Goal: Task Accomplishment & Management: Manage account settings

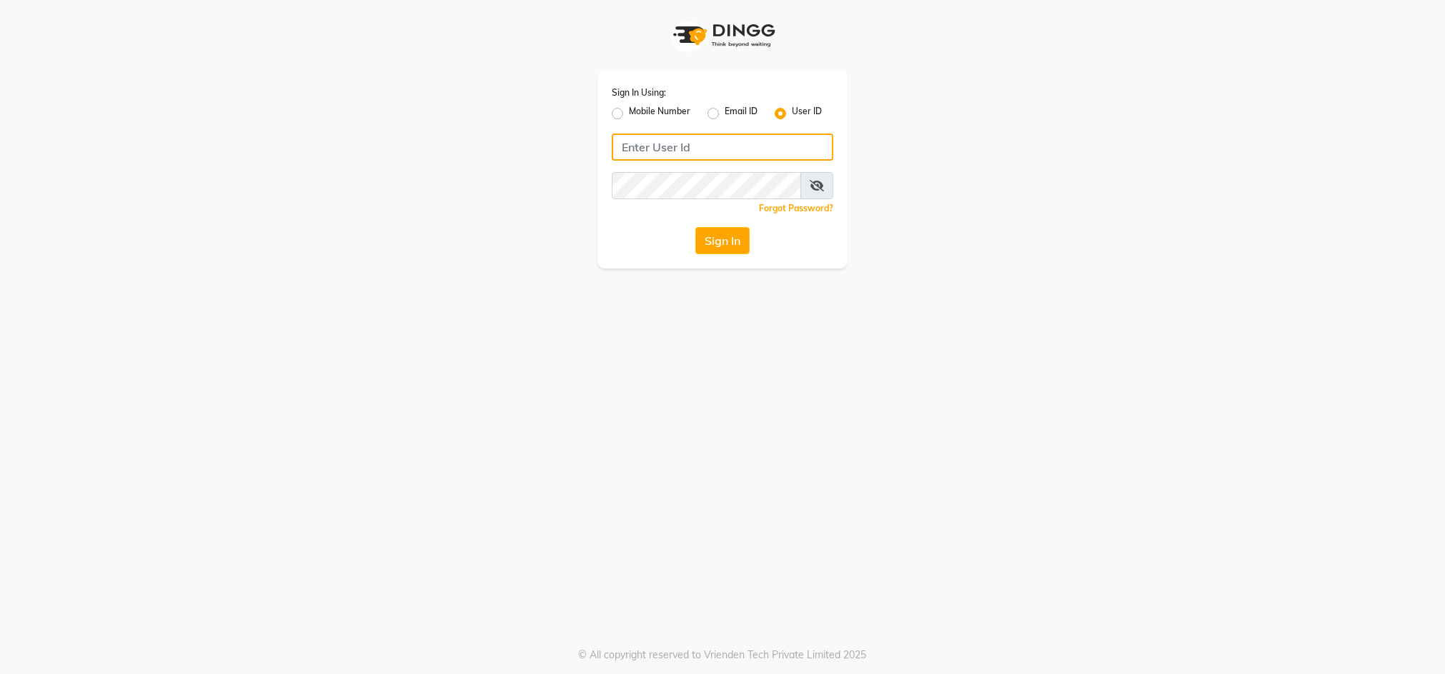
type input "emporiosalon"
click at [724, 254] on div "Sign In" at bounding box center [722, 240] width 221 height 27
click at [724, 251] on button "Sign In" at bounding box center [722, 240] width 54 height 27
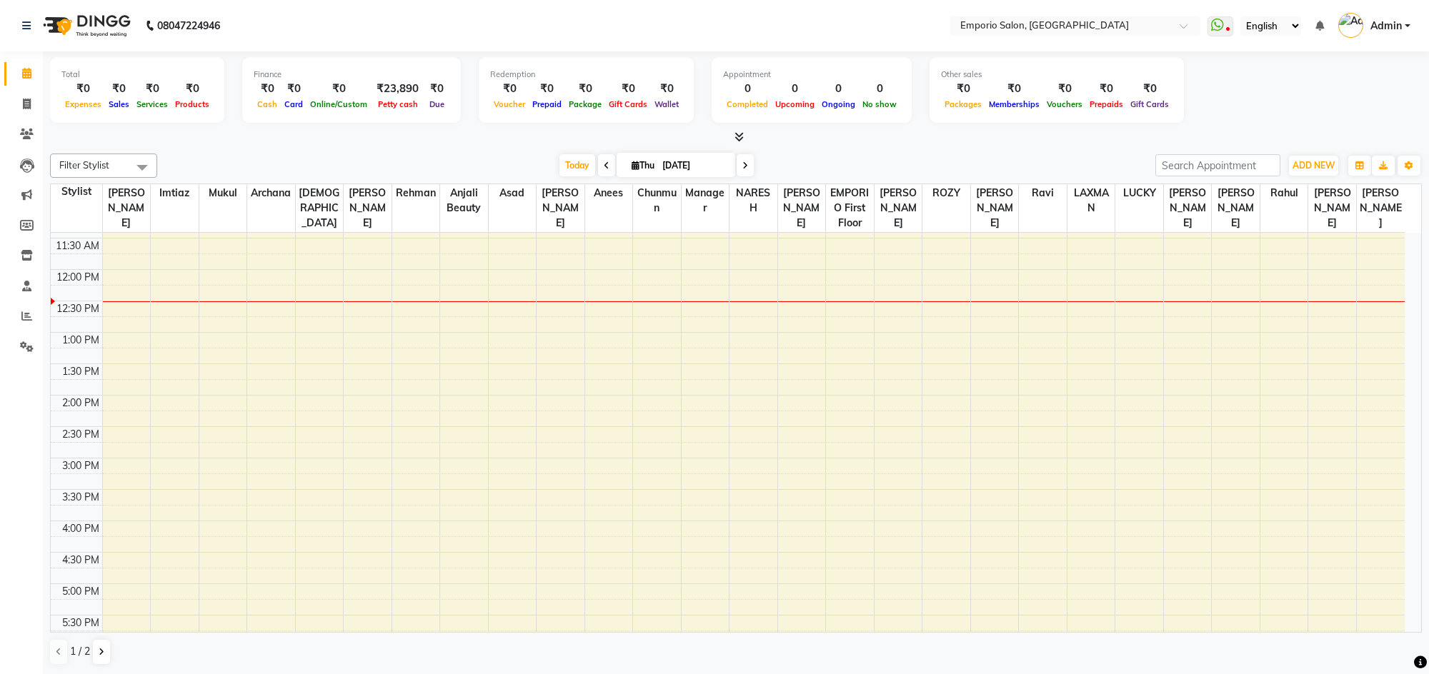
scroll to position [107, 0]
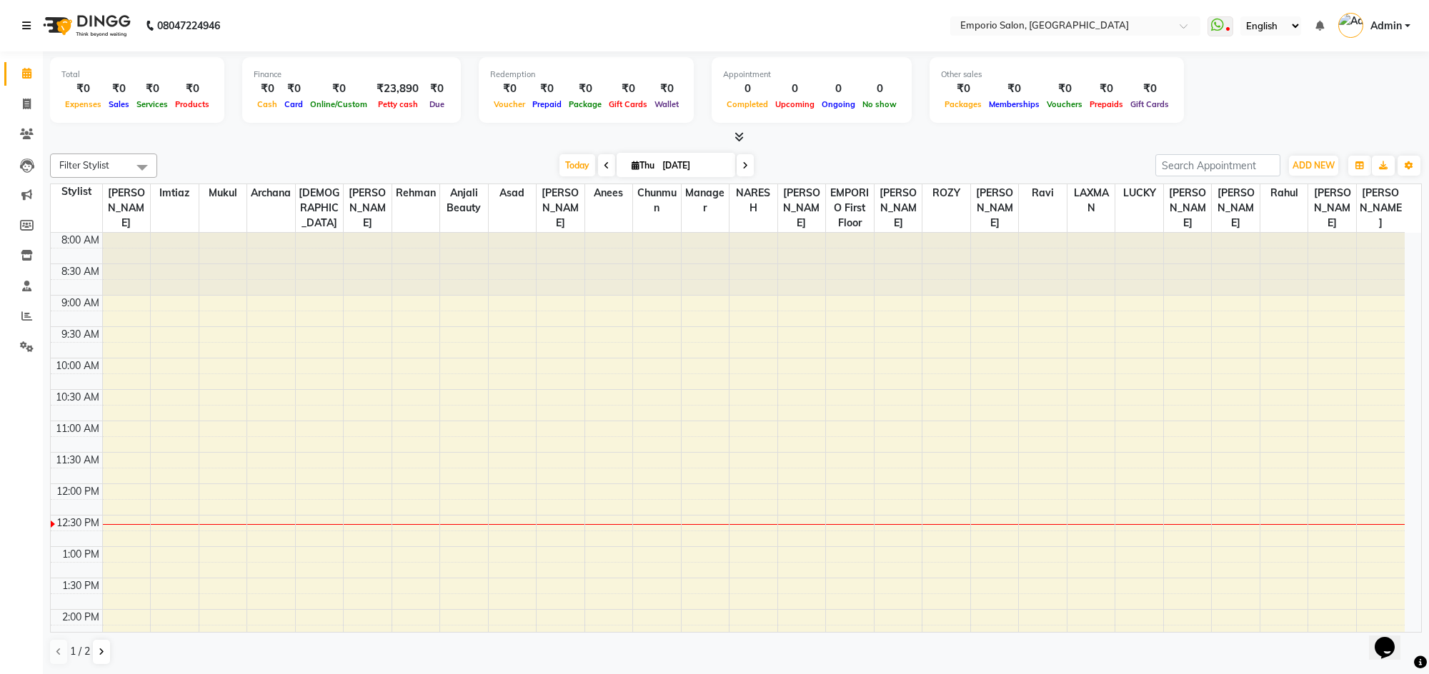
click at [22, 21] on icon at bounding box center [26, 26] width 9 height 10
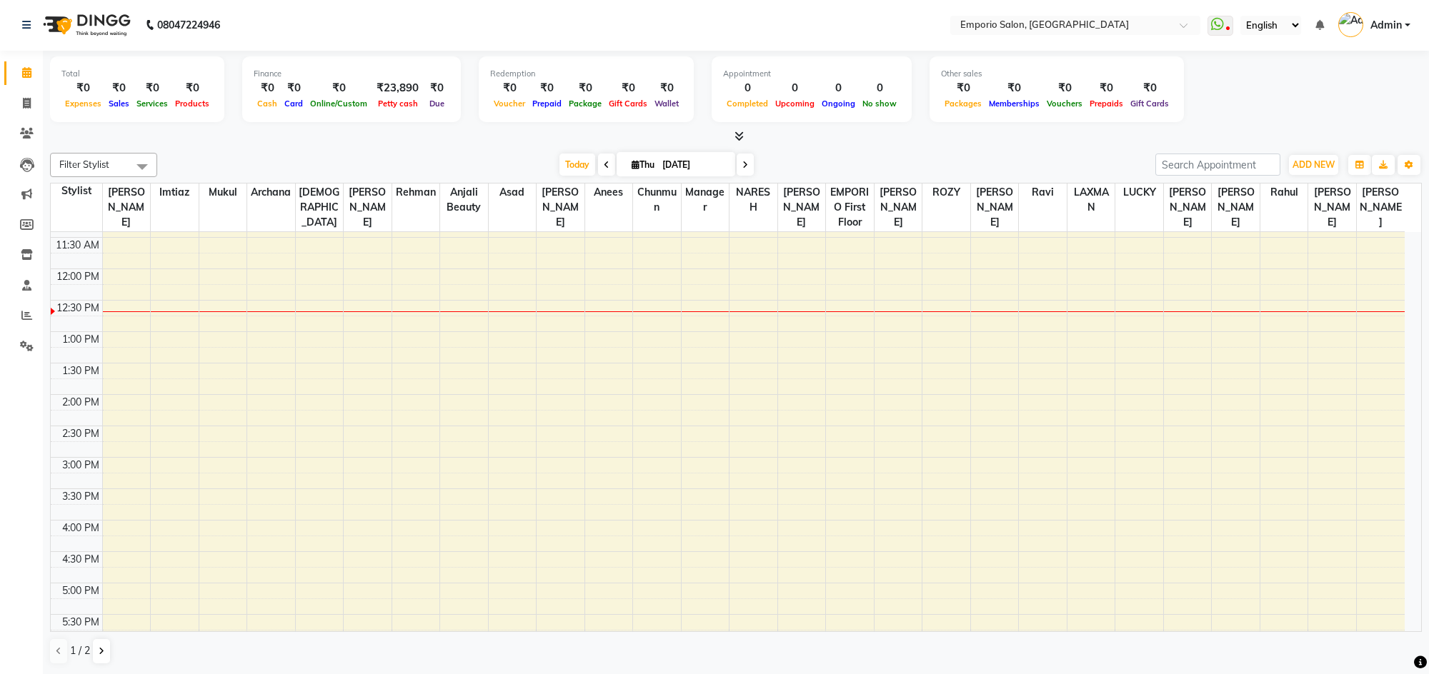
scroll to position [322, 0]
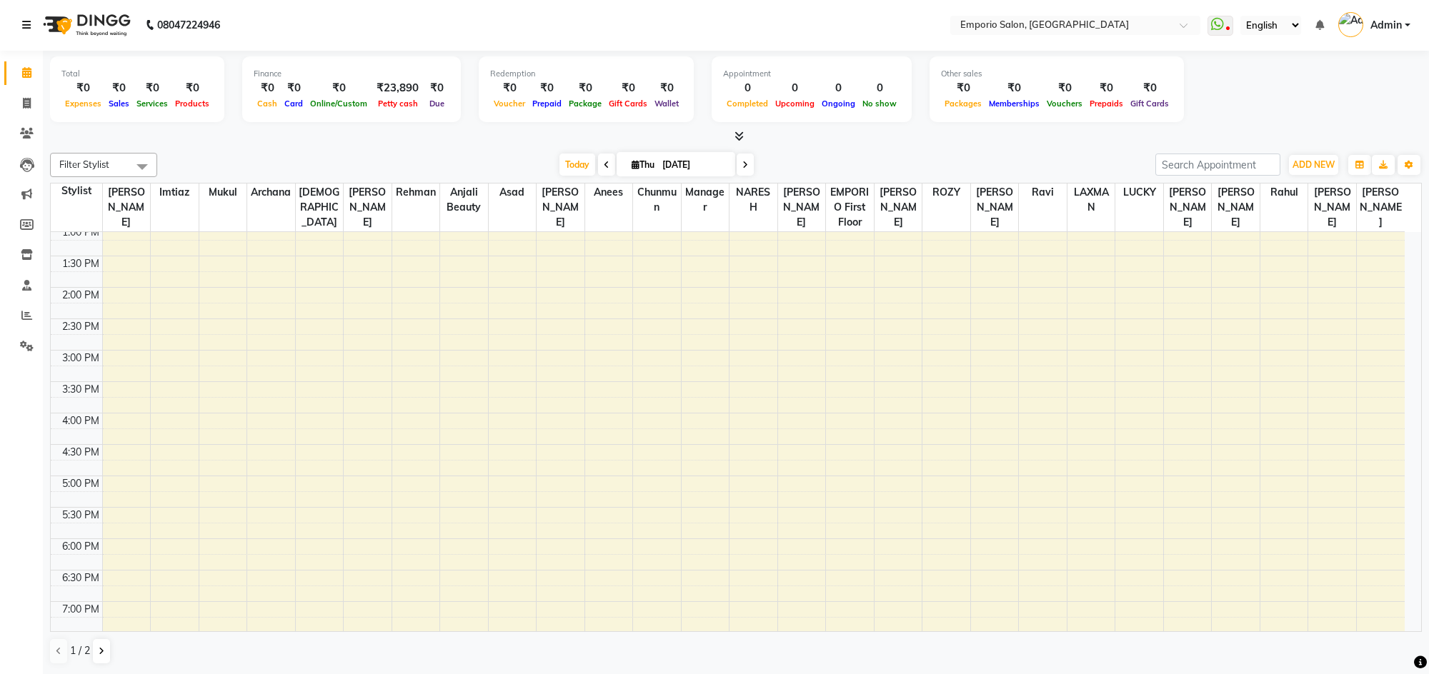
click at [26, 21] on icon at bounding box center [26, 25] width 9 height 10
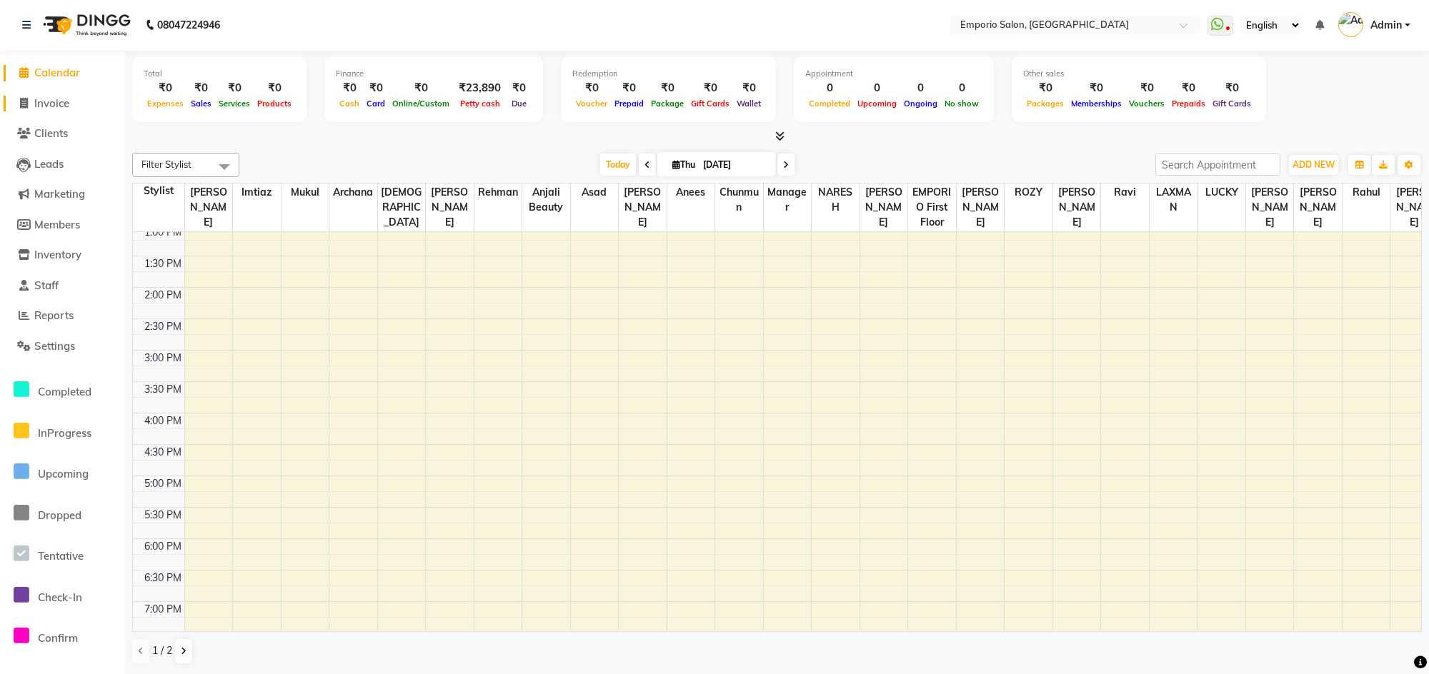
click at [74, 104] on link "Invoice" at bounding box center [63, 104] width 118 height 16
select select "service"
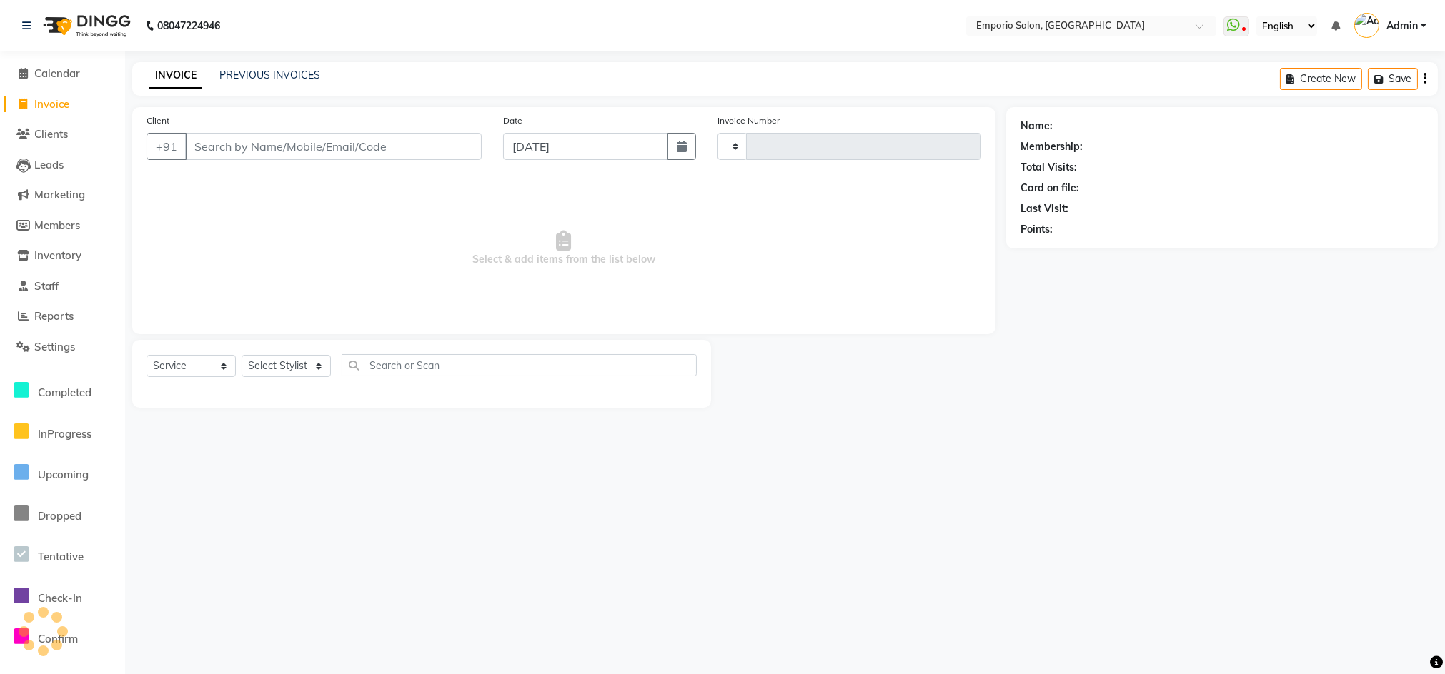
type input "4956"
select select "6332"
click at [282, 368] on select "Select Stylist" at bounding box center [285, 366] width 89 height 22
select select "89435"
click at [241, 355] on select "Select Stylist Anees Anjali beauty Archana Asad AYUSH chunmun EMPORIO First Flo…" at bounding box center [285, 366] width 89 height 22
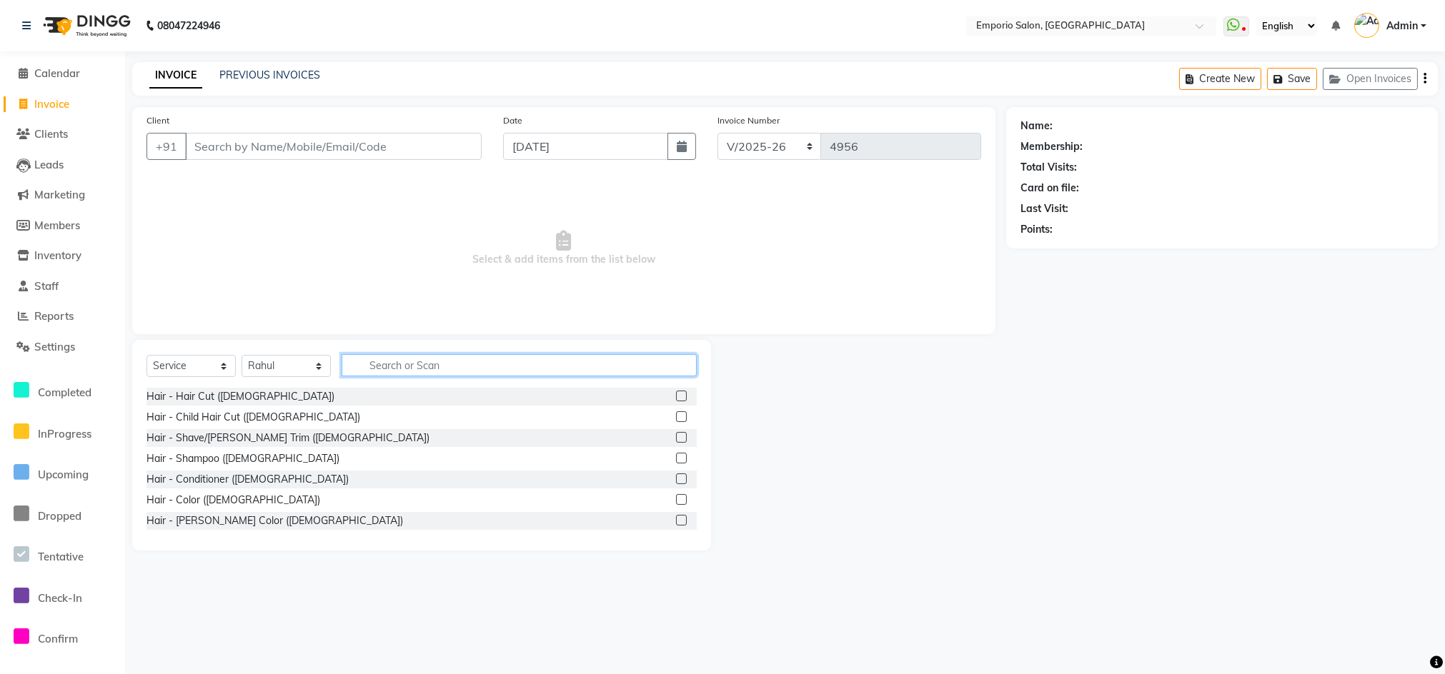
click at [445, 360] on input "text" at bounding box center [519, 365] width 355 height 22
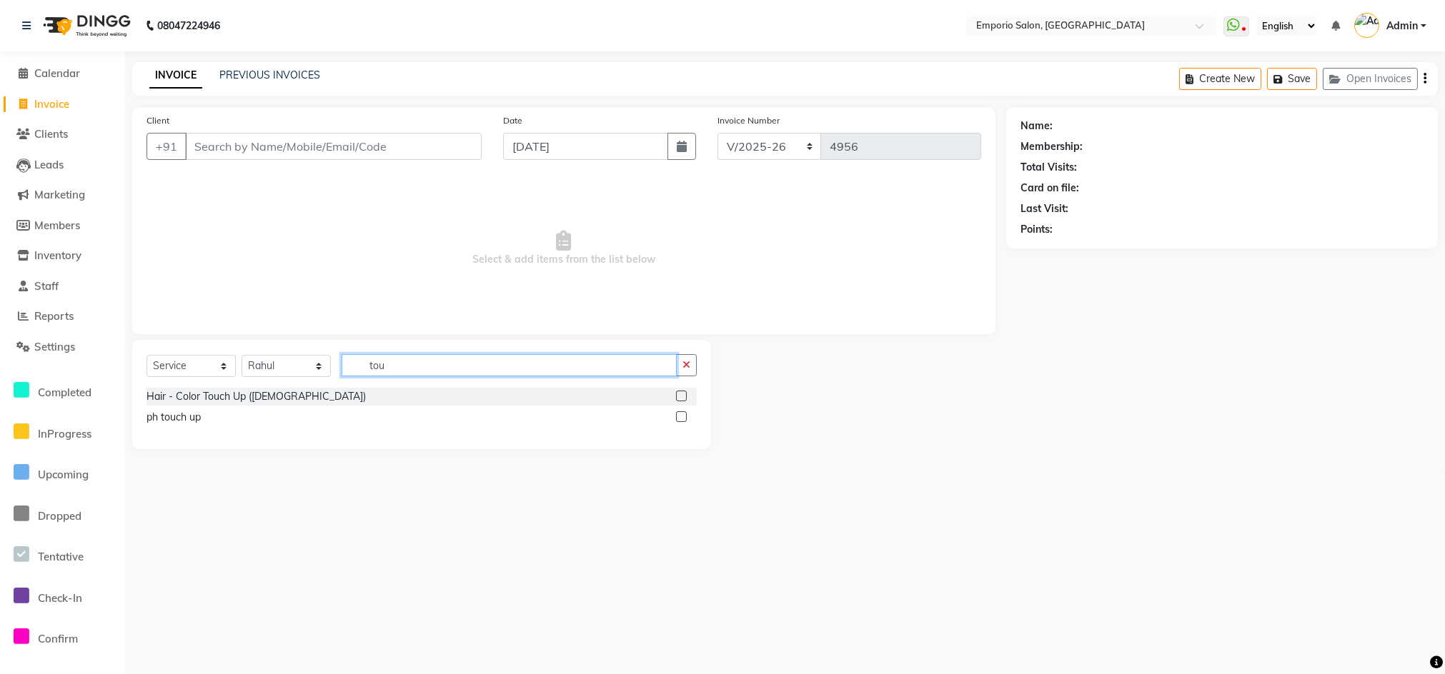
type input "tou"
click at [157, 377] on div "Select Service Product Membership Package Voucher Prepaid Gift Card" at bounding box center [190, 366] width 89 height 22
click at [160, 392] on div "Hair - Color Touch Up (Female)" at bounding box center [255, 396] width 219 height 15
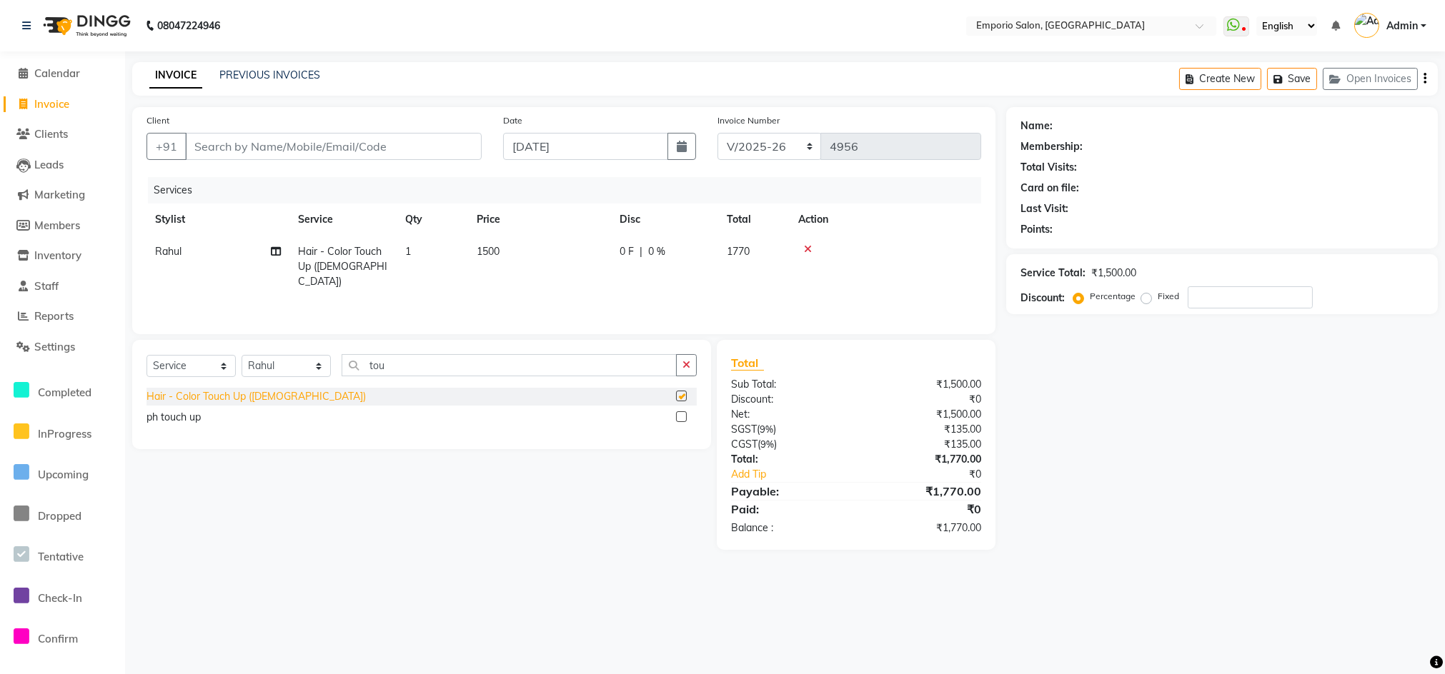
checkbox input "false"
drag, startPoint x: 539, startPoint y: 280, endPoint x: 566, endPoint y: 263, distance: 32.1
click at [566, 263] on td "1500" at bounding box center [539, 267] width 143 height 62
select select "89435"
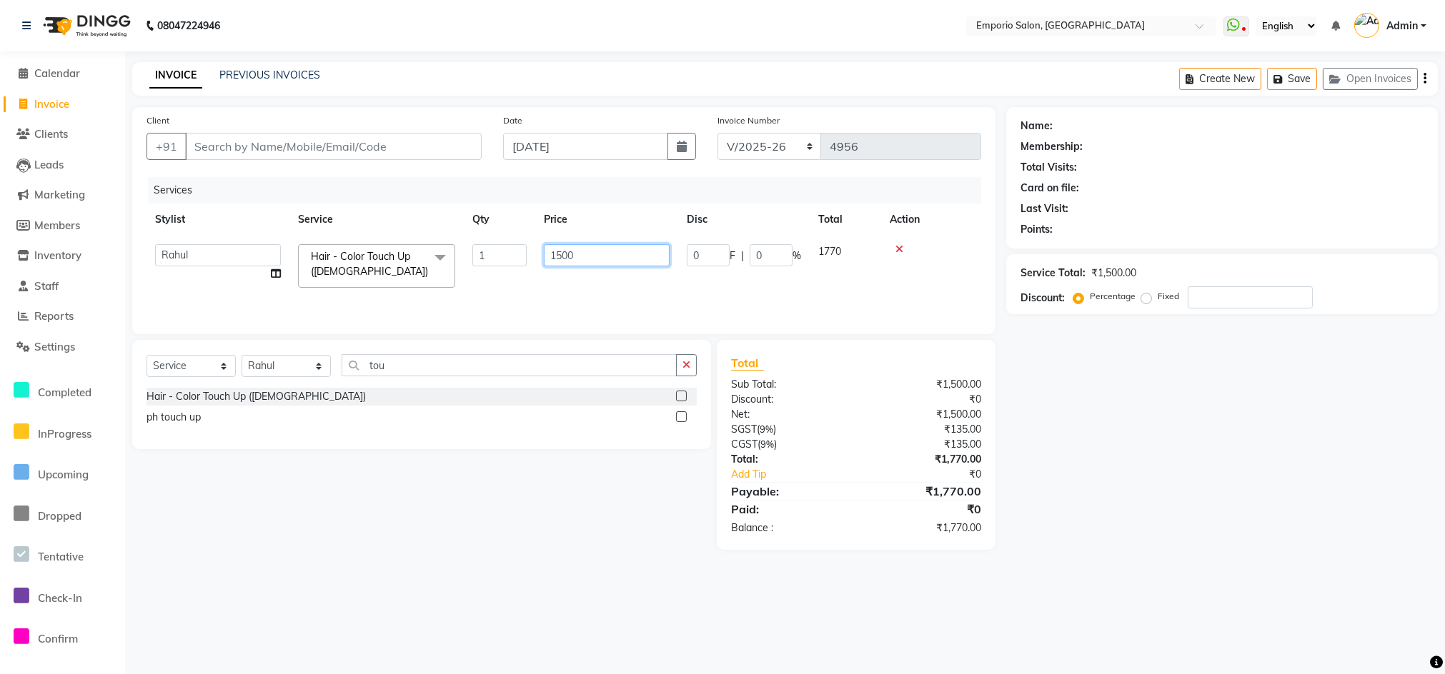
click at [588, 245] on input "1500" at bounding box center [607, 255] width 126 height 22
type input "1"
type input "3000"
drag, startPoint x: 800, startPoint y: 251, endPoint x: 764, endPoint y: 269, distance: 39.9
drag, startPoint x: 694, startPoint y: 369, endPoint x: 383, endPoint y: 360, distance: 310.9
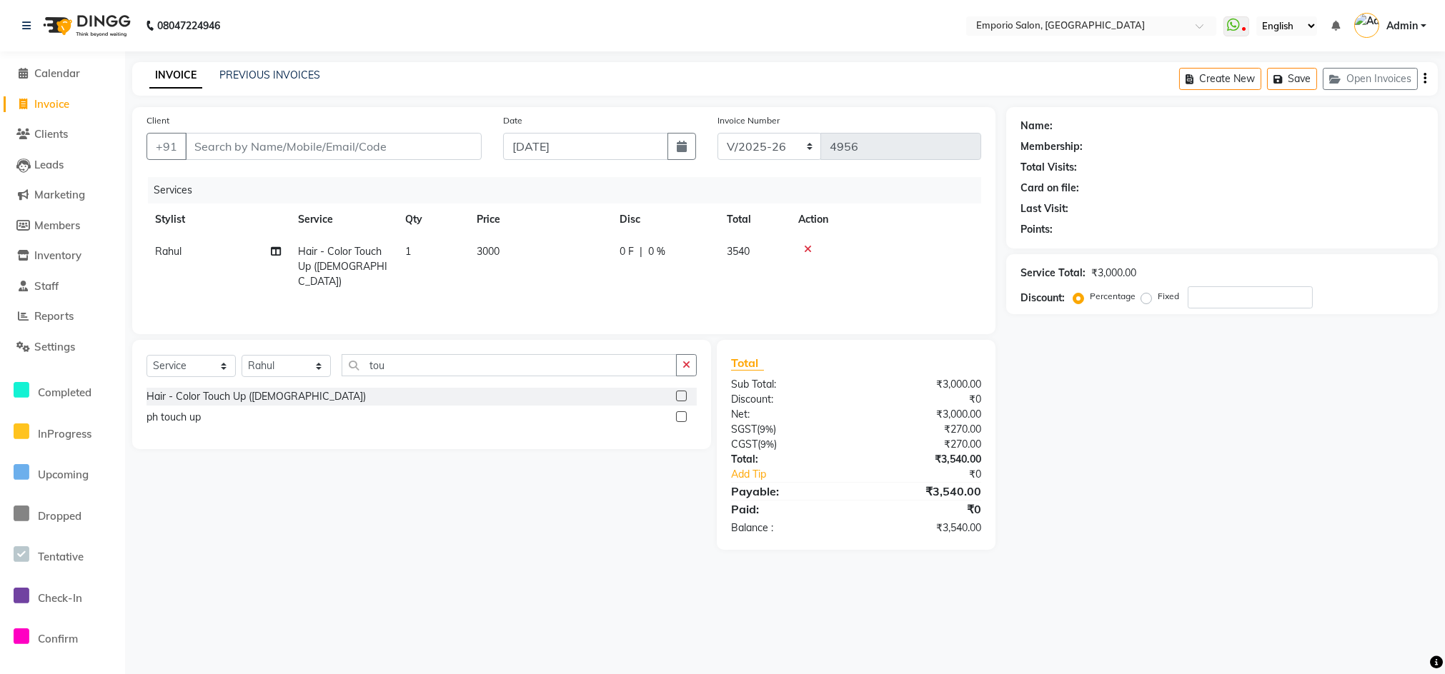
click at [692, 369] on button "button" at bounding box center [686, 365] width 21 height 22
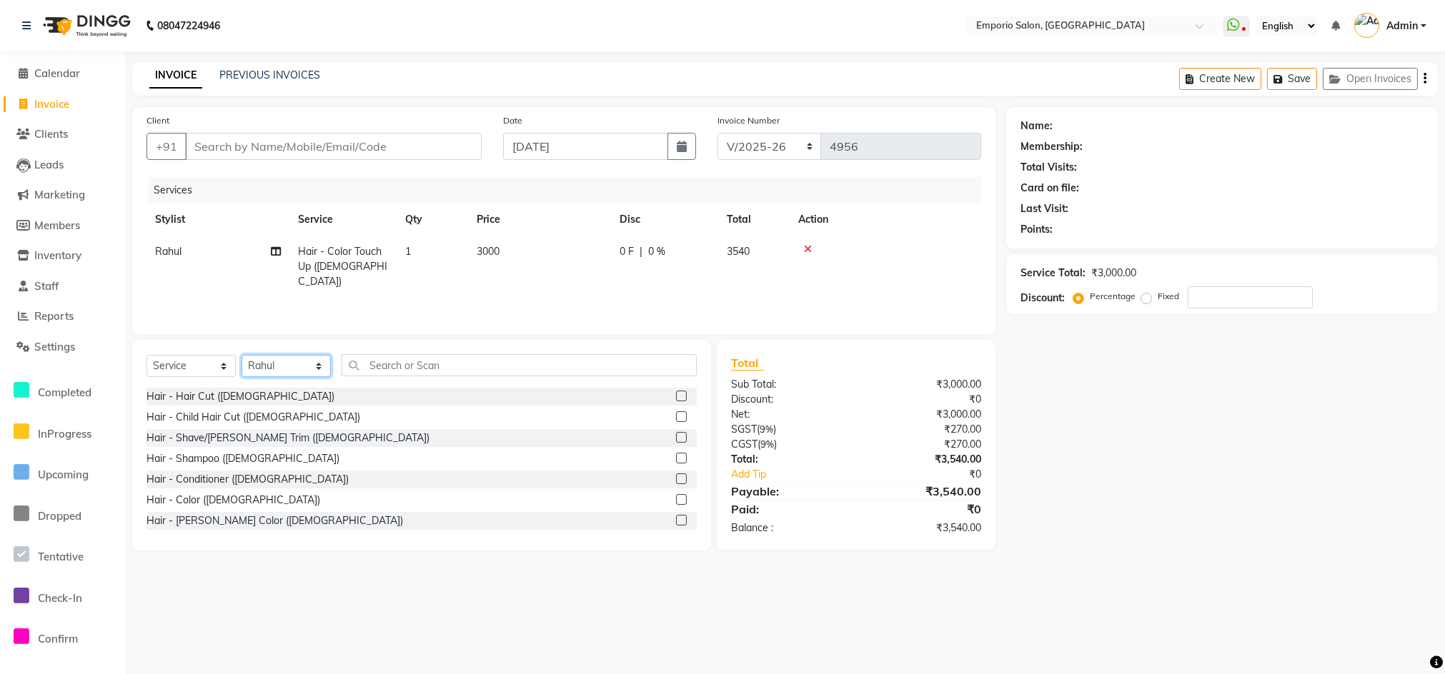
click at [275, 362] on select "Select Stylist Anees Anjali beauty Archana Asad AYUSH chunmun EMPORIO First Flo…" at bounding box center [285, 366] width 89 height 22
select select "89419"
click at [241, 355] on select "Select Stylist Anees Anjali beauty Archana Asad AYUSH chunmun EMPORIO First Flo…" at bounding box center [285, 366] width 89 height 22
click at [412, 359] on input "text" at bounding box center [519, 365] width 355 height 22
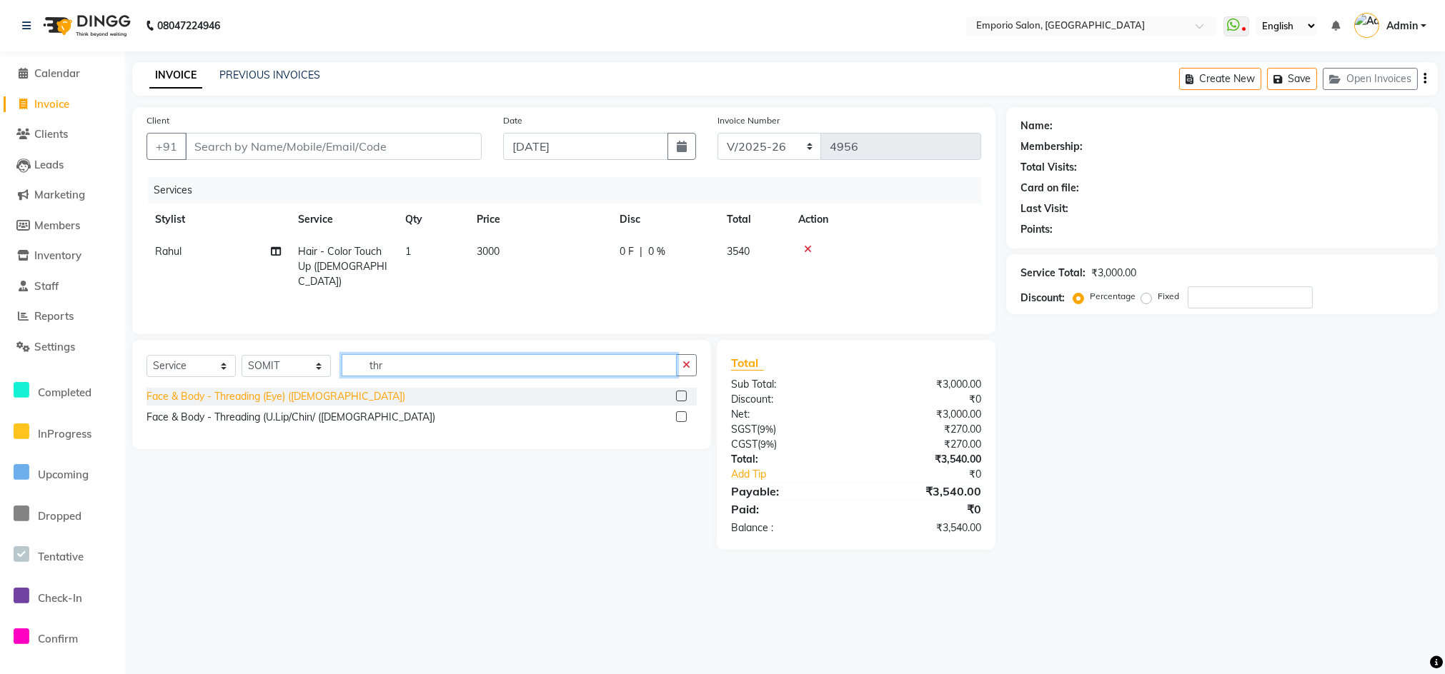
type input "thr"
drag, startPoint x: 246, startPoint y: 401, endPoint x: 264, endPoint y: 394, distance: 19.2
click at [251, 399] on div "Face & Body - Threading (Eye) (Female)" at bounding box center [275, 396] width 259 height 15
checkbox input "false"
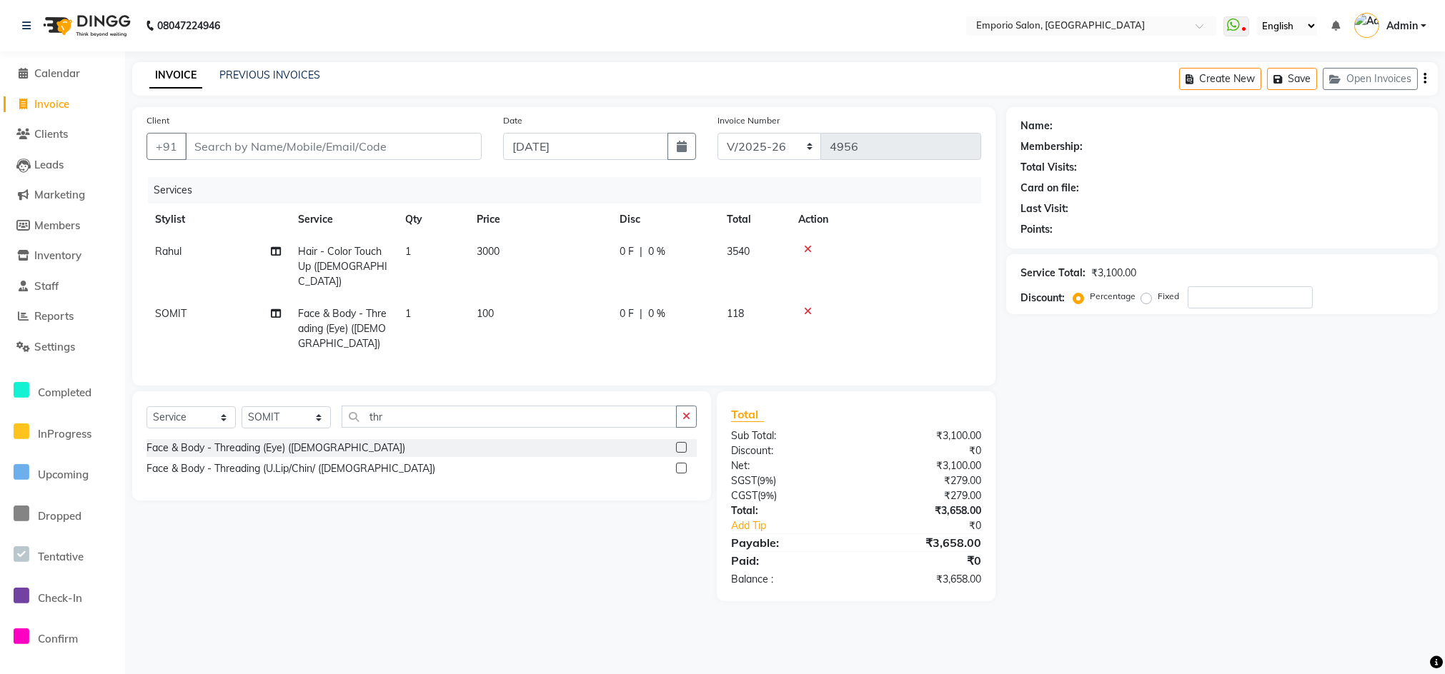
drag, startPoint x: 593, startPoint y: 315, endPoint x: 602, endPoint y: 349, distance: 34.7
click at [593, 314] on td "100" at bounding box center [539, 329] width 143 height 62
select select "89419"
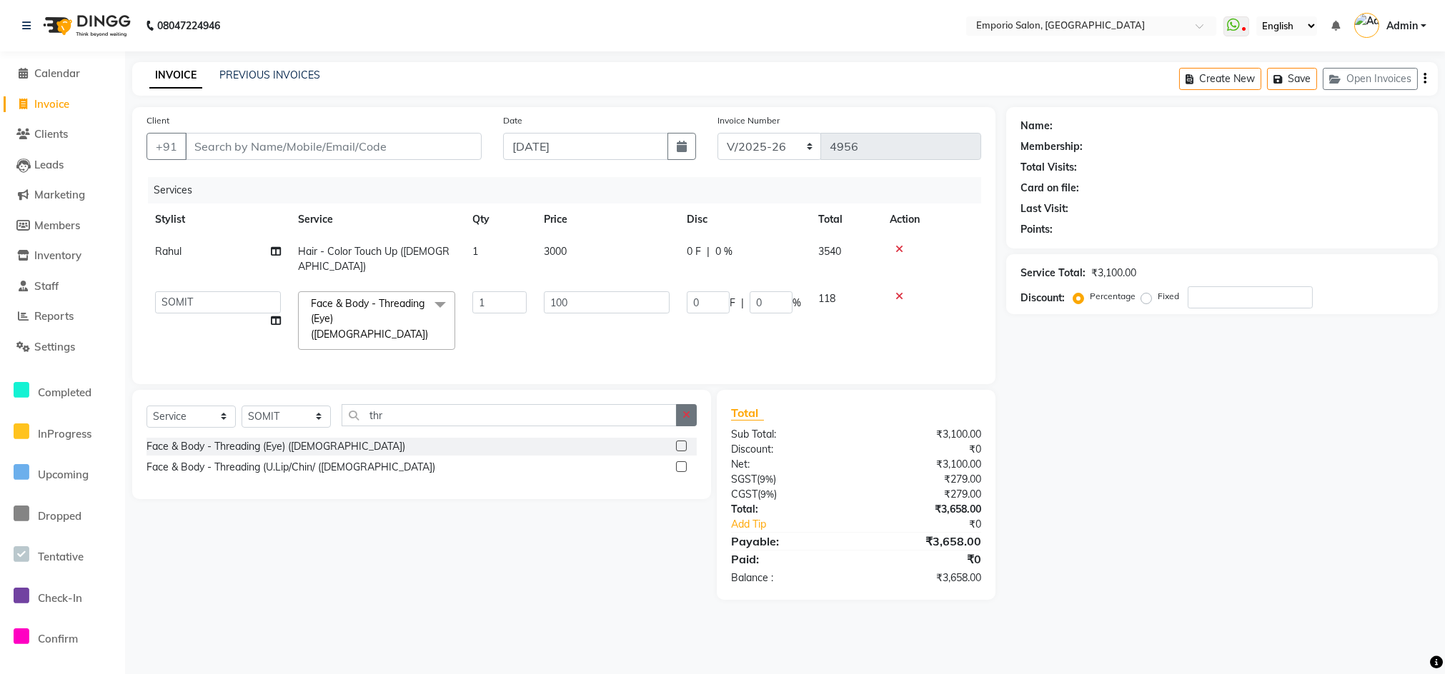
click at [687, 410] on icon "button" at bounding box center [686, 415] width 8 height 10
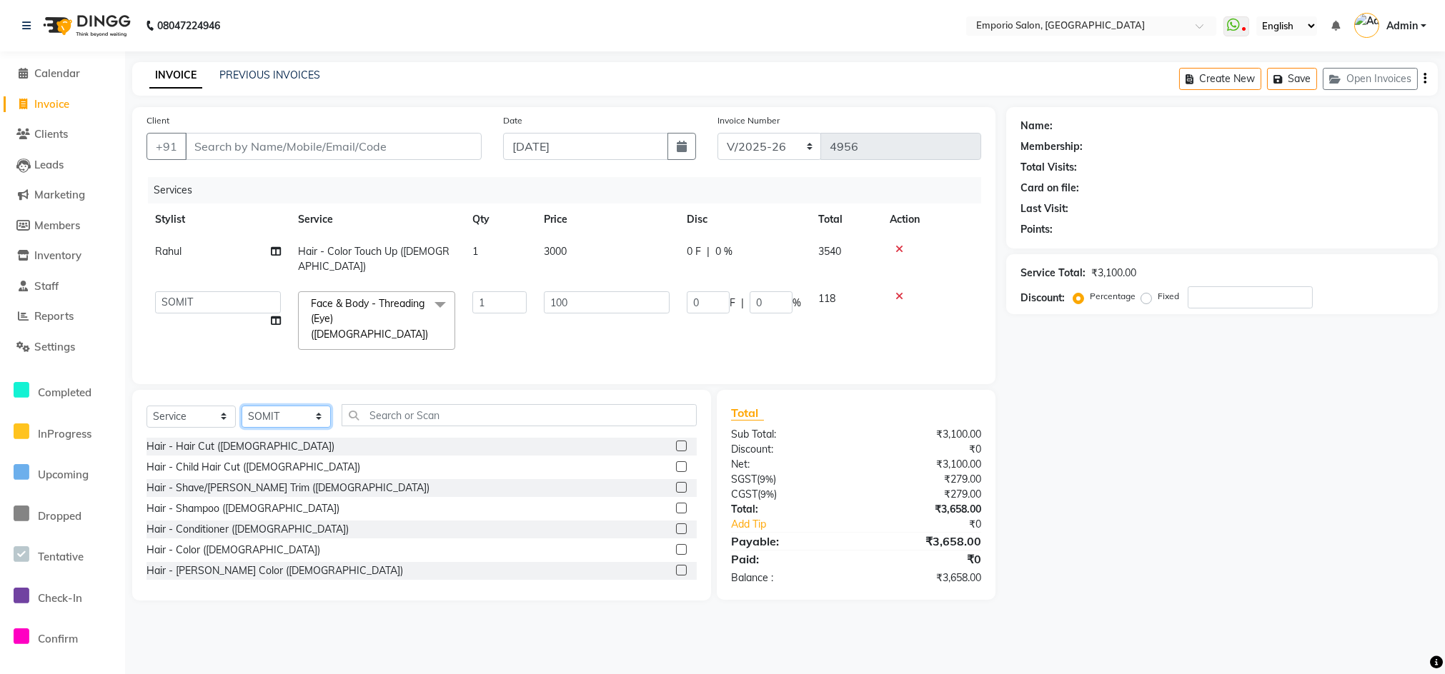
click at [326, 406] on select "Select Stylist Anees Anjali beauty Archana Asad AYUSH chunmun EMPORIO First Flo…" at bounding box center [285, 417] width 89 height 22
click at [447, 390] on div "Select Service Product Membership Package Voucher Prepaid Gift Card Select Styl…" at bounding box center [421, 495] width 579 height 211
click at [327, 406] on select "Select Stylist Anees Anjali beauty Archana Asad AYUSH chunmun EMPORIO First Flo…" at bounding box center [285, 417] width 89 height 22
click at [416, 366] on div "Client +91 Date 04-09-2025 Invoice Number EMP/2025-26 V/2025 V/2025-26 4956 Ser…" at bounding box center [563, 245] width 863 height 277
click at [299, 406] on select "Select Stylist Anees Anjali beauty Archana Asad AYUSH chunmun EMPORIO First Flo…" at bounding box center [285, 417] width 89 height 22
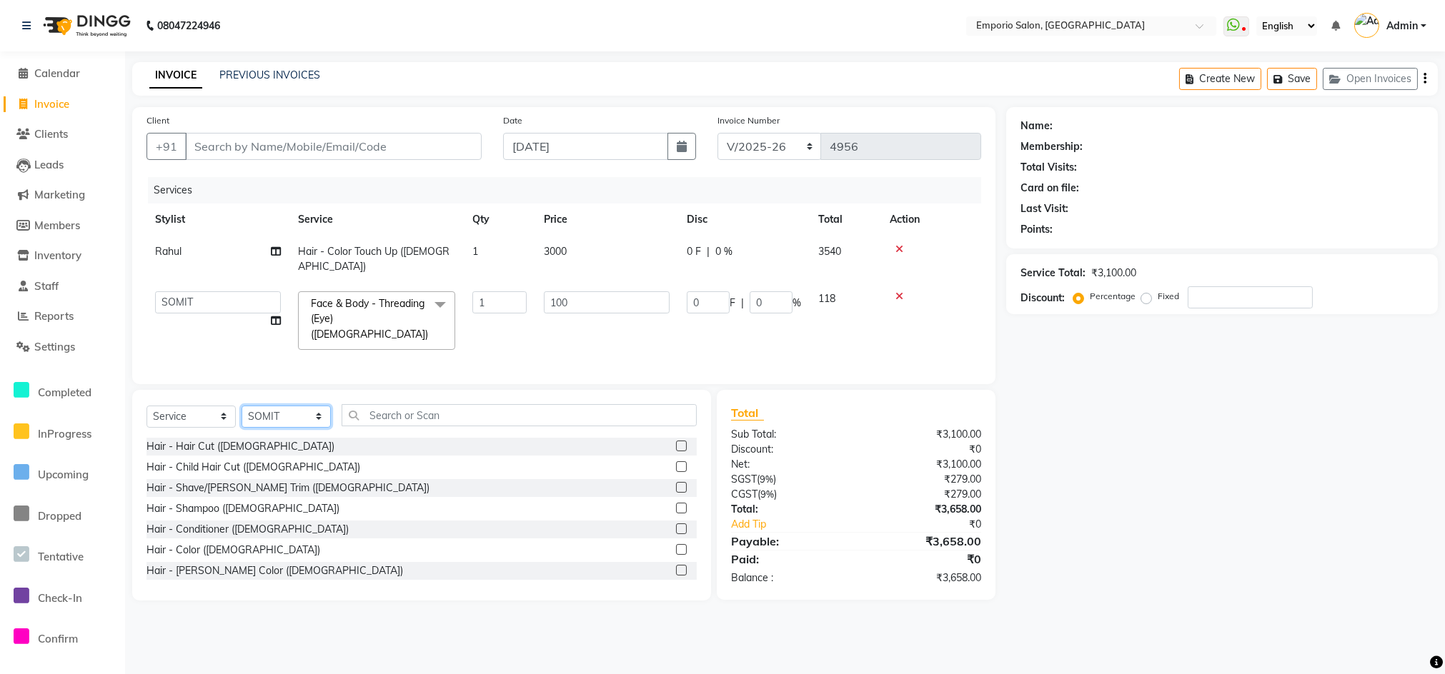
select select "89337"
click at [241, 406] on select "Select Stylist Anees Anjali beauty Archana Asad AYUSH chunmun EMPORIO First Flo…" at bounding box center [285, 417] width 89 height 22
click at [418, 404] on input "text" at bounding box center [519, 415] width 355 height 22
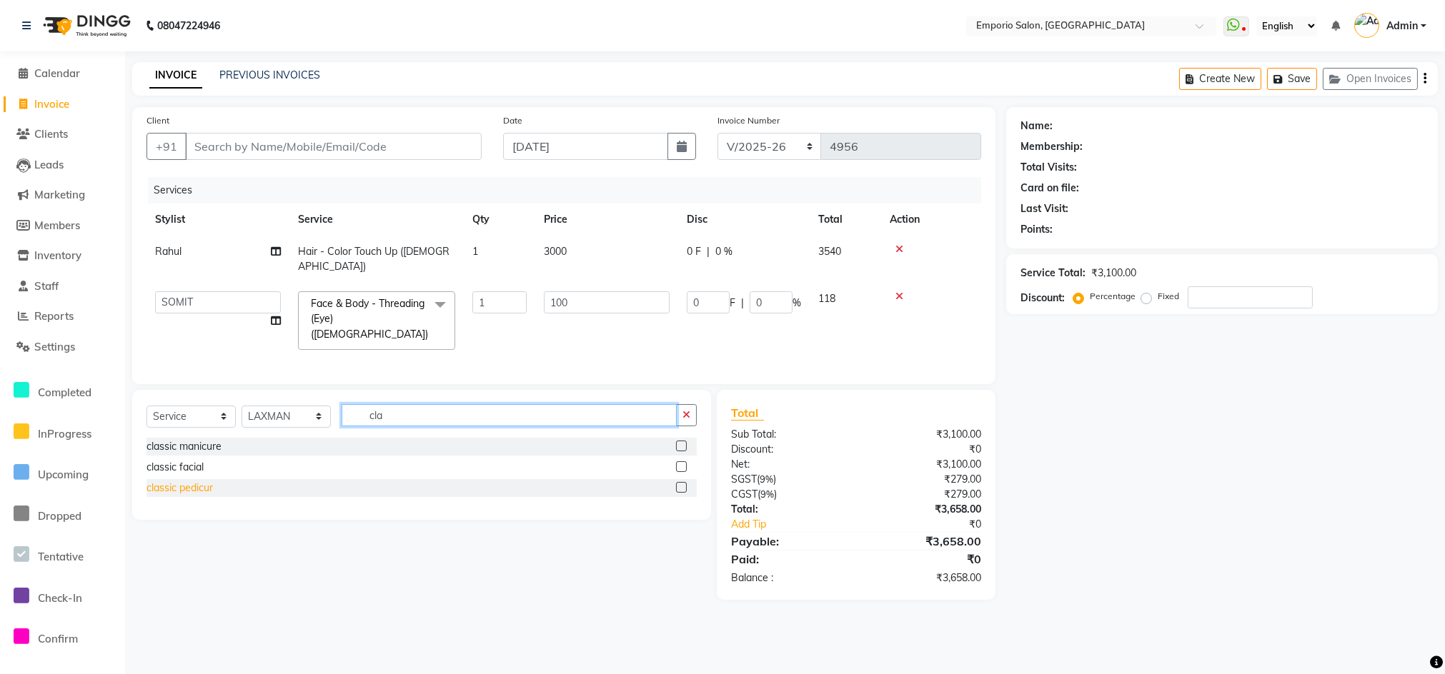
type input "cla"
click at [174, 481] on div "classic pedicur" at bounding box center [179, 488] width 66 height 15
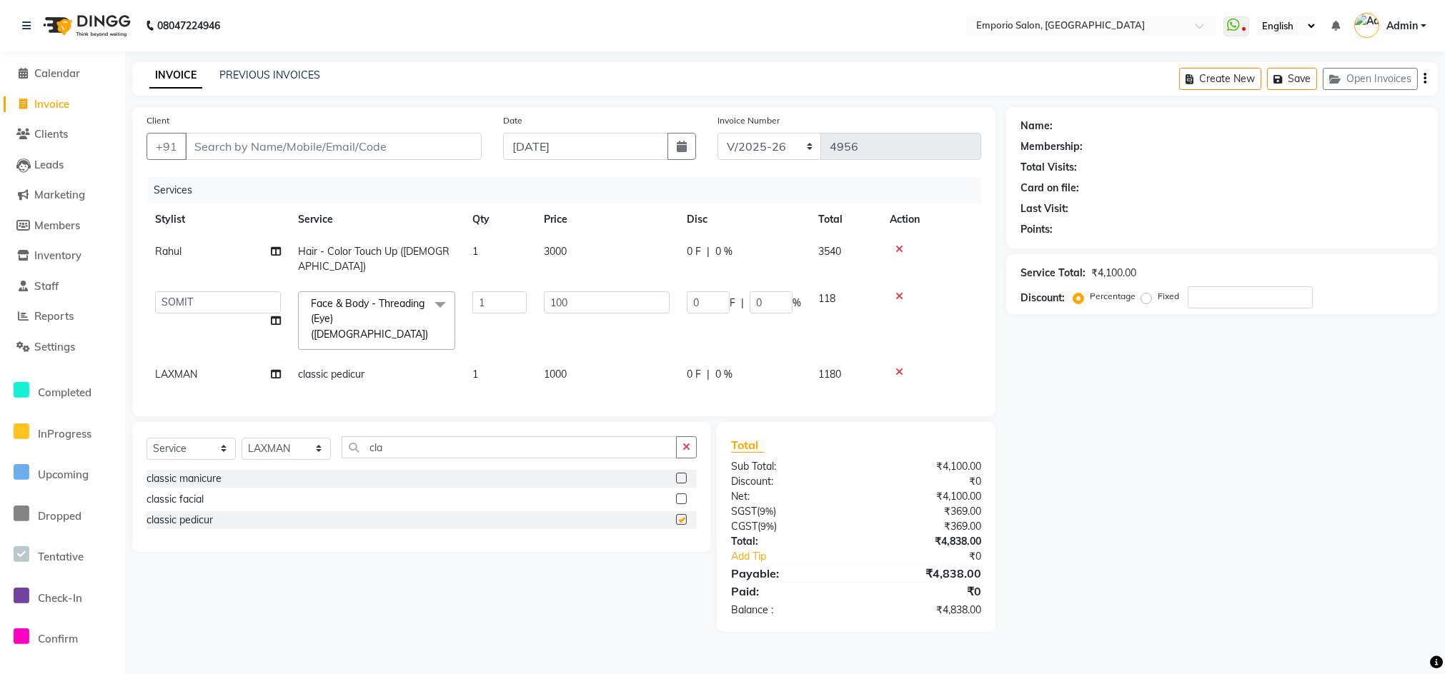
checkbox input "false"
click at [289, 443] on select "Select Stylist Anees Anjali beauty Archana Asad AYUSH chunmun EMPORIO First Flo…" at bounding box center [285, 449] width 89 height 22
click at [365, 437] on input "cla" at bounding box center [509, 448] width 335 height 22
click at [318, 439] on select "Select Stylist Anees Anjali beauty Archana Asad AYUSH chunmun EMPORIO First Flo…" at bounding box center [285, 449] width 89 height 22
click at [452, 422] on div "Select Service Product Membership Package Voucher Prepaid Gift Card Select Styl…" at bounding box center [421, 487] width 579 height 130
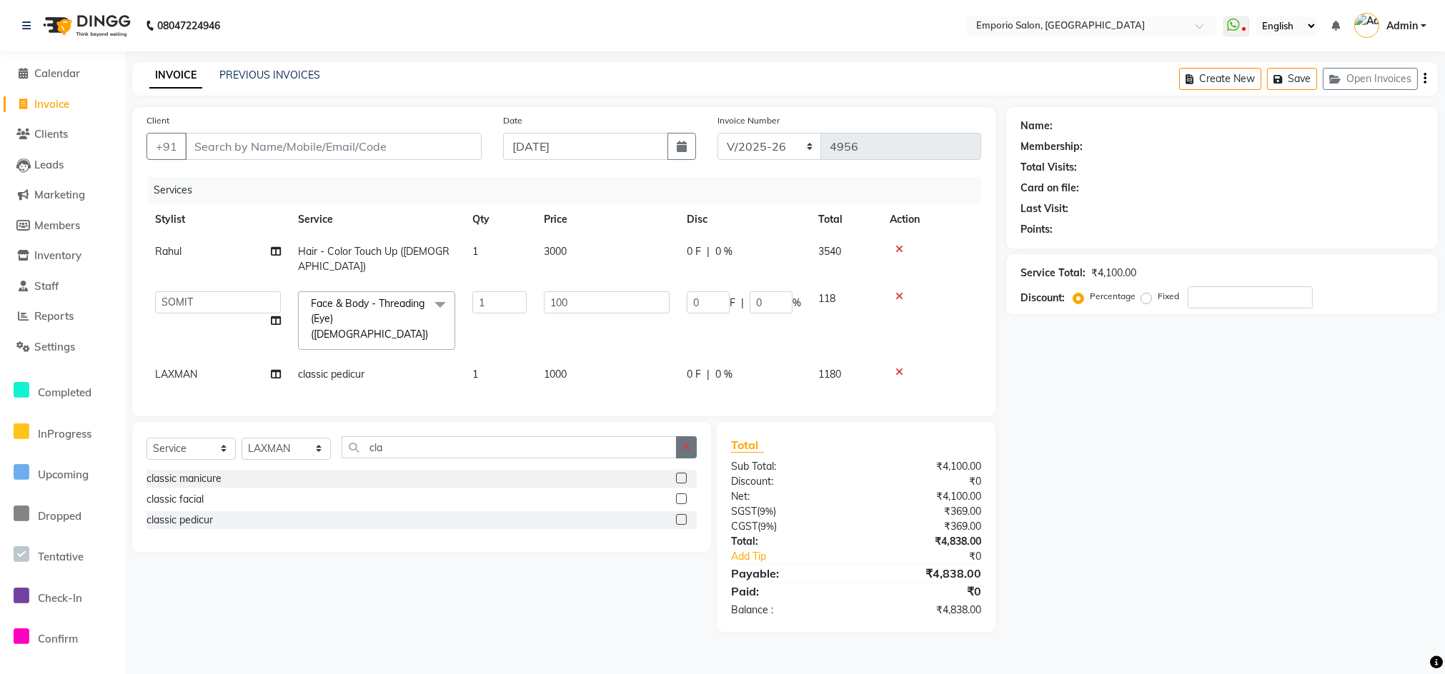
click at [693, 437] on button "button" at bounding box center [686, 448] width 21 height 22
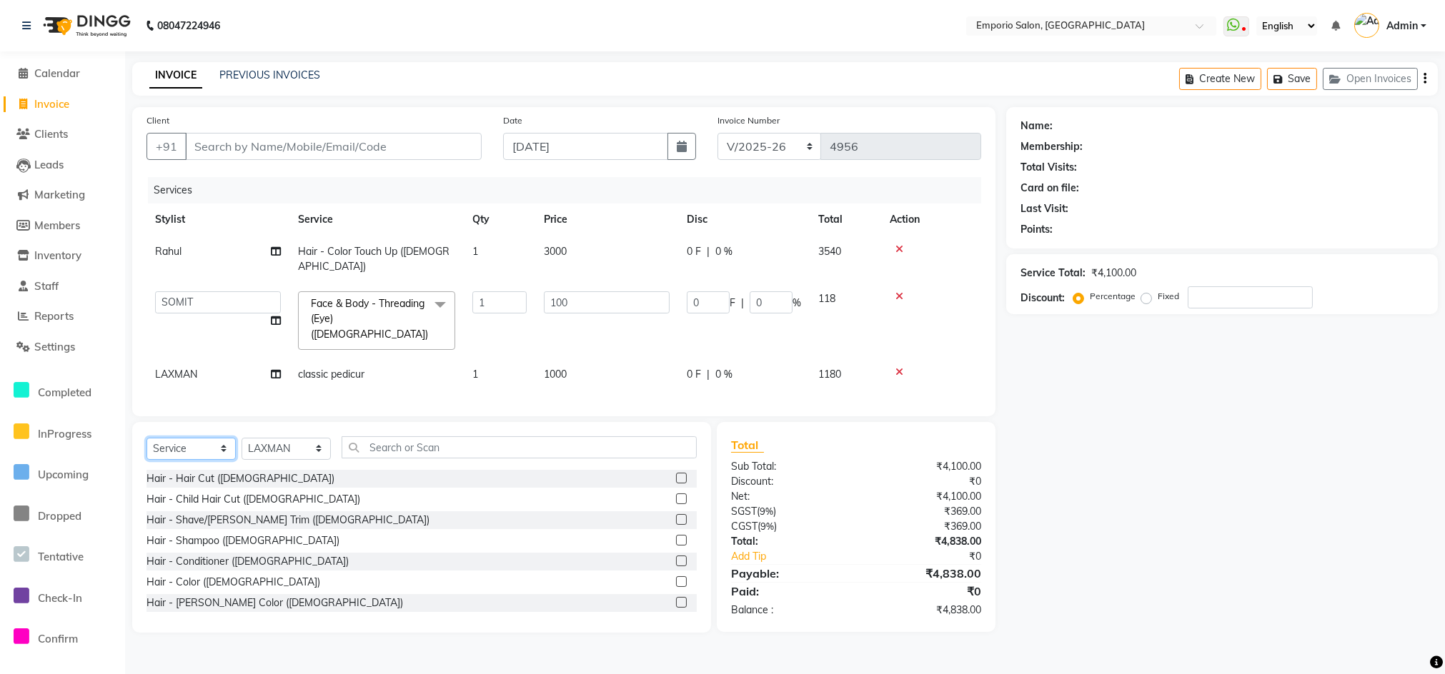
click at [219, 438] on select "Select Service Product Membership Package Voucher Prepaid Gift Card" at bounding box center [190, 449] width 89 height 22
select select "product"
click at [146, 438] on select "Select Service Product Membership Package Voucher Prepaid Gift Card" at bounding box center [190, 449] width 89 height 22
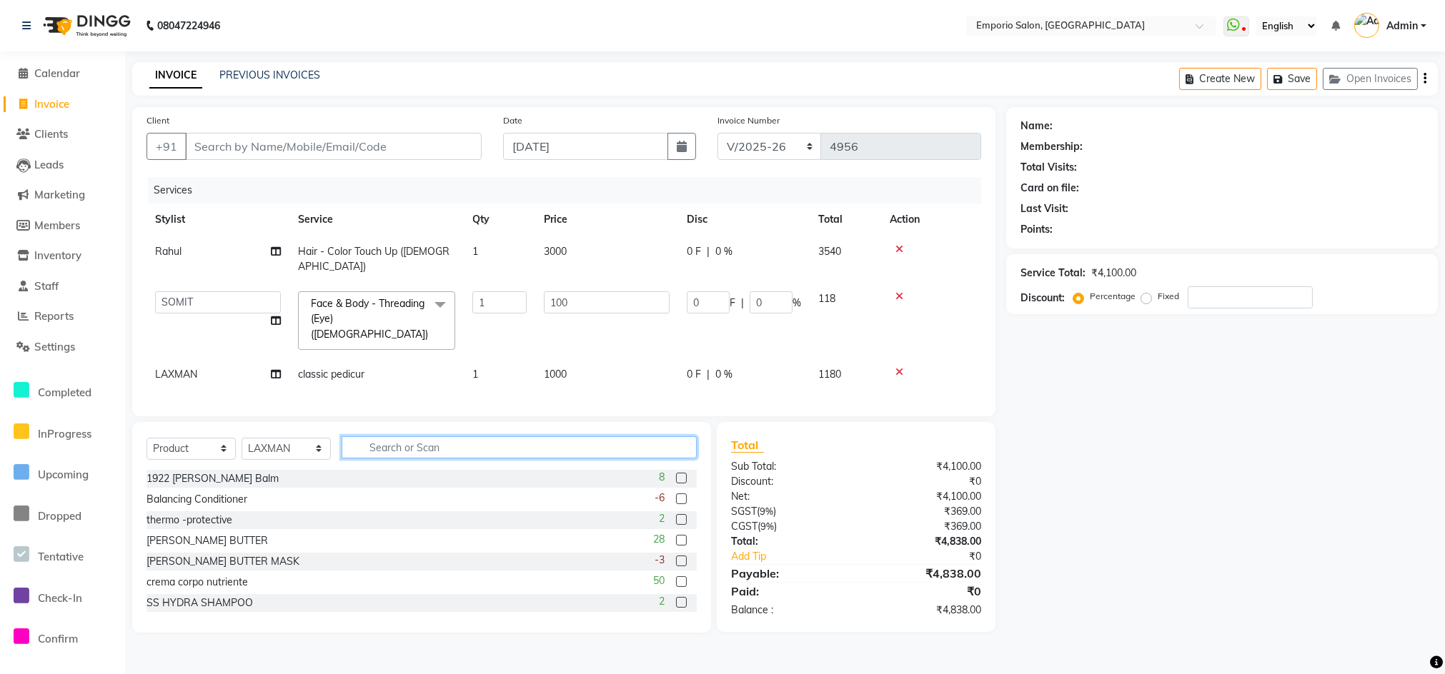
click at [382, 437] on input "text" at bounding box center [519, 448] width 355 height 22
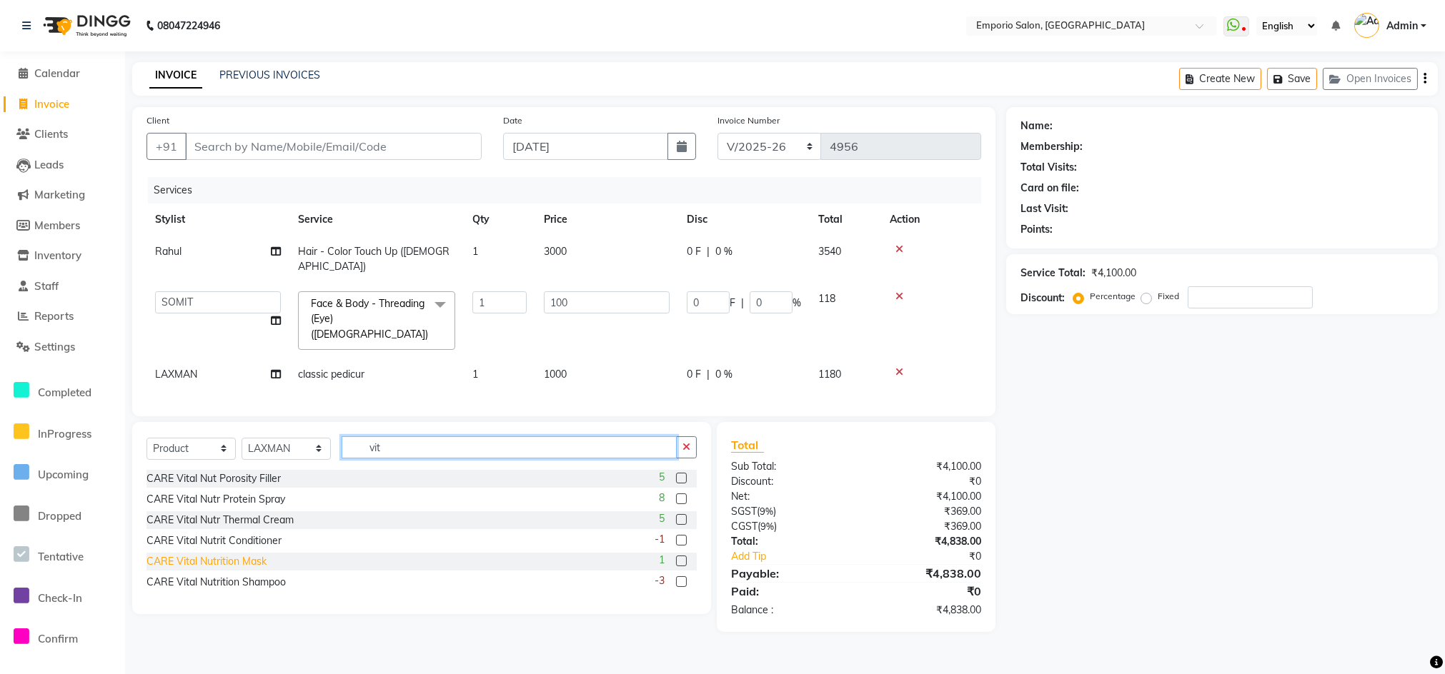
type input "vit"
click at [211, 554] on div "CARE Vital Nutrition Mask" at bounding box center [206, 561] width 120 height 15
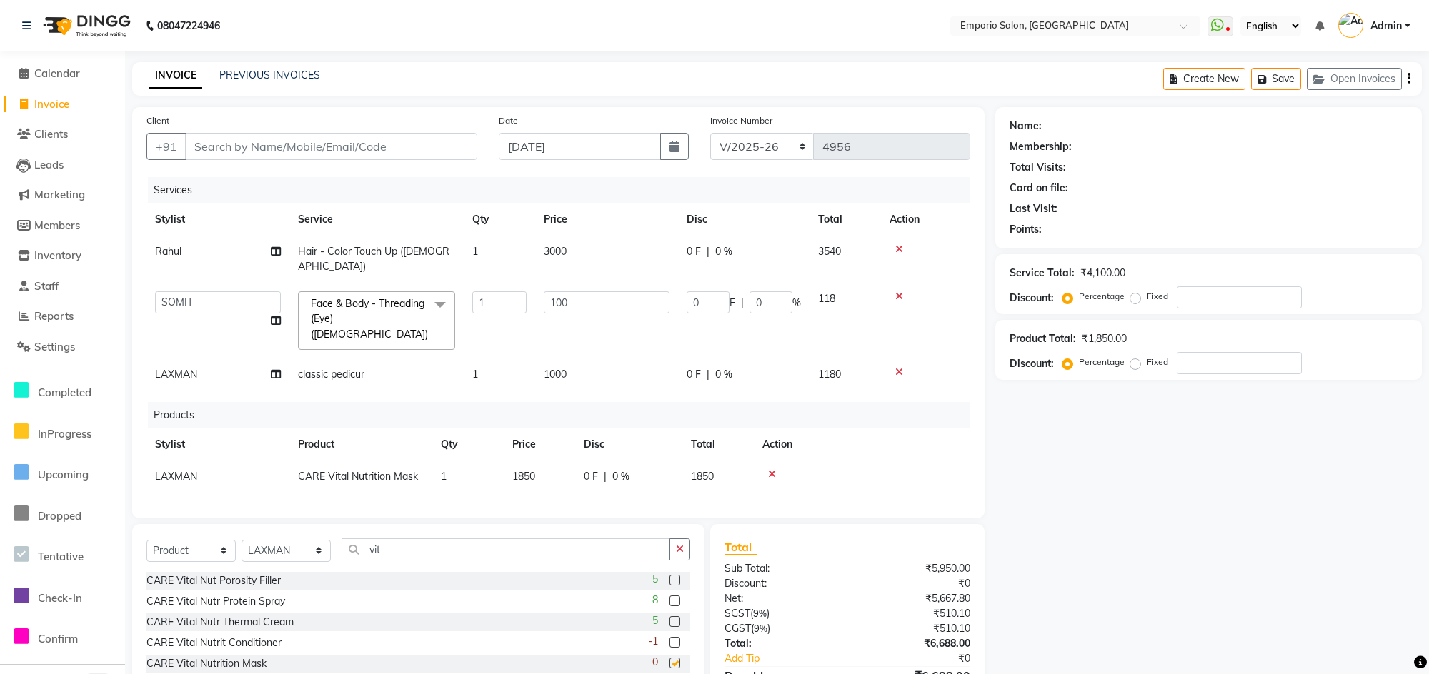
checkbox input "false"
drag, startPoint x: 679, startPoint y: 539, endPoint x: 629, endPoint y: 539, distance: 50.7
click at [679, 544] on icon "button" at bounding box center [680, 549] width 8 height 10
click at [614, 540] on input "text" at bounding box center [516, 550] width 349 height 22
click at [513, 556] on div "Select Service Product Membership Package Voucher Prepaid Gift Card Select Styl…" at bounding box center [418, 556] width 544 height 34
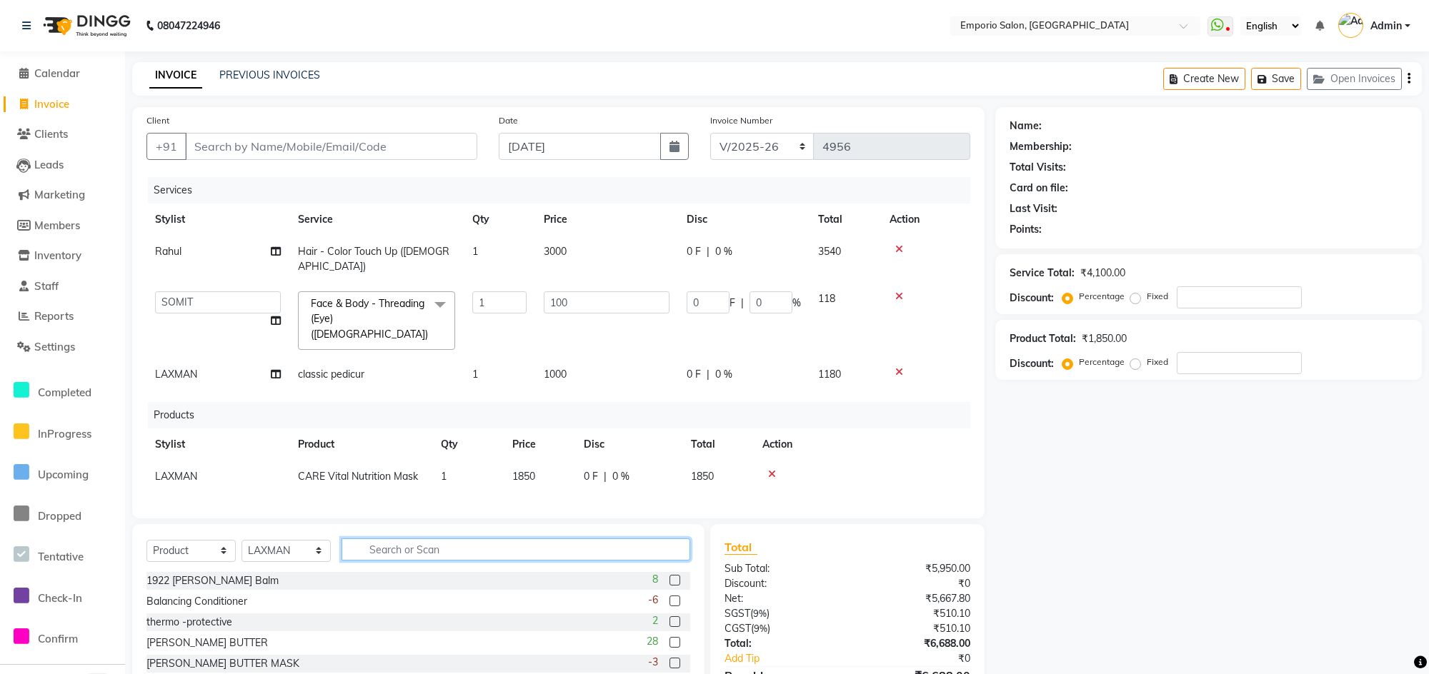
click at [444, 539] on input "text" at bounding box center [516, 550] width 349 height 22
type input "tin"
click at [180, 594] on div "CARE Tinta Color Shampoo" at bounding box center [209, 601] width 126 height 15
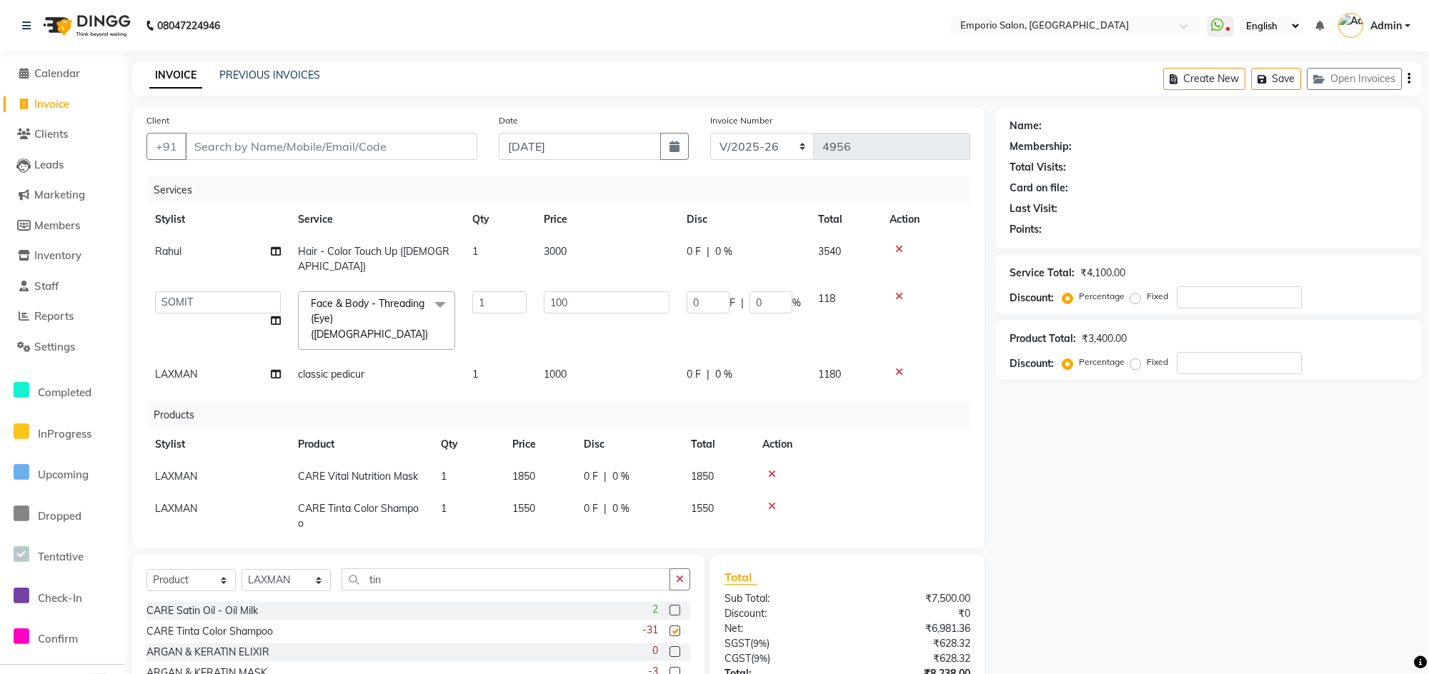
checkbox input "false"
click at [564, 493] on td "1550" at bounding box center [539, 516] width 71 height 47
select select "89337"
click at [561, 502] on input "1550" at bounding box center [539, 513] width 54 height 22
type input "1"
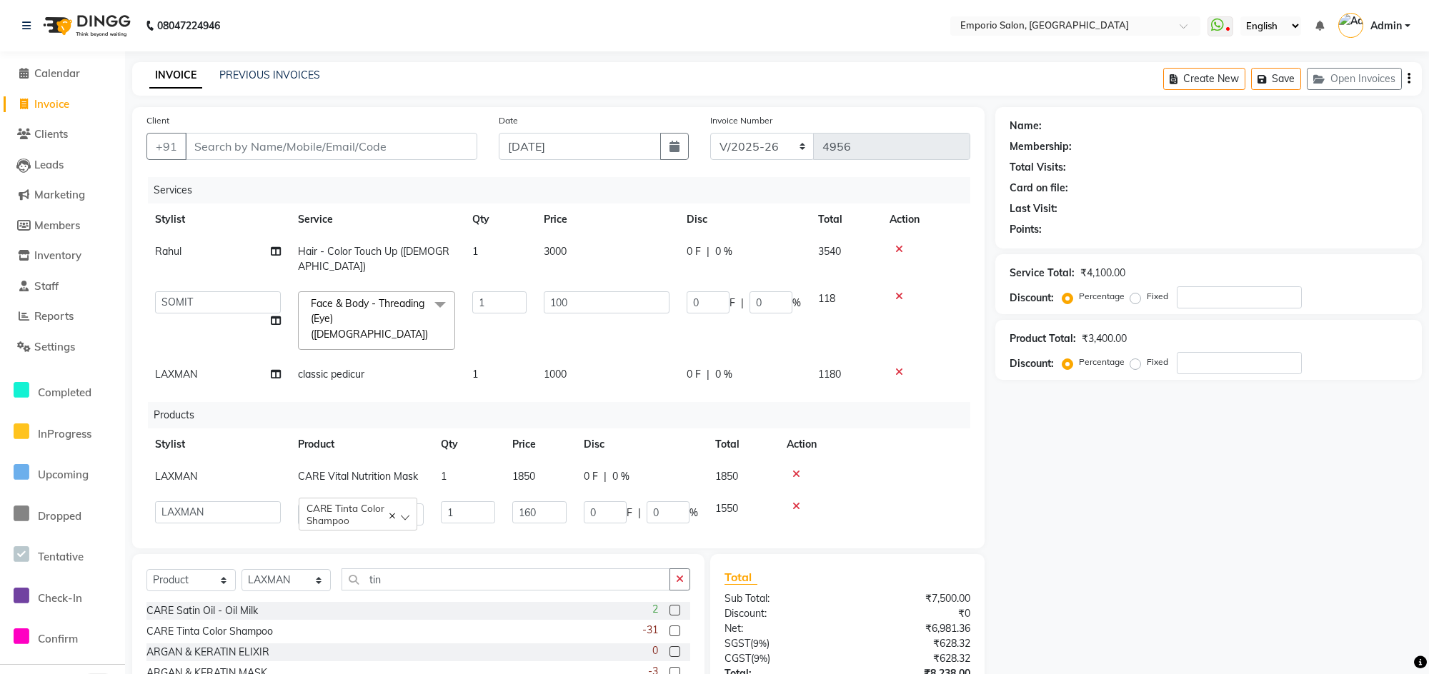
type input "1600"
click at [245, 493] on td "LAXMAN" at bounding box center [217, 516] width 143 height 47
select select "89337"
click at [245, 502] on select "Anees Anjali beauty Archana Asad AYUSH chunmun EMPORIO First Floor Imtiaz Ishu …" at bounding box center [218, 513] width 126 height 22
click at [219, 461] on td "LAXMAN" at bounding box center [217, 477] width 143 height 32
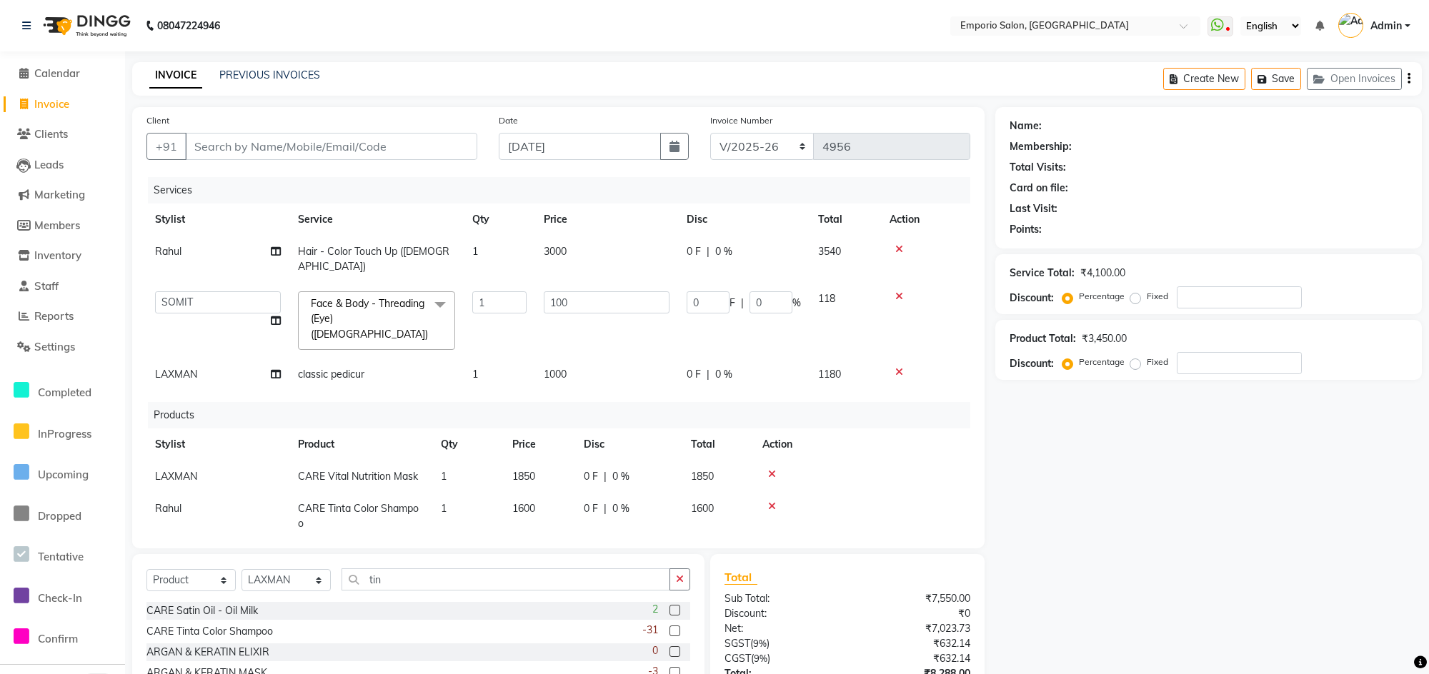
select select "89337"
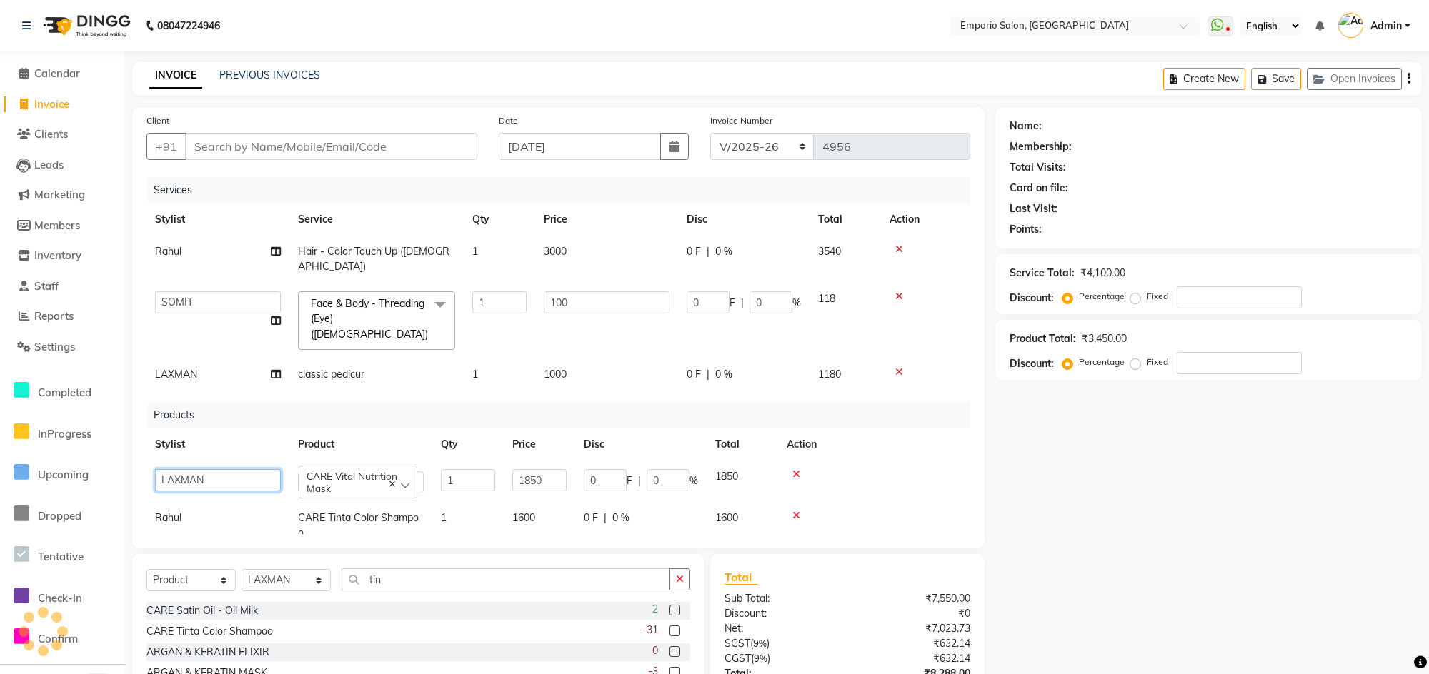
click at [219, 469] on select "Anees Anjali beauty Archana Asad AYUSH chunmun EMPORIO First Floor Imtiaz Ishu …" at bounding box center [218, 480] width 126 height 22
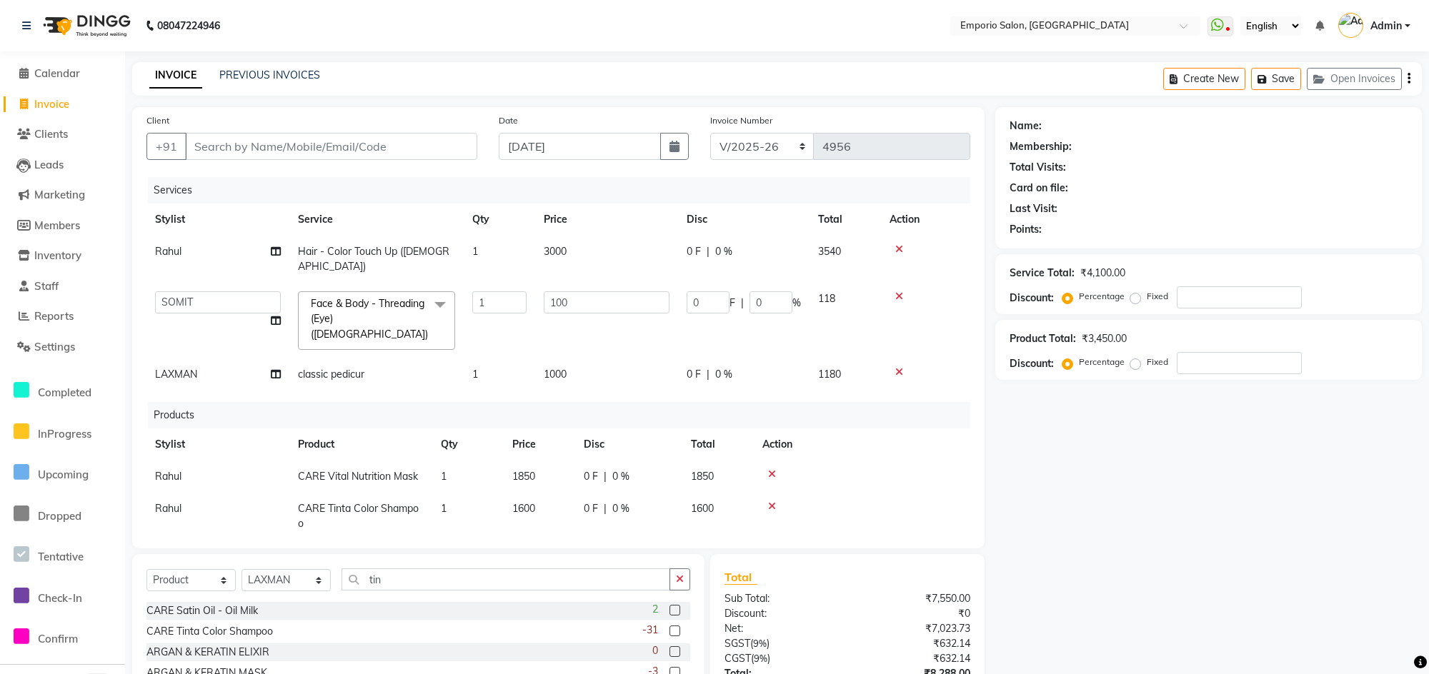
click at [364, 131] on div "Client +91" at bounding box center [312, 142] width 352 height 59
click at [362, 148] on input "Client" at bounding box center [331, 146] width 292 height 27
type input "9"
type input "0"
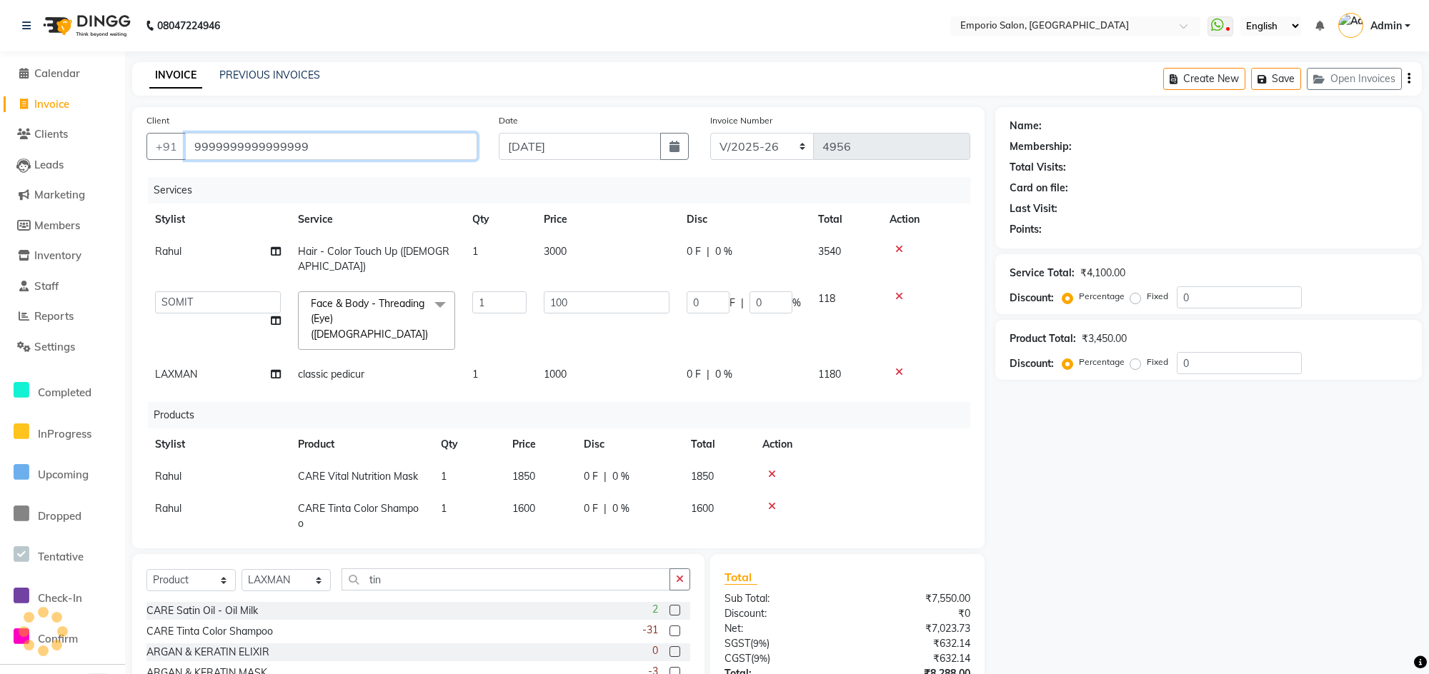
type input "9999999999999999"
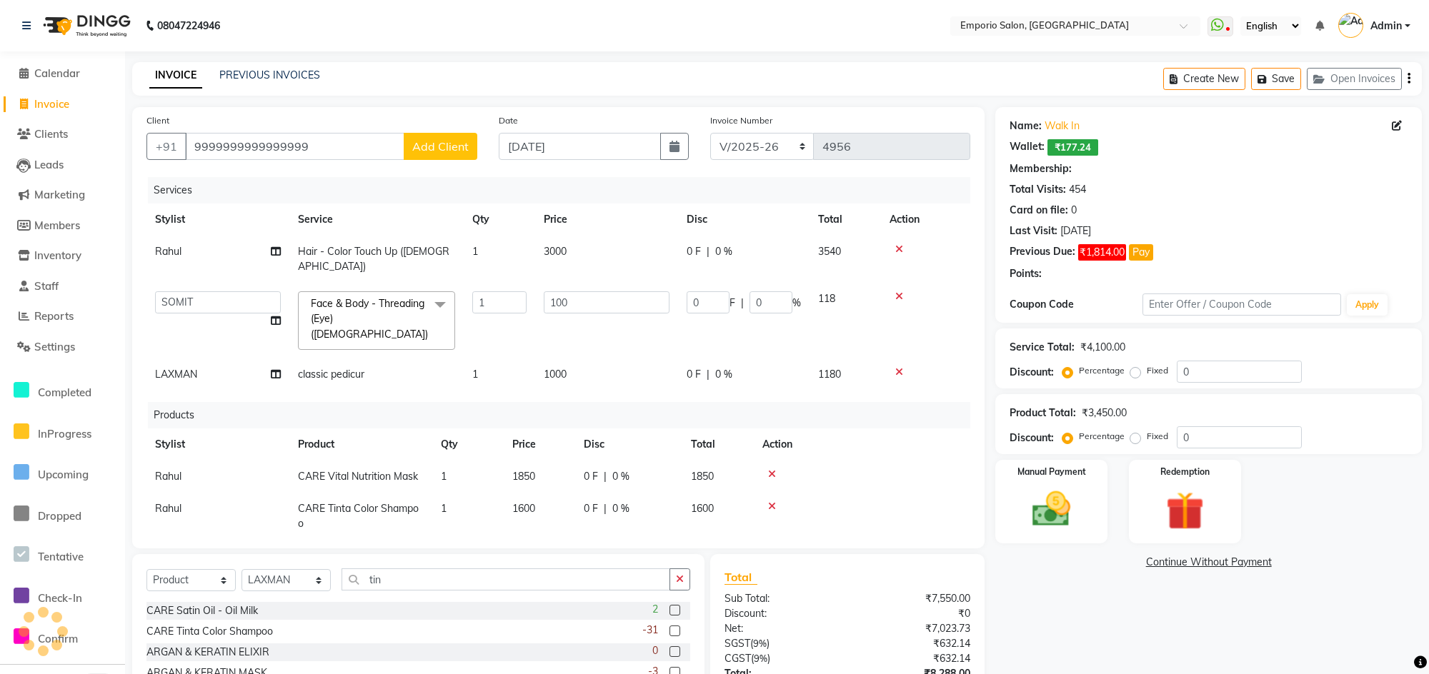
select select "1: Object"
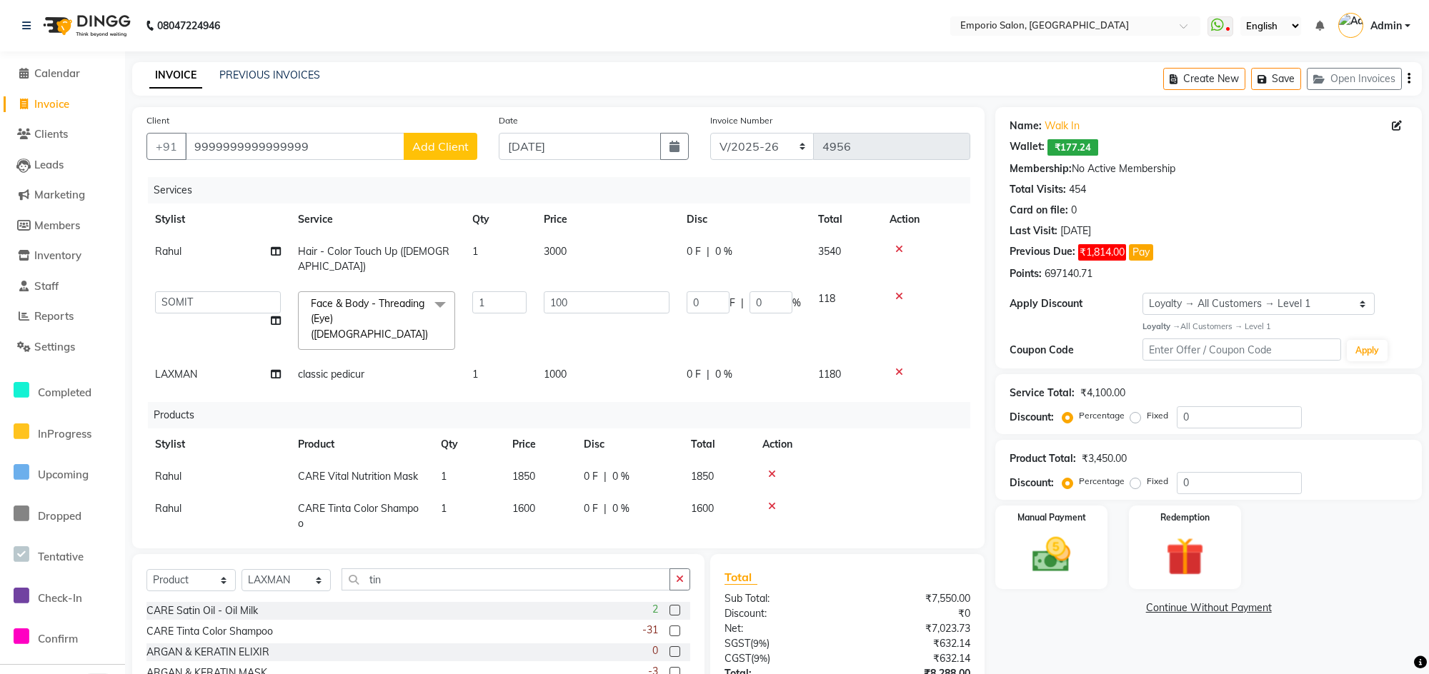
scroll to position [2, 0]
click at [1208, 413] on input "0" at bounding box center [1239, 418] width 125 height 22
type input "2"
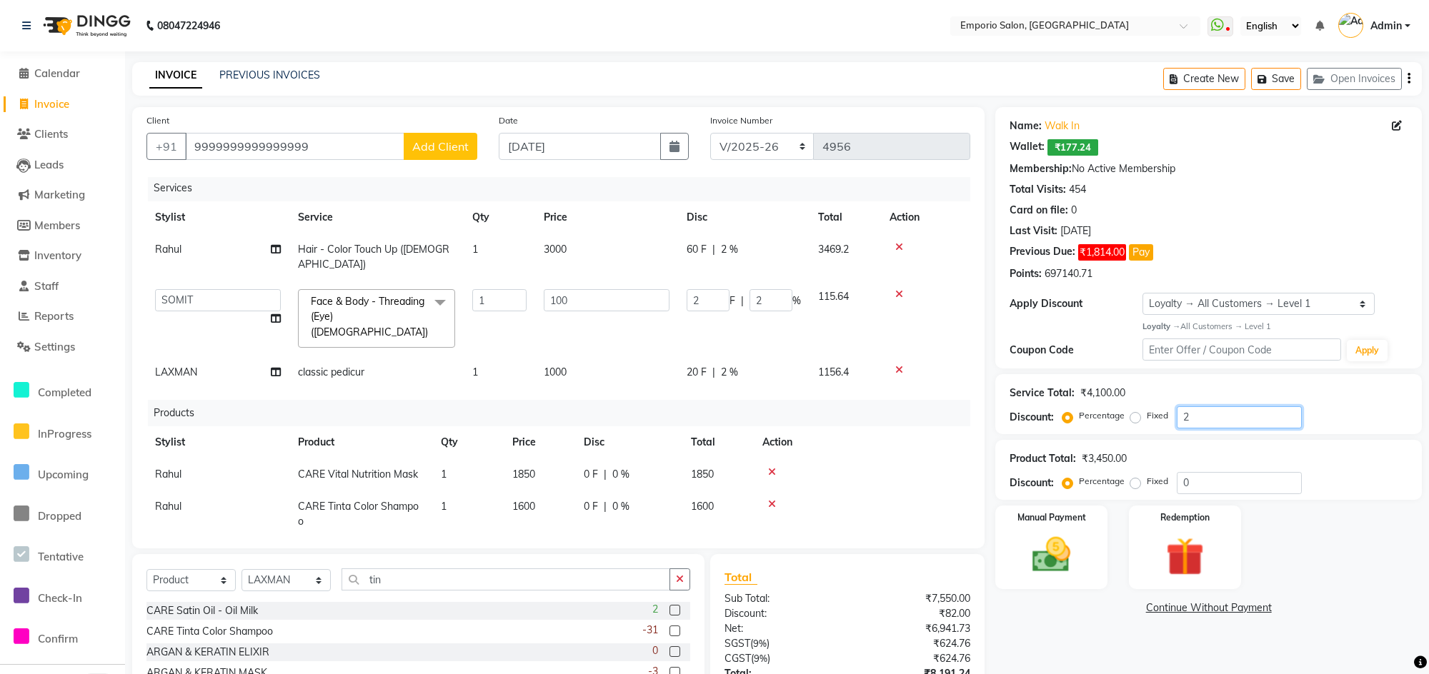
type input "20"
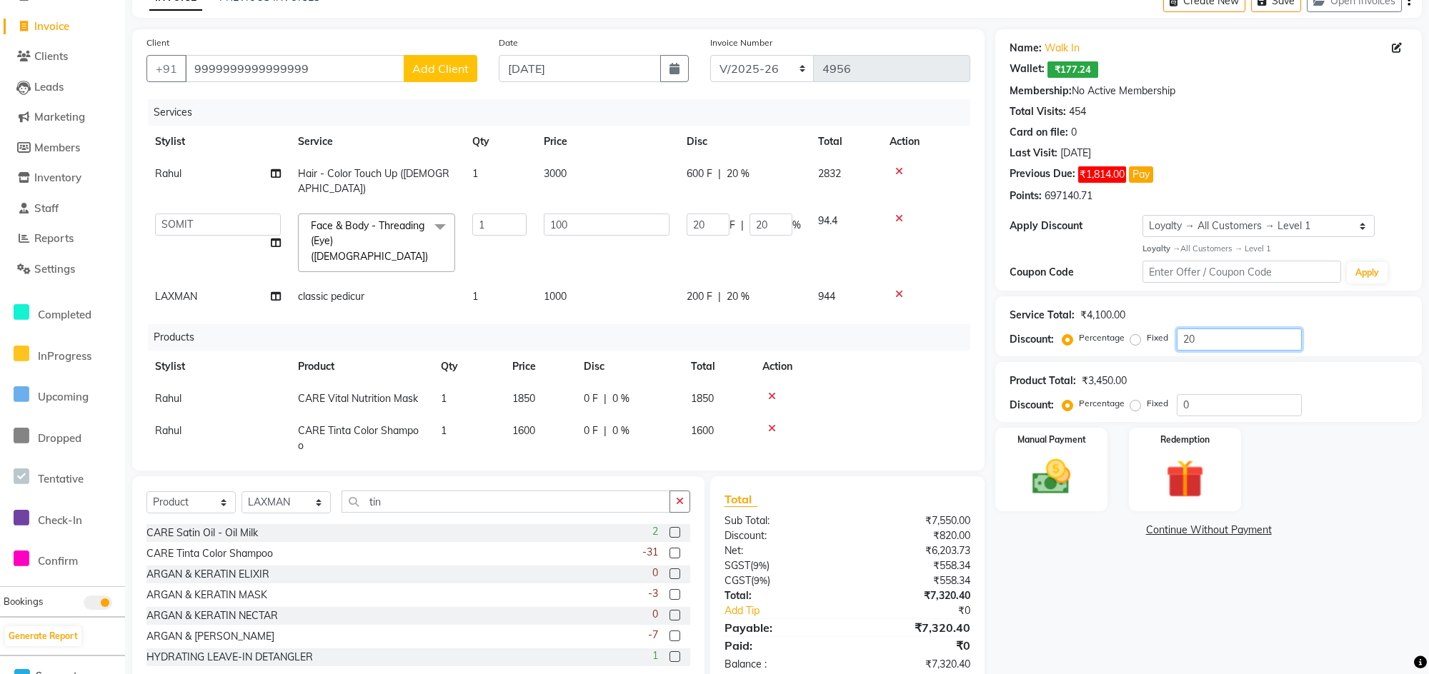
scroll to position [99, 0]
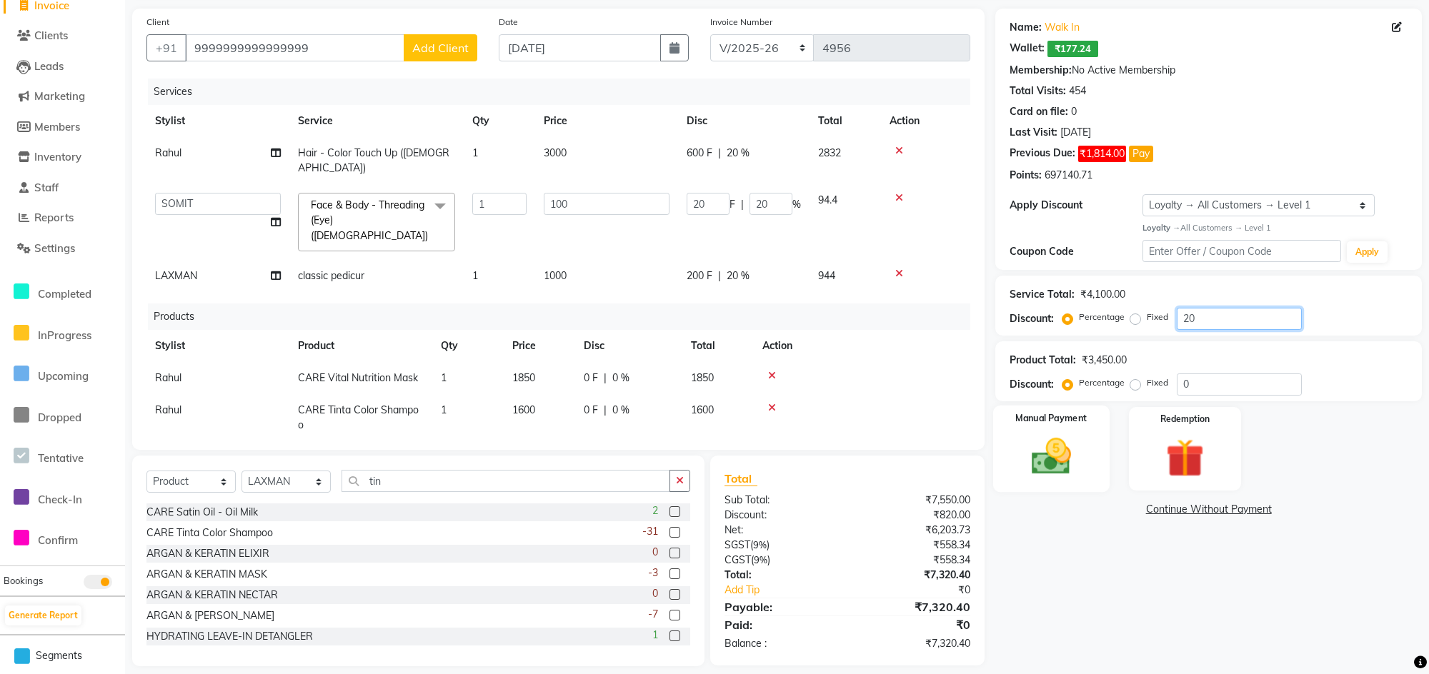
type input "20"
click at [1055, 463] on img at bounding box center [1051, 457] width 65 height 46
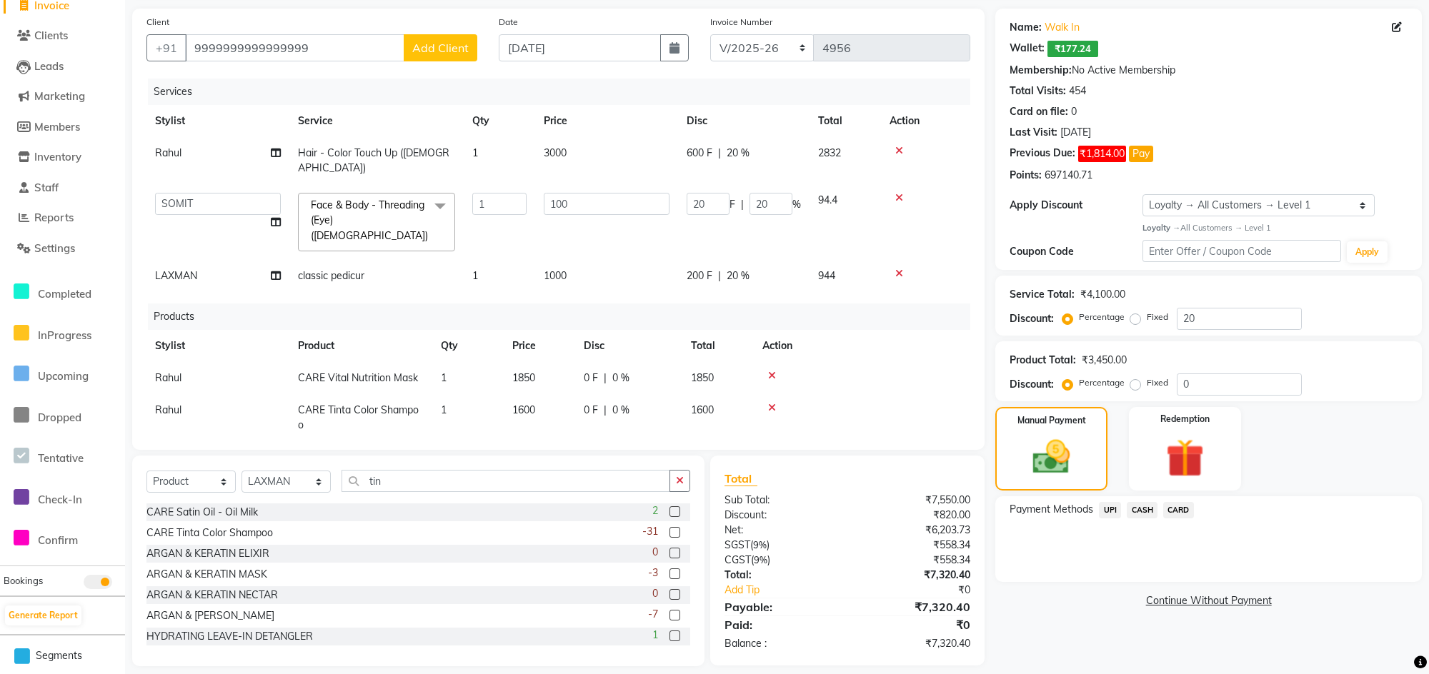
click at [1147, 514] on span "CASH" at bounding box center [1142, 510] width 31 height 16
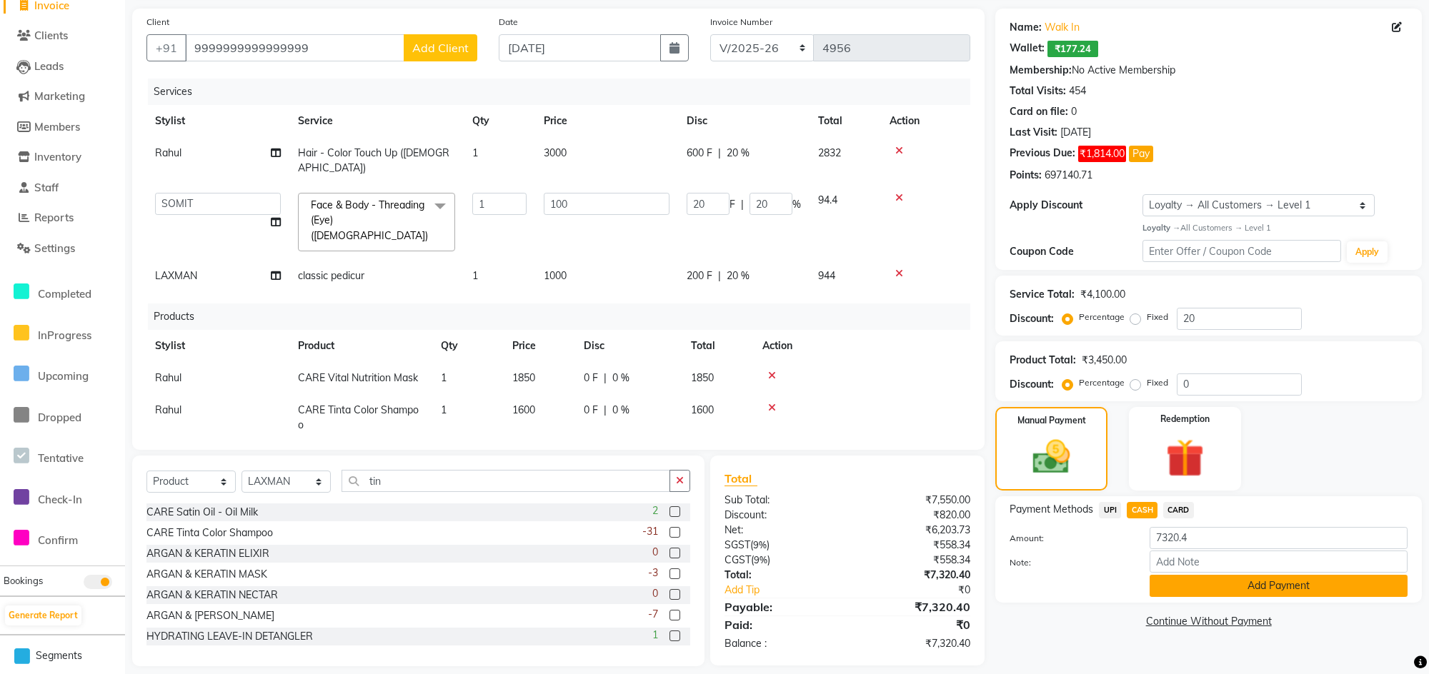
click at [1173, 592] on button "Add Payment" at bounding box center [1279, 586] width 258 height 22
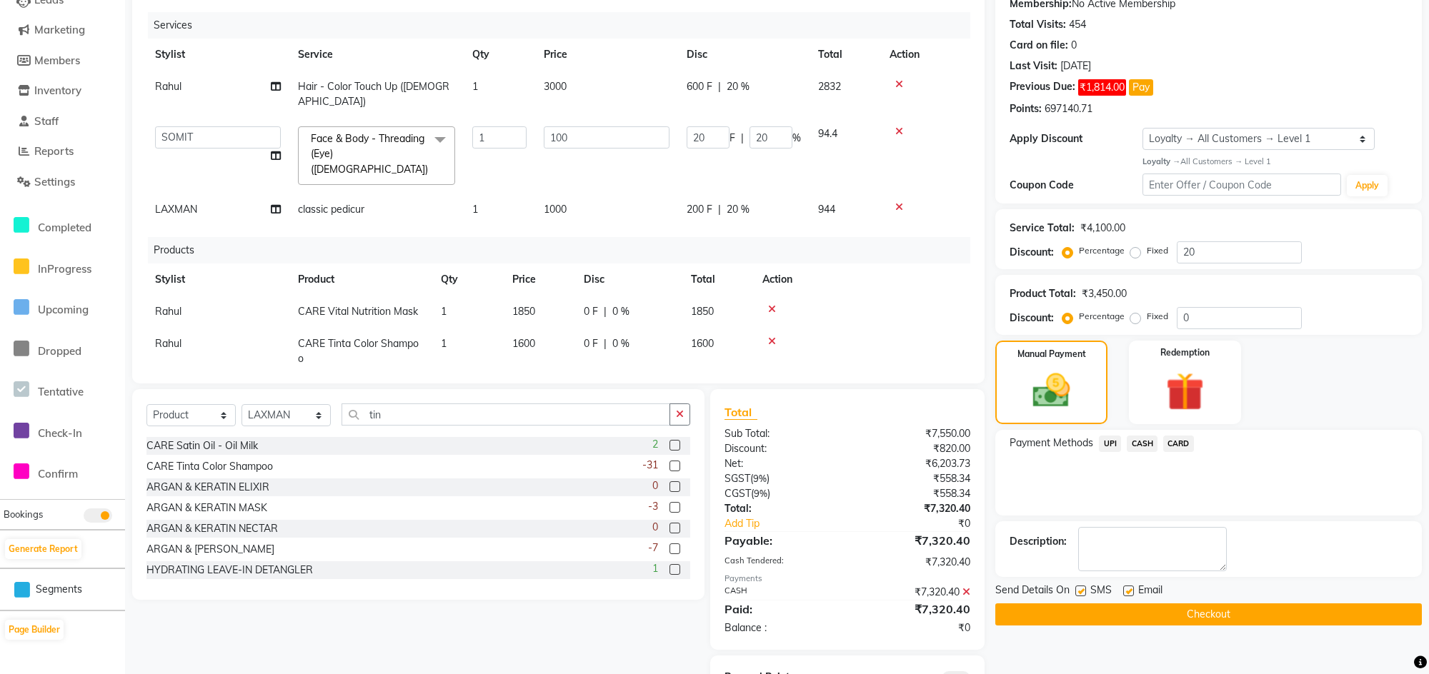
scroll to position [219, 0]
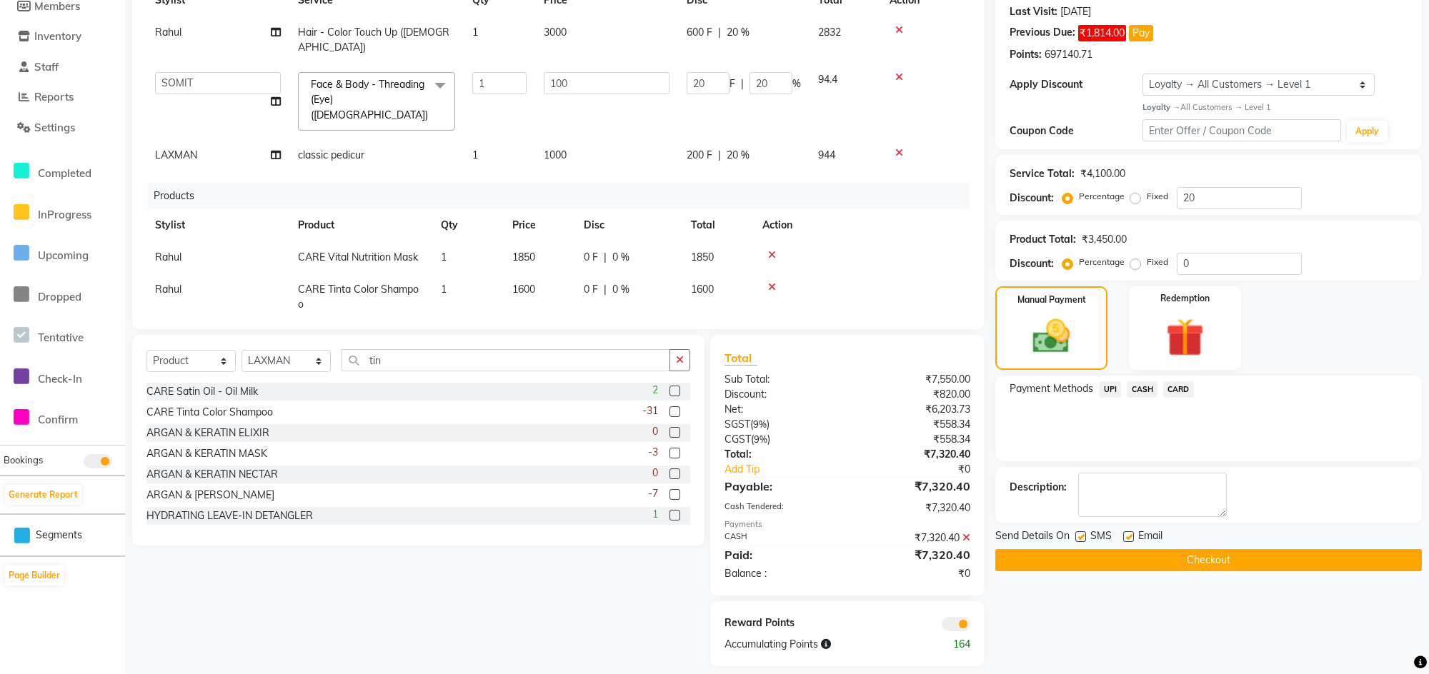
click at [1182, 558] on button "Checkout" at bounding box center [1208, 560] width 427 height 22
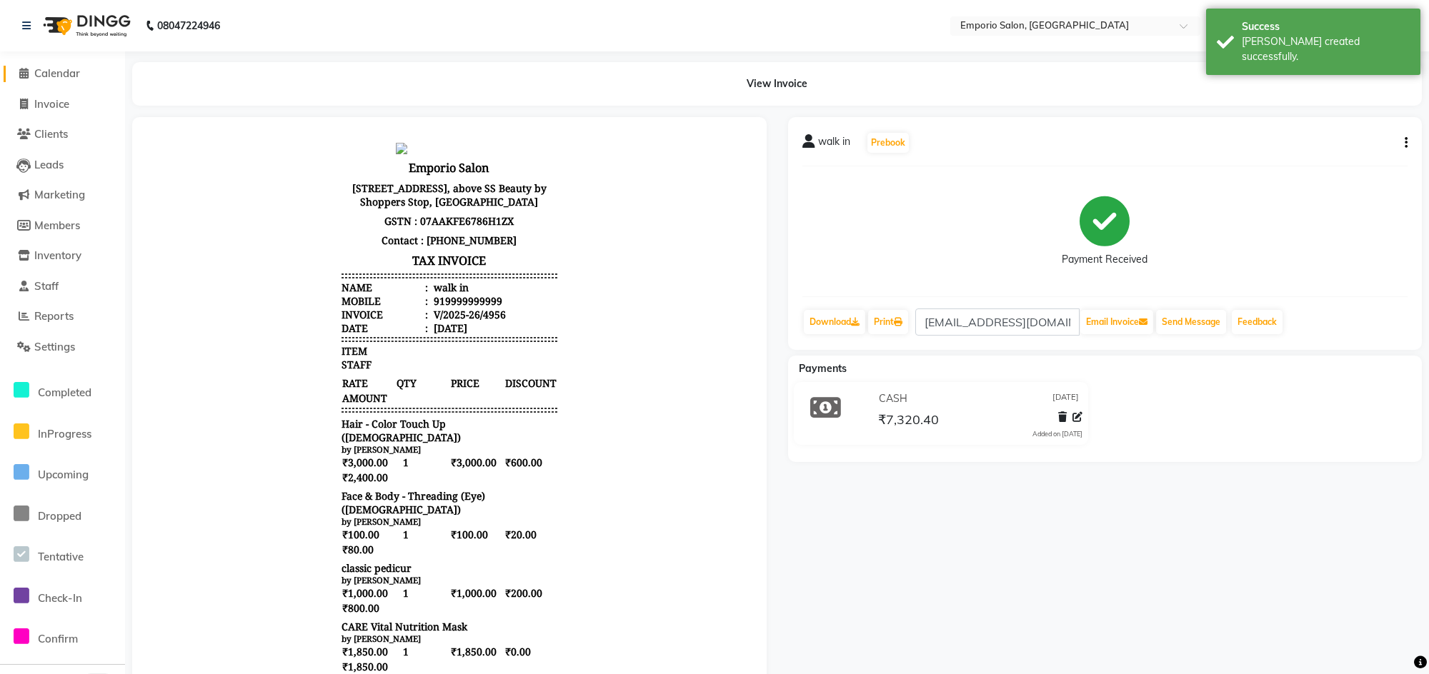
click at [41, 73] on span "Calendar" at bounding box center [57, 73] width 46 height 14
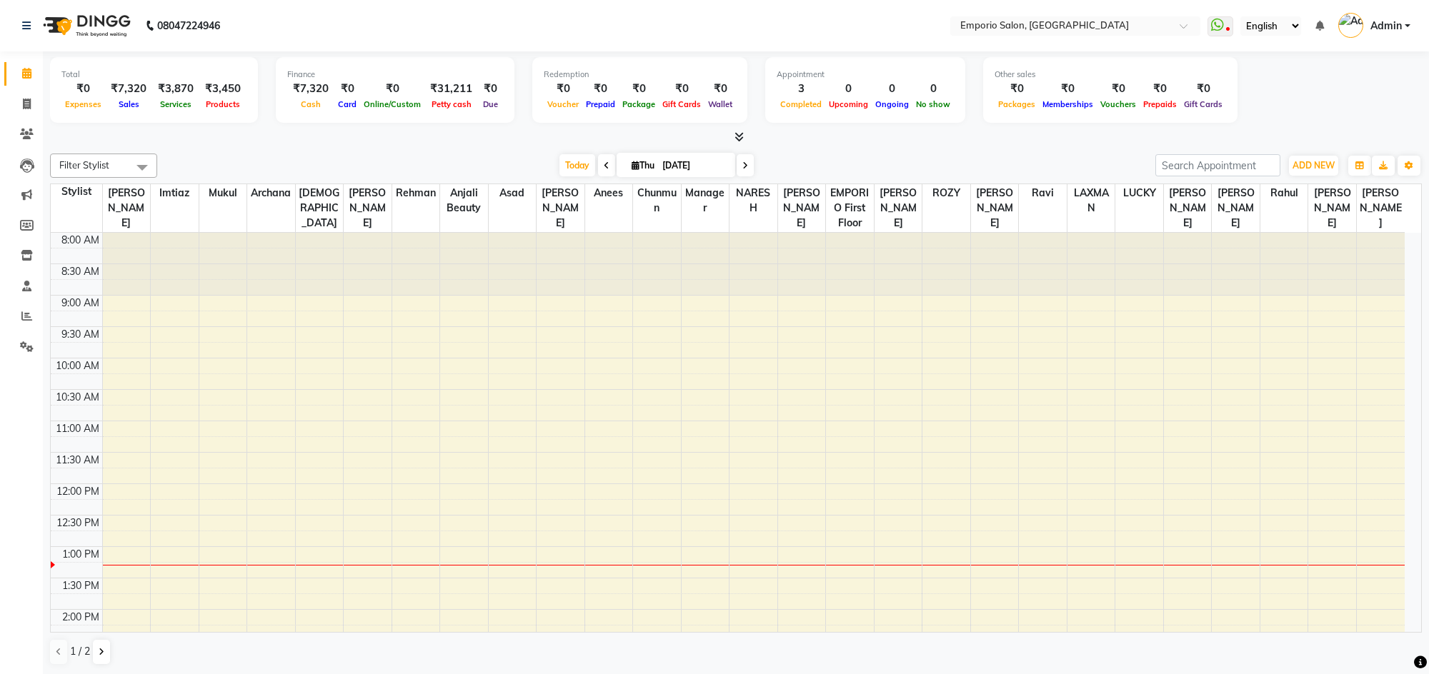
click at [763, 131] on div at bounding box center [736, 137] width 1372 height 15
click at [732, 139] on span at bounding box center [736, 137] width 15 height 15
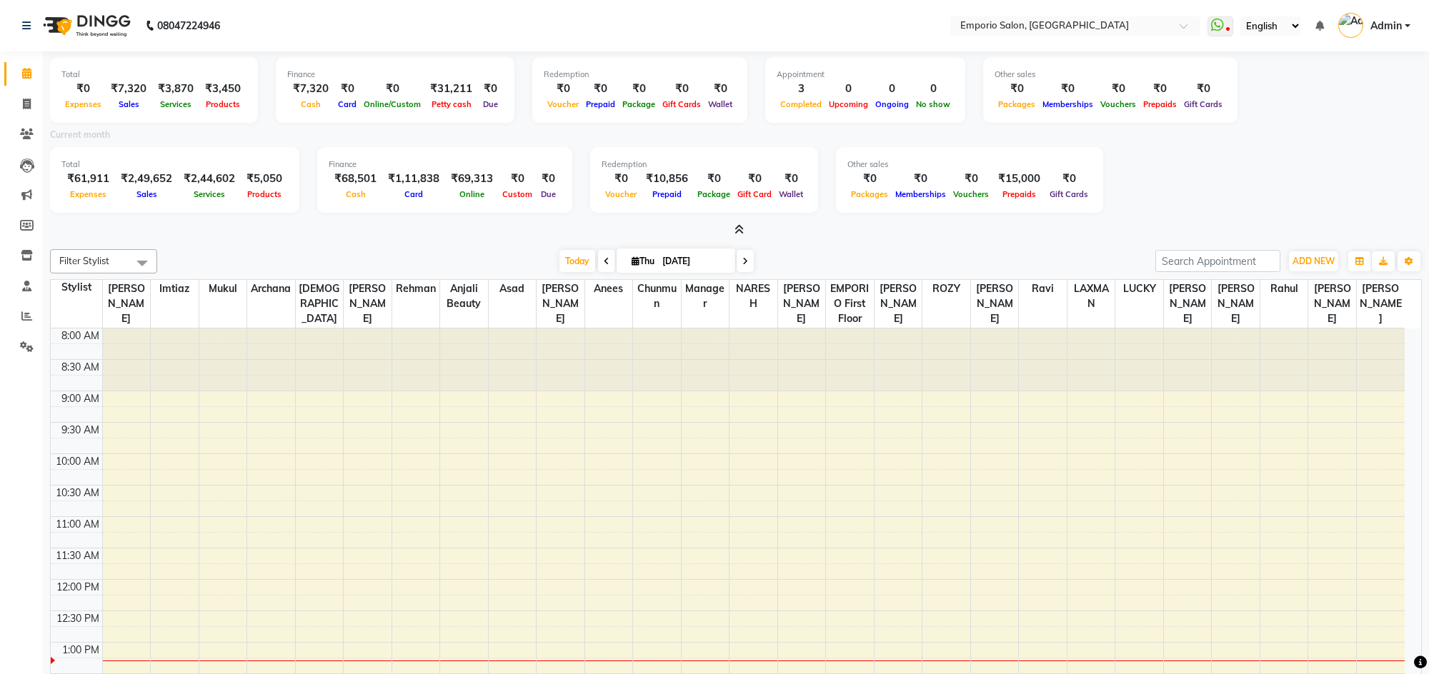
click at [739, 233] on icon at bounding box center [738, 229] width 9 height 11
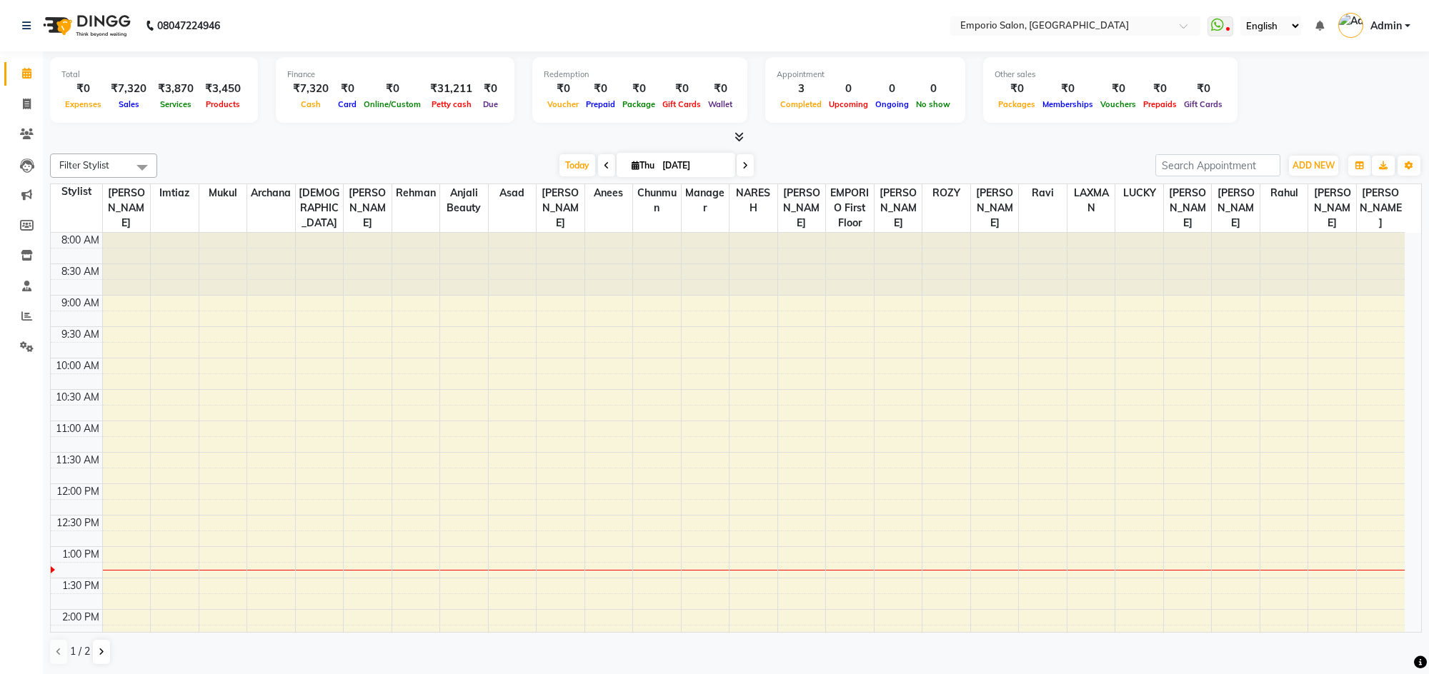
drag, startPoint x: 715, startPoint y: 124, endPoint x: 723, endPoint y: 138, distance: 15.7
click at [714, 125] on div "Total ₹0 Expenses ₹7,320 Sales ₹3,870 Services ₹3,450 Products Finance ₹7,320 C…" at bounding box center [736, 92] width 1372 height 70
click at [742, 133] on icon at bounding box center [738, 136] width 9 height 11
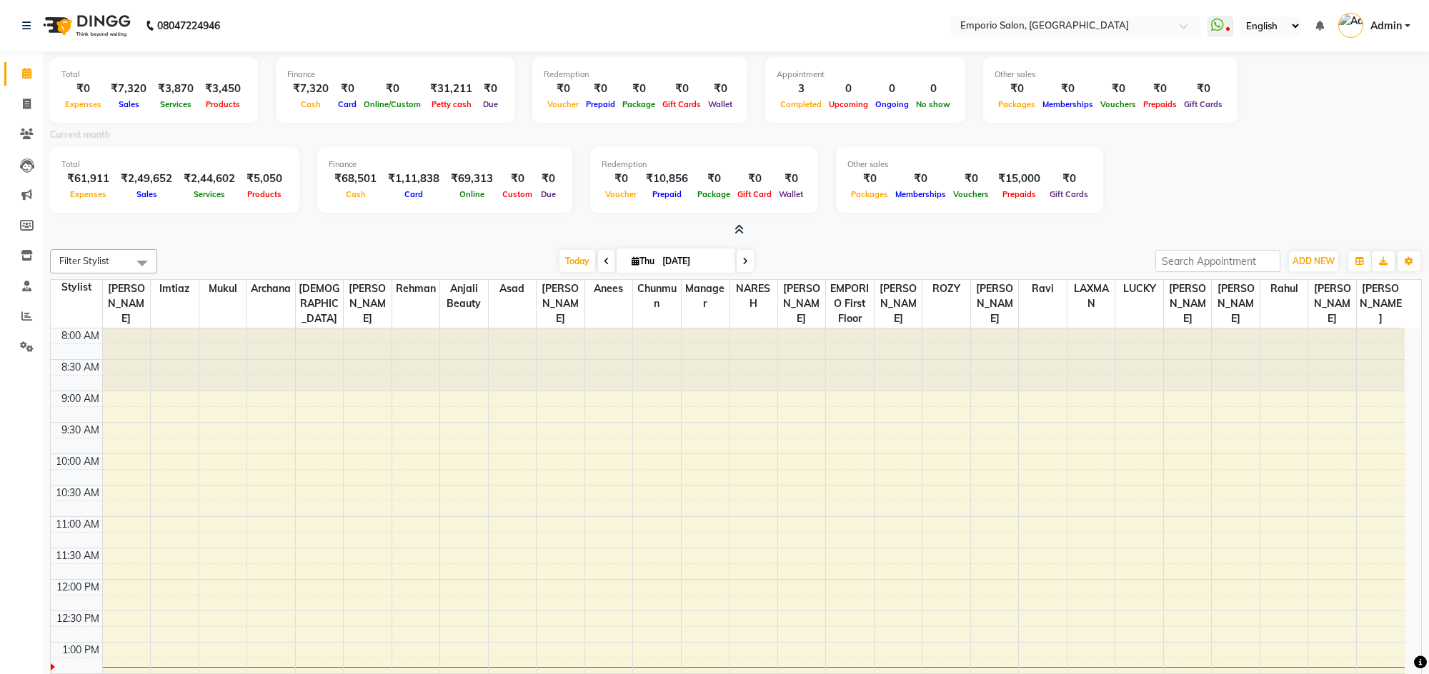
click at [21, 26] on div "08047224946" at bounding box center [120, 26] width 219 height 40
click at [30, 22] on icon at bounding box center [26, 26] width 9 height 10
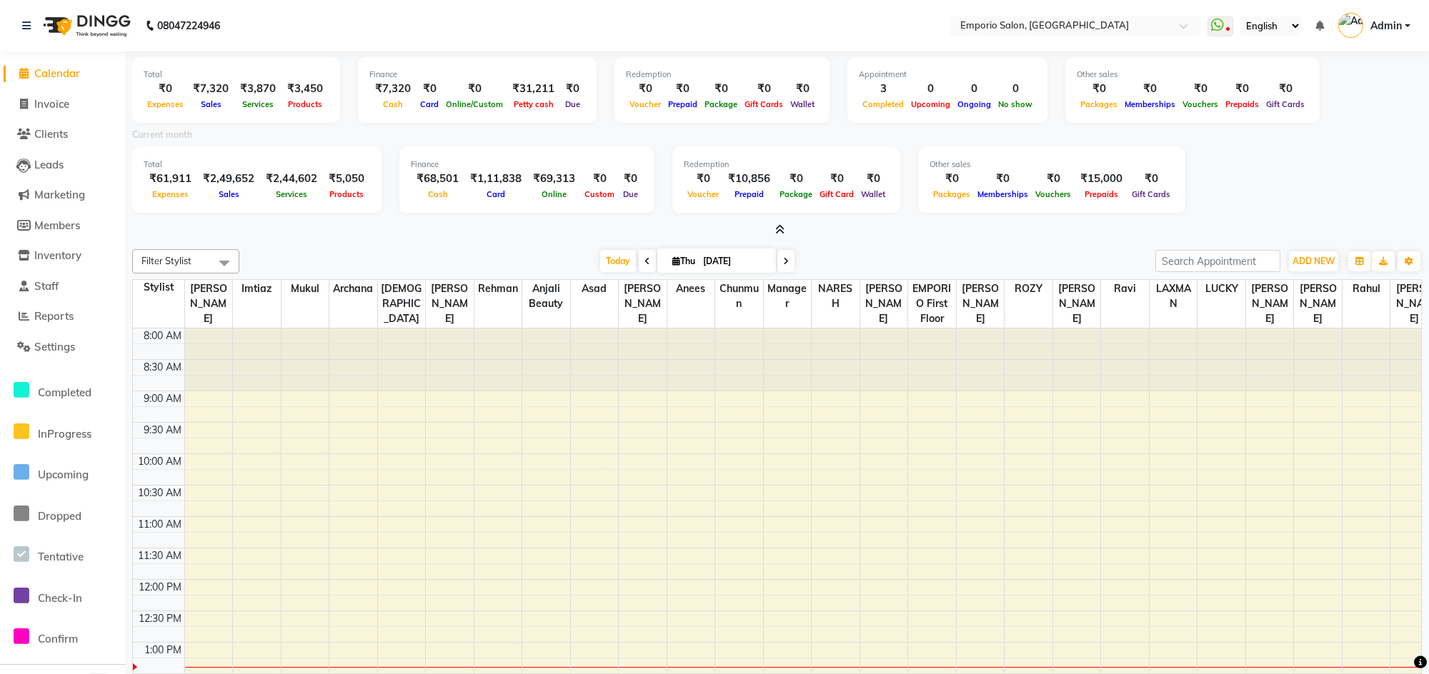
click at [64, 79] on span "Calendar" at bounding box center [57, 73] width 46 height 14
click at [65, 74] on span "Calendar" at bounding box center [57, 73] width 46 height 14
click at [54, 105] on span "Invoice" at bounding box center [51, 104] width 35 height 14
select select "service"
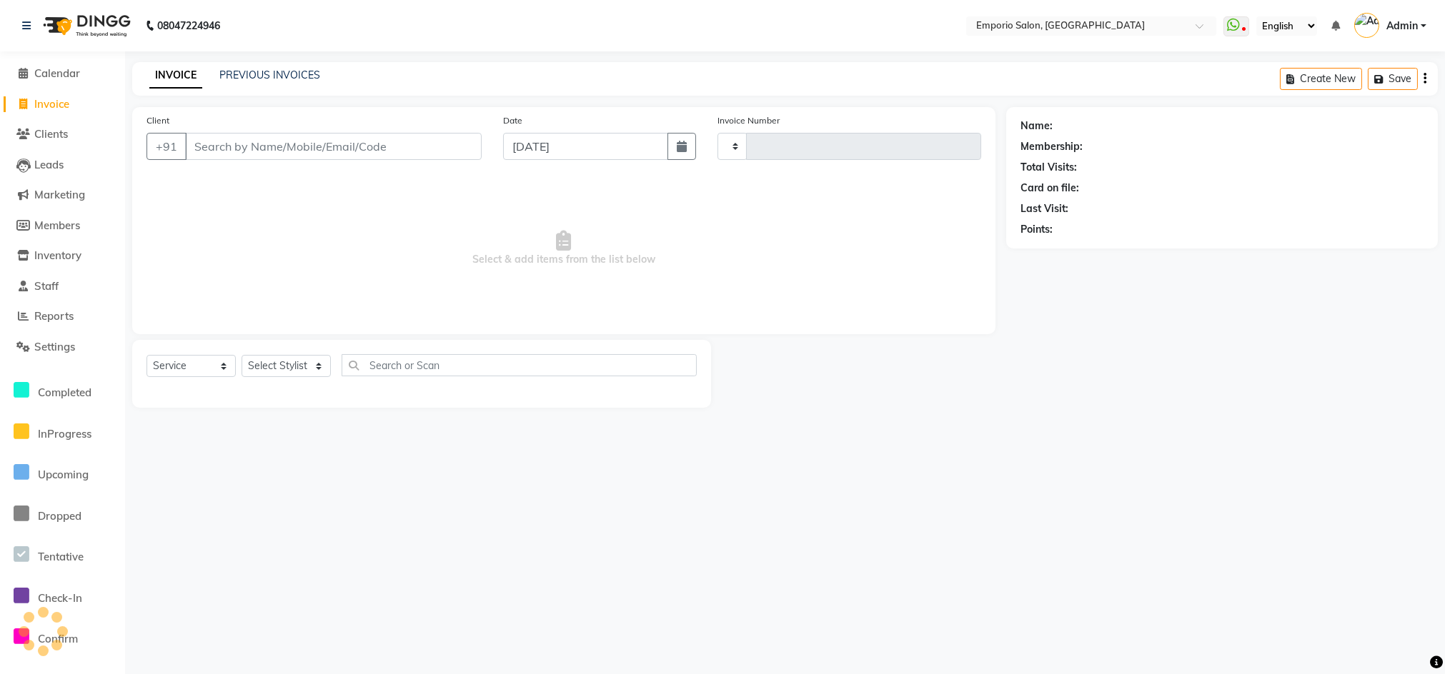
type input "4958"
select select "6332"
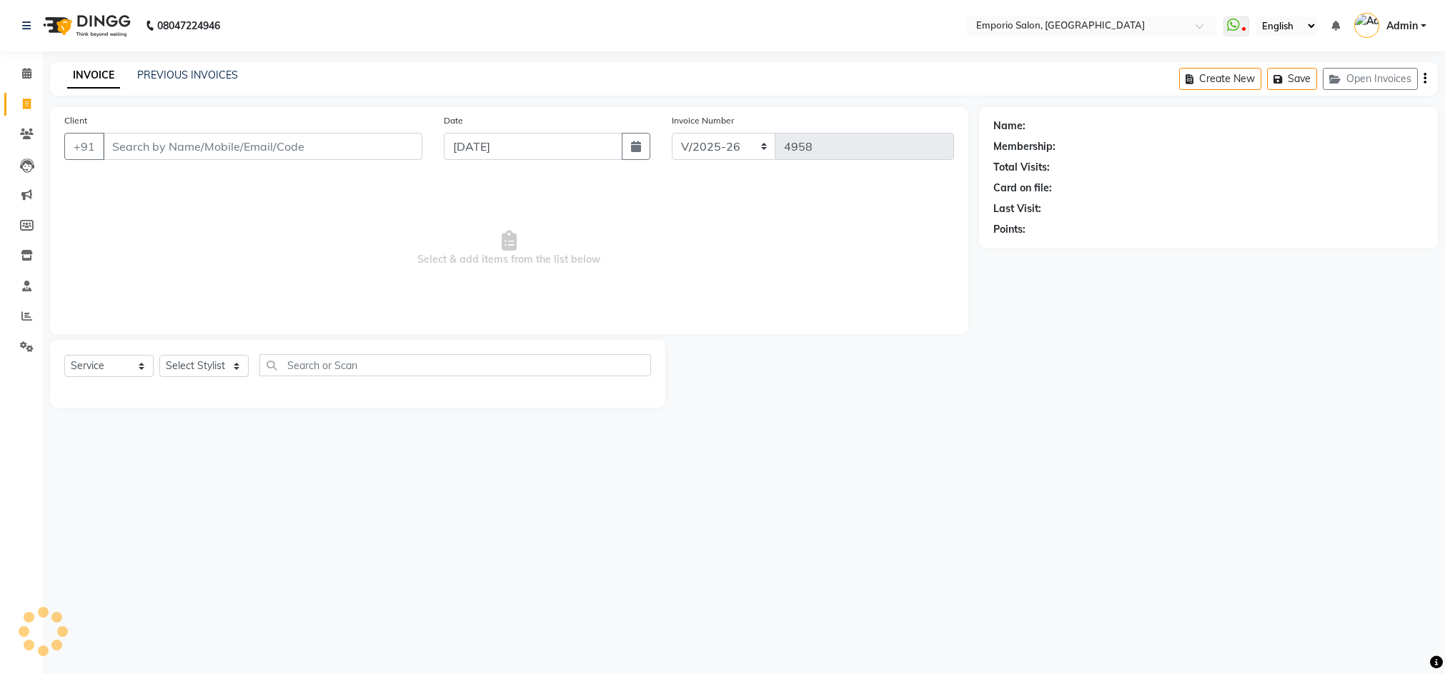
select select "6332"
select select "service"
click at [209, 69] on link "PREVIOUS INVOICES" at bounding box center [187, 75] width 101 height 13
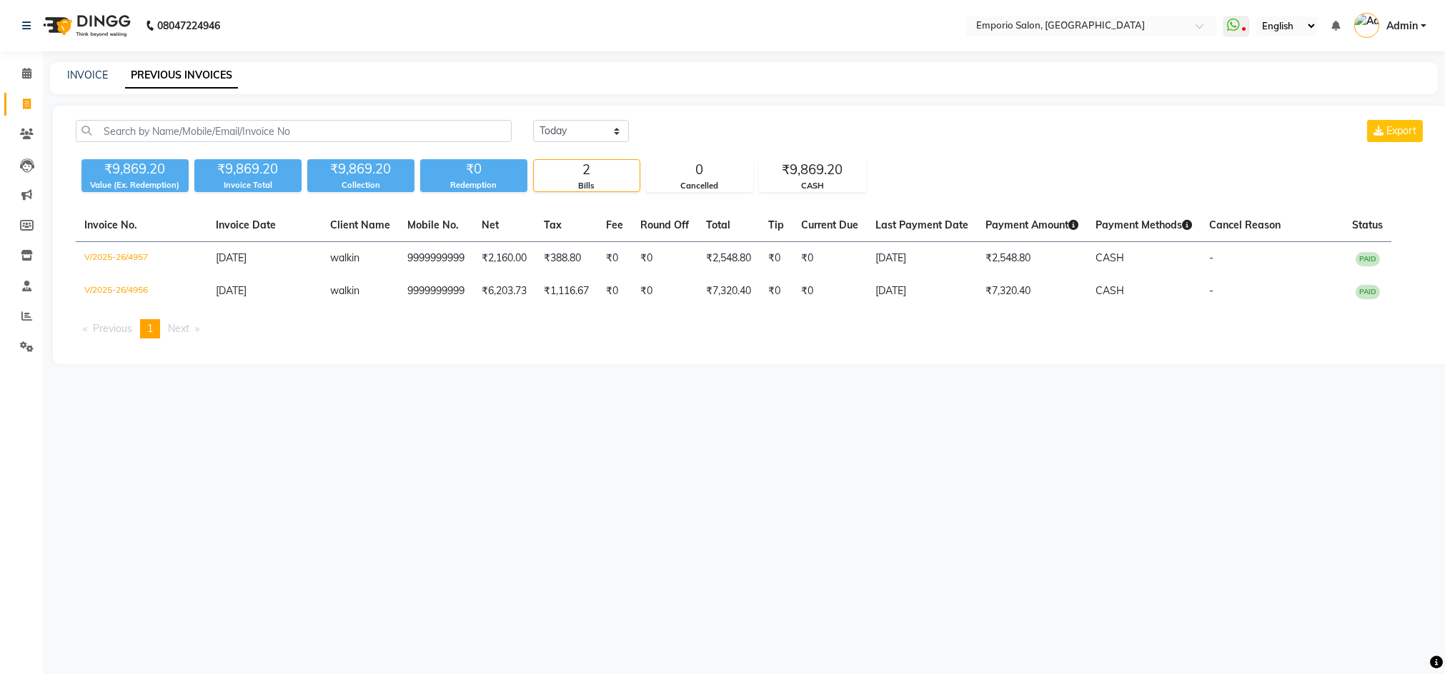
click at [64, 64] on div "INVOICE PREVIOUS INVOICES" at bounding box center [744, 78] width 1388 height 32
click at [79, 74] on link "INVOICE" at bounding box center [87, 75] width 41 height 13
select select "service"
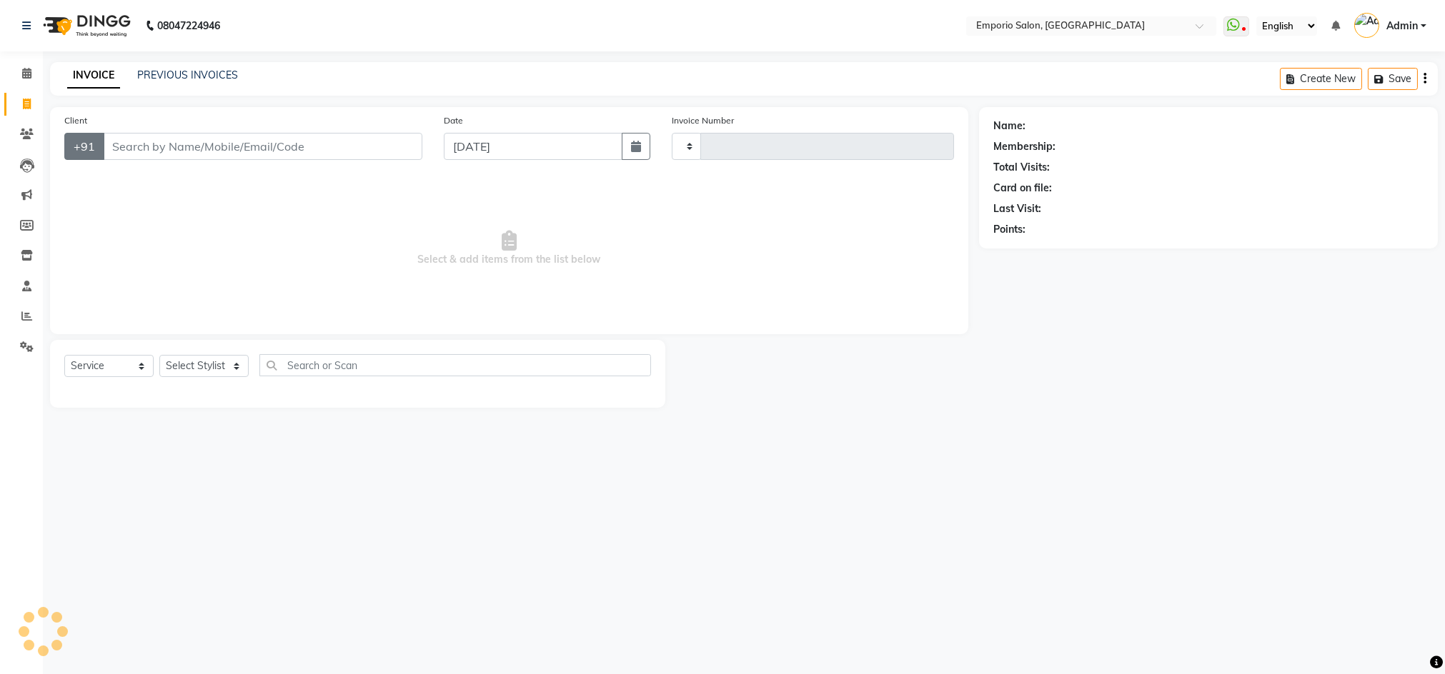
type input "4958"
select select "6332"
click at [22, 281] on icon at bounding box center [26, 286] width 9 height 11
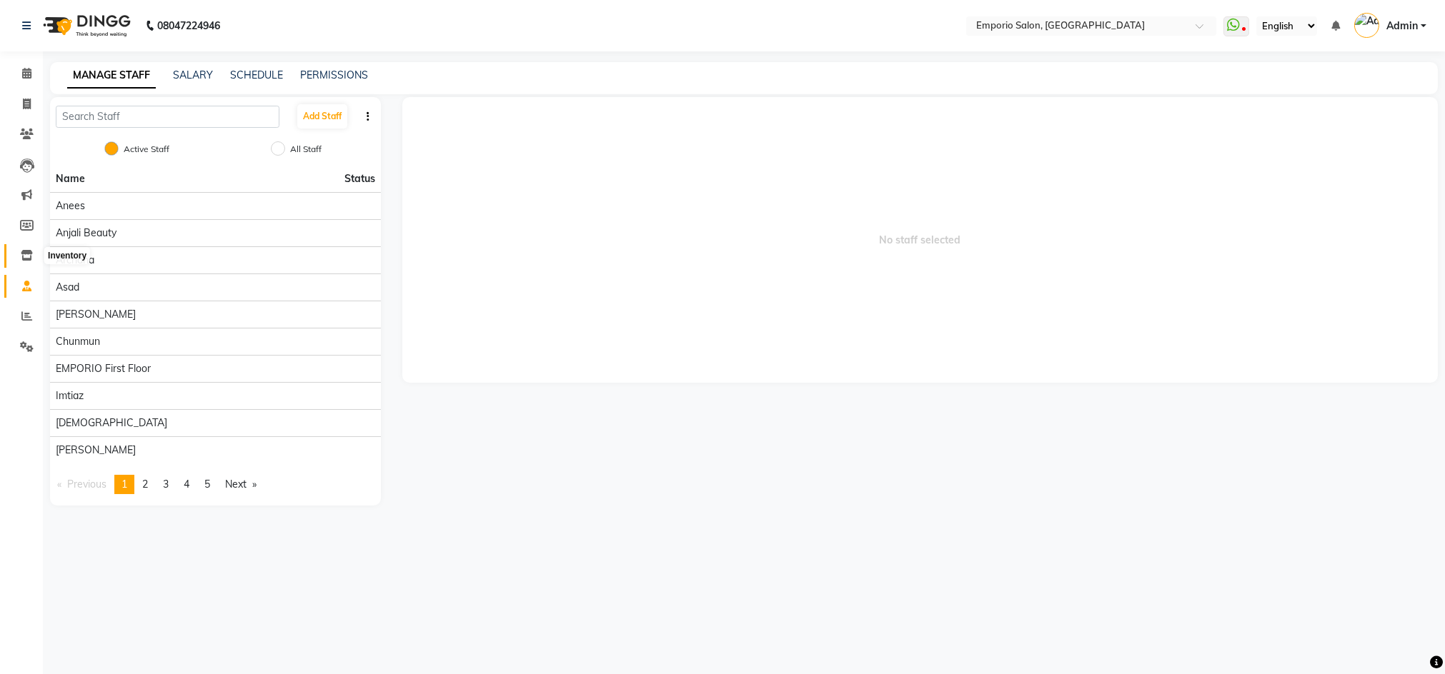
click at [26, 254] on icon at bounding box center [27, 255] width 12 height 11
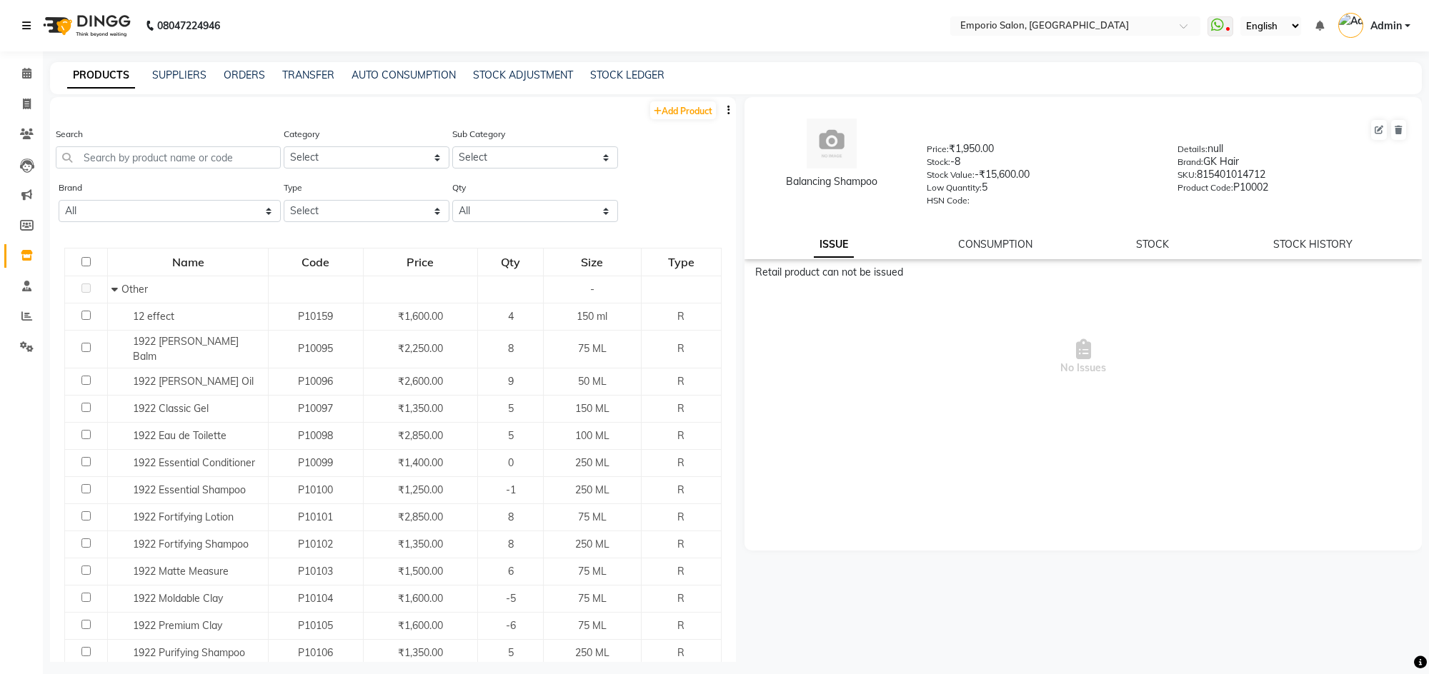
click at [27, 29] on icon at bounding box center [26, 26] width 9 height 10
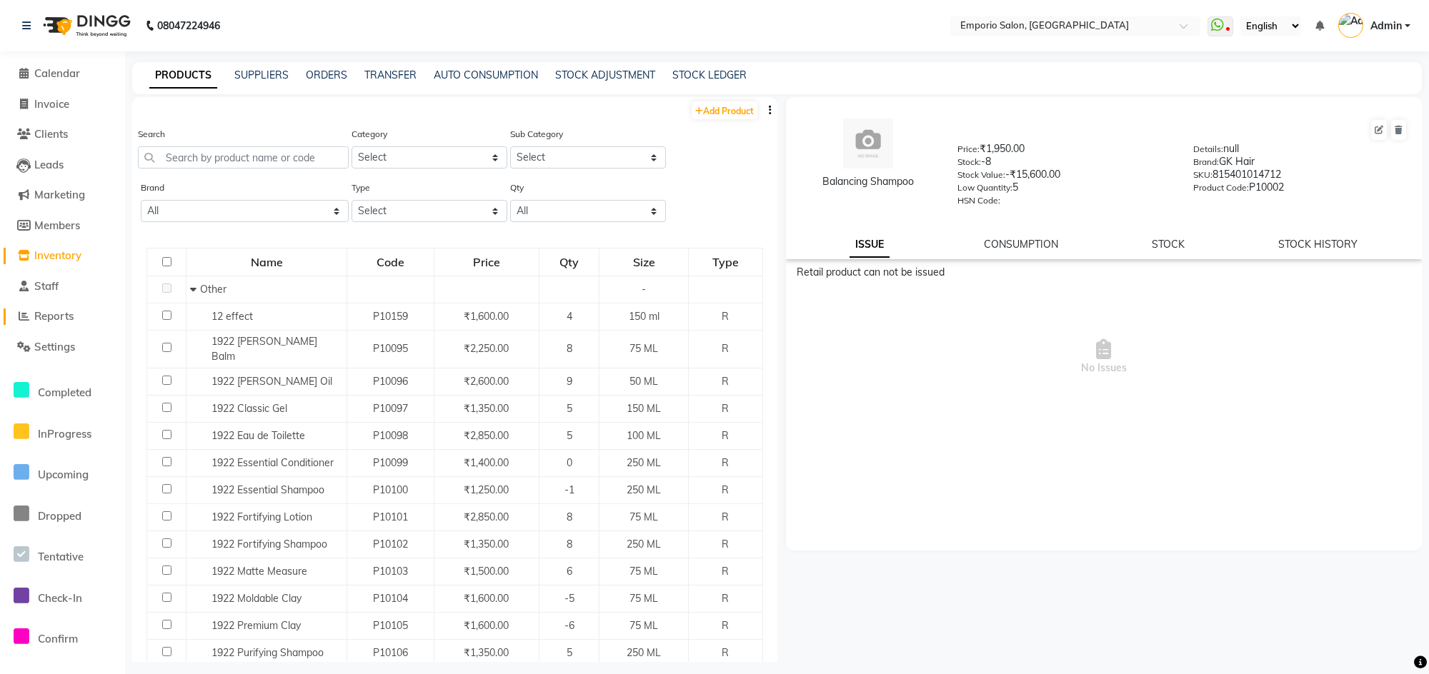
click at [37, 317] on span "Reports" at bounding box center [53, 316] width 39 height 14
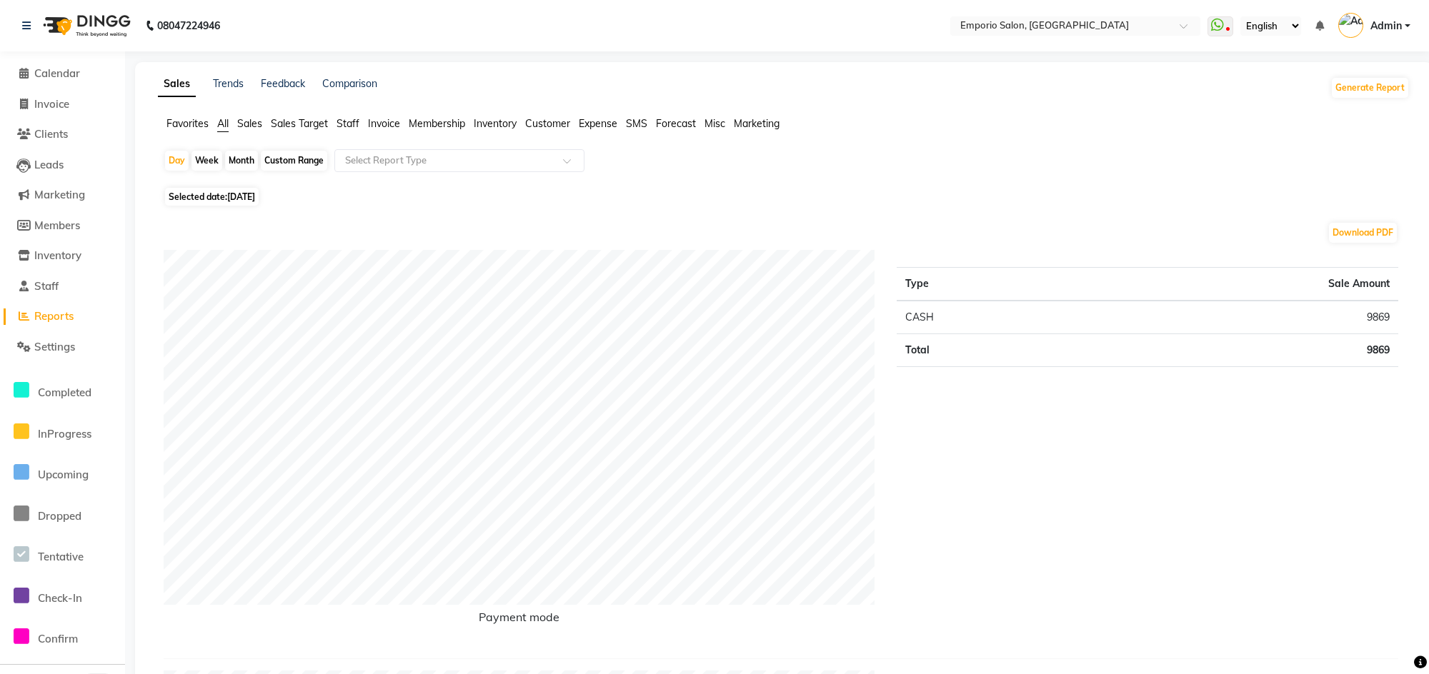
click at [235, 163] on div "Month" at bounding box center [241, 161] width 33 height 20
select select "9"
select select "2025"
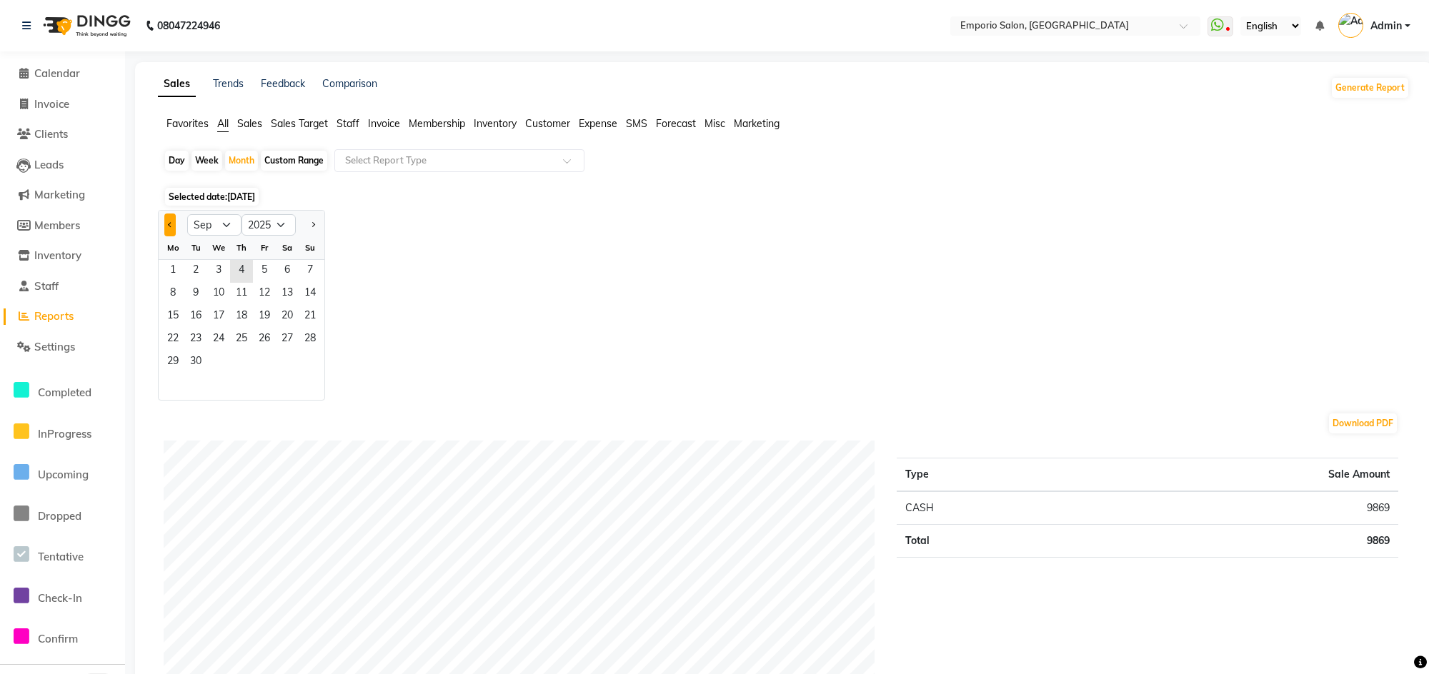
click at [164, 224] on button "Previous month" at bounding box center [169, 225] width 11 height 23
select select "8"
click at [262, 262] on span "1" at bounding box center [264, 271] width 23 height 23
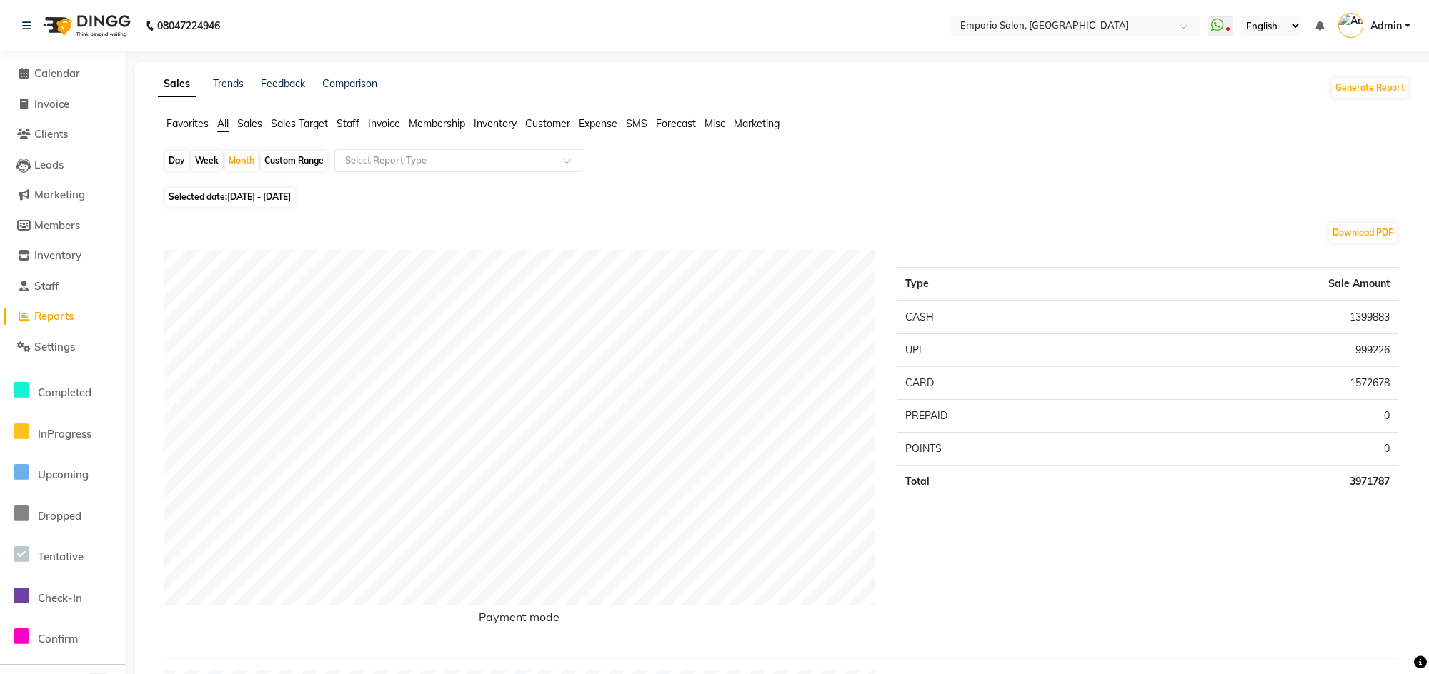
click at [249, 125] on span "Sales" at bounding box center [249, 123] width 25 height 13
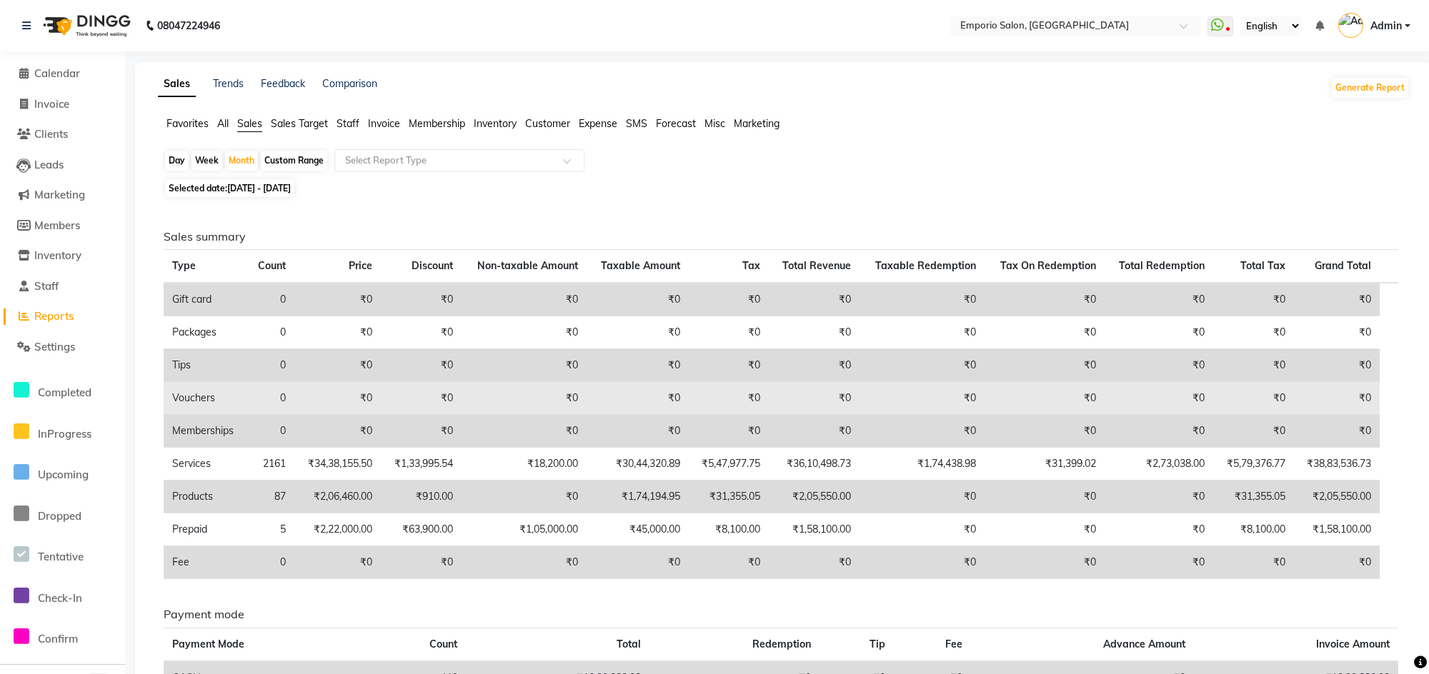
scroll to position [107, 0]
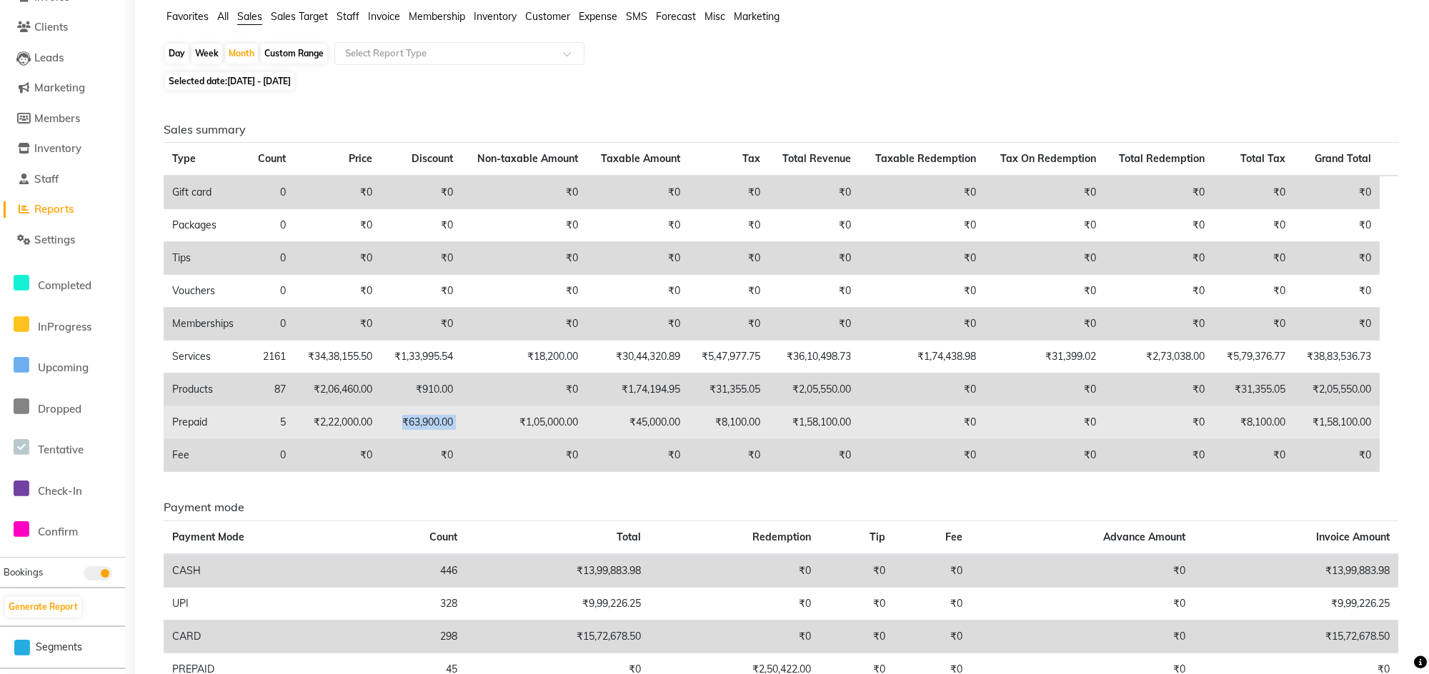
drag, startPoint x: 393, startPoint y: 410, endPoint x: 475, endPoint y: 417, distance: 82.5
click at [475, 417] on tr "Prepaid 5 ₹2,22,000.00 ₹63,900.00 ₹1,05,000.00 ₹45,000.00 ₹8,100.00 ₹1,58,100.0…" at bounding box center [781, 423] width 1235 height 33
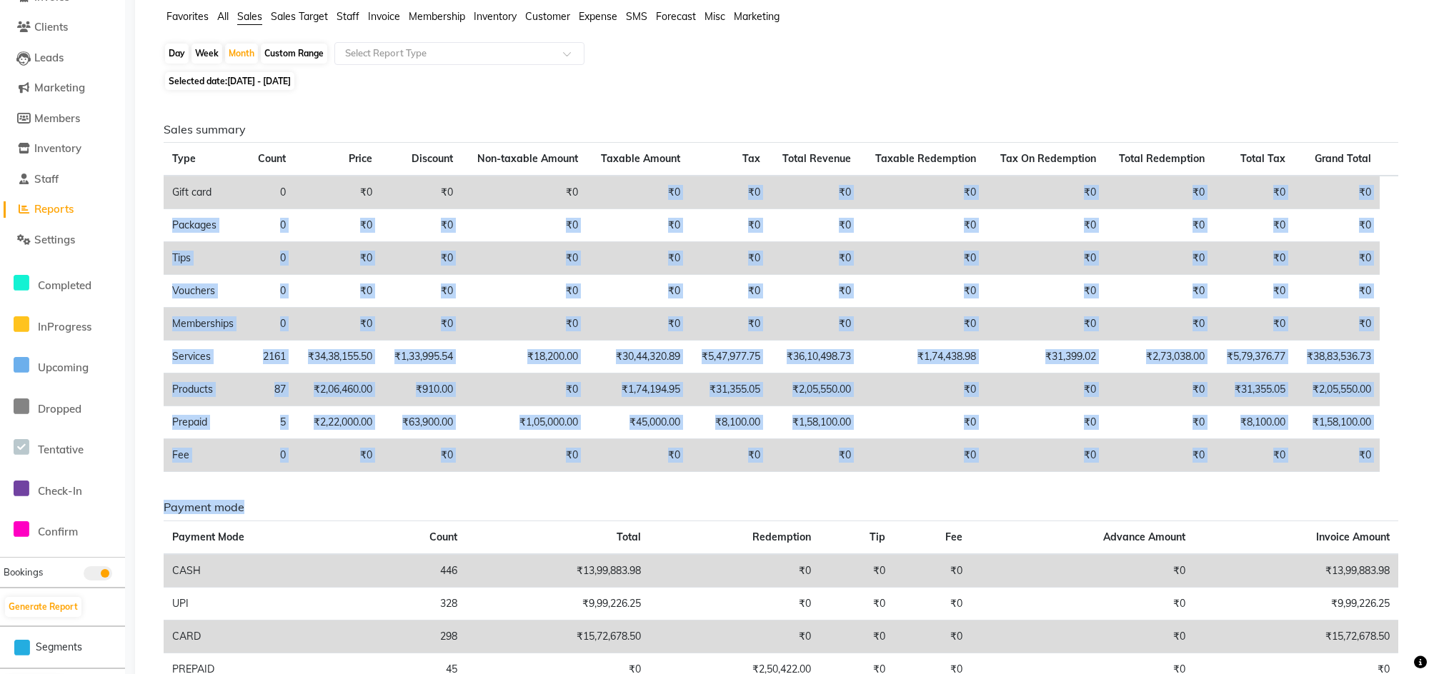
drag, startPoint x: 589, startPoint y: 179, endPoint x: 574, endPoint y: 438, distance: 259.8
click at [567, 473] on div "Sales summary Type Count Price Discount Non-taxable Amount Taxable Amount Tax T…" at bounding box center [781, 303] width 1256 height 361
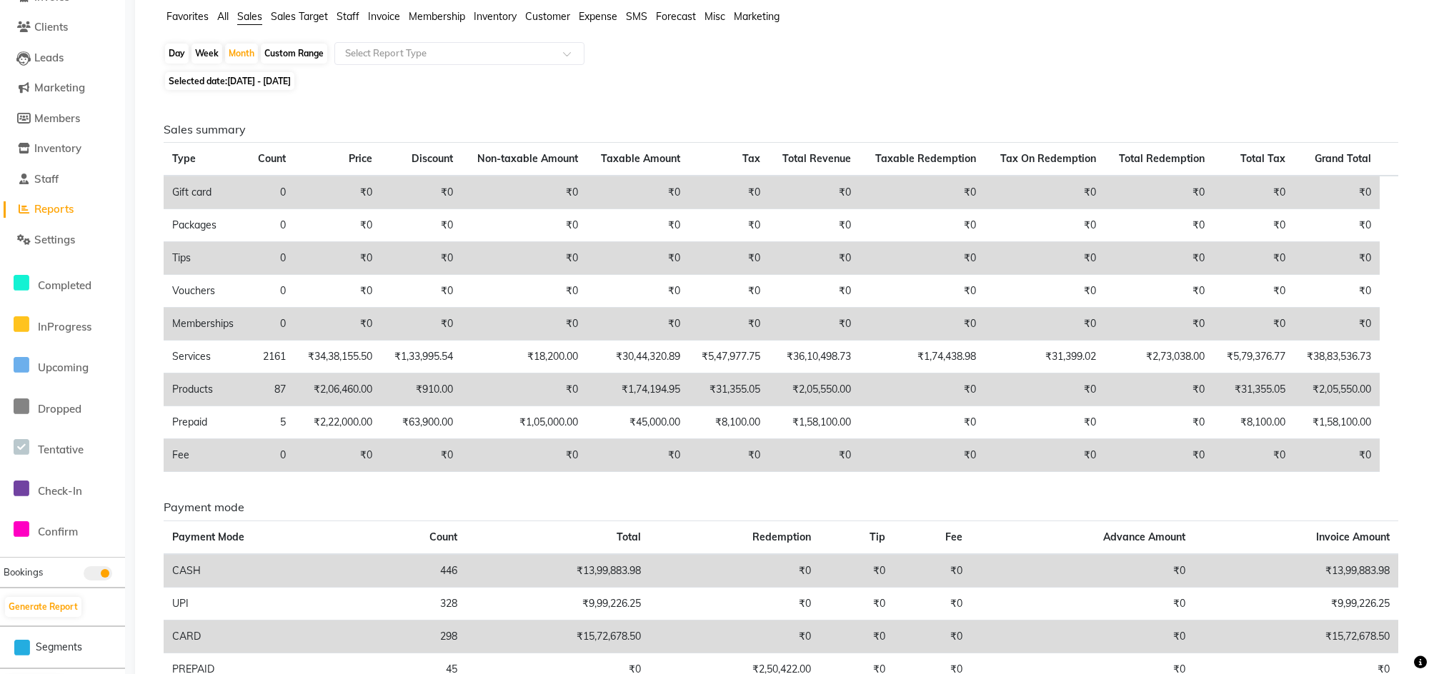
click at [609, 134] on h6 "Sales summary" at bounding box center [781, 130] width 1235 height 14
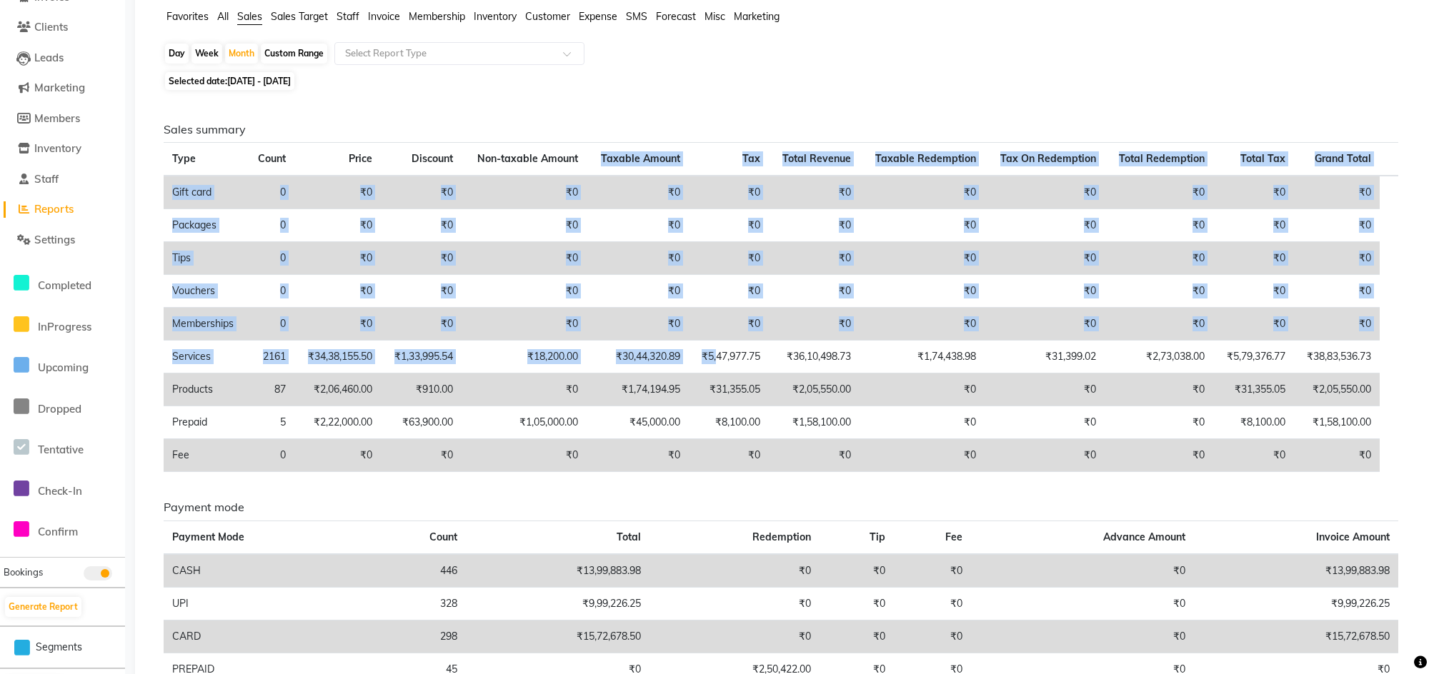
drag, startPoint x: 597, startPoint y: 146, endPoint x: 722, endPoint y: 372, distance: 257.7
click at [722, 370] on table "Type Count Price Discount Non-taxable Amount Taxable Amount Tax Total Revenue T…" at bounding box center [781, 307] width 1235 height 330
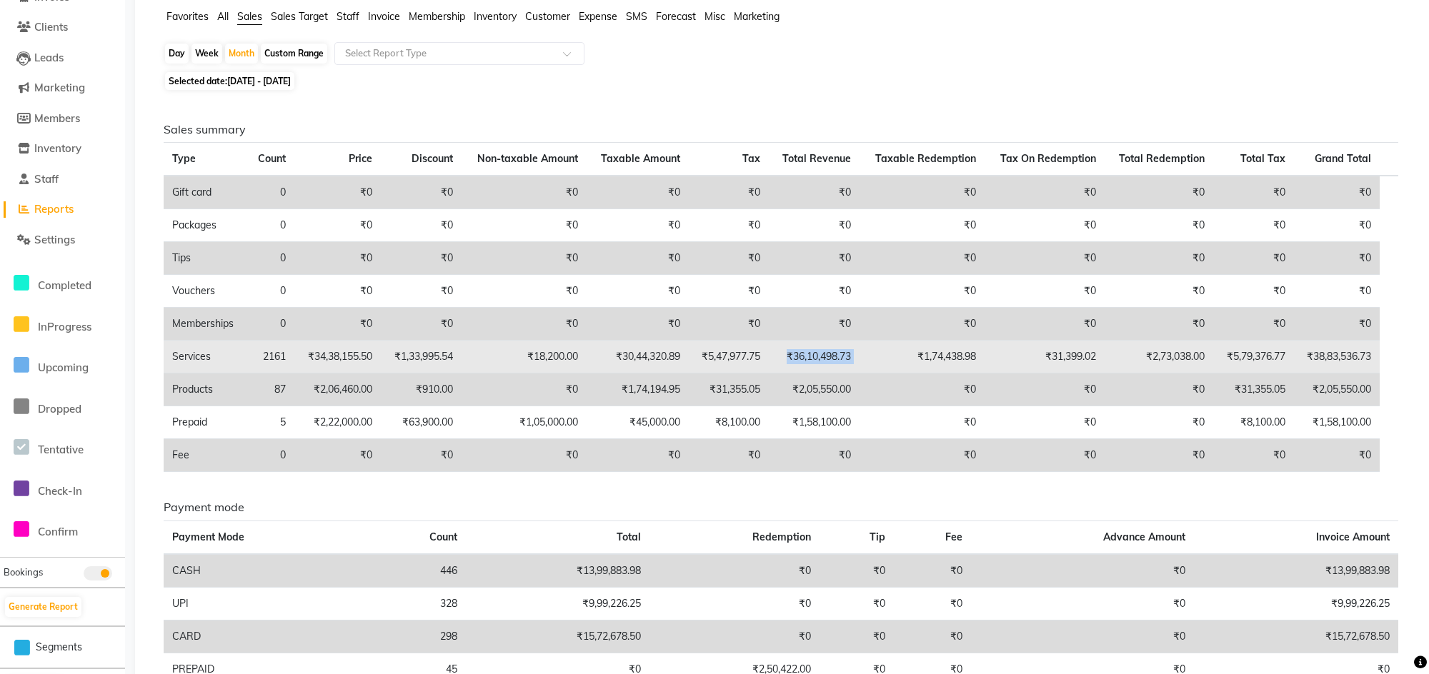
drag, startPoint x: 789, startPoint y: 361, endPoint x: 892, endPoint y: 369, distance: 104.0
click at [892, 369] on tr "Services 2161 ₹34,38,155.50 ₹1,33,995.54 ₹18,200.00 ₹30,44,320.89 ₹5,47,977.75 …" at bounding box center [781, 357] width 1235 height 33
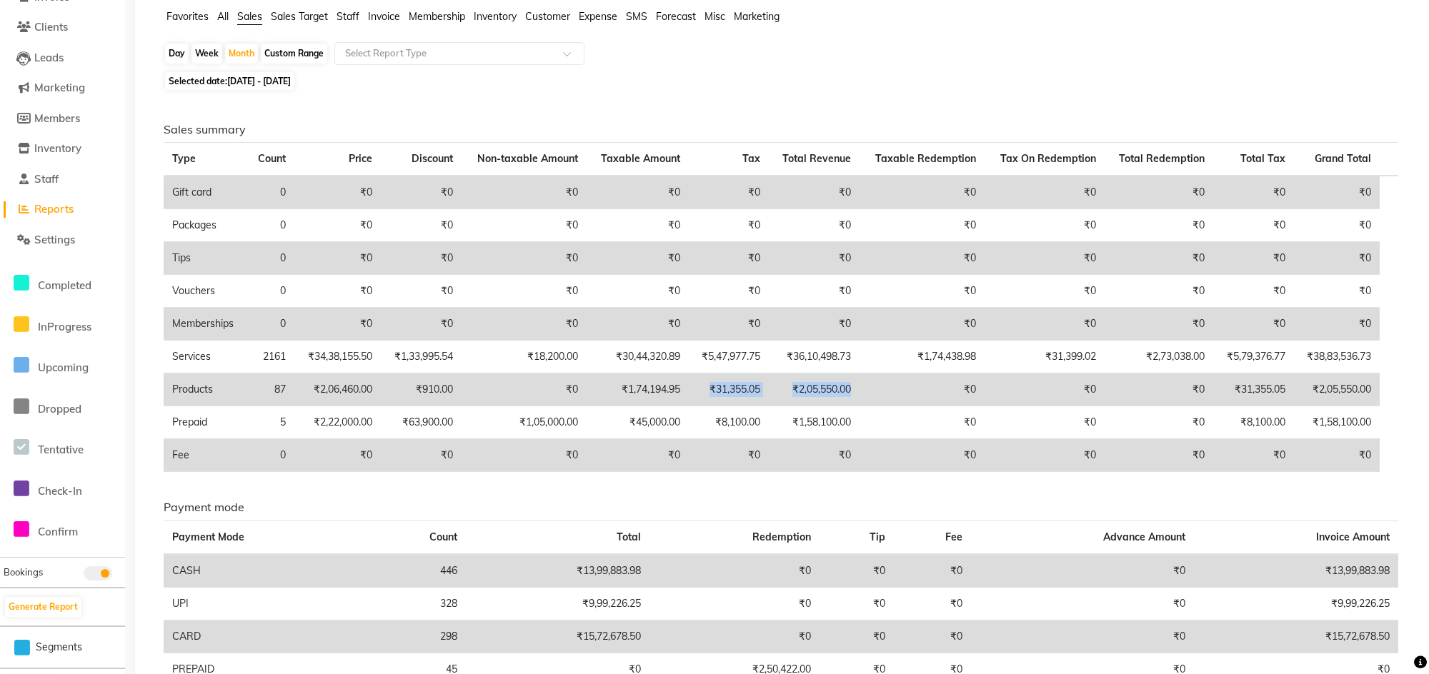
drag, startPoint x: 852, startPoint y: 377, endPoint x: 692, endPoint y: 383, distance: 160.1
click at [692, 383] on tr "Products 87 ₹2,06,460.00 ₹910.00 ₹0 ₹1,74,194.95 ₹31,355.05 ₹2,05,550.00 ₹0 ₹0 …" at bounding box center [781, 390] width 1235 height 33
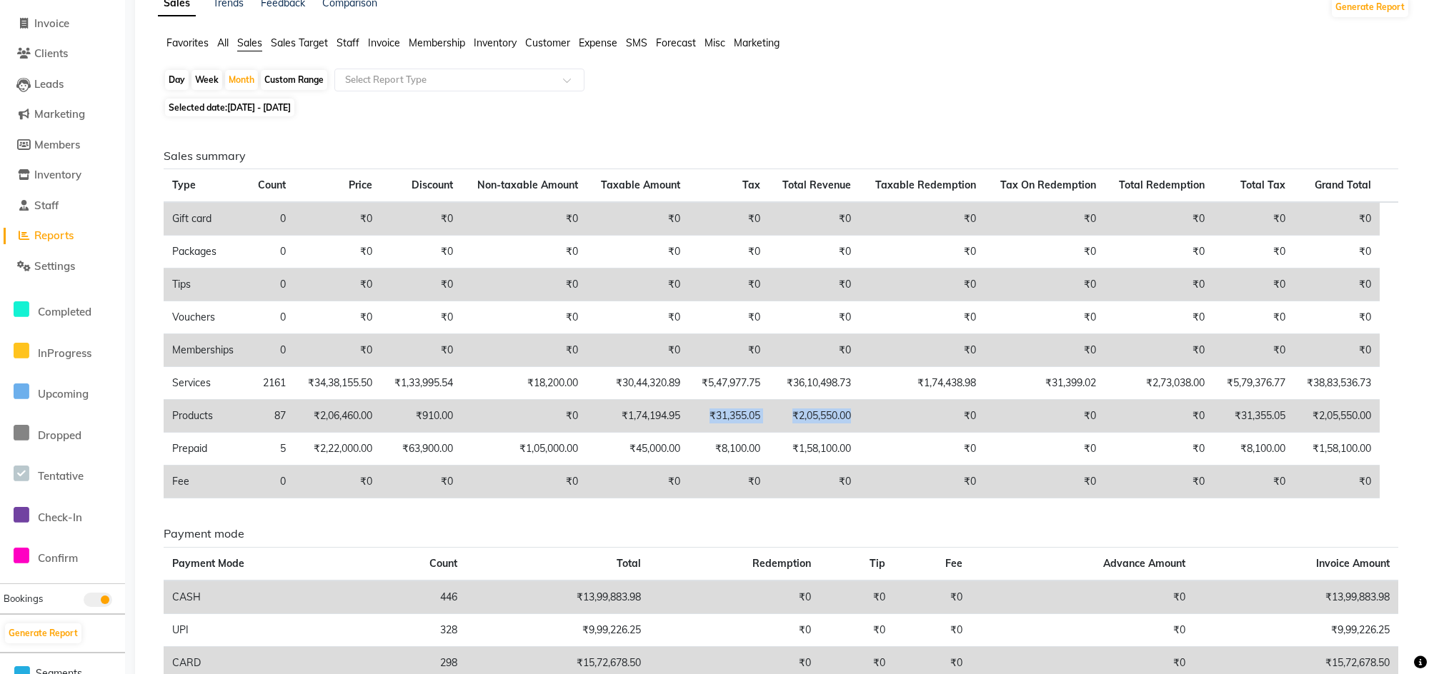
scroll to position [0, 0]
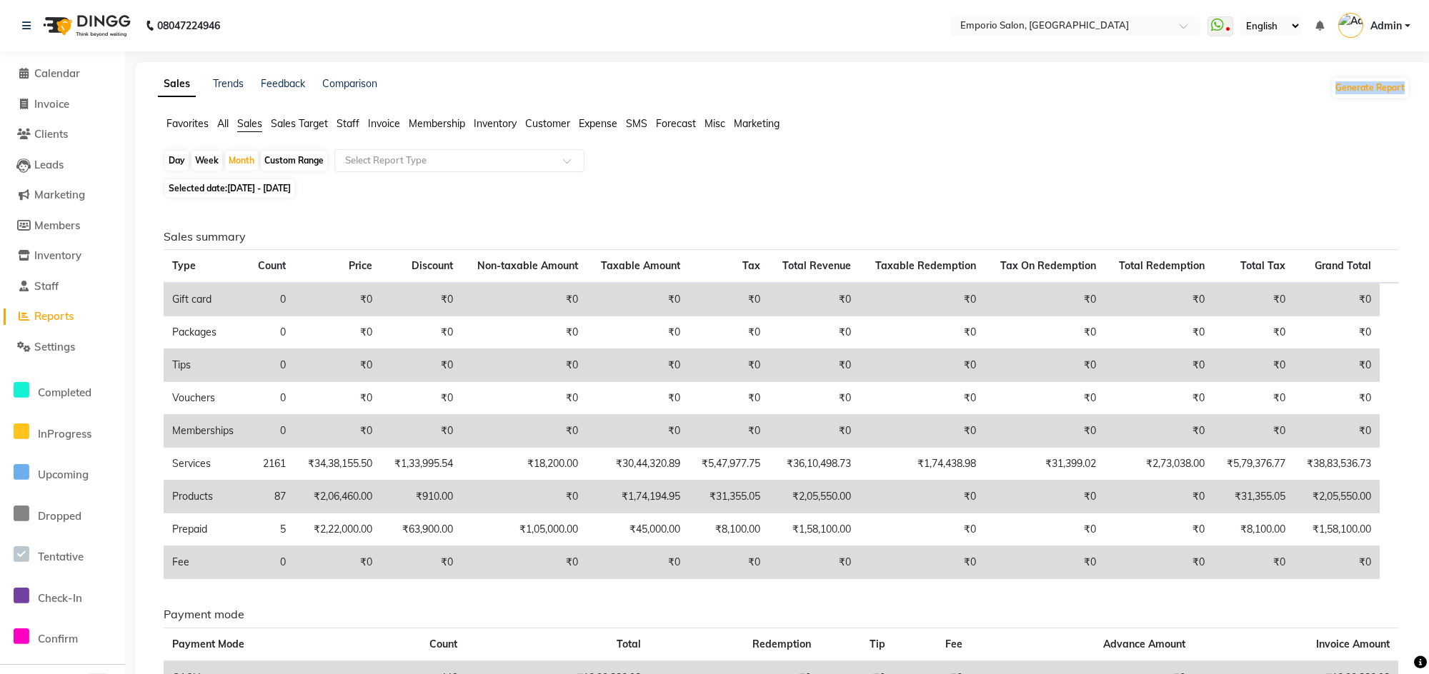
drag, startPoint x: 1414, startPoint y: 89, endPoint x: 1236, endPoint y: 107, distance: 178.9
click at [1250, 94] on div "Sales Trends Feedback Comparison Generate Report" at bounding box center [783, 87] width 1269 height 23
click at [54, 66] on span "Calendar" at bounding box center [57, 73] width 46 height 14
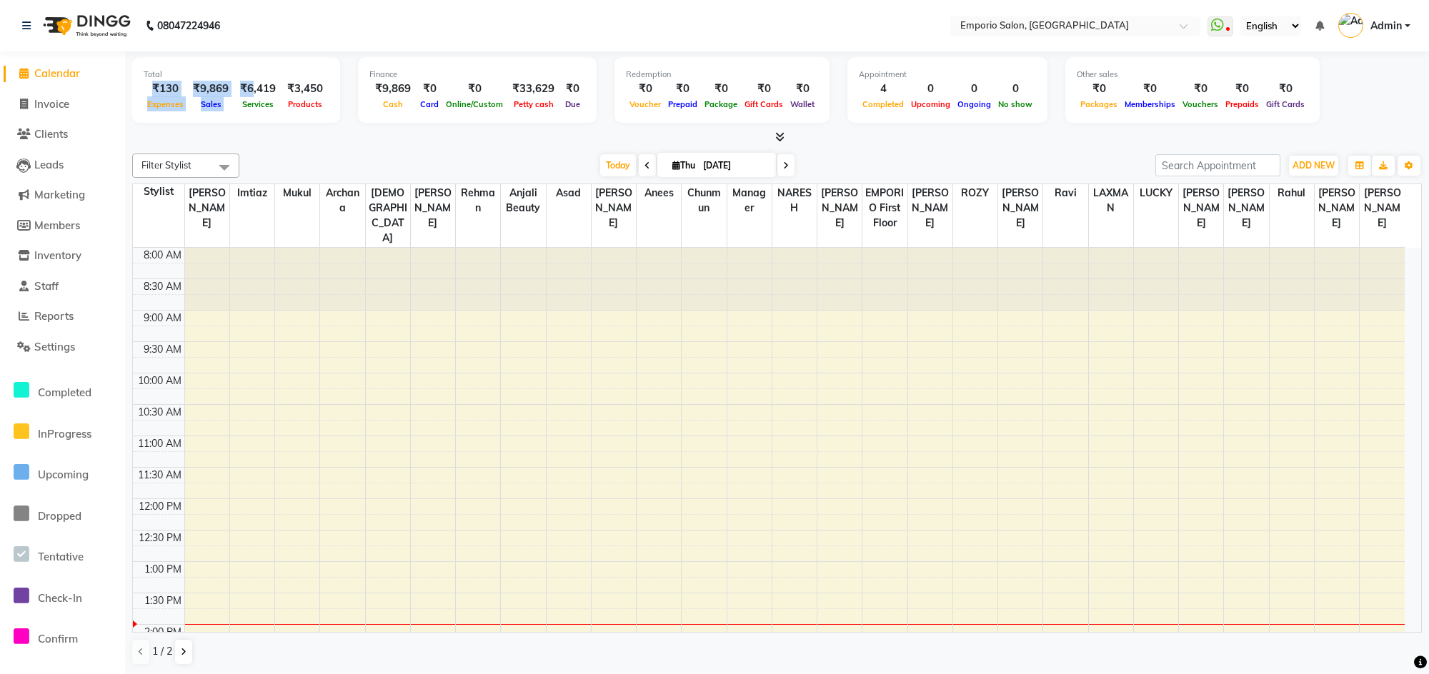
drag, startPoint x: 249, startPoint y: 88, endPoint x: 147, endPoint y: 80, distance: 102.5
click at [147, 82] on div "₹130 Expenses ₹9,869 Sales ₹6,419 Services ₹3,450 Products" at bounding box center [236, 96] width 185 height 31
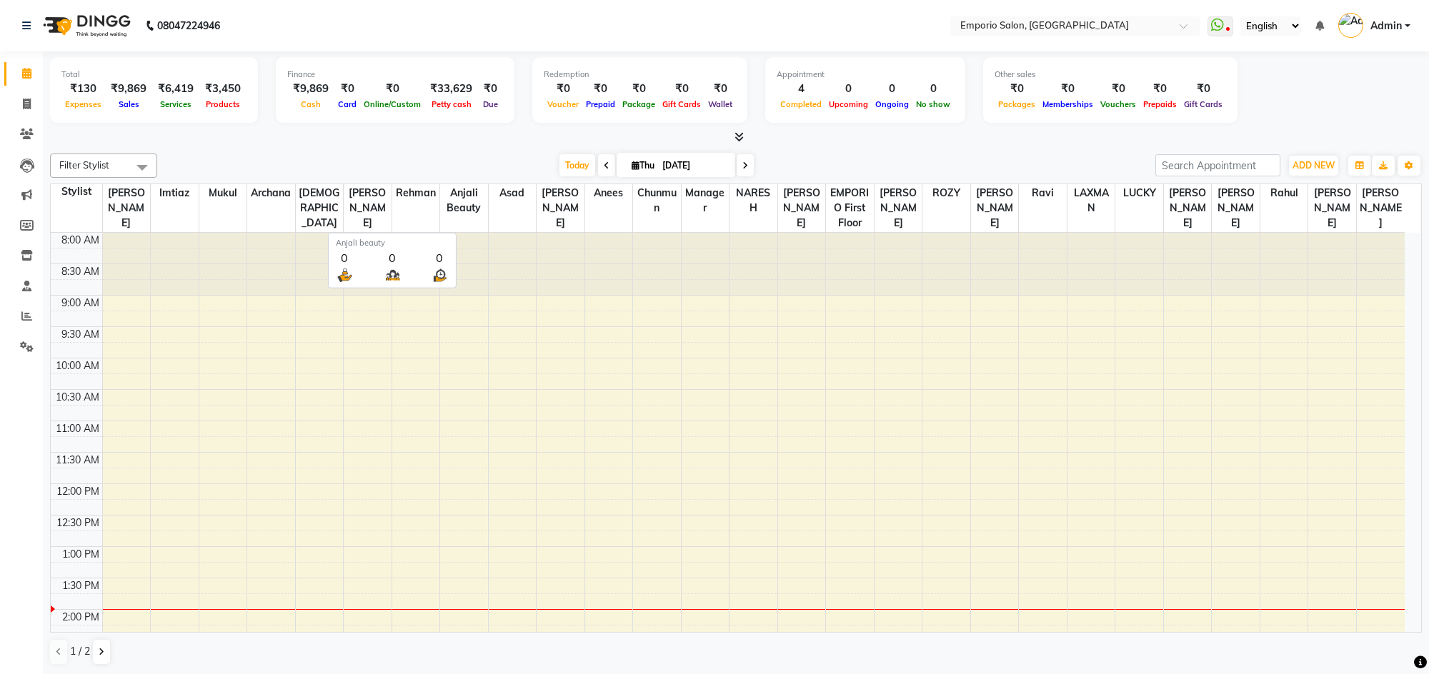
click at [449, 214] on span "Anjali beauty" at bounding box center [464, 200] width 48 height 33
click at [463, 243] on div at bounding box center [464, 264] width 48 height 63
click at [512, 256] on div at bounding box center [513, 264] width 48 height 63
click at [548, 269] on div at bounding box center [561, 264] width 48 height 63
drag, startPoint x: 488, startPoint y: 212, endPoint x: 387, endPoint y: 211, distance: 101.5
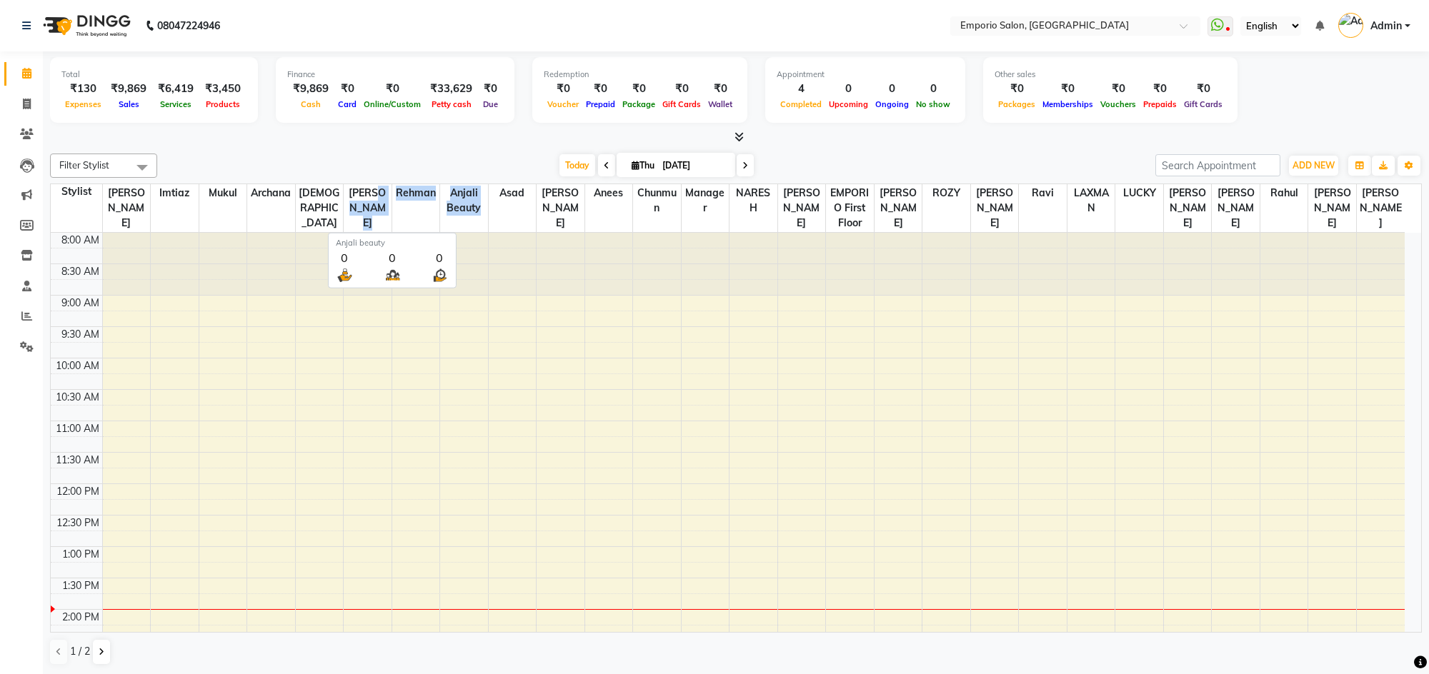
click at [387, 211] on tr "Stylist Rizwan Imtiaz Mukul Archana Ishu Manni Rehman Anjali beauty Asad Sam An…" at bounding box center [728, 208] width 1354 height 49
click at [434, 170] on div "Today Thu 04-09-2025" at bounding box center [656, 165] width 984 height 21
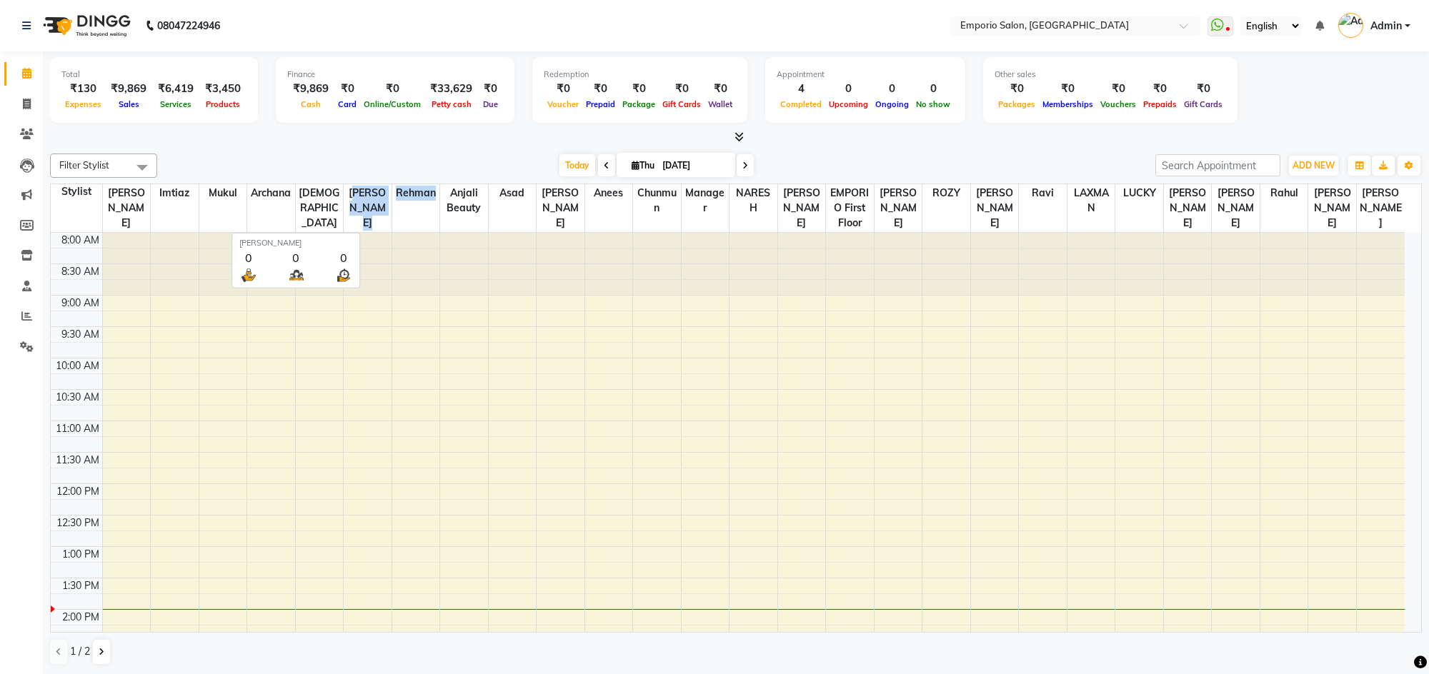
drag, startPoint x: 437, startPoint y: 196, endPoint x: 340, endPoint y: 198, distance: 96.5
click at [344, 198] on tr "Stylist Rizwan Imtiaz Mukul Archana Ishu Manni Rehman Anjali beauty Asad Sam An…" at bounding box center [728, 208] width 1354 height 49
click at [379, 161] on div "Today Thu 04-09-2025" at bounding box center [656, 165] width 984 height 21
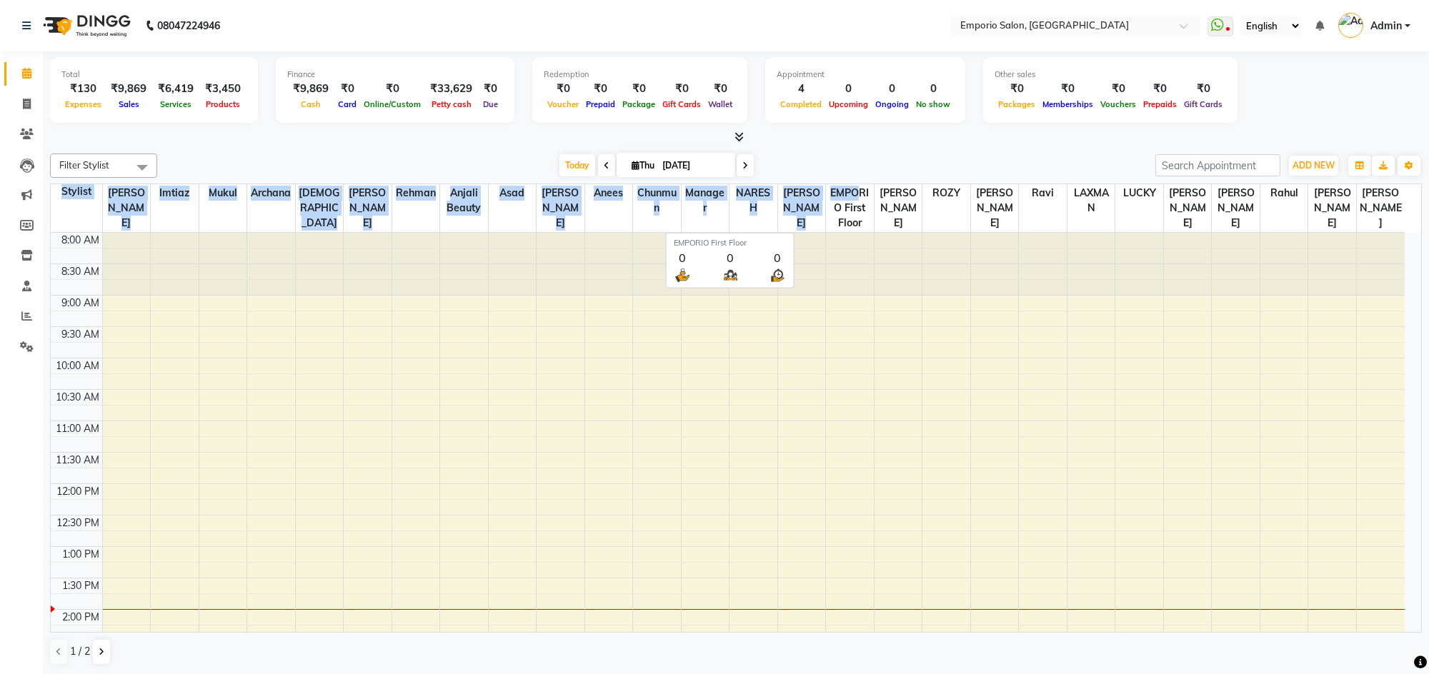
drag, startPoint x: 54, startPoint y: 184, endPoint x: 855, endPoint y: 194, distance: 800.3
click at [859, 194] on tr "Stylist Rizwan Imtiaz Mukul Archana Ishu Manni Rehman Anjali beauty Asad Sam An…" at bounding box center [728, 208] width 1354 height 49
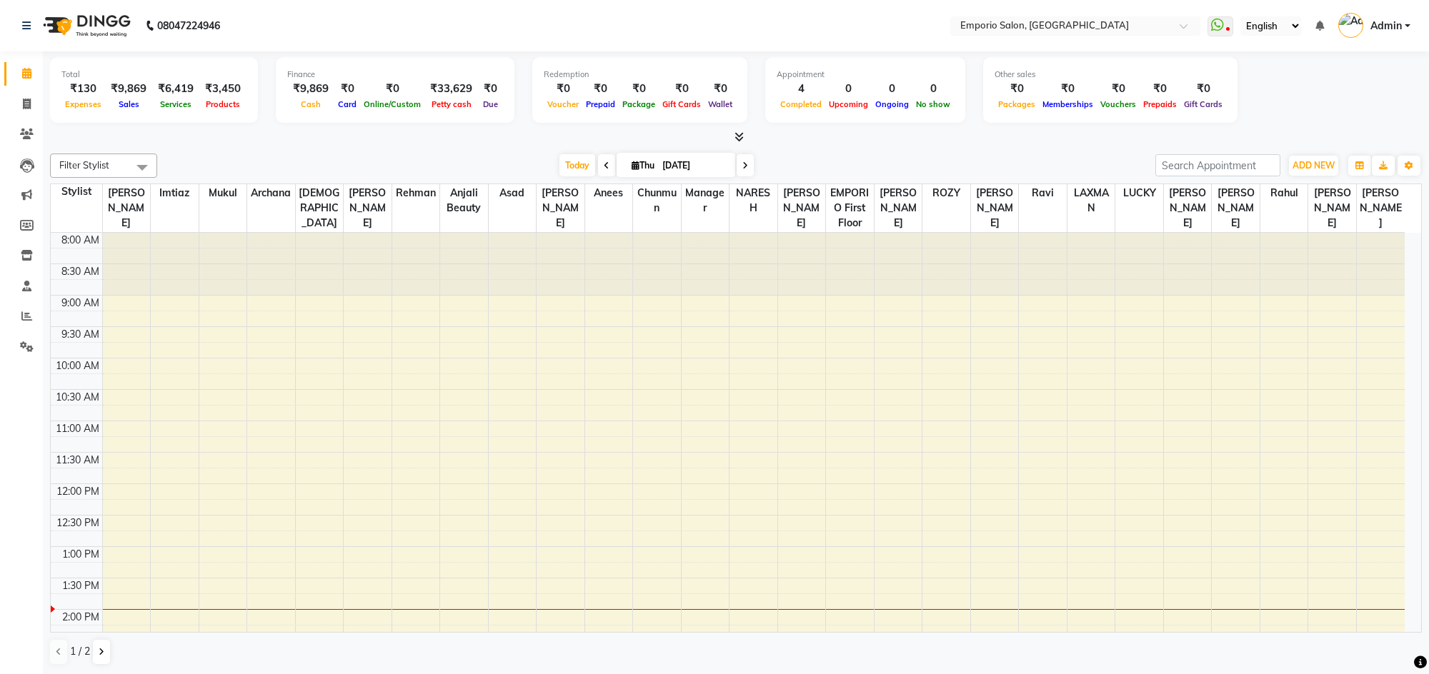
click at [734, 134] on icon at bounding box center [738, 136] width 9 height 11
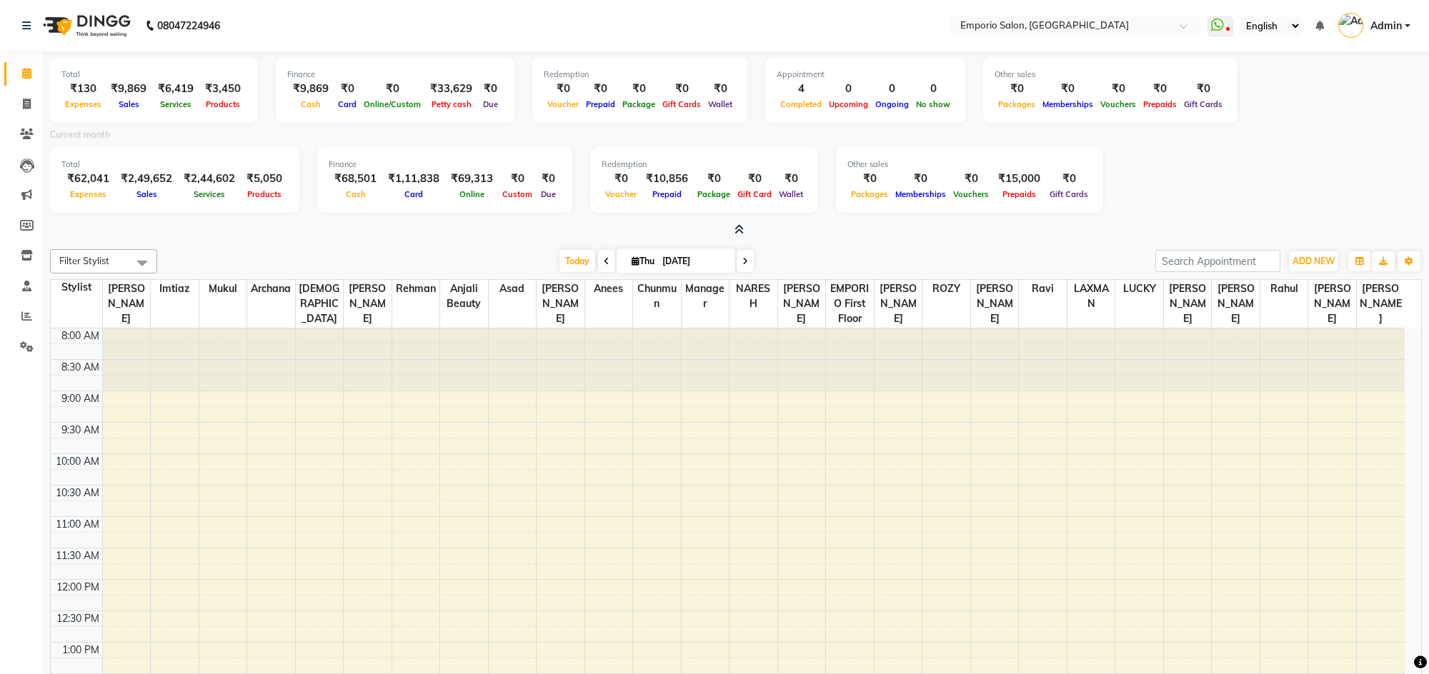
click at [739, 226] on icon at bounding box center [738, 229] width 9 height 11
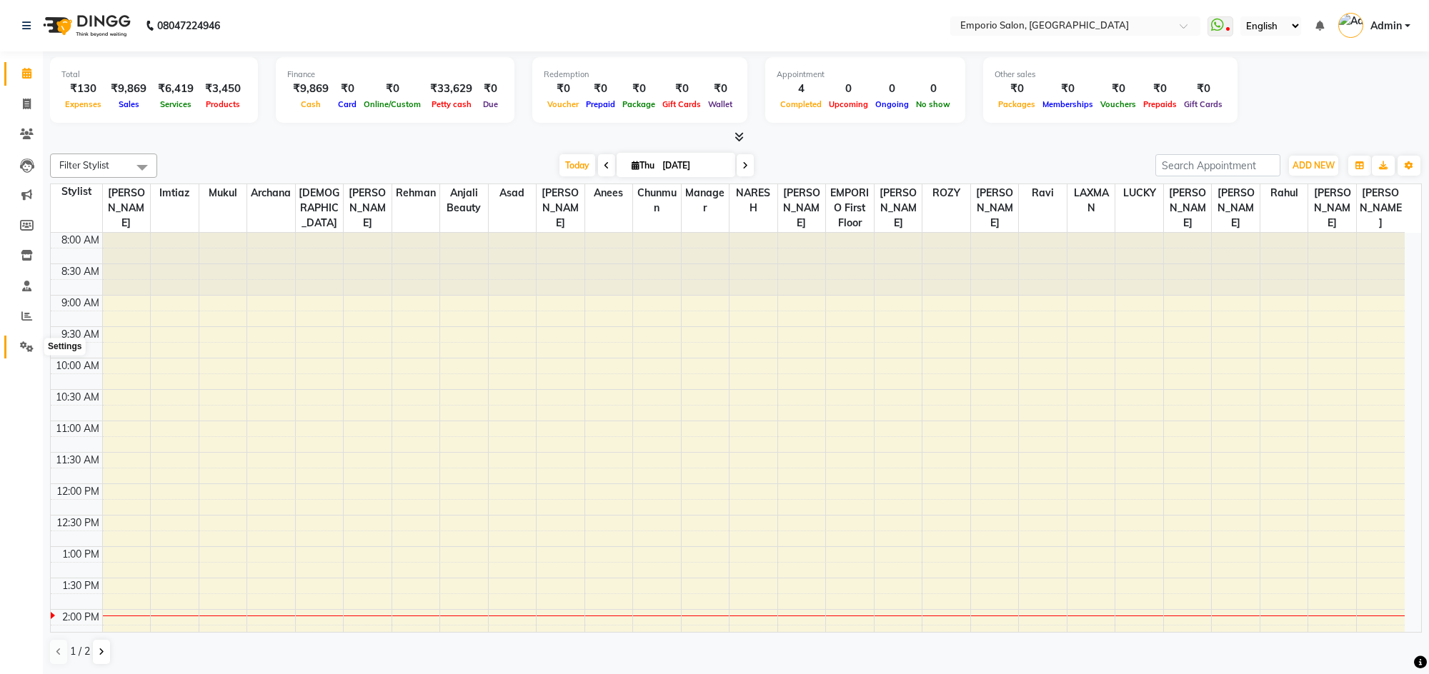
click at [33, 346] on span at bounding box center [26, 347] width 25 height 16
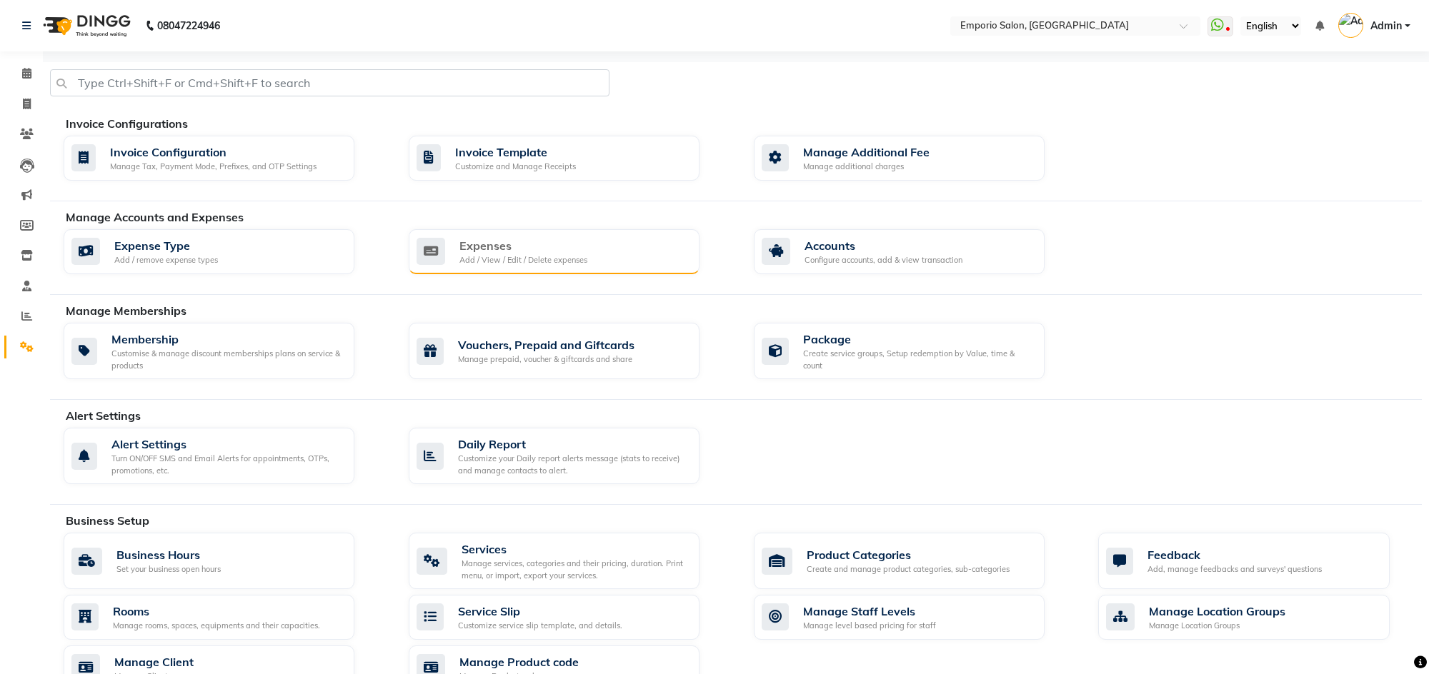
click at [549, 243] on div "Expenses" at bounding box center [523, 245] width 128 height 17
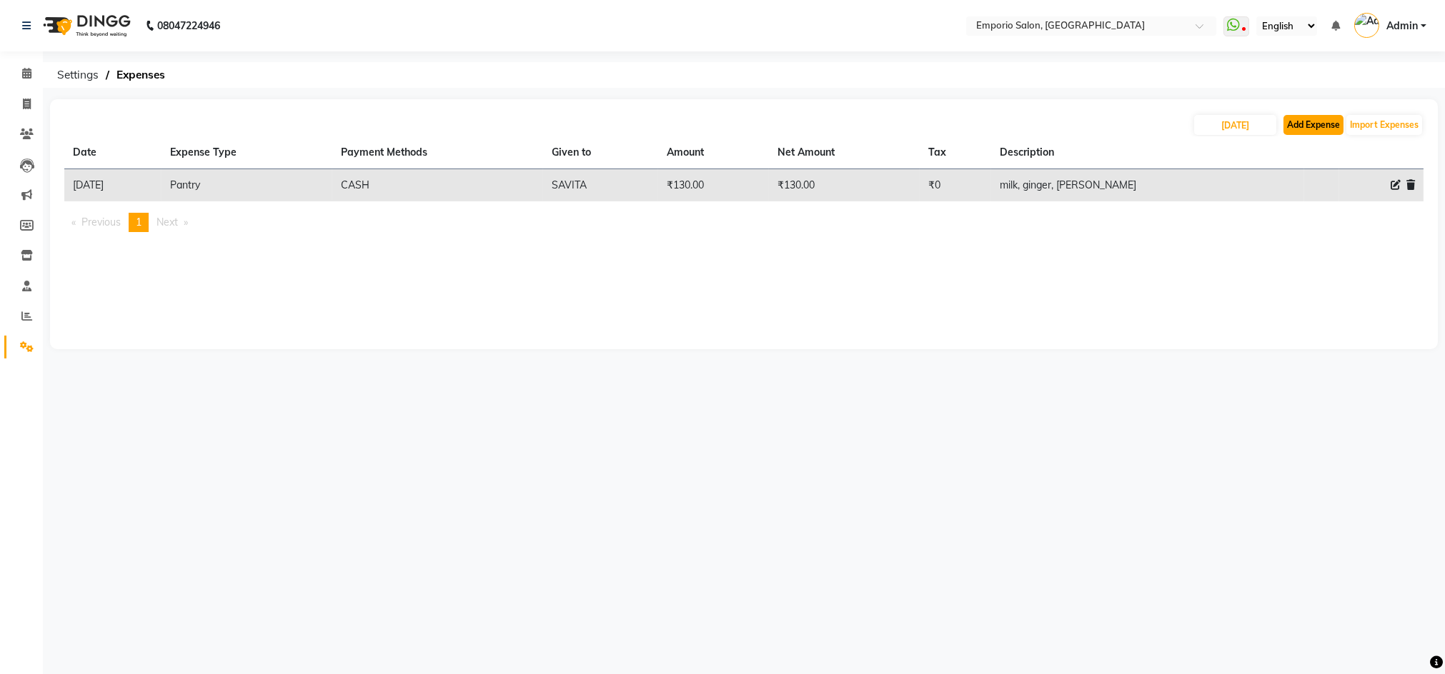
click at [1337, 118] on button "Add Expense" at bounding box center [1313, 125] width 60 height 20
select select "1"
select select "5330"
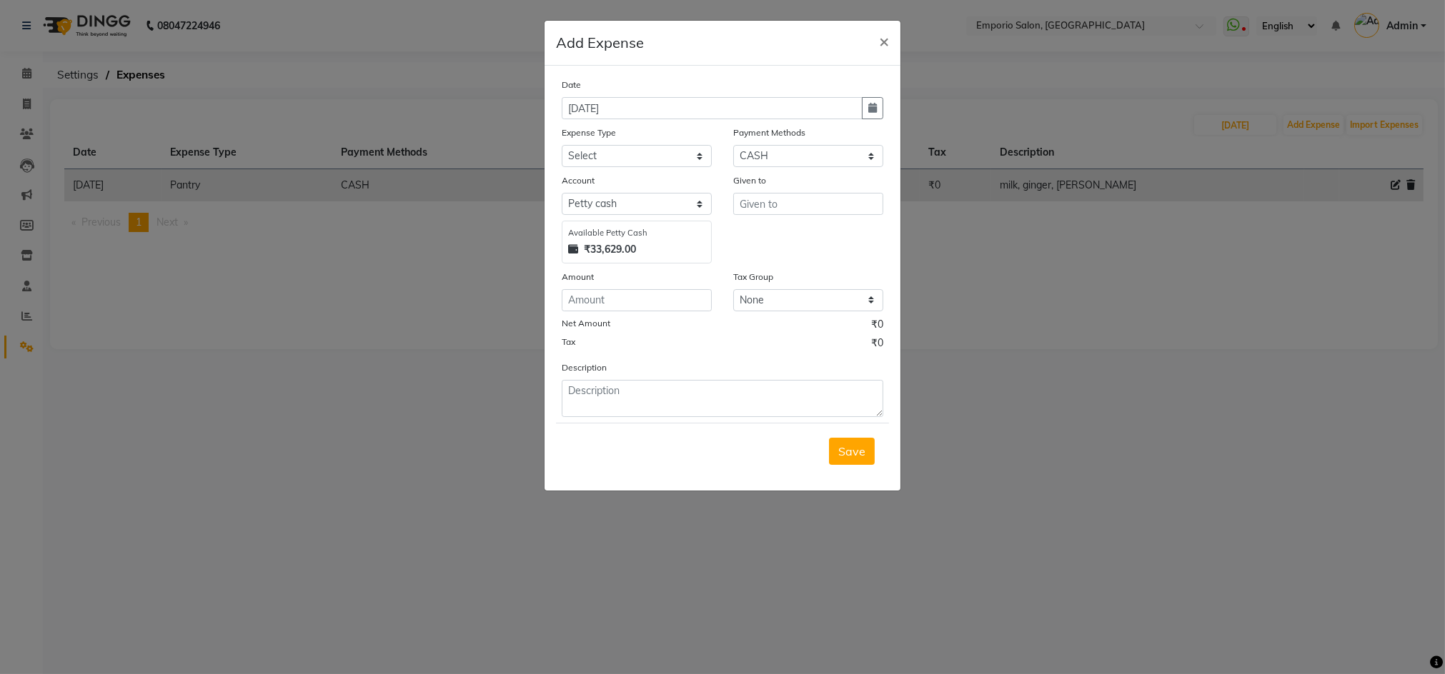
drag, startPoint x: 702, startPoint y: 425, endPoint x: 710, endPoint y: 414, distance: 13.3
click at [701, 424] on div "Save" at bounding box center [722, 451] width 333 height 56
click at [710, 412] on textarea at bounding box center [723, 398] width 322 height 37
click at [759, 400] on textarea at bounding box center [723, 398] width 322 height 37
type textarea "150 FOR COCONUT WATER AND KEYCHAIN"
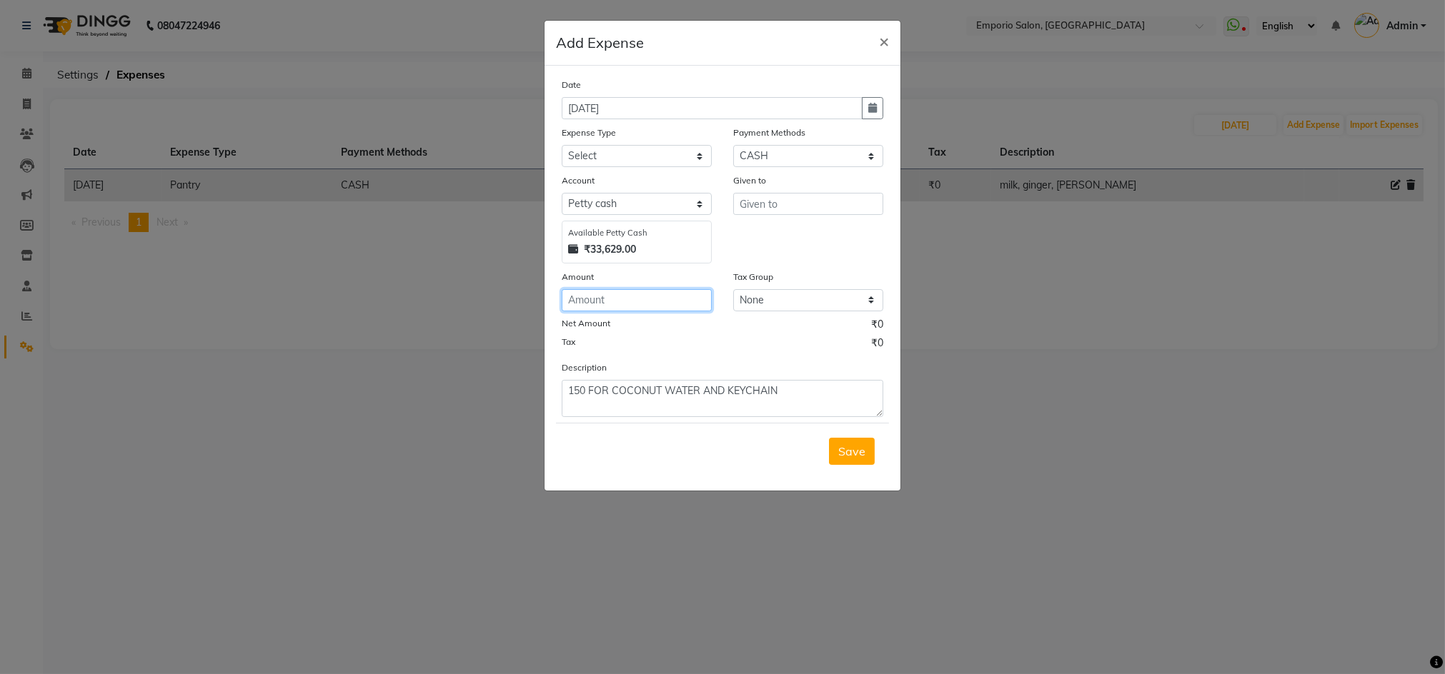
click at [627, 290] on input "number" at bounding box center [637, 300] width 150 height 22
click at [627, 294] on input "number" at bounding box center [637, 300] width 150 height 22
type input "150"
click at [605, 153] on select "Select Advance Salary Bank charges Car maintenance Cash transfer to bank Cash t…" at bounding box center [637, 156] width 150 height 22
select select "10"
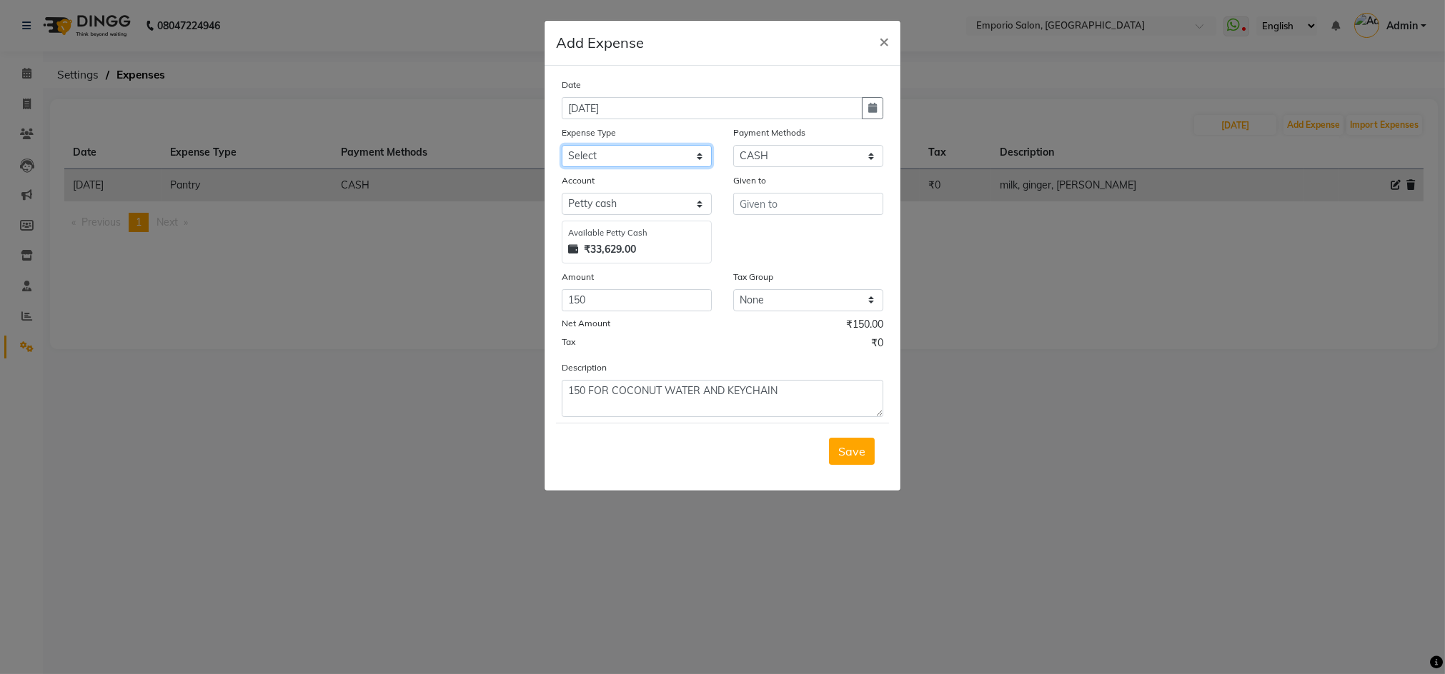
click at [562, 145] on select "Select Advance Salary Bank charges Car maintenance Cash transfer to bank Cash t…" at bounding box center [637, 156] width 150 height 22
click at [738, 211] on input "text" at bounding box center [808, 204] width 150 height 22
click at [747, 208] on input "text" at bounding box center [808, 204] width 150 height 22
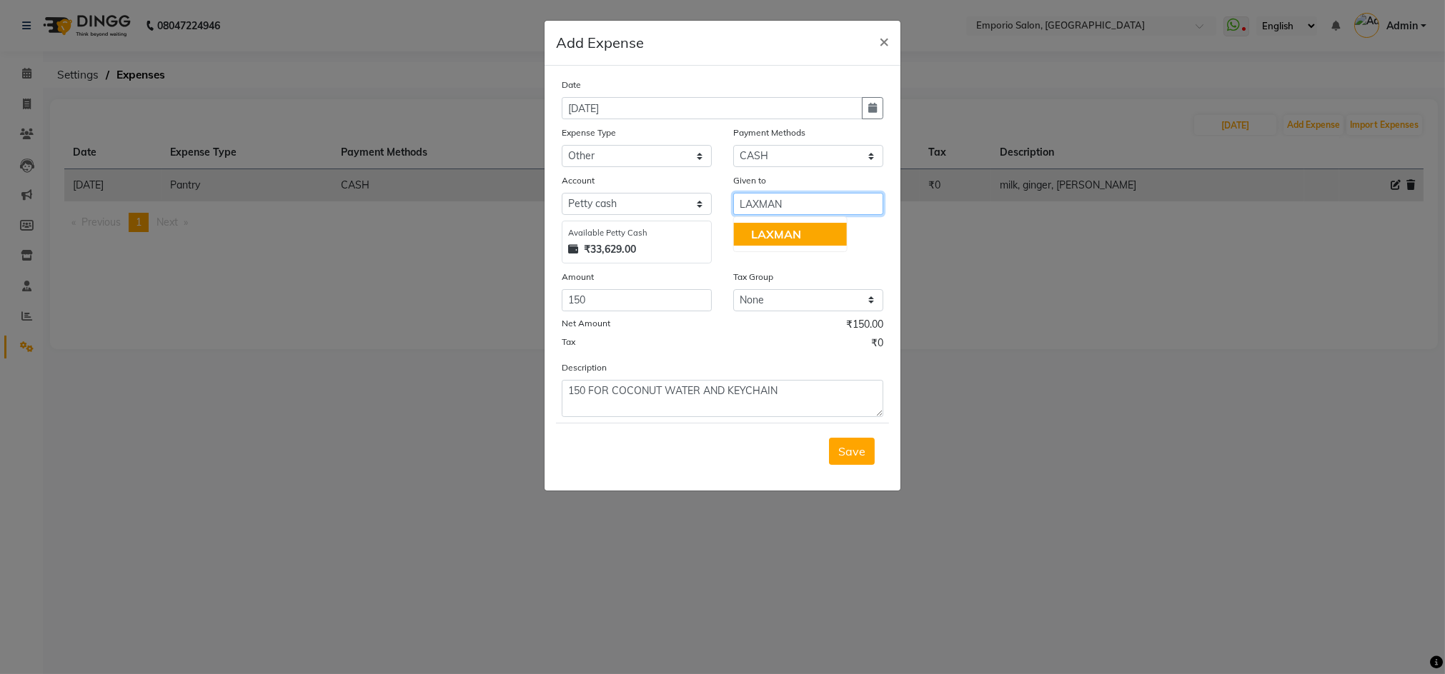
click at [752, 234] on span "LAXMAN" at bounding box center [776, 234] width 50 height 14
type input "LAXMAN"
drag, startPoint x: 853, startPoint y: 462, endPoint x: 852, endPoint y: 452, distance: 9.4
click at [852, 452] on button "Save" at bounding box center [852, 451] width 46 height 27
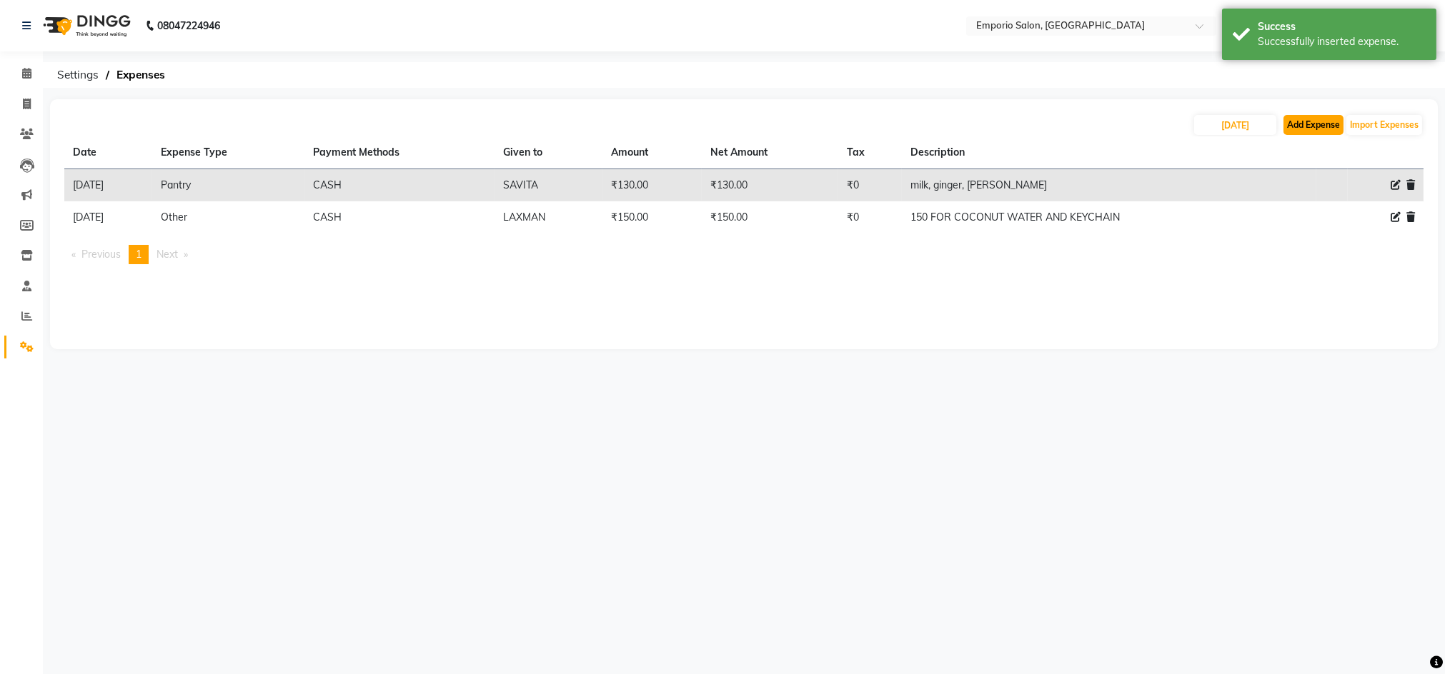
click at [1305, 124] on button "Add Expense" at bounding box center [1313, 125] width 60 height 20
select select "1"
select select "5330"
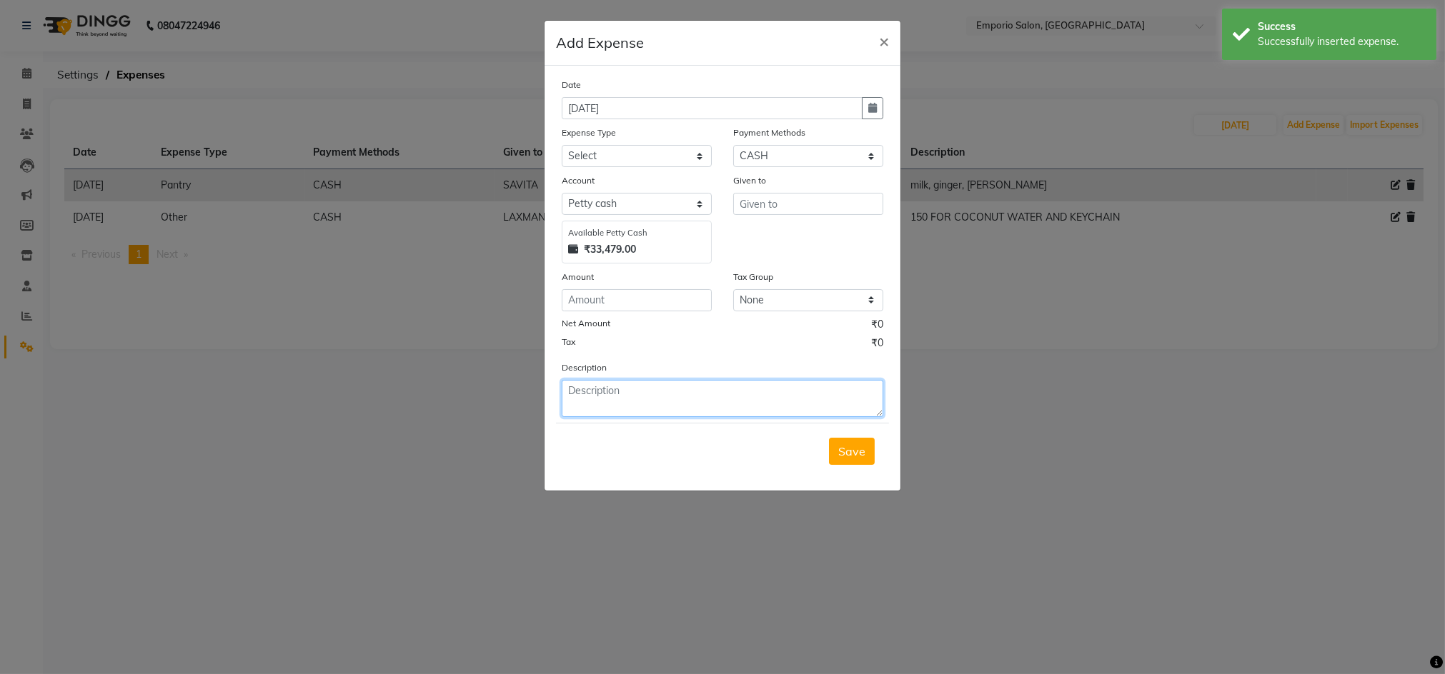
click at [643, 389] on textarea at bounding box center [723, 398] width 322 height 37
click at [600, 158] on select "Select Advance Salary Bank charges Car maintenance Cash transfer to bank Cash t…" at bounding box center [637, 156] width 150 height 22
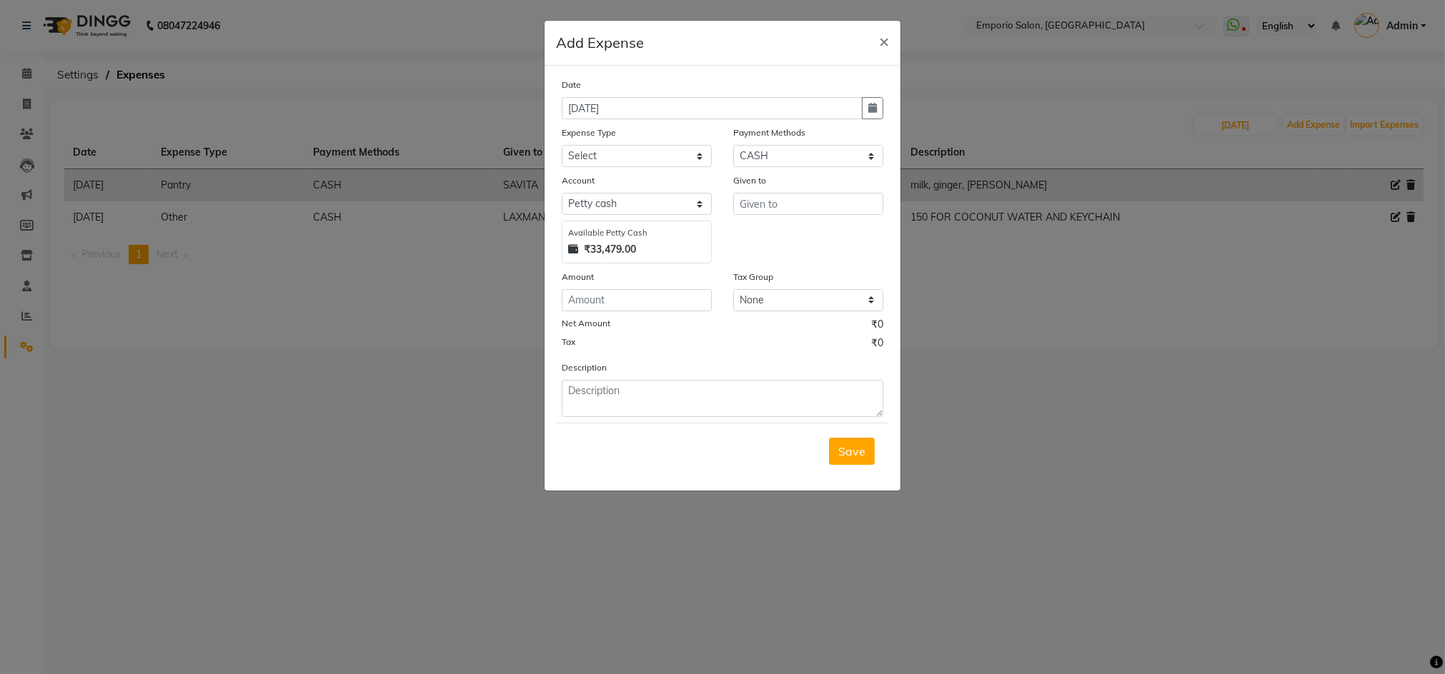
click at [0, 430] on ngb-modal-window "Add Expense × Date 04-09-2025 Expense Type Select Advance Salary Bank charges C…" at bounding box center [722, 337] width 1445 height 674
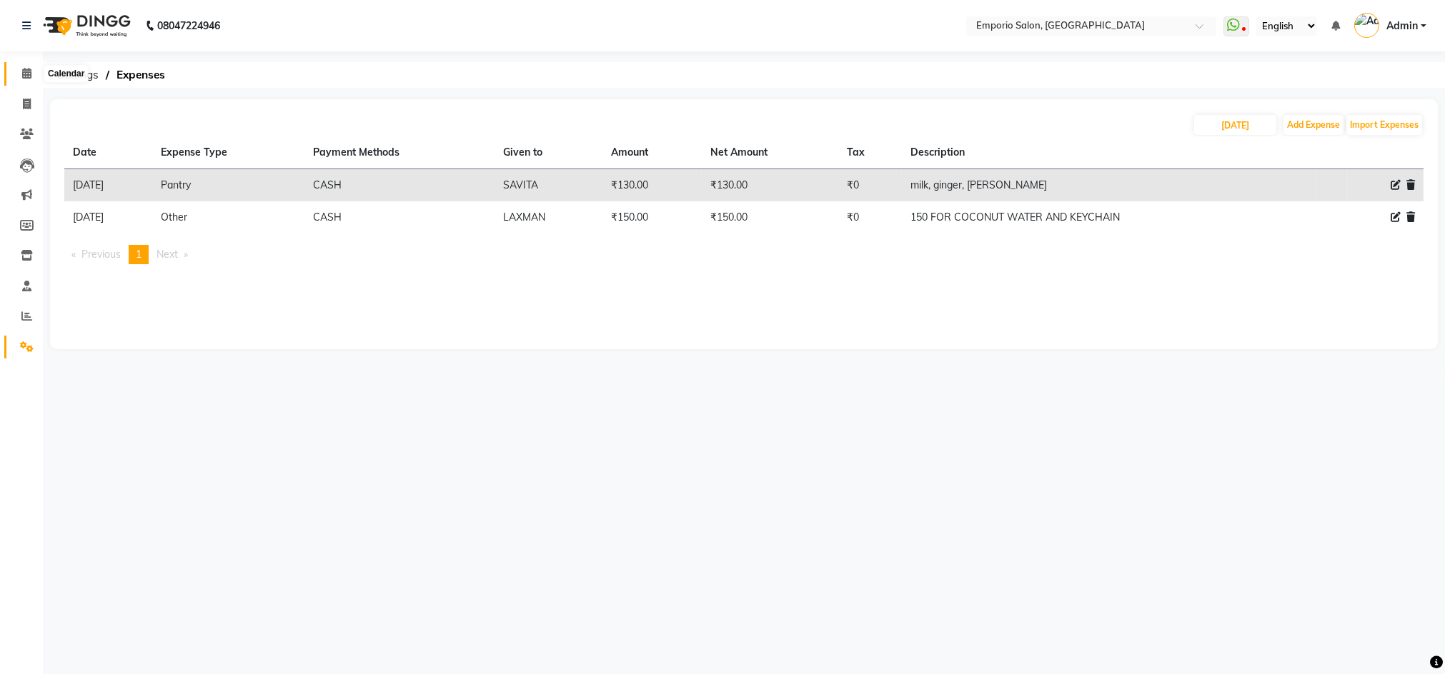
click at [16, 68] on span at bounding box center [26, 74] width 25 height 16
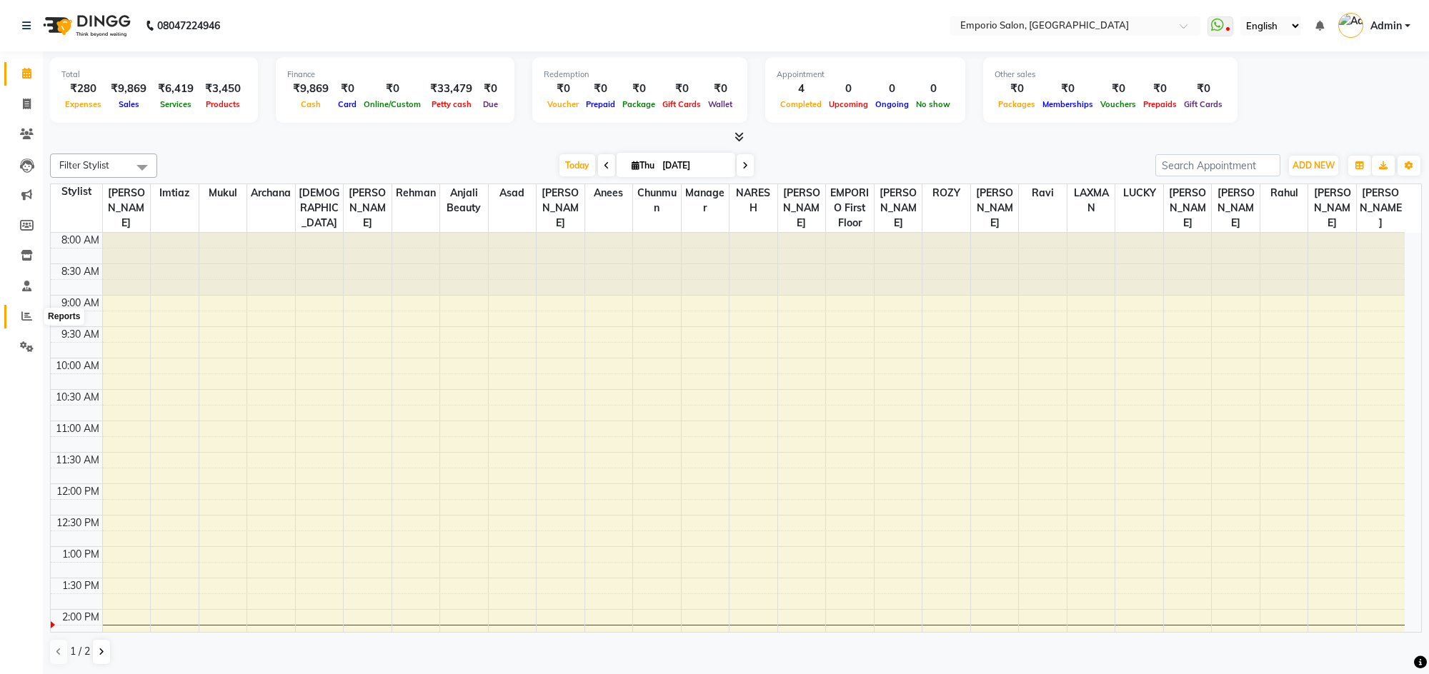
click at [27, 317] on icon at bounding box center [26, 316] width 11 height 11
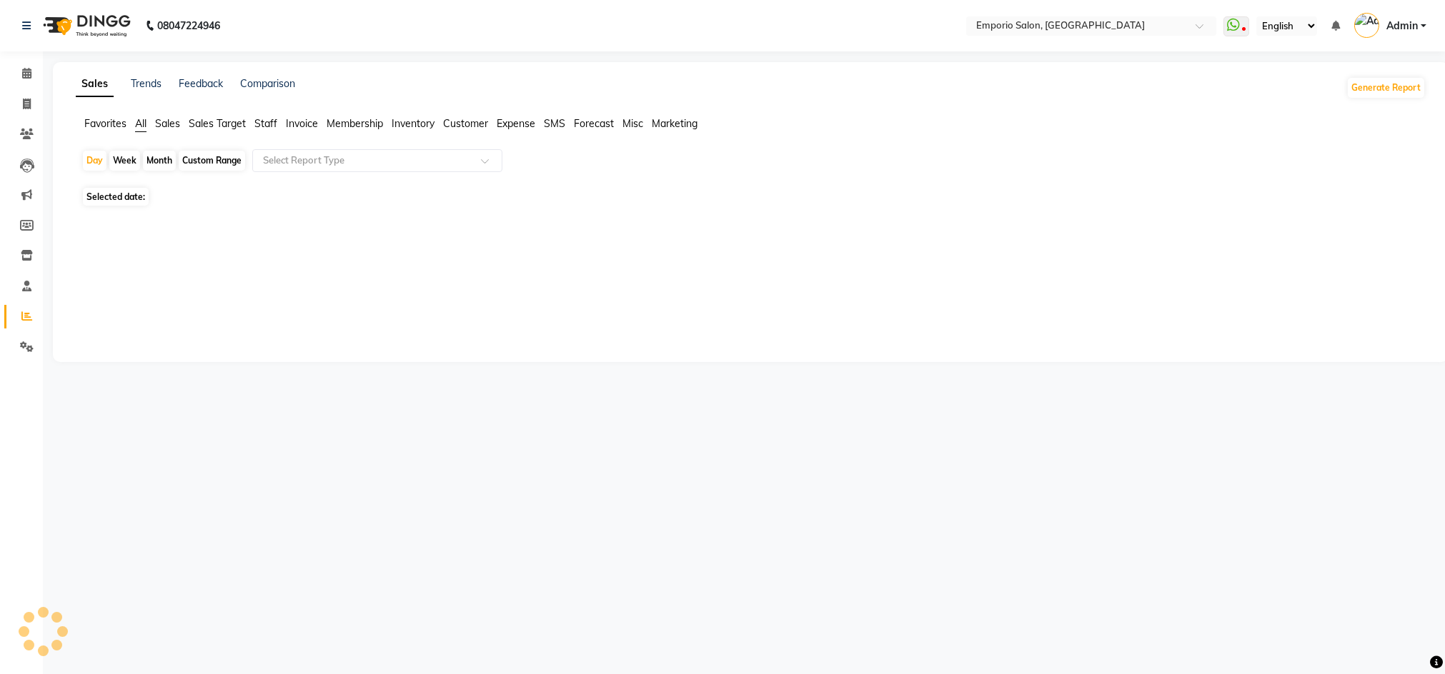
click at [257, 119] on span "Staff" at bounding box center [265, 123] width 23 height 13
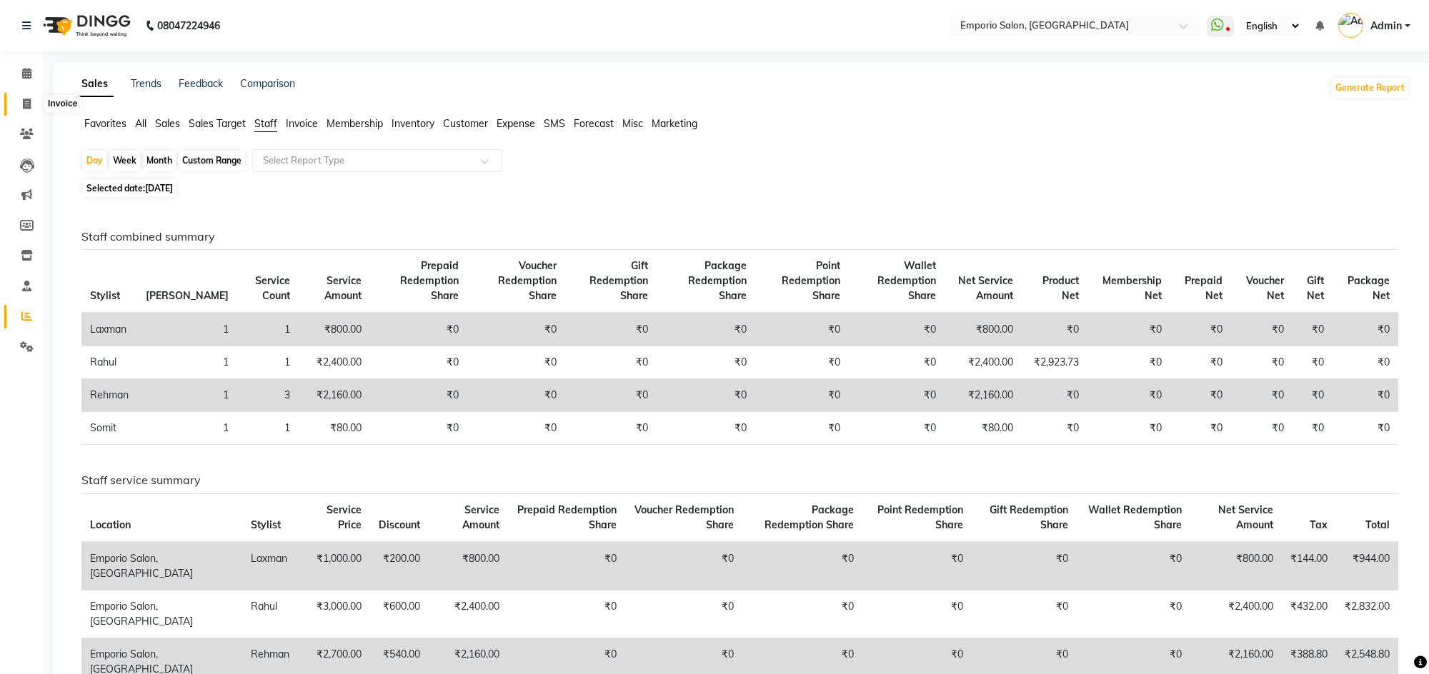
click at [25, 110] on span at bounding box center [26, 104] width 25 height 16
select select "service"
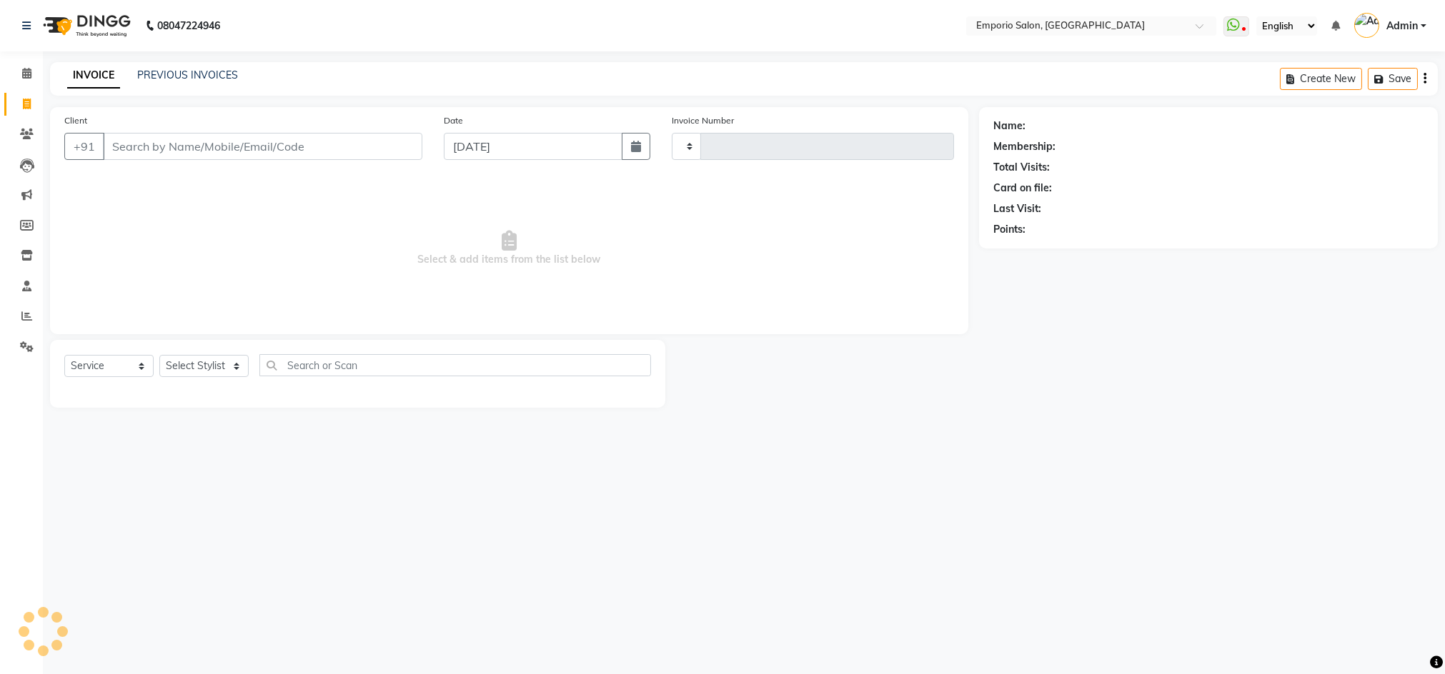
type input "4958"
select select "6332"
click at [171, 78] on link "PREVIOUS INVOICES" at bounding box center [187, 75] width 101 height 13
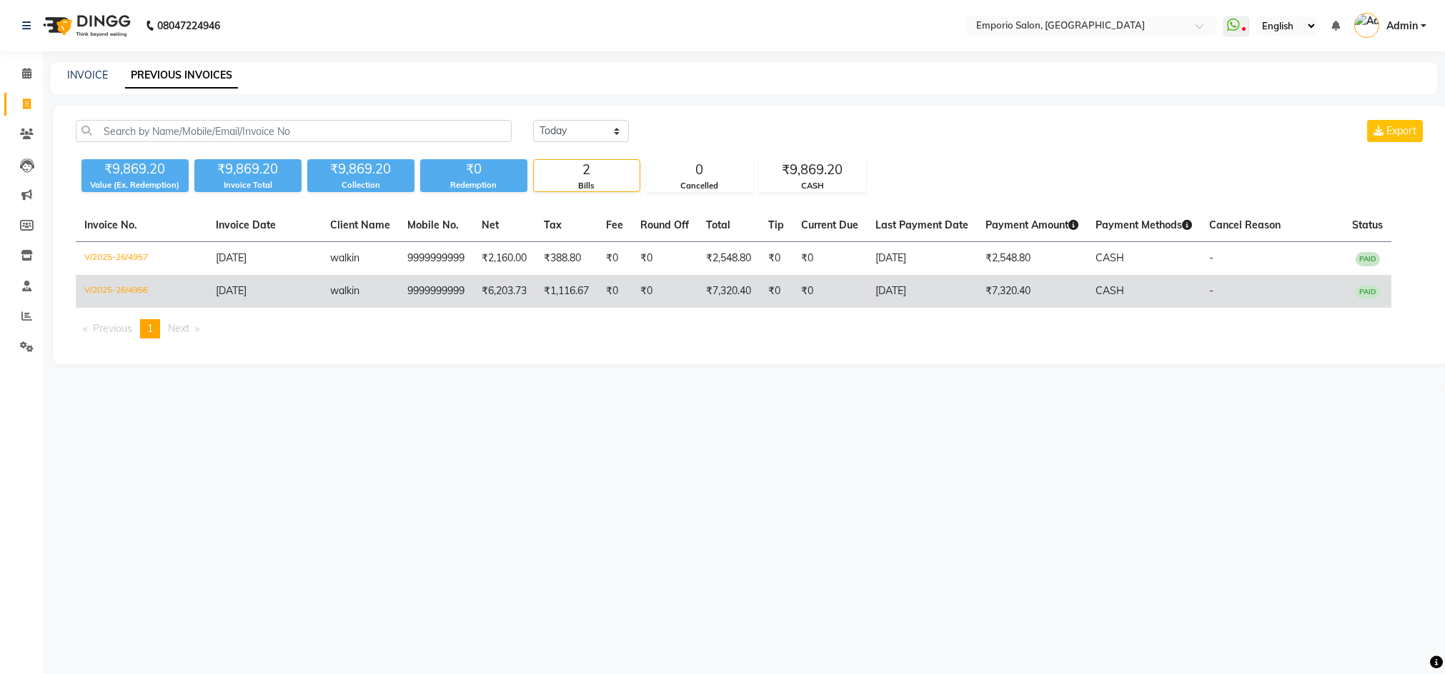
click at [1000, 284] on td "₹7,320.40" at bounding box center [1032, 291] width 110 height 33
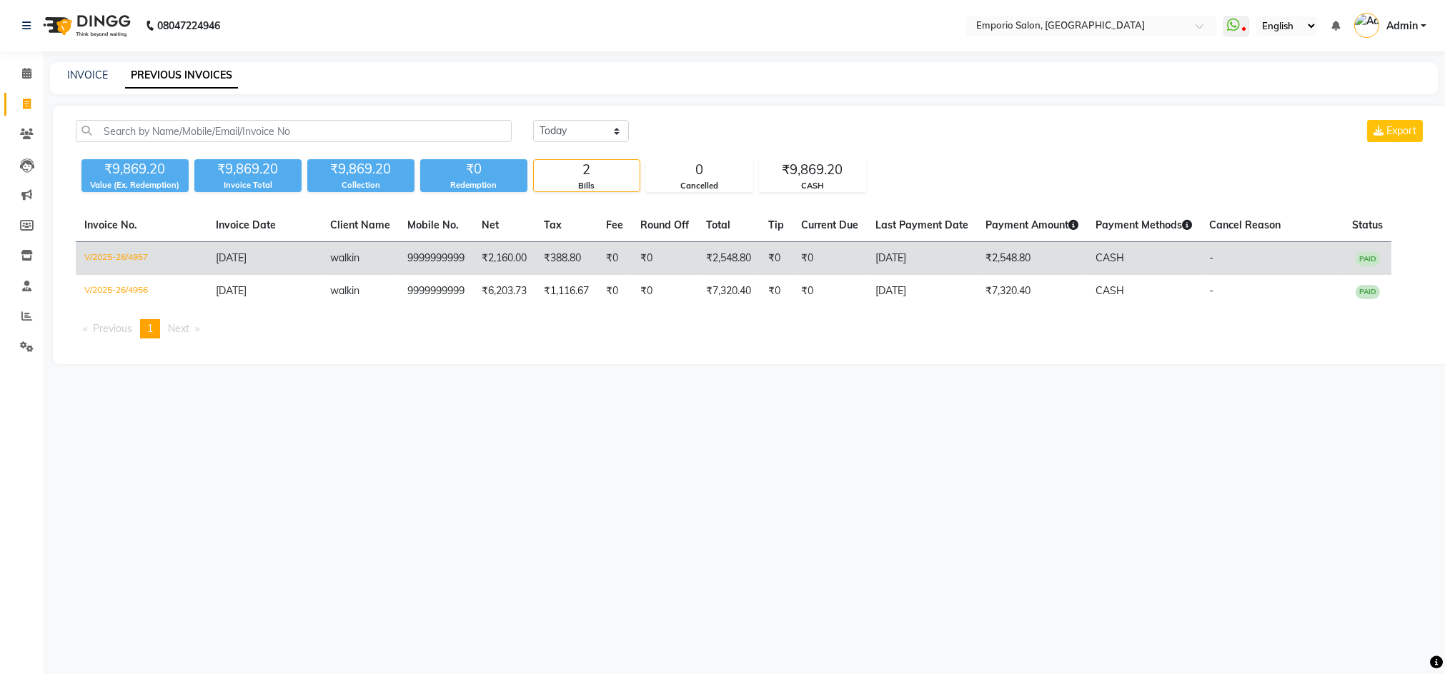
click at [1050, 246] on td "₹2,548.80" at bounding box center [1032, 259] width 110 height 34
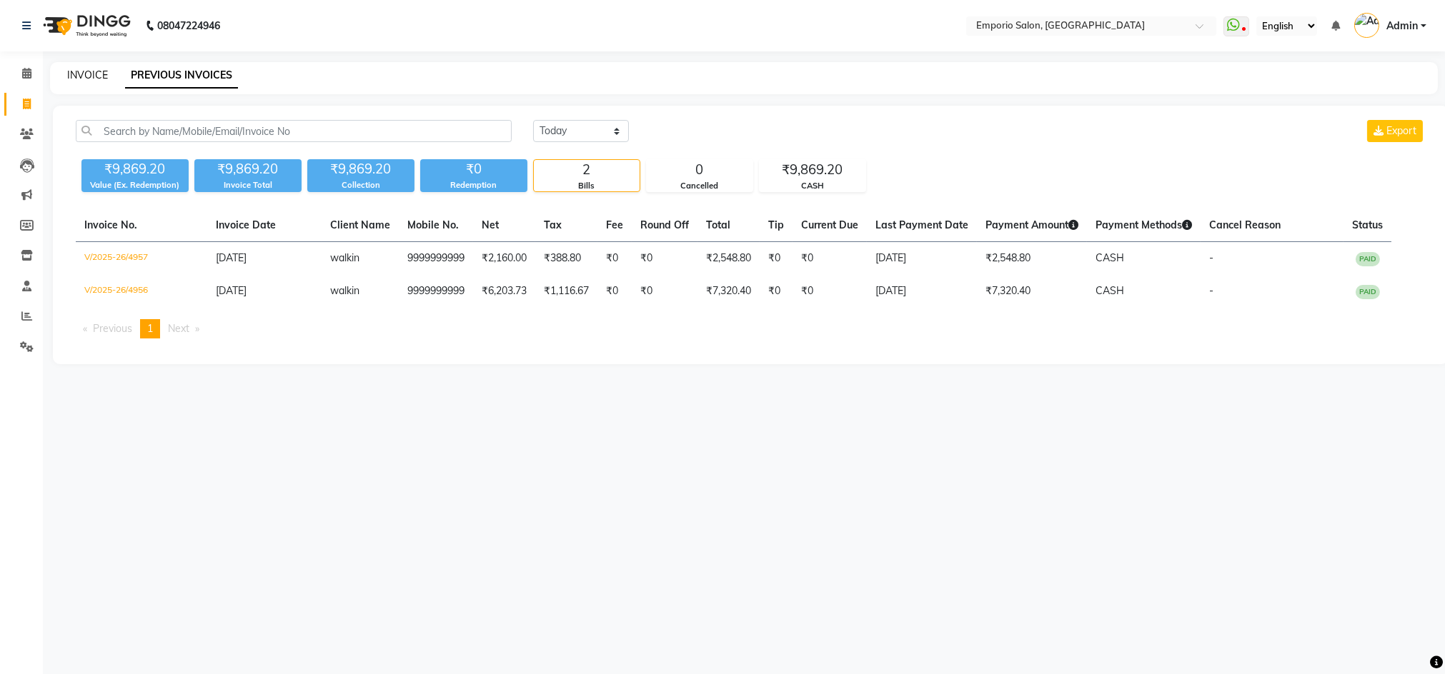
click at [88, 69] on link "INVOICE" at bounding box center [87, 75] width 41 height 13
select select "6332"
select select "service"
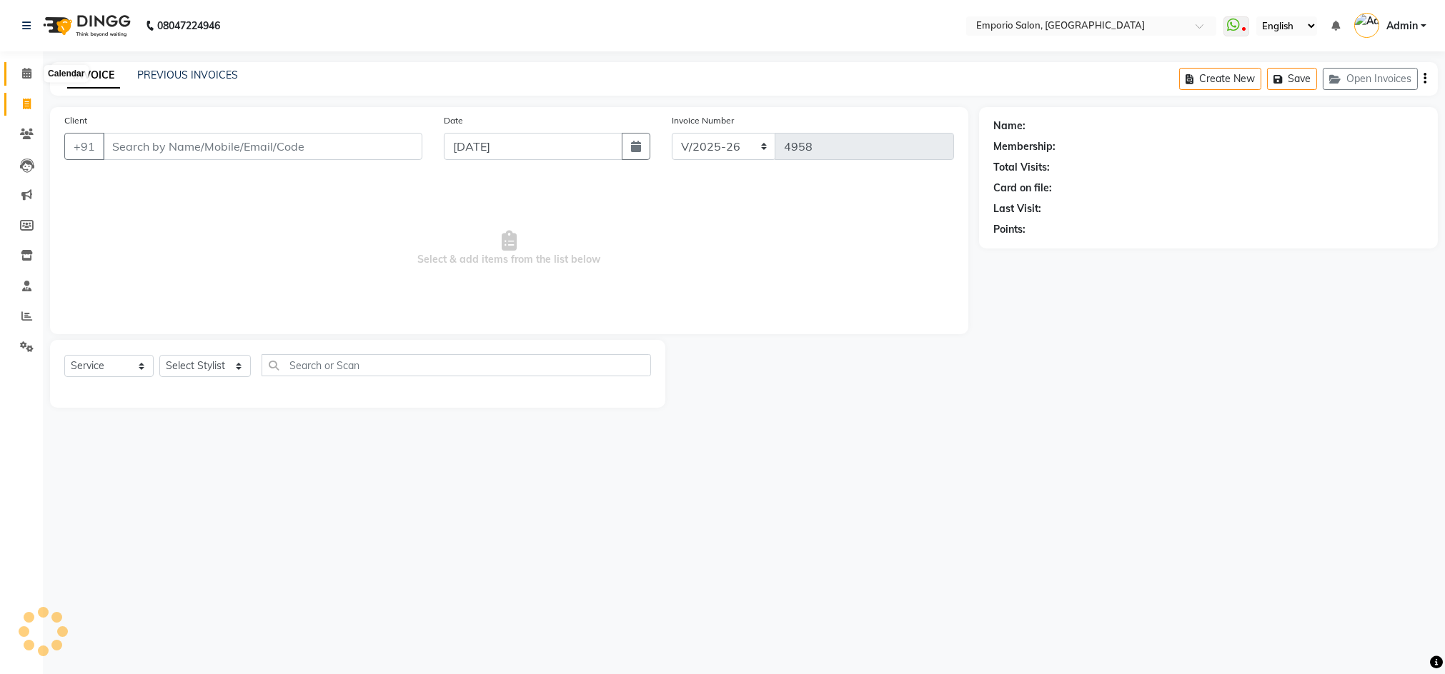
click at [23, 73] on icon at bounding box center [26, 73] width 9 height 11
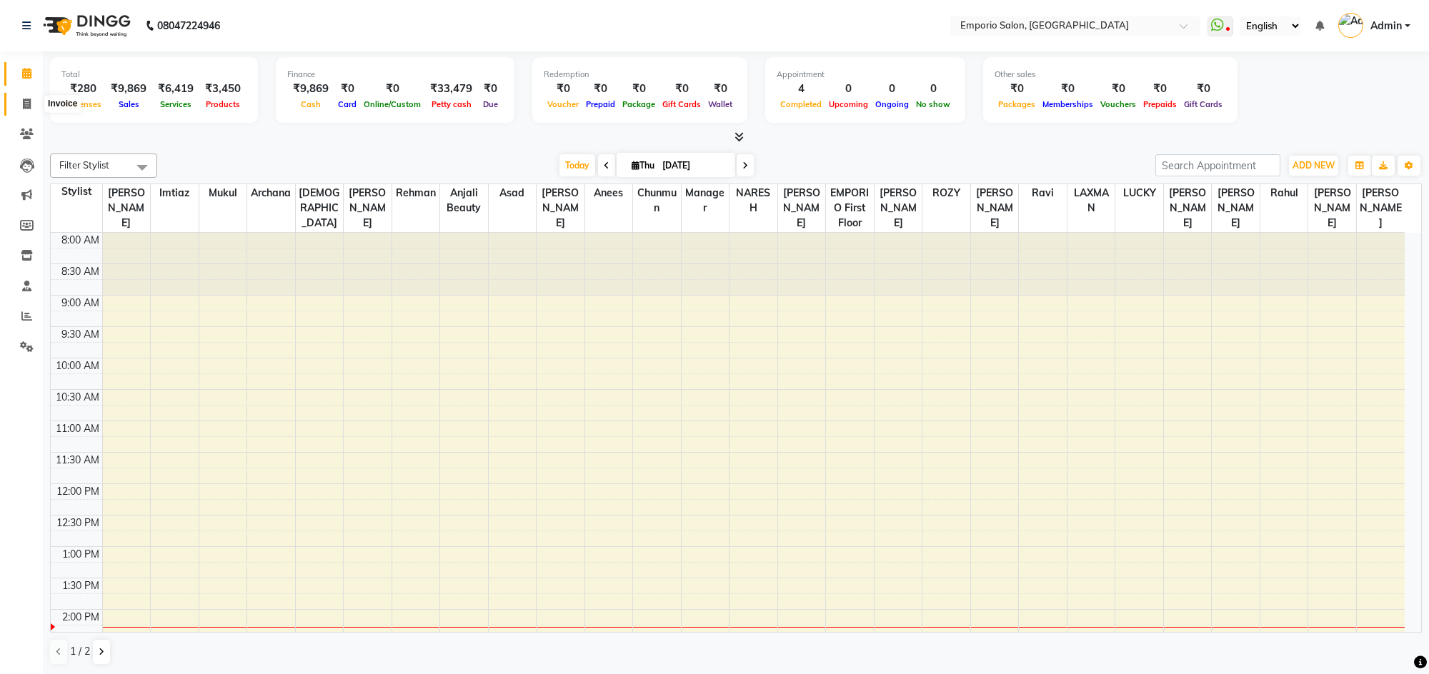
click at [26, 106] on icon at bounding box center [27, 104] width 8 height 11
select select "service"
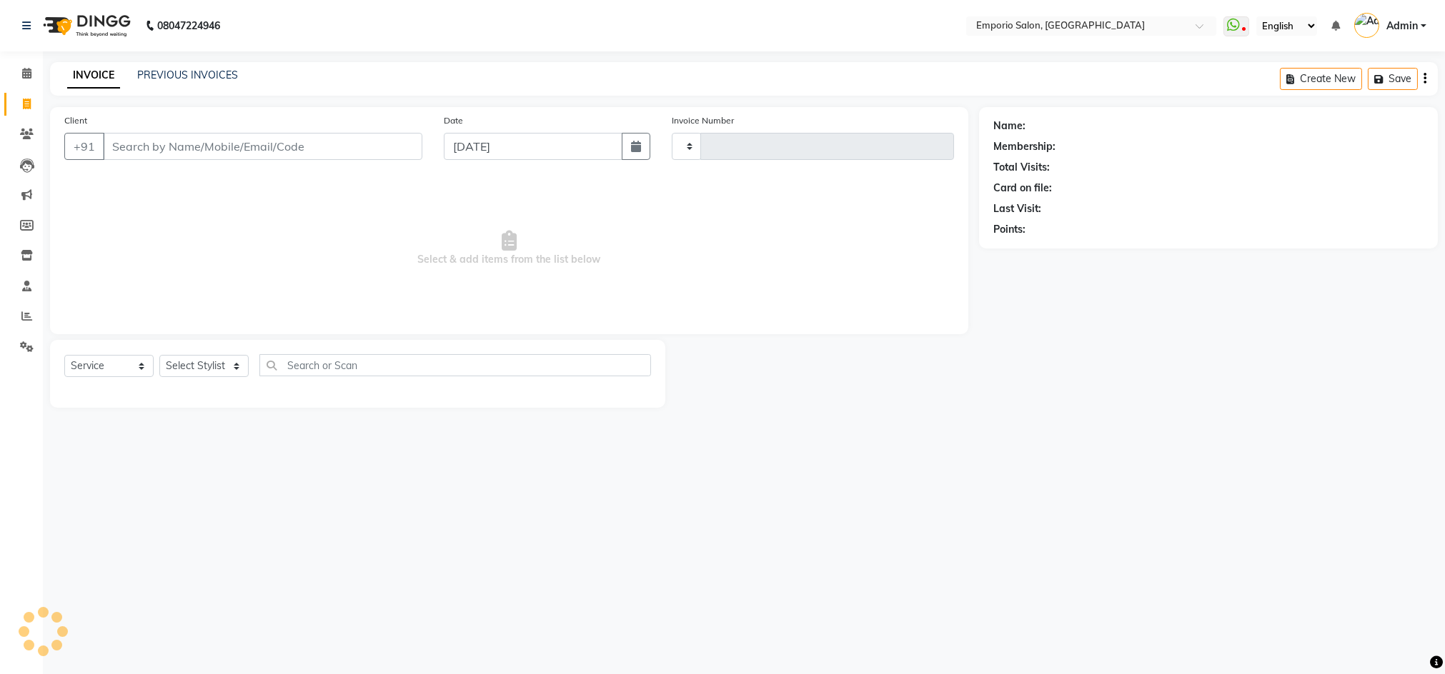
type input "4958"
select select "6332"
drag, startPoint x: 211, startPoint y: 366, endPoint x: 218, endPoint y: 347, distance: 20.6
click at [218, 347] on div "Select Service Product Membership Package Voucher Prepaid Gift Card Select Styl…" at bounding box center [357, 374] width 615 height 68
select select "47514"
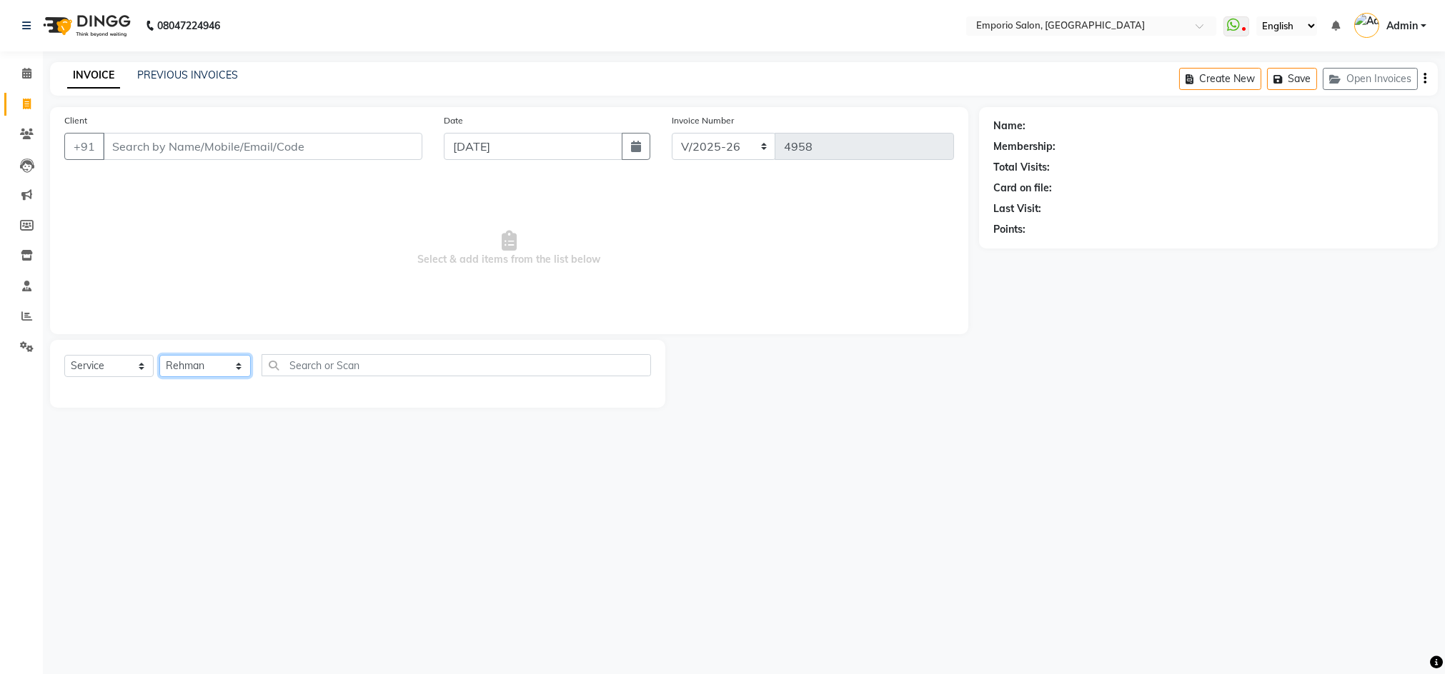
click at [159, 355] on select "Select Stylist [PERSON_NAME] beauty [PERSON_NAME] [PERSON_NAME] EMPORIO First F…" at bounding box center [204, 366] width 91 height 22
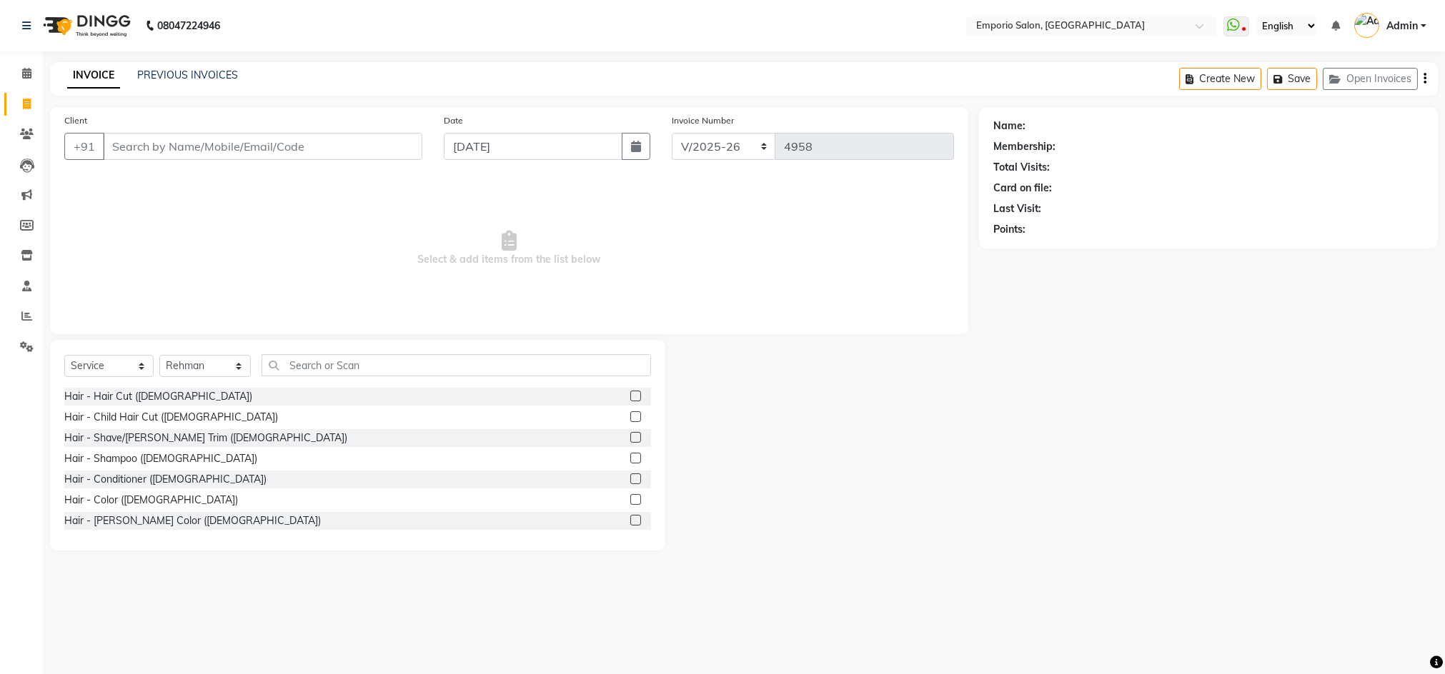
drag, startPoint x: 149, startPoint y: 404, endPoint x: 154, endPoint y: 383, distance: 21.3
click at [152, 392] on div "Hair - Hair Cut ([DEMOGRAPHIC_DATA])" at bounding box center [158, 396] width 188 height 15
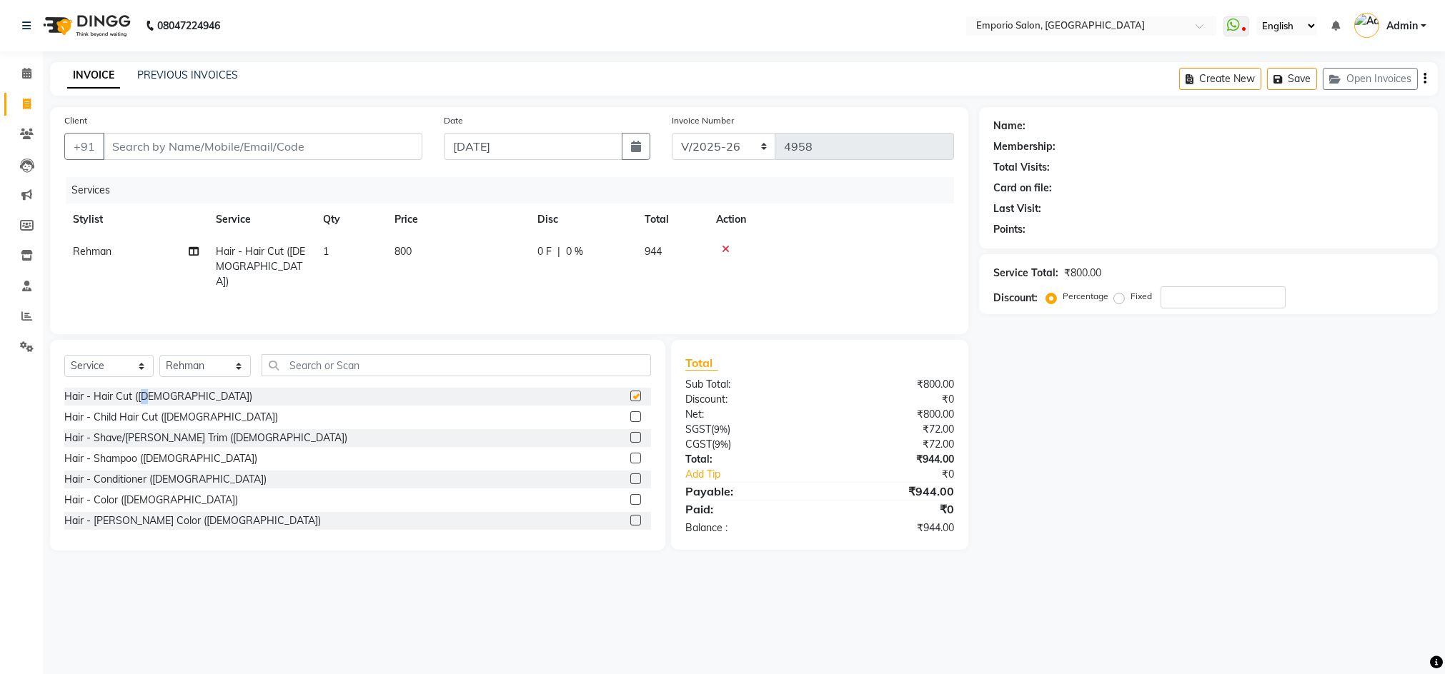
checkbox input "false"
click at [389, 152] on input "Client" at bounding box center [262, 146] width 319 height 27
type input "9"
type input "0"
type input "99999999999"
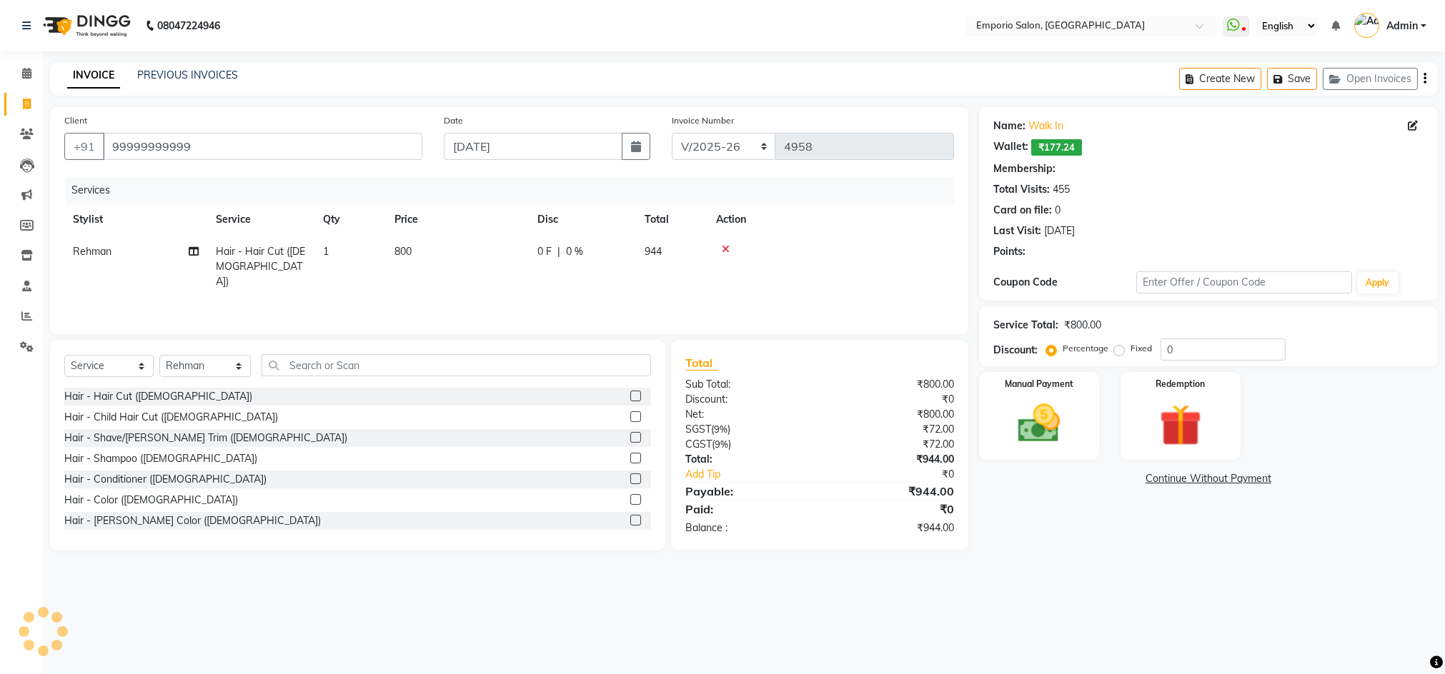
select select "1: Object"
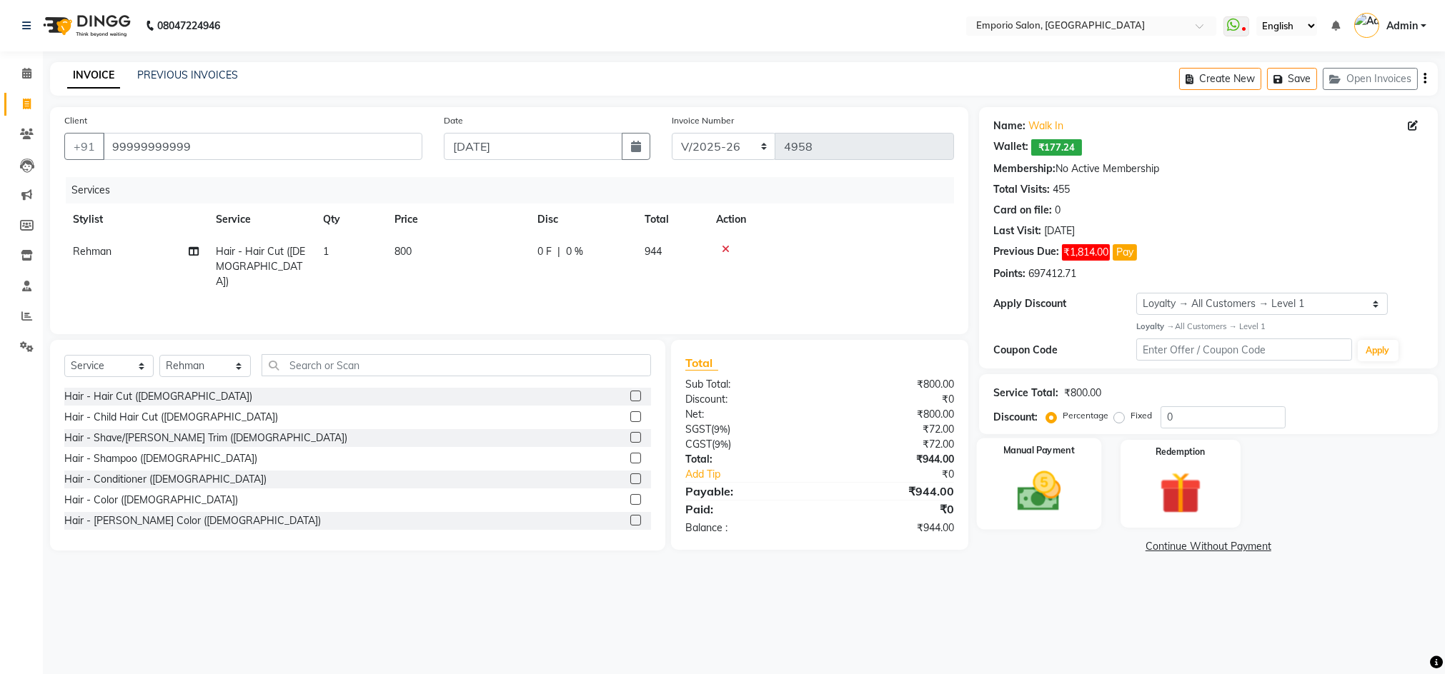
click at [1047, 502] on img at bounding box center [1038, 492] width 71 height 51
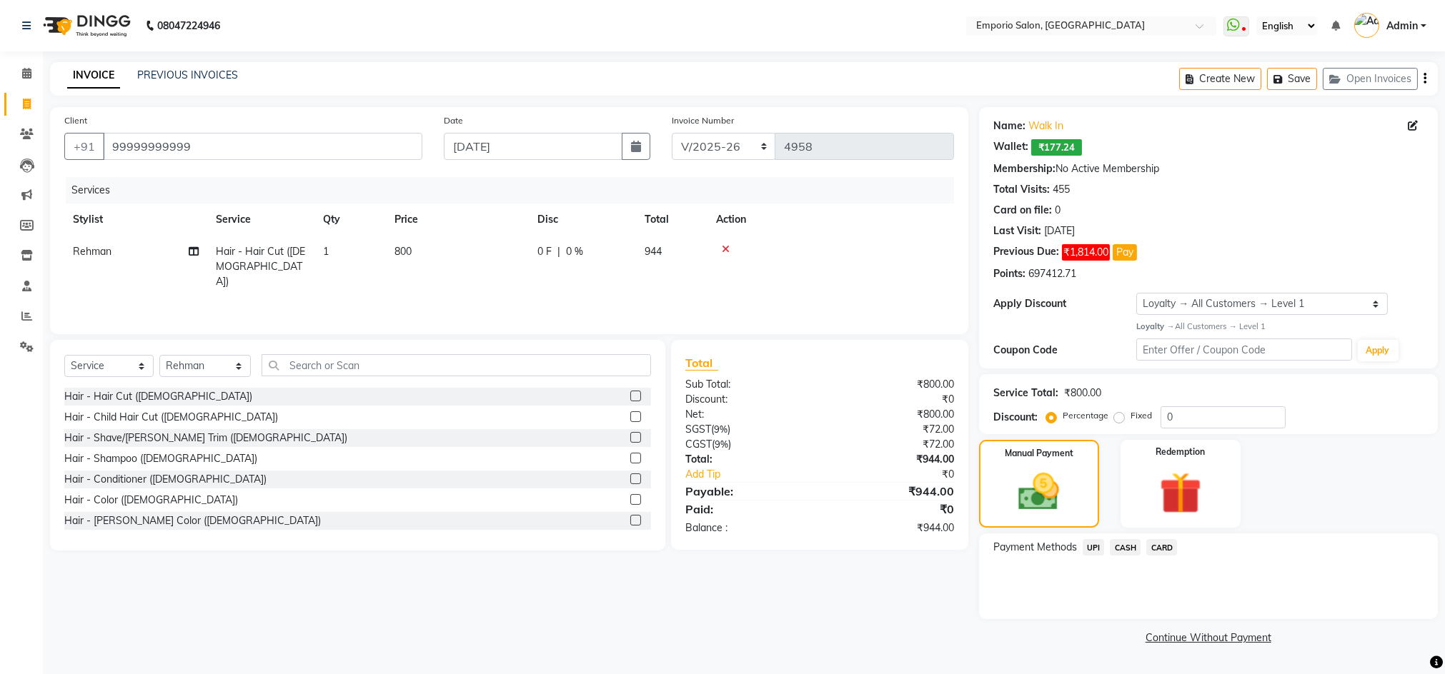
drag, startPoint x: 1124, startPoint y: 547, endPoint x: 1126, endPoint y: 554, distance: 8.1
click at [1126, 554] on span "CASH" at bounding box center [1125, 547] width 31 height 16
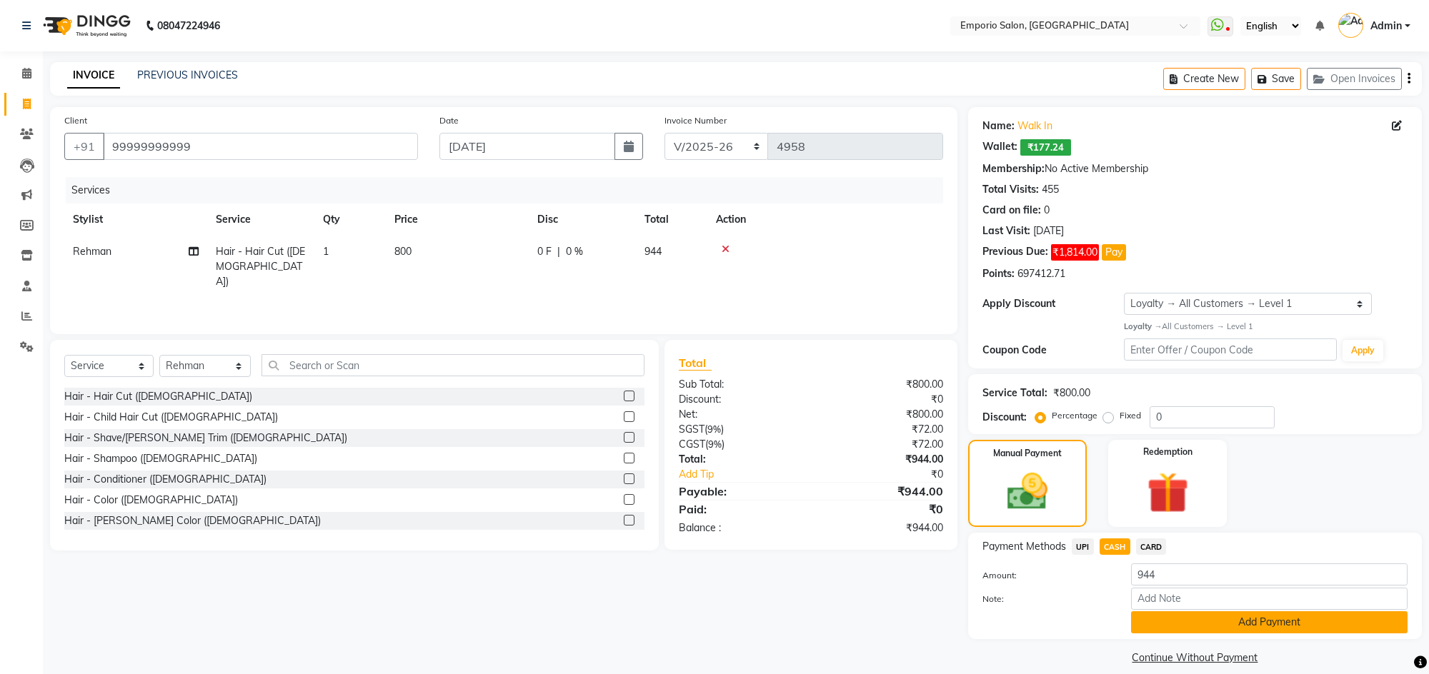
click at [1189, 625] on button "Add Payment" at bounding box center [1269, 623] width 277 height 22
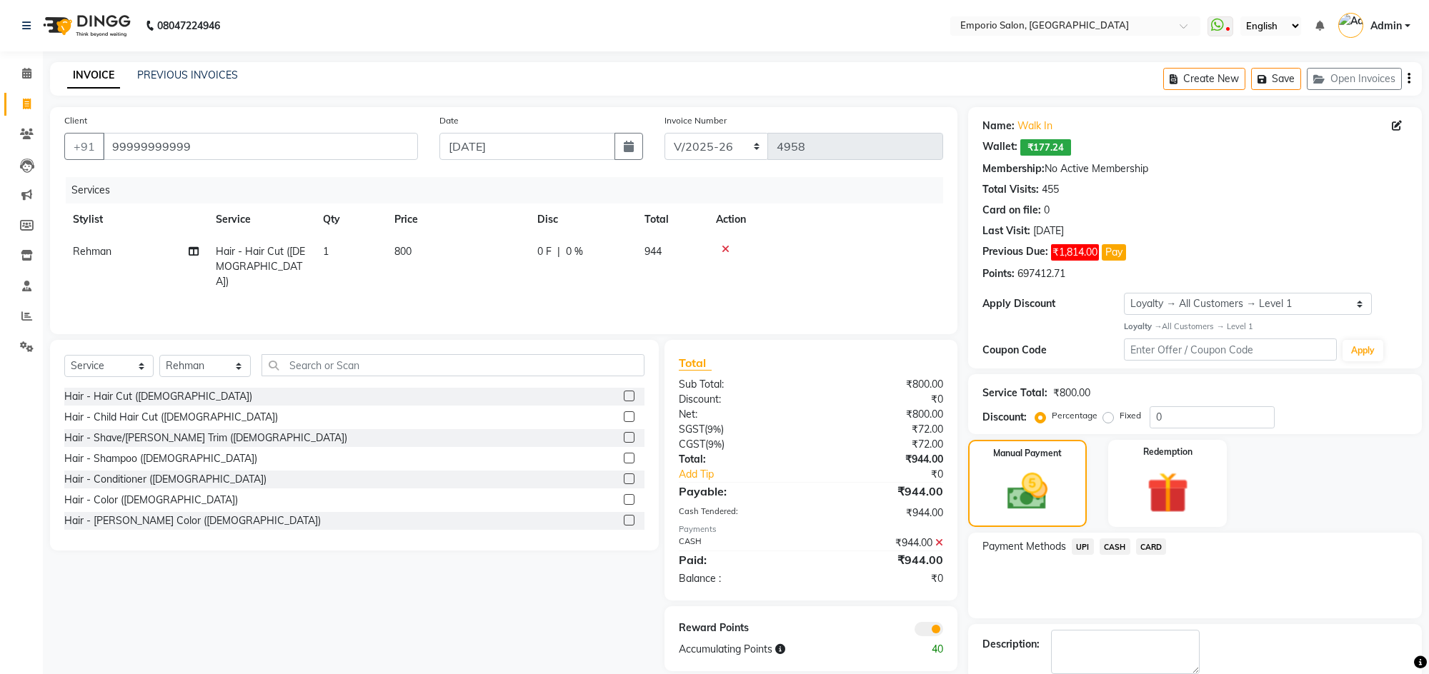
scroll to position [76, 0]
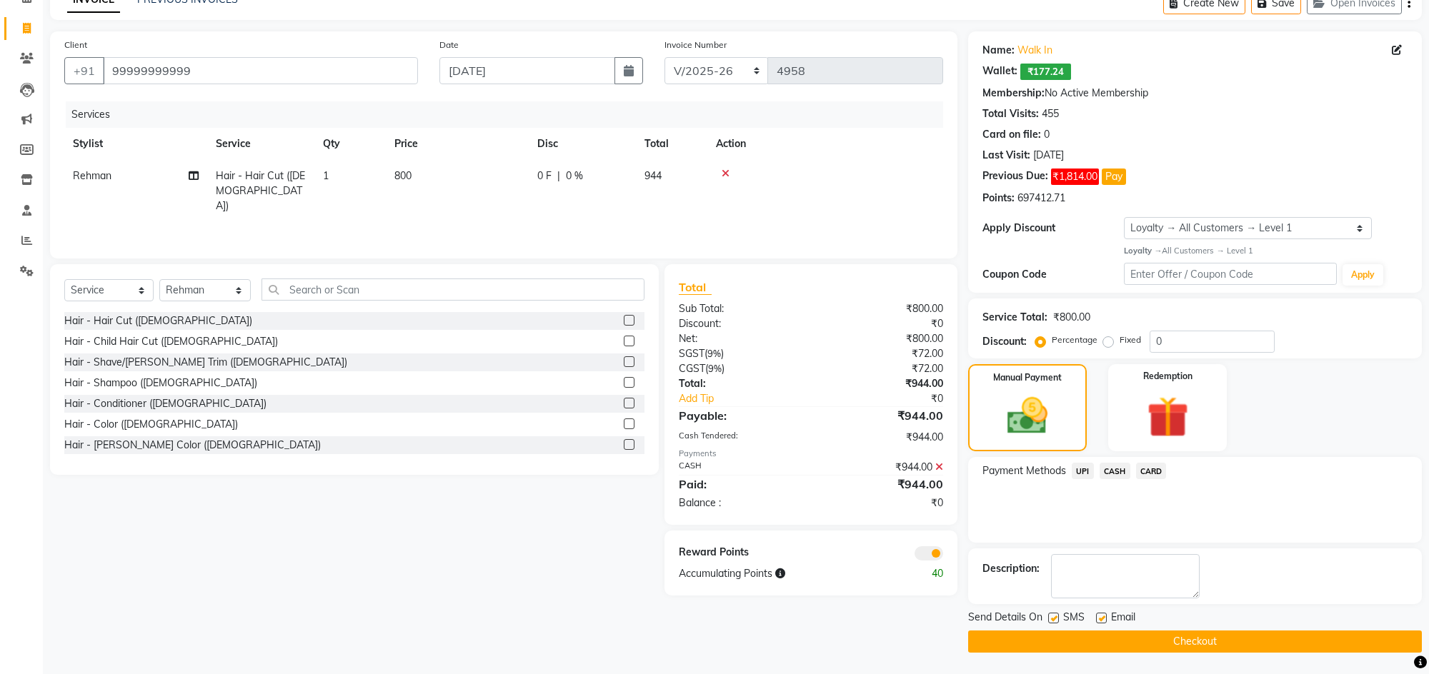
click at [1197, 631] on button "Checkout" at bounding box center [1195, 642] width 454 height 22
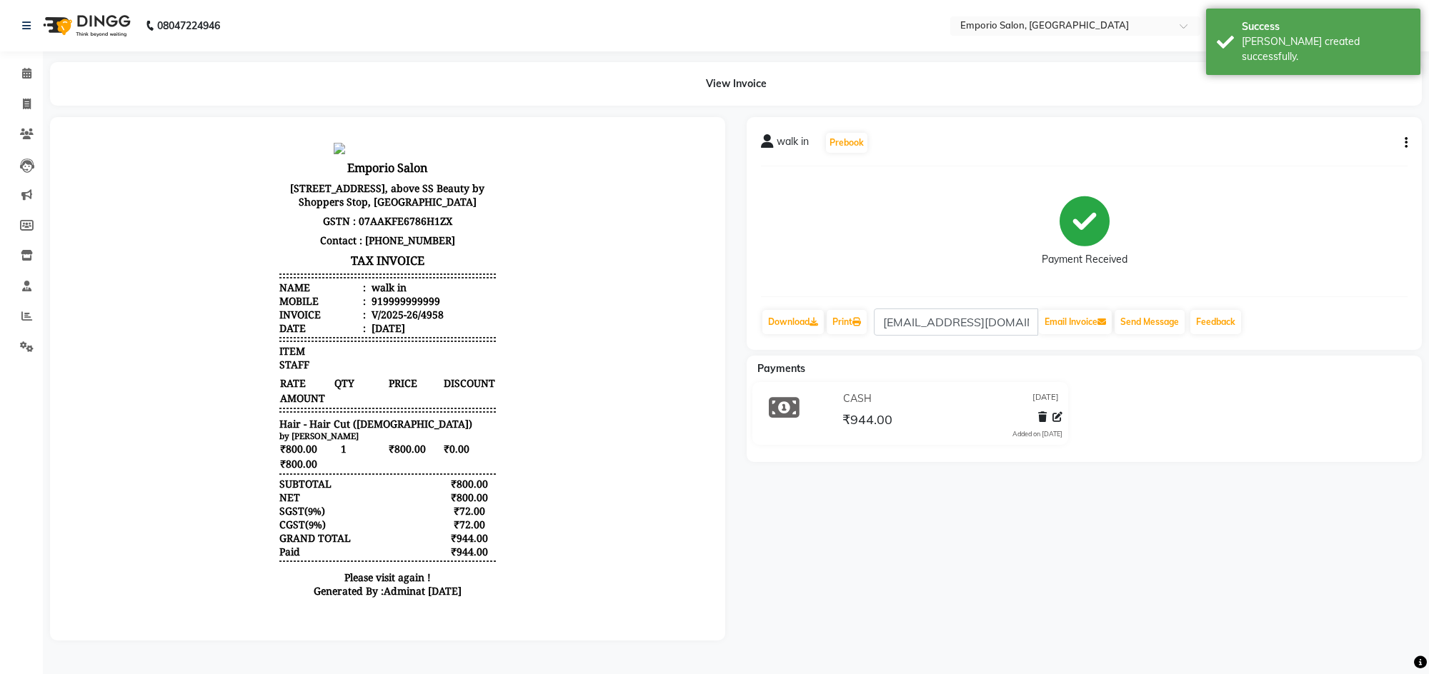
click at [840, 309] on div "Print" at bounding box center [846, 322] width 43 height 27
drag, startPoint x: 853, startPoint y: 291, endPoint x: 853, endPoint y: 316, distance: 25.0
click at [853, 304] on div "walk in Prebook Payment Received Download Print apd@dandekarind.com Email Invoi…" at bounding box center [1084, 233] width 675 height 233
click at [853, 316] on link "Print" at bounding box center [847, 322] width 40 height 24
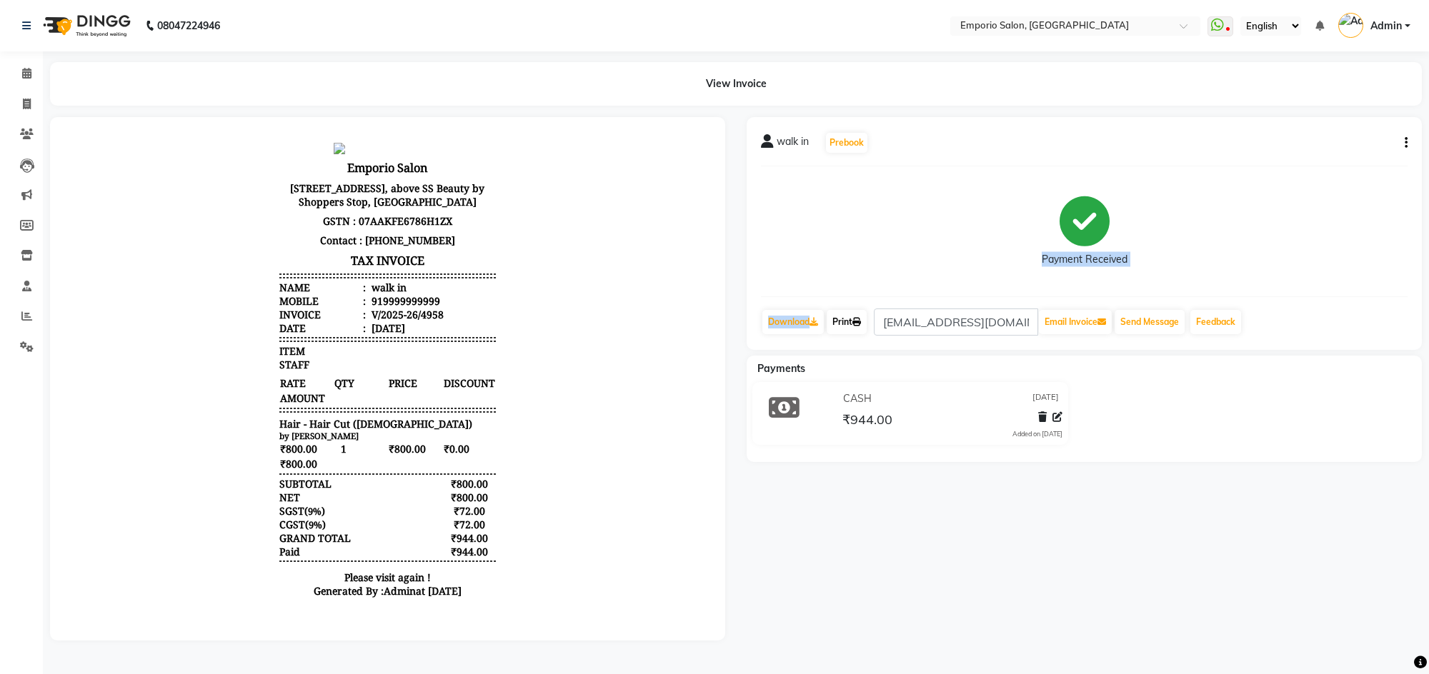
click at [850, 331] on link "Print" at bounding box center [847, 322] width 40 height 24
click at [1405, 144] on icon "button" at bounding box center [1406, 143] width 3 height 1
click at [1340, 164] on div "Edit Invoice" at bounding box center [1334, 160] width 98 height 18
select select "service"
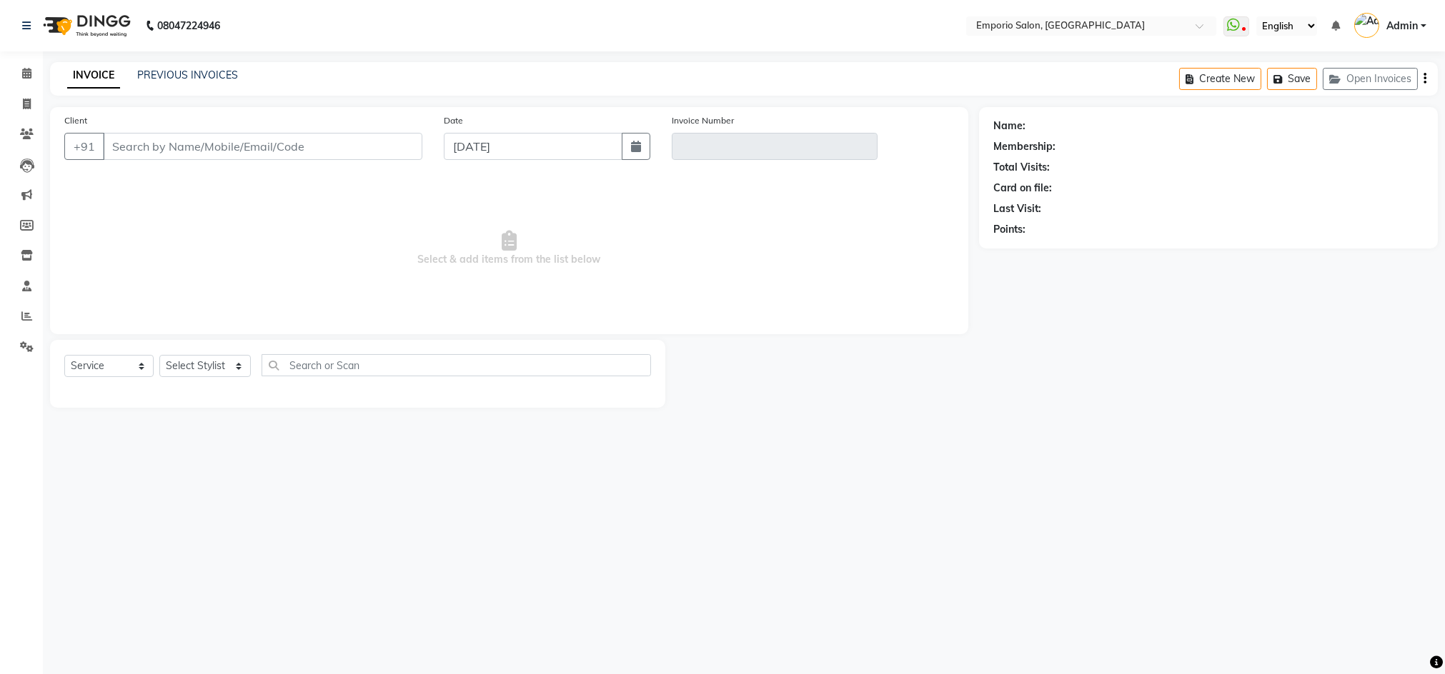
type input "9999999999"
type input "V/2025-26/4958"
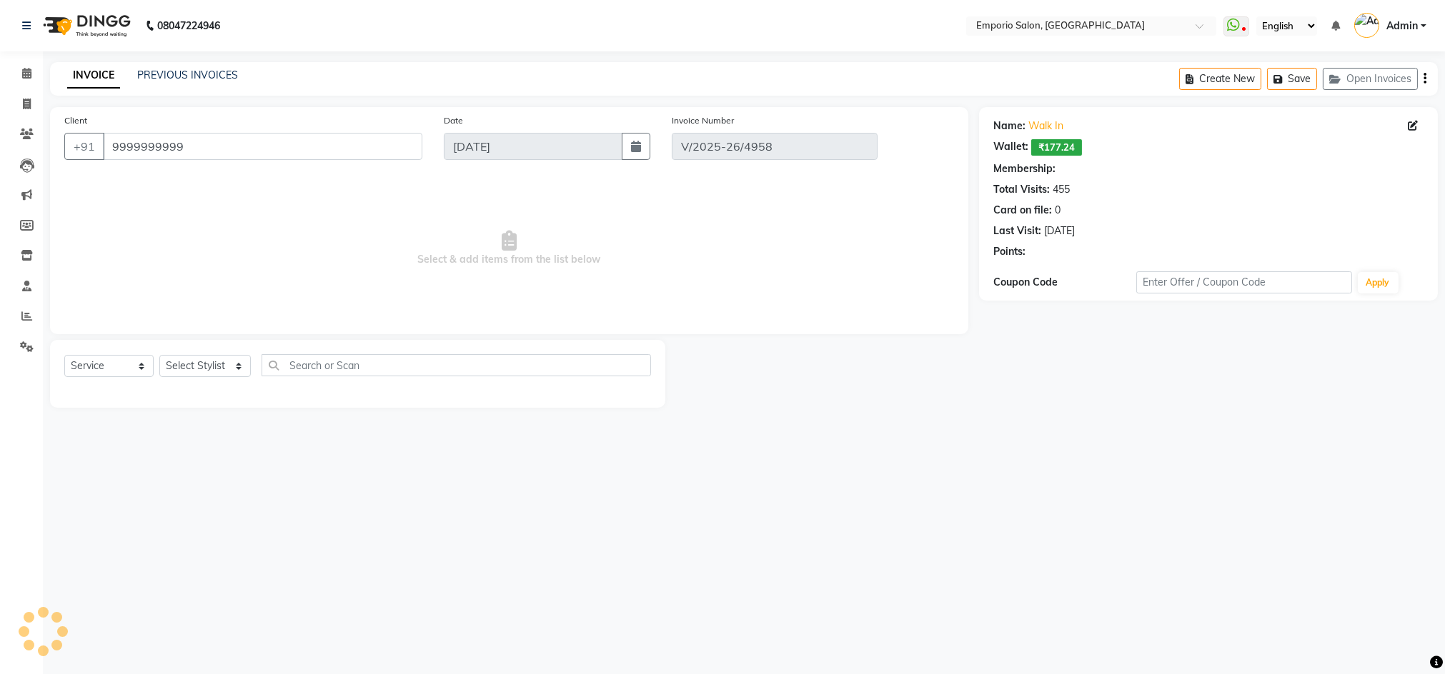
select select "select"
select select "1: Object"
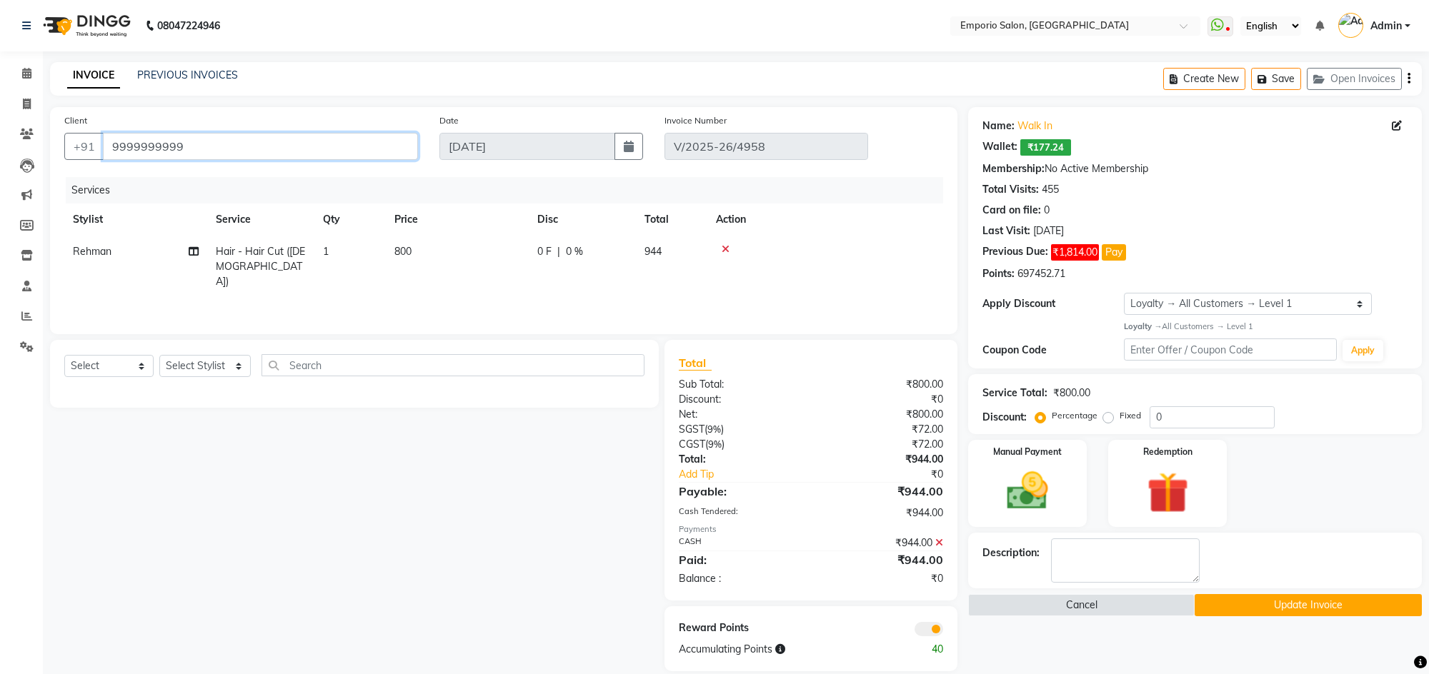
click at [332, 134] on input "9999999999" at bounding box center [260, 146] width 315 height 27
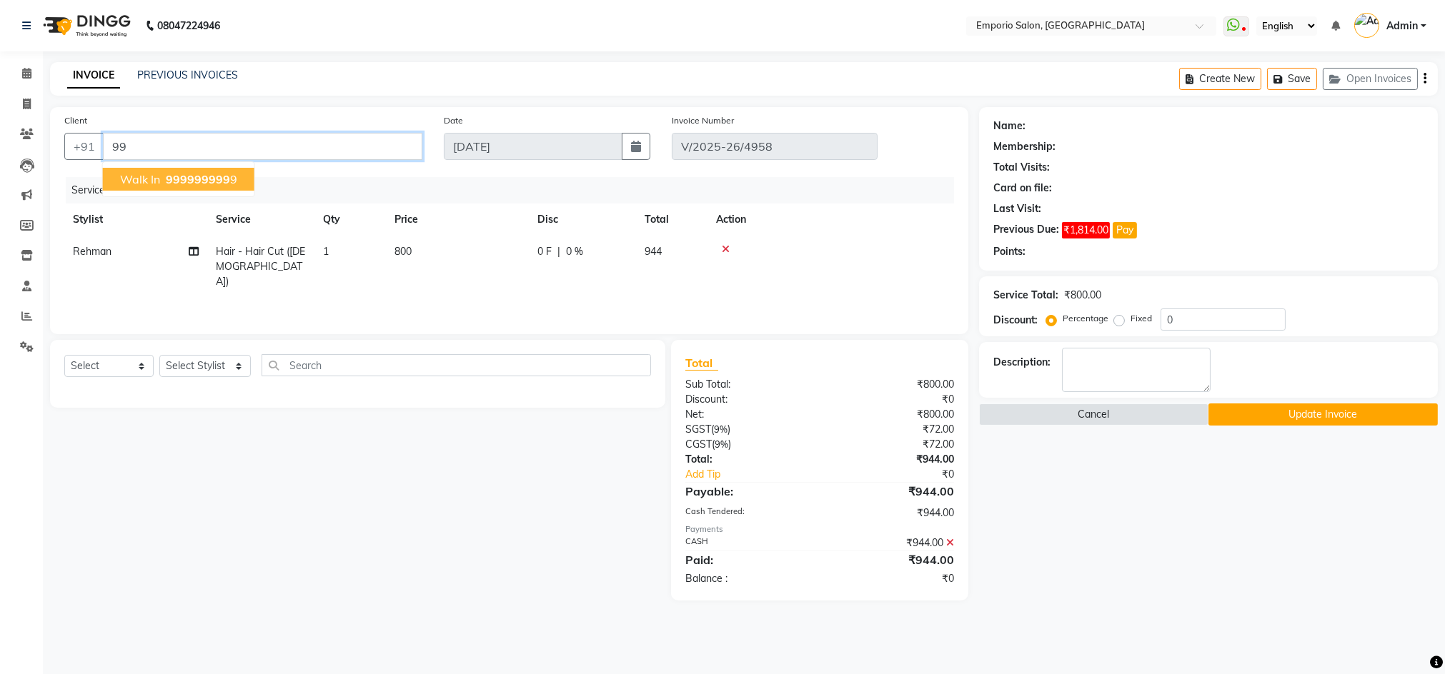
type input "9"
click at [182, 180] on span "98182029" at bounding box center [191, 179] width 57 height 14
type input "9818202986"
select select "1: Object"
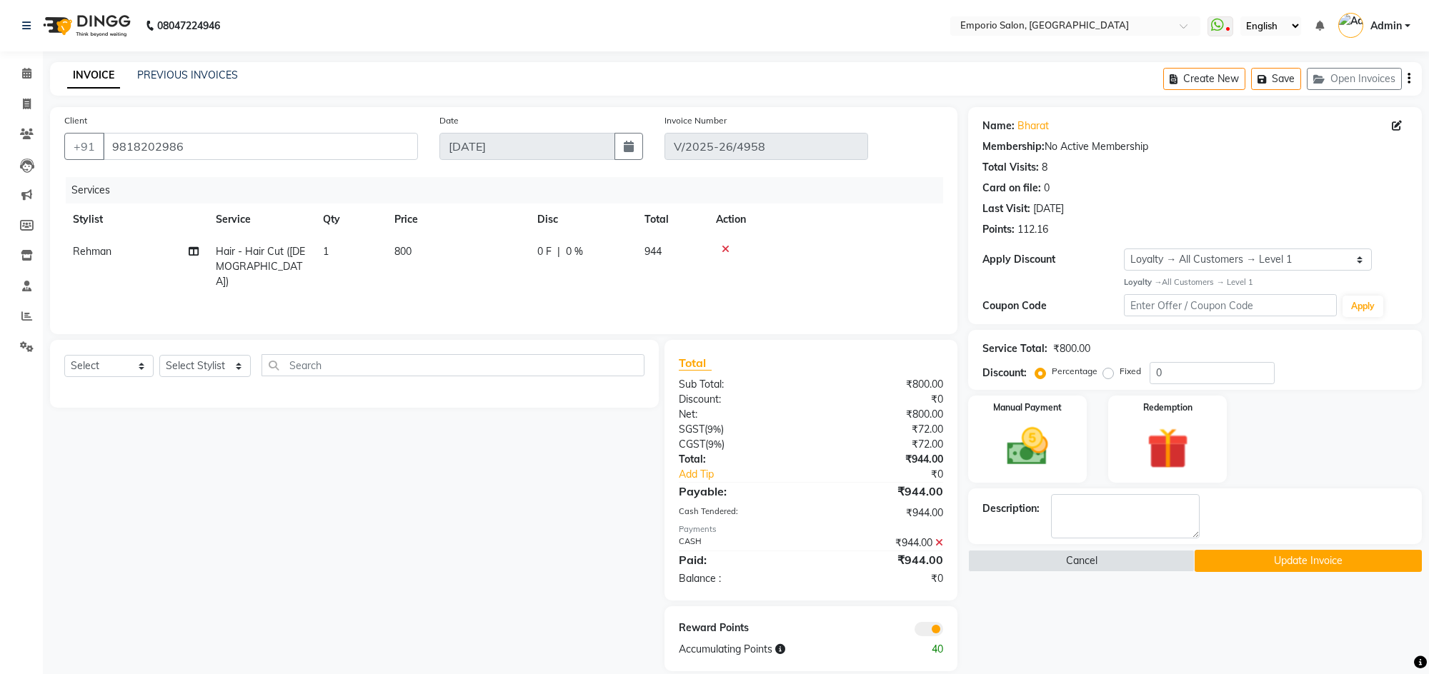
click at [1383, 554] on button "Update Invoice" at bounding box center [1308, 561] width 226 height 22
click at [1255, 565] on button "Update Invoice" at bounding box center [1308, 561] width 226 height 22
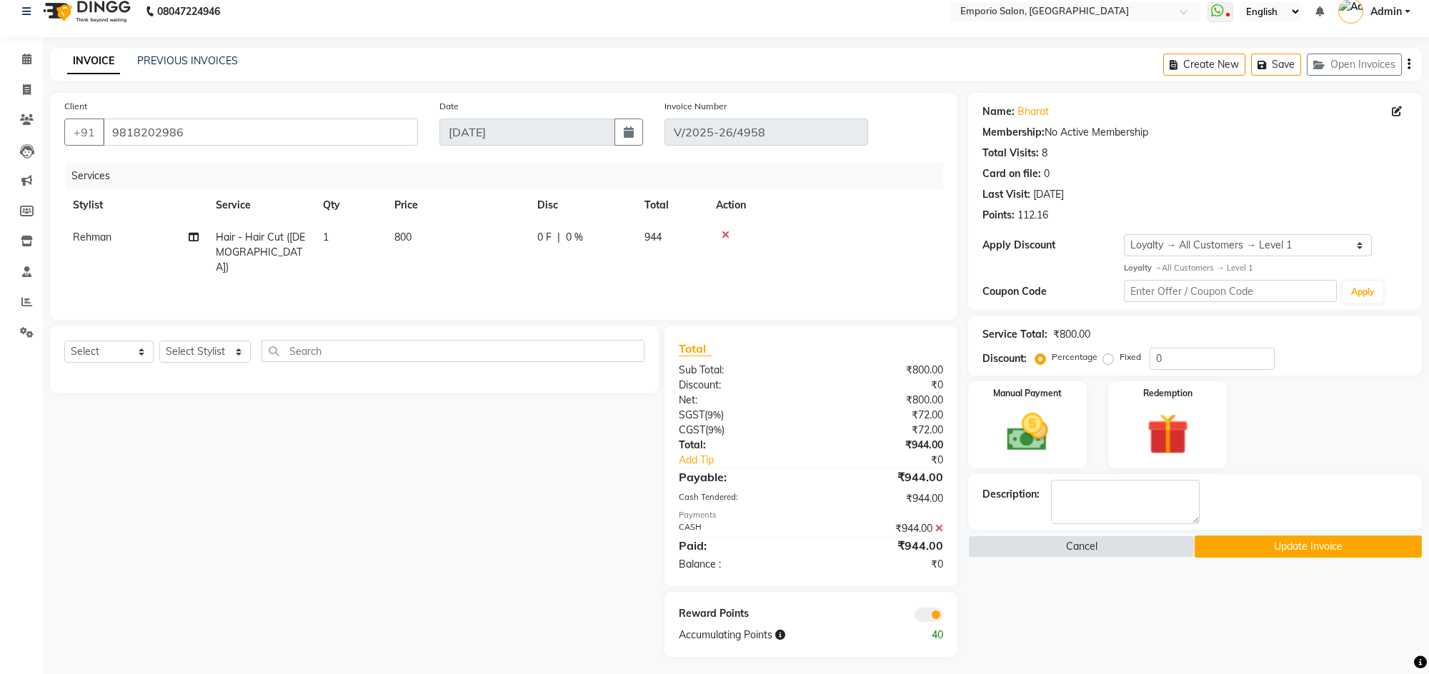
scroll to position [18, 0]
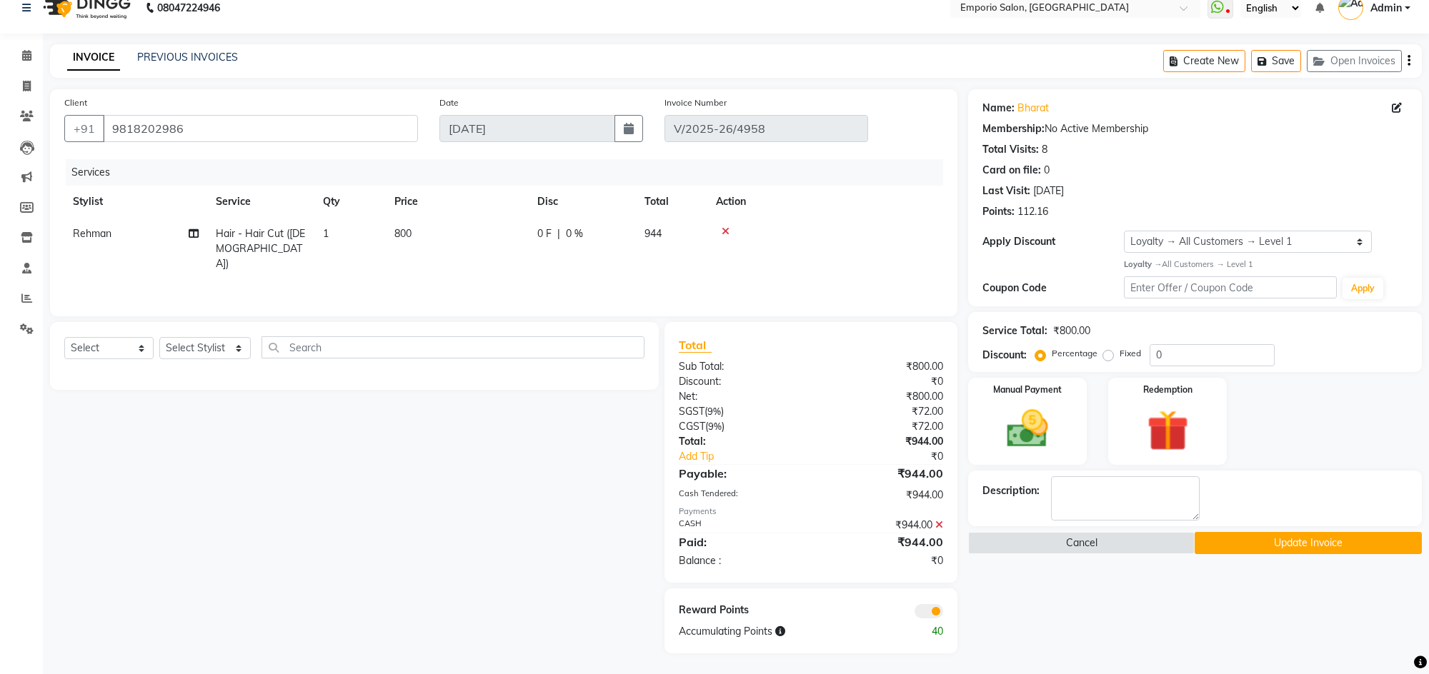
click at [1302, 547] on button "Update Invoice" at bounding box center [1308, 543] width 226 height 22
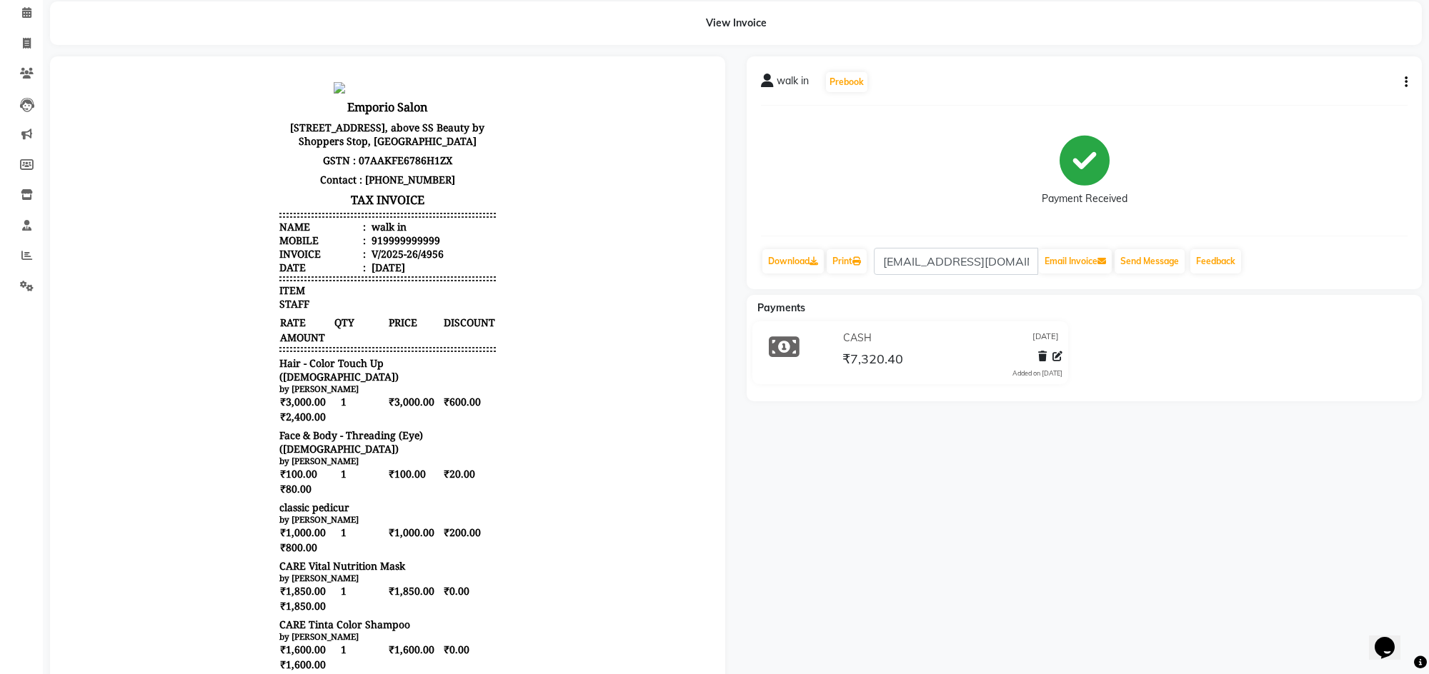
scroll to position [107, 0]
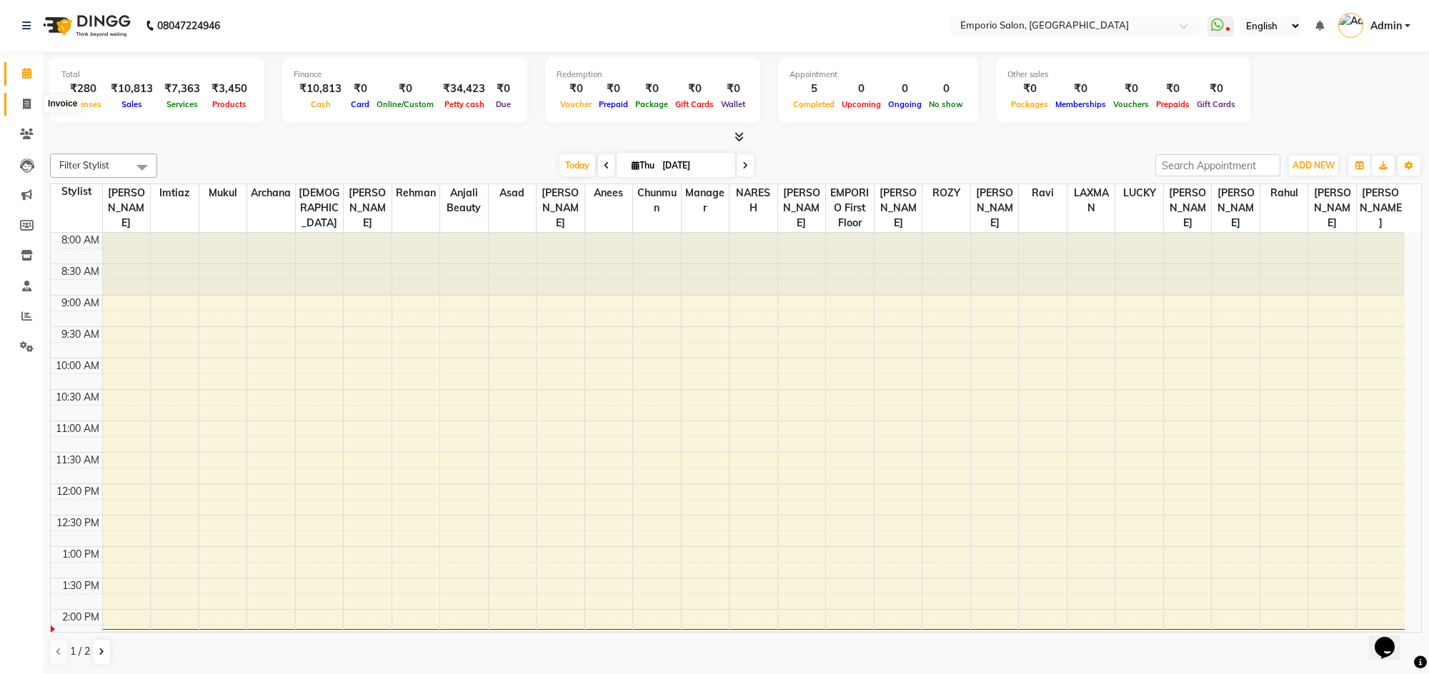
click at [26, 99] on icon at bounding box center [27, 104] width 8 height 11
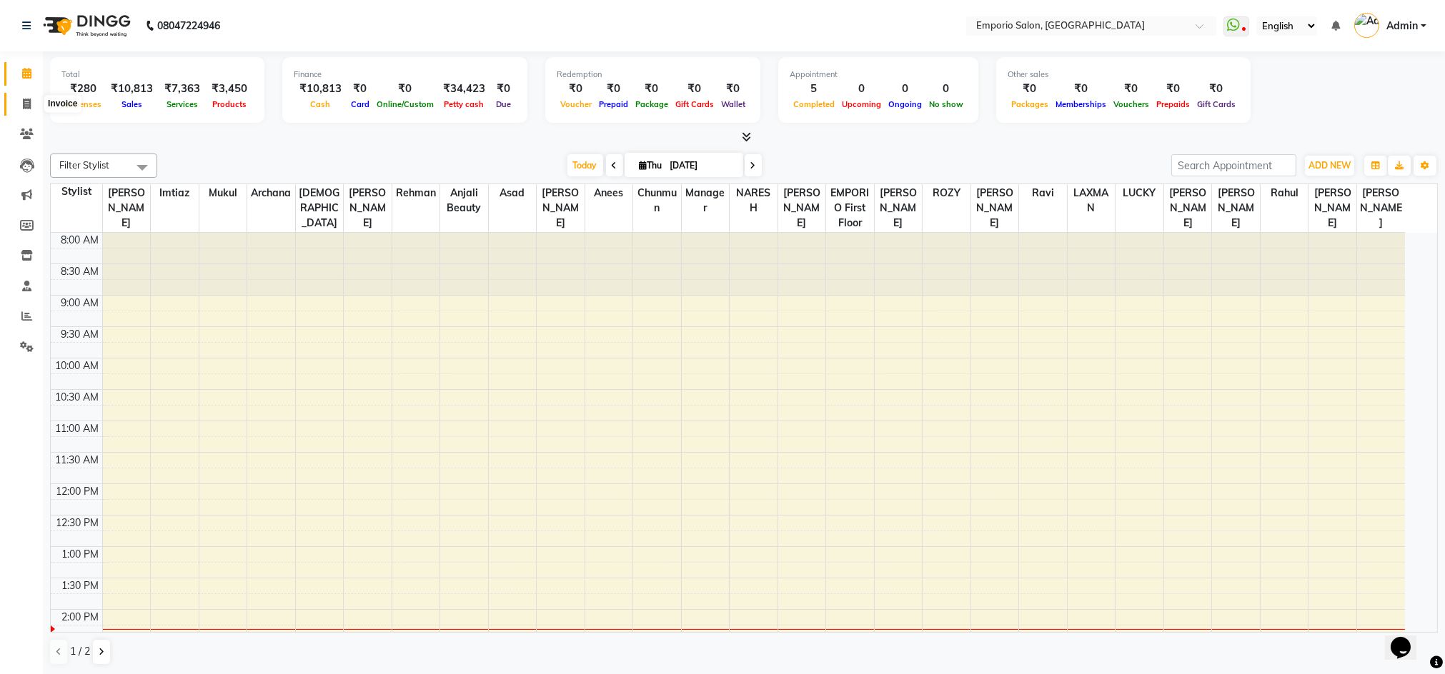
select select "service"
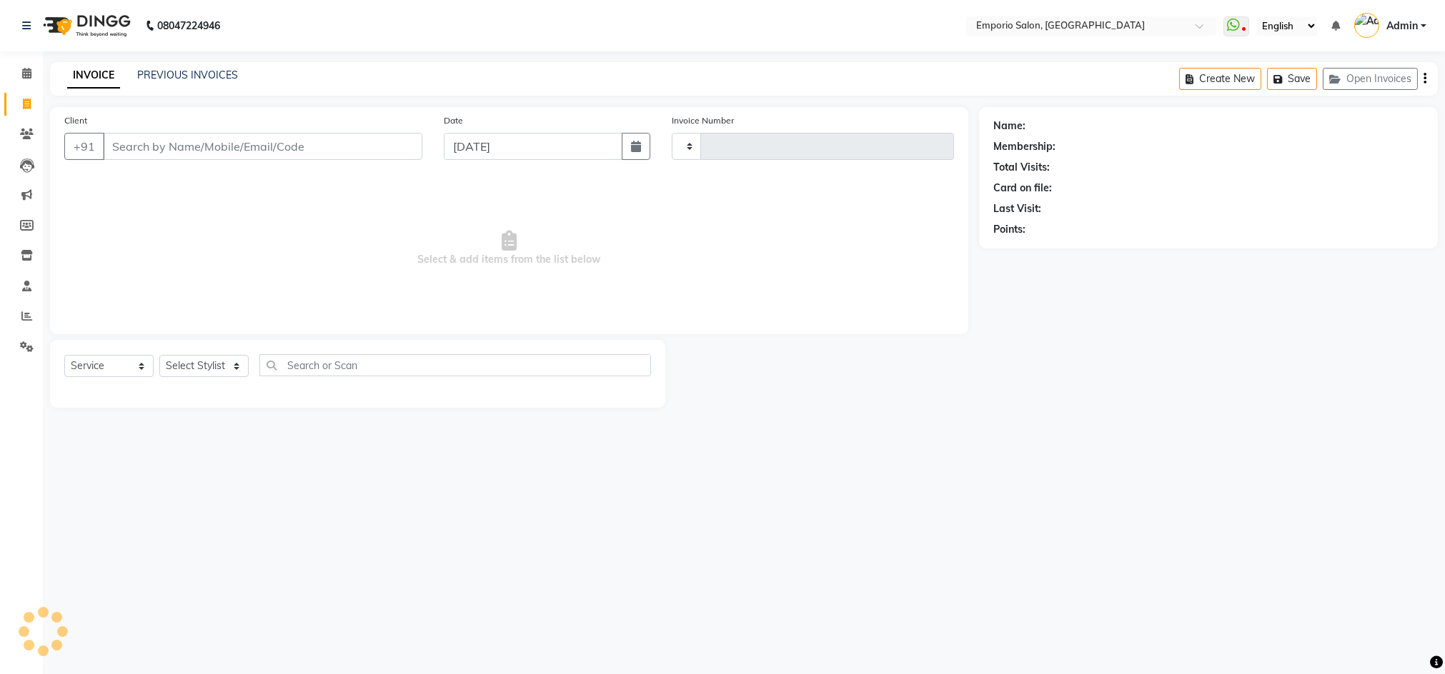
type input "4959"
select select "6332"
click at [213, 358] on select "Select Stylist" at bounding box center [203, 366] width 89 height 22
select select "47514"
click at [159, 355] on select "Select Stylist [PERSON_NAME] beauty [PERSON_NAME] [PERSON_NAME] EMPORIO First F…" at bounding box center [204, 366] width 91 height 22
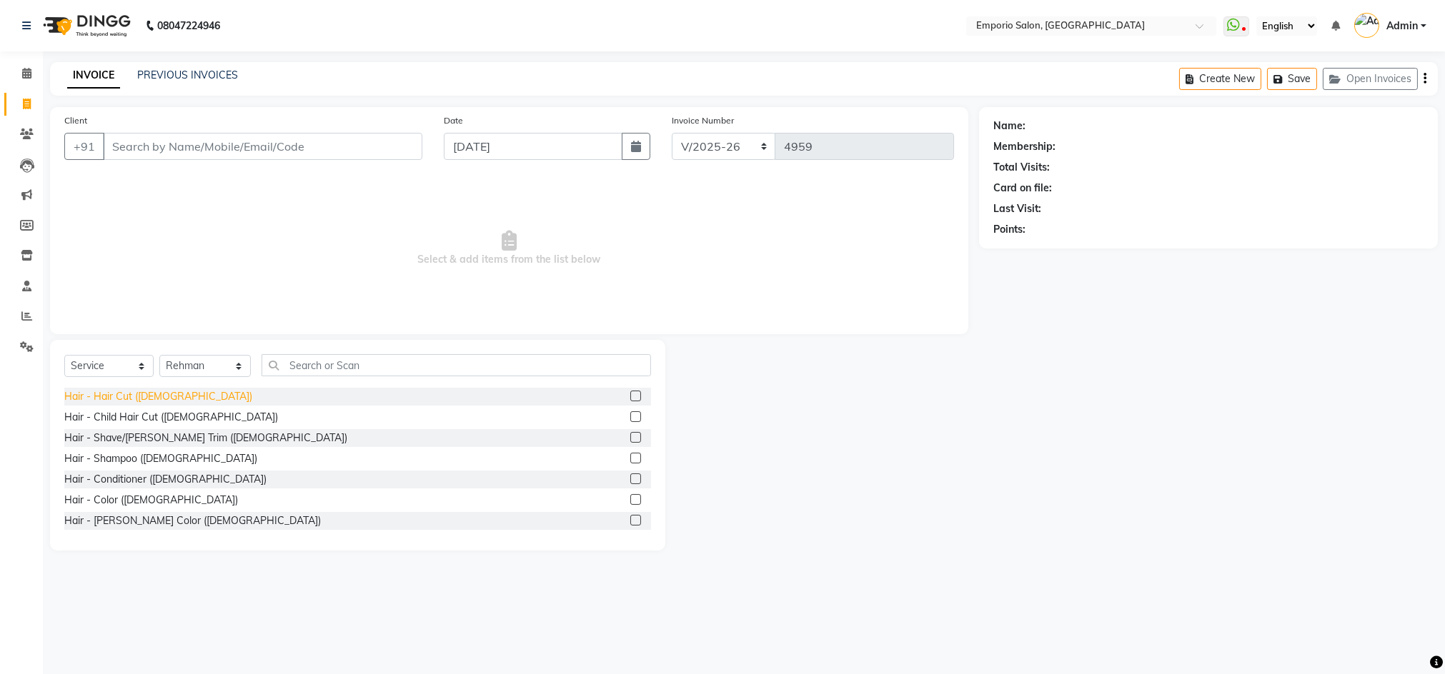
click at [151, 398] on div "Hair - Hair Cut ([DEMOGRAPHIC_DATA])" at bounding box center [158, 396] width 188 height 15
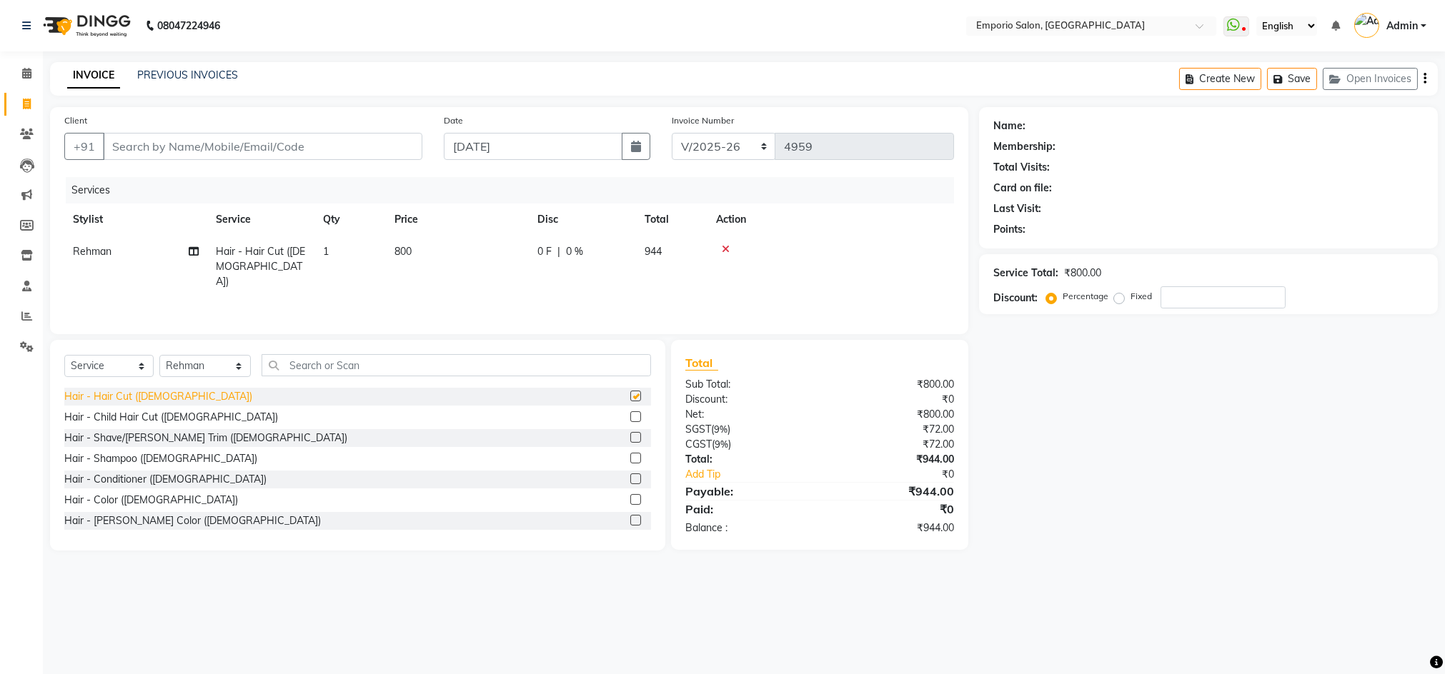
checkbox input "false"
drag, startPoint x: 320, startPoint y: 157, endPoint x: 325, endPoint y: 145, distance: 13.1
click at [322, 150] on div "Client +91" at bounding box center [243, 142] width 379 height 59
click at [307, 143] on input "Client" at bounding box center [262, 146] width 319 height 27
type input "B"
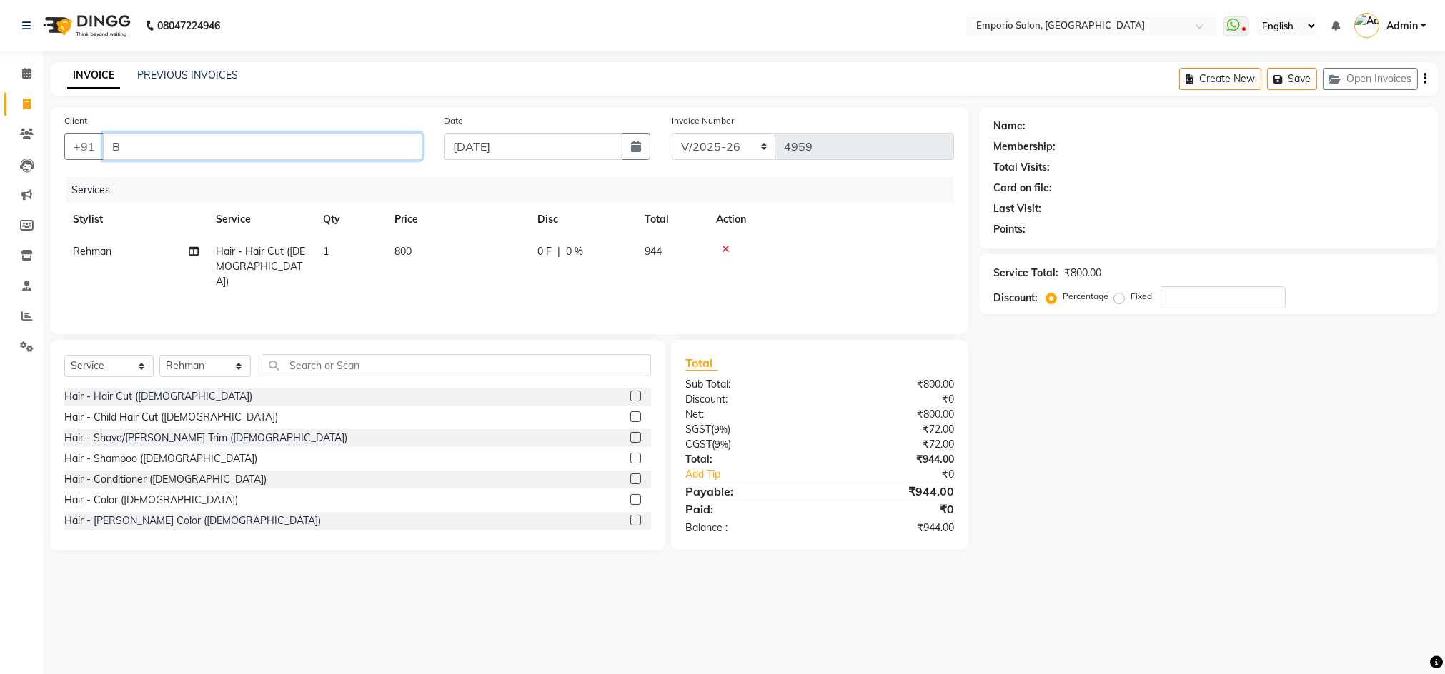
type input "0"
click at [222, 170] on button "bharat 9818202986" at bounding box center [176, 179] width 146 height 23
type input "9818202986"
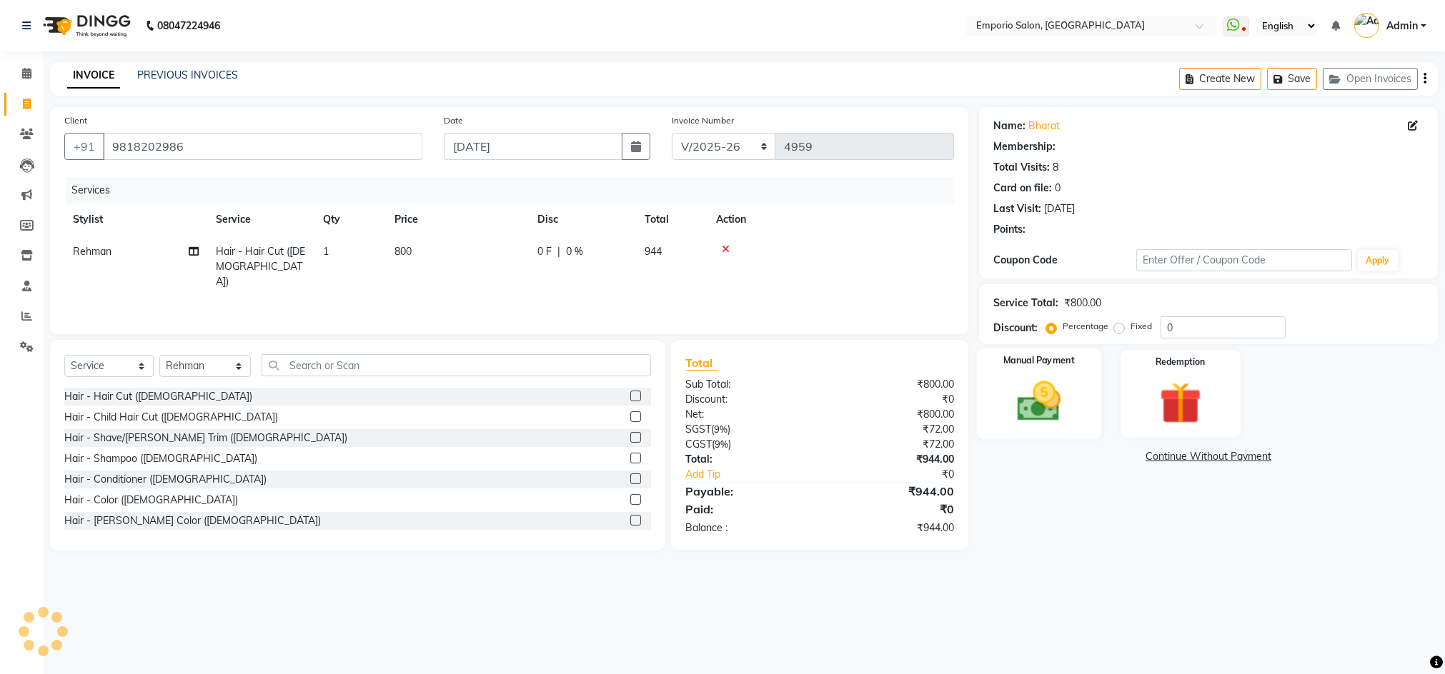
select select "1: Object"
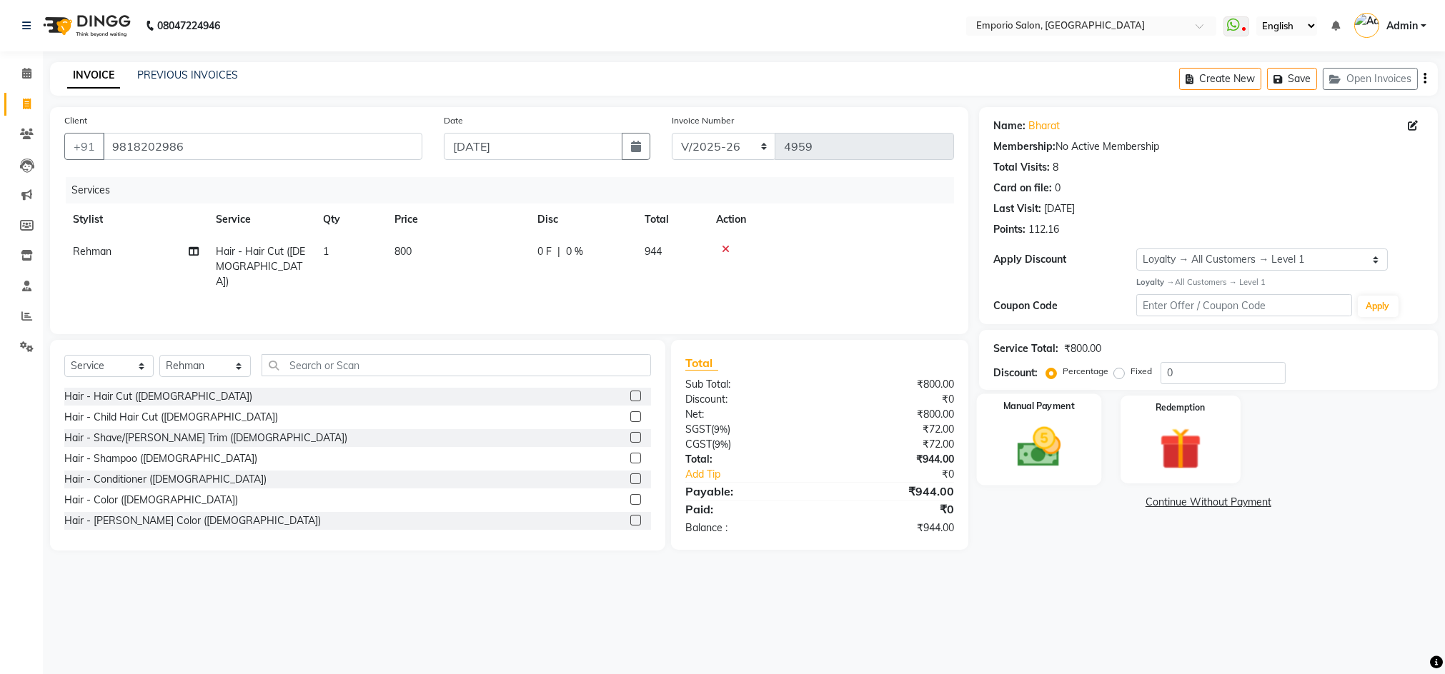
click at [1052, 433] on img at bounding box center [1038, 447] width 71 height 51
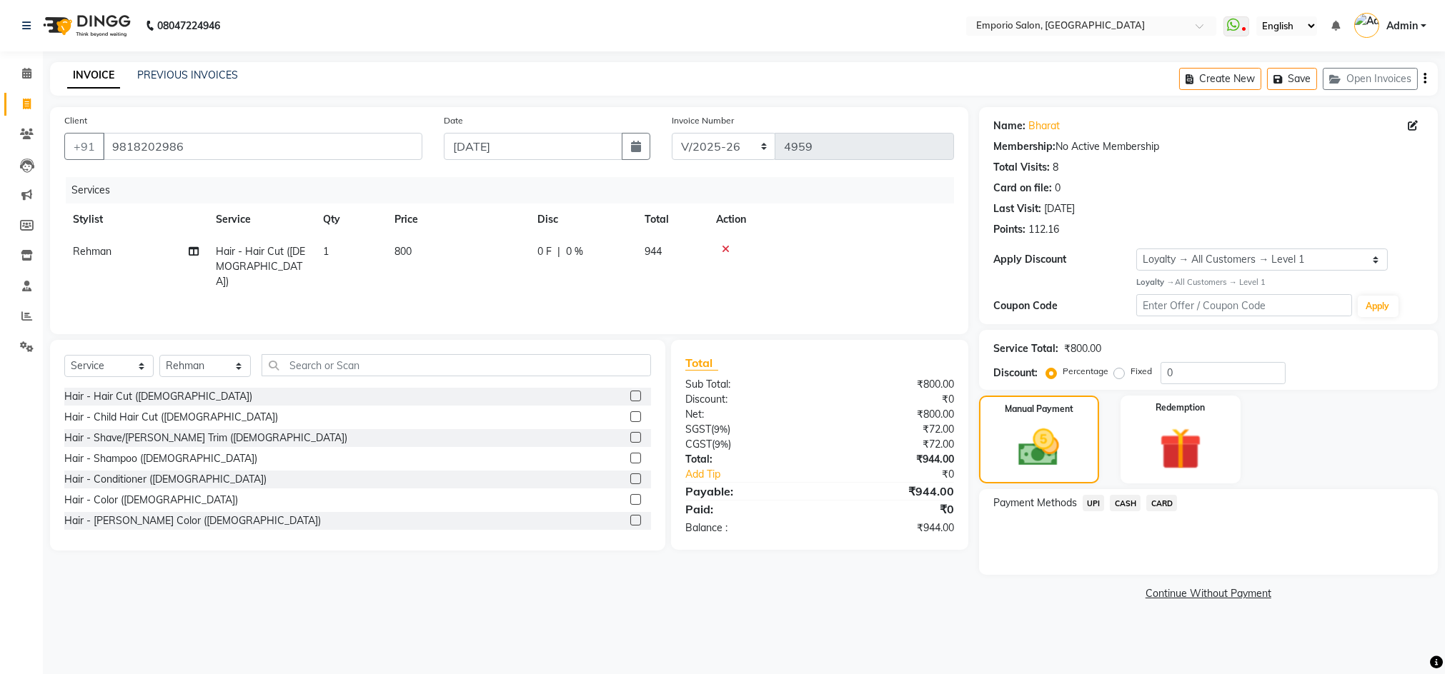
click at [1132, 503] on span "CASH" at bounding box center [1125, 503] width 31 height 16
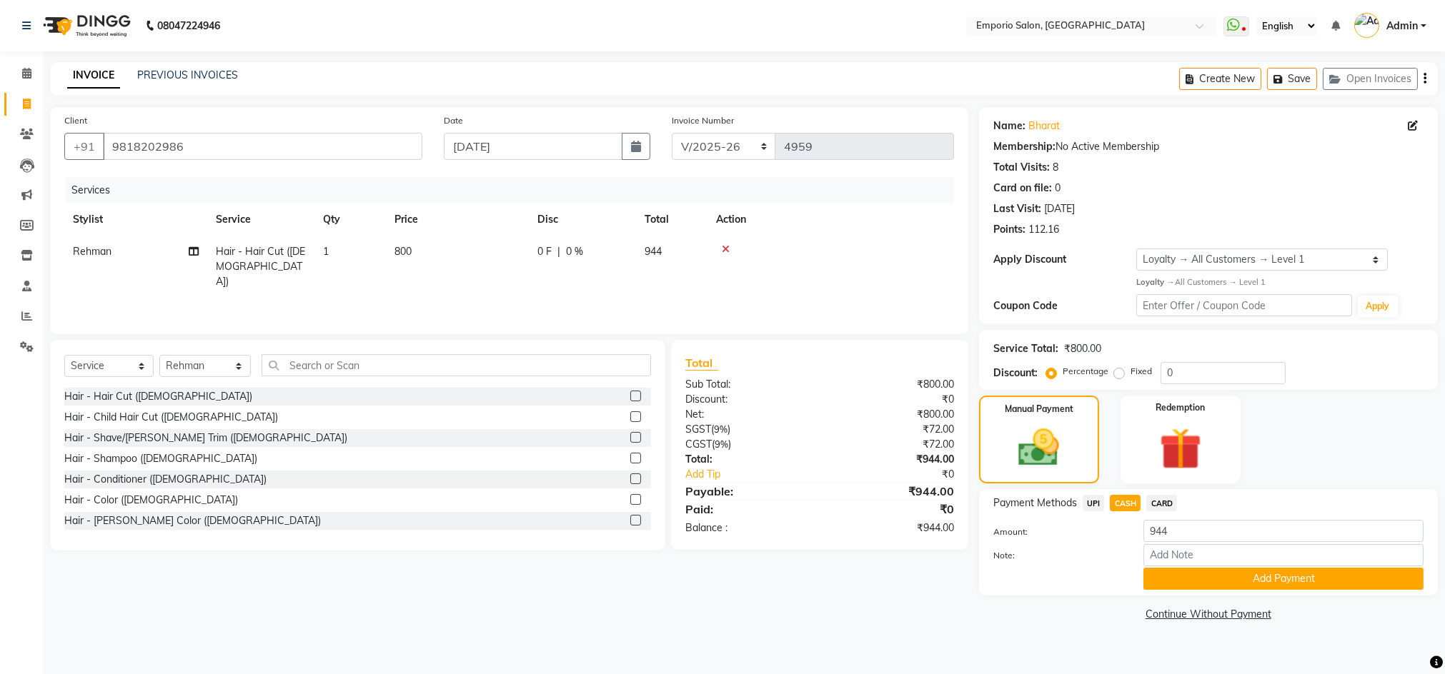
click at [1167, 575] on button "Add Payment" at bounding box center [1283, 579] width 280 height 22
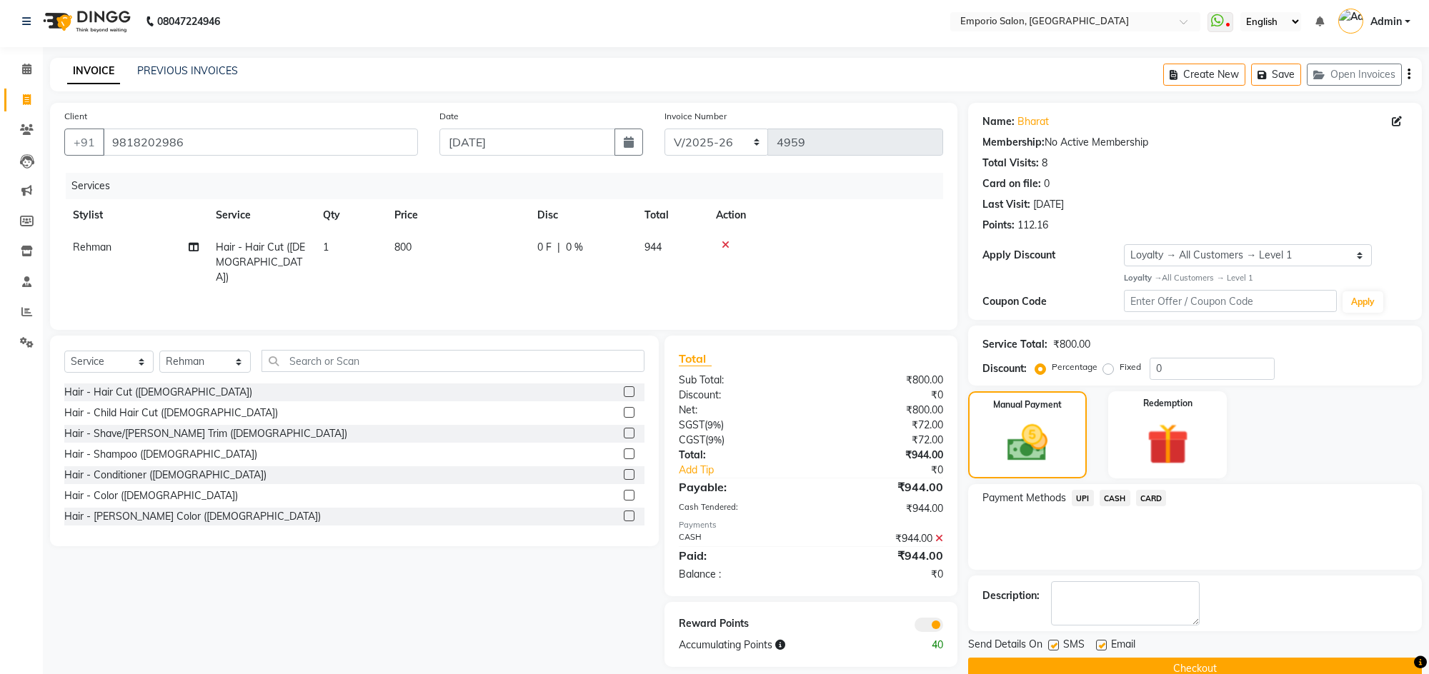
scroll to position [31, 0]
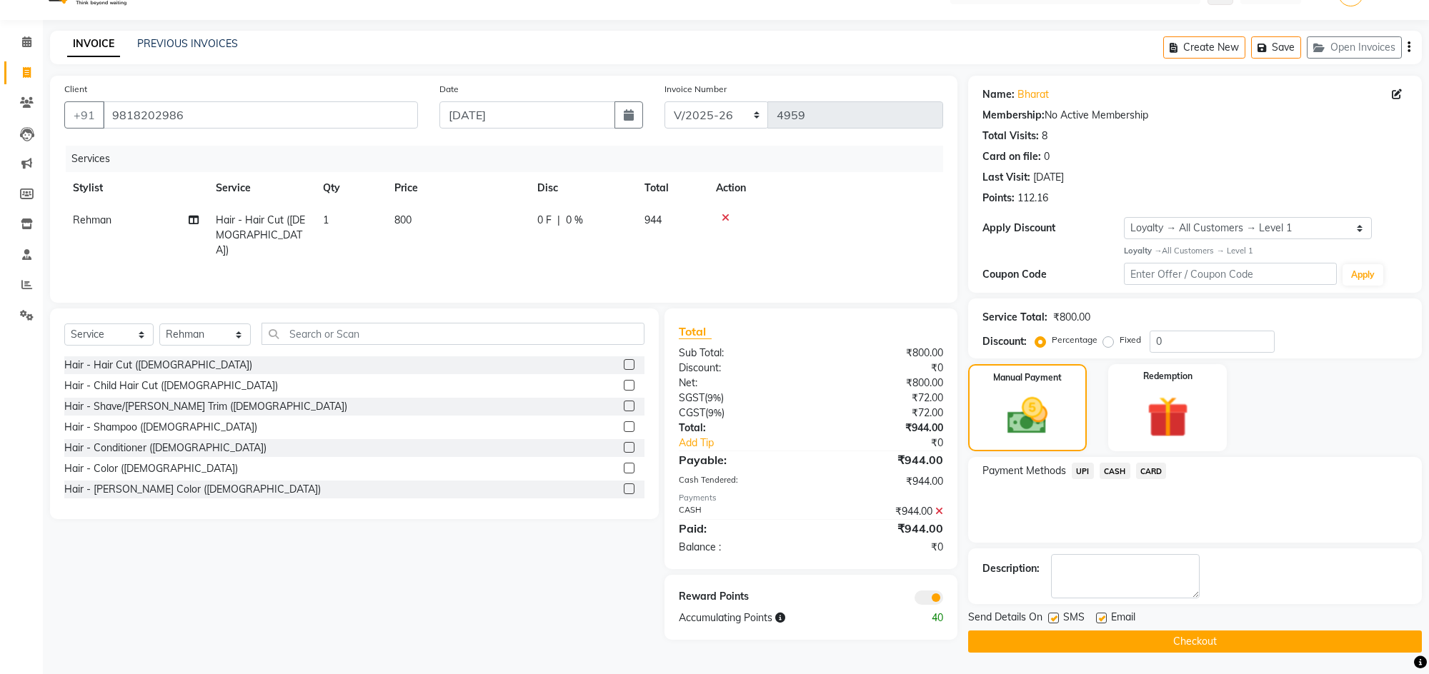
click at [1197, 649] on button "Checkout" at bounding box center [1195, 642] width 454 height 22
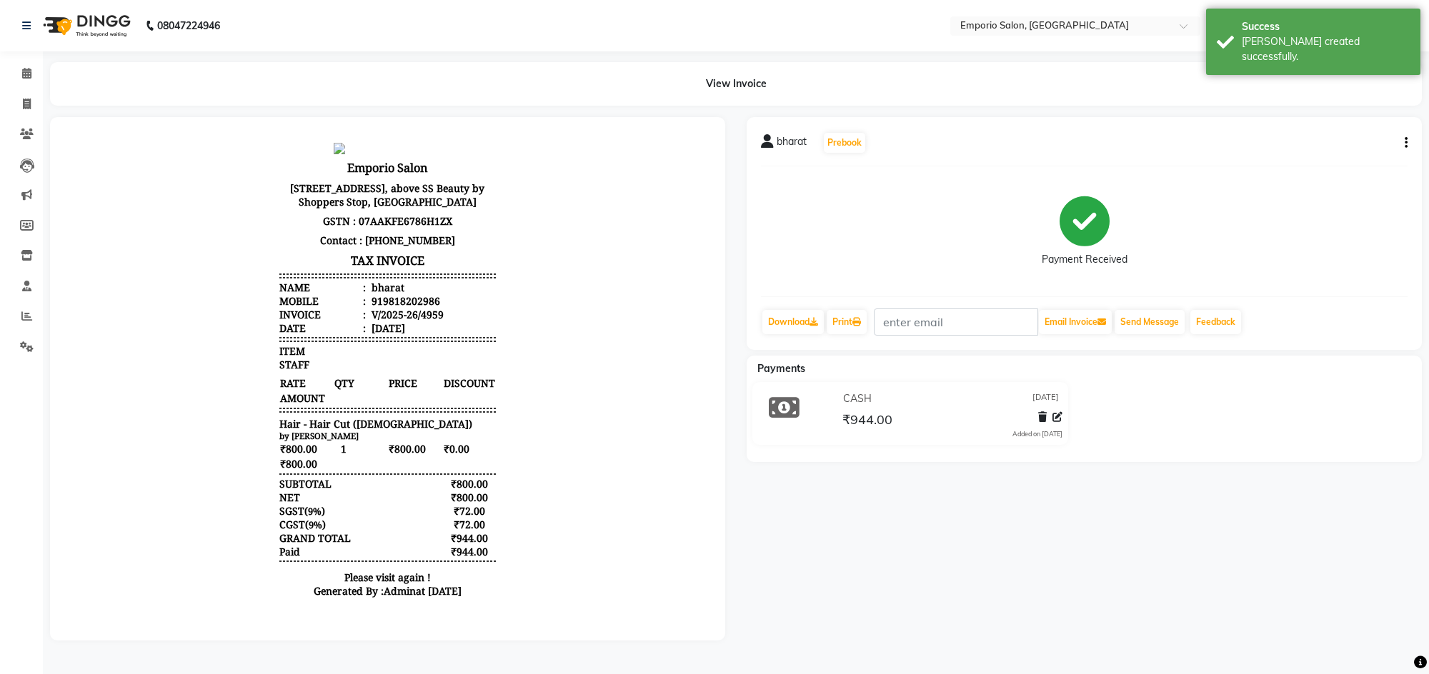
click at [1405, 143] on icon "button" at bounding box center [1406, 143] width 3 height 1
click at [1318, 154] on div "Edit Invoice" at bounding box center [1334, 160] width 98 height 18
select select "service"
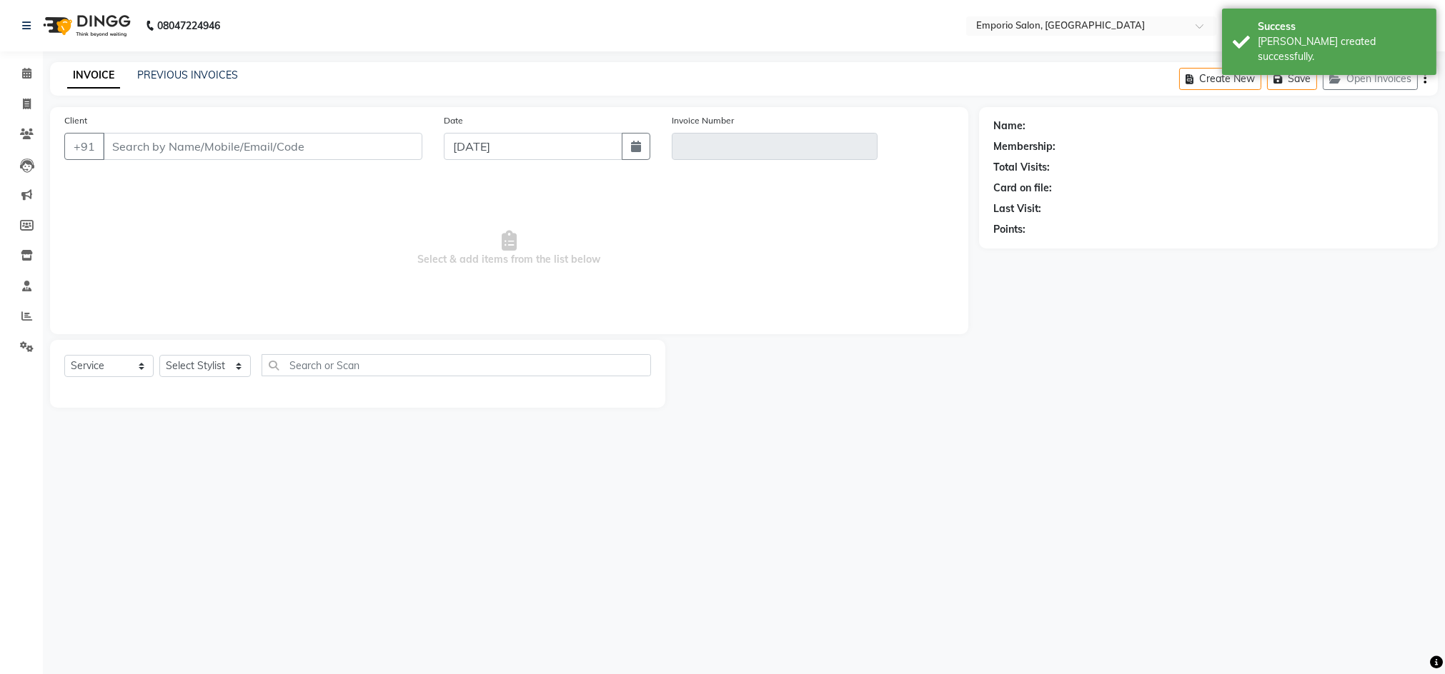
type input "9818202986"
type input "V/2025-26/4959"
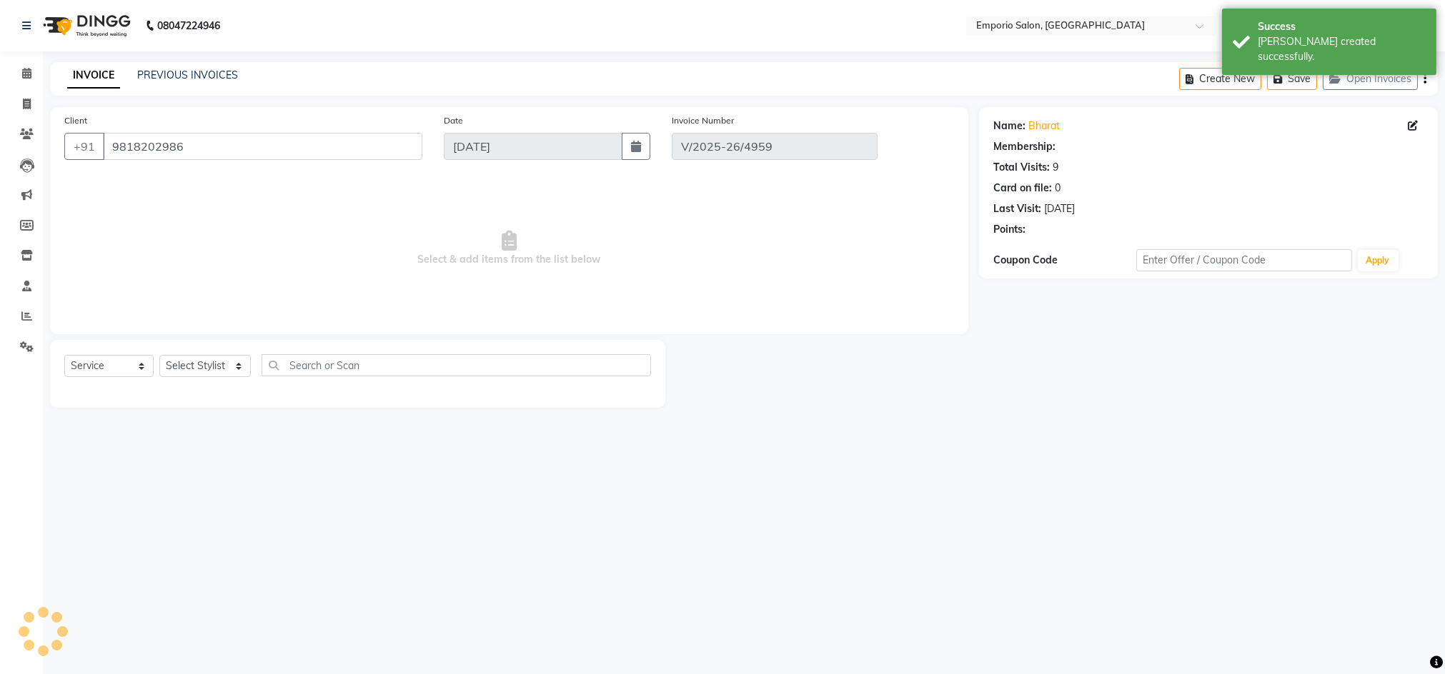
select select "select"
select select "1: Object"
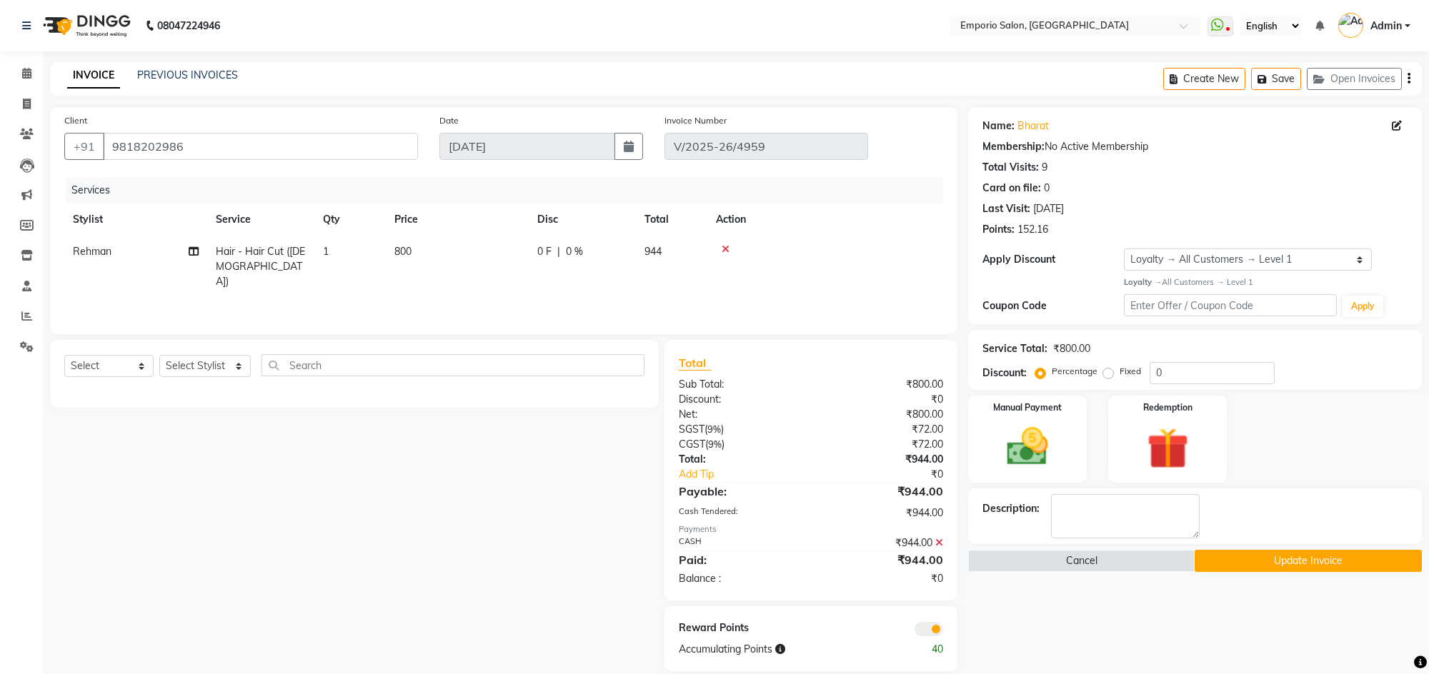
click at [1334, 554] on button "Update Invoice" at bounding box center [1308, 561] width 226 height 22
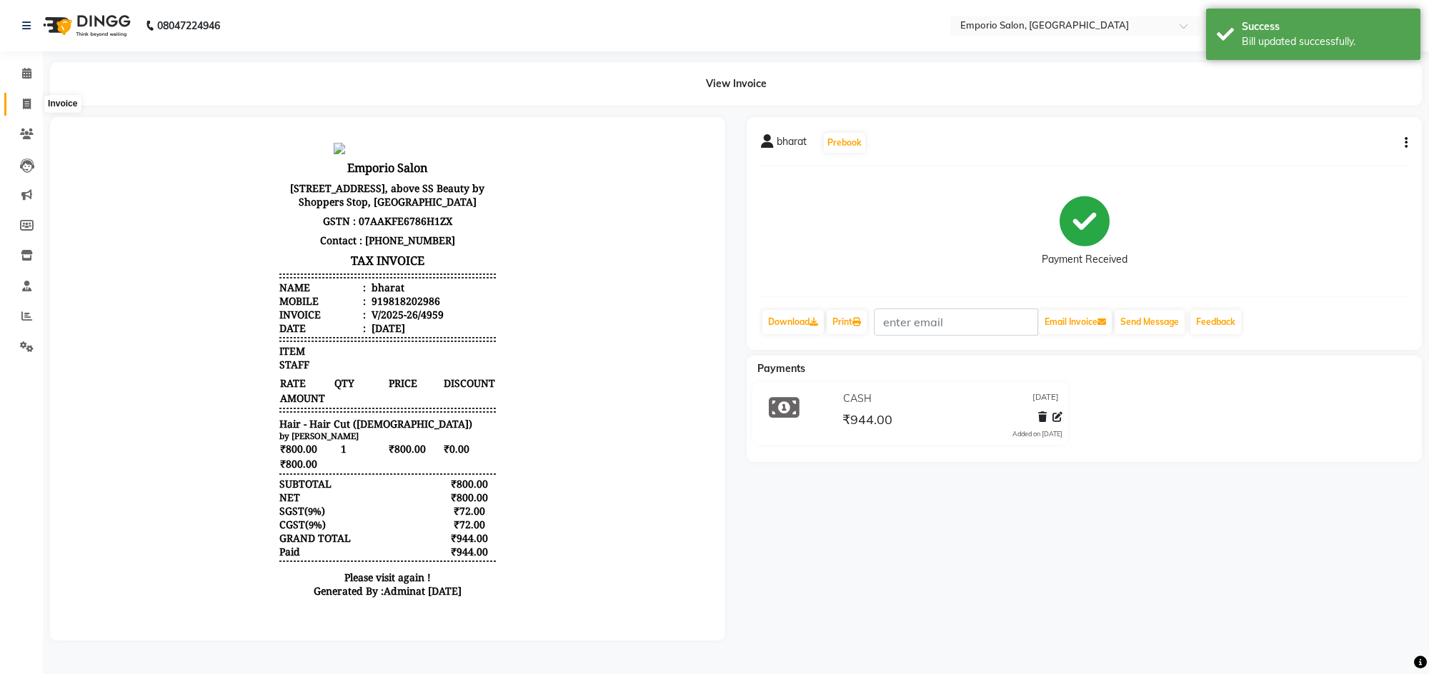
click at [18, 101] on span at bounding box center [26, 104] width 25 height 16
select select "service"
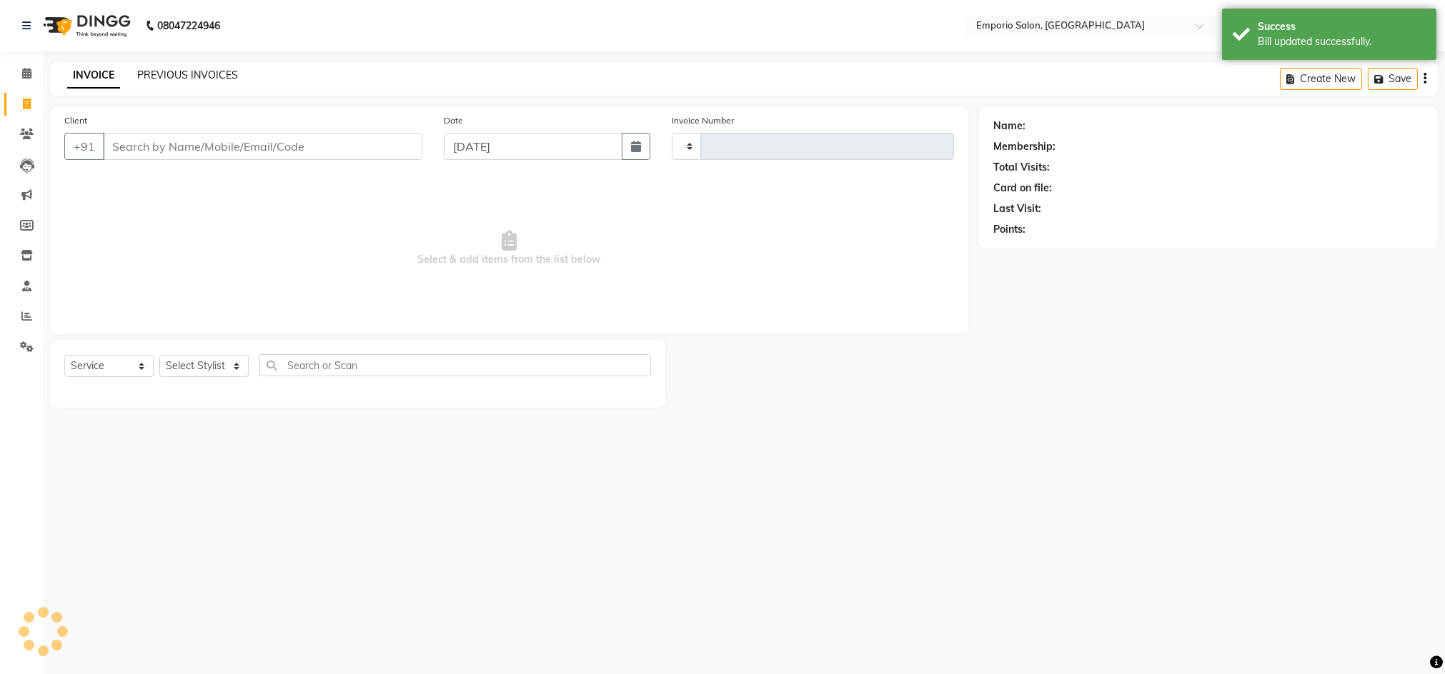
click at [146, 71] on link "PREVIOUS INVOICES" at bounding box center [187, 75] width 101 height 13
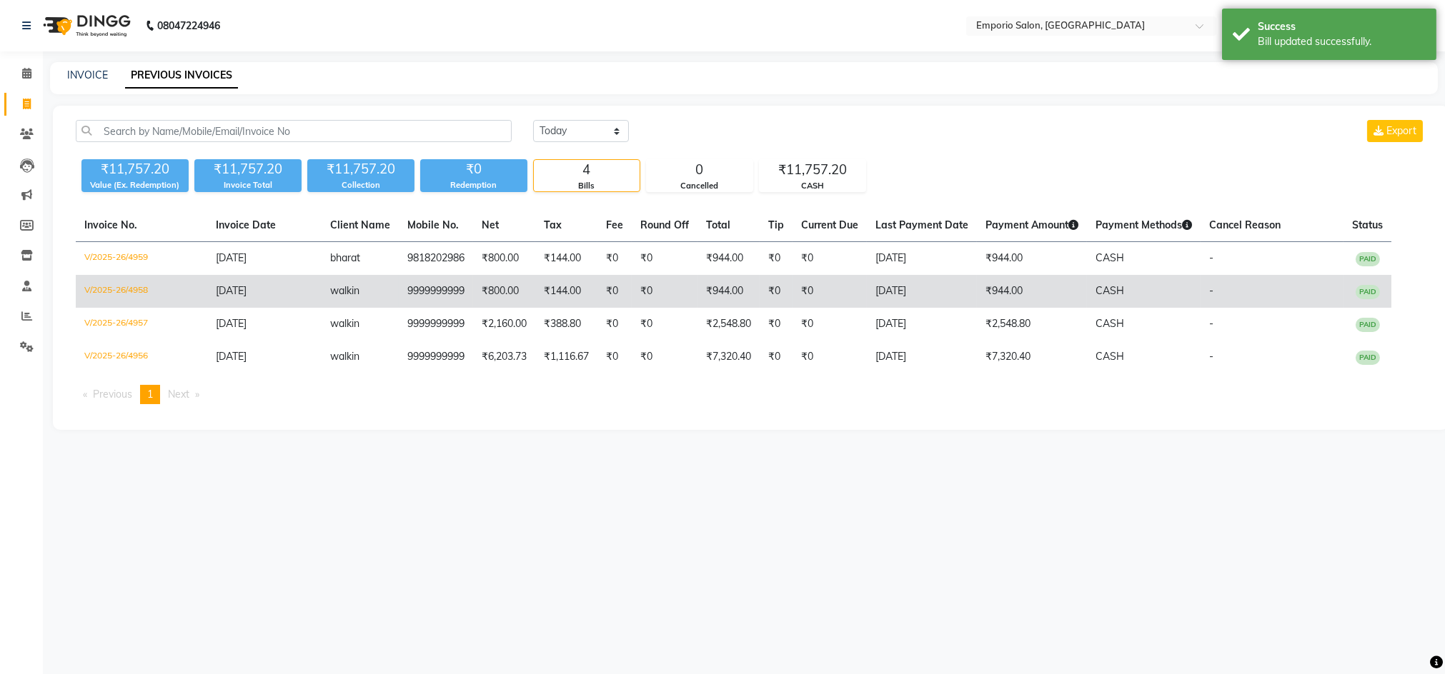
click at [1168, 290] on td "CASH" at bounding box center [1144, 291] width 114 height 33
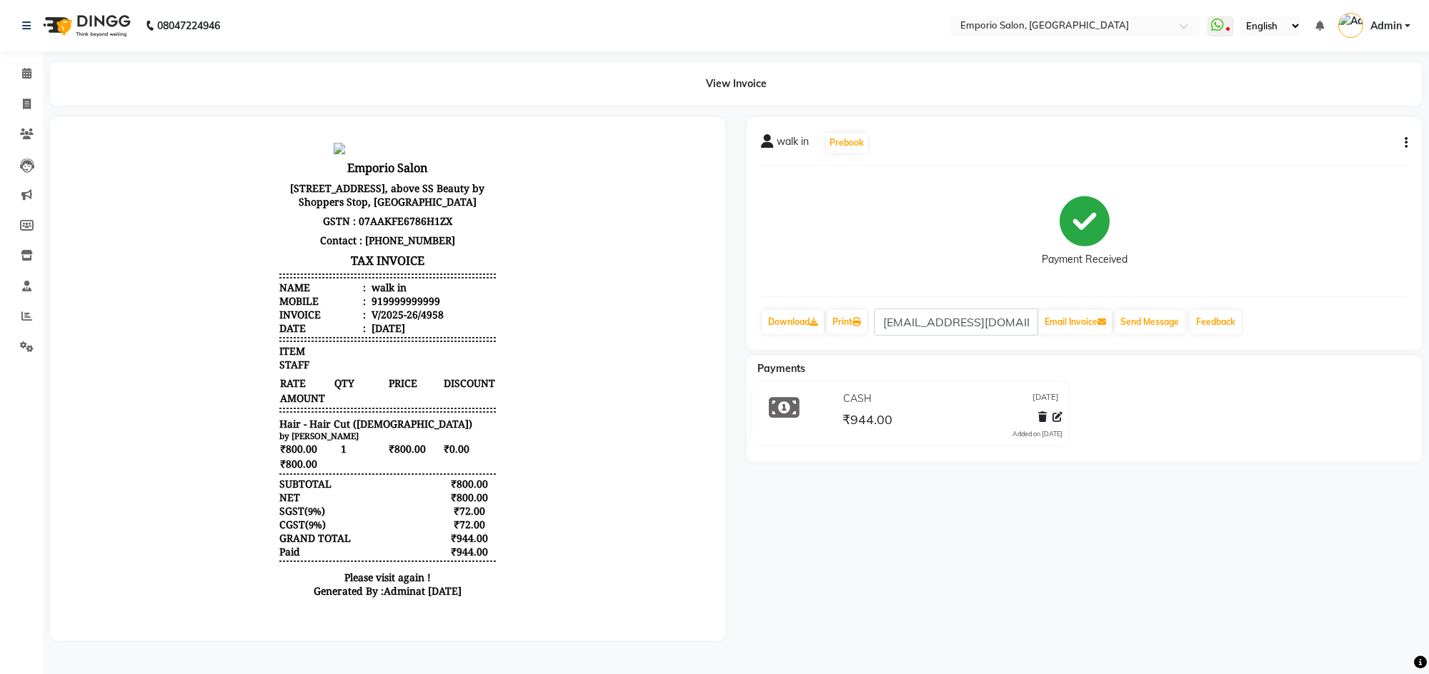
click at [1409, 139] on div "walk in Prebook Payment Received Download Print [EMAIL_ADDRESS][DOMAIN_NAME] Em…" at bounding box center [1084, 233] width 675 height 233
click at [1405, 143] on icon "button" at bounding box center [1406, 143] width 3 height 1
click at [1331, 96] on div "Cancel Invoice Split Service Amount Edit Item Staff Edit Invoice Print Settings" at bounding box center [1334, 142] width 115 height 101
click at [1407, 144] on icon "button" at bounding box center [1406, 143] width 3 height 1
click at [1324, 105] on div "Cancel Invoice" at bounding box center [1334, 107] width 98 height 18
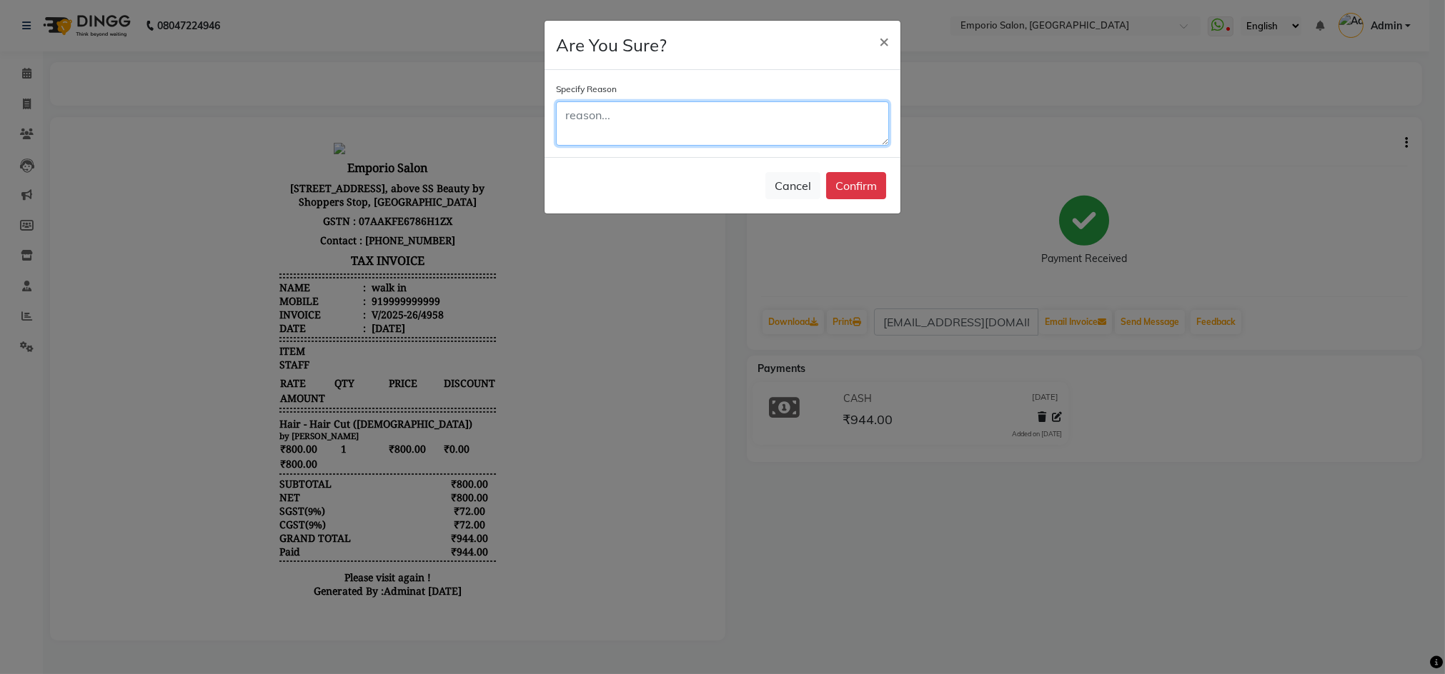
click at [692, 131] on textarea at bounding box center [722, 123] width 333 height 44
type textarea "NO NOT ADDED"
click at [850, 186] on button "Confirm" at bounding box center [856, 185] width 60 height 27
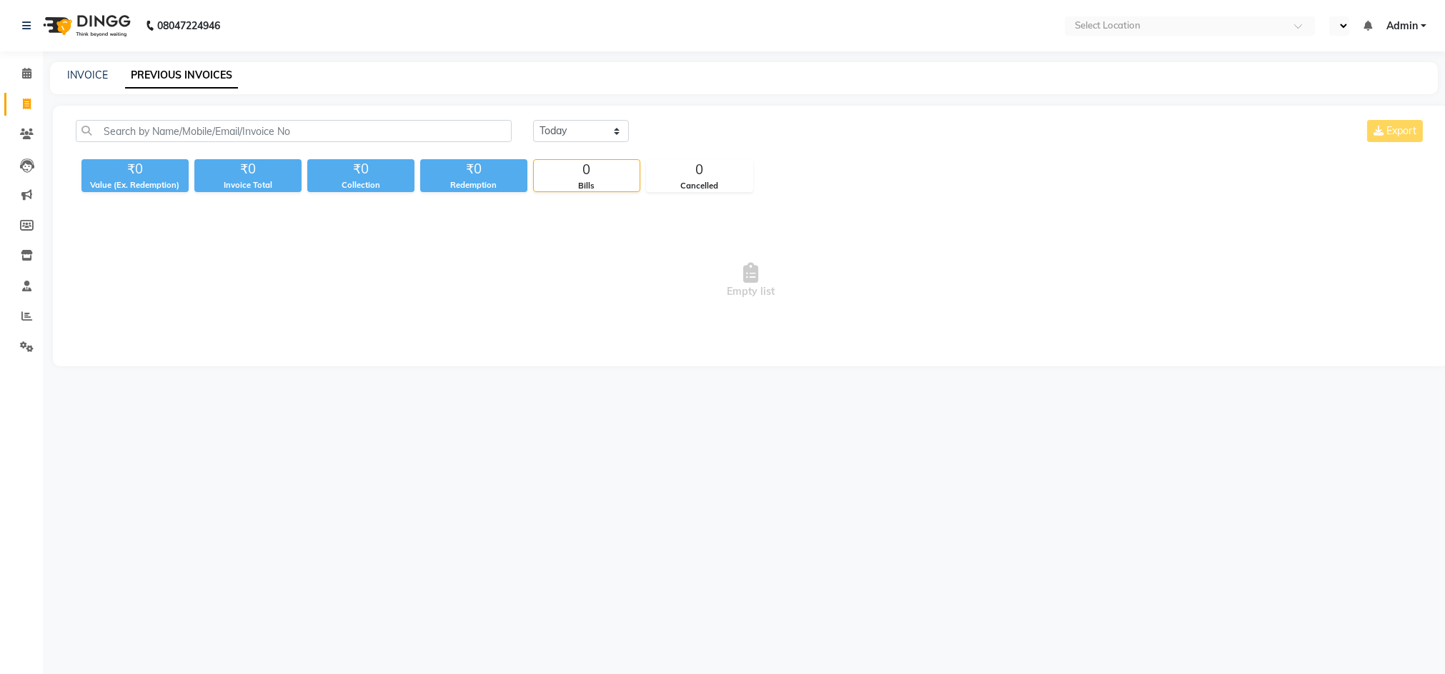
select select "en"
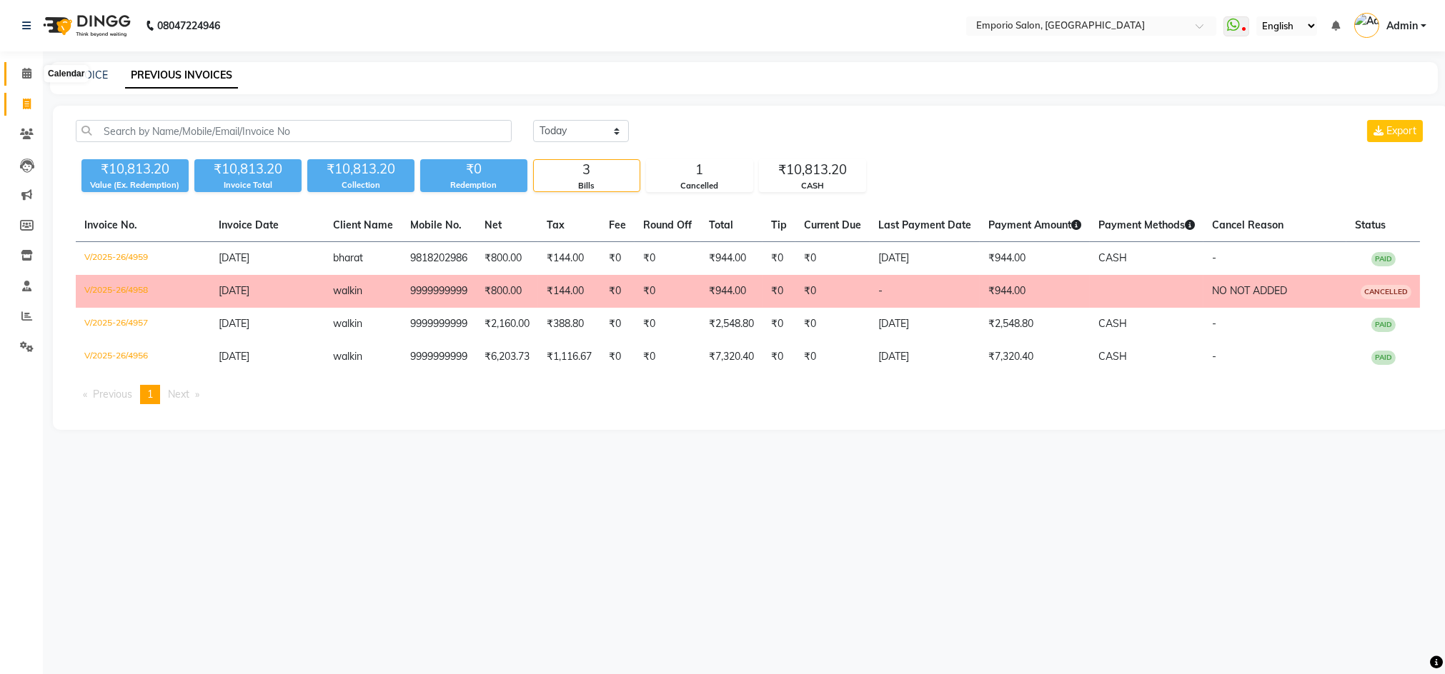
click at [23, 79] on span at bounding box center [26, 74] width 25 height 16
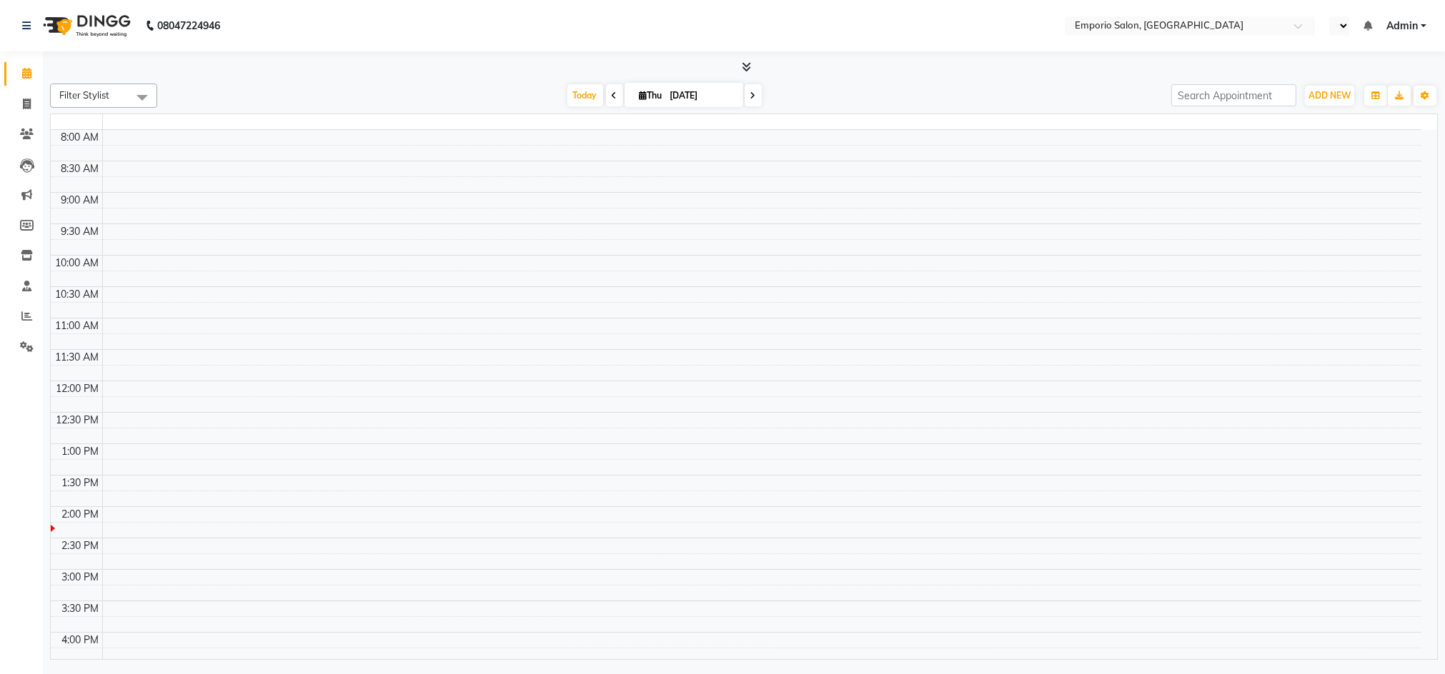
select select "en"
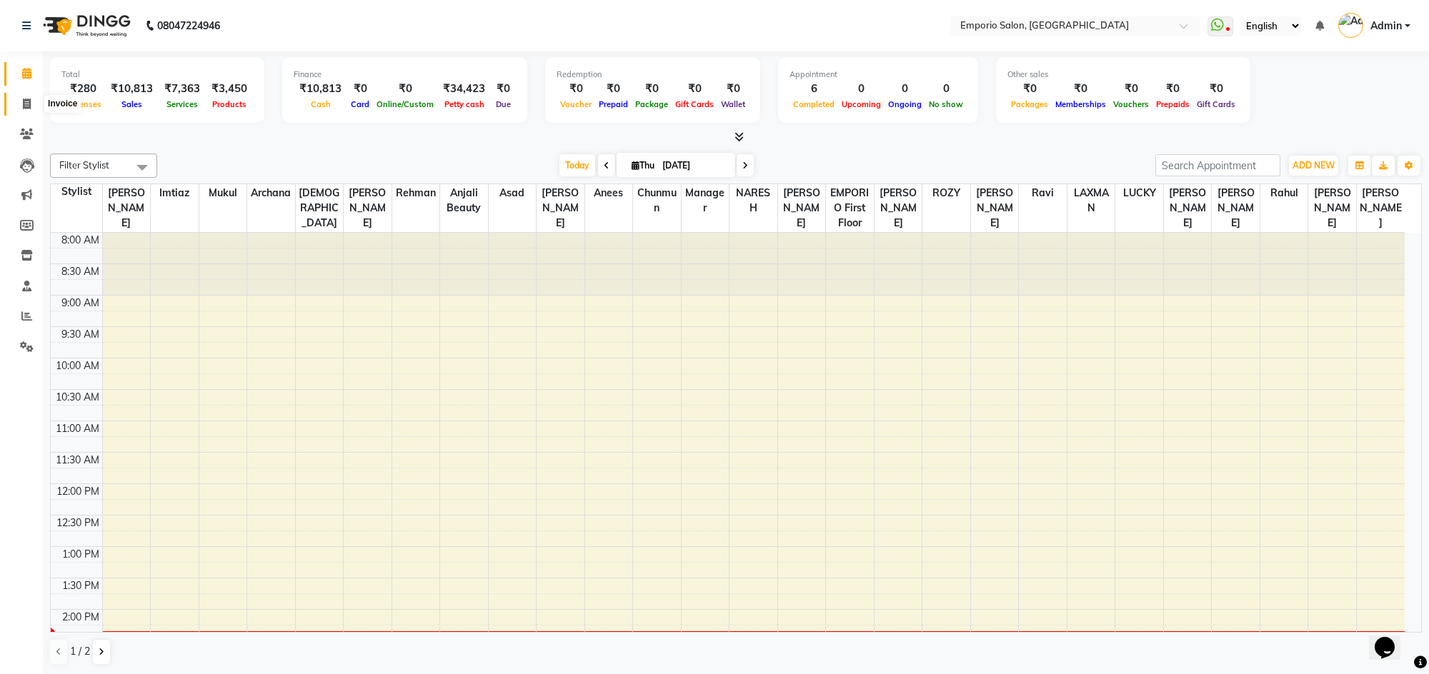
click at [21, 110] on span at bounding box center [26, 104] width 25 height 16
select select "service"
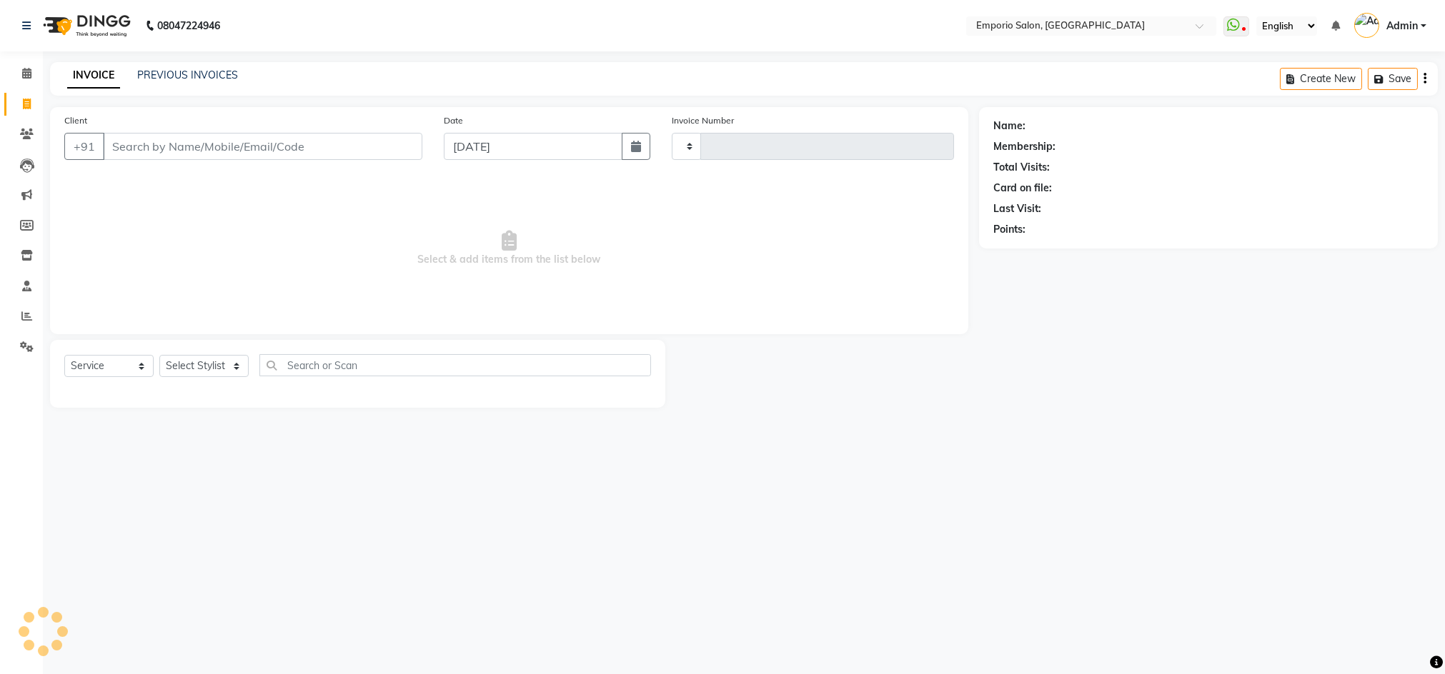
type input "4960"
select select "6332"
click at [19, 69] on span at bounding box center [26, 74] width 25 height 16
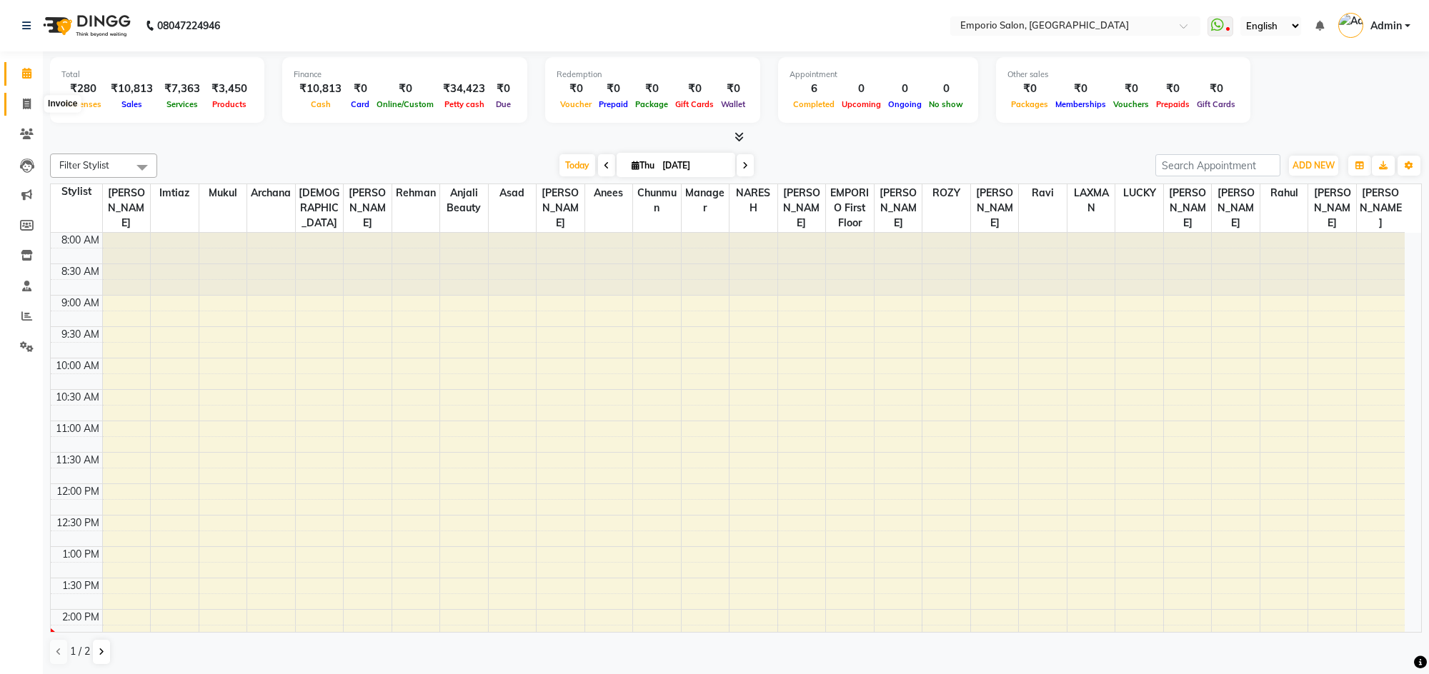
click at [25, 101] on icon at bounding box center [27, 104] width 8 height 11
select select "service"
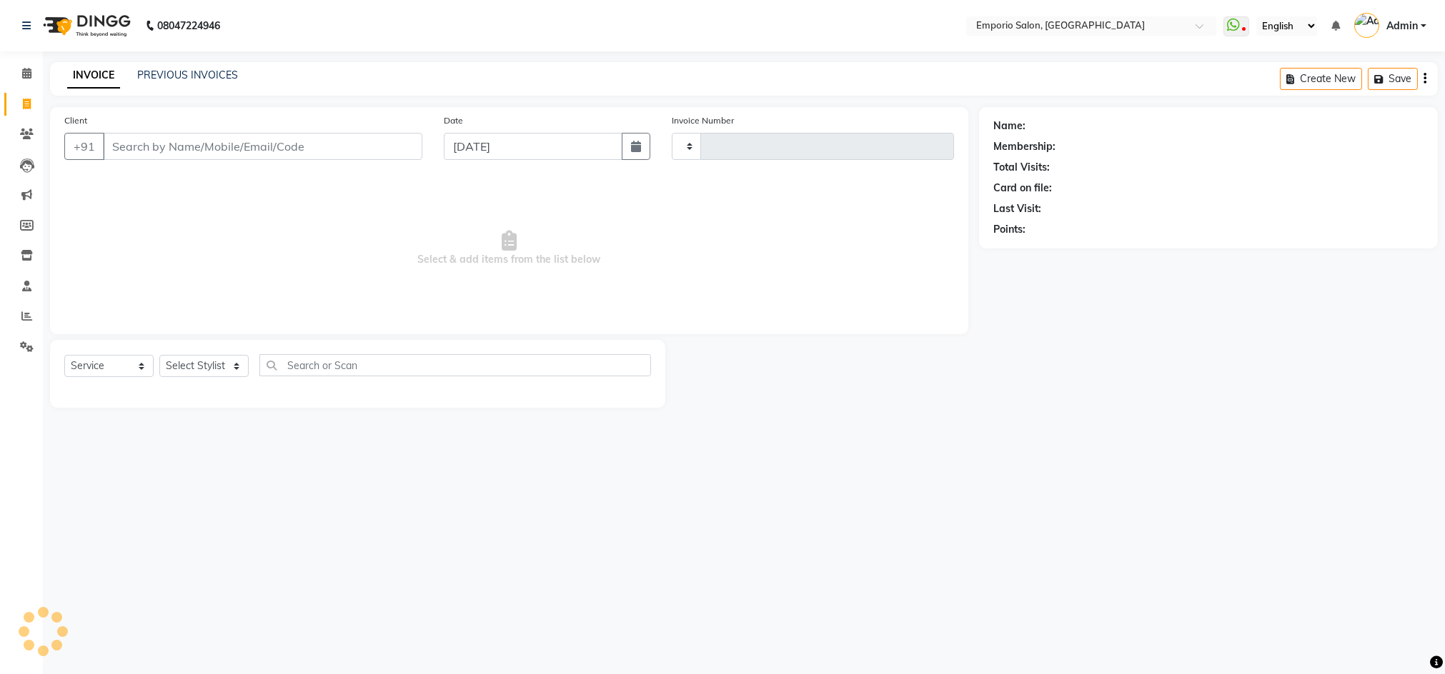
type input "4960"
select select "6332"
click at [24, 74] on icon at bounding box center [26, 73] width 9 height 11
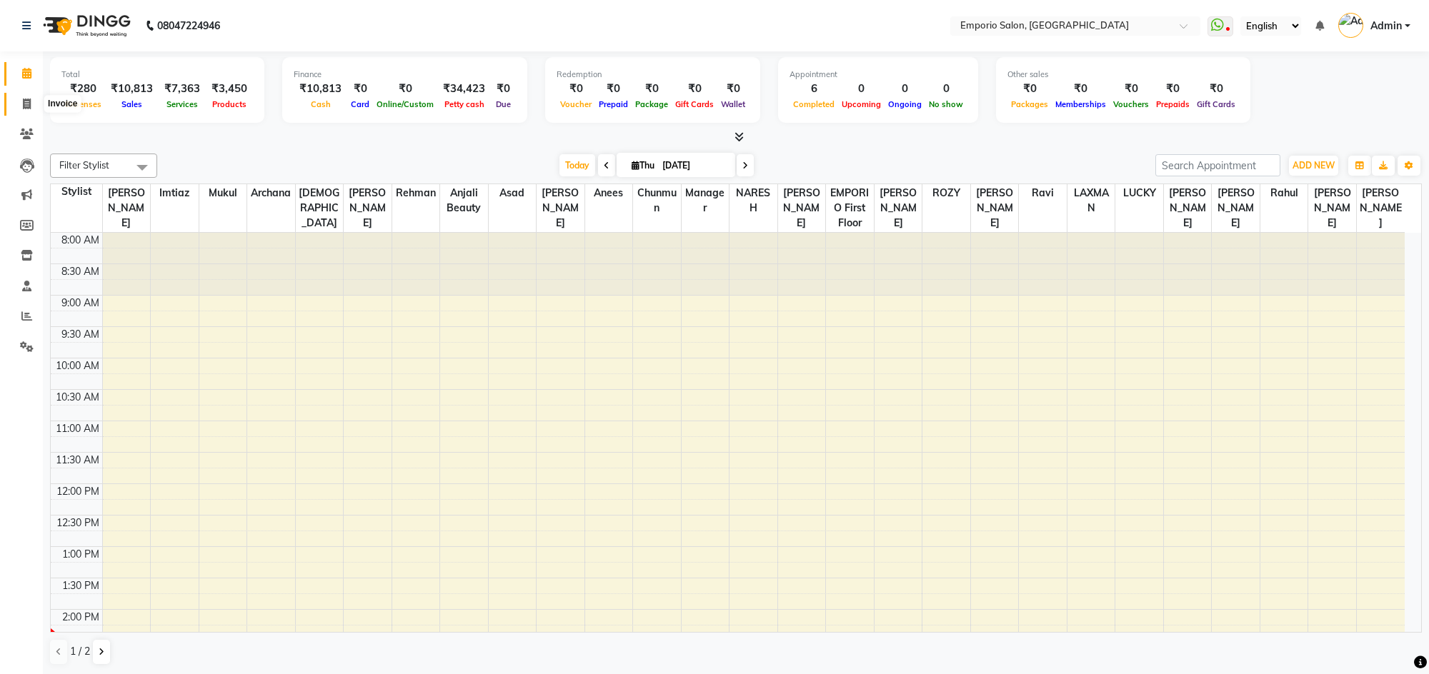
click at [23, 105] on icon at bounding box center [27, 104] width 8 height 11
select select "service"
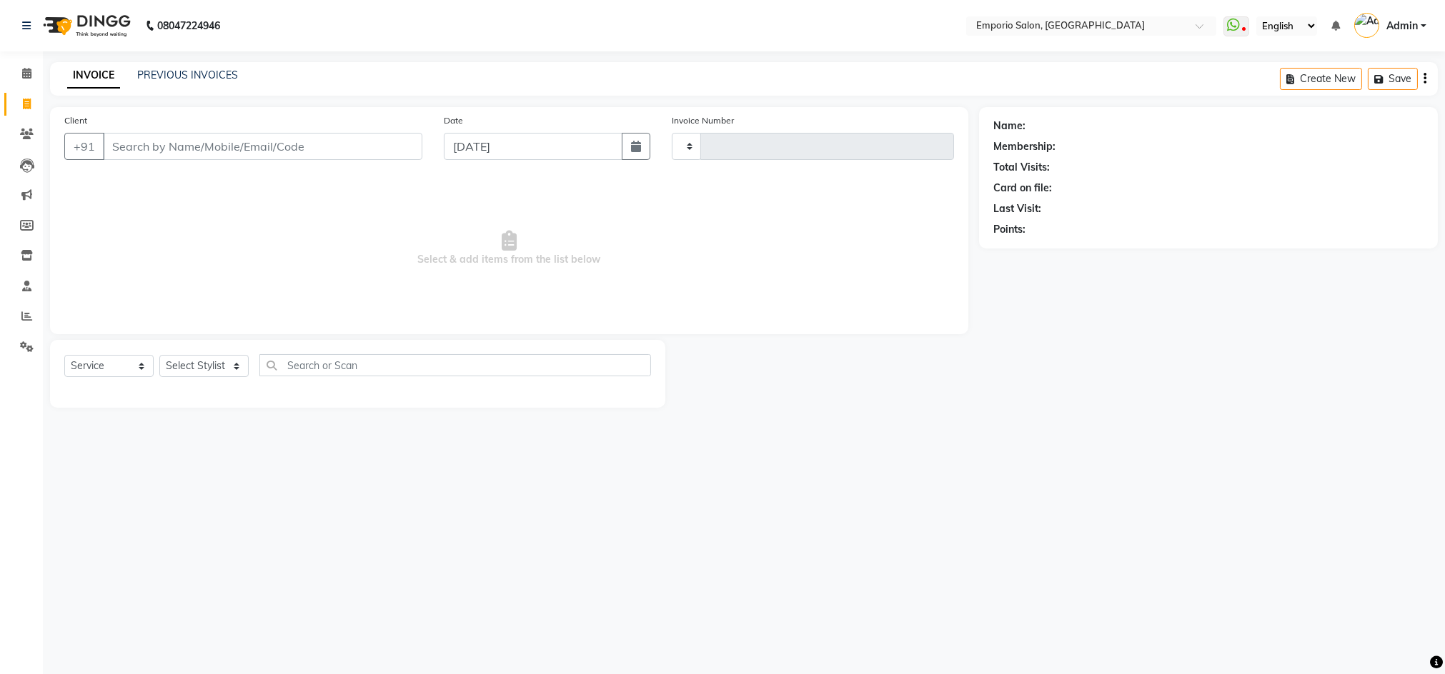
type input "4960"
select select "6332"
click at [203, 76] on link "PREVIOUS INVOICES" at bounding box center [187, 75] width 101 height 13
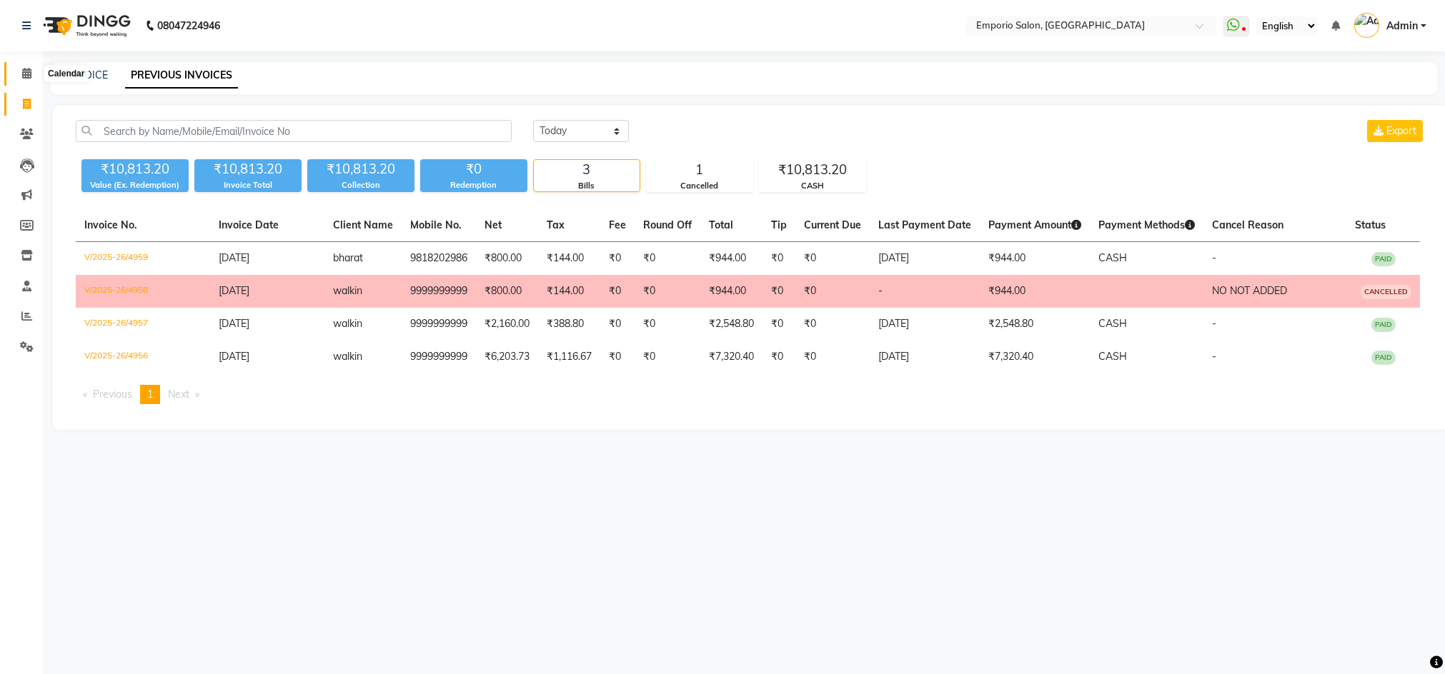
click at [22, 73] on icon at bounding box center [26, 73] width 9 height 11
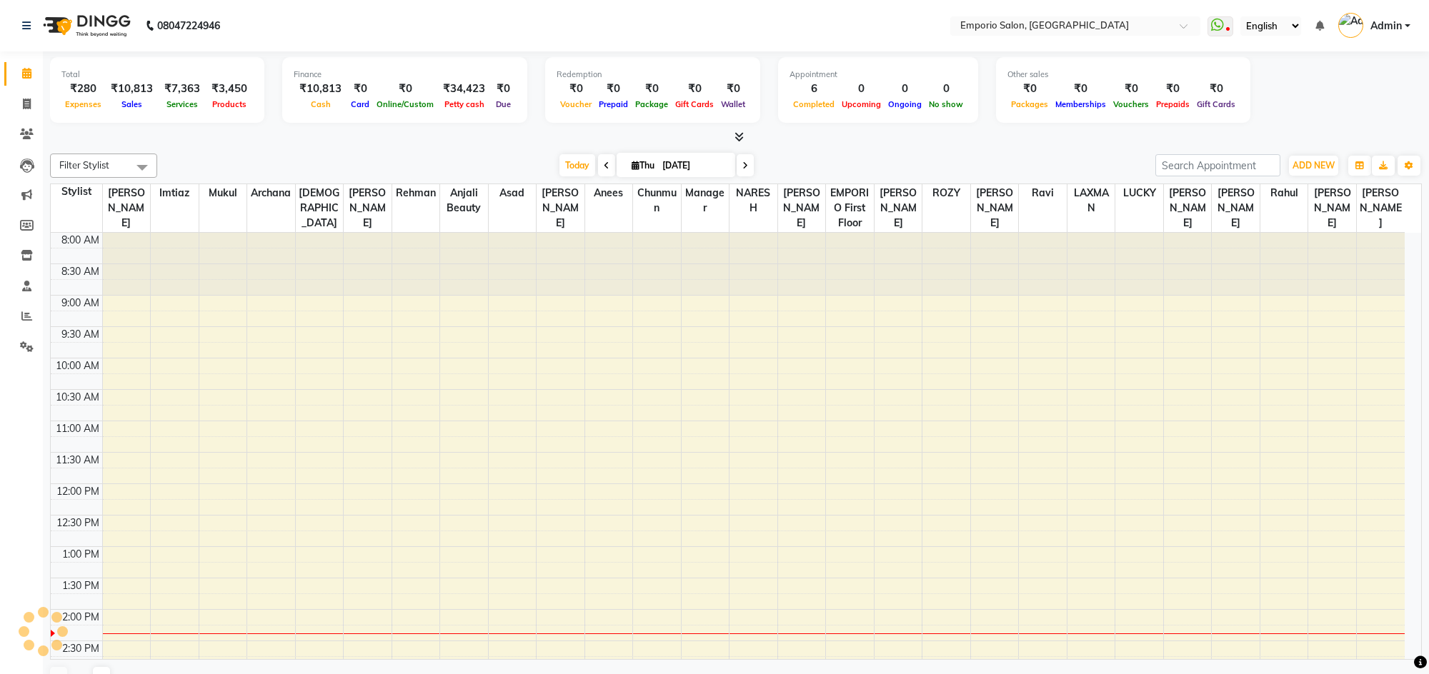
scroll to position [379, 0]
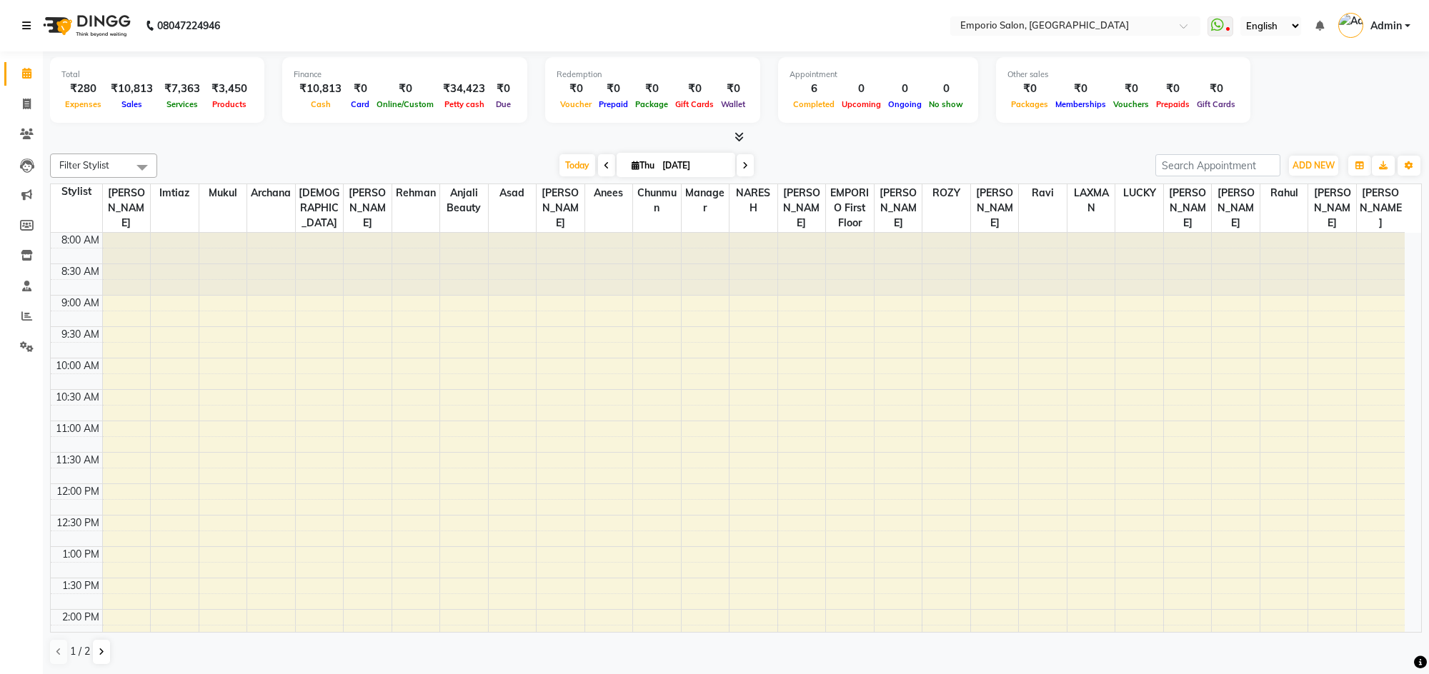
scroll to position [379, 0]
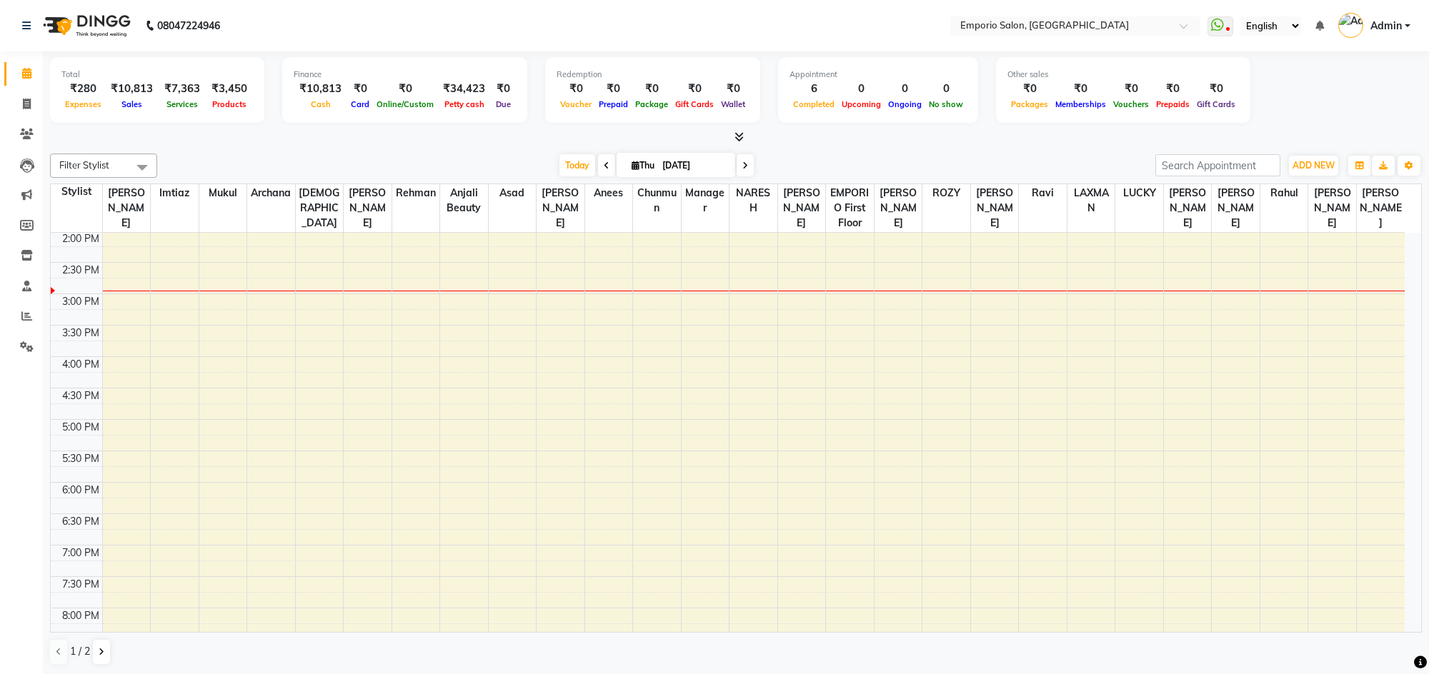
click at [17, 29] on div "08047224946" at bounding box center [120, 26] width 219 height 40
click at [24, 23] on icon at bounding box center [26, 26] width 9 height 10
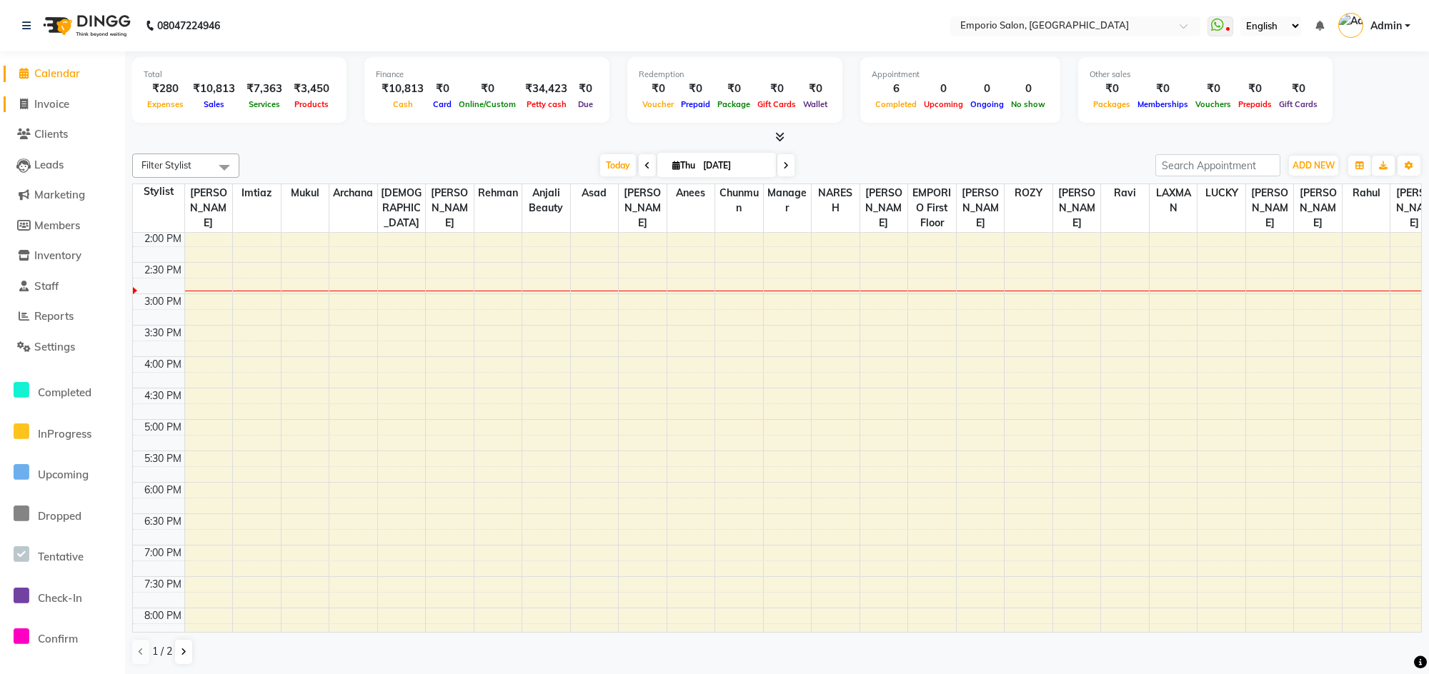
click at [46, 104] on span "Invoice" at bounding box center [51, 104] width 35 height 14
select select "service"
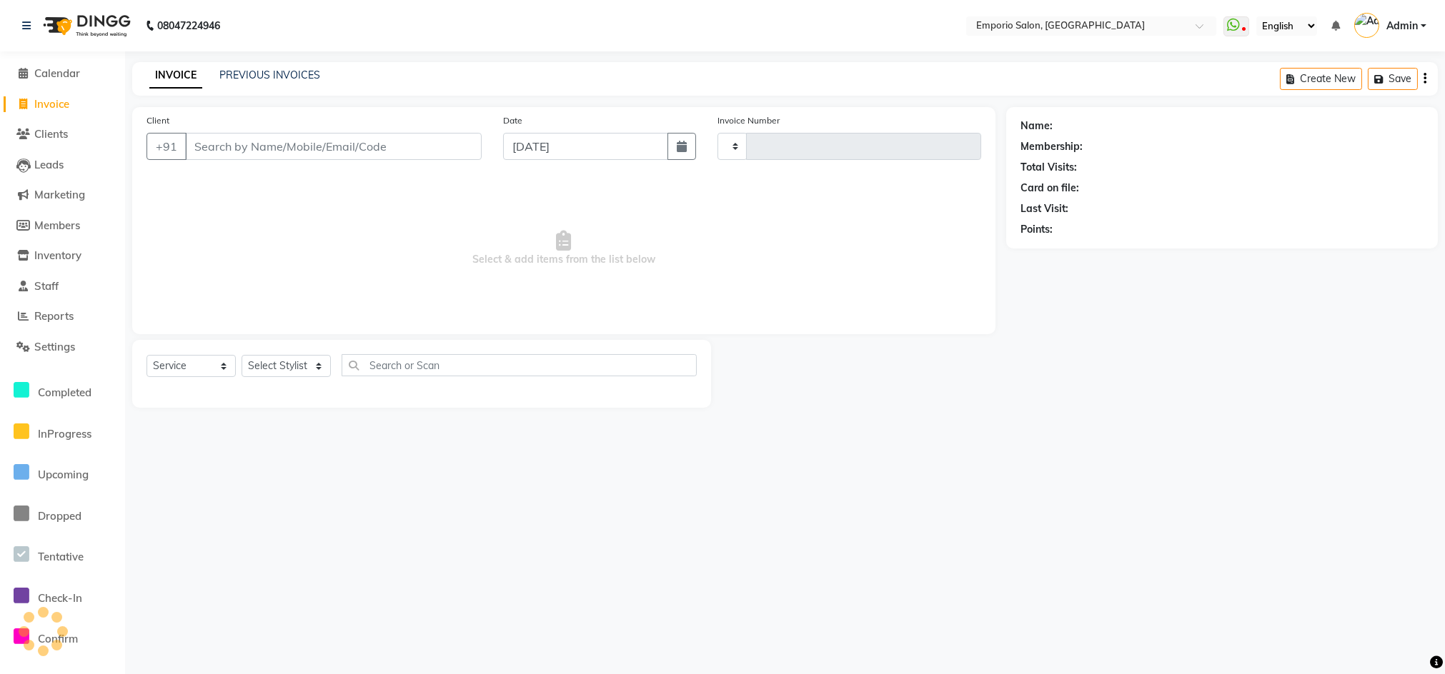
type input "4960"
select select "6332"
click at [303, 374] on select "Select Stylist [PERSON_NAME] beauty [PERSON_NAME] [PERSON_NAME] EMPORIO First F…" at bounding box center [285, 366] width 89 height 22
click at [241, 355] on select "Select Stylist [PERSON_NAME] beauty [PERSON_NAME] [PERSON_NAME] EMPORIO First F…" at bounding box center [285, 366] width 89 height 22
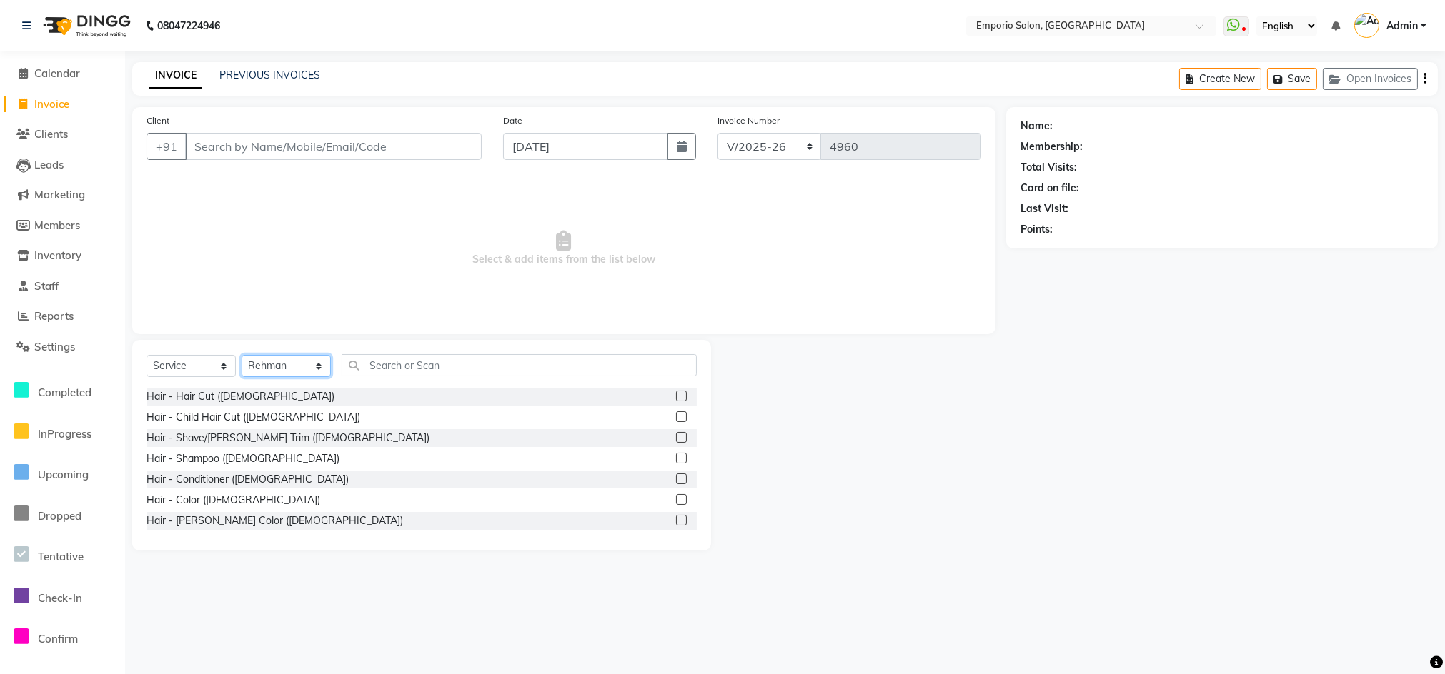
click at [303, 358] on select "Select Stylist [PERSON_NAME] beauty [PERSON_NAME] [PERSON_NAME] EMPORIO First F…" at bounding box center [285, 366] width 89 height 22
click at [241, 355] on select "Select Stylist [PERSON_NAME] beauty [PERSON_NAME] [PERSON_NAME] EMPORIO First F…" at bounding box center [285, 366] width 89 height 22
click at [295, 362] on select "Select Stylist [PERSON_NAME] beauty [PERSON_NAME] [PERSON_NAME] EMPORIO First F…" at bounding box center [285, 366] width 89 height 22
select select "89435"
click at [241, 355] on select "Select Stylist [PERSON_NAME] beauty [PERSON_NAME] [PERSON_NAME] EMPORIO First F…" at bounding box center [285, 366] width 89 height 22
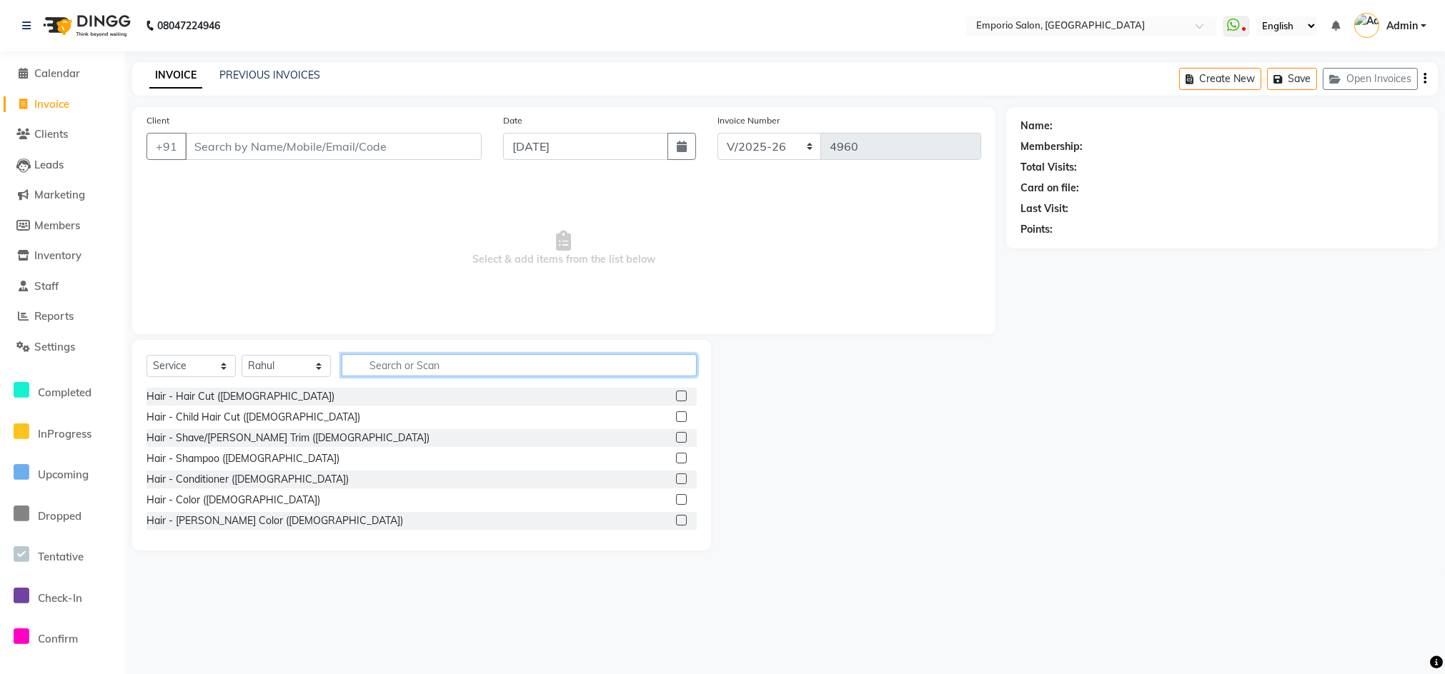
drag, startPoint x: 390, startPoint y: 354, endPoint x: 258, endPoint y: 408, distance: 142.9
click at [372, 369] on input "text" at bounding box center [519, 365] width 355 height 22
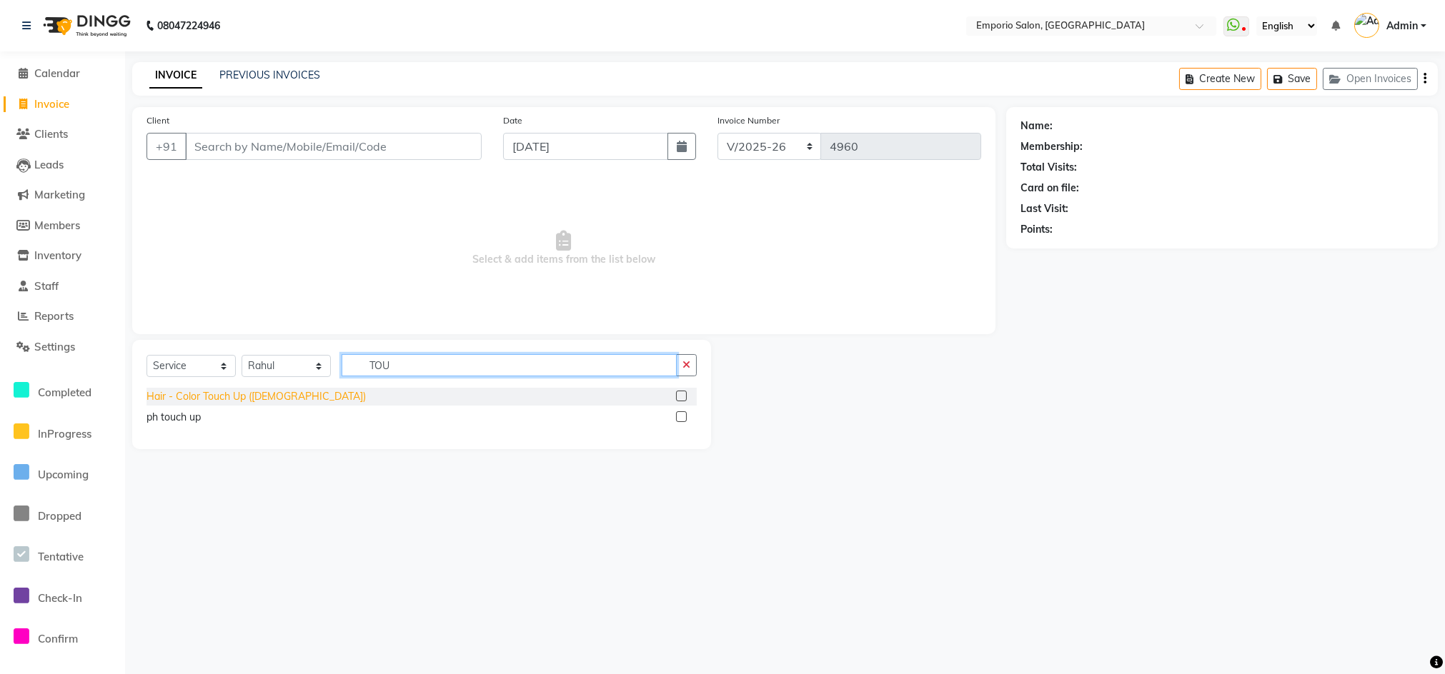
type input "TOU"
click at [243, 398] on div "Hair - Color Touch Up ([DEMOGRAPHIC_DATA])" at bounding box center [255, 396] width 219 height 15
checkbox input "false"
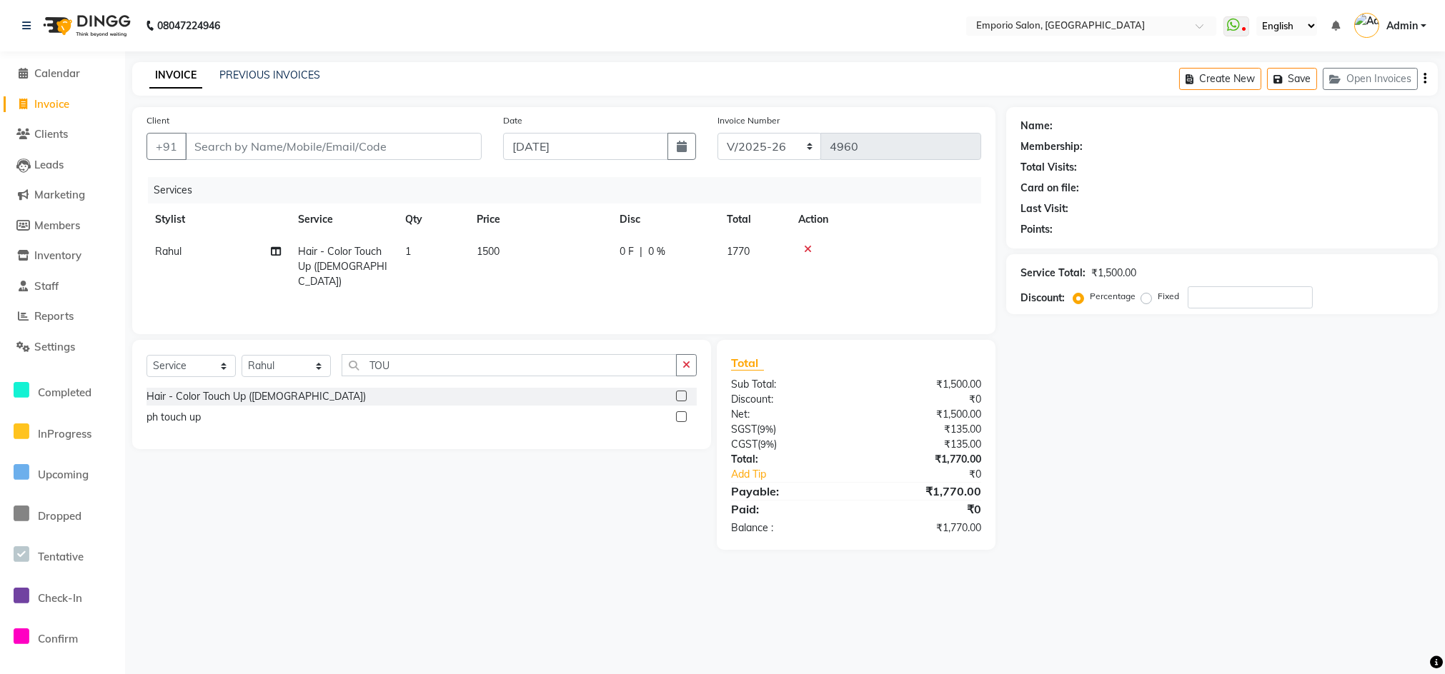
click at [381, 130] on div "Client +91" at bounding box center [314, 142] width 357 height 59
click at [381, 132] on div "Client +91" at bounding box center [314, 142] width 357 height 59
click at [379, 150] on input "Client" at bounding box center [333, 146] width 297 height 27
type input "9"
type input "0"
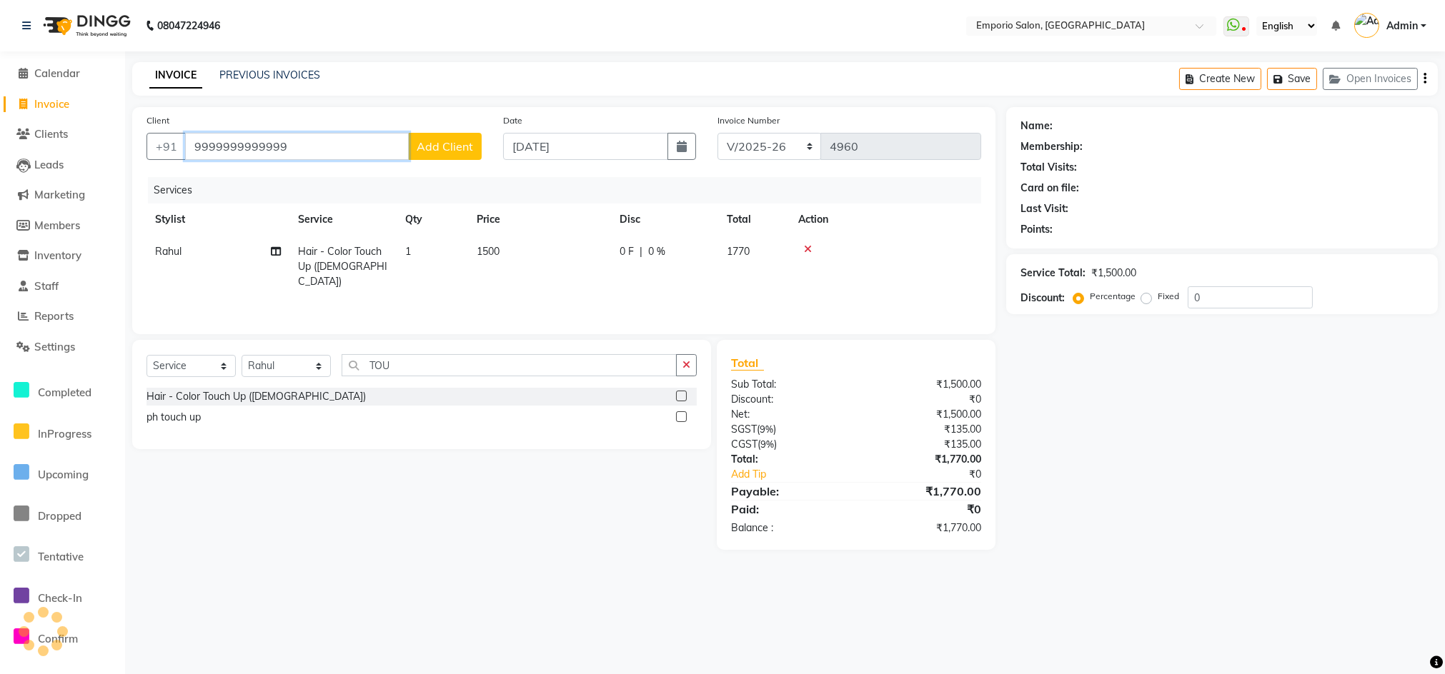
type input "9999999999999"
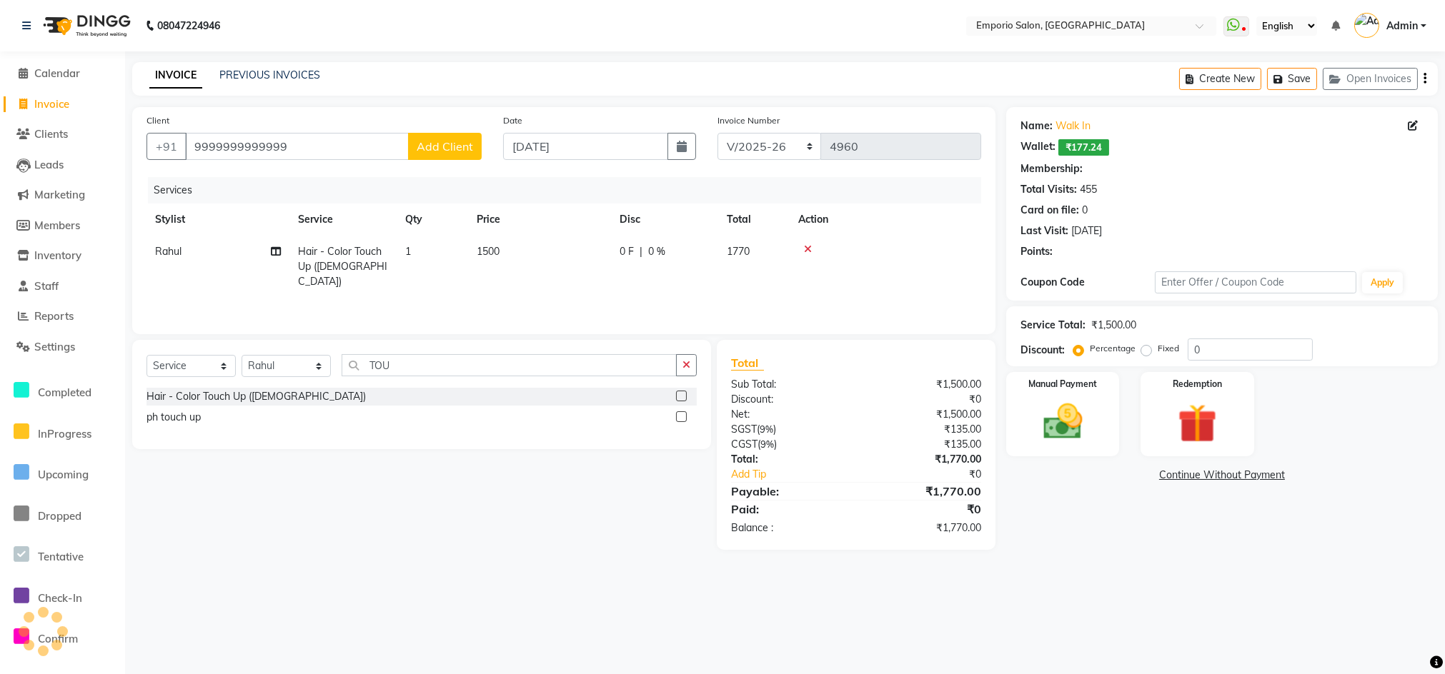
select select "1: Object"
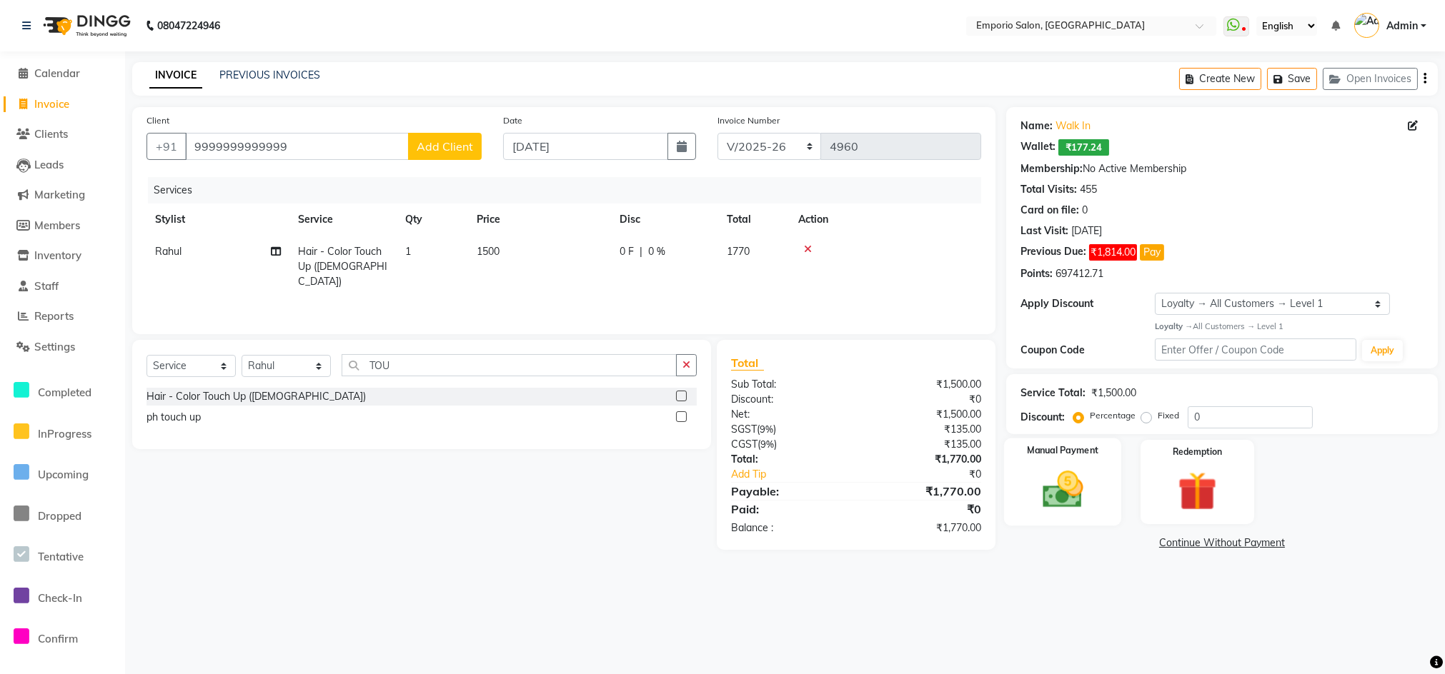
click at [1037, 507] on img at bounding box center [1063, 490] width 66 height 47
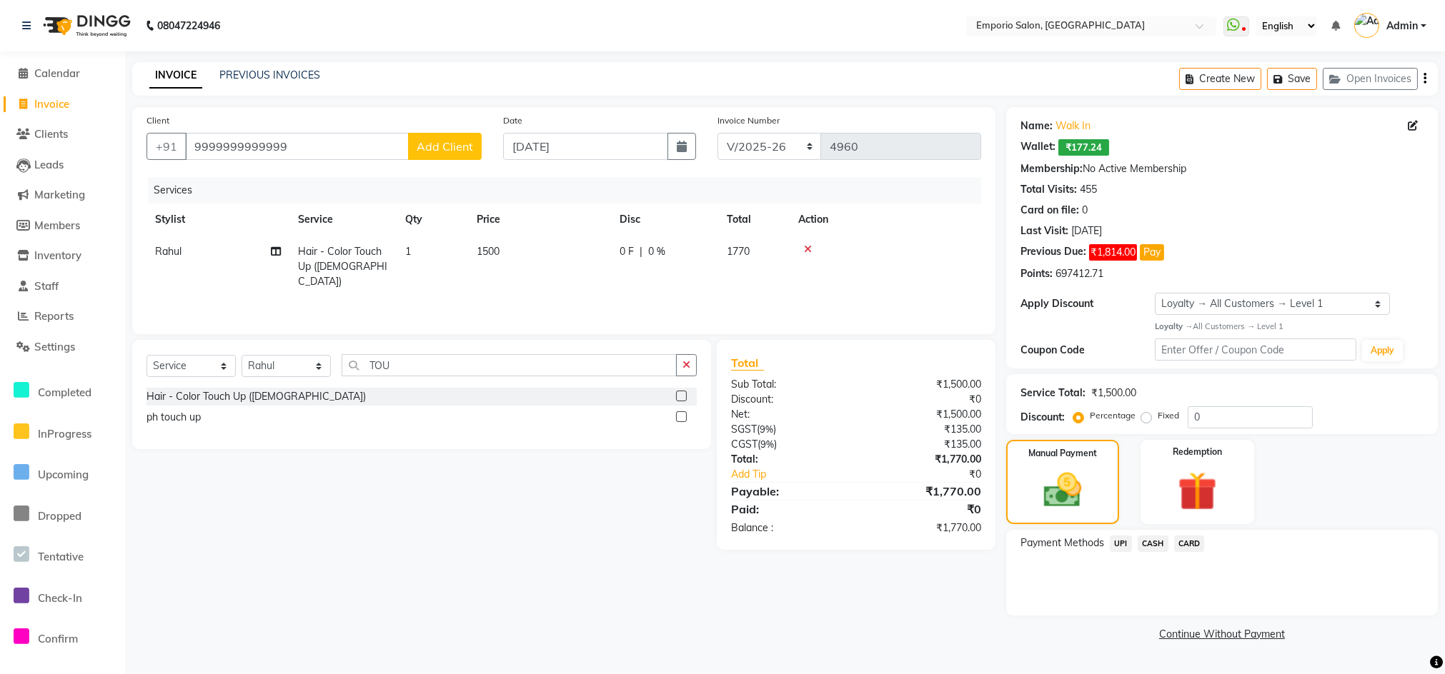
click at [1165, 537] on span "CASH" at bounding box center [1152, 544] width 31 height 16
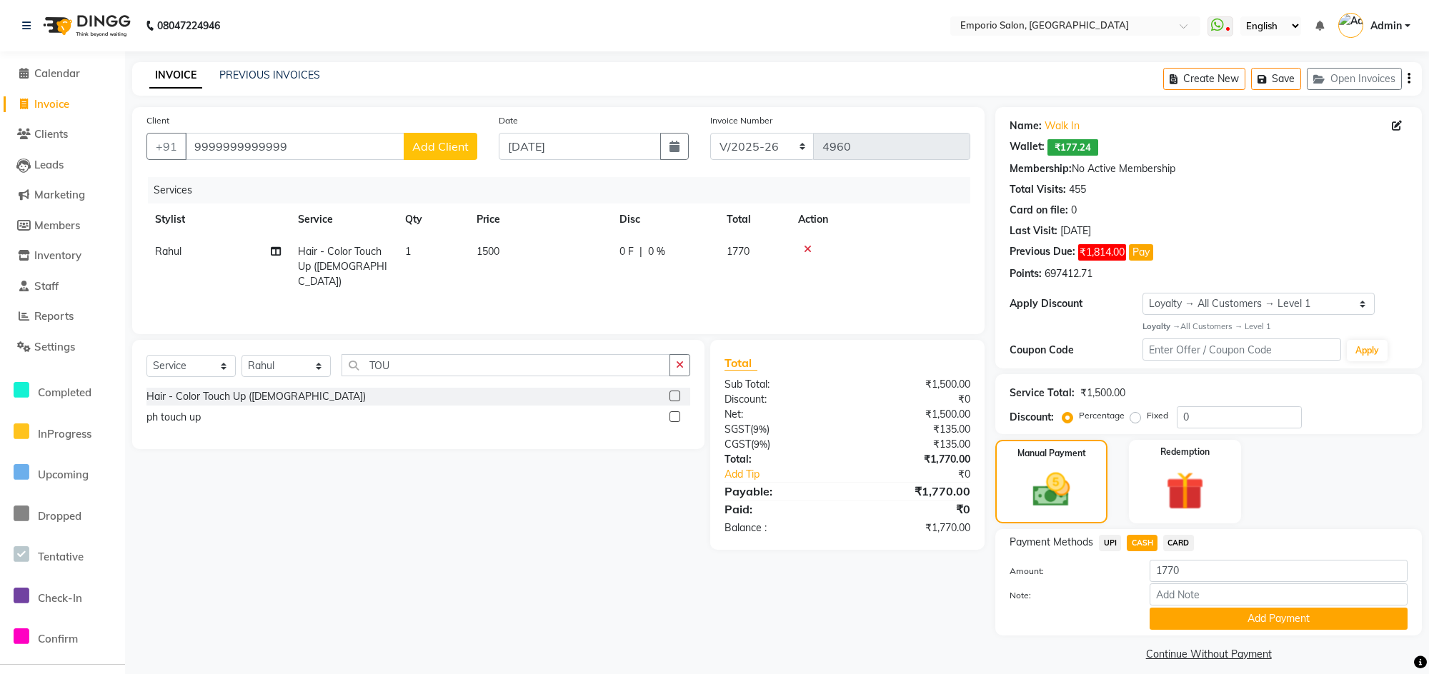
click at [1185, 614] on button "Add Payment" at bounding box center [1279, 619] width 258 height 22
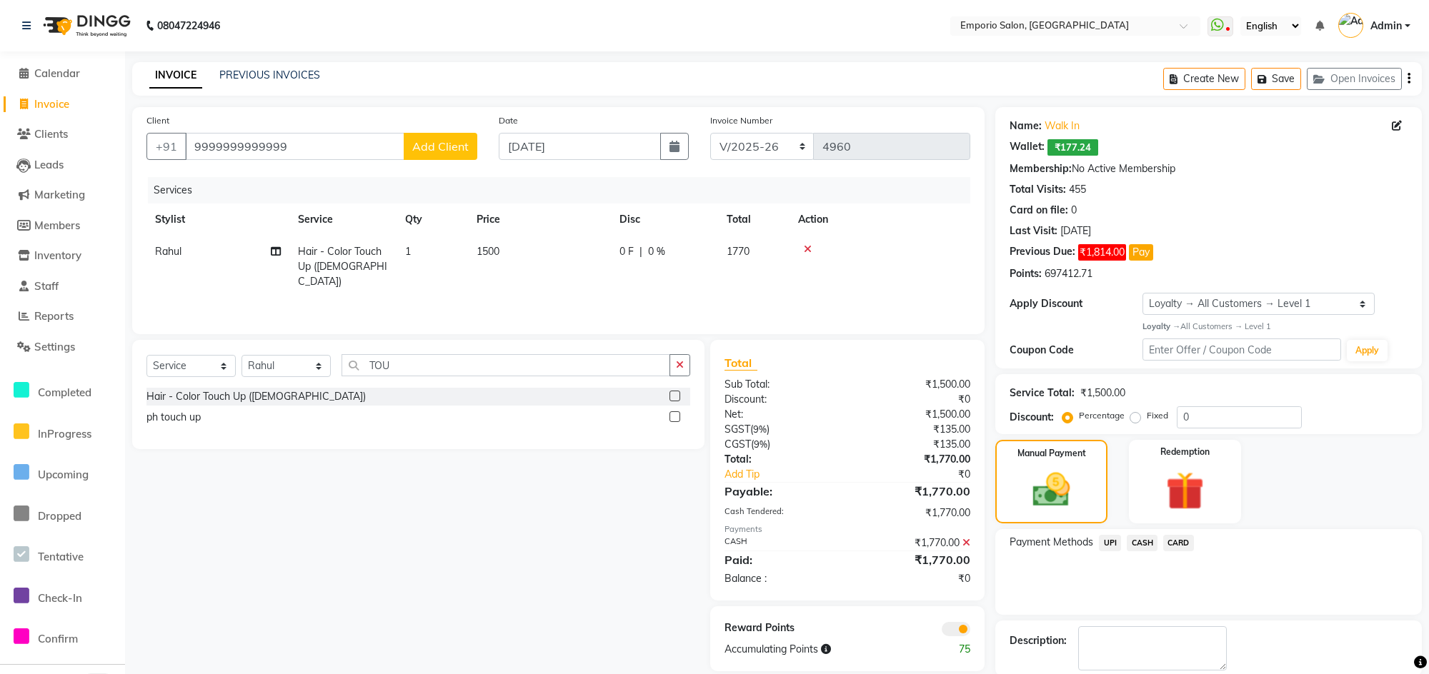
scroll to position [71, 0]
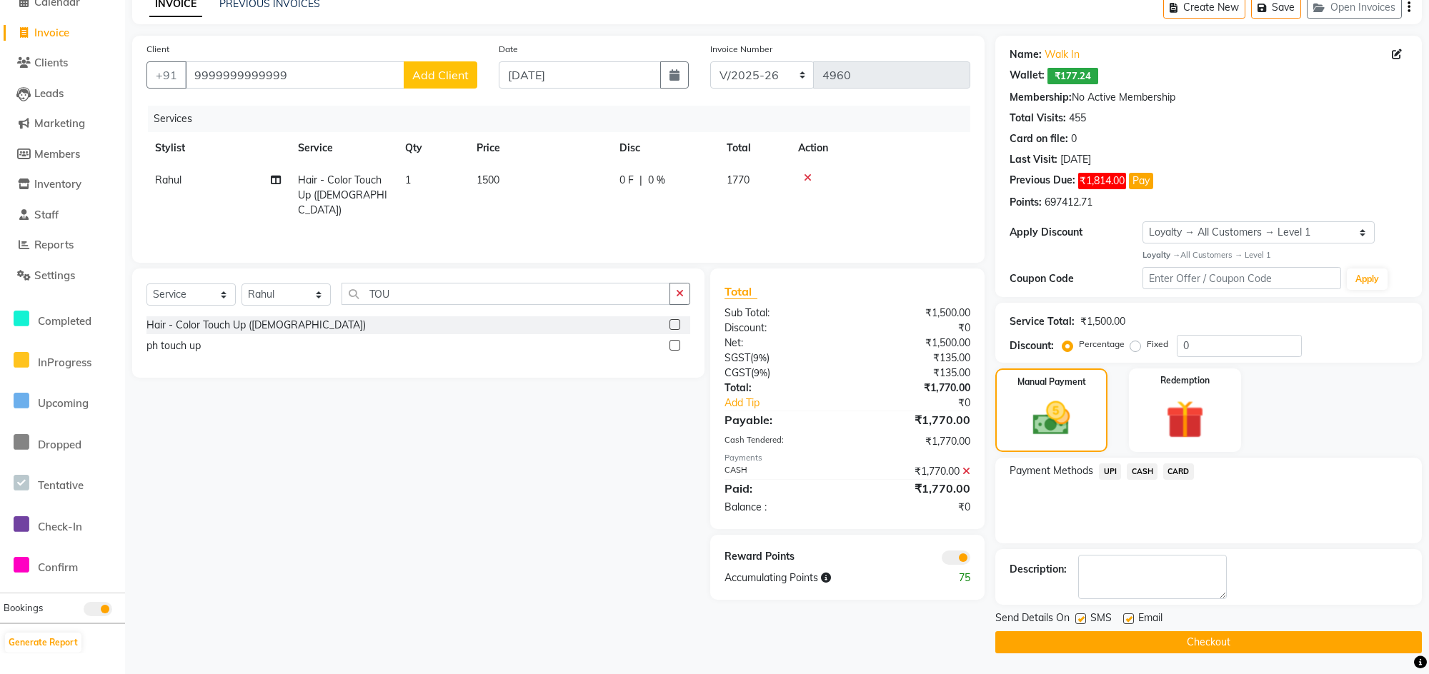
click at [1189, 643] on button "Checkout" at bounding box center [1208, 643] width 427 height 22
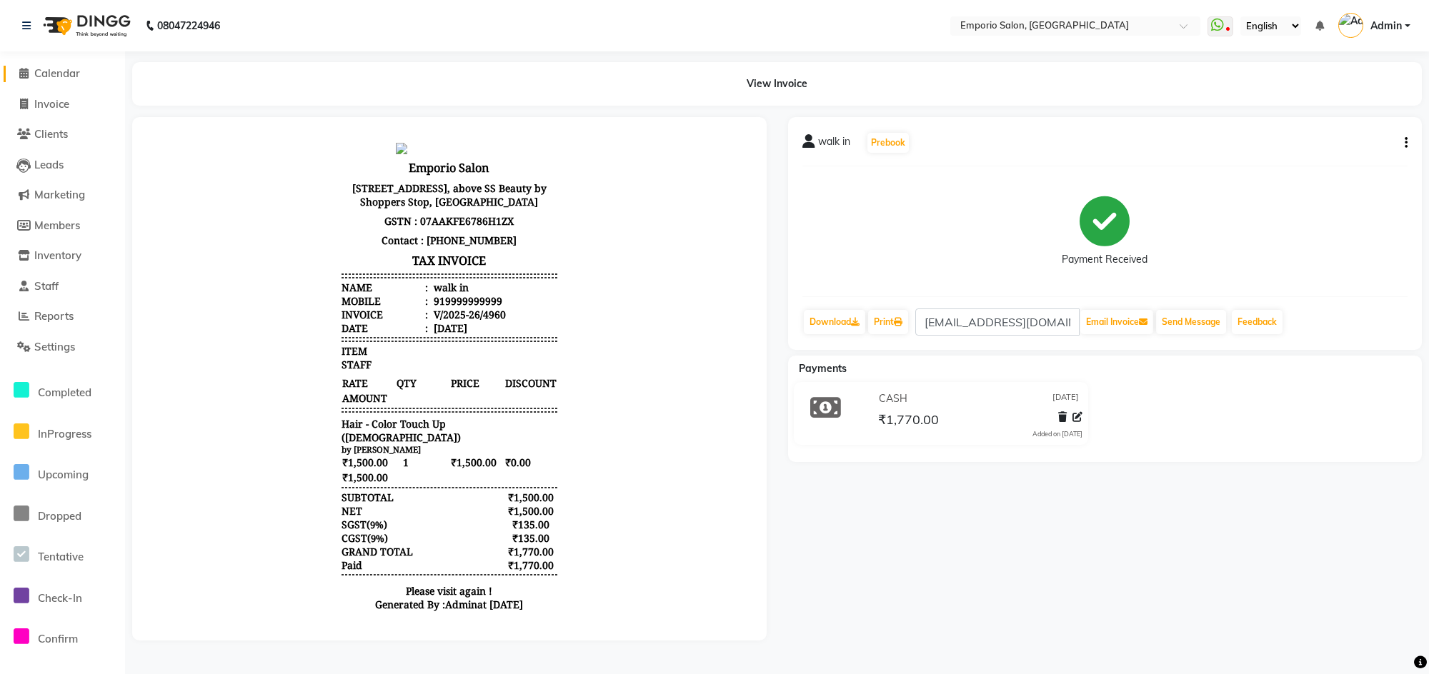
click at [59, 68] on span "Calendar" at bounding box center [57, 73] width 46 height 14
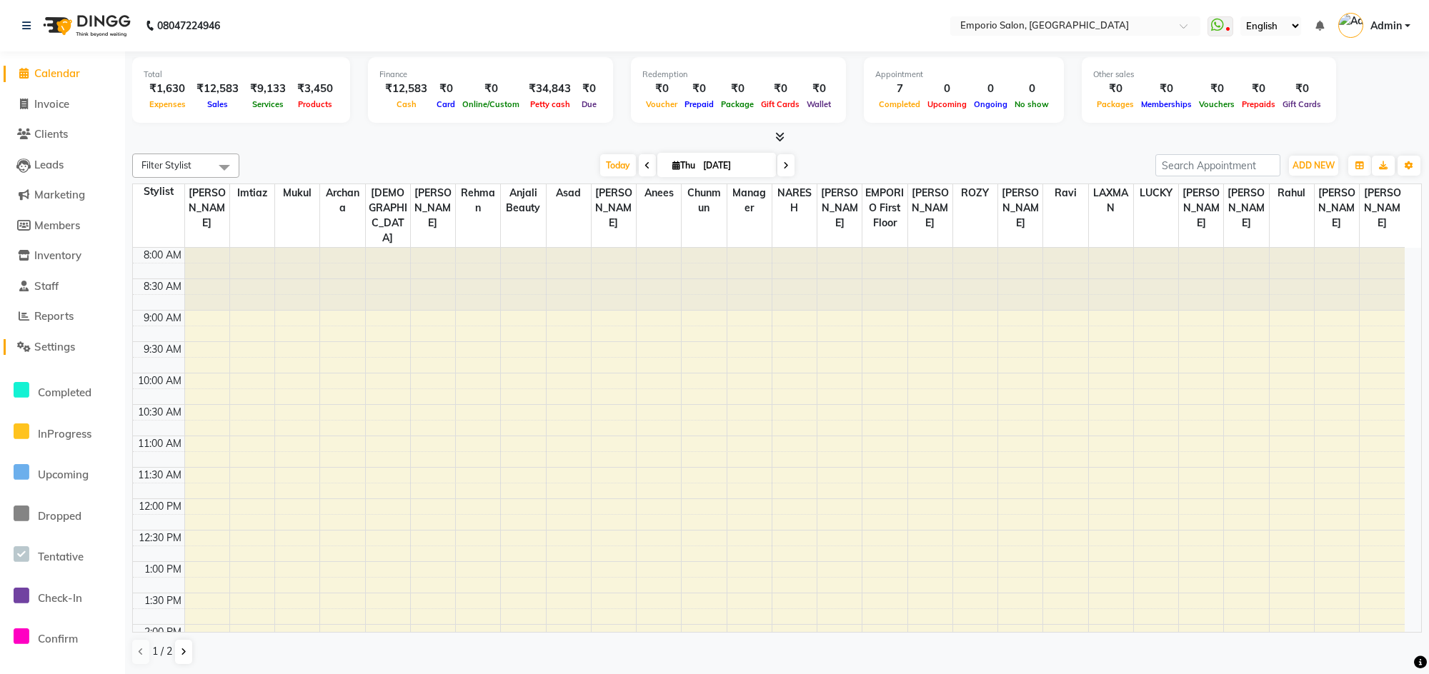
click at [21, 342] on icon at bounding box center [24, 347] width 14 height 11
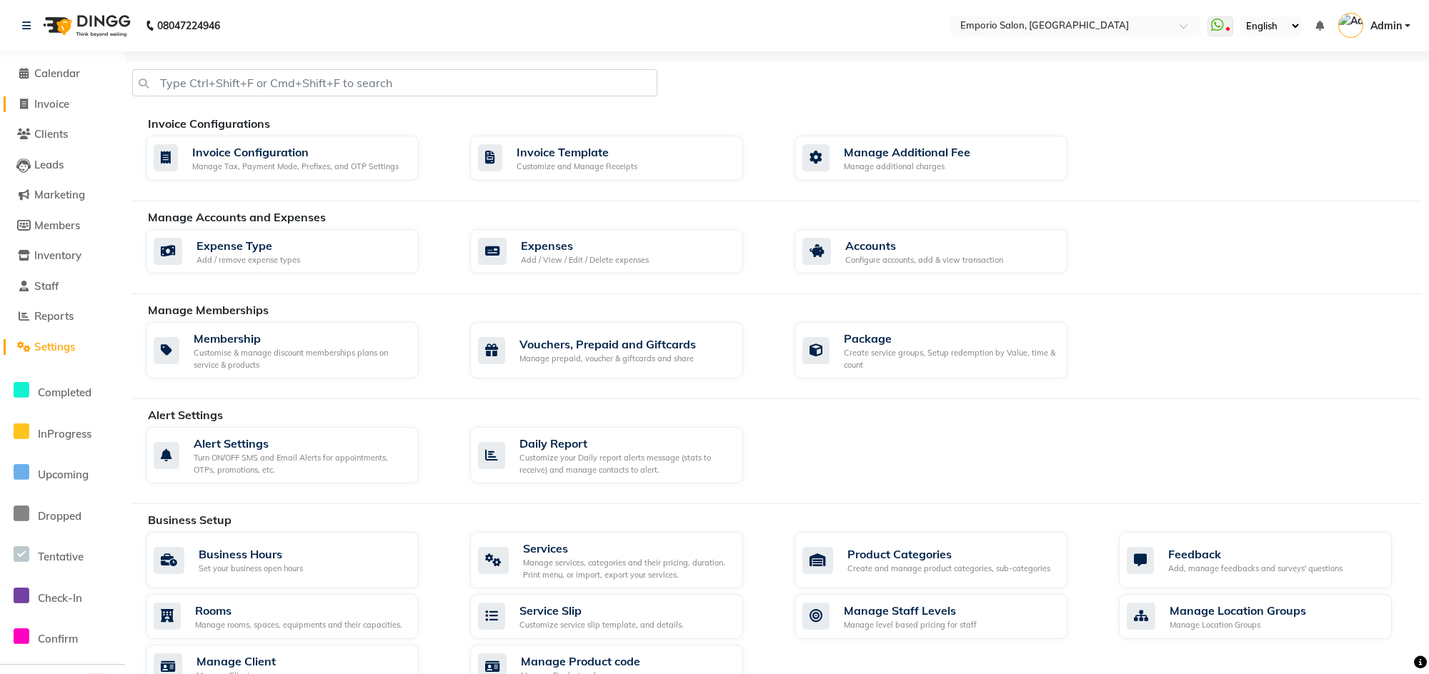
click at [48, 100] on span "Invoice" at bounding box center [51, 104] width 35 height 14
select select "service"
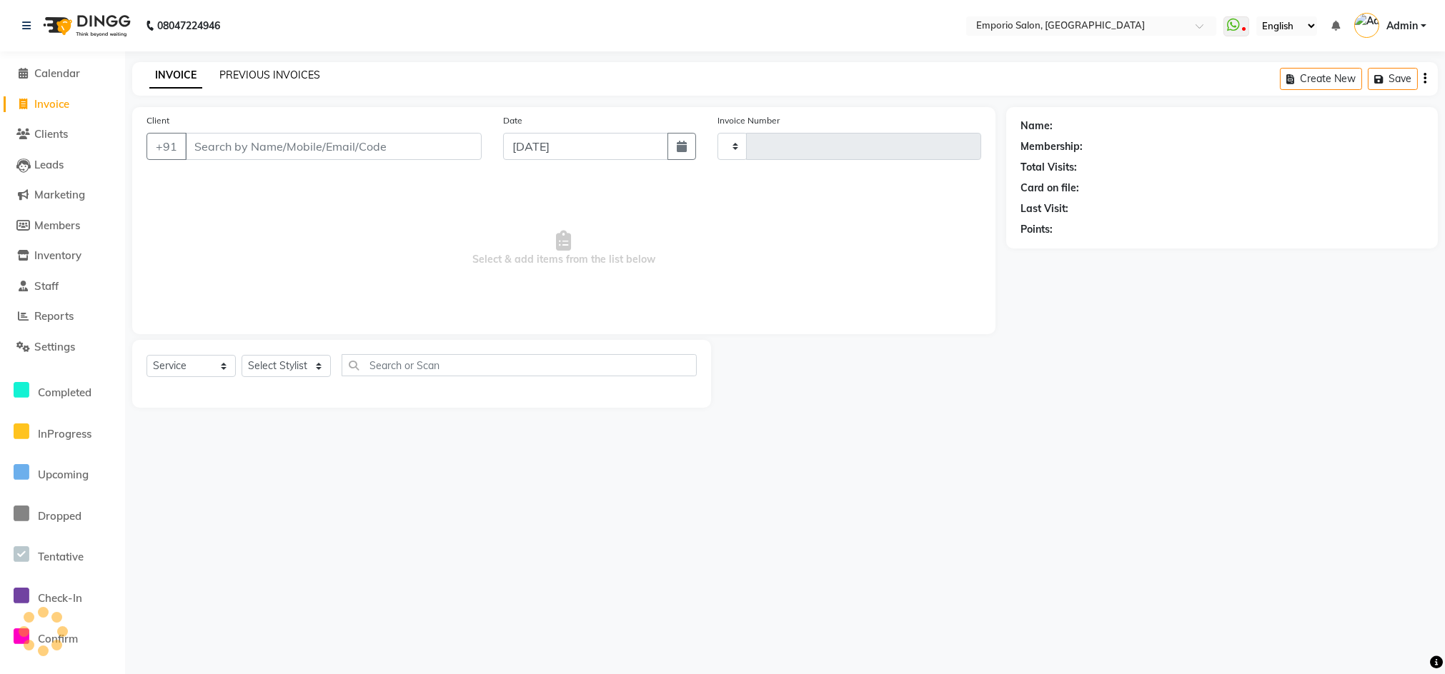
click at [256, 76] on link "PREVIOUS INVOICES" at bounding box center [269, 75] width 101 height 13
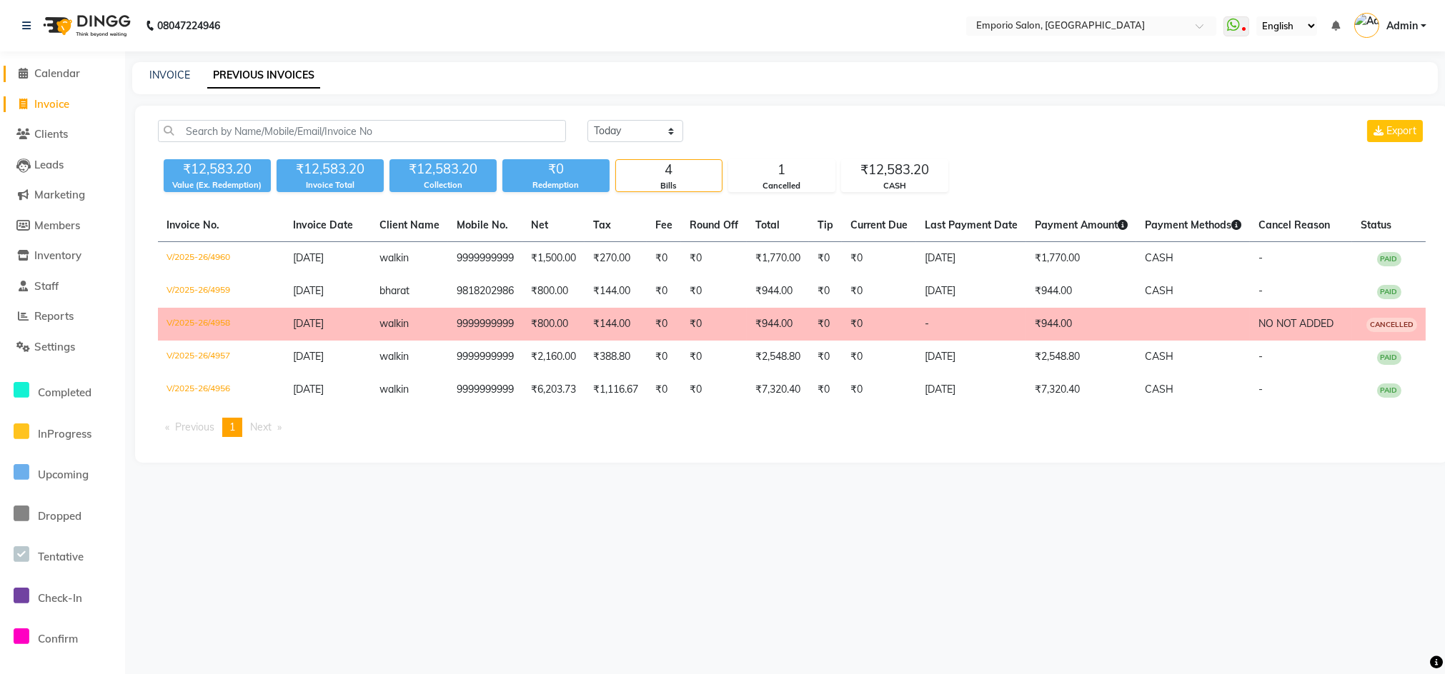
click at [50, 72] on span "Calendar" at bounding box center [57, 73] width 46 height 14
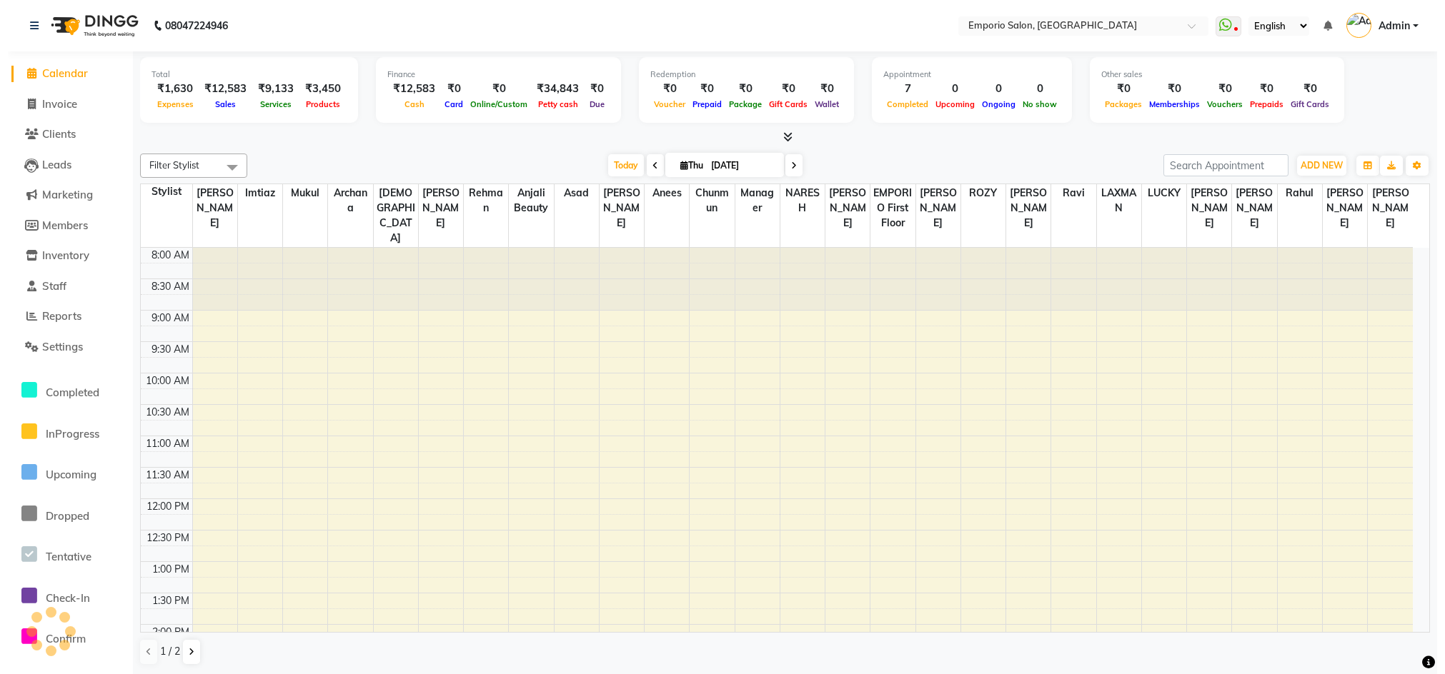
scroll to position [441, 0]
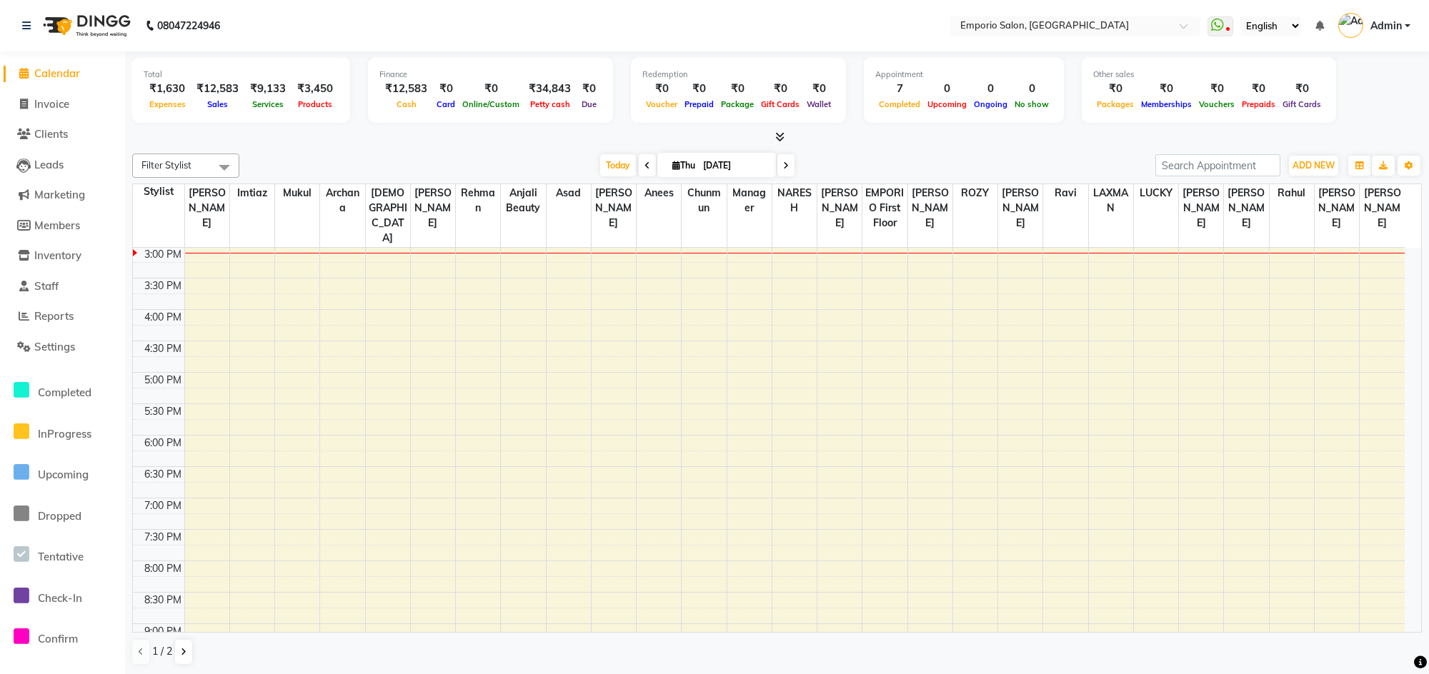
click at [781, 130] on span at bounding box center [776, 137] width 15 height 15
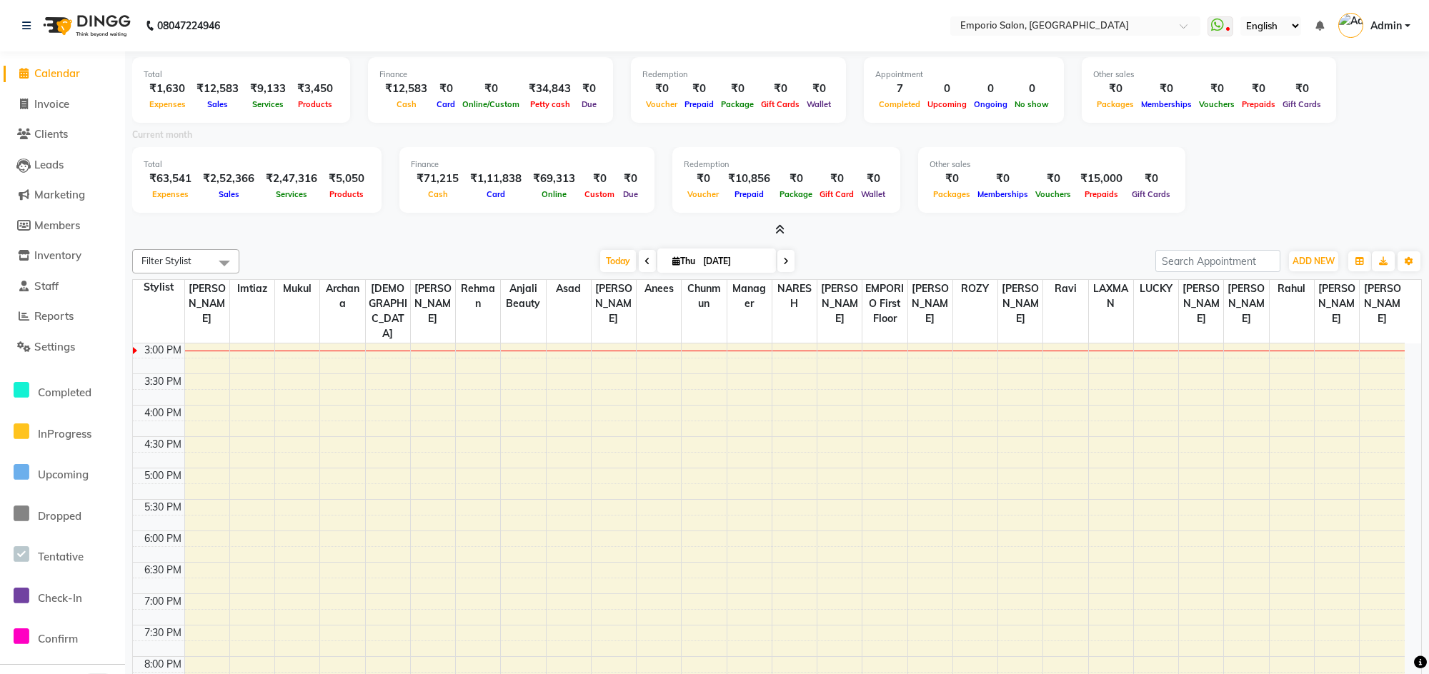
click at [64, 75] on span "Calendar" at bounding box center [57, 73] width 46 height 14
click at [55, 108] on span "Invoice" at bounding box center [51, 104] width 35 height 14
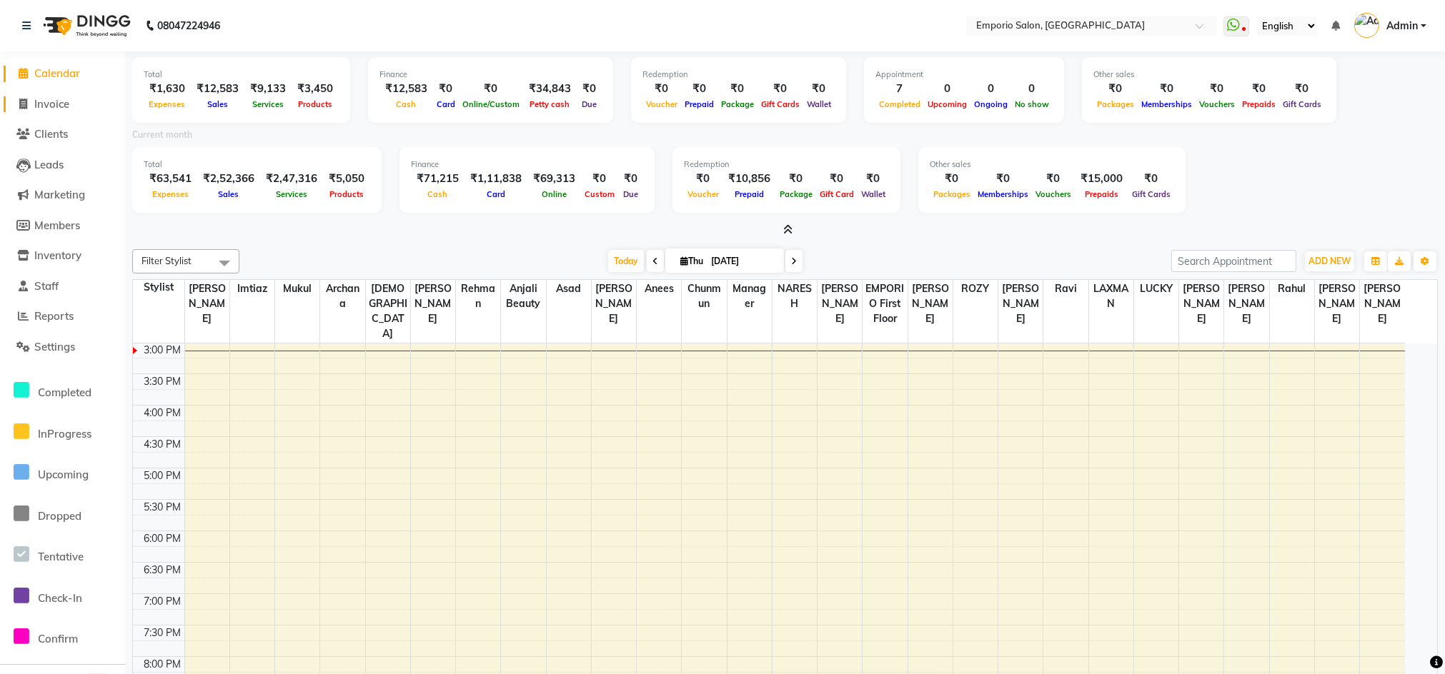
select select "6332"
select select "service"
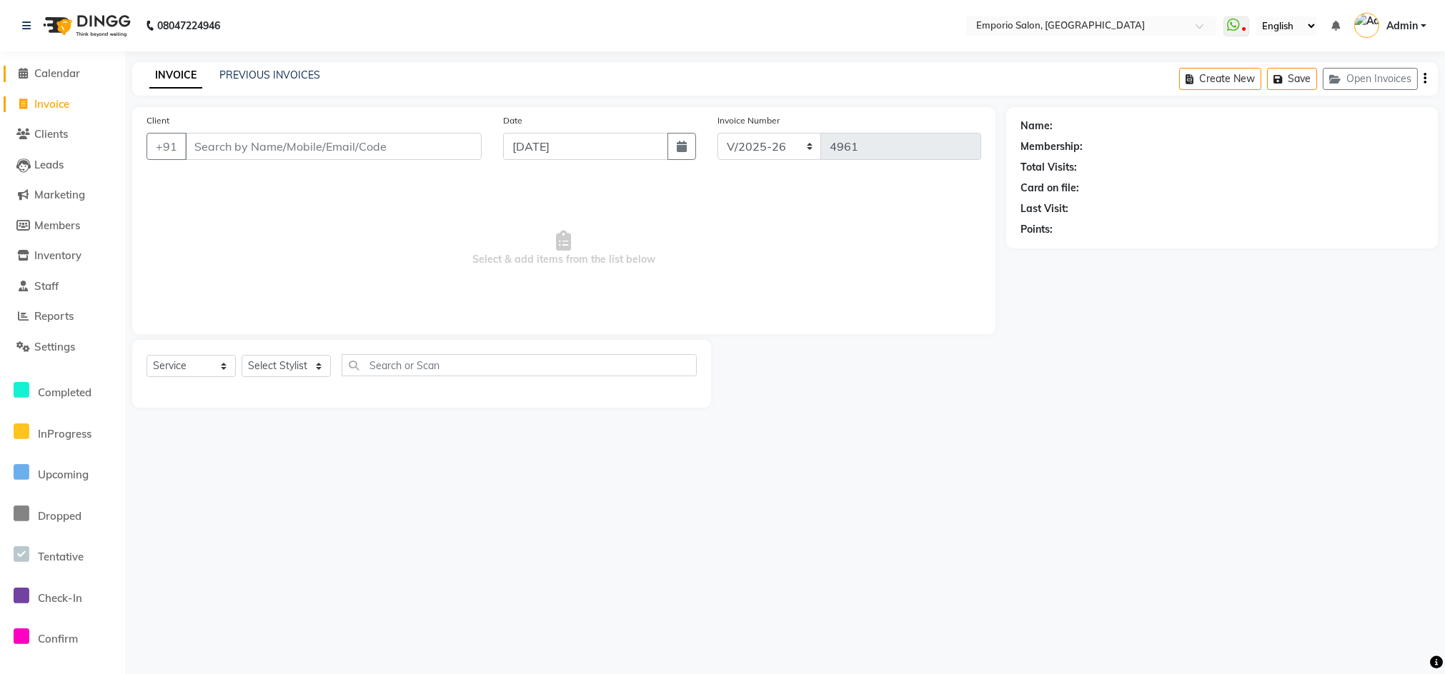
click at [74, 66] on span "Calendar" at bounding box center [57, 73] width 46 height 14
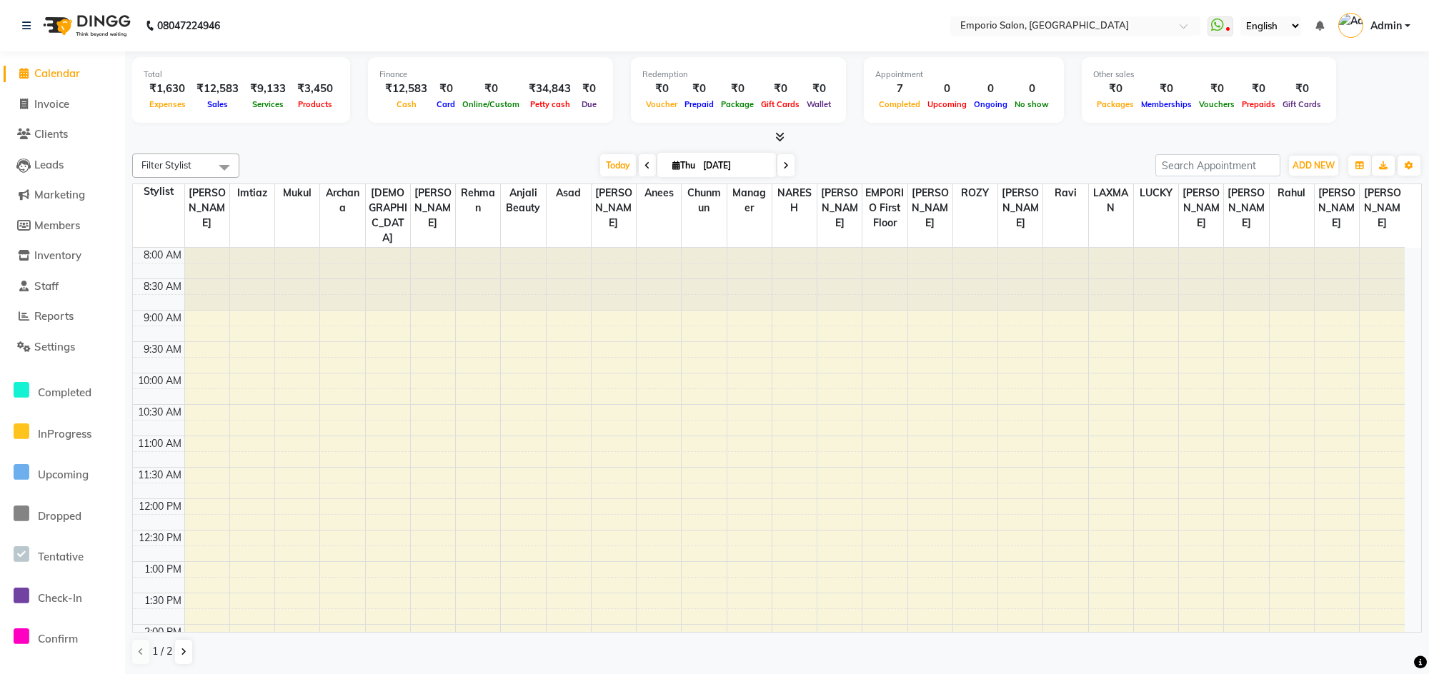
click at [230, 166] on span at bounding box center [224, 167] width 29 height 27
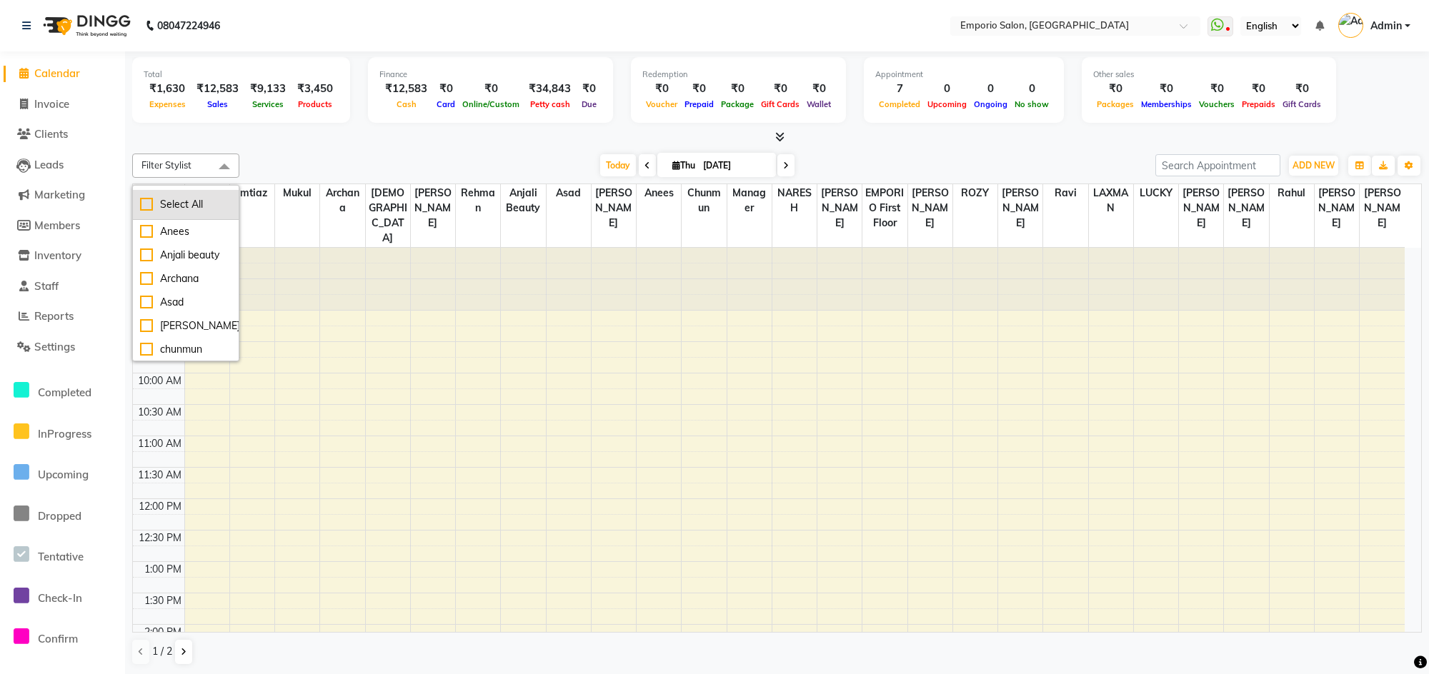
click at [146, 203] on div "Select All" at bounding box center [185, 204] width 91 height 15
checkbox input "true"
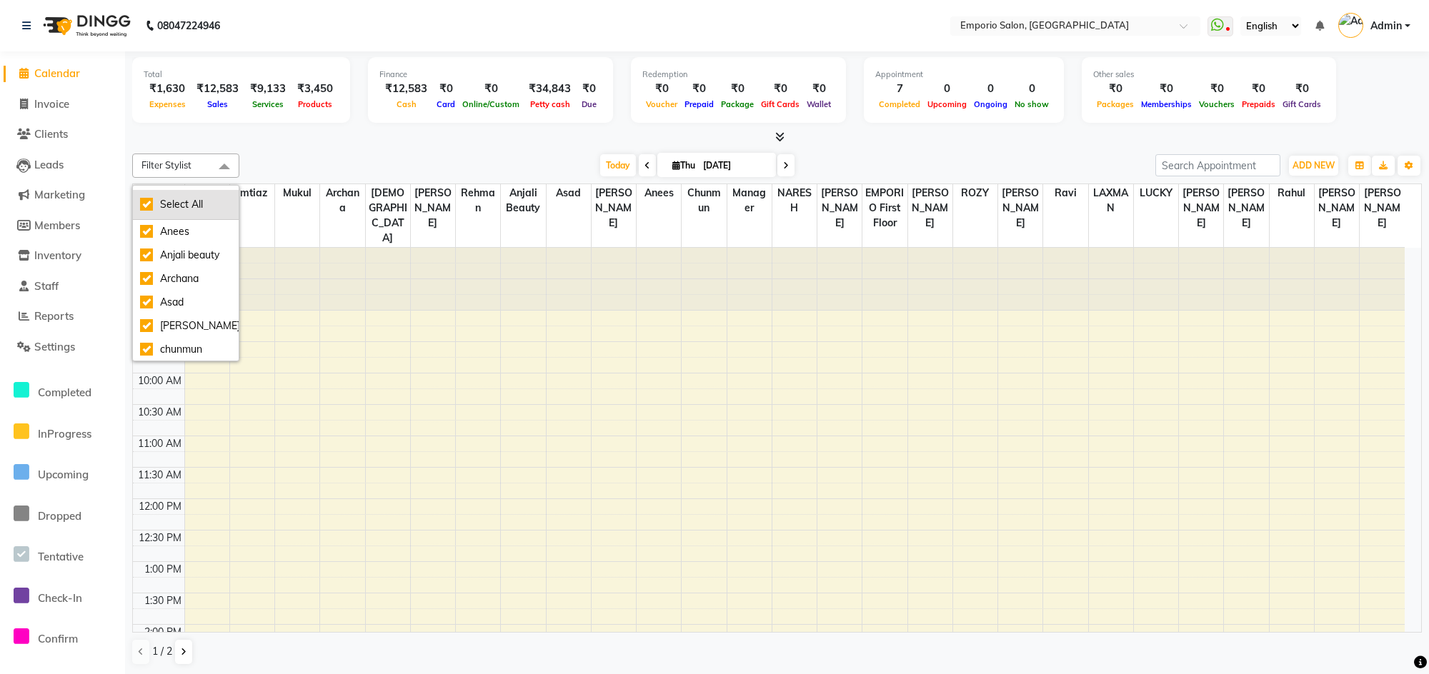
checkbox input "true"
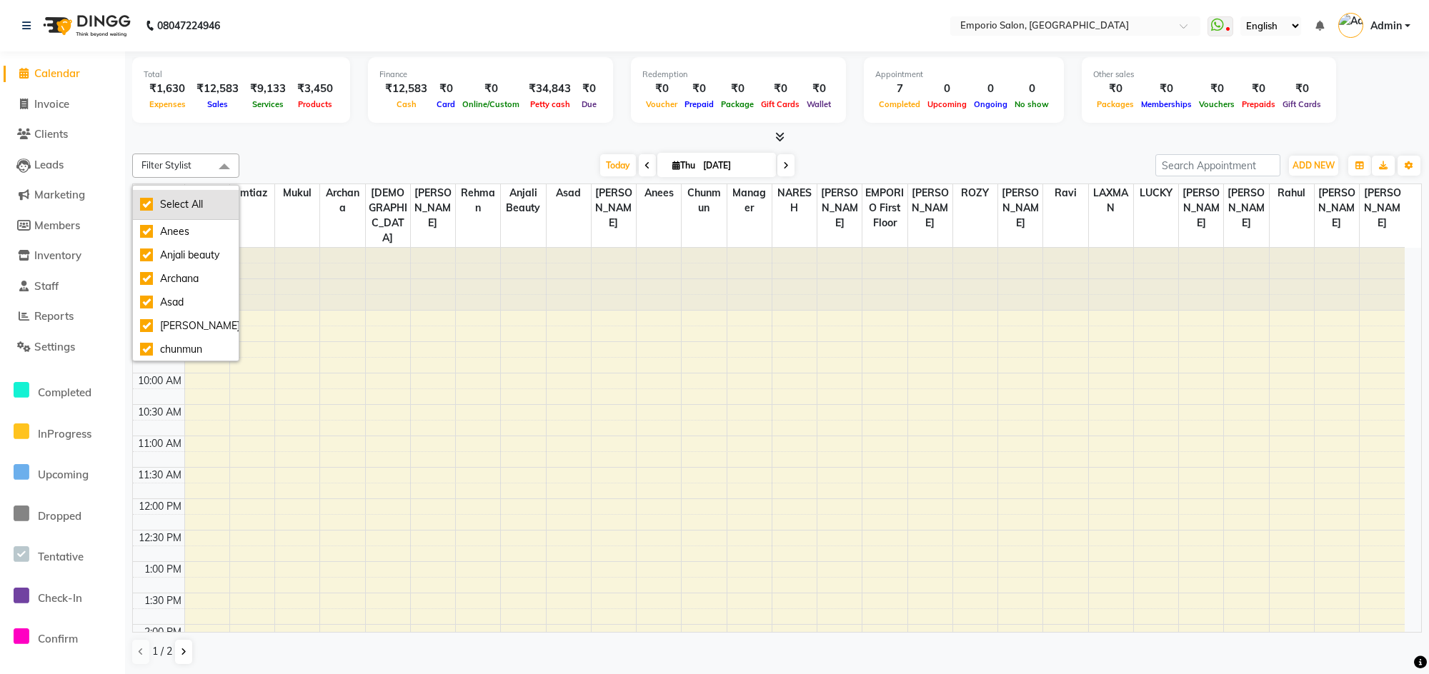
checkbox input "true"
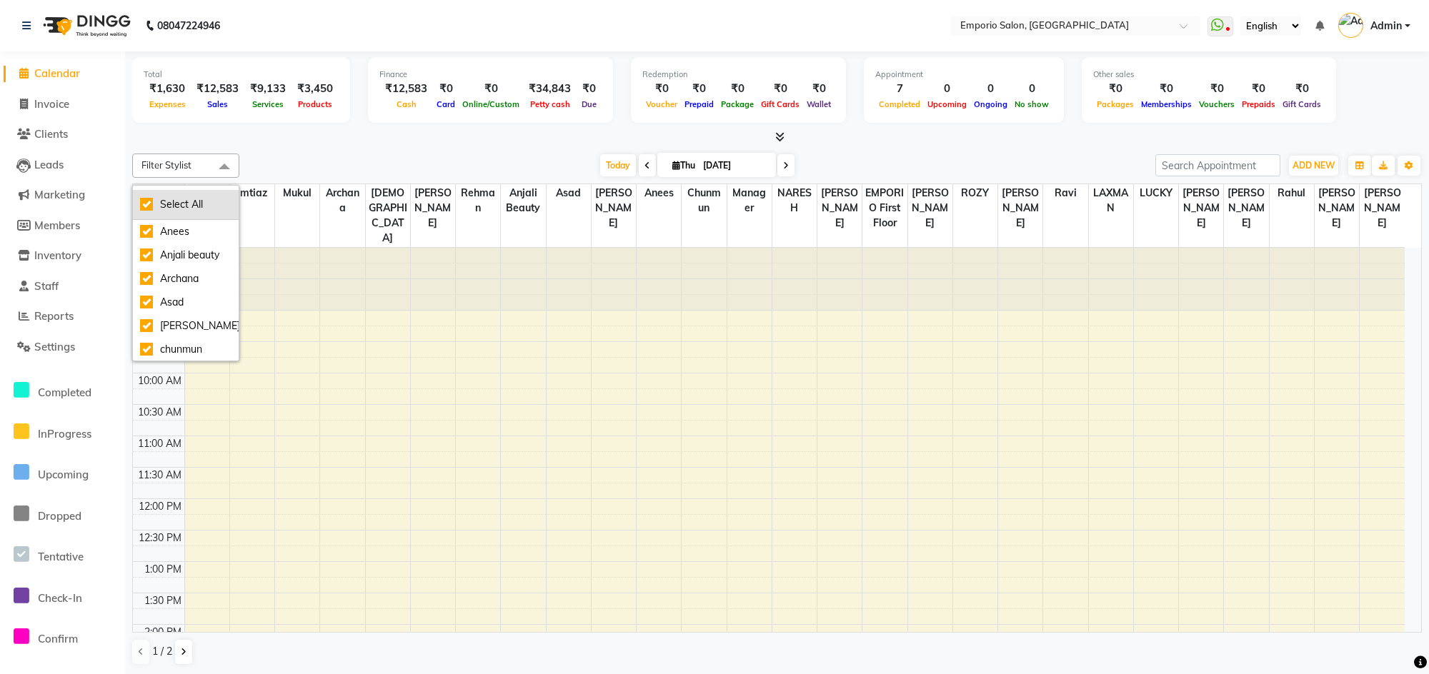
checkbox input "true"
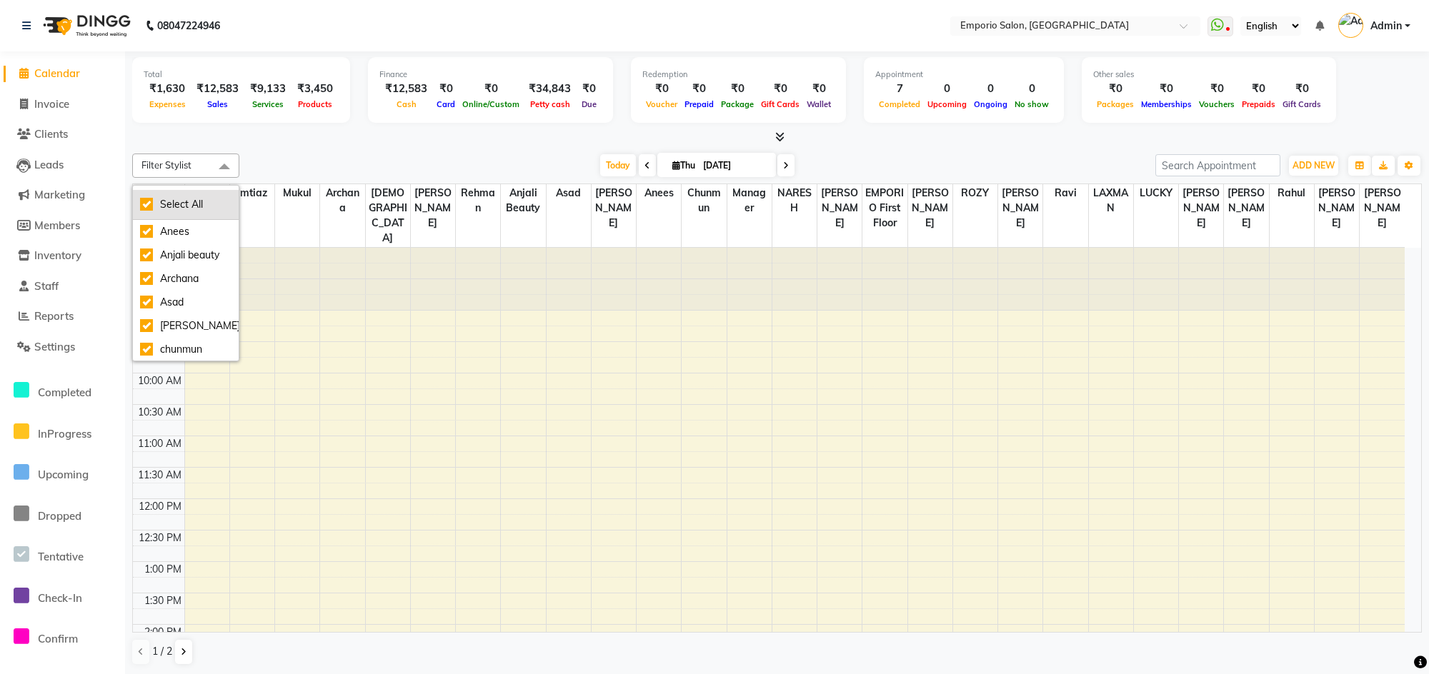
checkbox input "true"
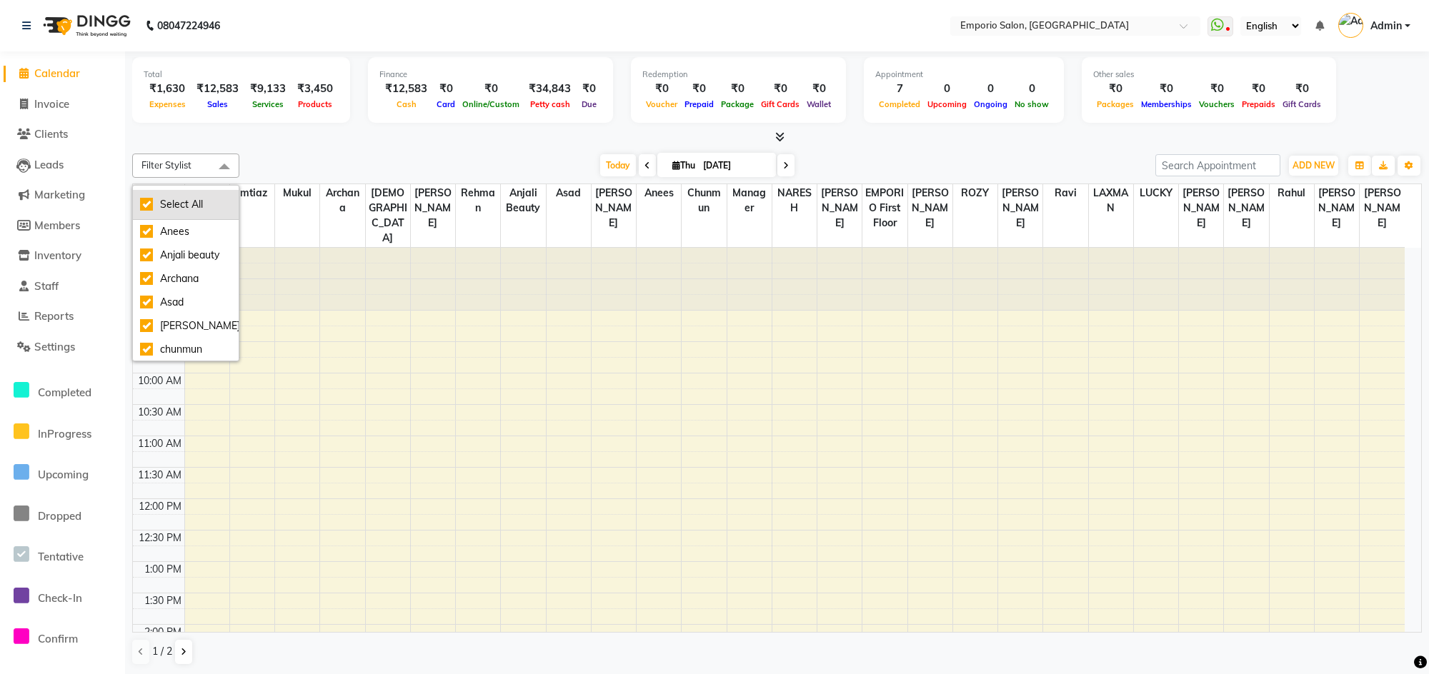
checkbox input "true"
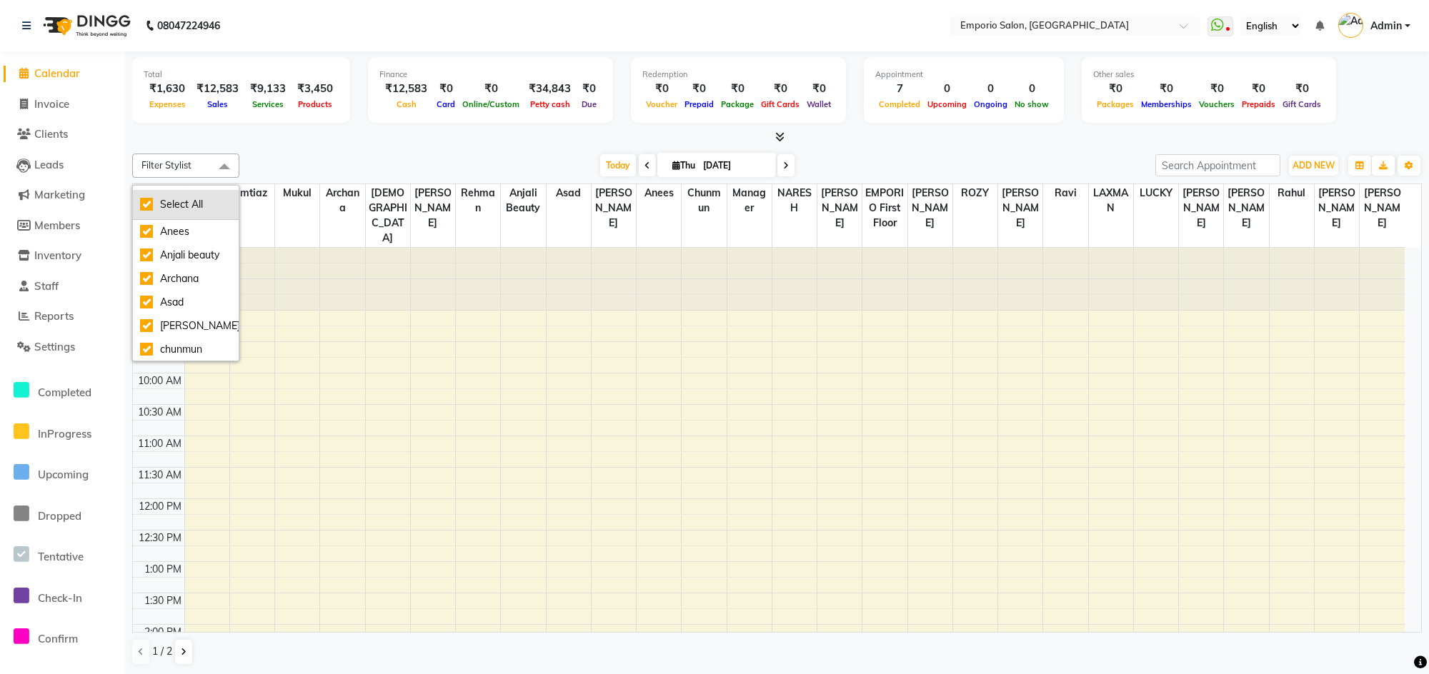
checkbox input "true"
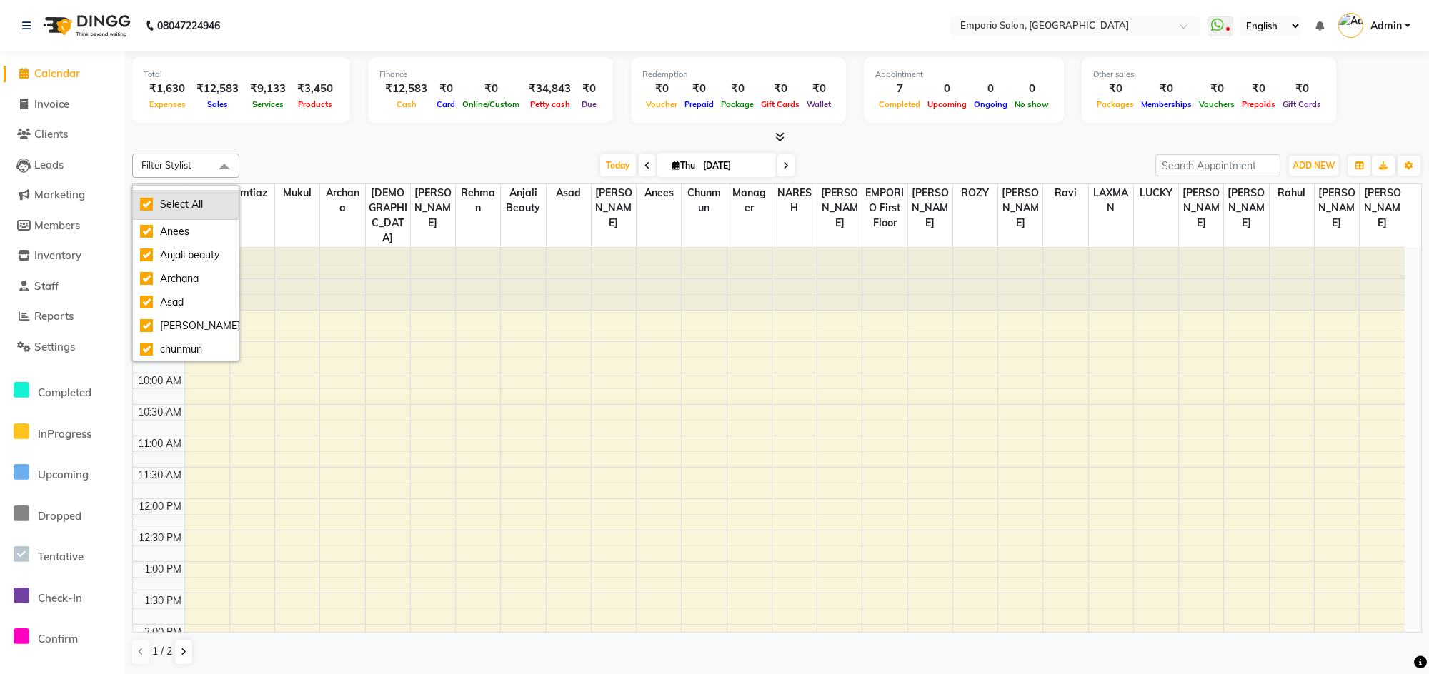
checkbox input "true"
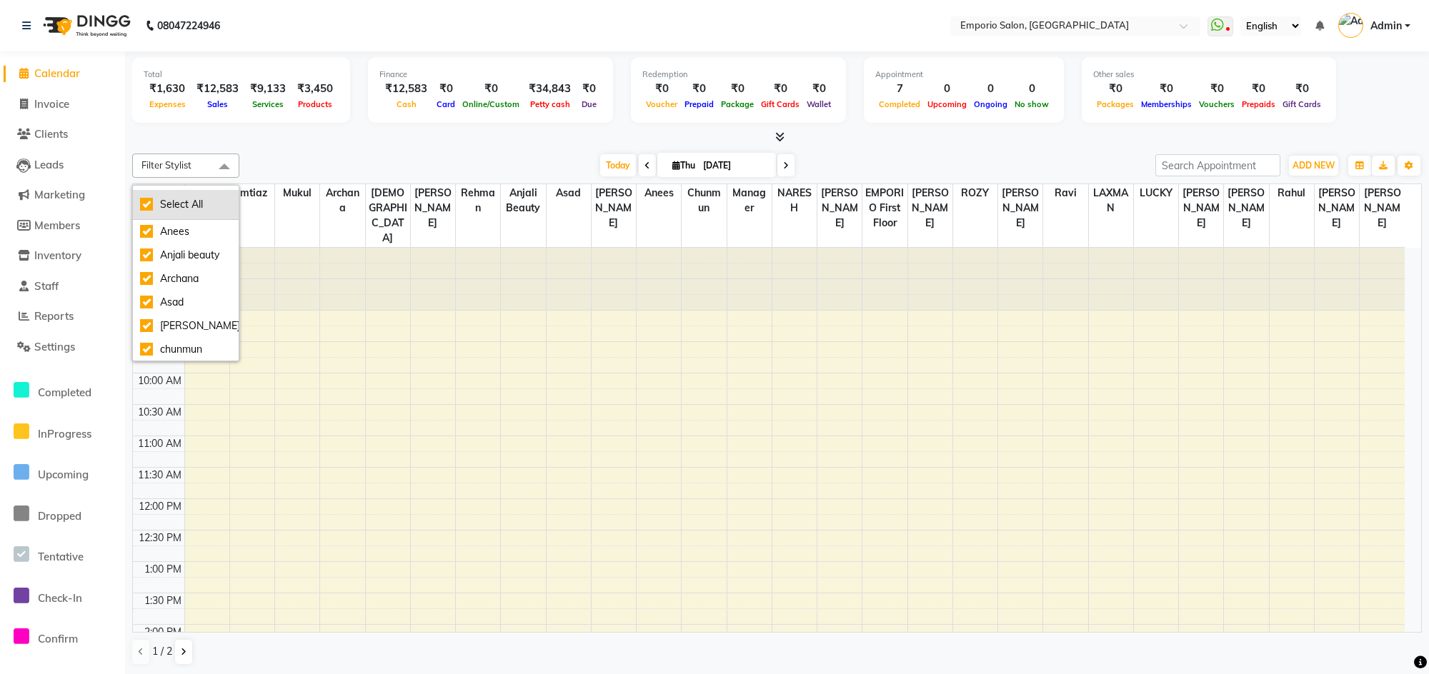
checkbox input "true"
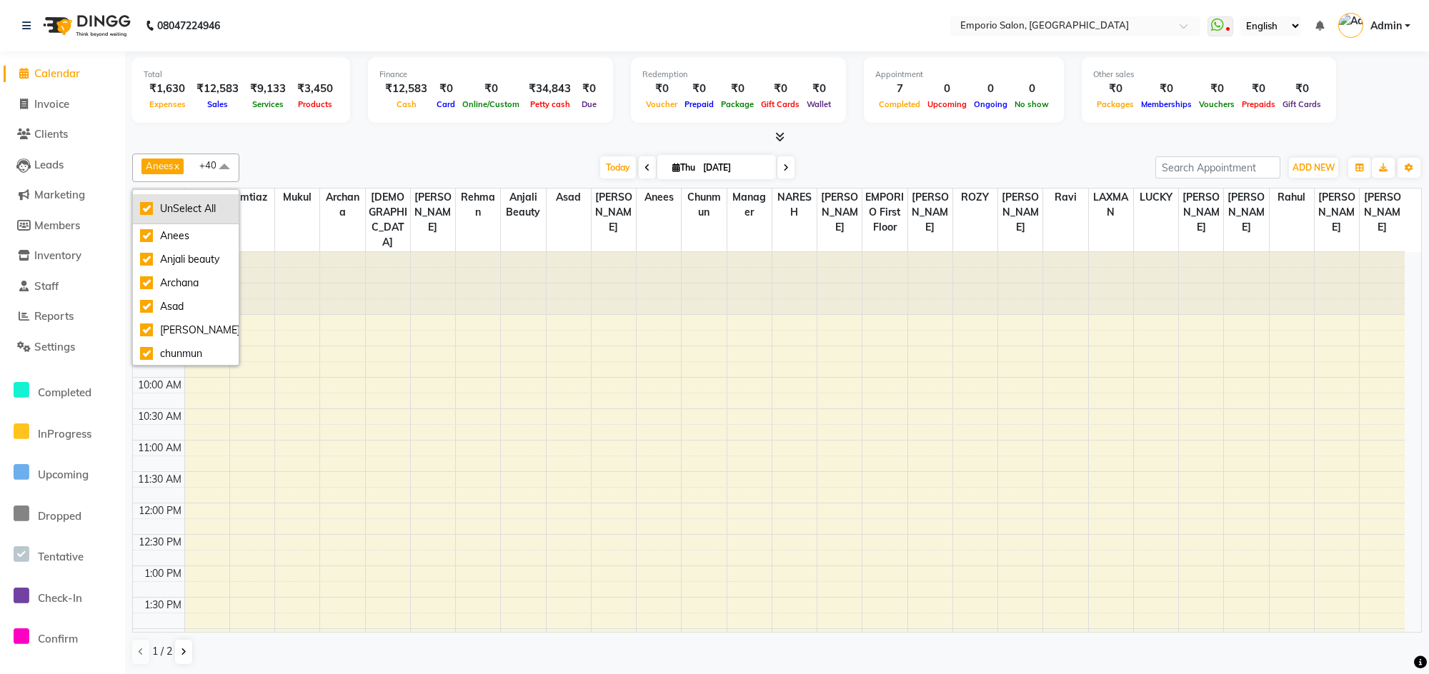
click at [146, 203] on div "UnSelect All" at bounding box center [185, 208] width 91 height 15
checkbox input "false"
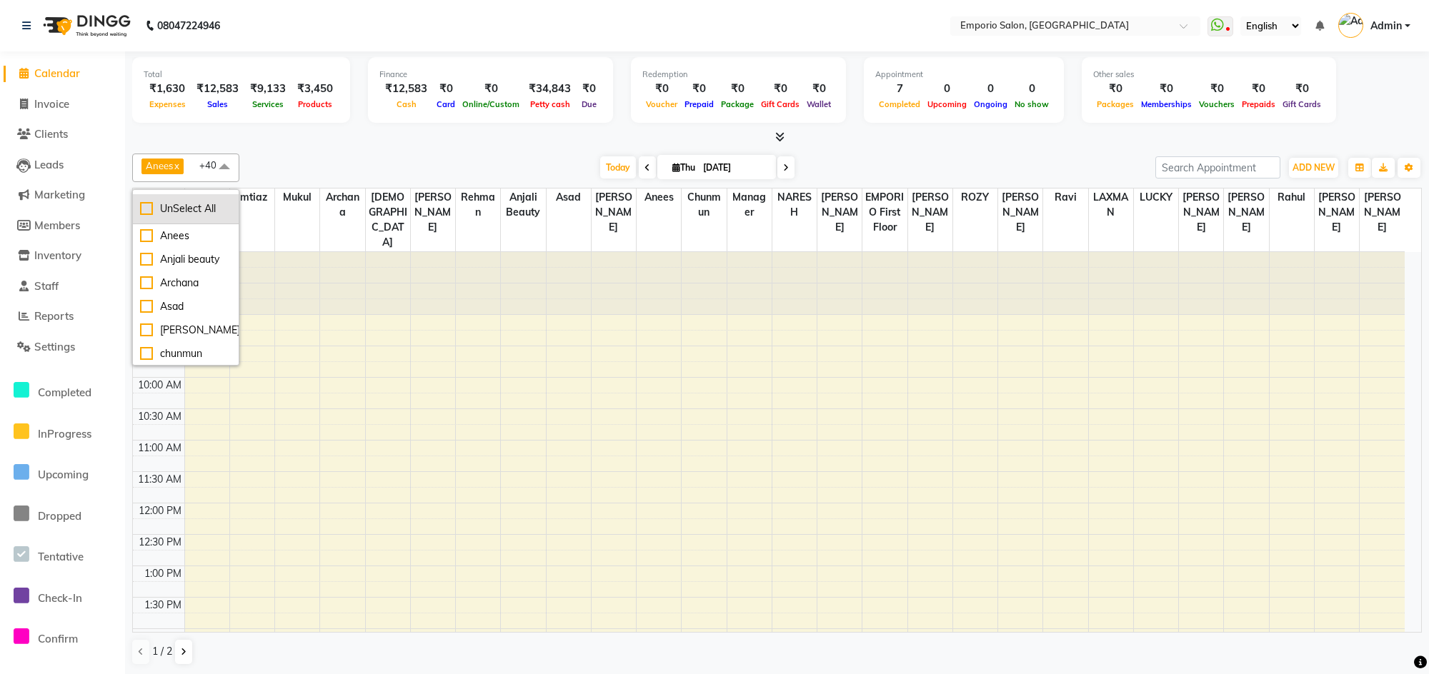
checkbox input "false"
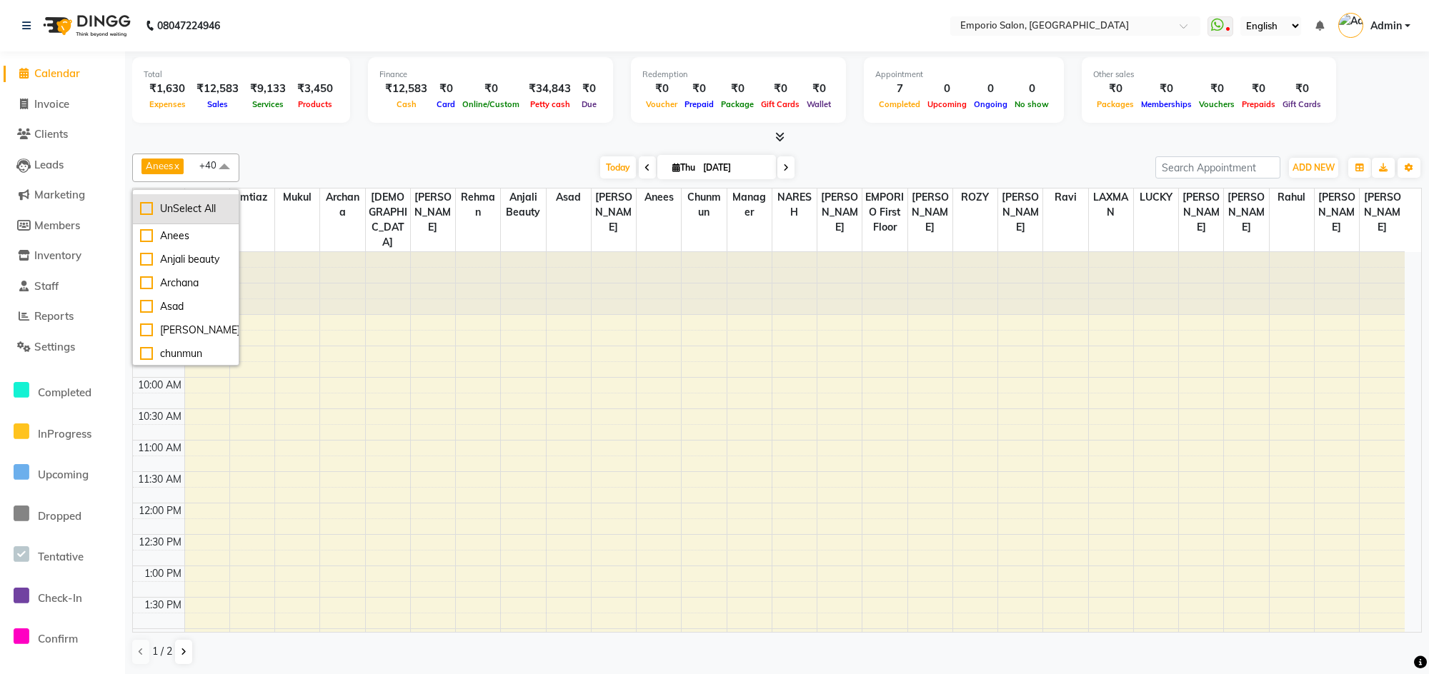
checkbox input "false"
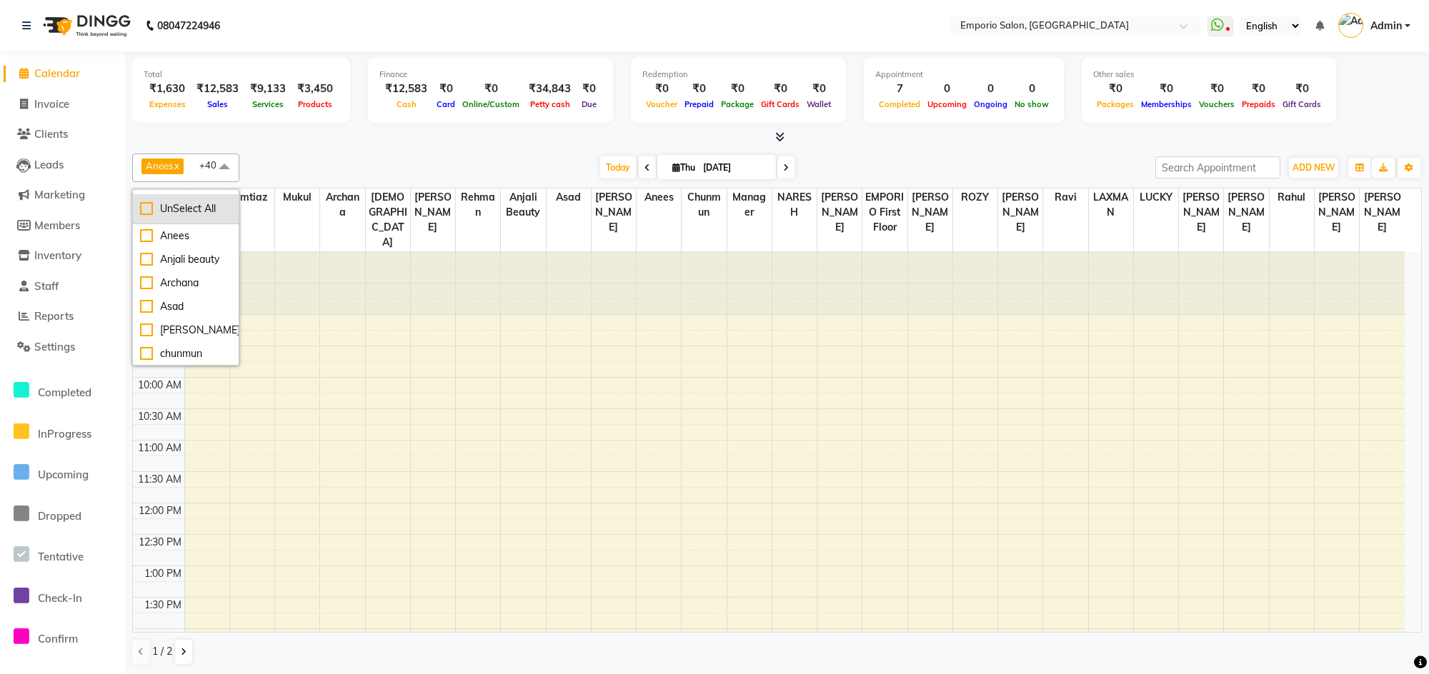
checkbox input "false"
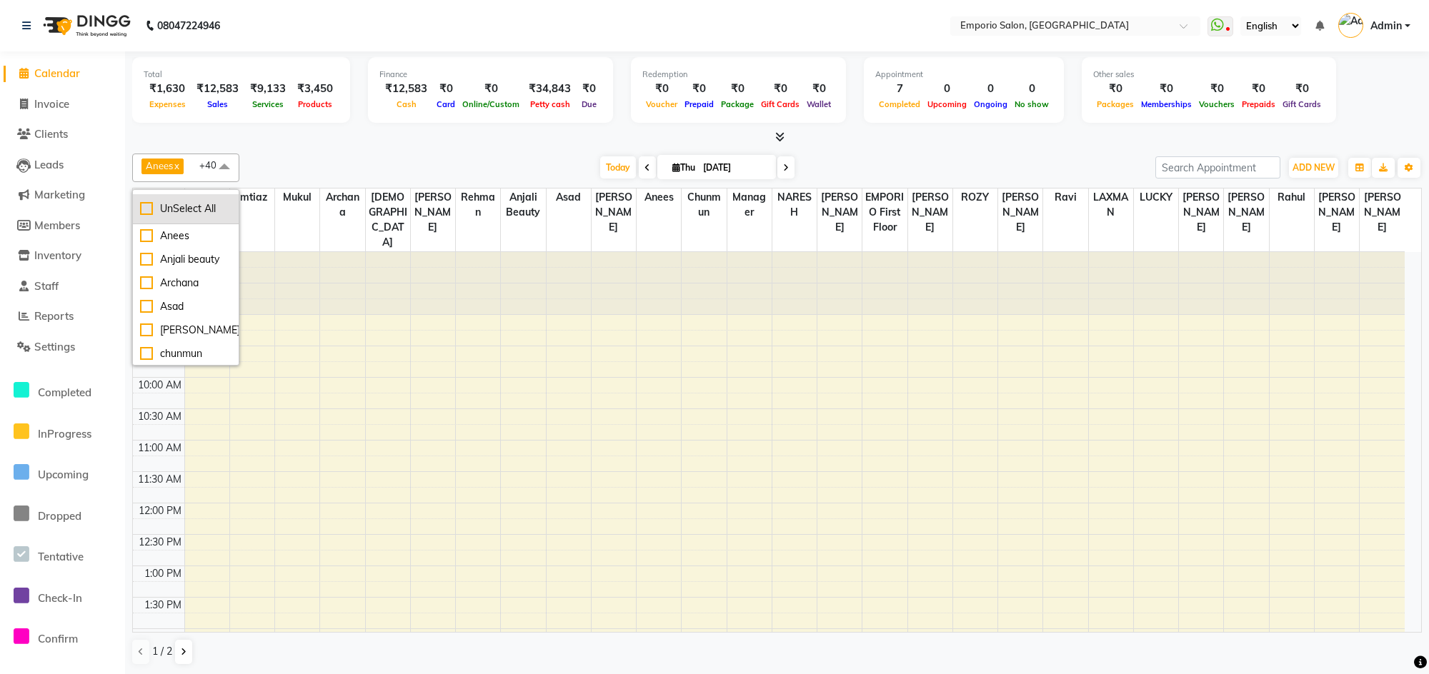
checkbox input "false"
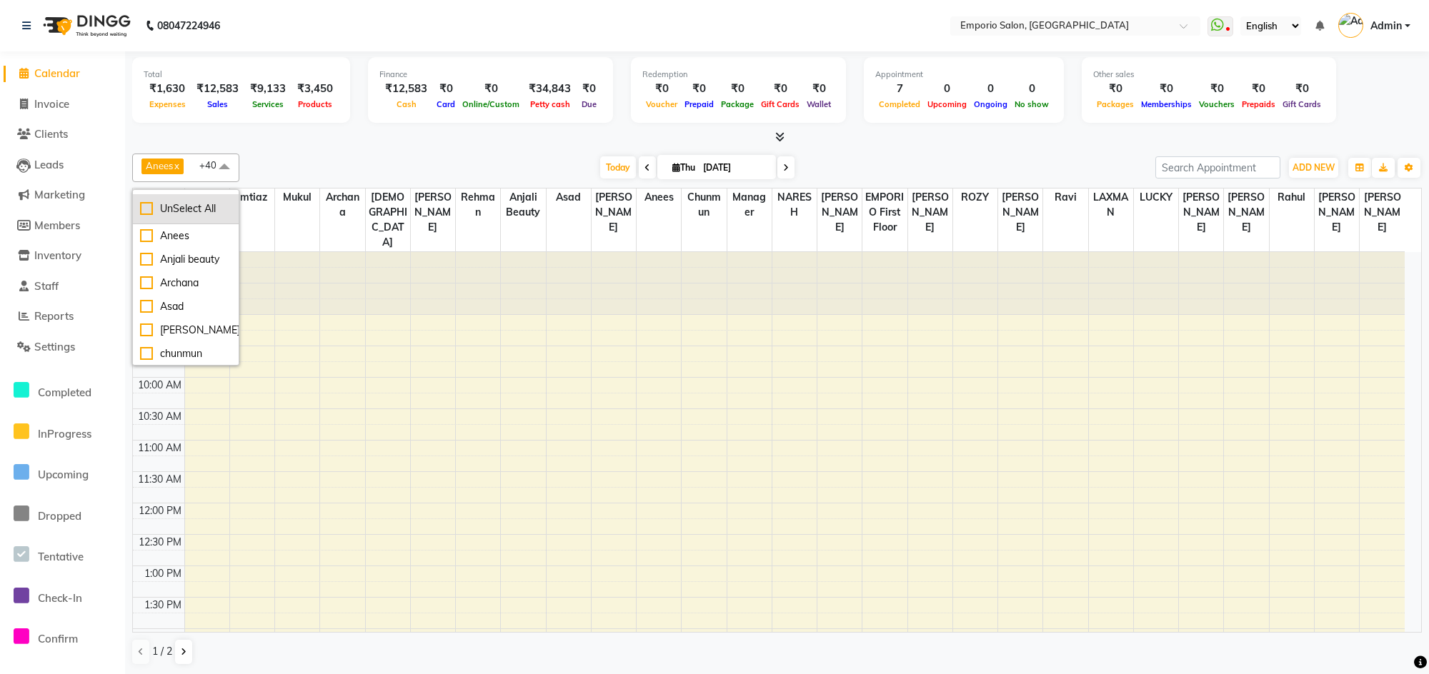
checkbox input "false"
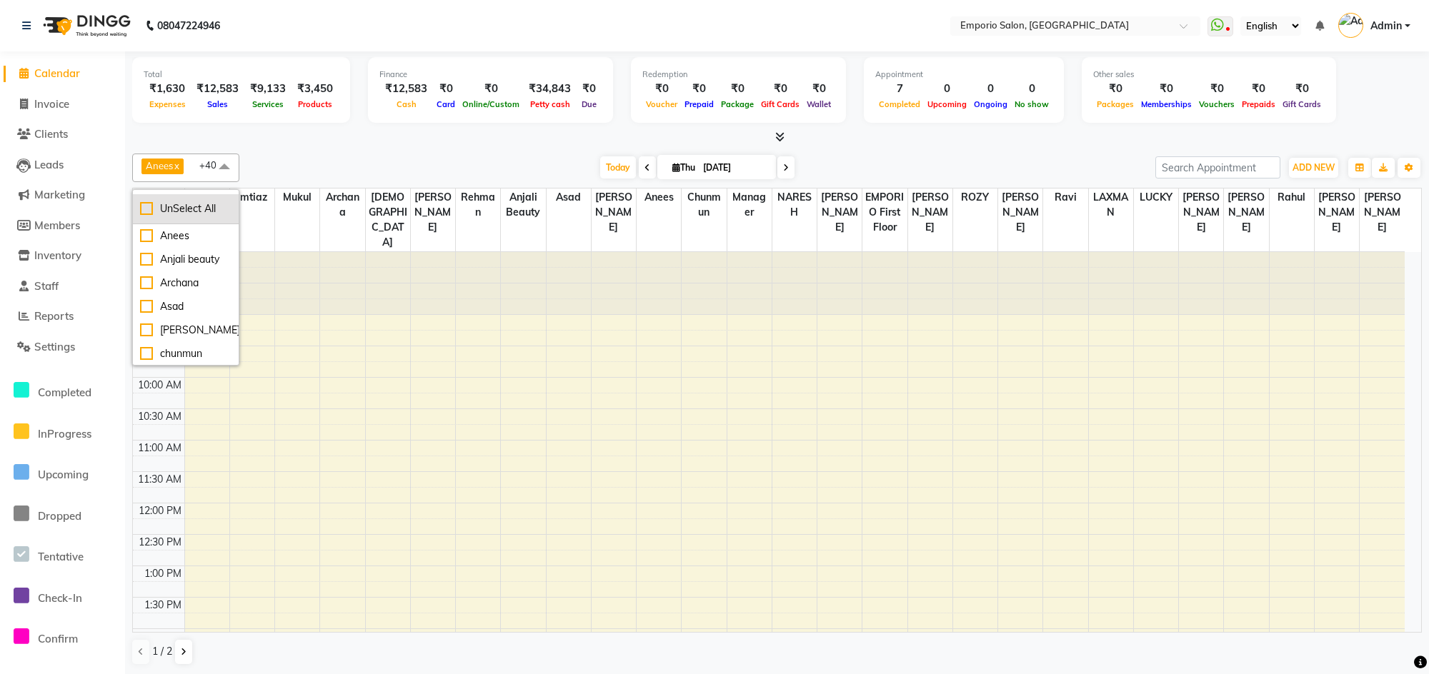
checkbox input "false"
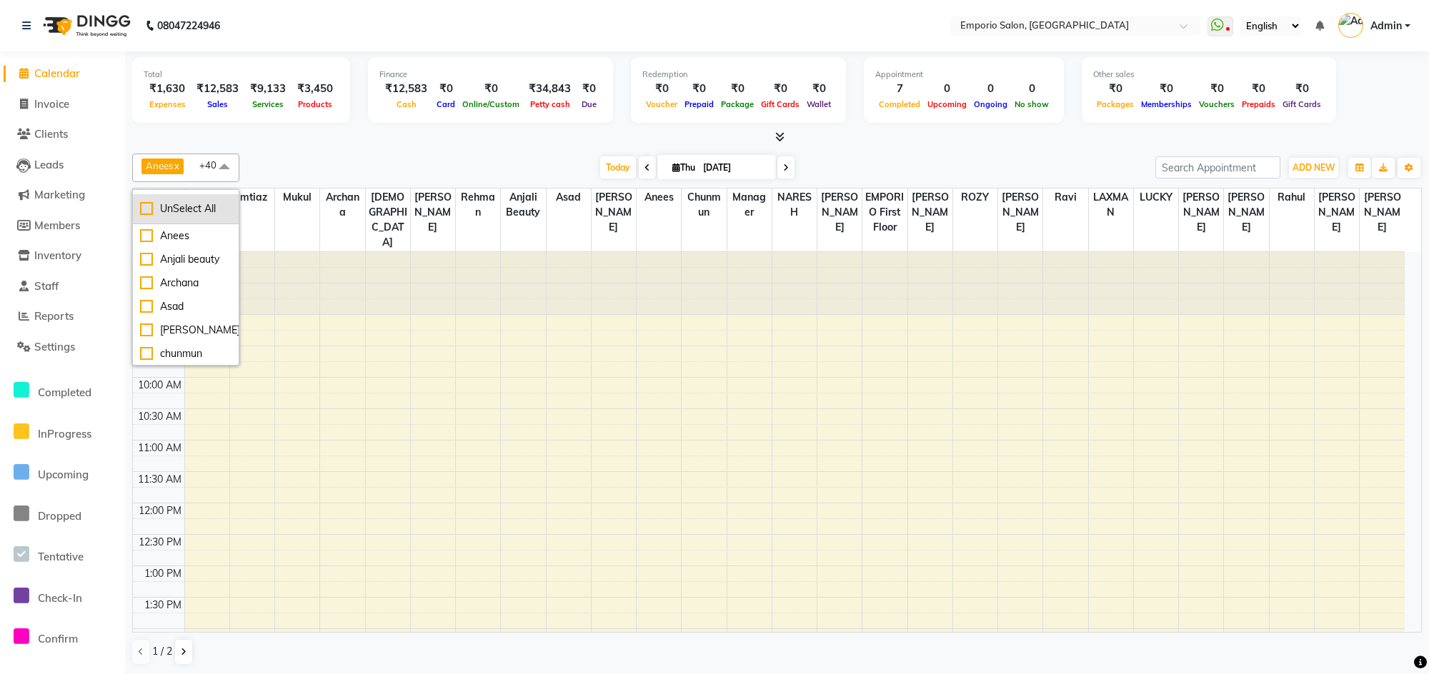
checkbox input "false"
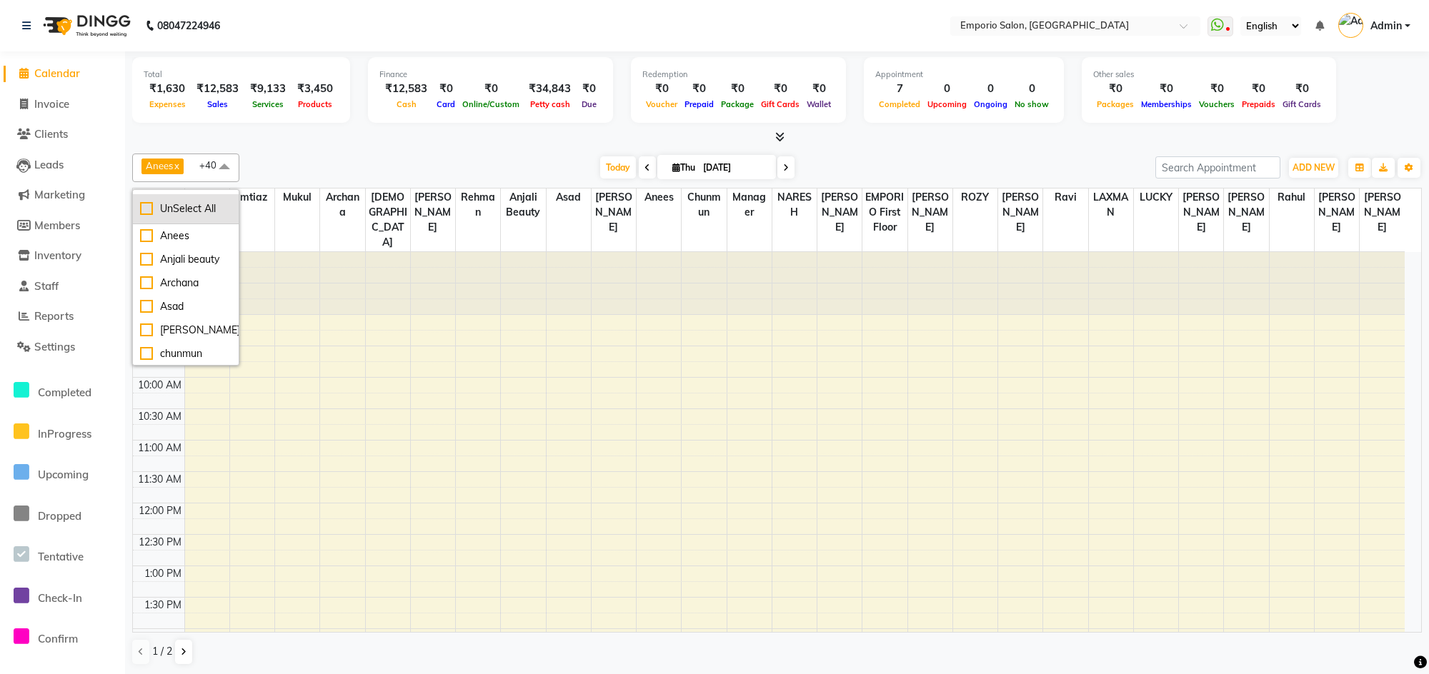
checkbox input "false"
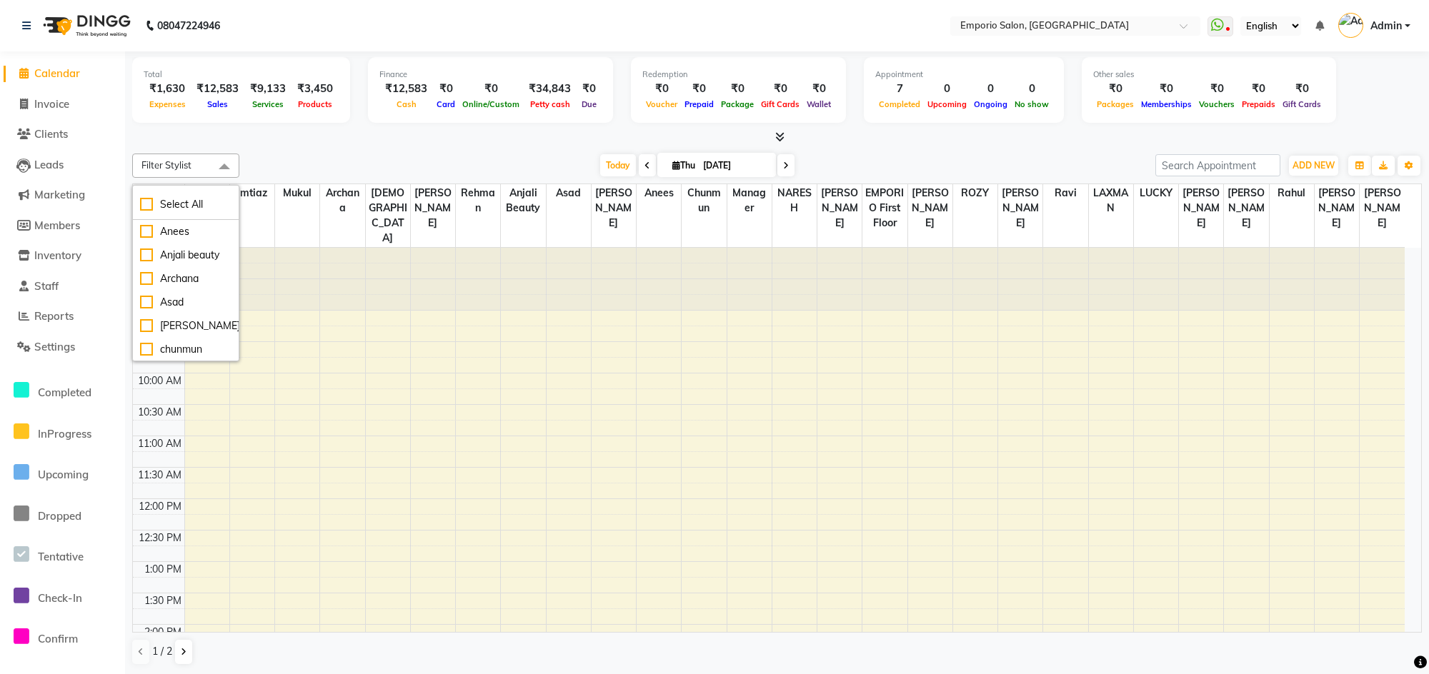
click at [353, 166] on div "Today Thu 04-09-2025" at bounding box center [697, 165] width 902 height 21
select select "service"
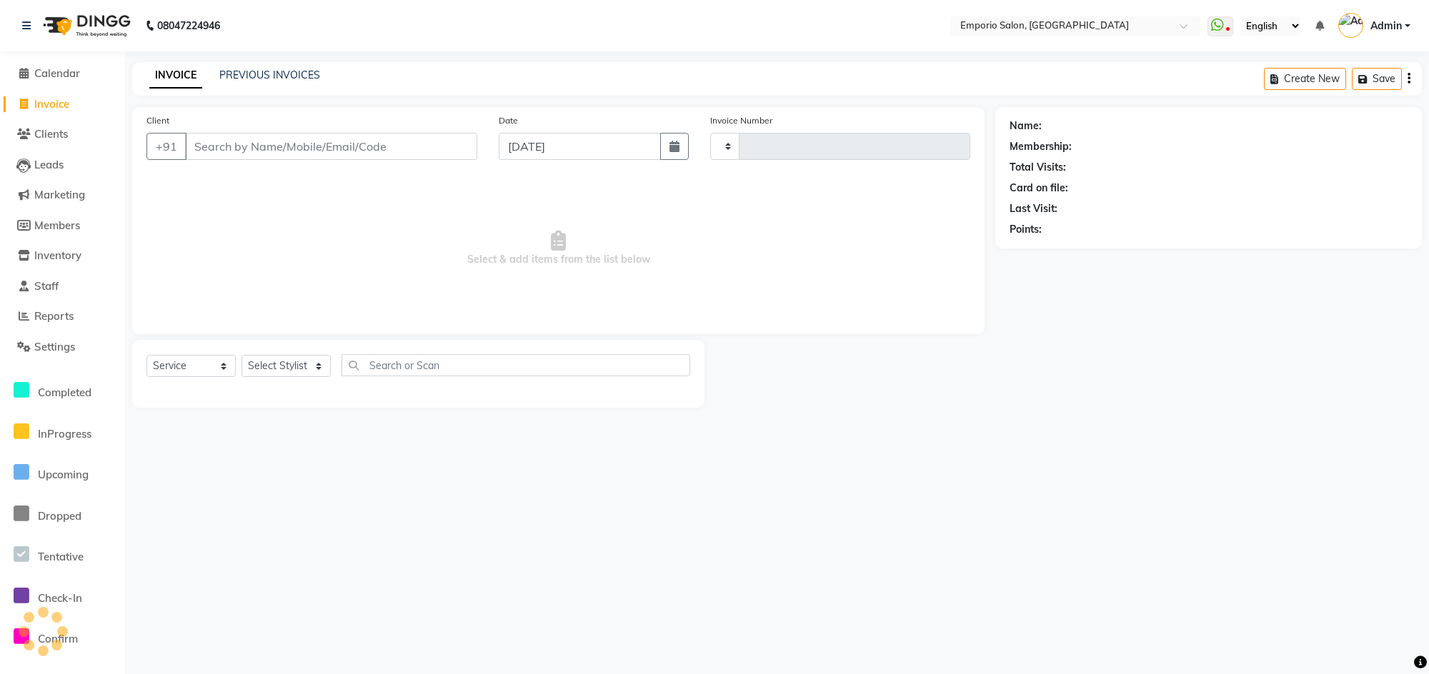
type input "4961"
select select "6332"
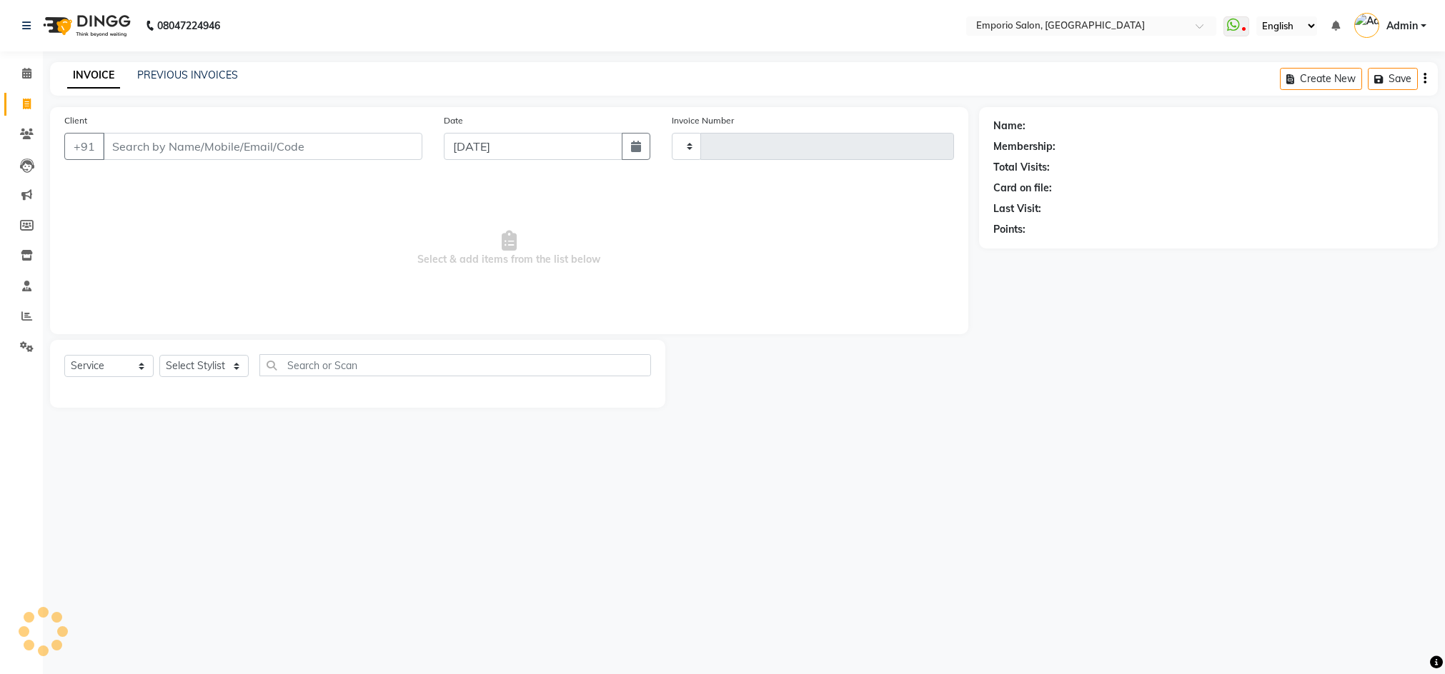
select select "service"
type input "4961"
select select "6332"
click at [25, 68] on icon at bounding box center [26, 73] width 9 height 11
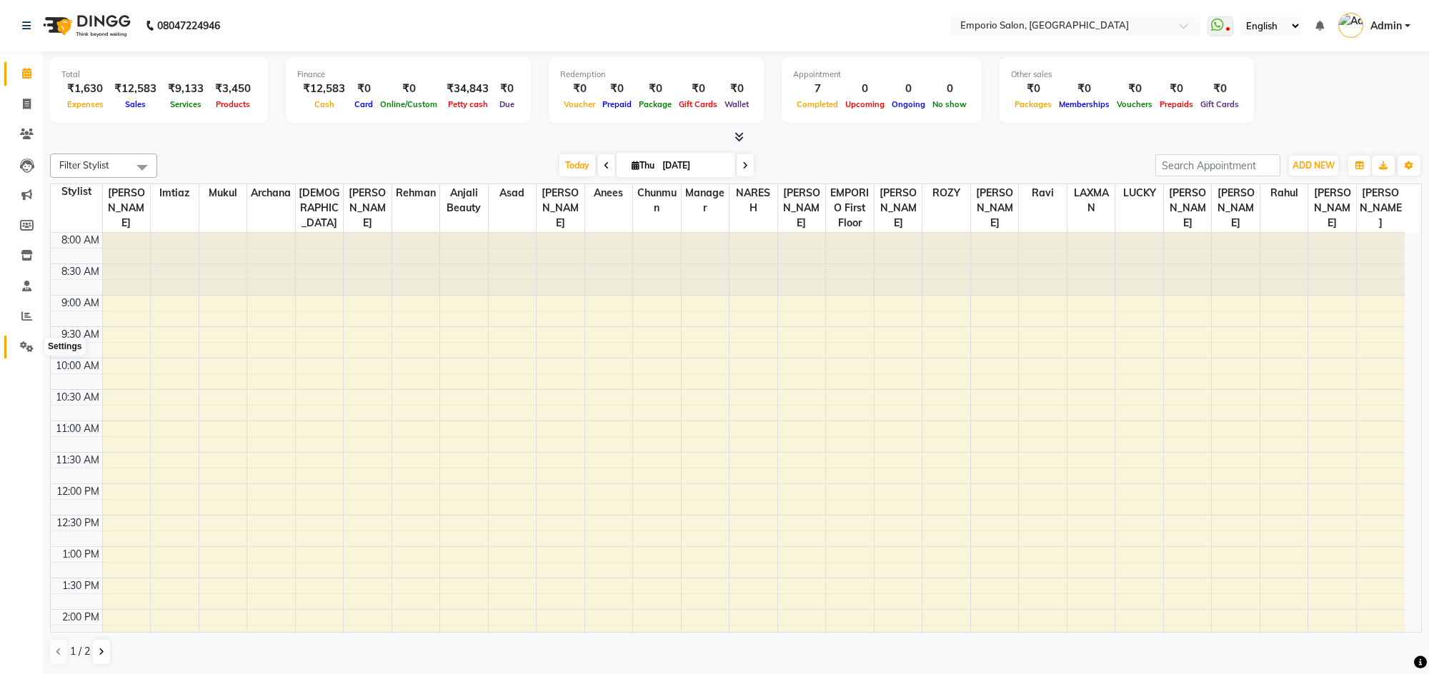
click at [16, 340] on span at bounding box center [26, 347] width 25 height 16
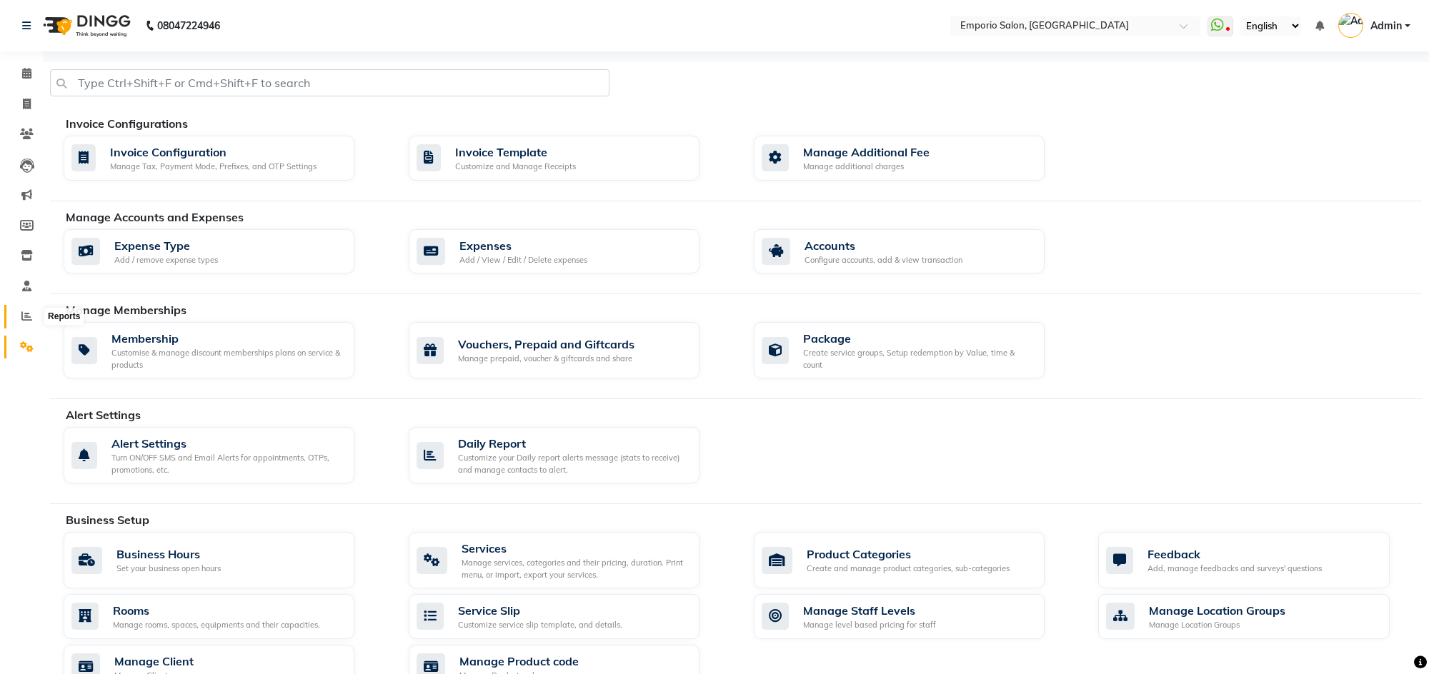
click at [25, 311] on icon at bounding box center [26, 316] width 11 height 11
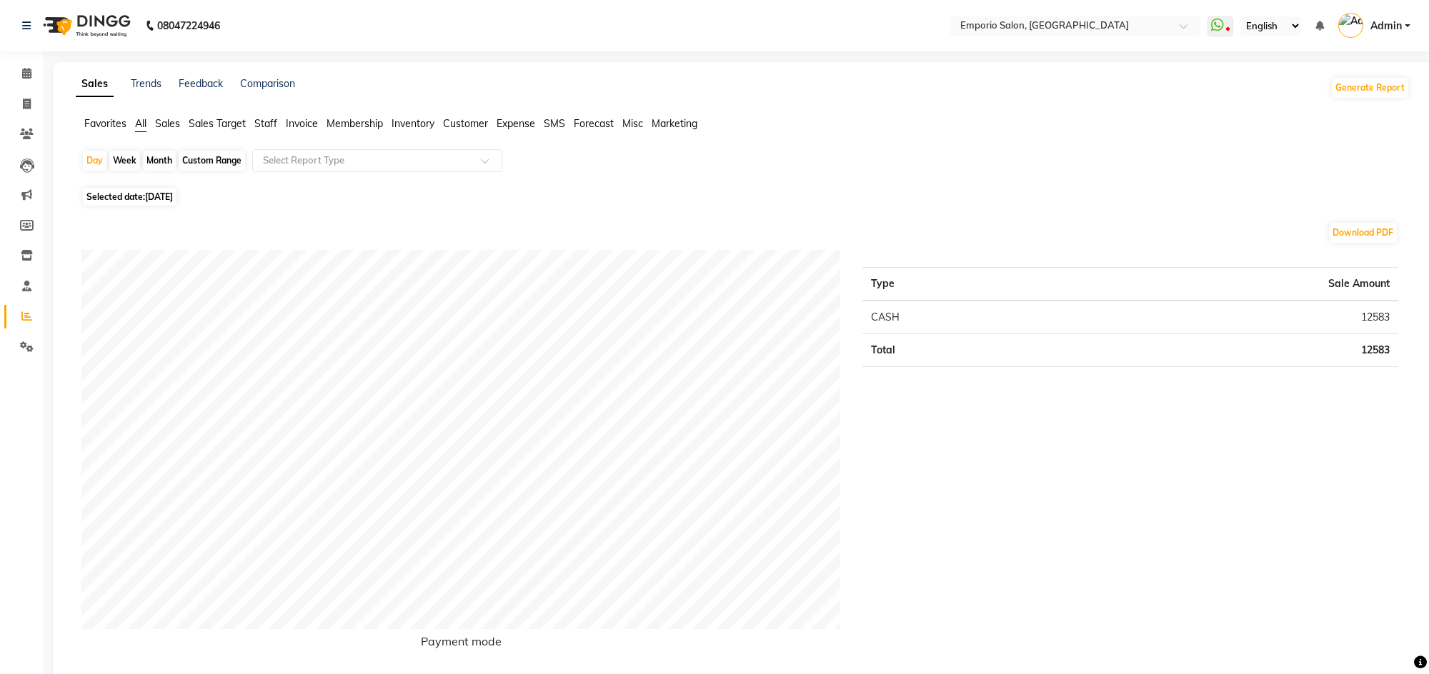
click at [261, 124] on span "Staff" at bounding box center [265, 123] width 23 height 13
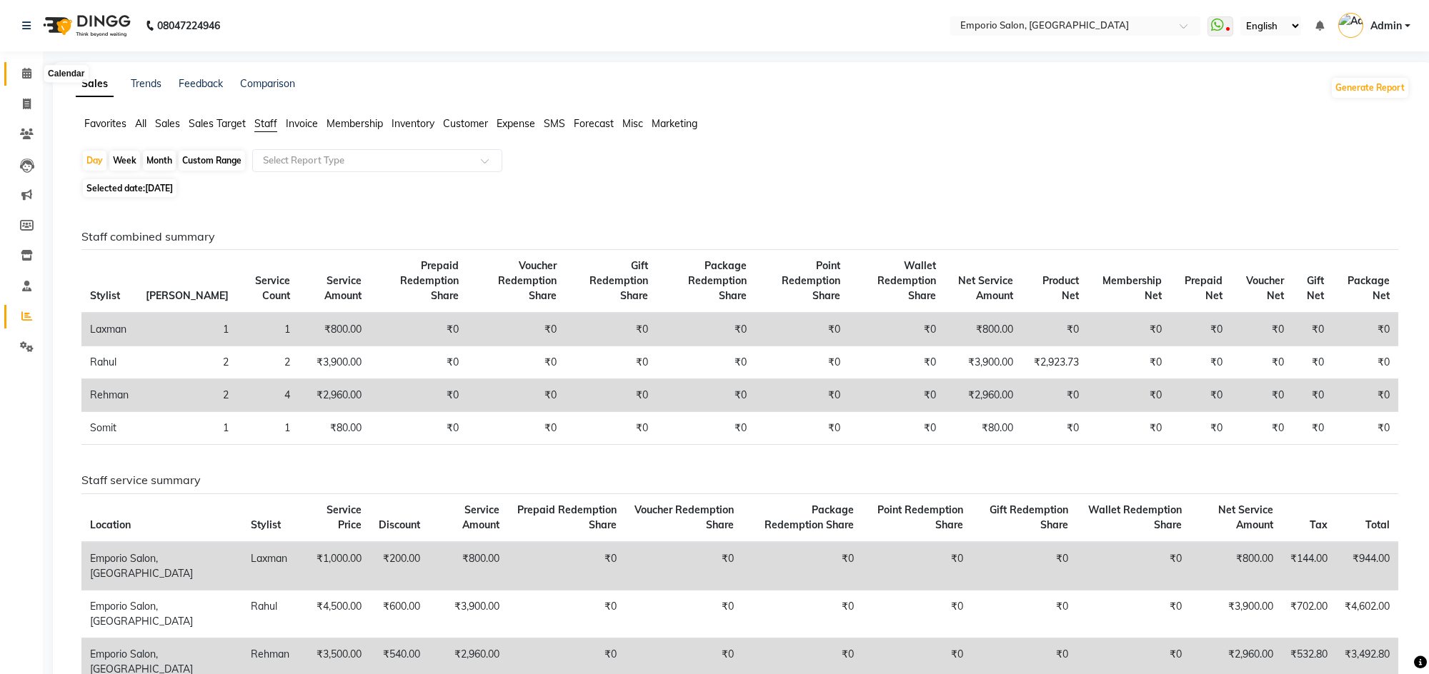
click at [26, 72] on icon at bounding box center [26, 73] width 9 height 11
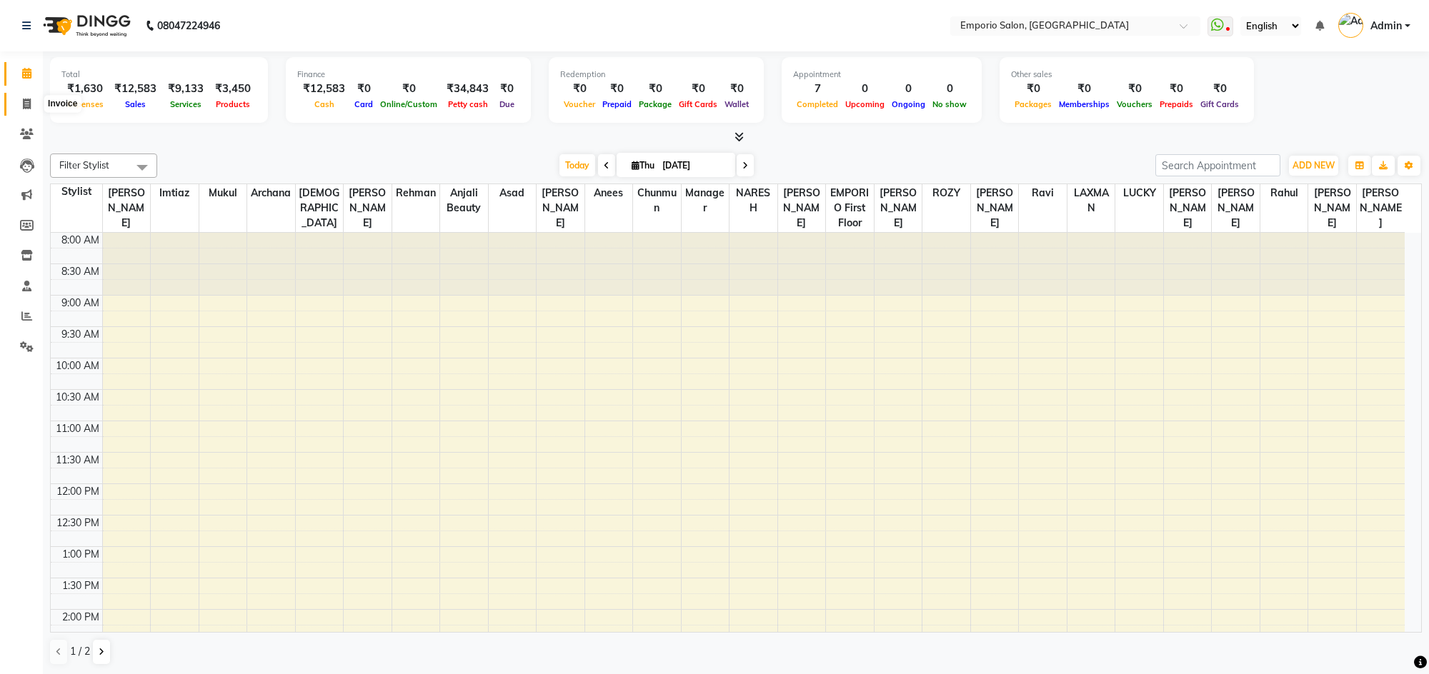
click at [25, 96] on span at bounding box center [26, 104] width 25 height 16
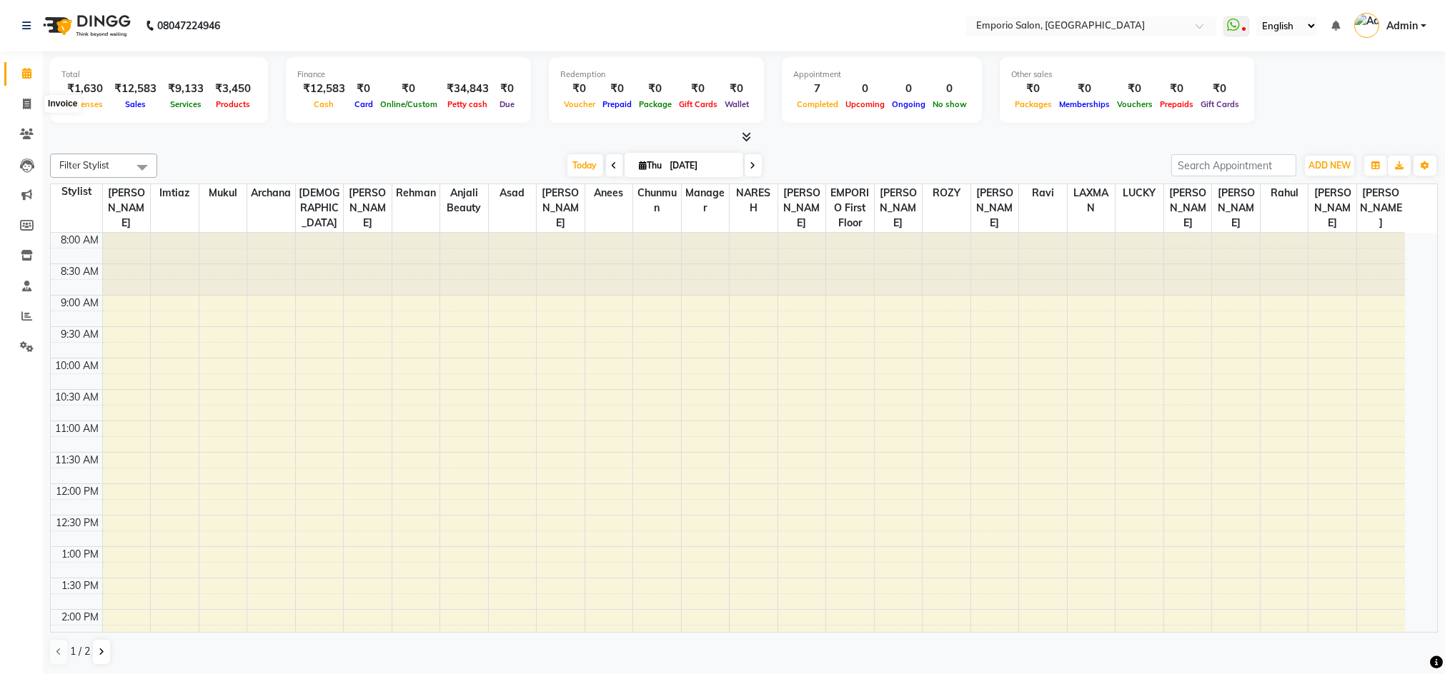
select select "6332"
select select "service"
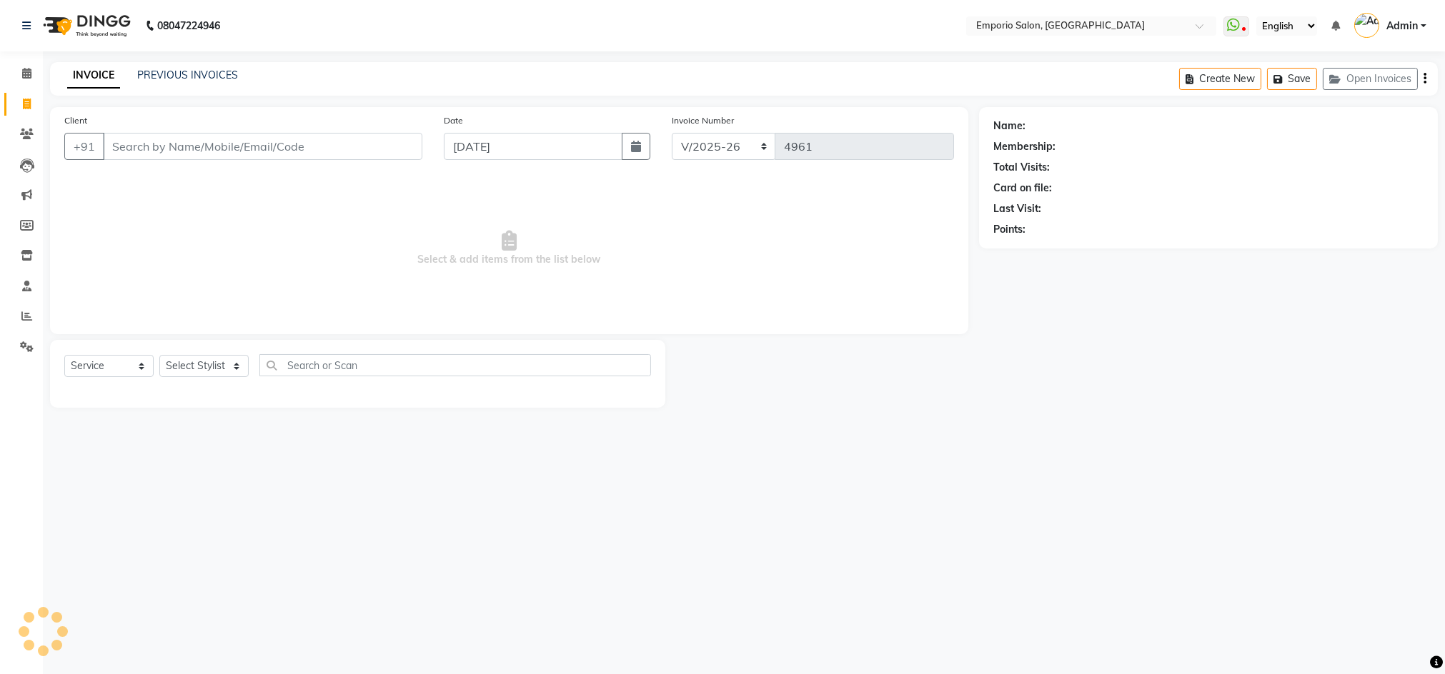
click at [252, 145] on input "Client" at bounding box center [262, 146] width 319 height 27
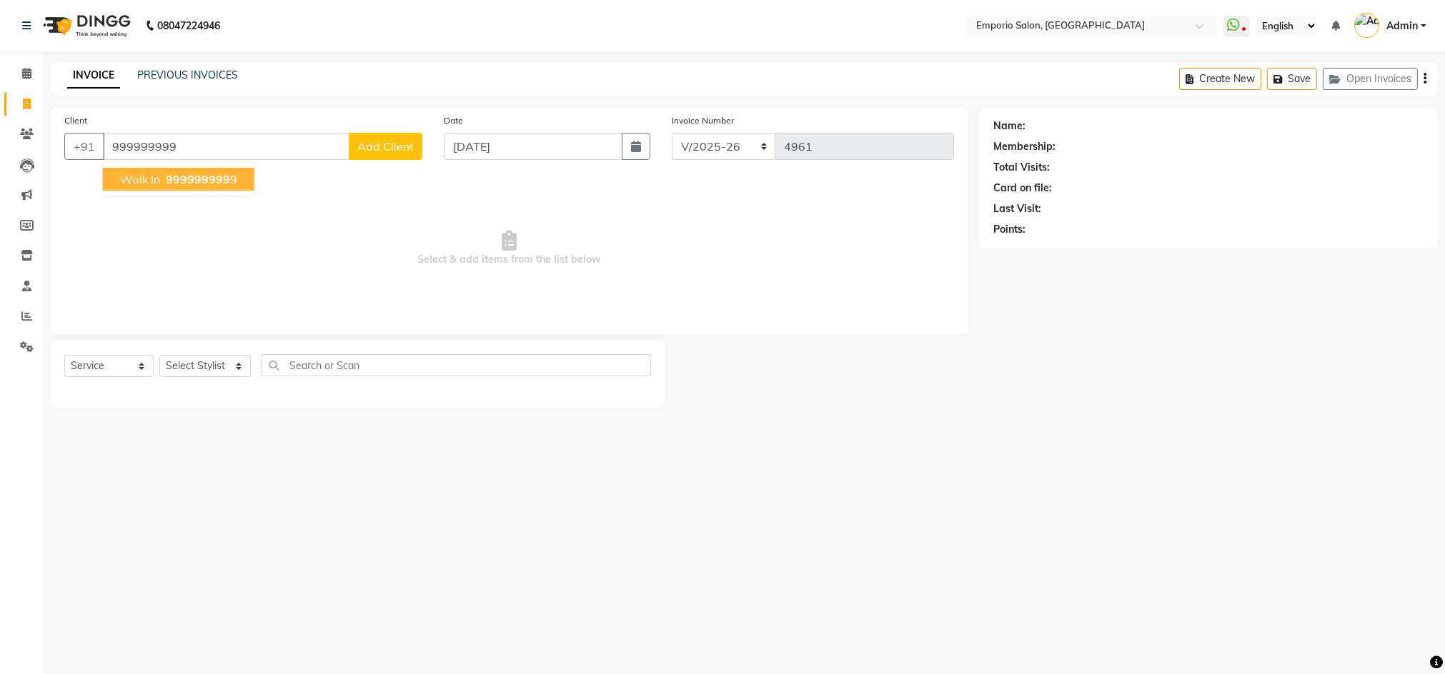
click at [174, 176] on span "999999999" at bounding box center [198, 179] width 64 height 14
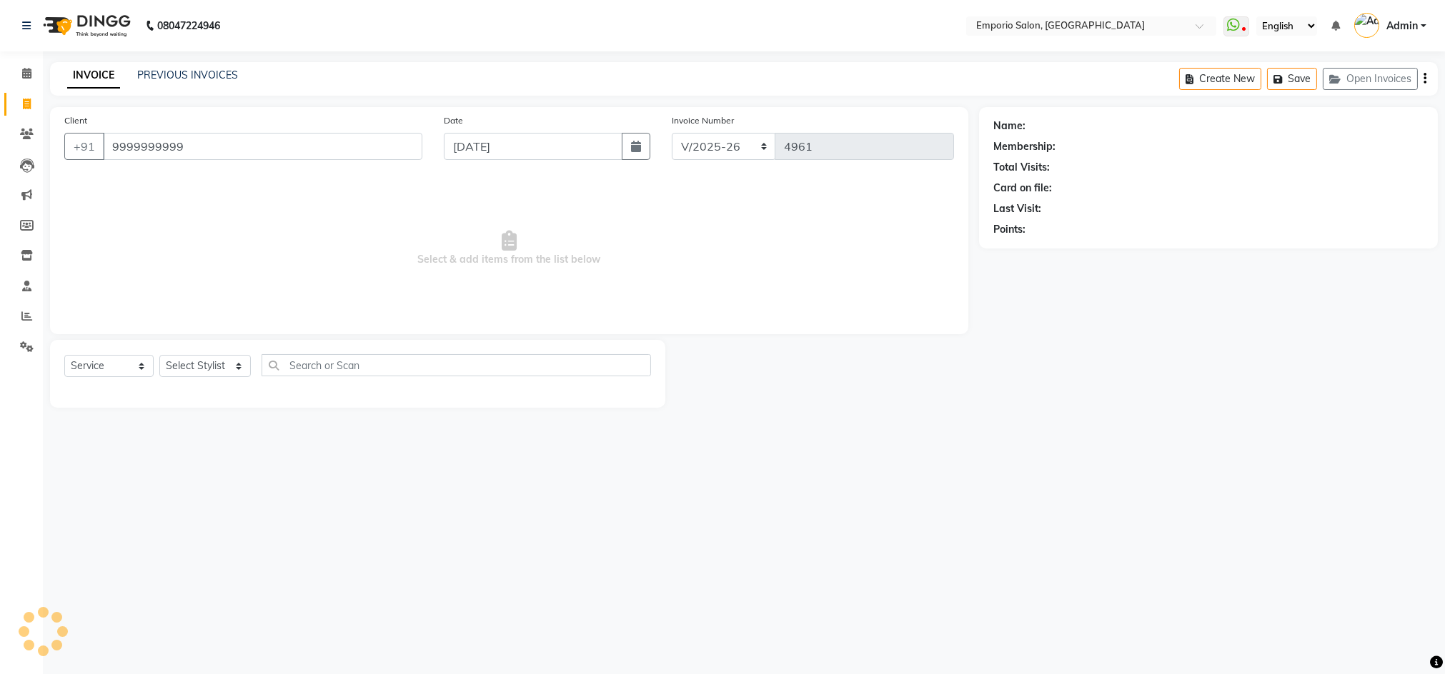
type input "9999999999"
click at [234, 364] on select "Select Stylist [PERSON_NAME] beauty [PERSON_NAME] [PERSON_NAME] EMPORIO First F…" at bounding box center [204, 366] width 91 height 22
select select "1: Object"
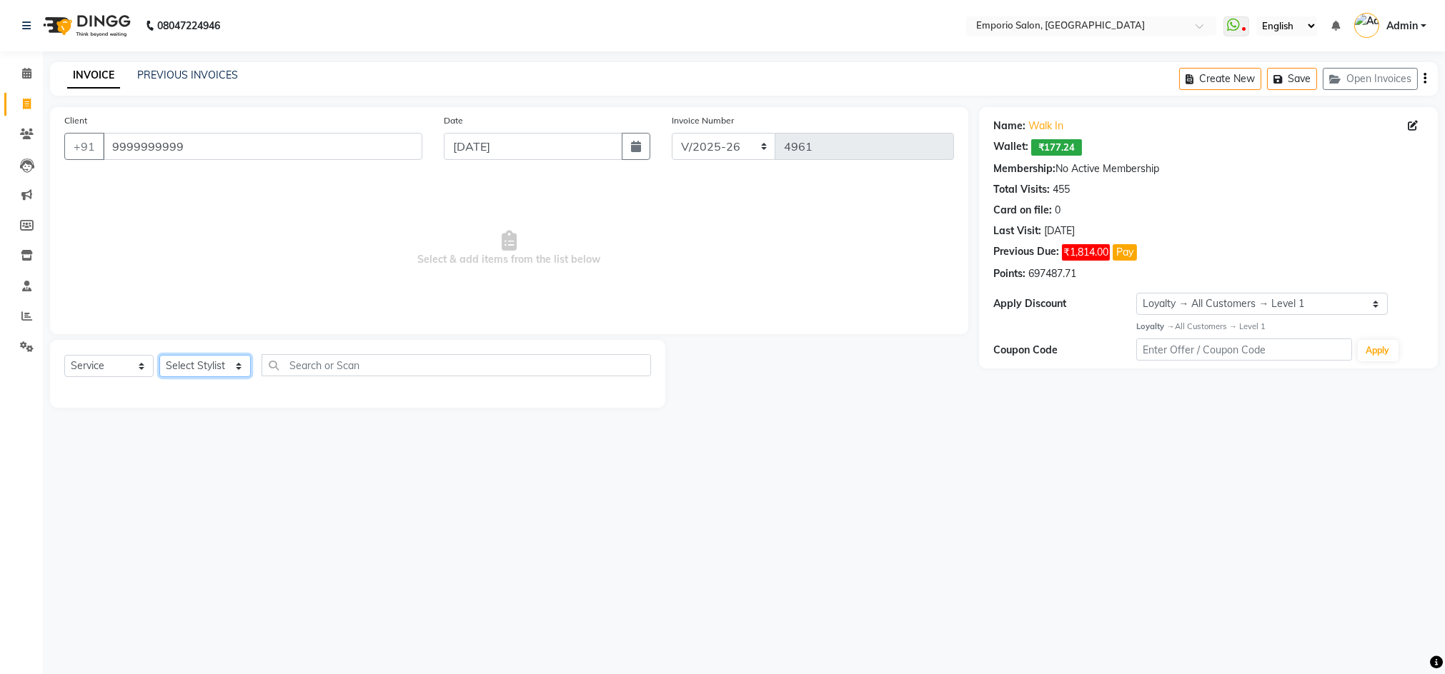
select select "53535"
click at [159, 355] on select "Select Stylist [PERSON_NAME] beauty [PERSON_NAME] [PERSON_NAME] EMPORIO First F…" at bounding box center [204, 366] width 91 height 22
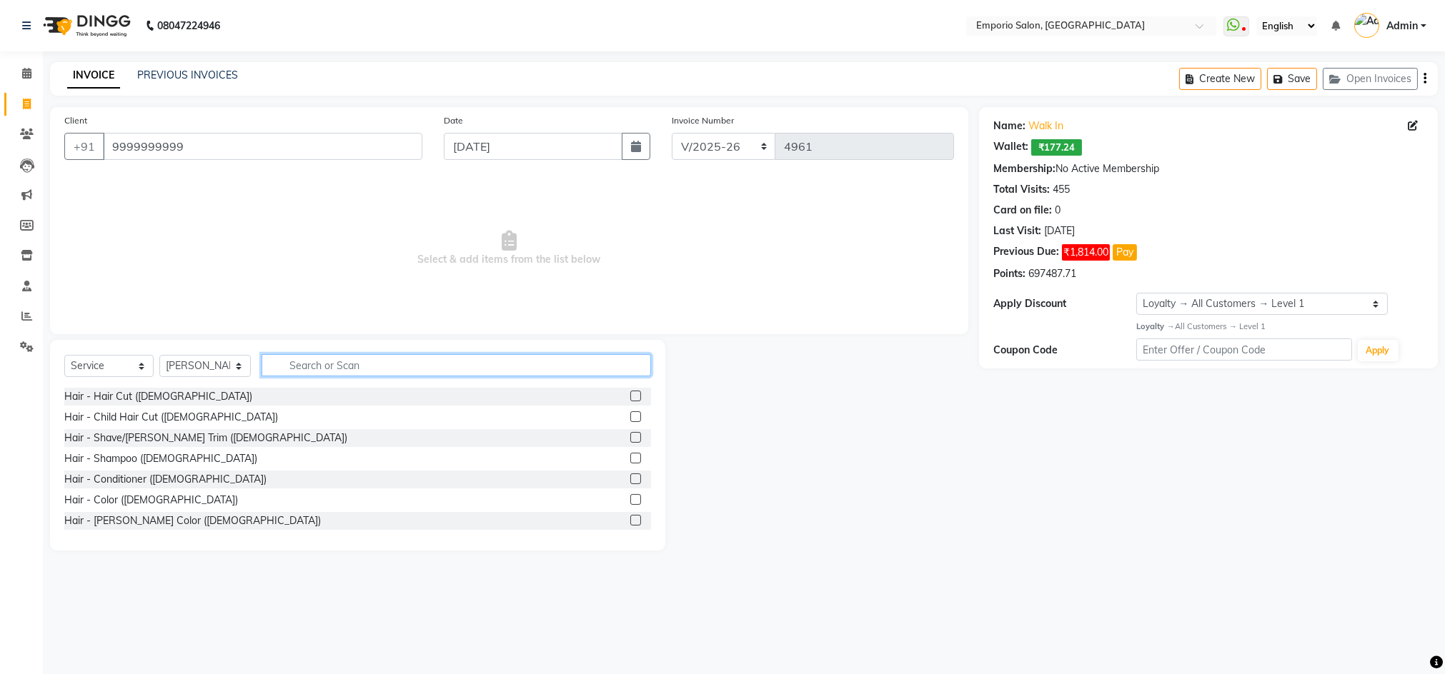
click at [304, 366] on input "text" at bounding box center [455, 365] width 389 height 22
type input "HI"
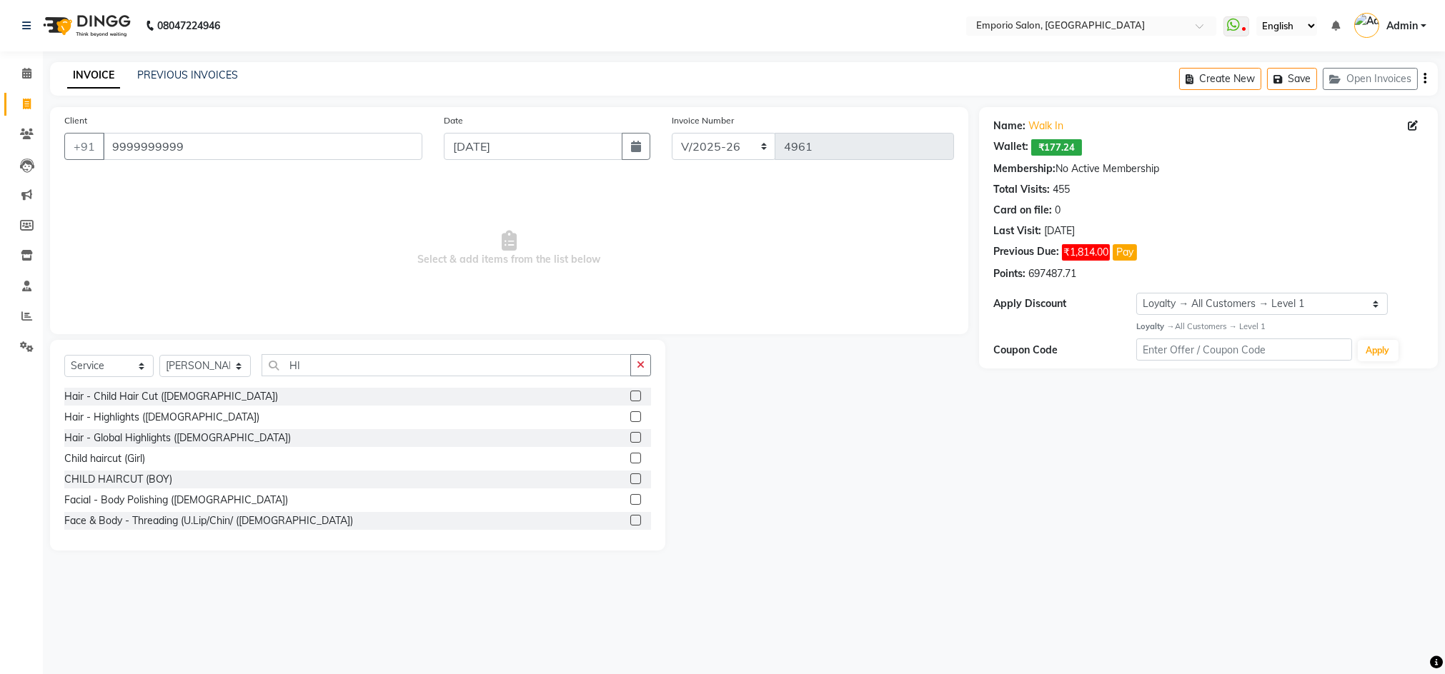
click at [630, 434] on label at bounding box center [635, 437] width 11 height 11
click at [630, 434] on input "checkbox" at bounding box center [634, 438] width 9 height 9
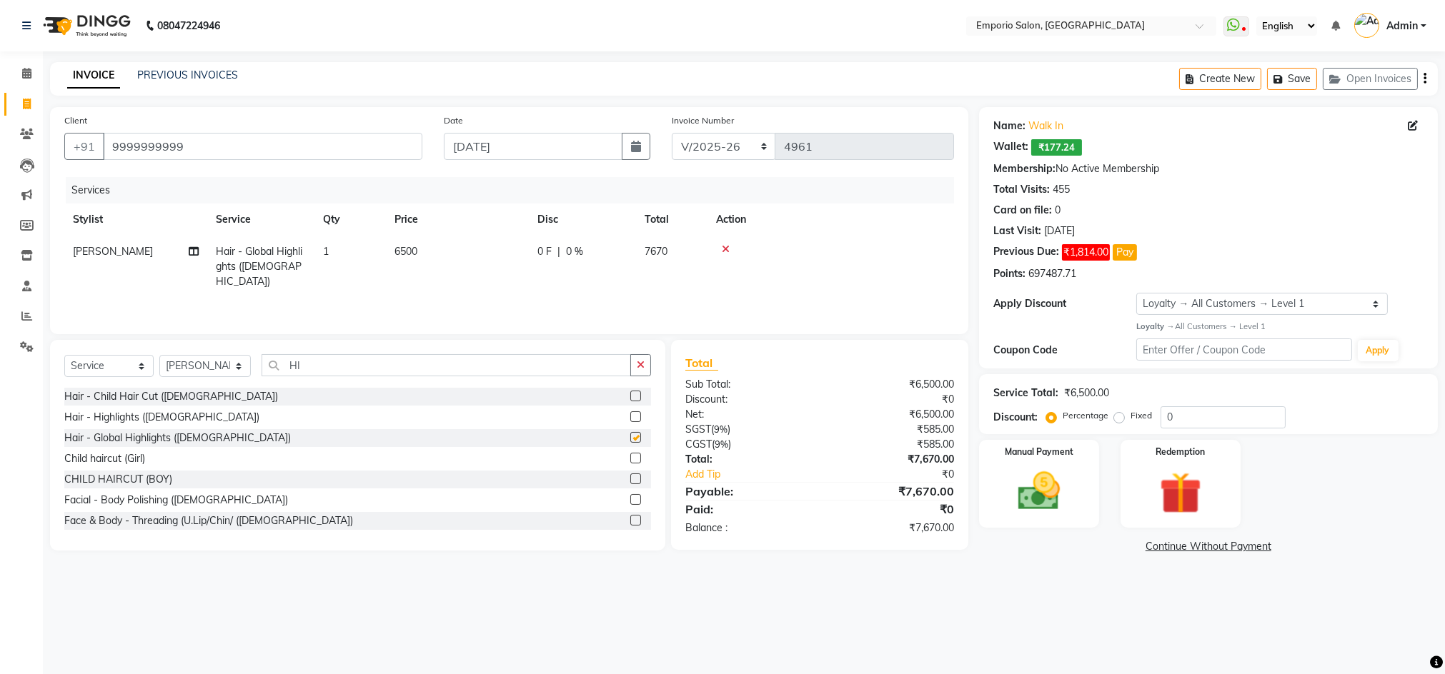
checkbox input "false"
click at [426, 255] on td "6500" at bounding box center [457, 267] width 143 height 62
select select "53535"
click at [508, 254] on input "6500" at bounding box center [525, 255] width 126 height 22
type input "6"
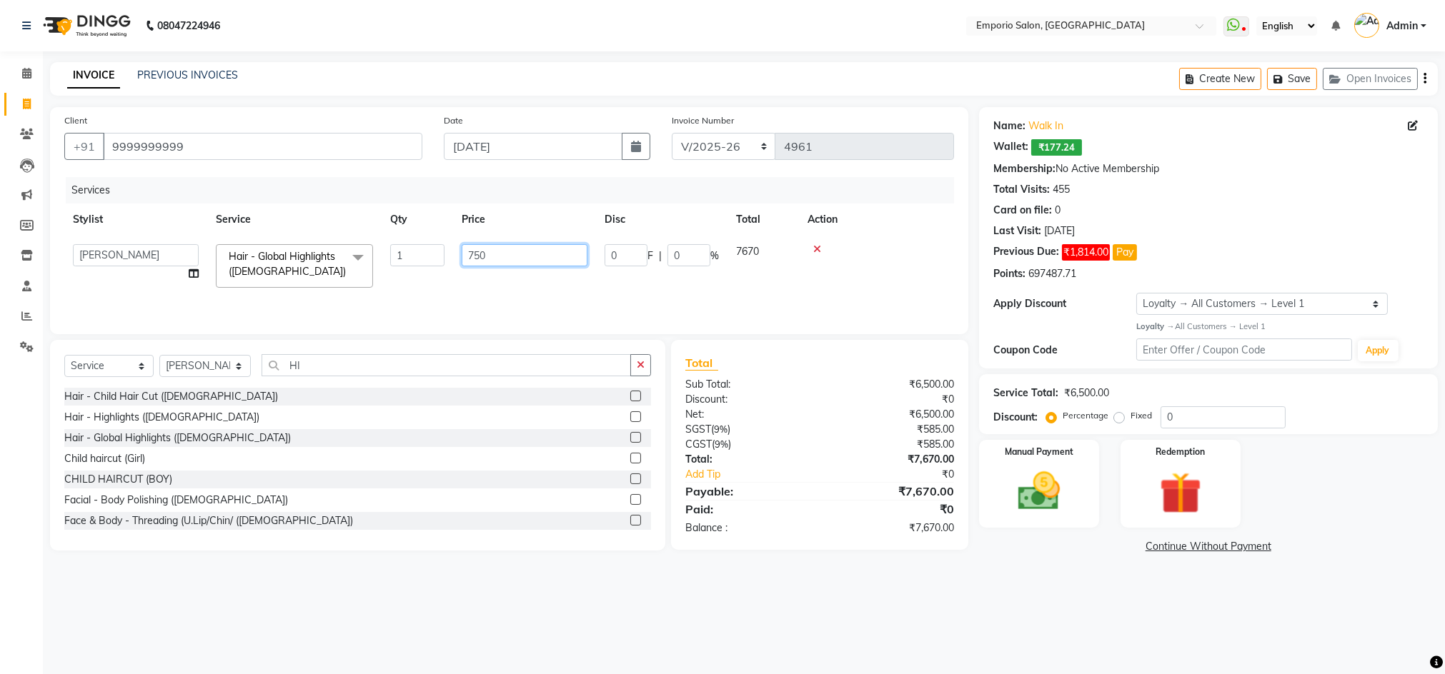
type input "7500"
click at [981, 587] on div "08047224946 Select Location × Emporio Salon, [GEOGRAPHIC_DATA] WhatsApp Status …" at bounding box center [722, 337] width 1445 height 674
click at [207, 144] on input "9999999999" at bounding box center [262, 146] width 319 height 27
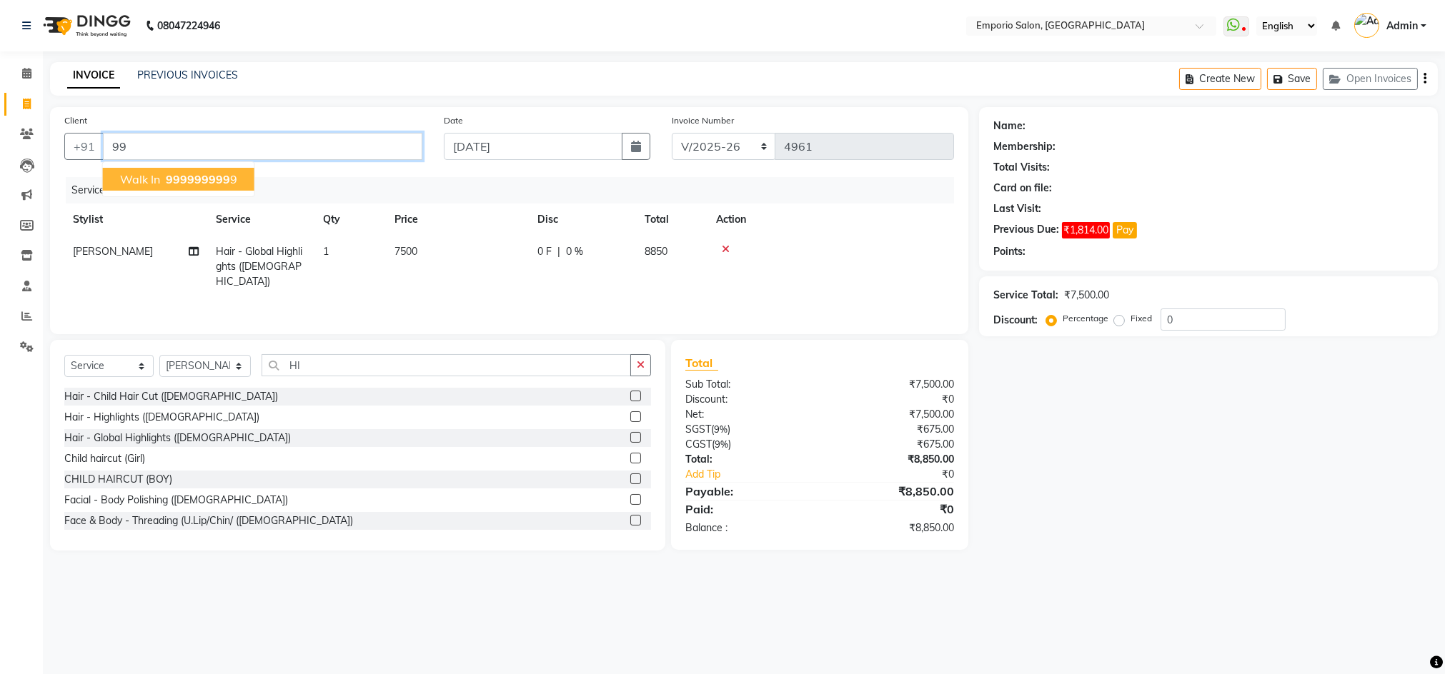
type input "9"
click at [218, 181] on span "98101463" at bounding box center [246, 179] width 57 height 14
type input "9810146361"
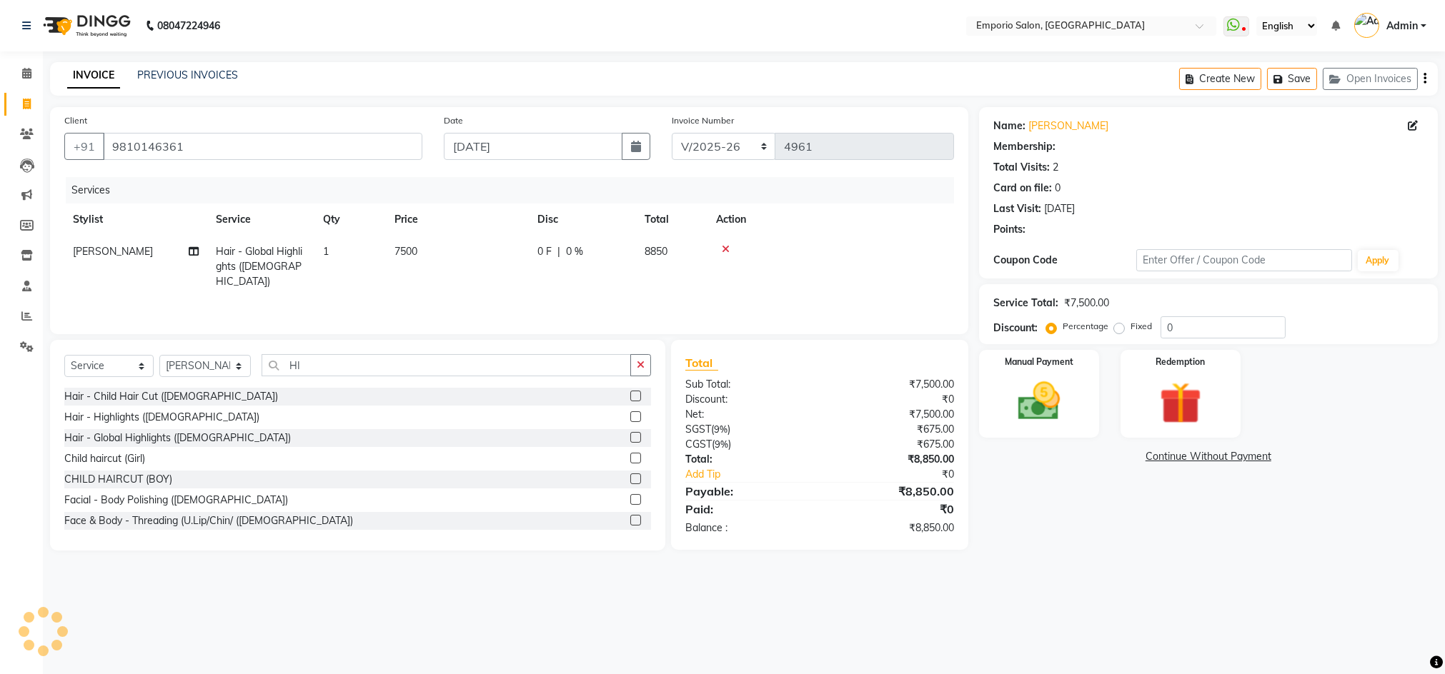
select select "1: Object"
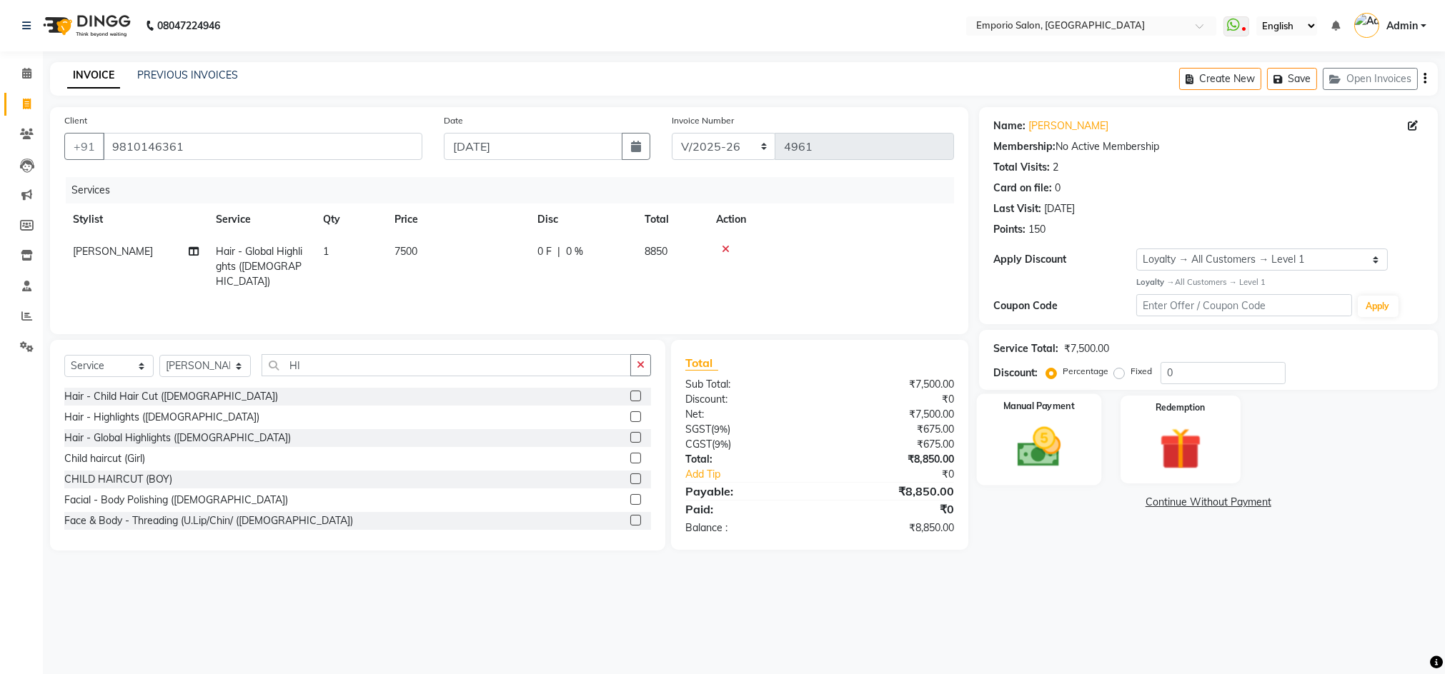
click at [1050, 440] on img at bounding box center [1038, 447] width 71 height 51
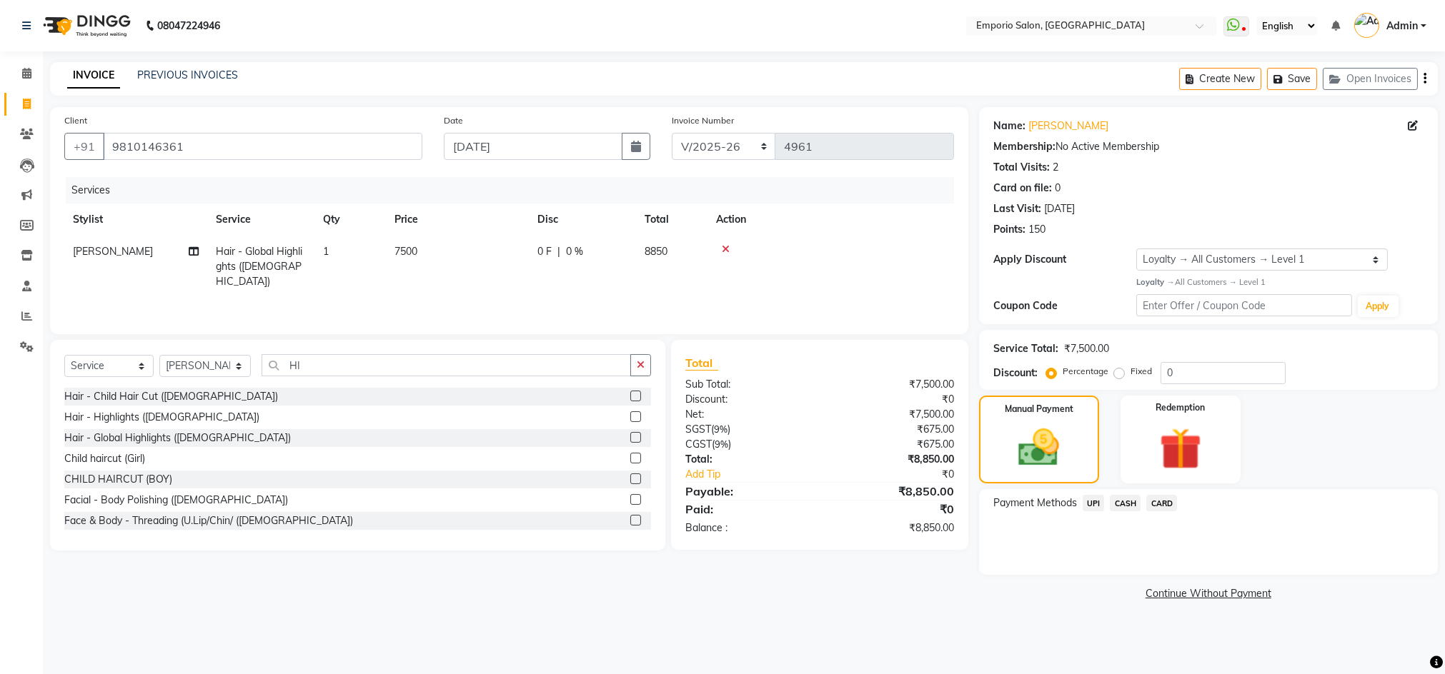
click at [1119, 502] on span "CASH" at bounding box center [1125, 503] width 31 height 16
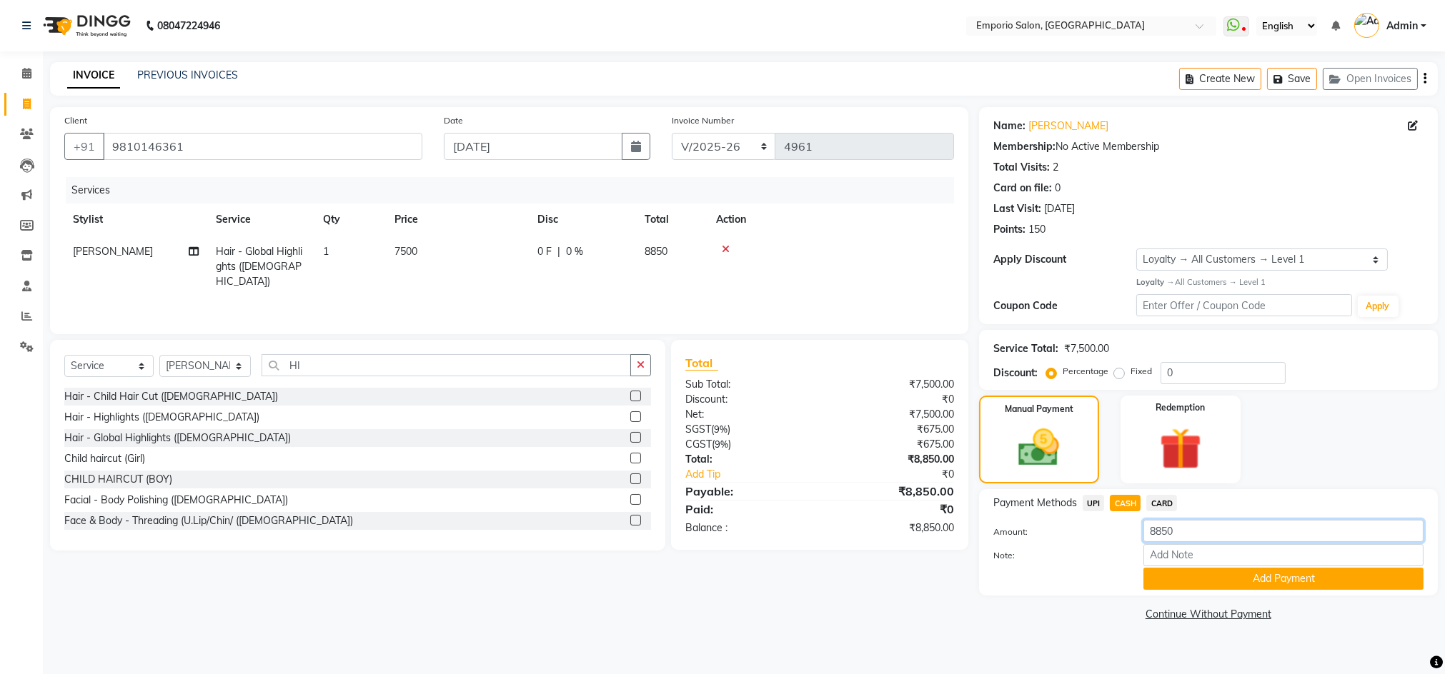
click at [1212, 526] on input "8850" at bounding box center [1283, 531] width 280 height 22
type input "8"
type input "4000"
click at [1260, 579] on button "Add Payment" at bounding box center [1283, 579] width 280 height 22
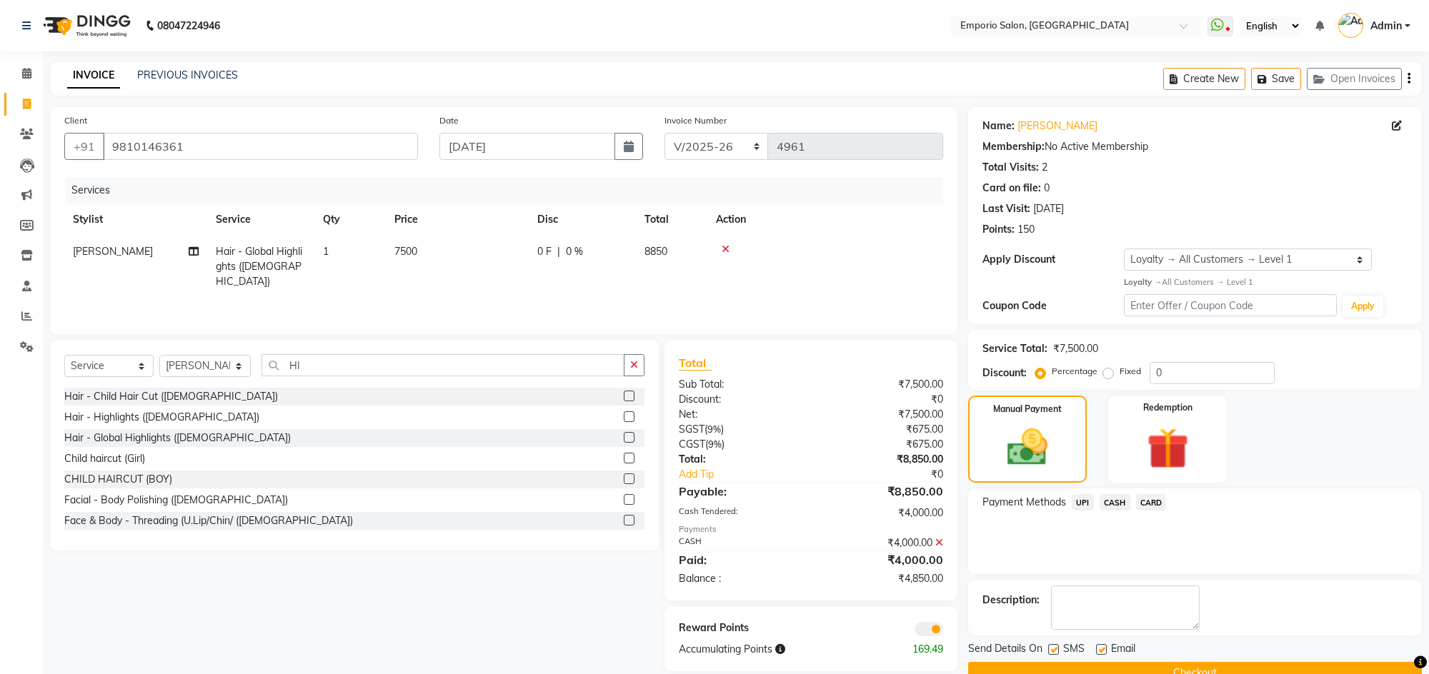
click at [1082, 502] on span "UPI" at bounding box center [1083, 502] width 22 height 16
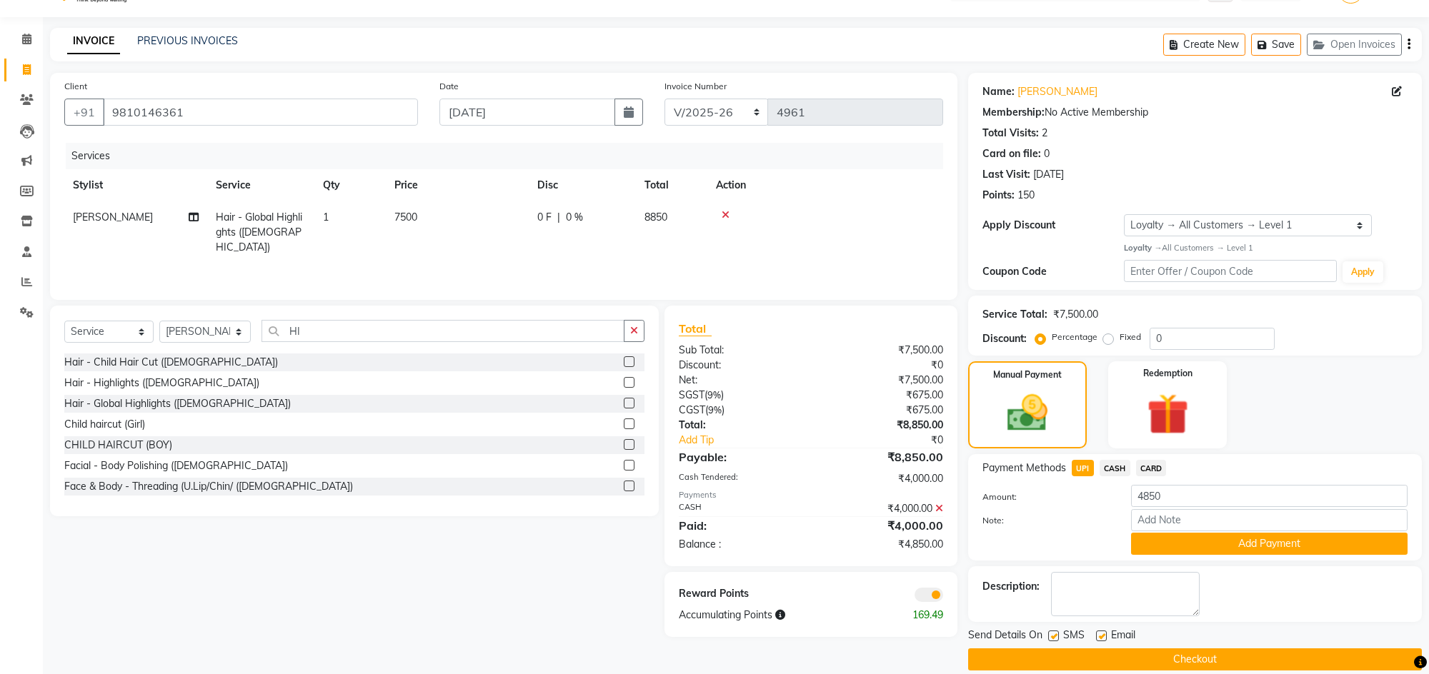
scroll to position [53, 0]
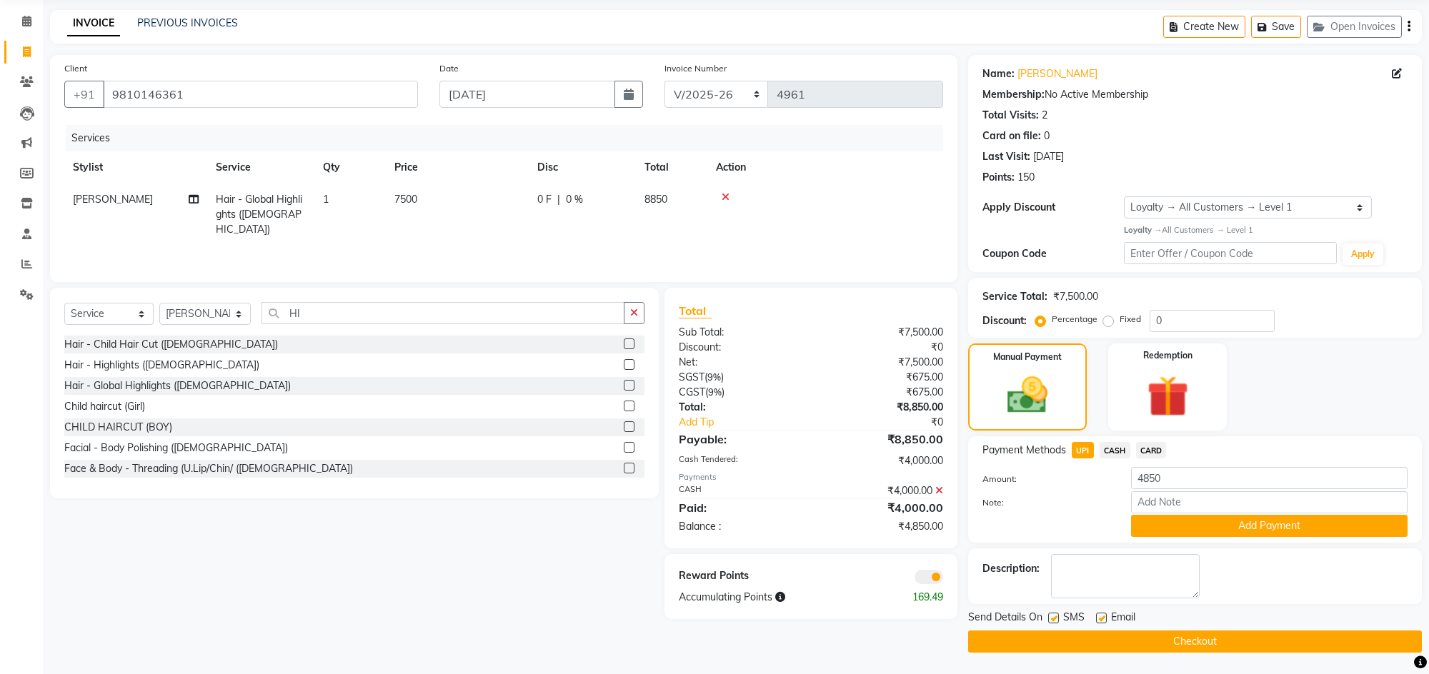
click at [934, 574] on span at bounding box center [929, 577] width 29 height 14
click at [943, 579] on input "checkbox" at bounding box center [943, 579] width 0 height 0
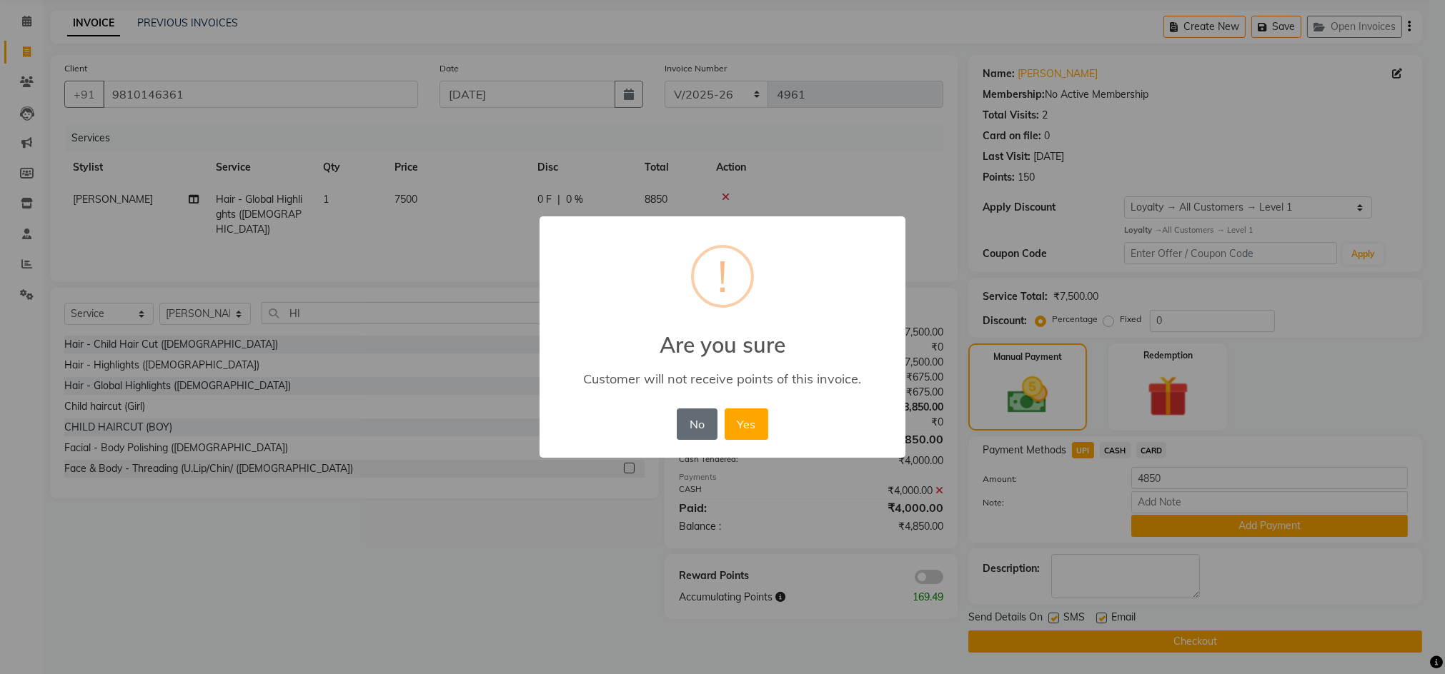
click at [705, 424] on button "No" at bounding box center [697, 424] width 40 height 31
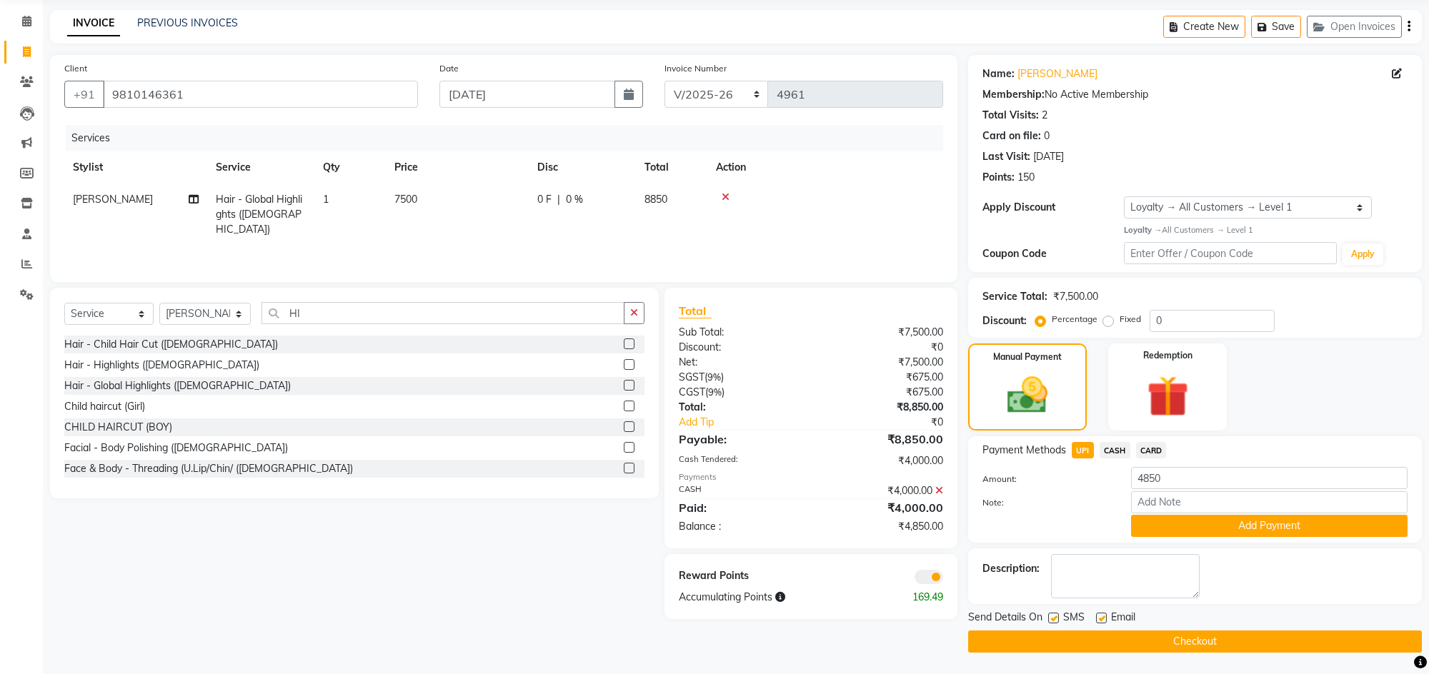
click at [1091, 644] on button "Checkout" at bounding box center [1195, 642] width 454 height 22
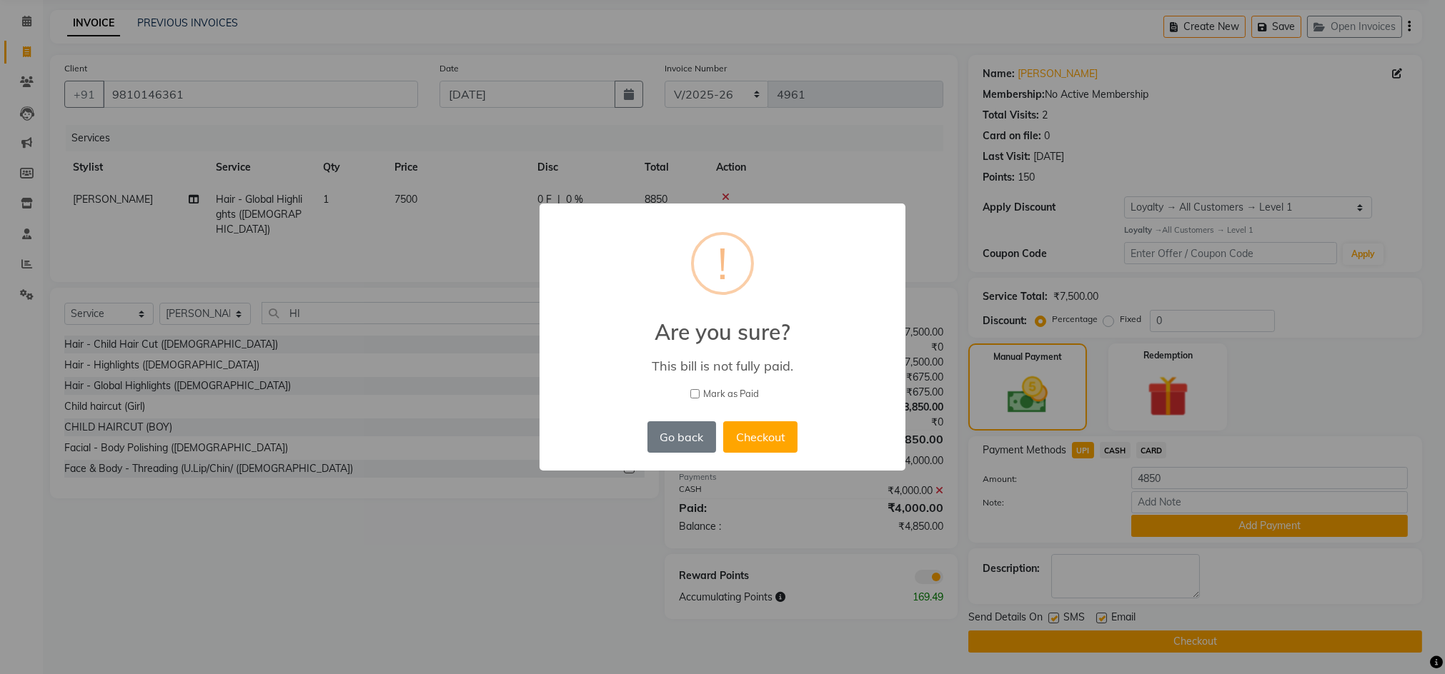
click at [692, 390] on input "Mark as Paid" at bounding box center [694, 393] width 9 height 9
checkbox input "true"
click at [702, 434] on button "Go back" at bounding box center [681, 437] width 69 height 31
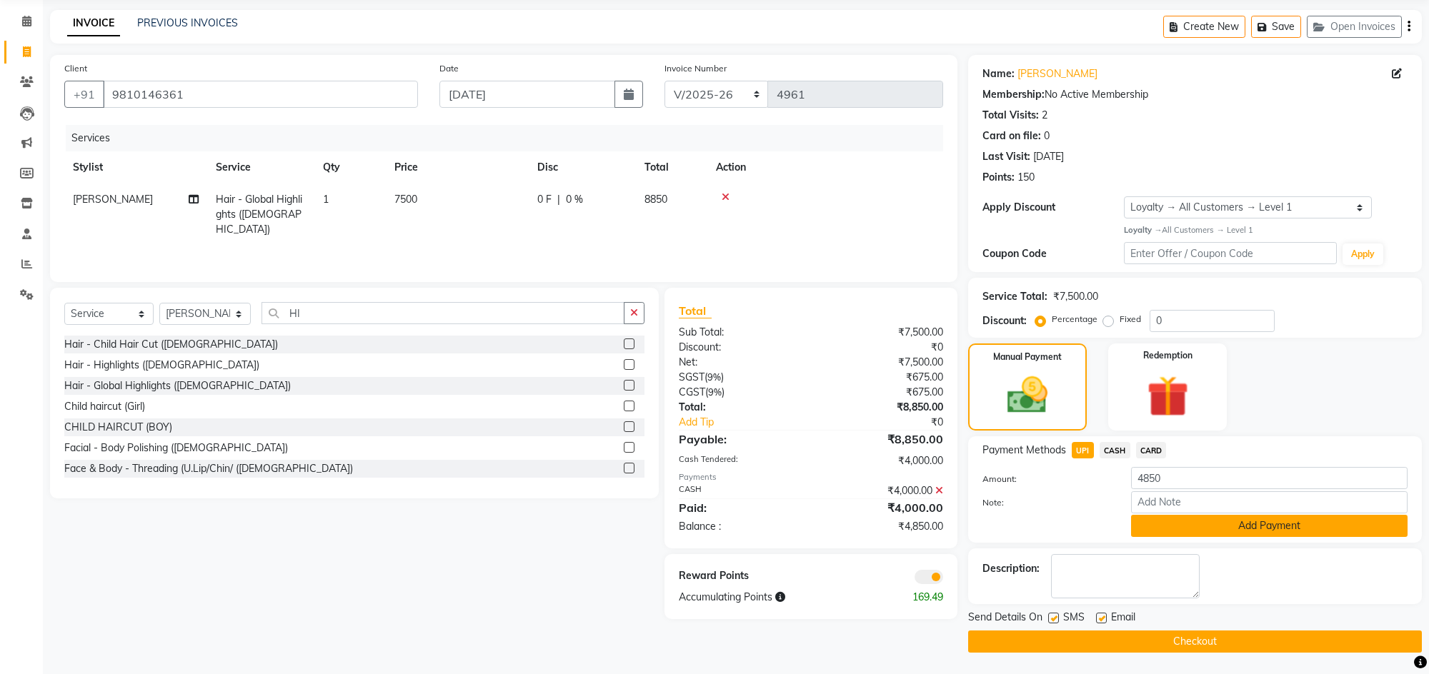
click at [1224, 525] on button "Add Payment" at bounding box center [1269, 526] width 277 height 22
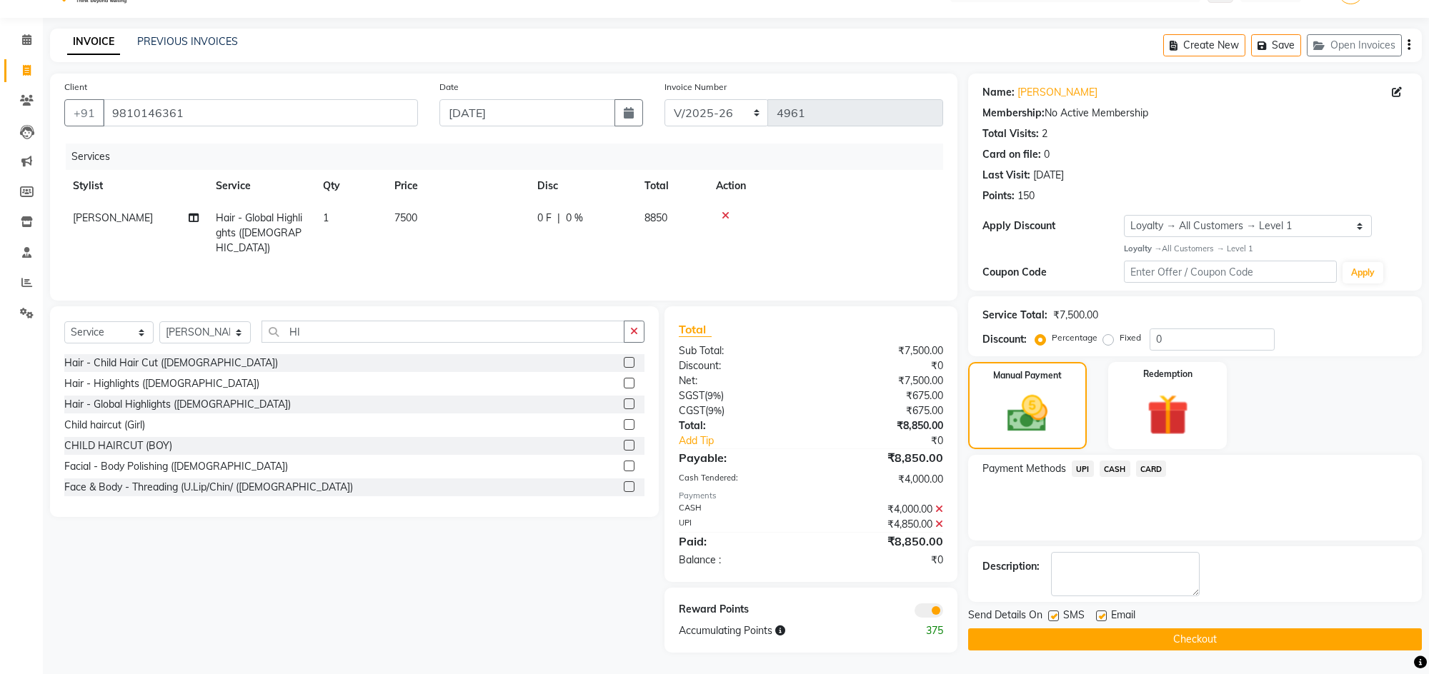
scroll to position [33, 0]
click at [1179, 639] on button "Checkout" at bounding box center [1195, 640] width 454 height 22
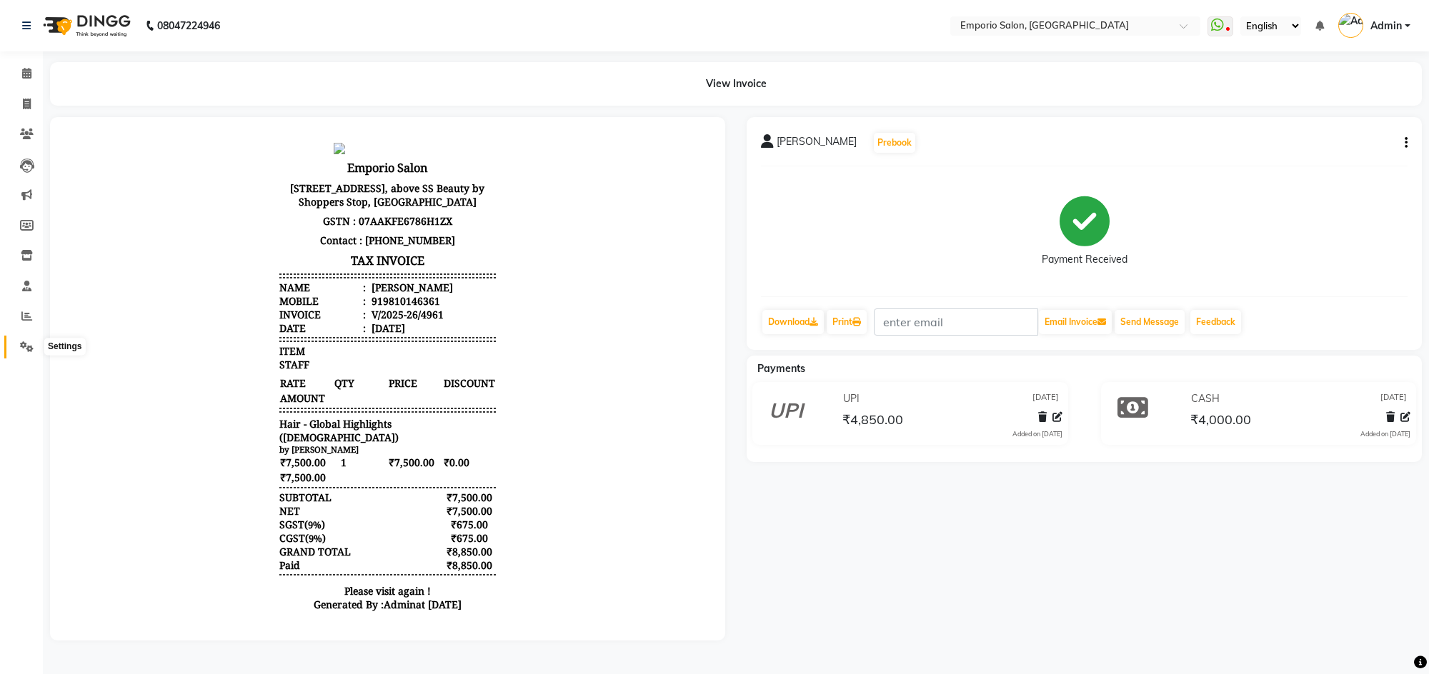
click at [26, 342] on icon at bounding box center [27, 347] width 14 height 11
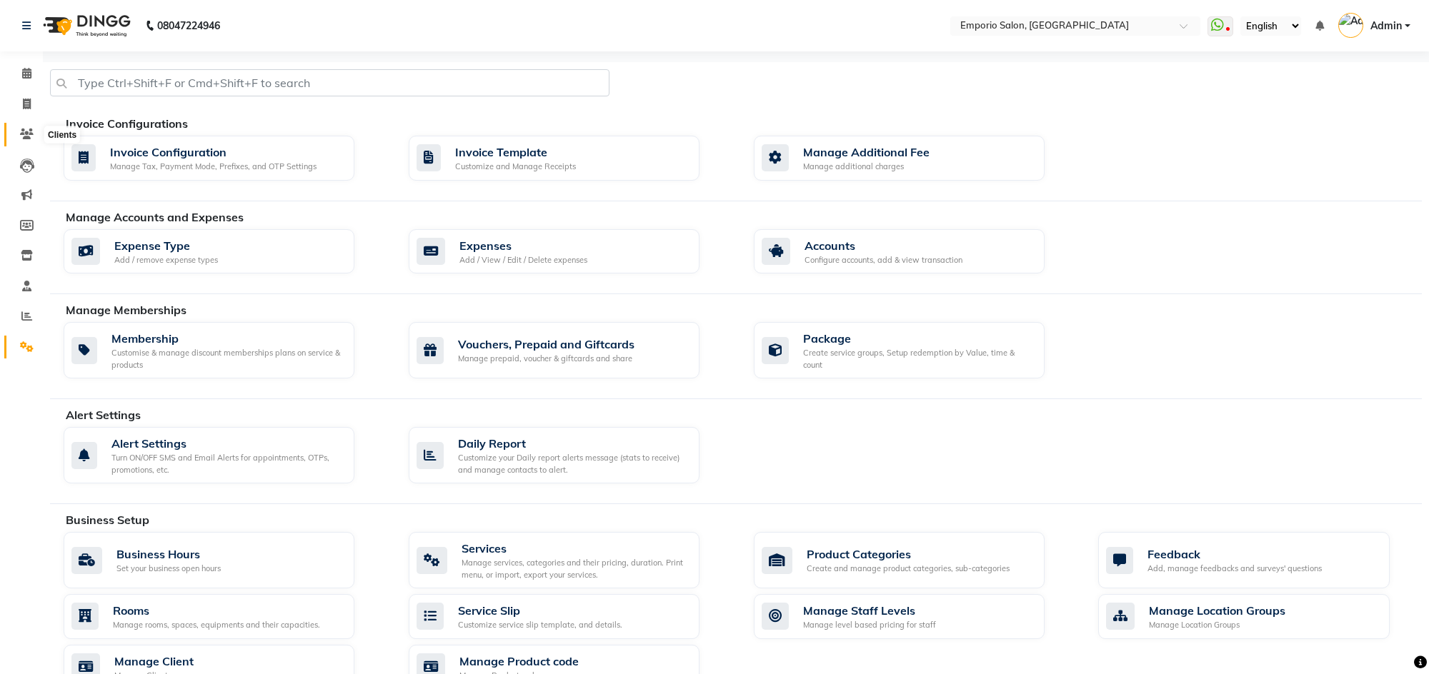
click at [20, 127] on span at bounding box center [26, 134] width 25 height 16
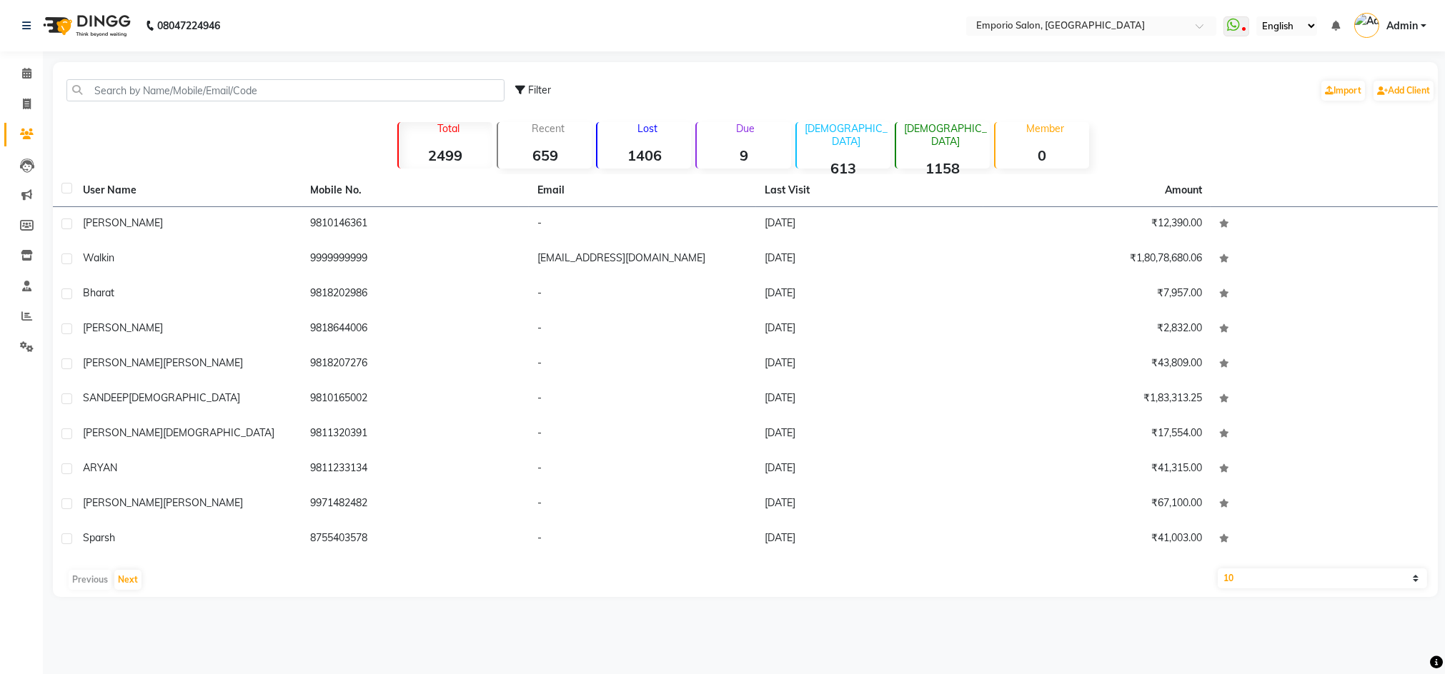
drag, startPoint x: 98, startPoint y: 102, endPoint x: 104, endPoint y: 108, distance: 8.1
click at [104, 108] on div "Filter Import Add Client" at bounding box center [745, 90] width 1379 height 45
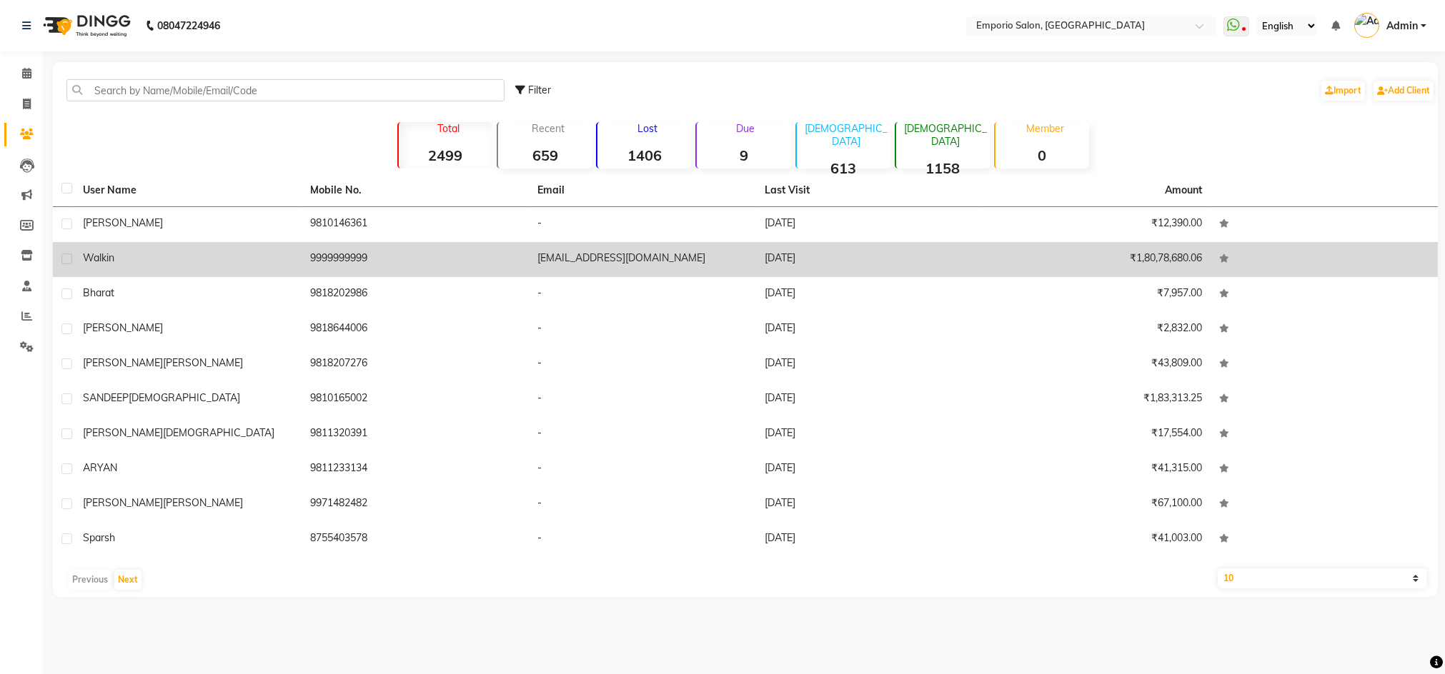
drag, startPoint x: 653, startPoint y: 259, endPoint x: 497, endPoint y: 259, distance: 156.5
click at [497, 259] on tr "walk in 9999999999 [EMAIL_ADDRESS][DOMAIN_NAME] [DATE] ₹1,80,78,680.06" at bounding box center [745, 259] width 1385 height 35
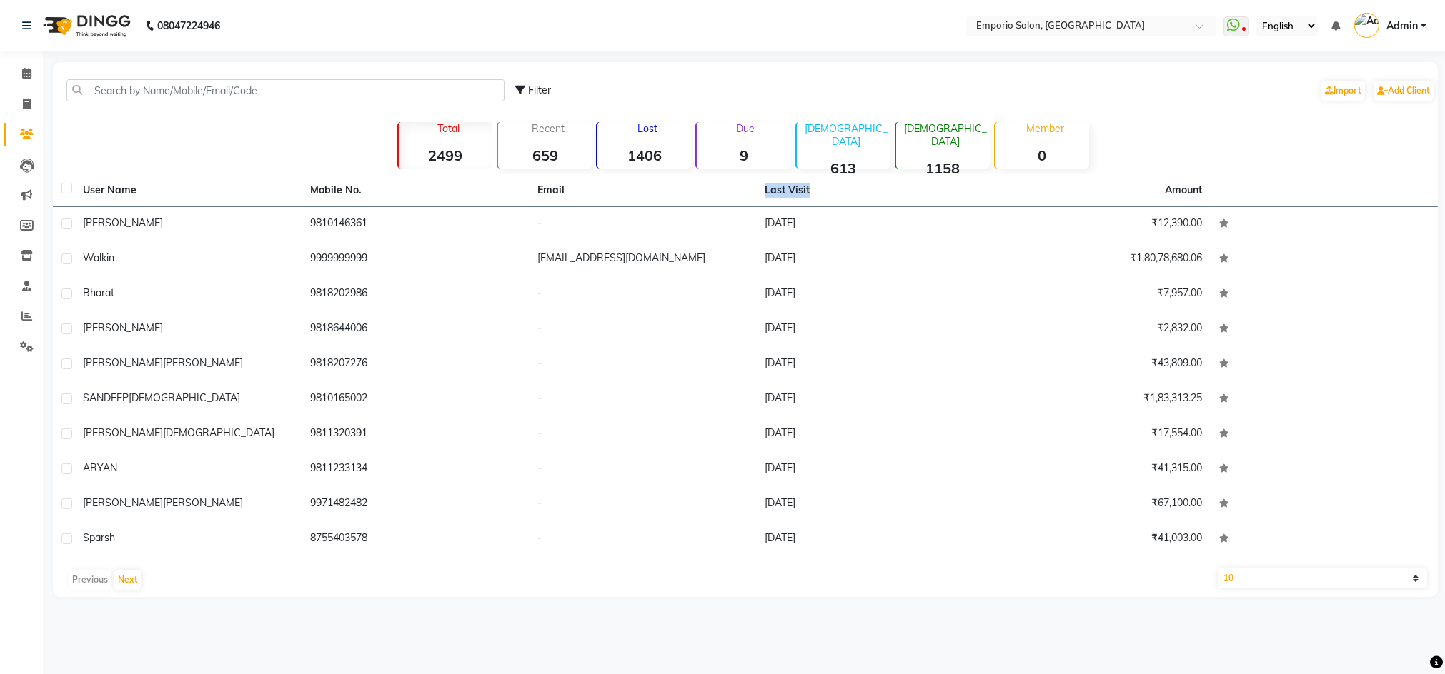
drag, startPoint x: 719, startPoint y: 194, endPoint x: 820, endPoint y: 196, distance: 100.8
click at [820, 196] on tr "User Name Mobile No. Email Last Visit Amount" at bounding box center [745, 190] width 1385 height 33
click at [26, 19] on link at bounding box center [29, 26] width 14 height 40
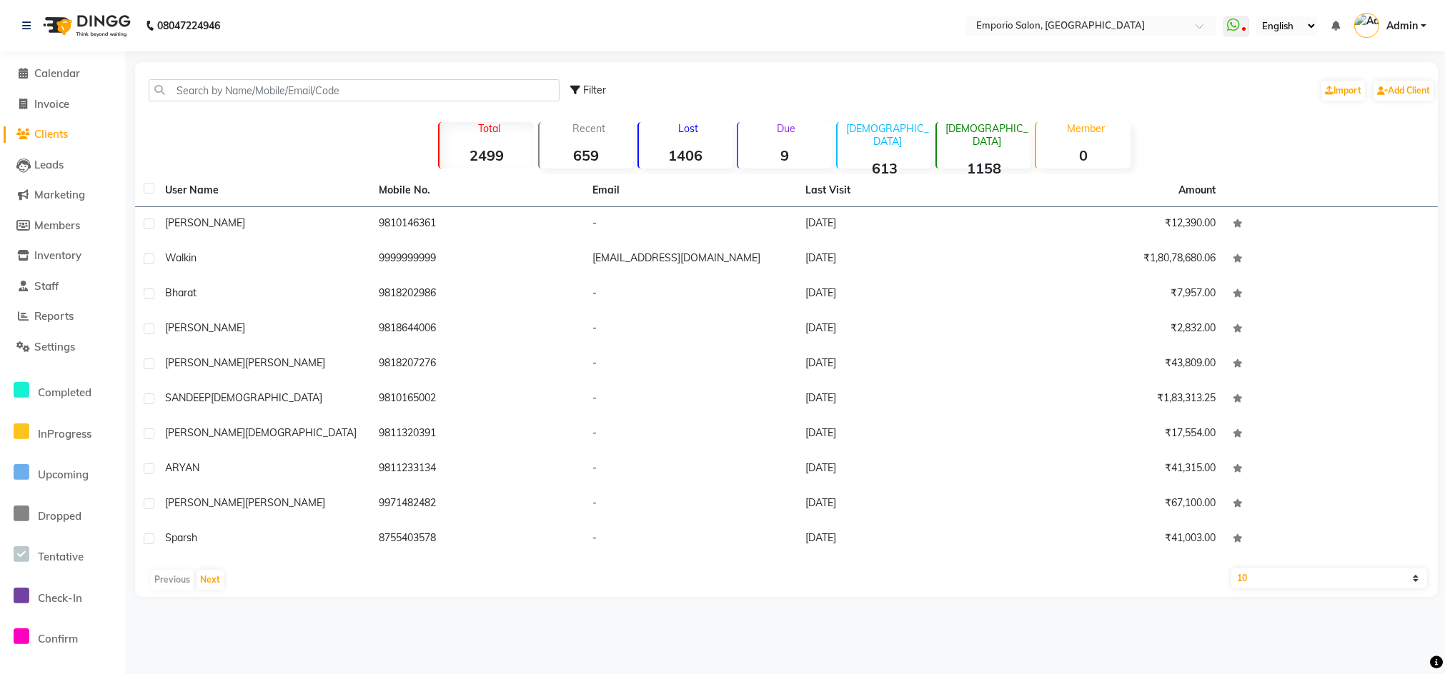
click at [49, 94] on li "Invoice" at bounding box center [62, 104] width 125 height 31
click at [75, 197] on span "Marketing" at bounding box center [59, 195] width 51 height 14
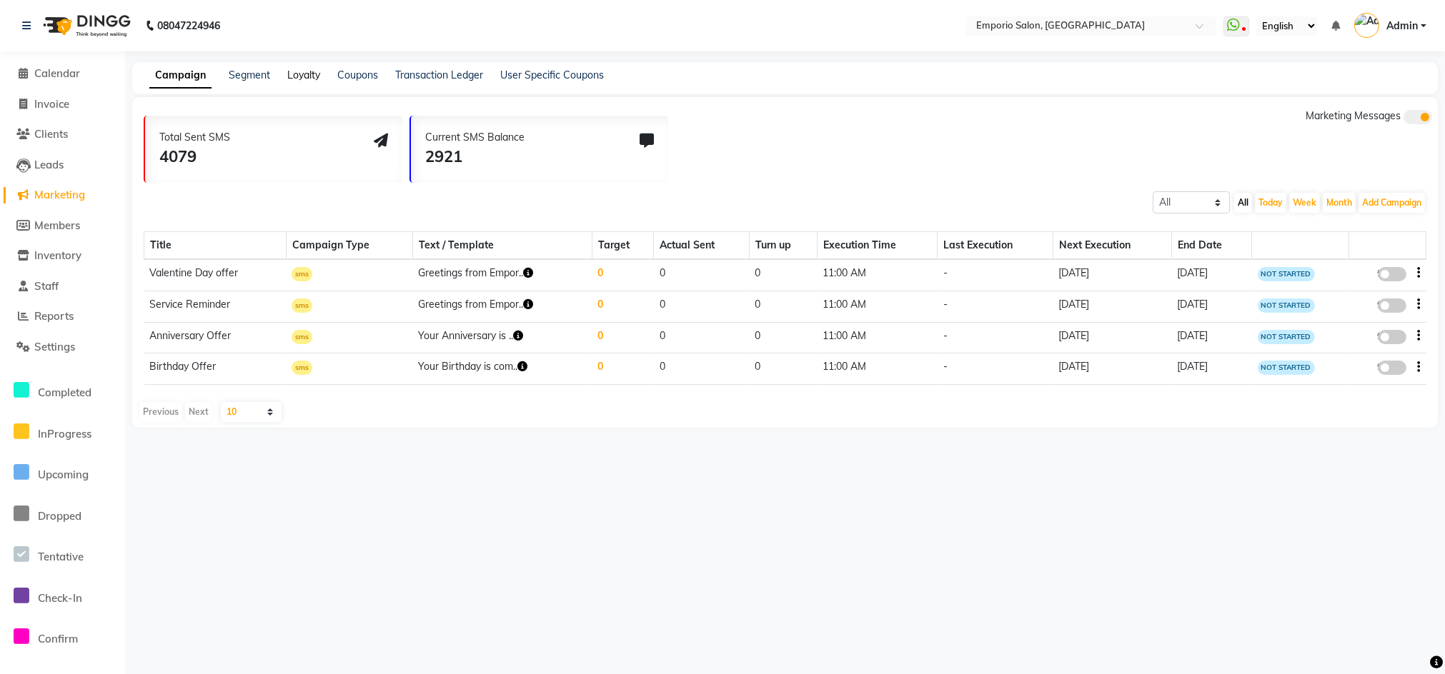
click at [305, 74] on link "Loyalty" at bounding box center [303, 75] width 33 height 13
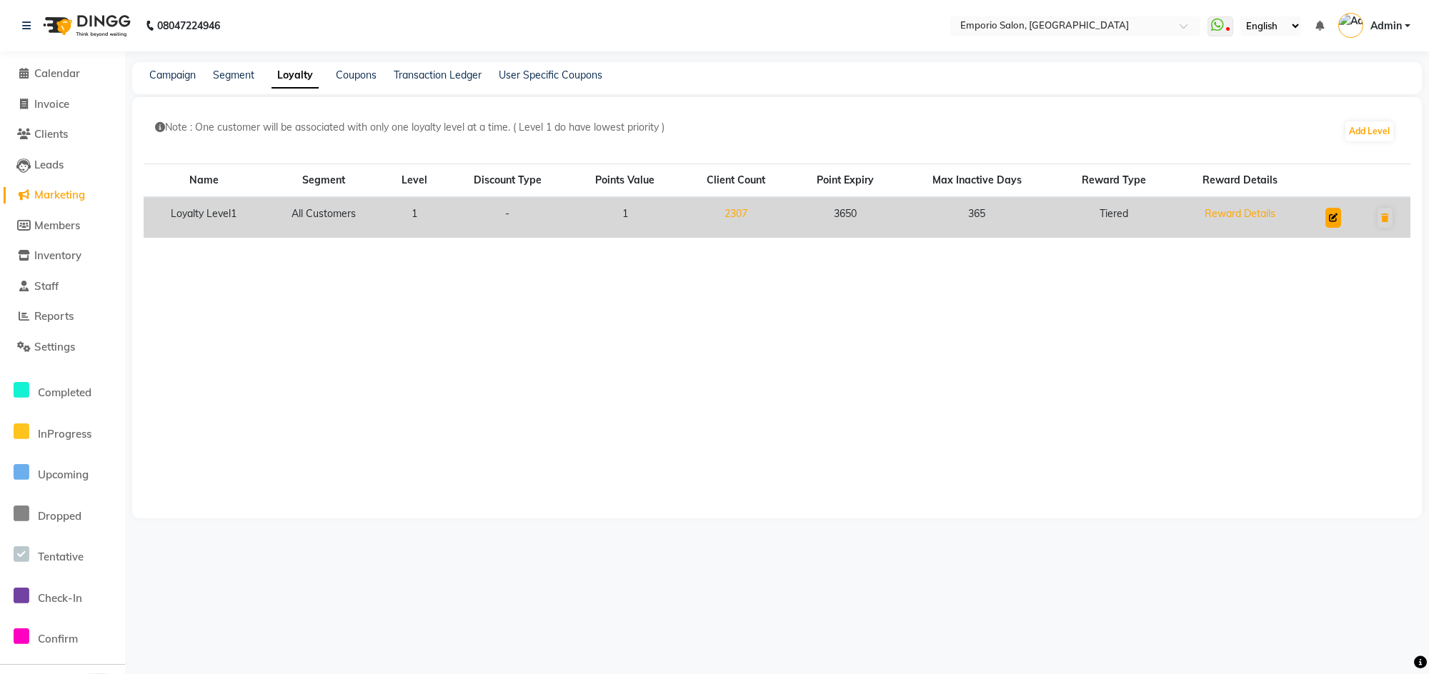
click at [1337, 219] on icon at bounding box center [1333, 218] width 9 height 9
select select "multi-level"
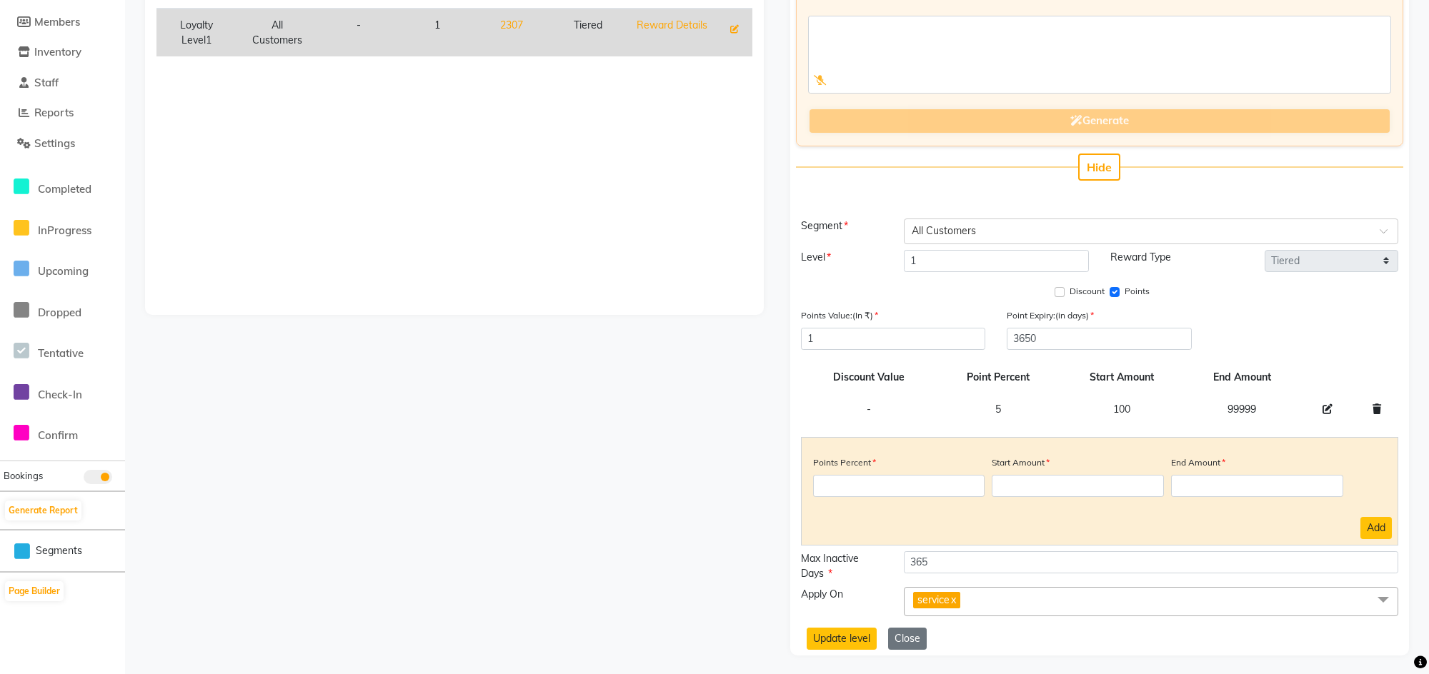
scroll to position [205, 0]
click at [825, 637] on button "Update level" at bounding box center [842, 638] width 70 height 22
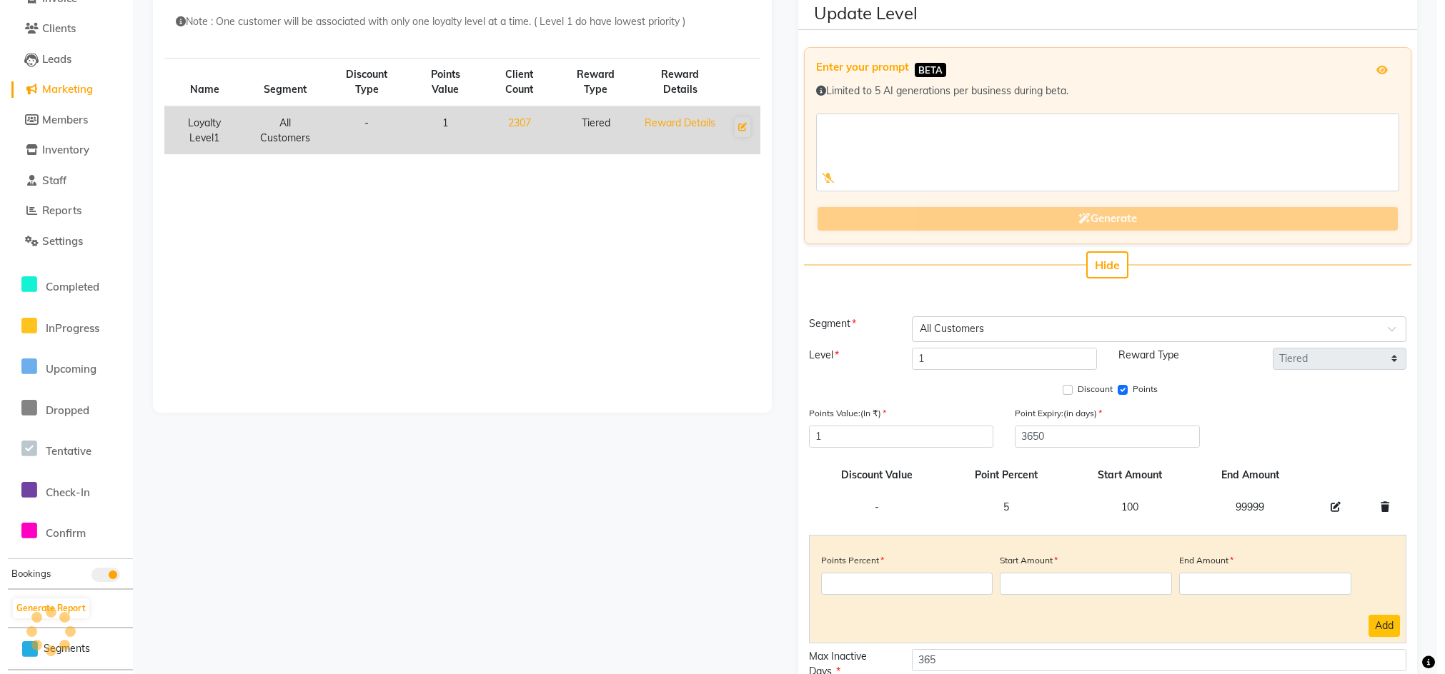
scroll to position [0, 0]
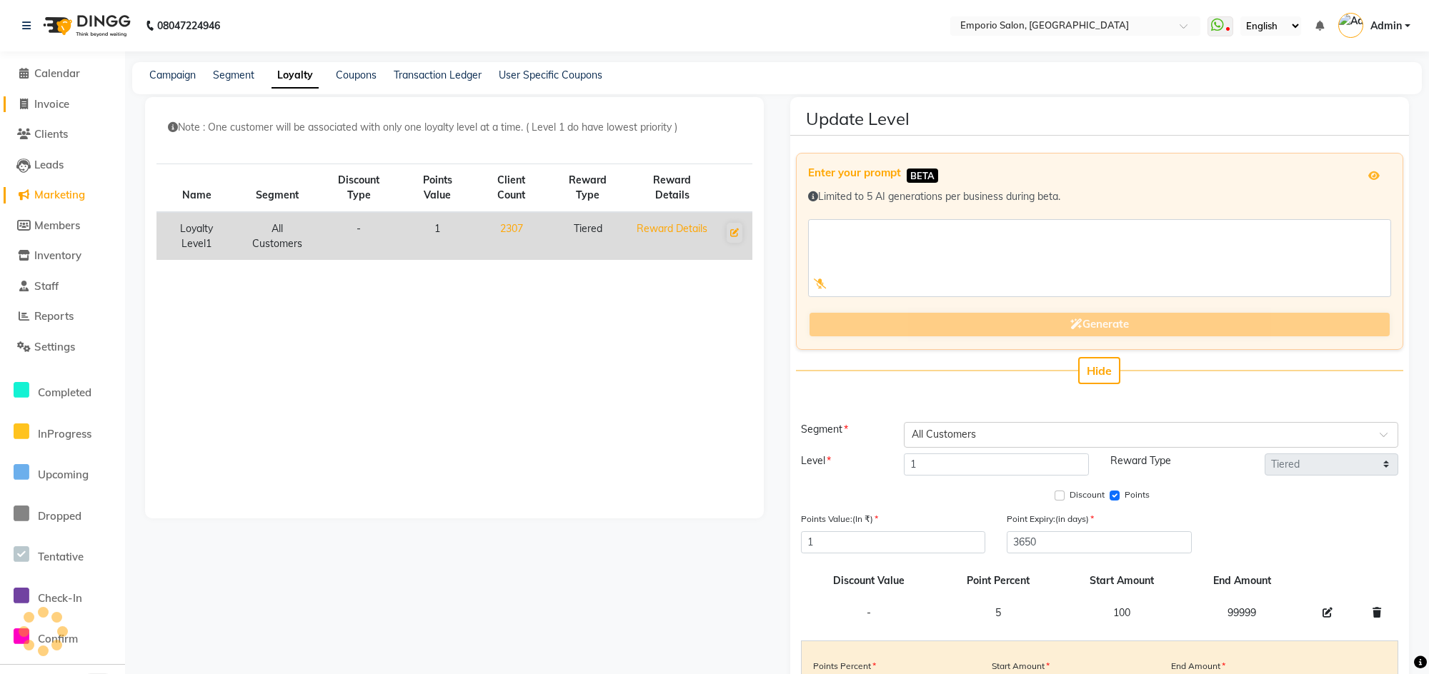
click at [66, 109] on span "Invoice" at bounding box center [51, 104] width 35 height 14
select select "service"
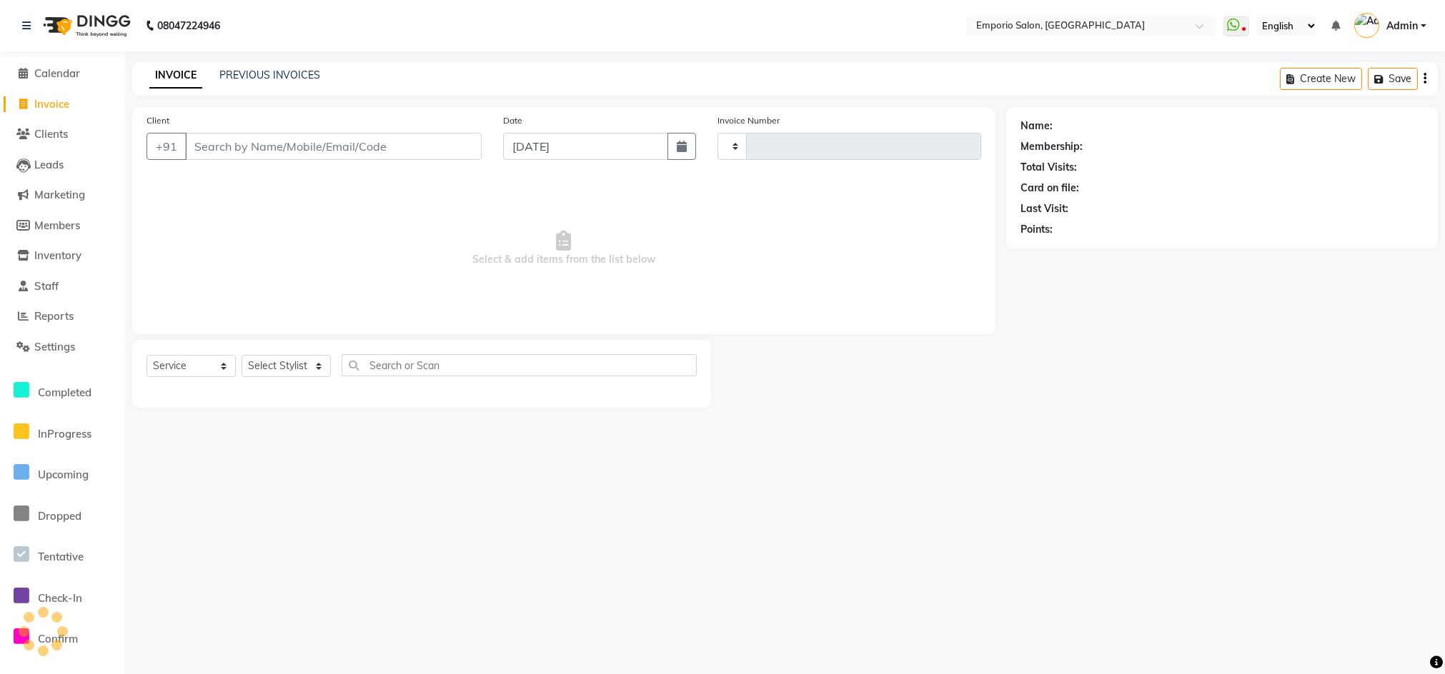
type input "4963"
select select "6332"
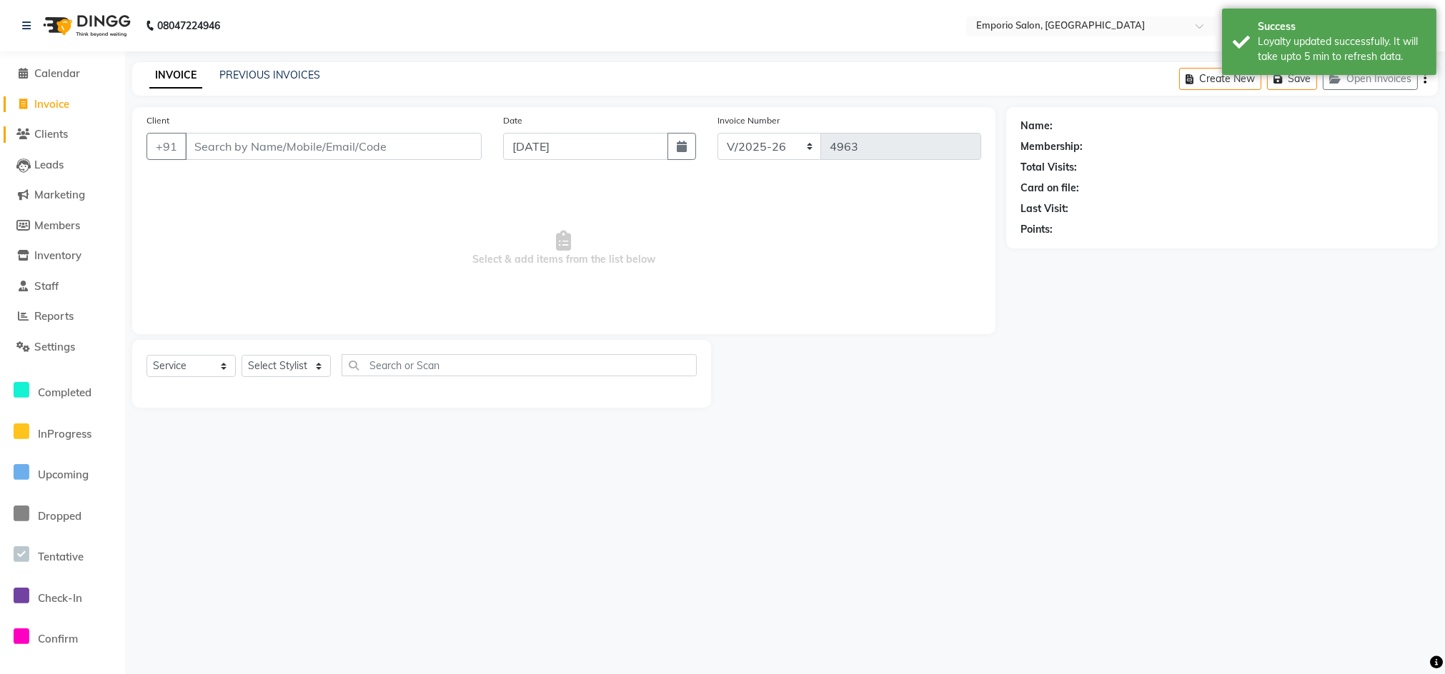
click at [60, 132] on span "Clients" at bounding box center [51, 134] width 34 height 14
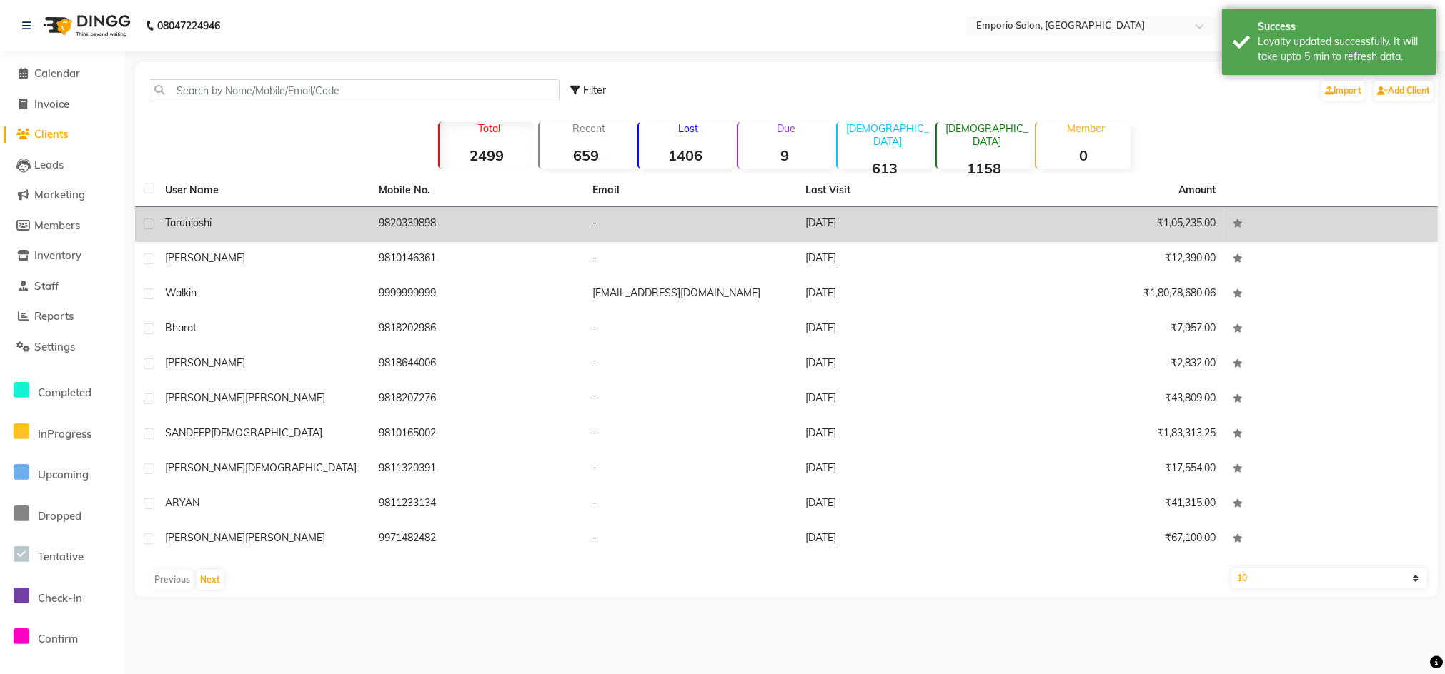
click at [176, 220] on span "tarun" at bounding box center [178, 222] width 26 height 13
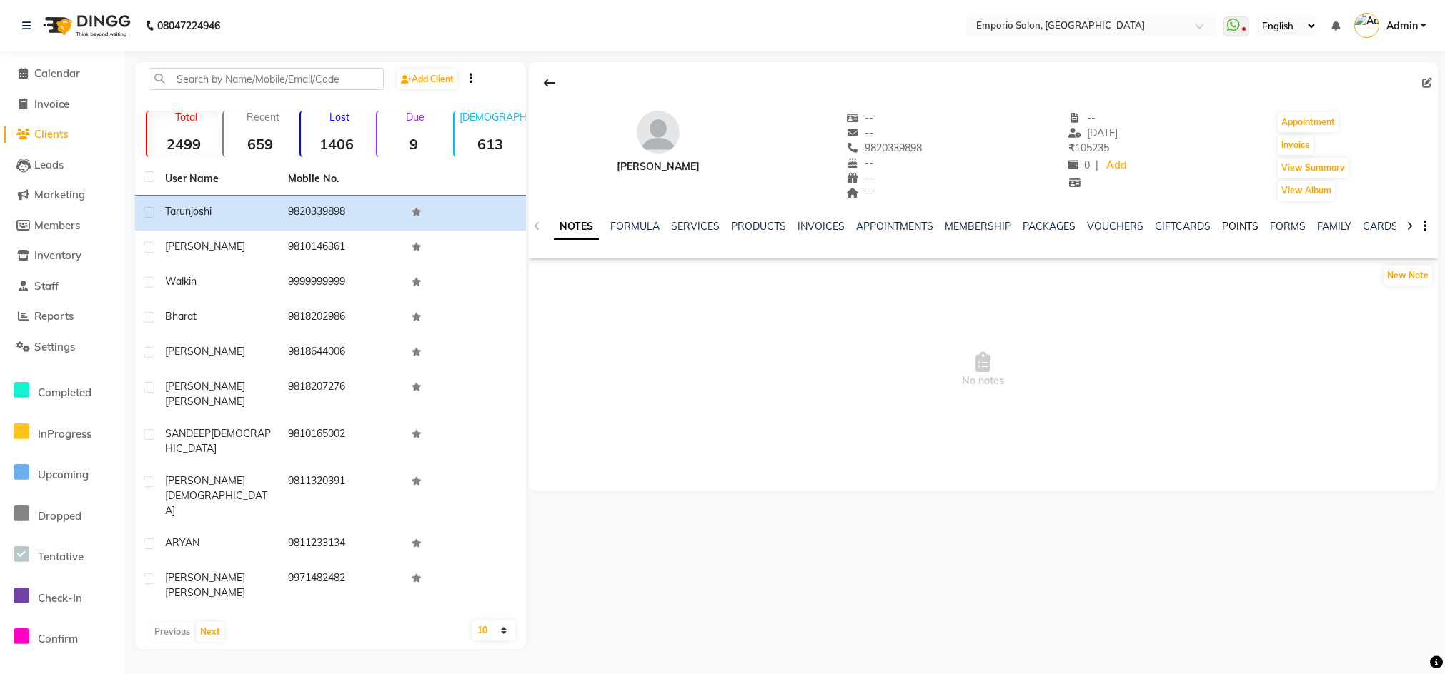
click at [1234, 229] on link "POINTS" at bounding box center [1240, 226] width 36 height 13
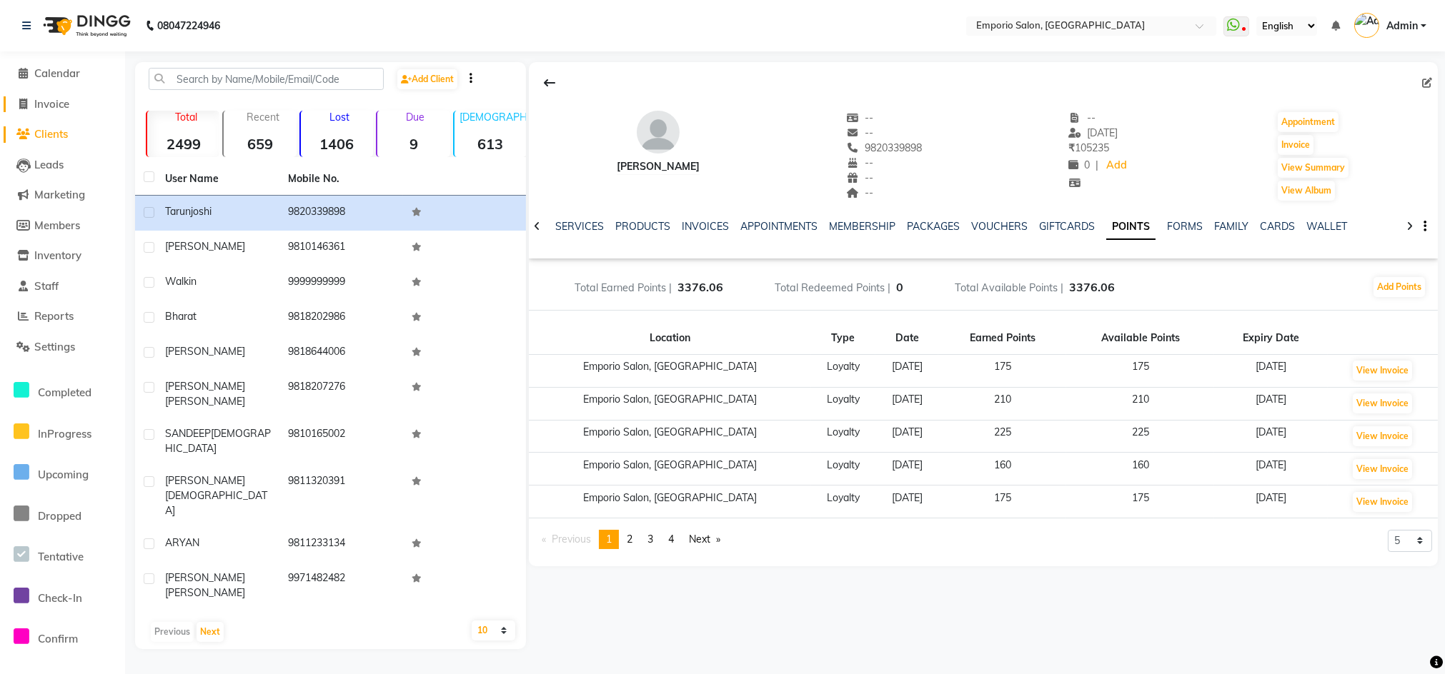
click at [41, 106] on span "Invoice" at bounding box center [51, 104] width 35 height 14
select select "service"
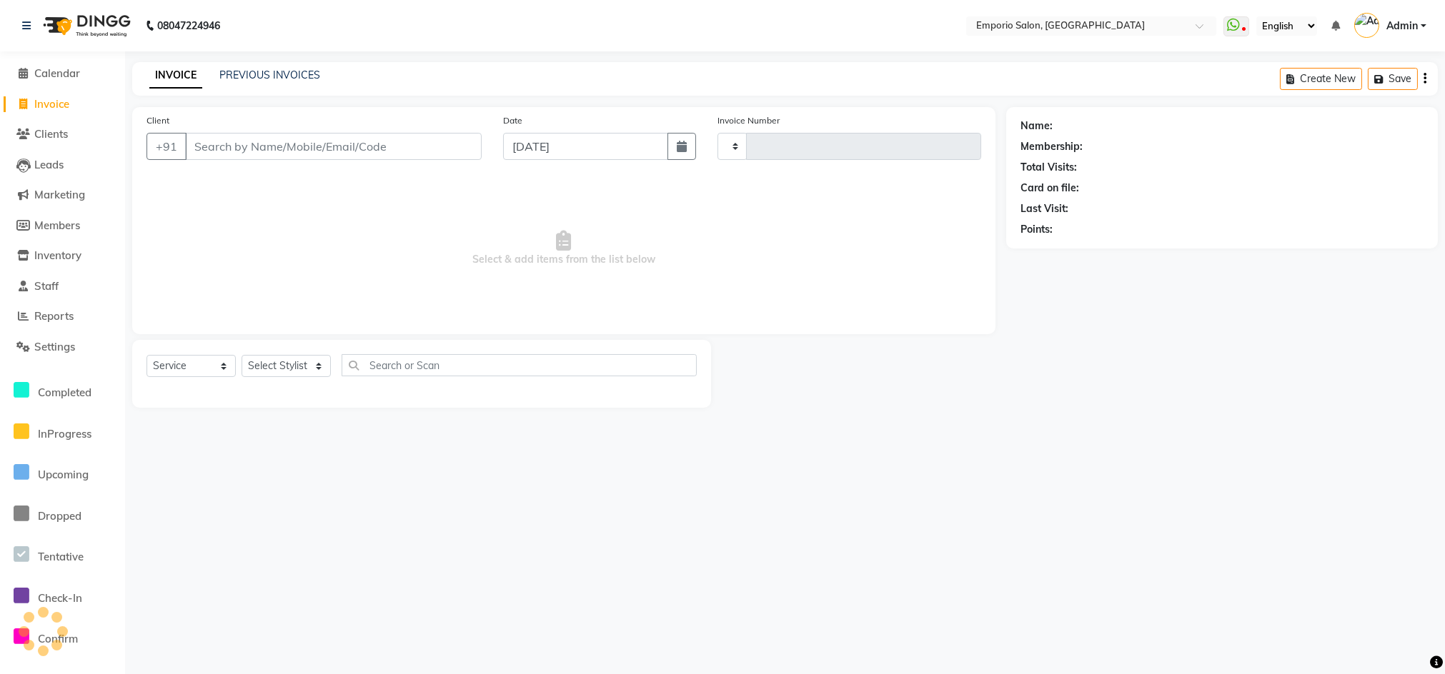
type input "4963"
select select "6332"
click at [289, 78] on link "PREVIOUS INVOICES" at bounding box center [269, 75] width 101 height 13
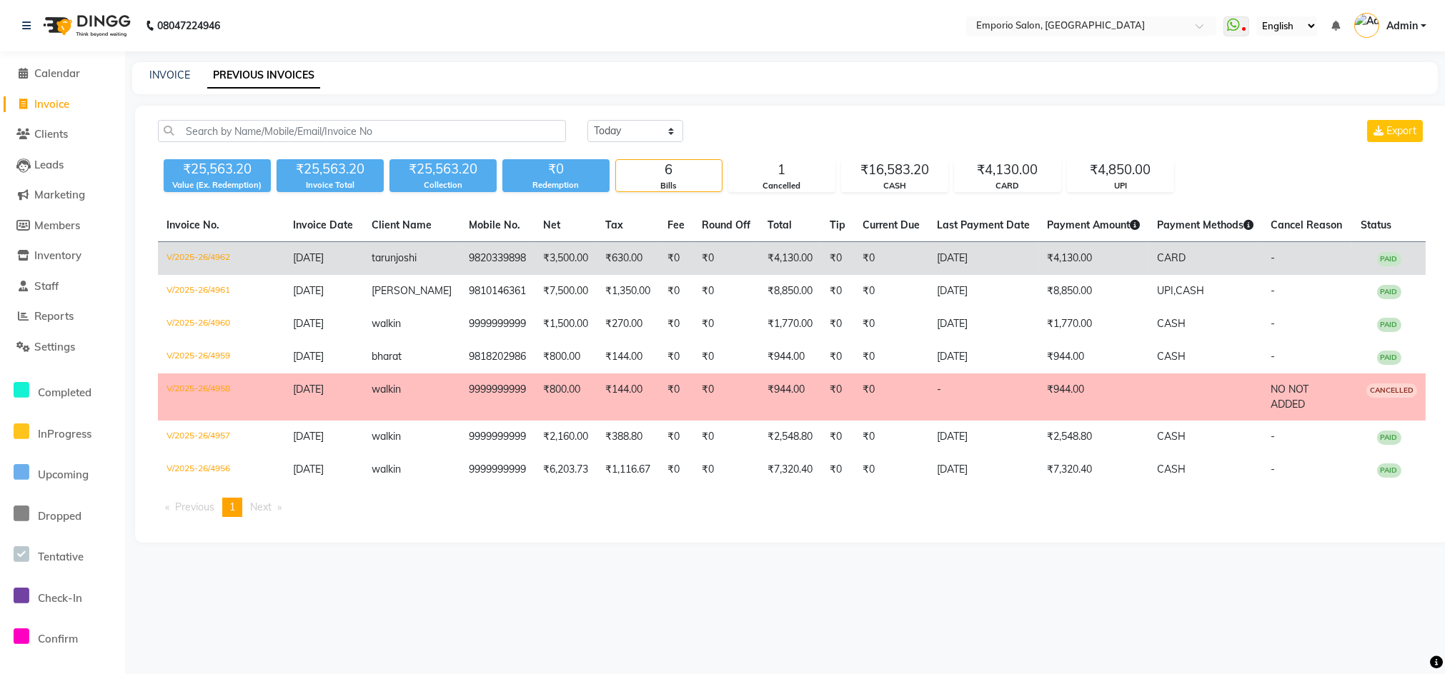
click at [965, 253] on td "[DATE]" at bounding box center [983, 259] width 110 height 34
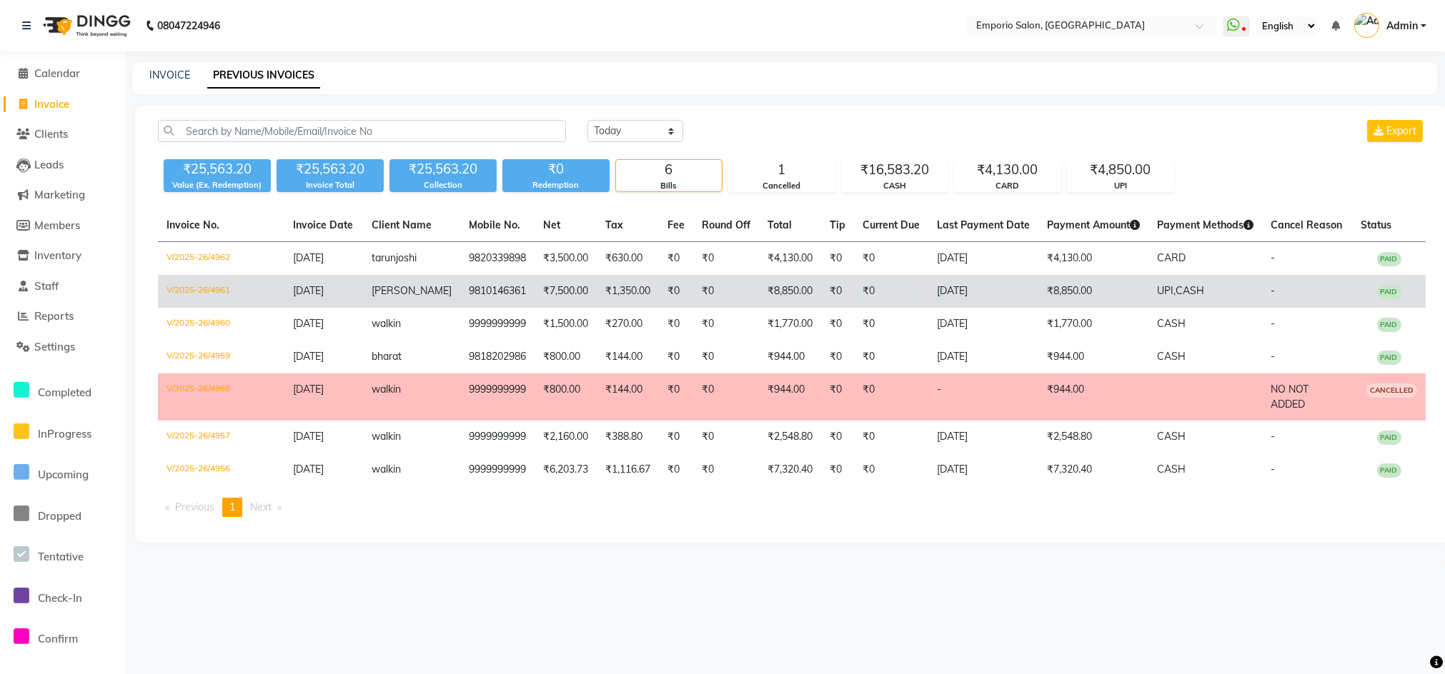
click at [937, 292] on td "[DATE]" at bounding box center [983, 291] width 110 height 33
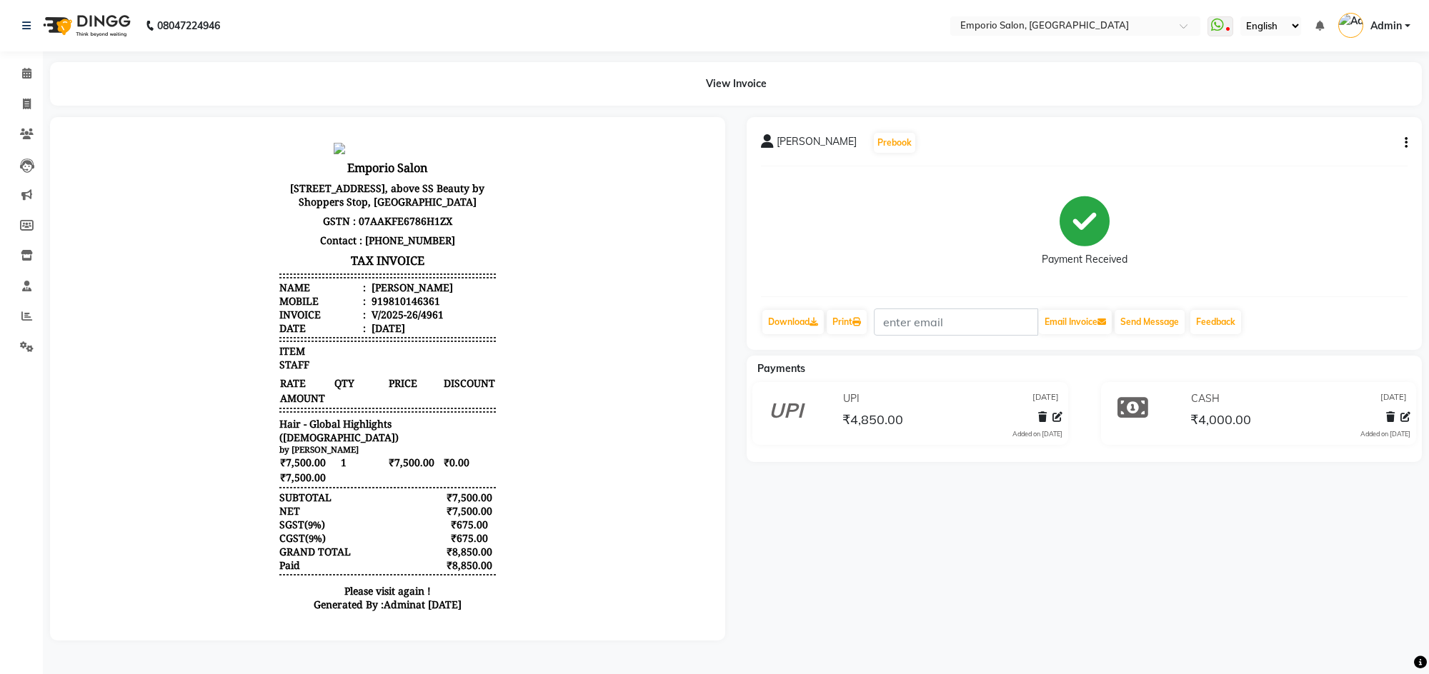
drag, startPoint x: 364, startPoint y: 314, endPoint x: 421, endPoint y: 312, distance: 57.2
click at [421, 308] on div "919810146361" at bounding box center [404, 301] width 71 height 14
drag, startPoint x: 421, startPoint y: 312, endPoint x: 366, endPoint y: 314, distance: 55.0
click at [369, 308] on div "919810146361" at bounding box center [404, 301] width 71 height 14
copy div "9810146361"
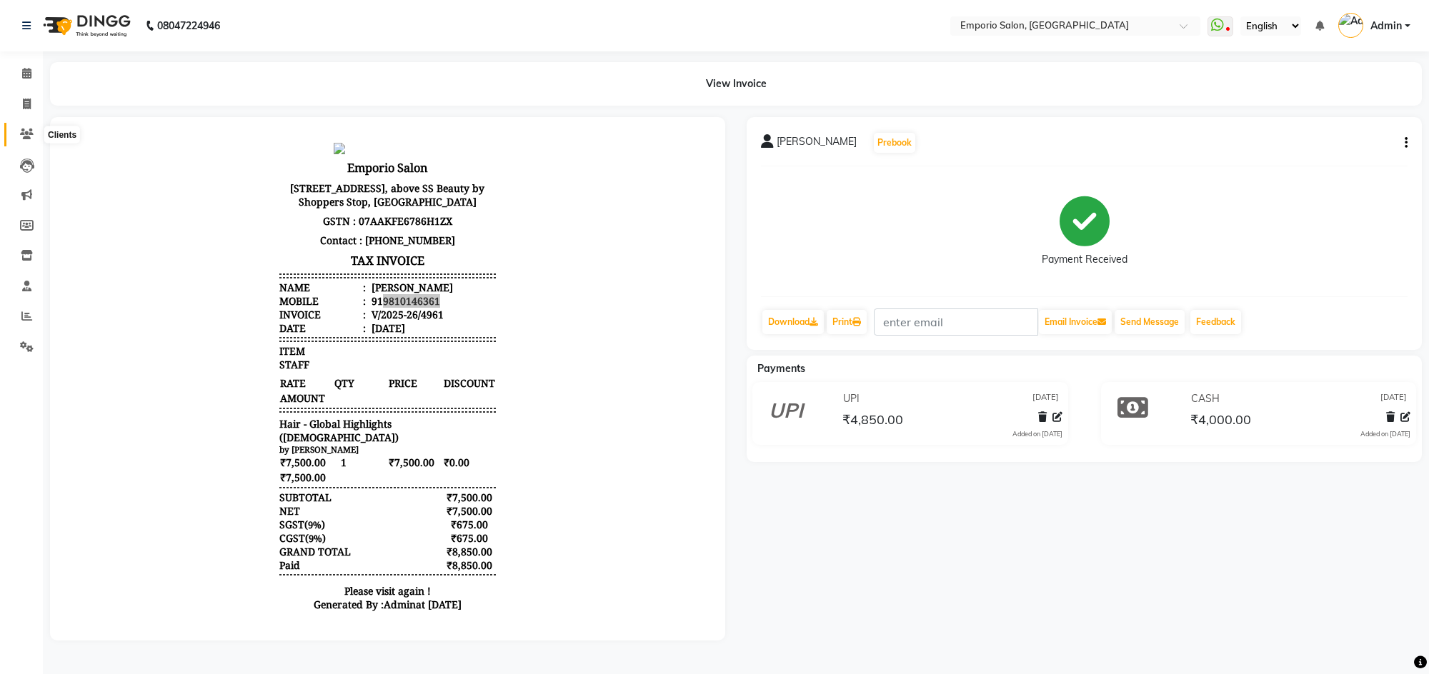
click at [31, 129] on icon at bounding box center [27, 134] width 14 height 11
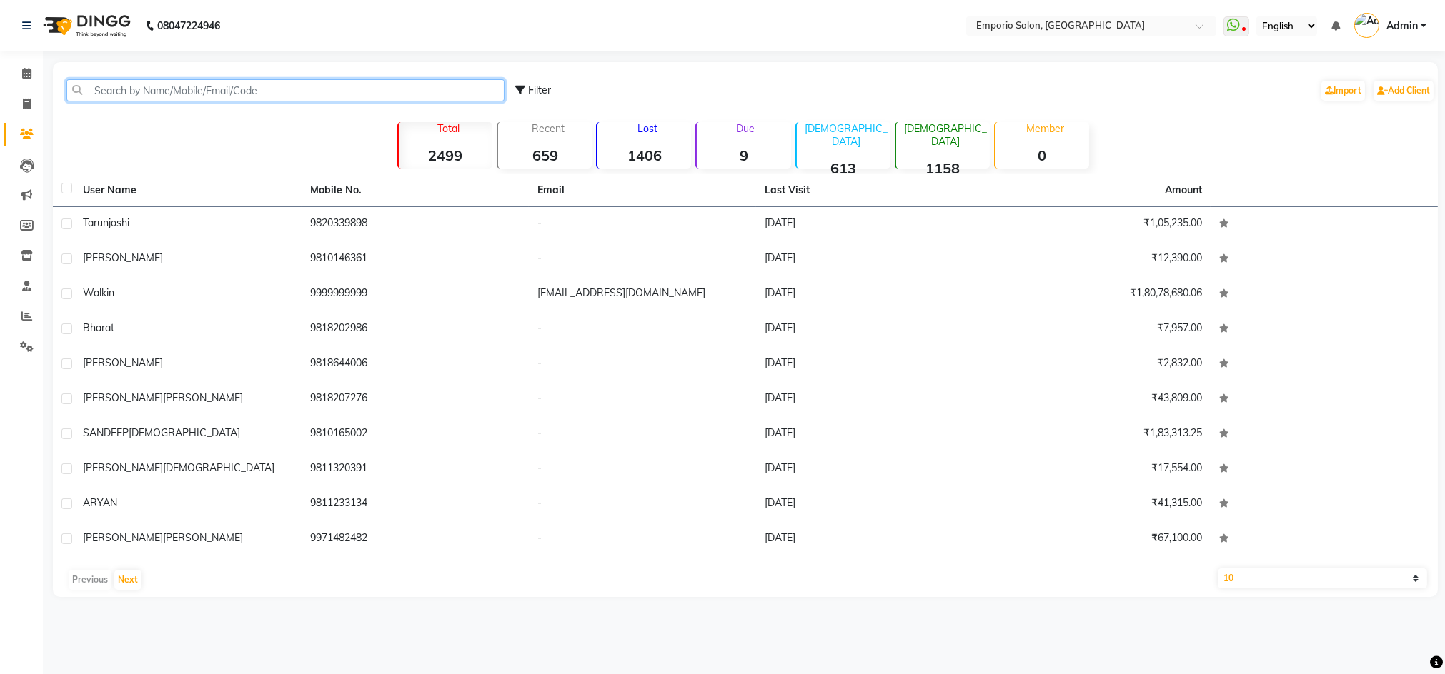
click at [169, 89] on input "text" at bounding box center [285, 90] width 438 height 22
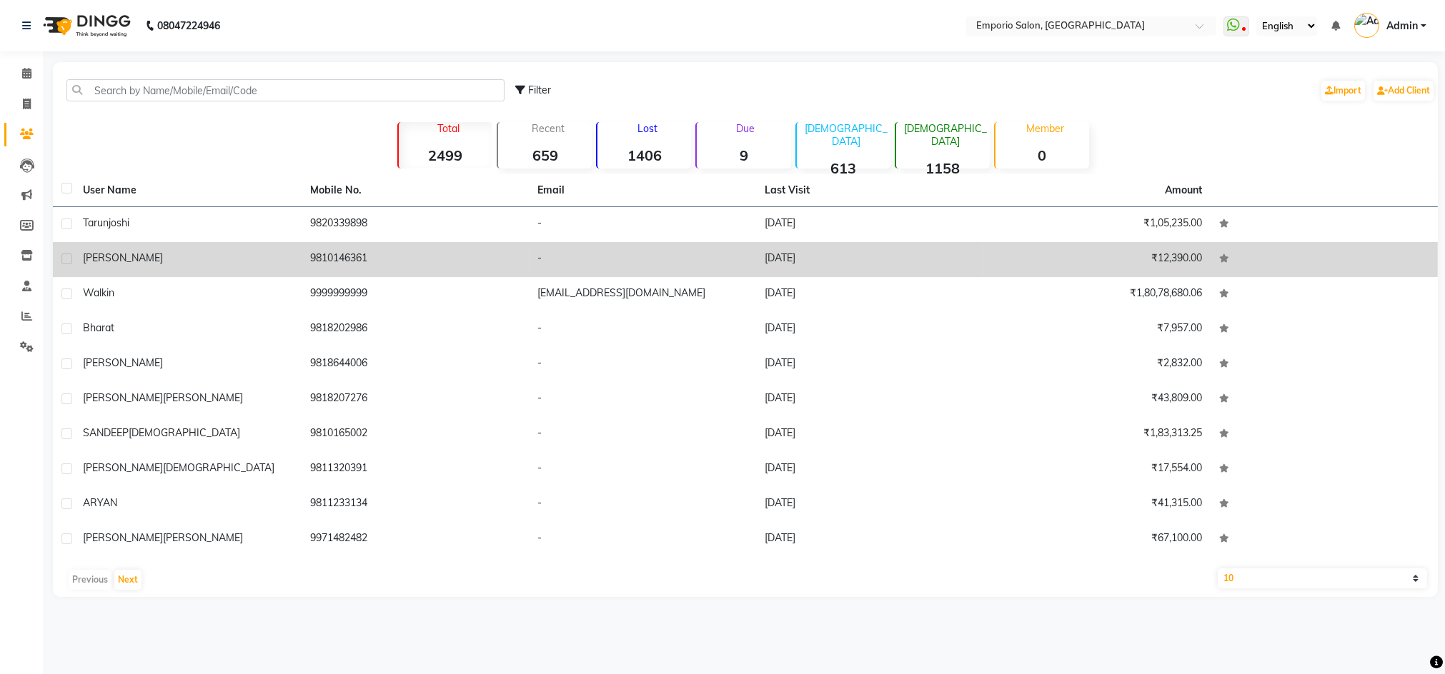
click at [96, 255] on span "[PERSON_NAME]" at bounding box center [123, 257] width 80 height 13
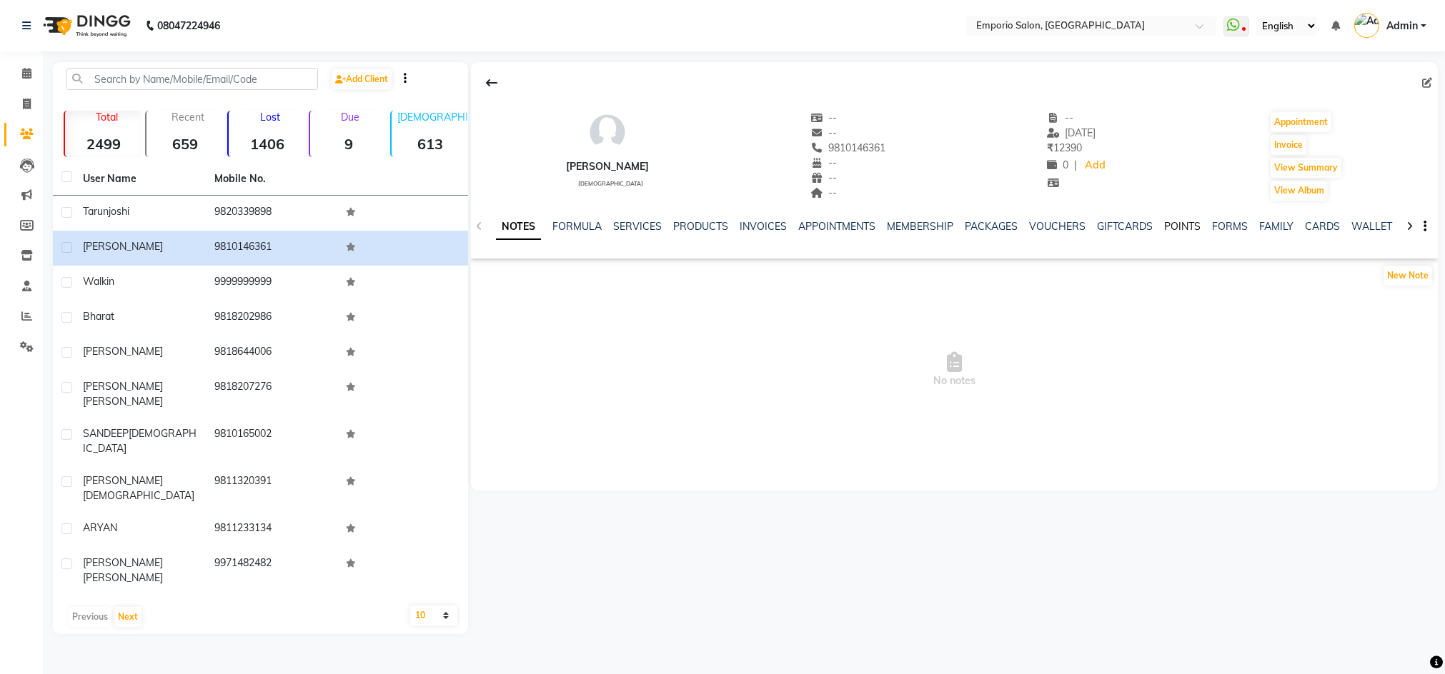
click at [1170, 227] on link "POINTS" at bounding box center [1182, 226] width 36 height 13
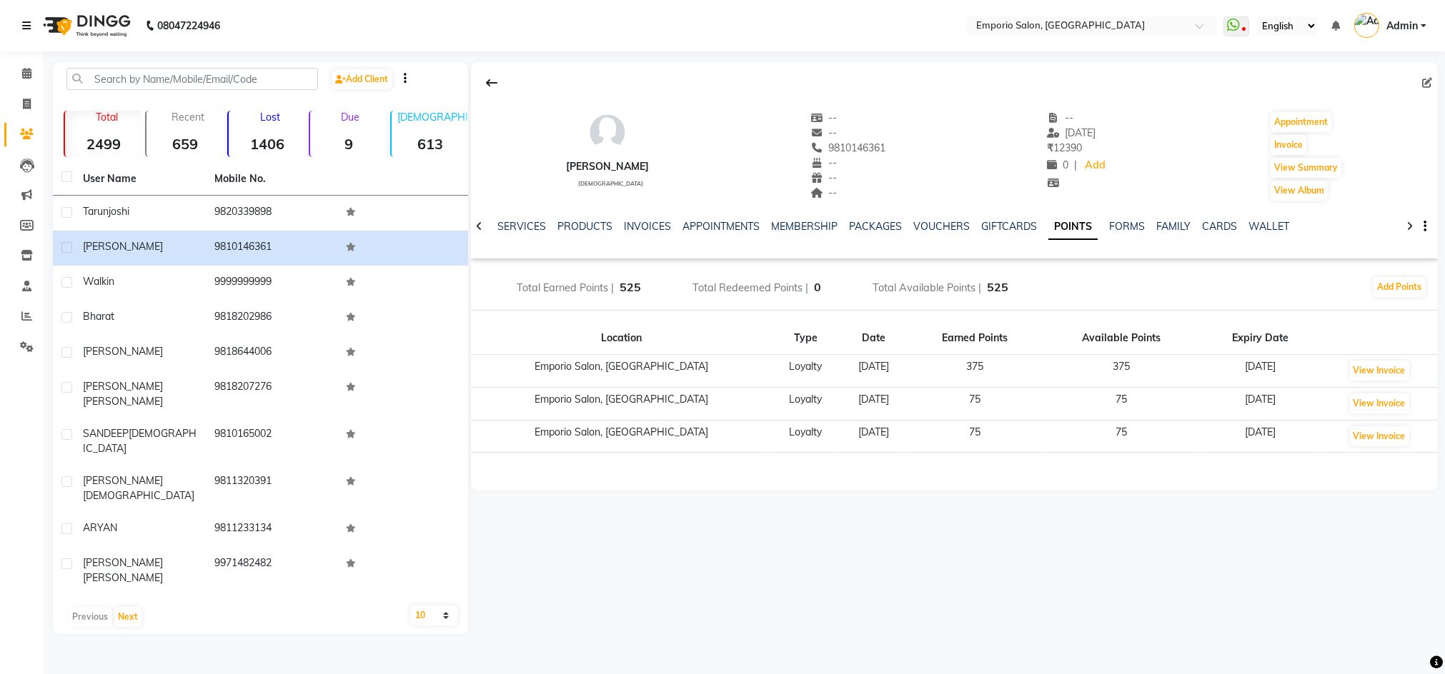
drag, startPoint x: 17, startPoint y: 26, endPoint x: 30, endPoint y: 19, distance: 14.7
click at [20, 24] on div "08047224946" at bounding box center [120, 26] width 219 height 40
click at [31, 19] on link at bounding box center [29, 26] width 14 height 40
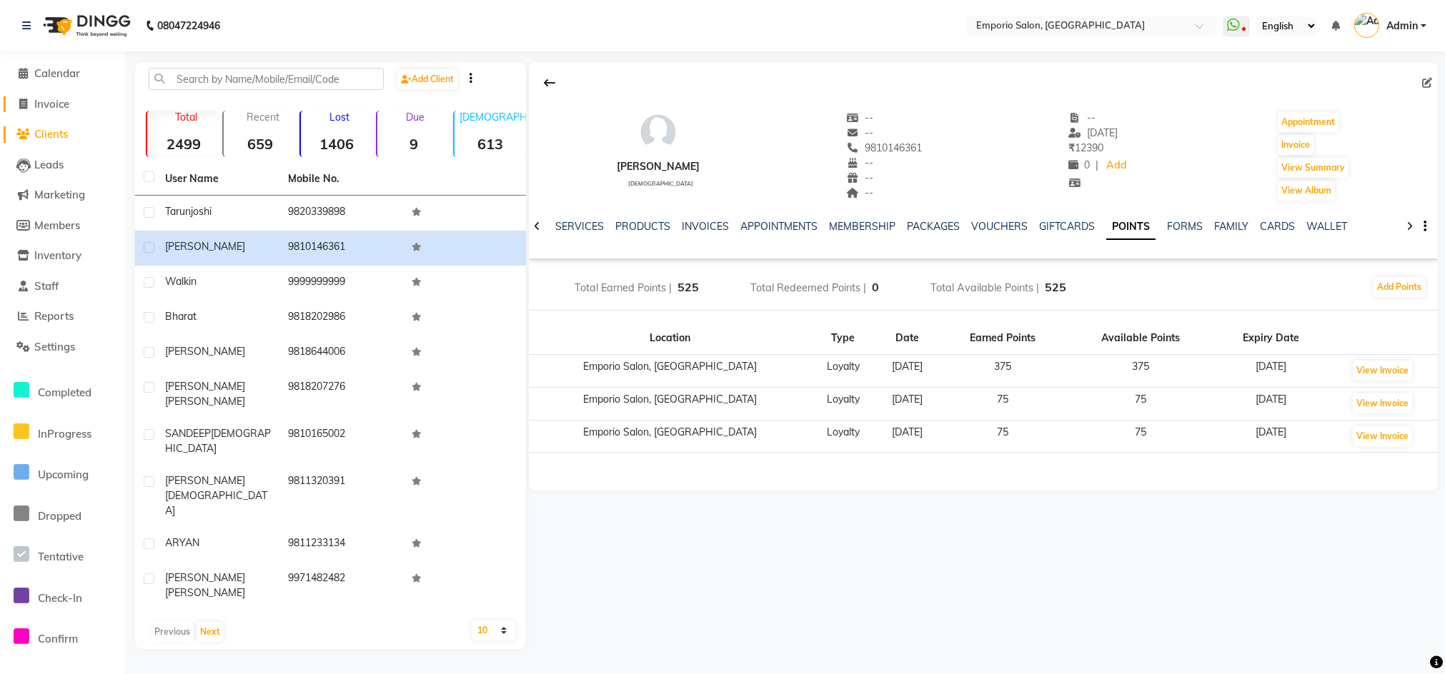
click at [18, 96] on span at bounding box center [23, 104] width 21 height 16
select select "service"
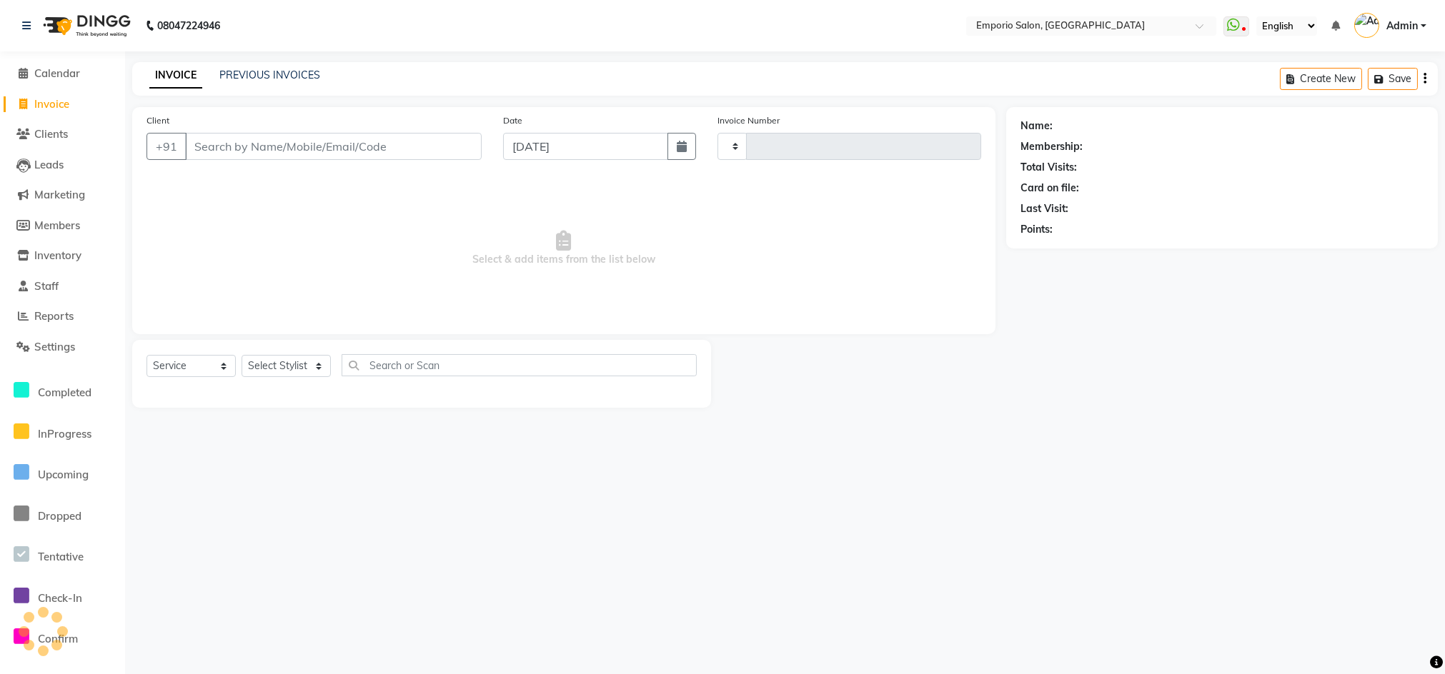
type input "4963"
select select "6332"
click at [245, 150] on input "Client" at bounding box center [333, 146] width 297 height 27
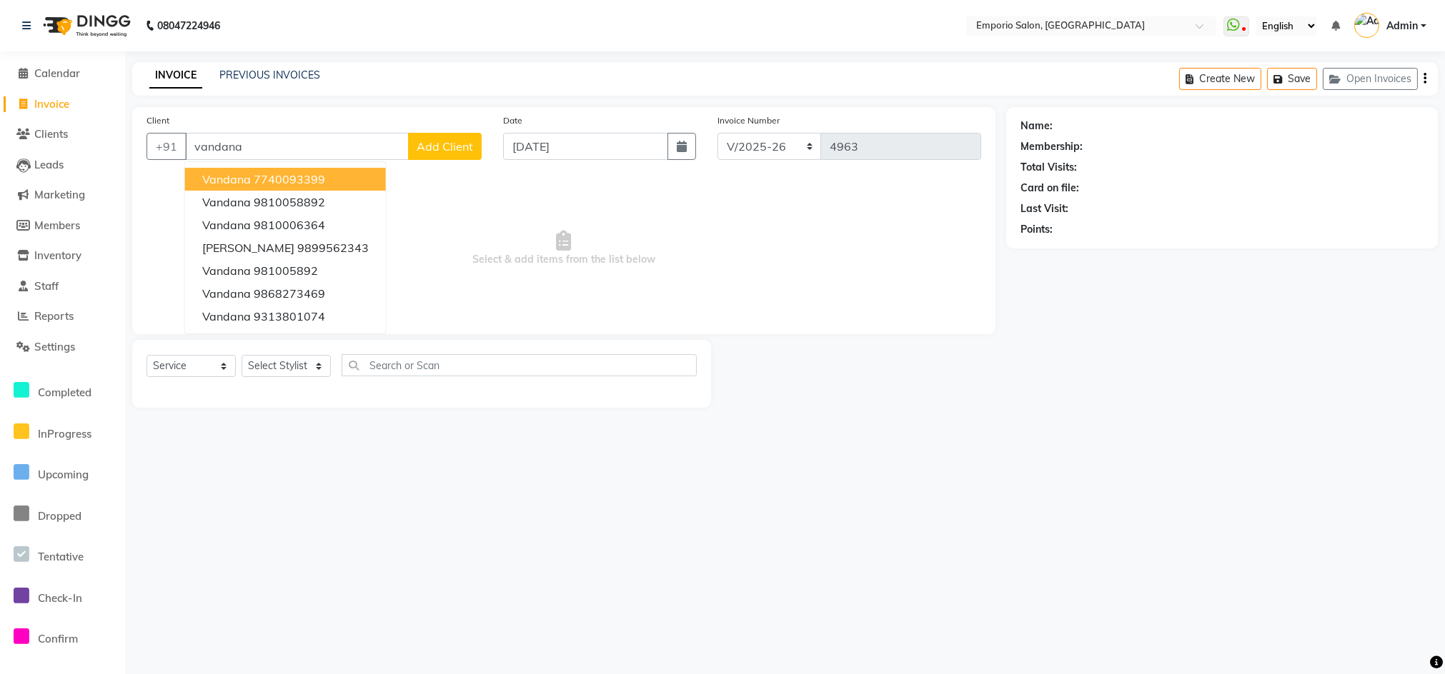
click at [259, 169] on button "vandana 7740093399" at bounding box center [285, 179] width 201 height 23
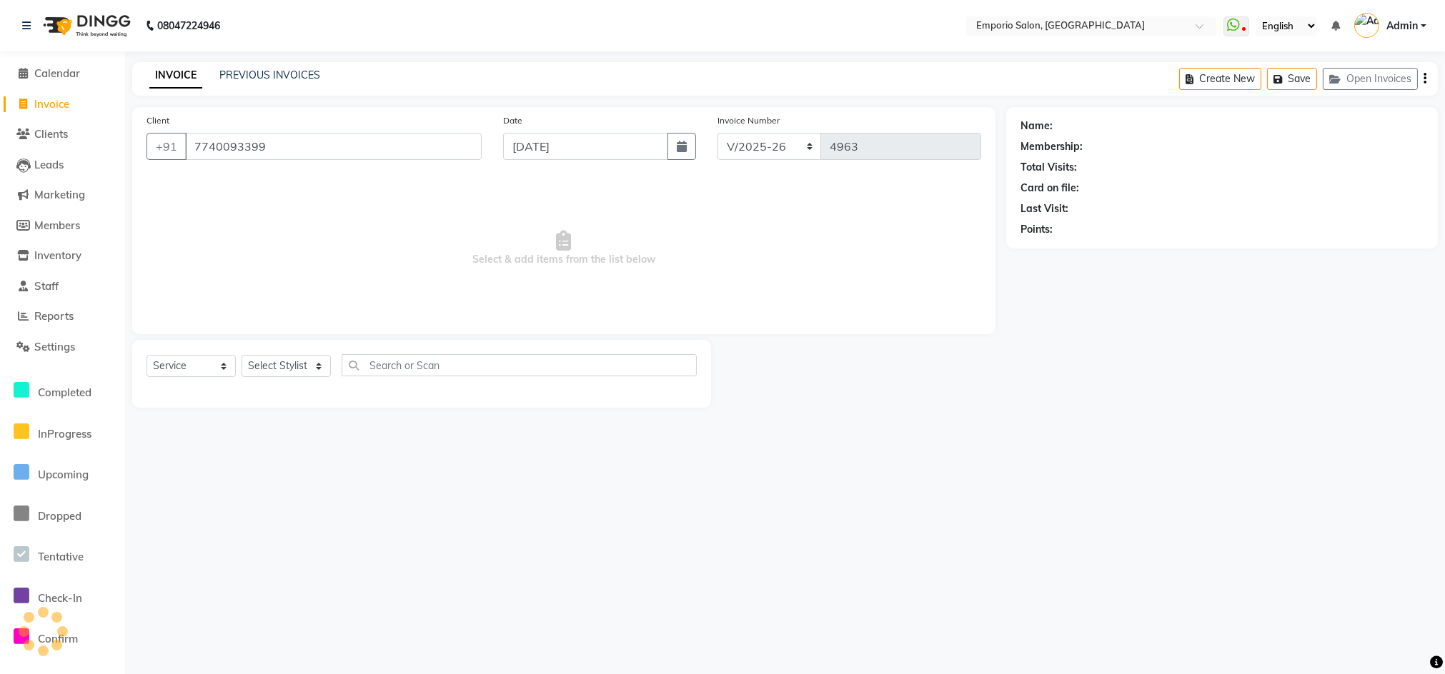
type input "7740093399"
select select "1: Object"
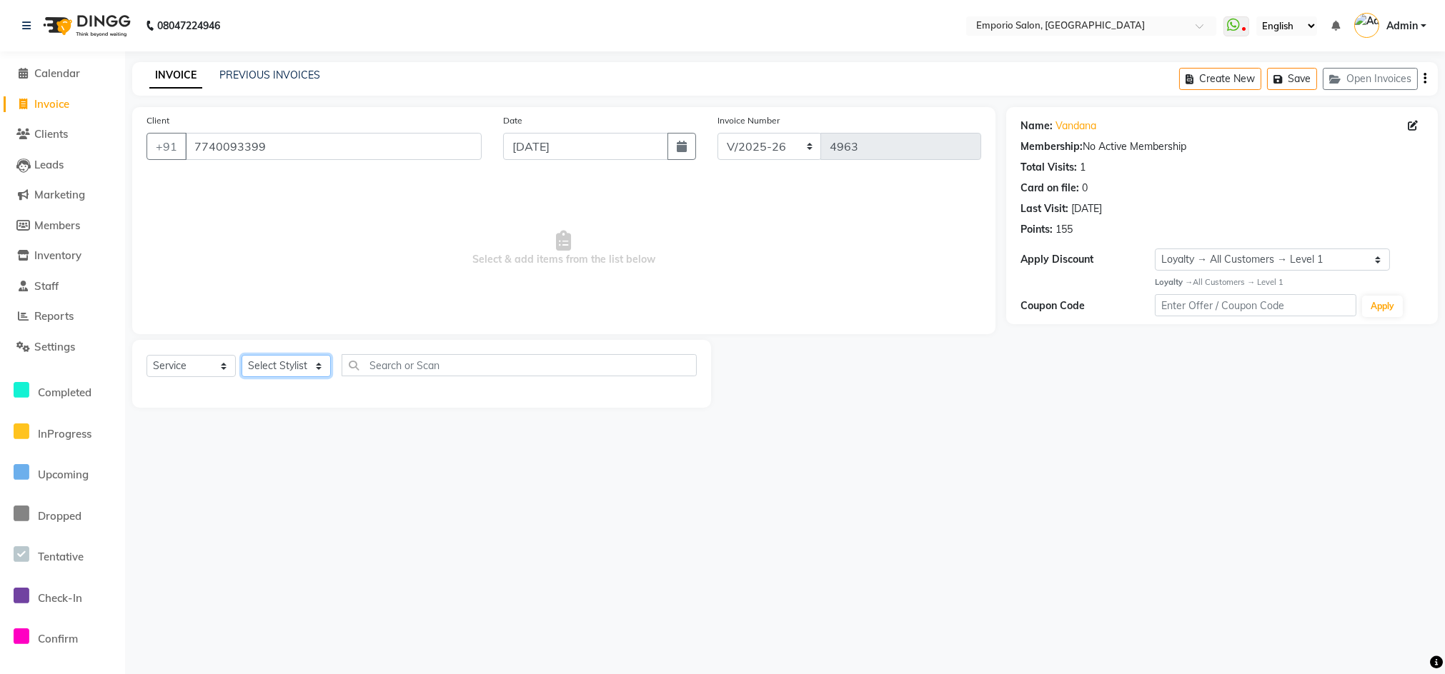
click at [287, 369] on select "Select Stylist [PERSON_NAME] beauty [PERSON_NAME] [PERSON_NAME] EMPORIO First F…" at bounding box center [285, 366] width 89 height 22
click at [282, 358] on select "Select Stylist [PERSON_NAME] beauty [PERSON_NAME] [PERSON_NAME] EMPORIO First F…" at bounding box center [285, 366] width 89 height 22
select select "47511"
click at [241, 355] on select "Select Stylist [PERSON_NAME] beauty [PERSON_NAME] [PERSON_NAME] EMPORIO First F…" at bounding box center [285, 366] width 89 height 22
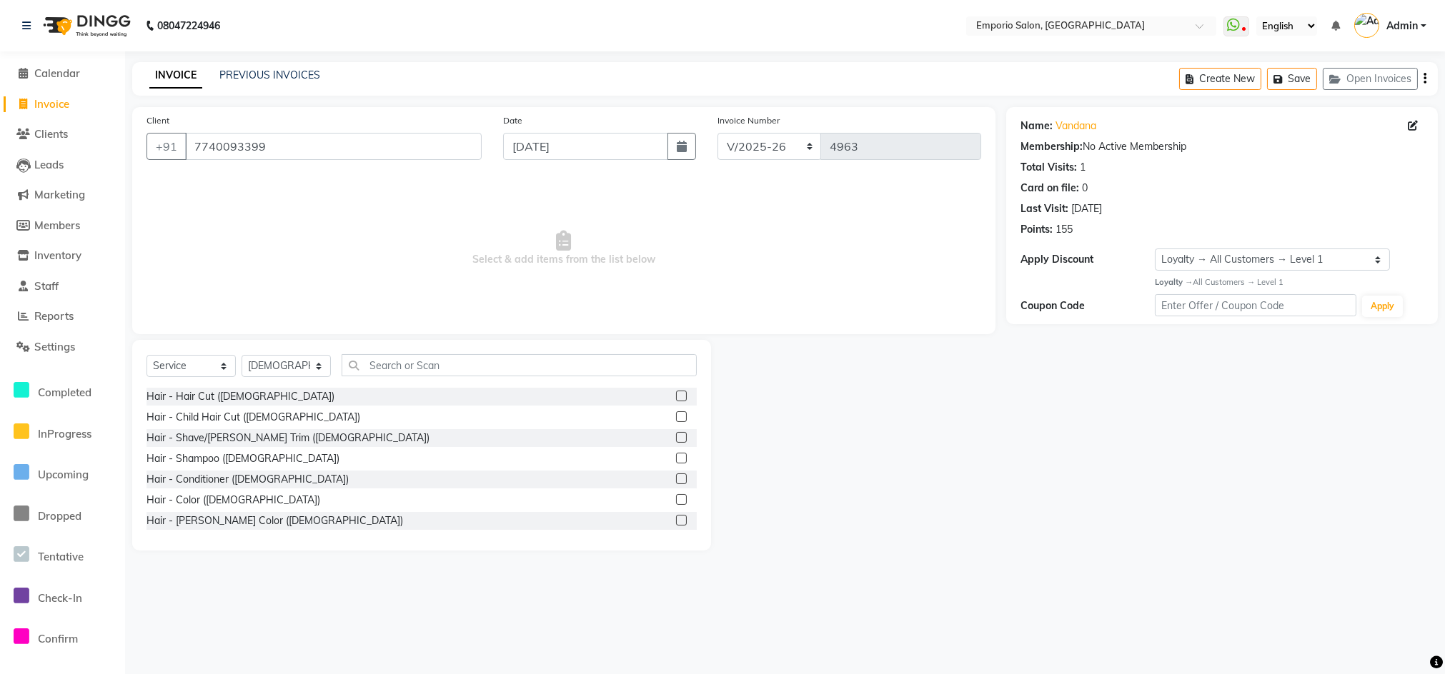
click at [244, 407] on div "Hair - Hair Cut (Male) Hair - Child Hair Cut (Male) Hair - Shave/Beard Trim (Ma…" at bounding box center [421, 459] width 550 height 143
drag, startPoint x: 244, startPoint y: 435, endPoint x: 244, endPoint y: 450, distance: 15.0
click at [244, 437] on div "Hair - Shave/[PERSON_NAME] Trim ([DEMOGRAPHIC_DATA])" at bounding box center [287, 438] width 283 height 15
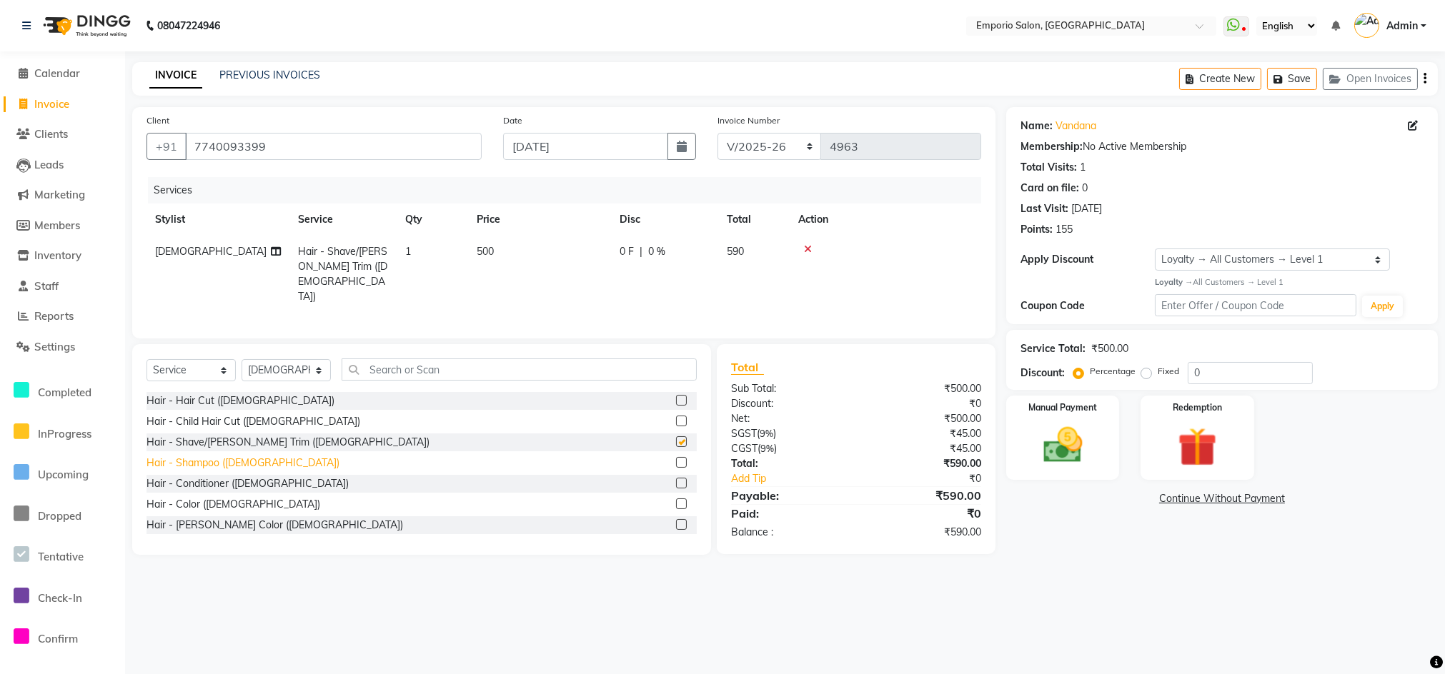
checkbox input "false"
click at [246, 459] on div "Hair - Shampoo ([DEMOGRAPHIC_DATA])" at bounding box center [242, 463] width 193 height 15
checkbox input "false"
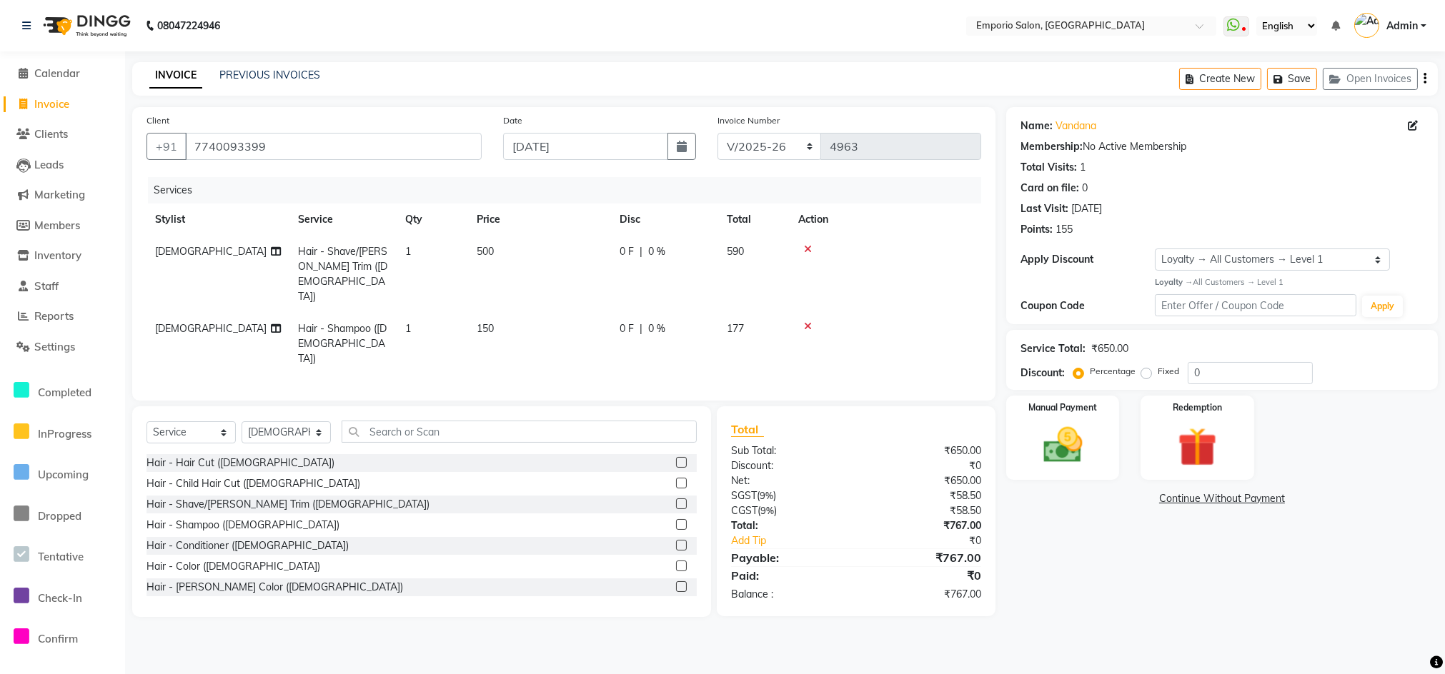
drag, startPoint x: 246, startPoint y: 474, endPoint x: 263, endPoint y: 489, distance: 22.3
click at [248, 497] on div "Hair - Shave/[PERSON_NAME] Trim ([DEMOGRAPHIC_DATA])" at bounding box center [287, 504] width 283 height 15
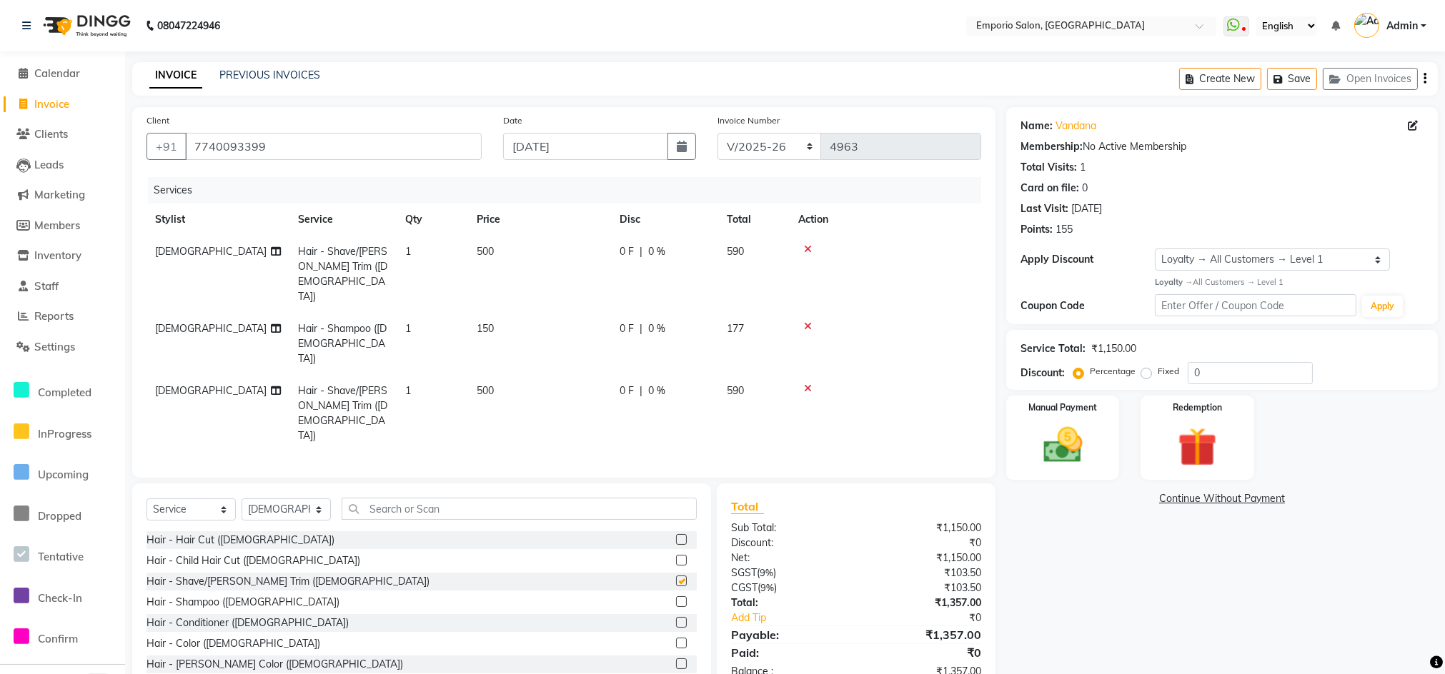
checkbox input "false"
drag, startPoint x: 263, startPoint y: 489, endPoint x: 282, endPoint y: 492, distance: 19.6
click at [266, 532] on div "Hair - Hair Cut ([DEMOGRAPHIC_DATA])" at bounding box center [421, 541] width 550 height 18
click at [1058, 473] on div "Manual Payment" at bounding box center [1063, 438] width 118 height 88
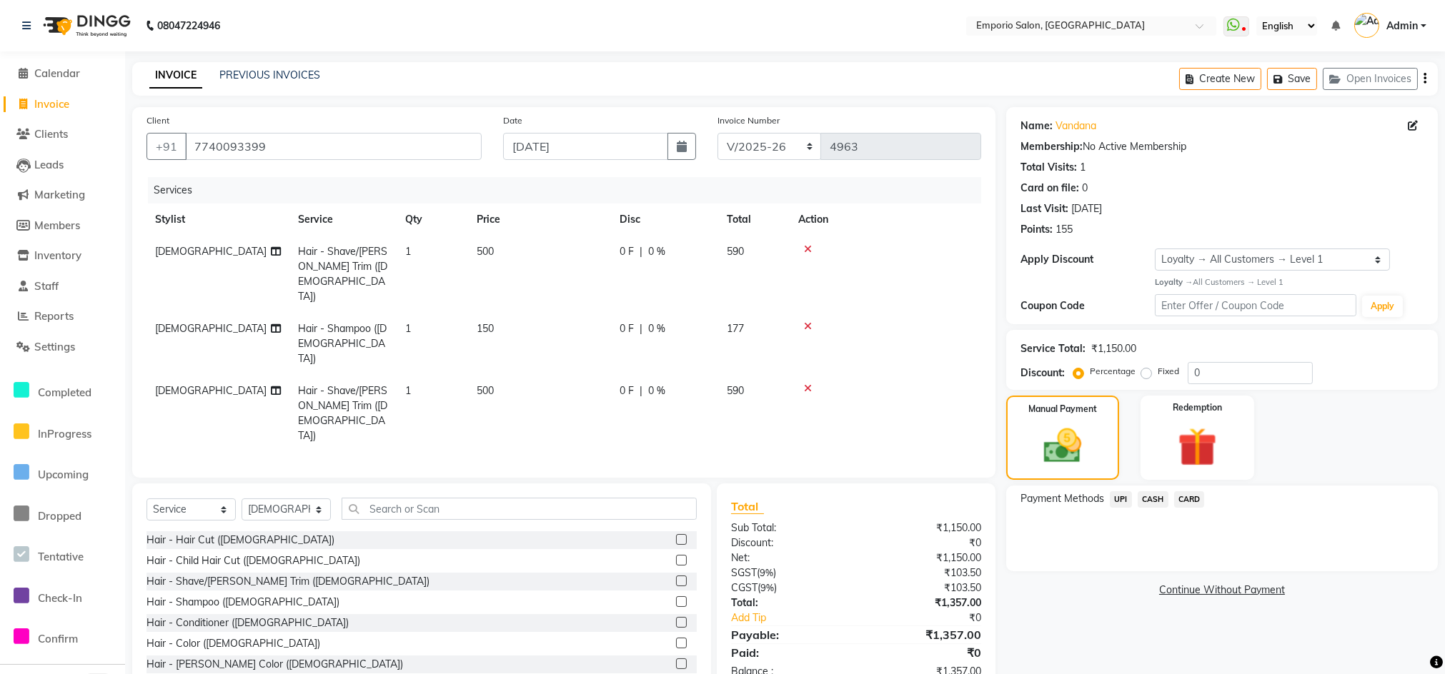
click at [1146, 501] on span "CASH" at bounding box center [1152, 500] width 31 height 16
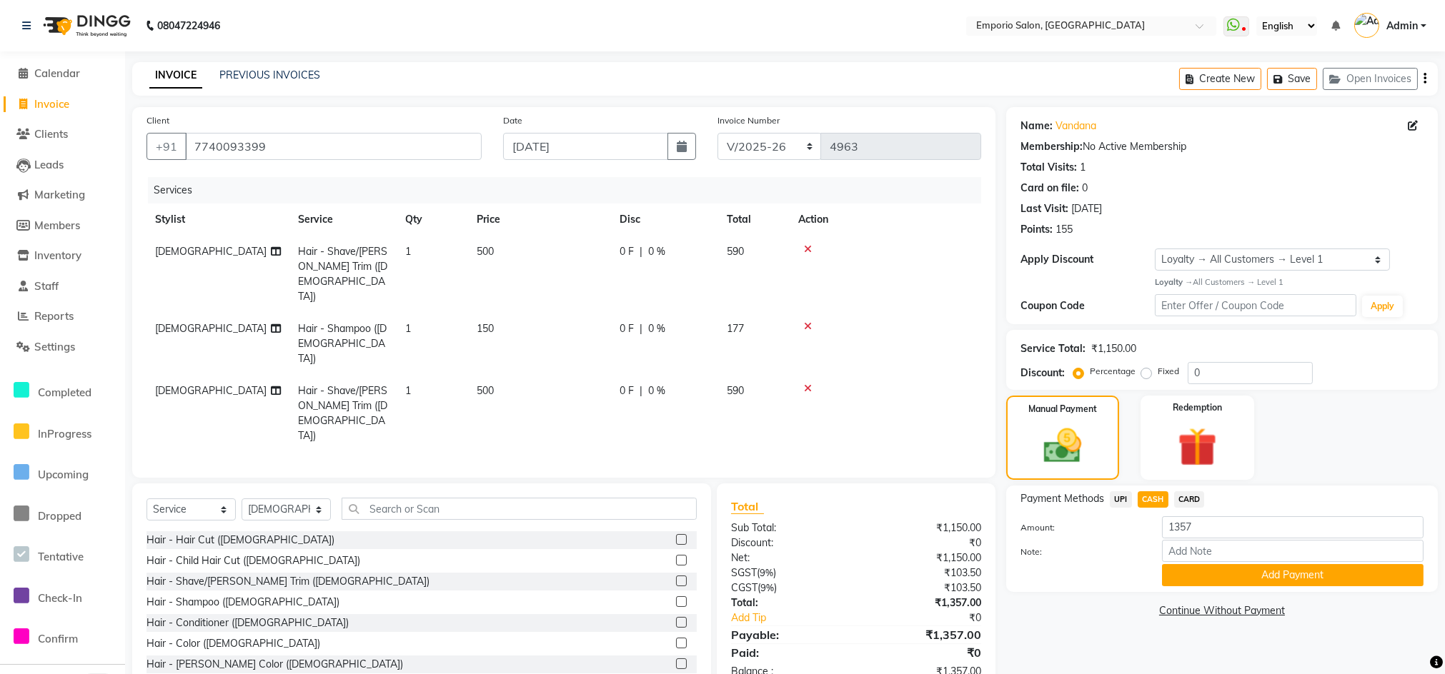
click at [1175, 574] on button "Add Payment" at bounding box center [1292, 575] width 261 height 22
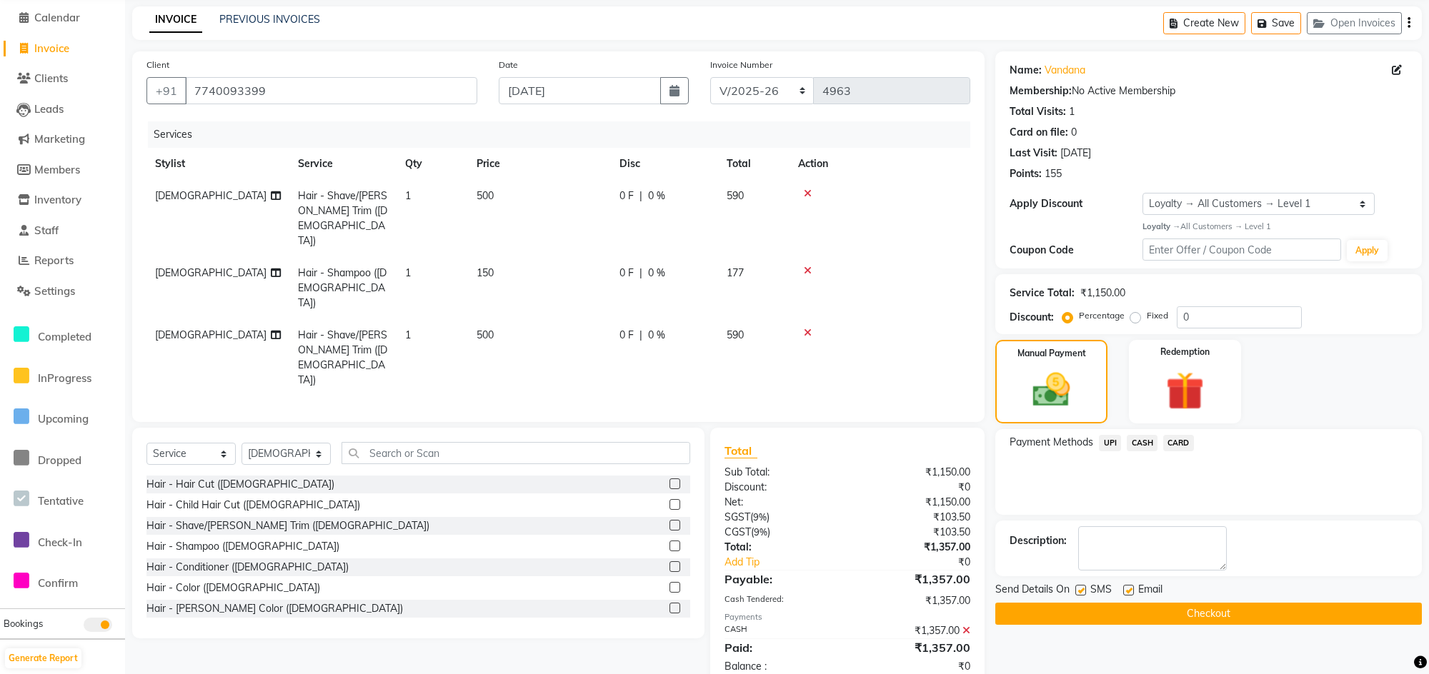
scroll to position [102, 0]
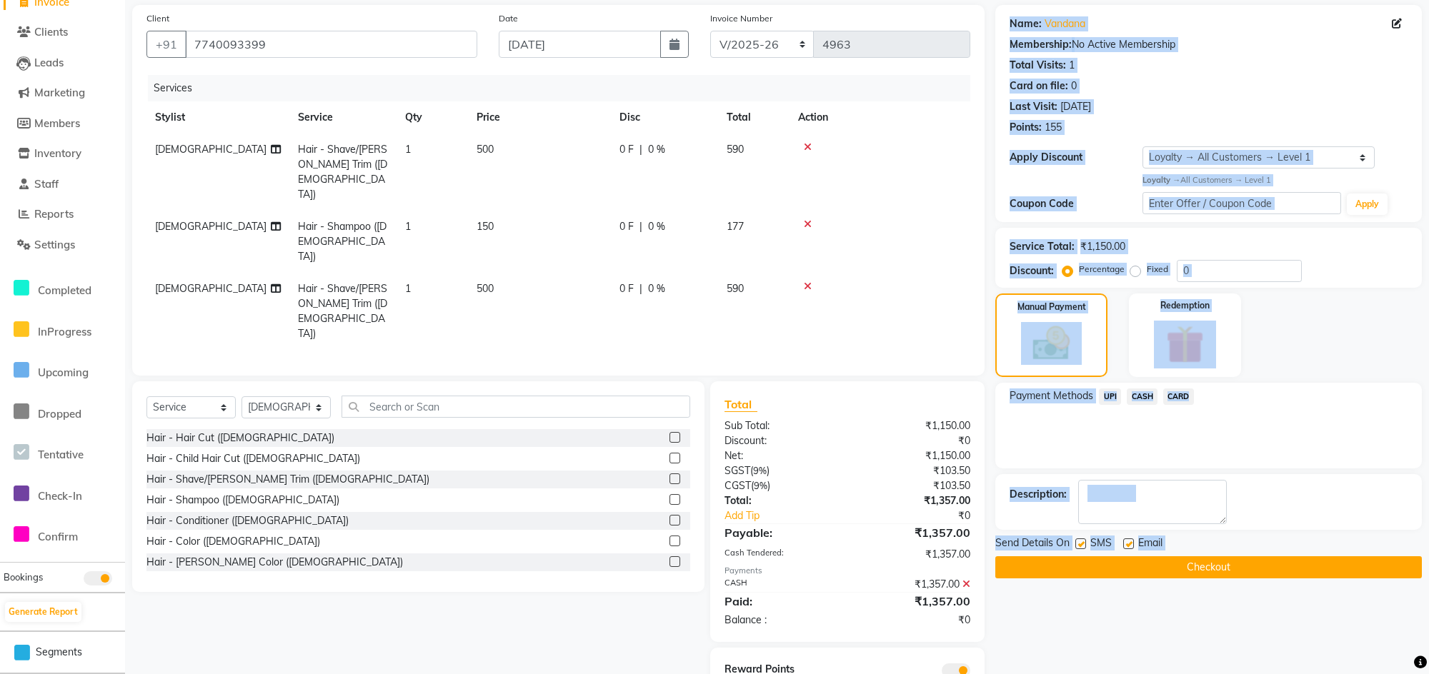
drag, startPoint x: 999, startPoint y: 633, endPoint x: 910, endPoint y: 637, distance: 89.4
click at [918, 634] on div "Client +91 7740093399 Date 04-09-2025 Invoice Number EMP/2025-26 V/2025 V/2025-…" at bounding box center [776, 359] width 1311 height 708
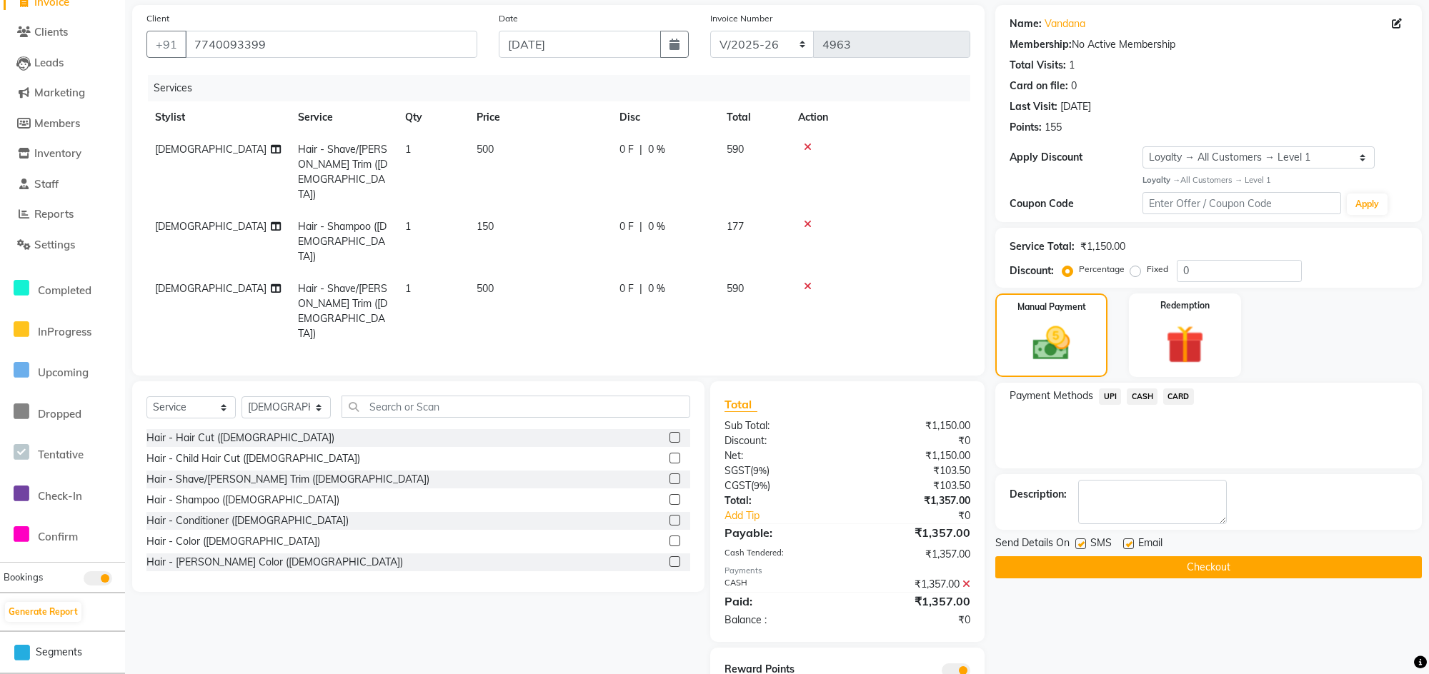
click at [61, 31] on span "Clients" at bounding box center [51, 32] width 34 height 14
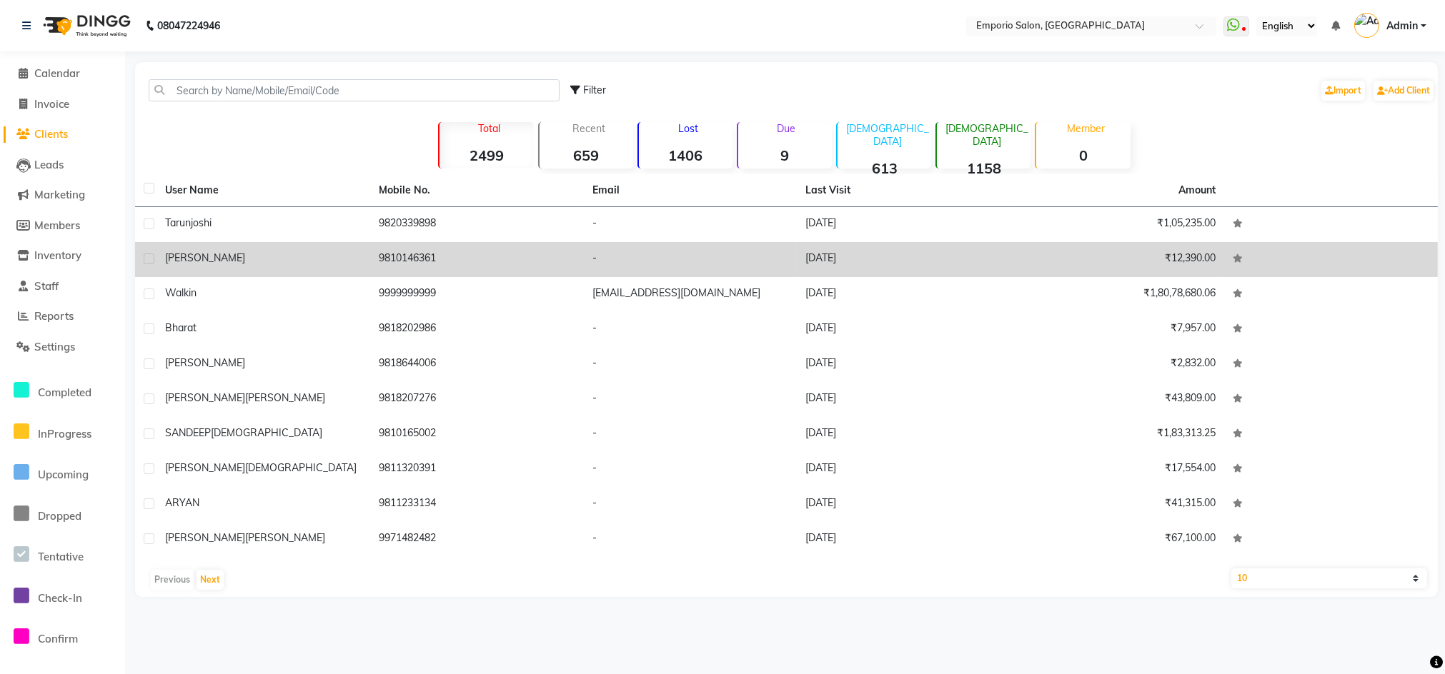
click at [184, 261] on span "[PERSON_NAME]" at bounding box center [205, 257] width 80 height 13
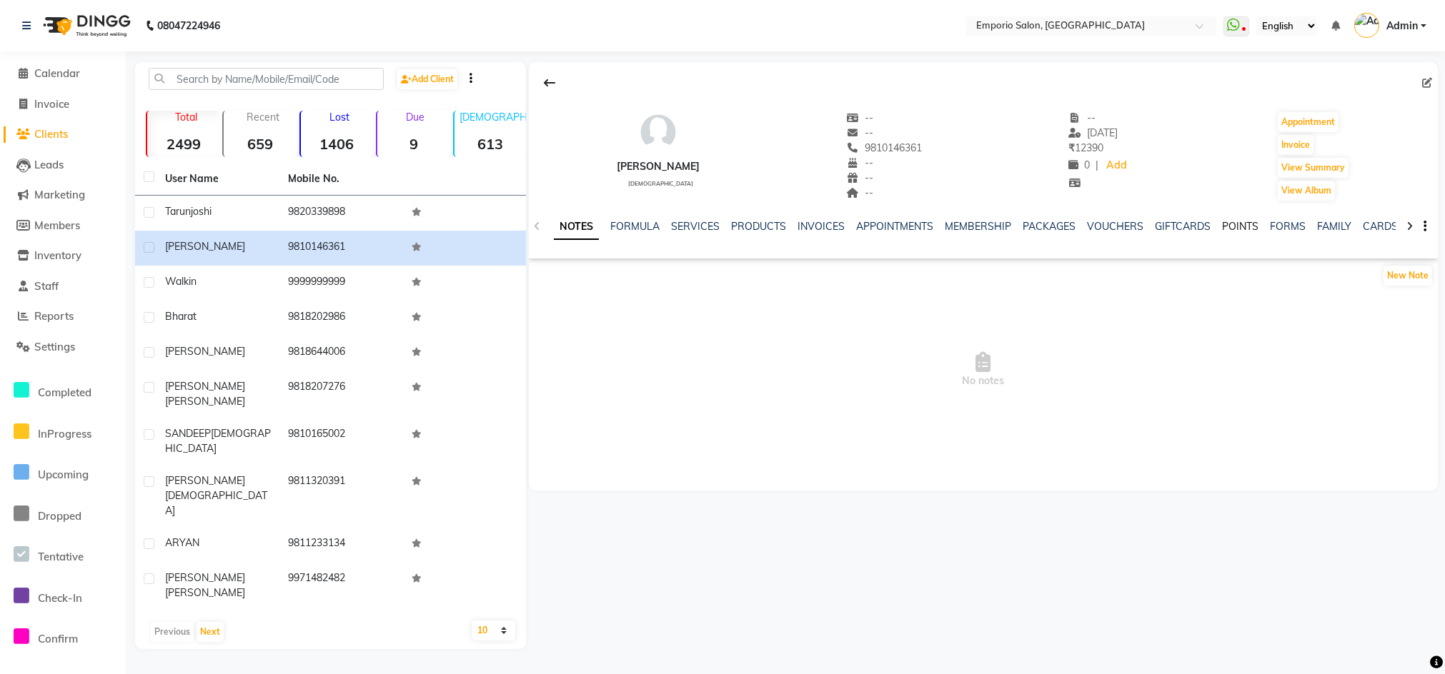
click at [1222, 230] on link "POINTS" at bounding box center [1240, 226] width 36 height 13
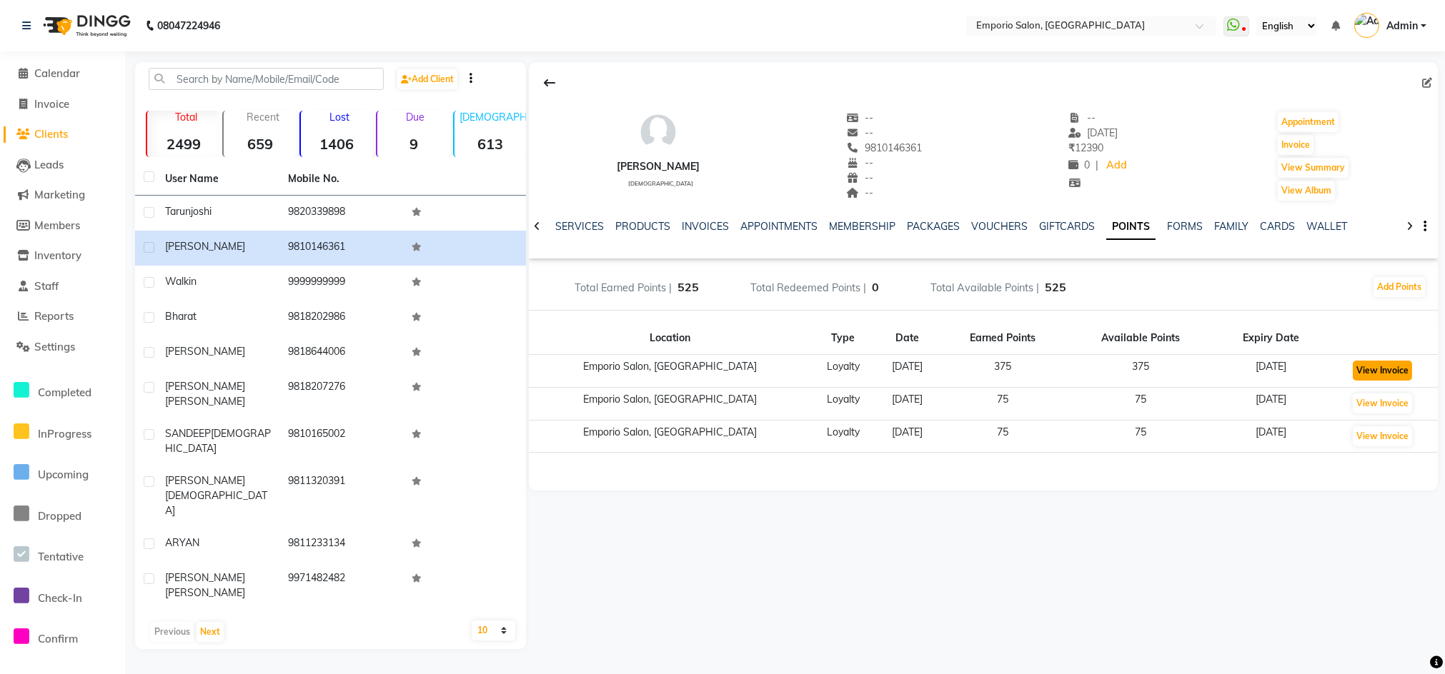
click at [1396, 370] on button "View Invoice" at bounding box center [1381, 371] width 59 height 20
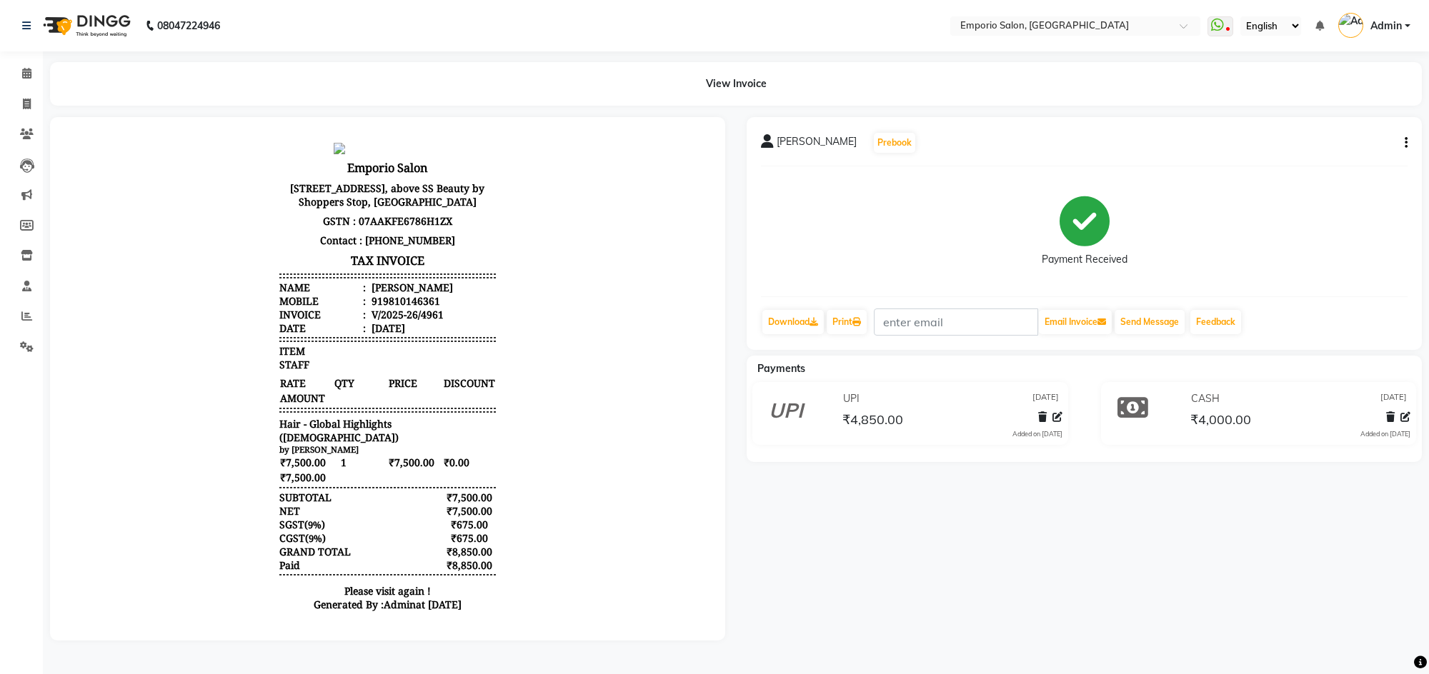
click at [36, 24] on img at bounding box center [85, 26] width 98 height 40
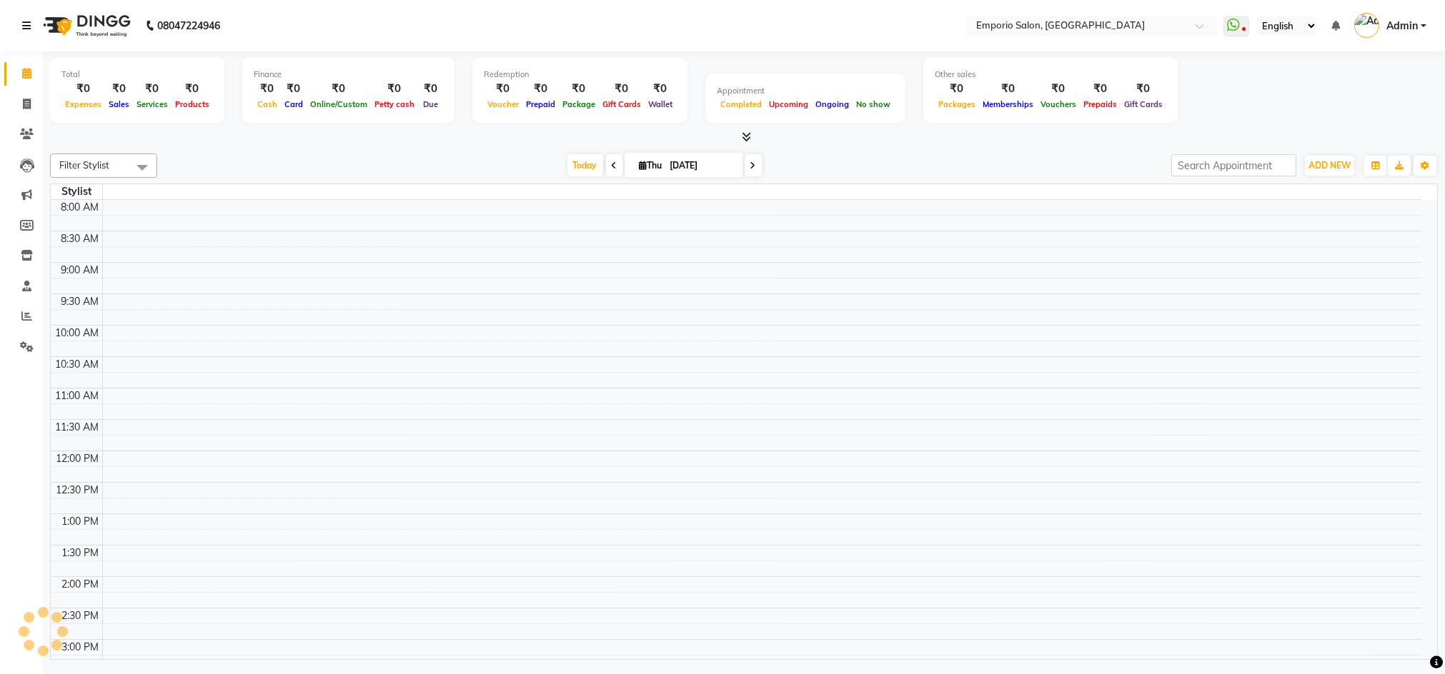
click at [19, 26] on div "08047224946" at bounding box center [120, 26] width 219 height 40
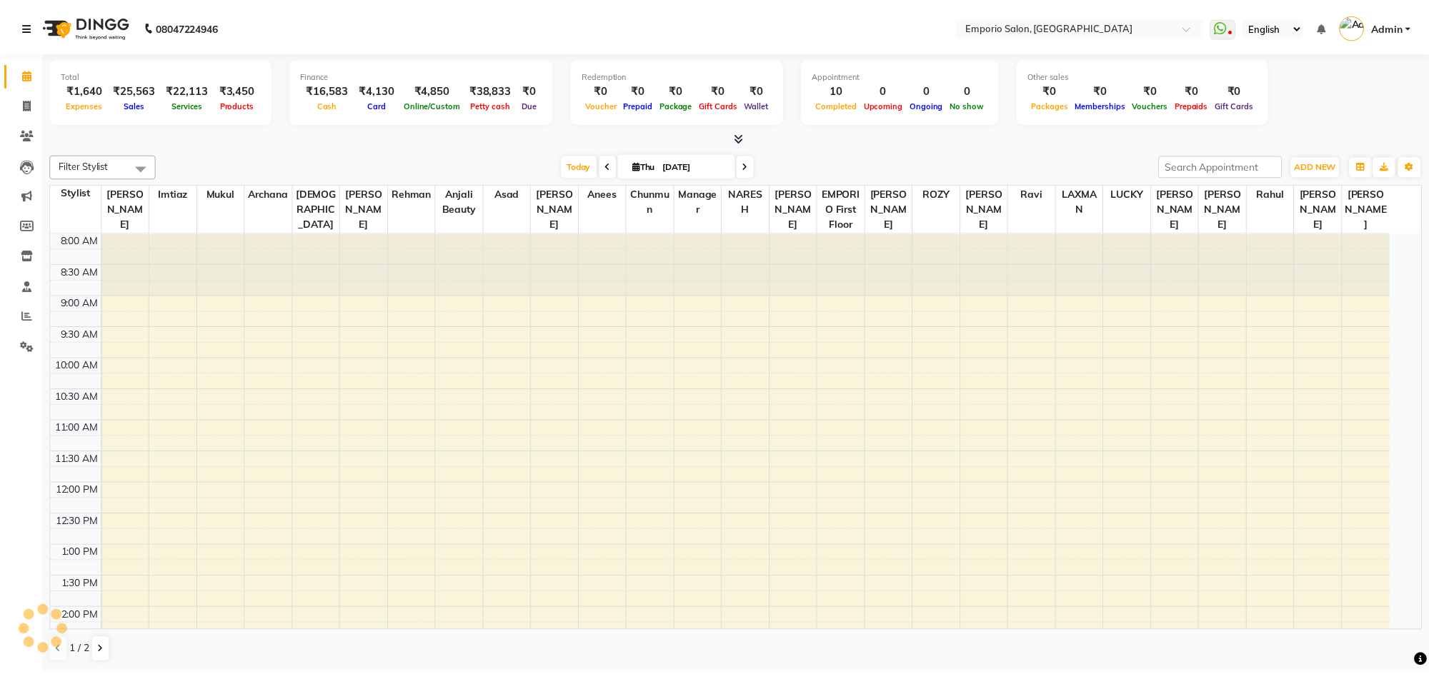
scroll to position [441, 0]
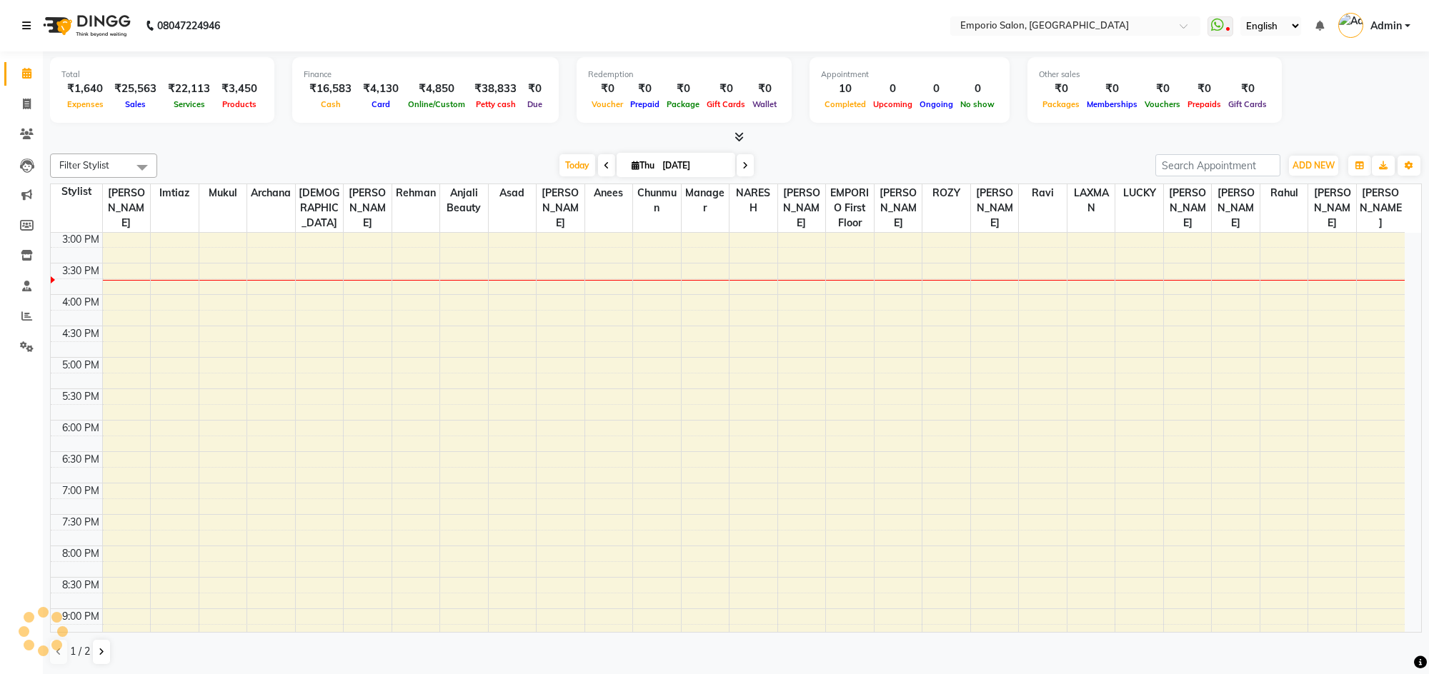
click at [26, 24] on icon at bounding box center [26, 26] width 9 height 10
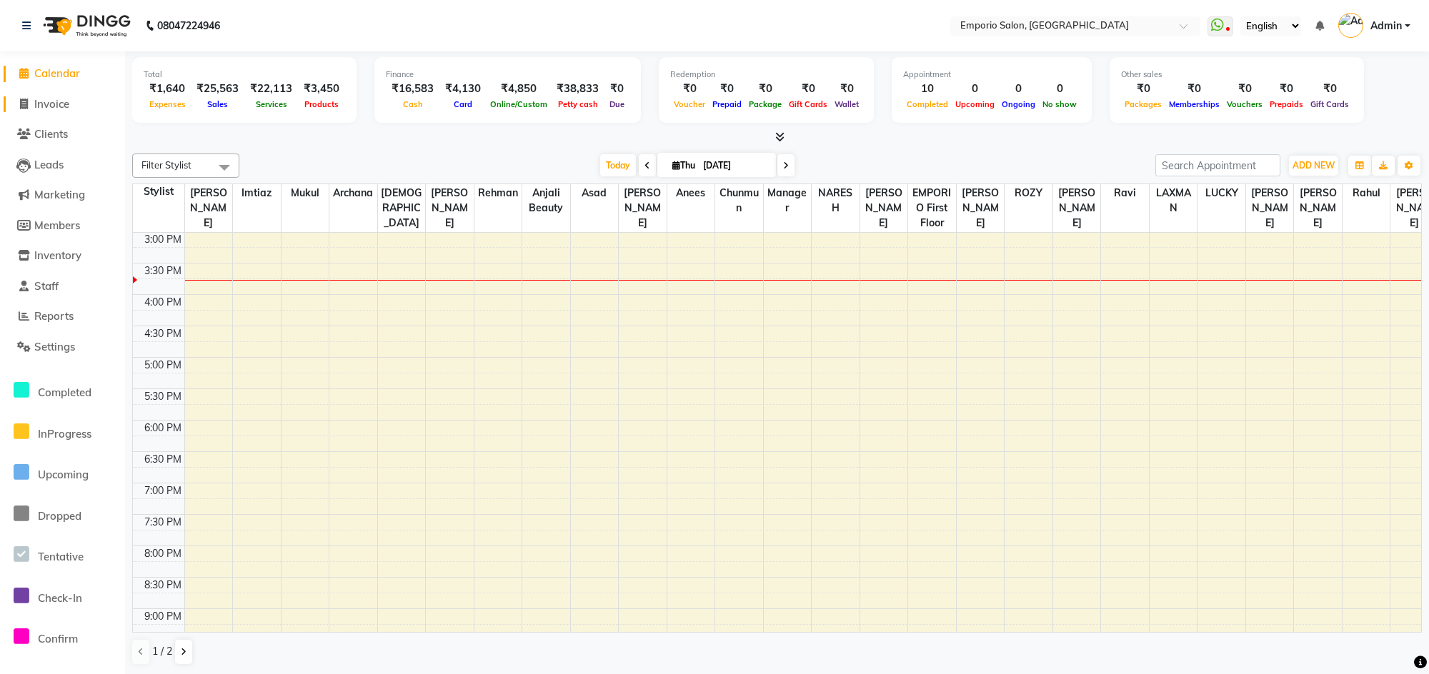
click at [33, 103] on link "Invoice" at bounding box center [63, 104] width 118 height 16
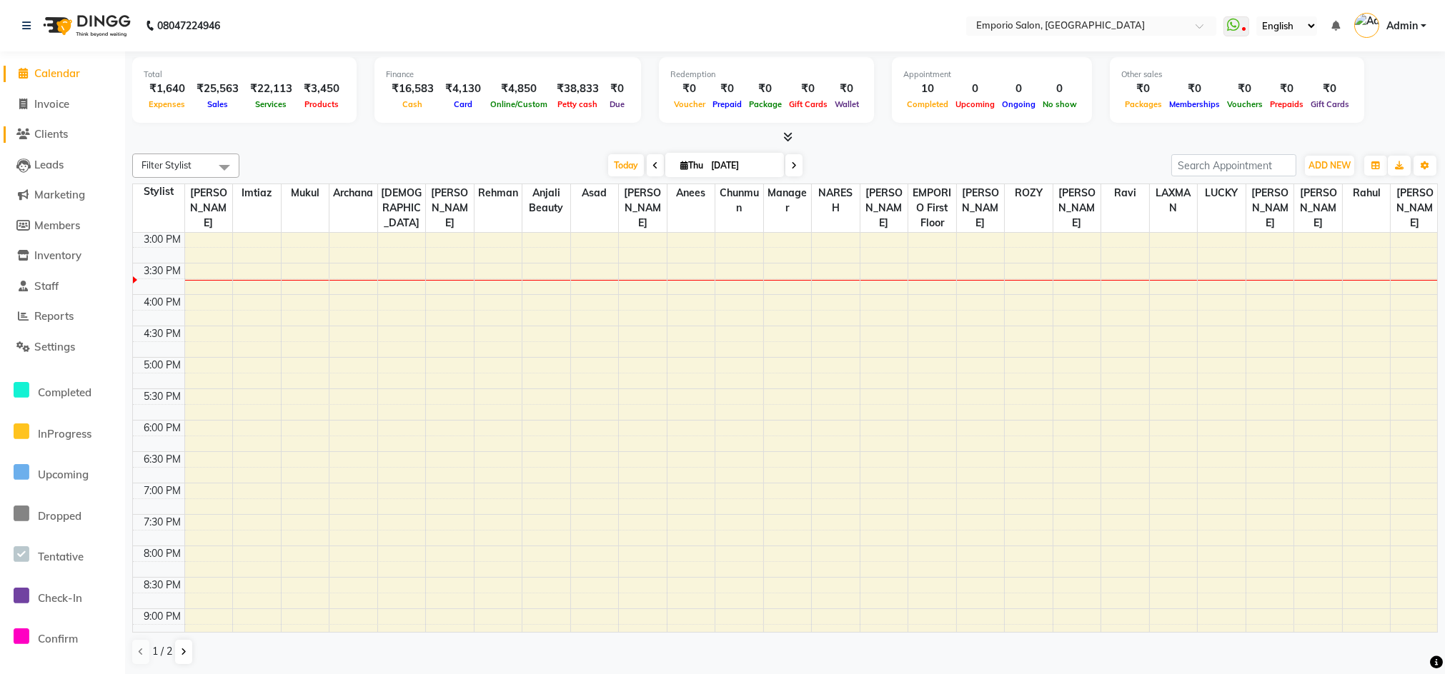
select select "6332"
select select "service"
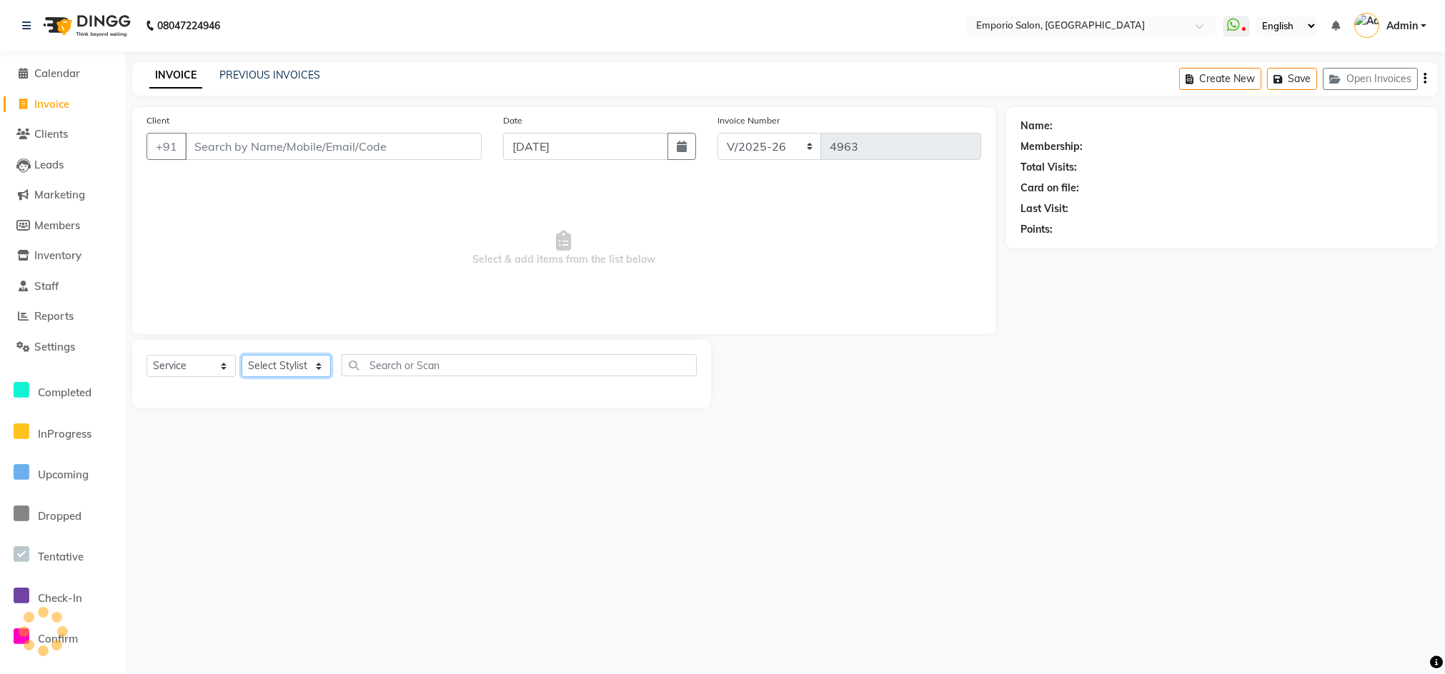
click at [277, 363] on select "Select Stylist" at bounding box center [285, 366] width 89 height 22
select select "53535"
click at [241, 355] on select "Select Stylist [PERSON_NAME] beauty [PERSON_NAME] [PERSON_NAME] EMPORIO First F…" at bounding box center [285, 366] width 89 height 22
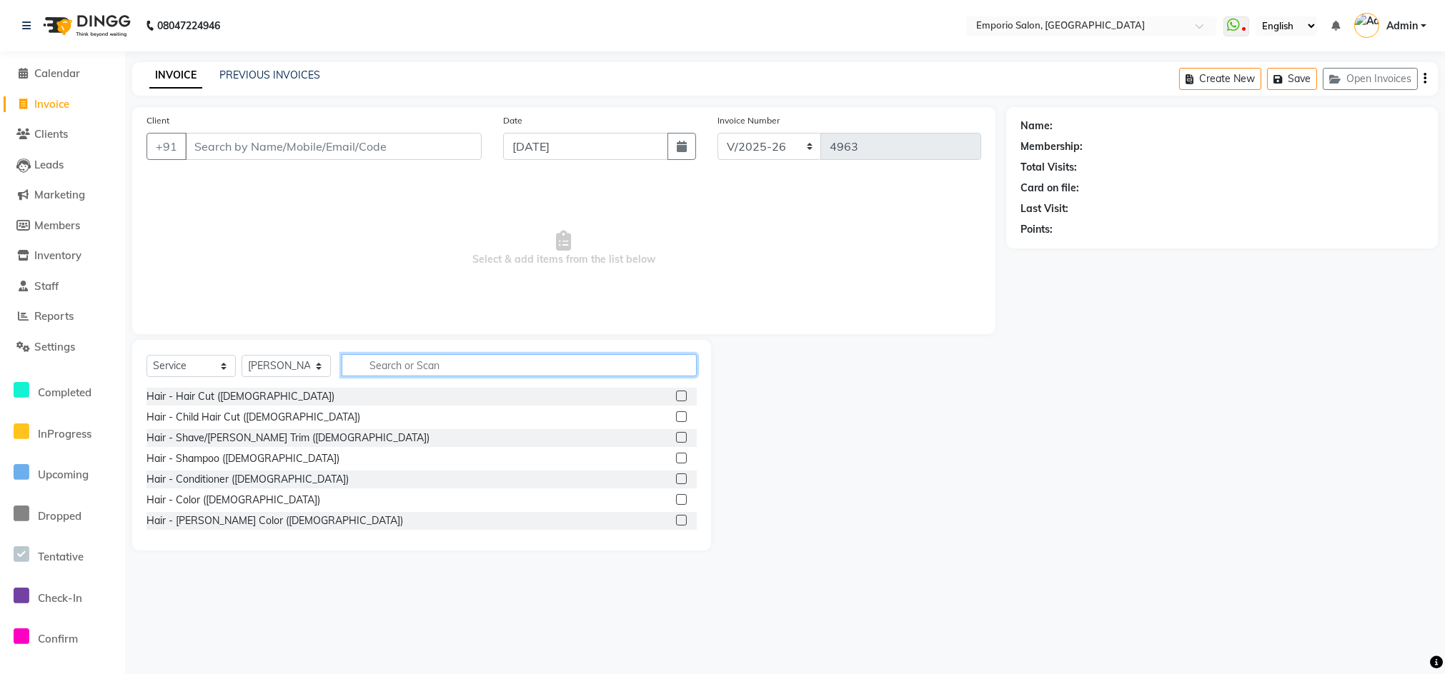
click at [416, 372] on input "text" at bounding box center [519, 365] width 355 height 22
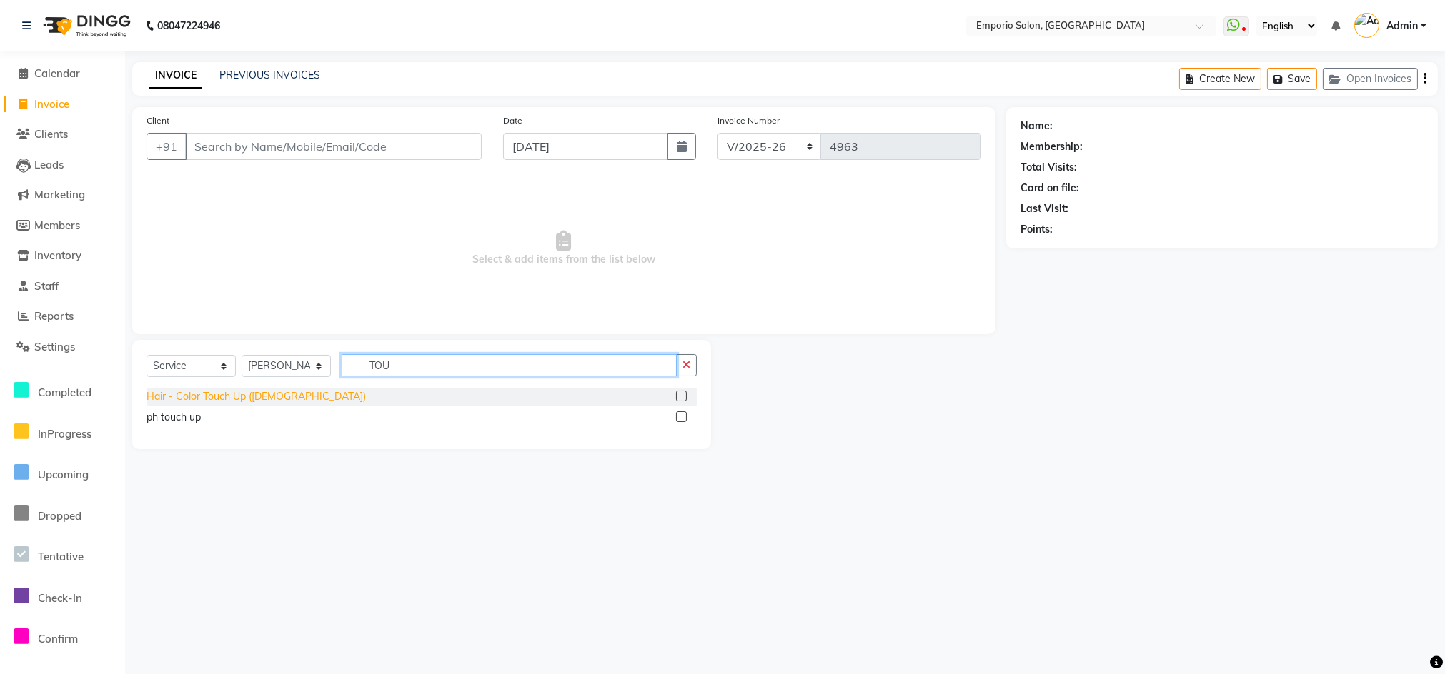
type input "TOU"
click at [216, 398] on div "Hair - Color Touch Up ([DEMOGRAPHIC_DATA])" at bounding box center [255, 396] width 219 height 15
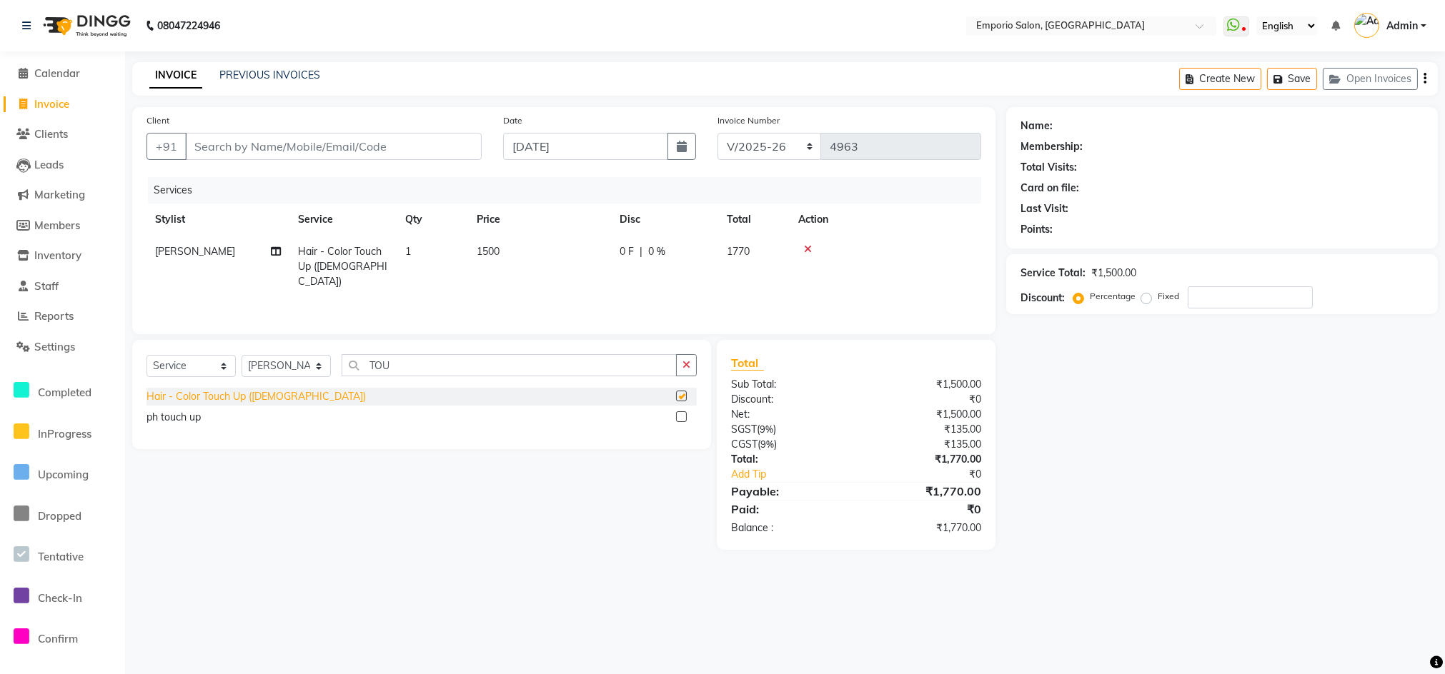
checkbox input "false"
click at [552, 249] on td "1500" at bounding box center [539, 267] width 143 height 62
select select "53535"
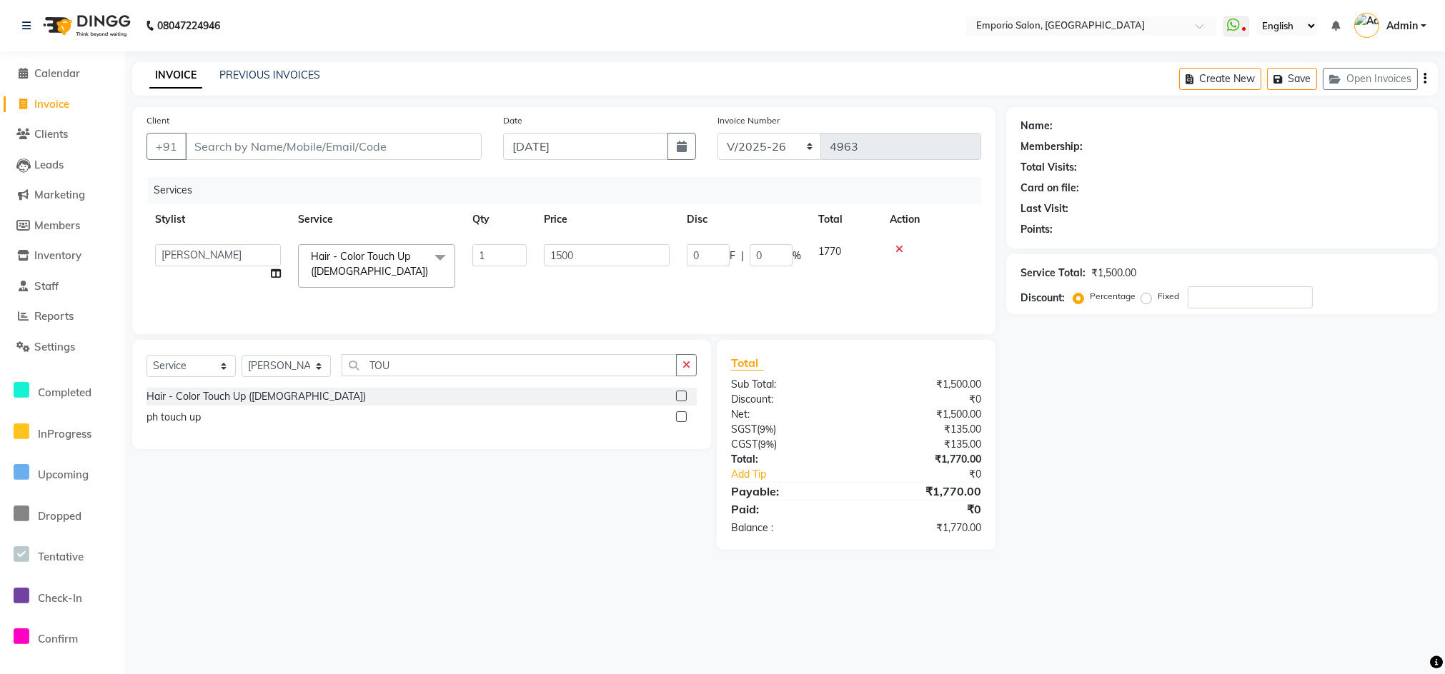
click at [279, 382] on div "Select Service Product Membership Package Voucher Prepaid Gift Card Select Styl…" at bounding box center [421, 371] width 550 height 34
click at [287, 361] on select "Select Stylist [PERSON_NAME] beauty [PERSON_NAME] [PERSON_NAME] EMPORIO First F…" at bounding box center [285, 366] width 89 height 22
select select "47509"
click at [241, 359] on select "Select Stylist [PERSON_NAME] beauty [PERSON_NAME] [PERSON_NAME] EMPORIO First F…" at bounding box center [285, 366] width 89 height 22
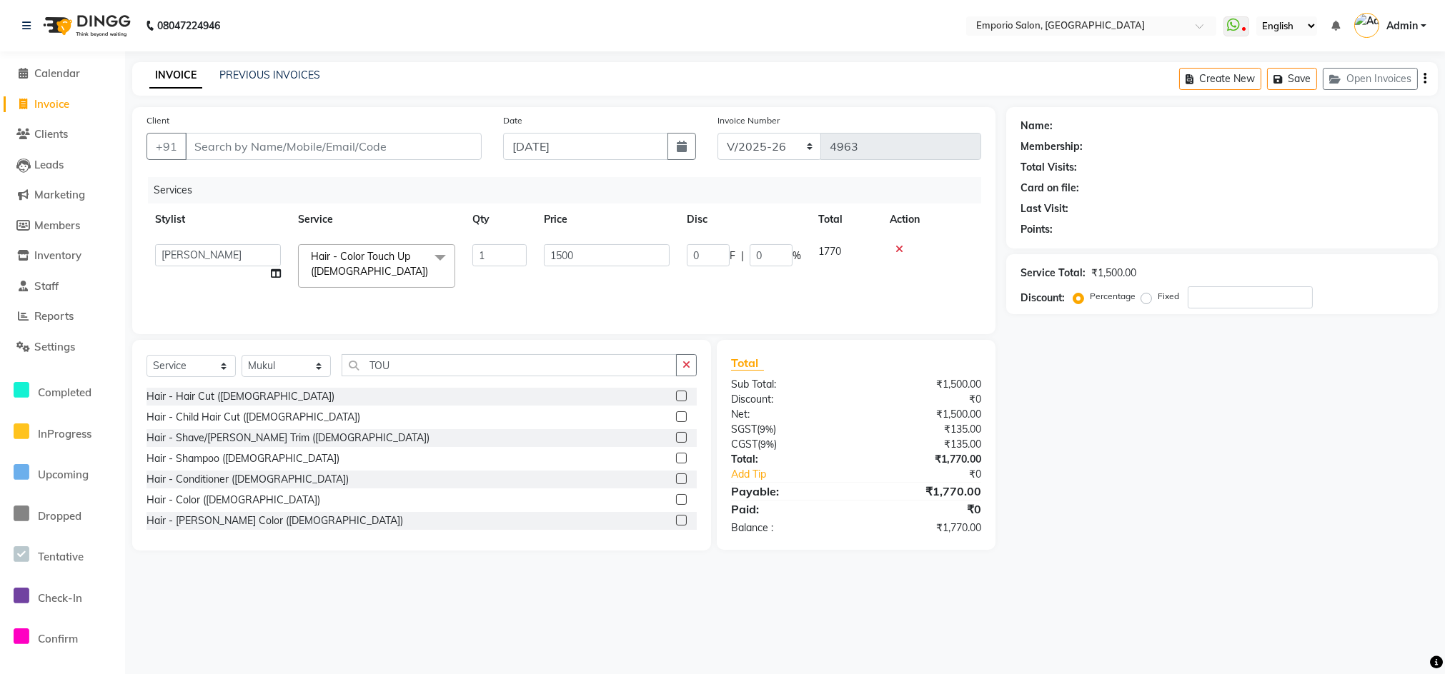
drag, startPoint x: 380, startPoint y: 353, endPoint x: 433, endPoint y: 373, distance: 56.5
click at [401, 359] on div "Select Service Product Membership Package Voucher Prepaid Gift Card Select Styl…" at bounding box center [421, 445] width 579 height 211
click at [679, 374] on button "button" at bounding box center [686, 365] width 21 height 22
click at [660, 373] on input "text" at bounding box center [519, 365] width 355 height 22
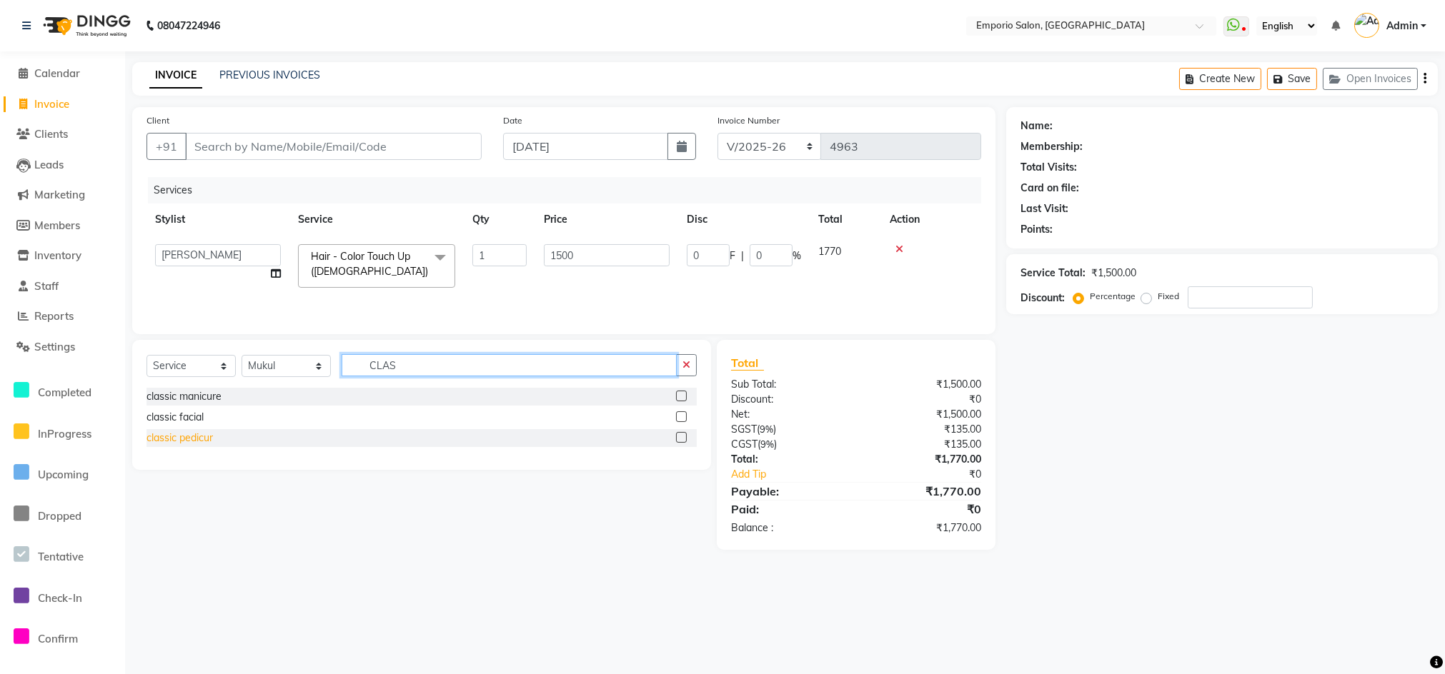
type input "CLAS"
click at [169, 442] on div "classic pedicur" at bounding box center [179, 438] width 66 height 15
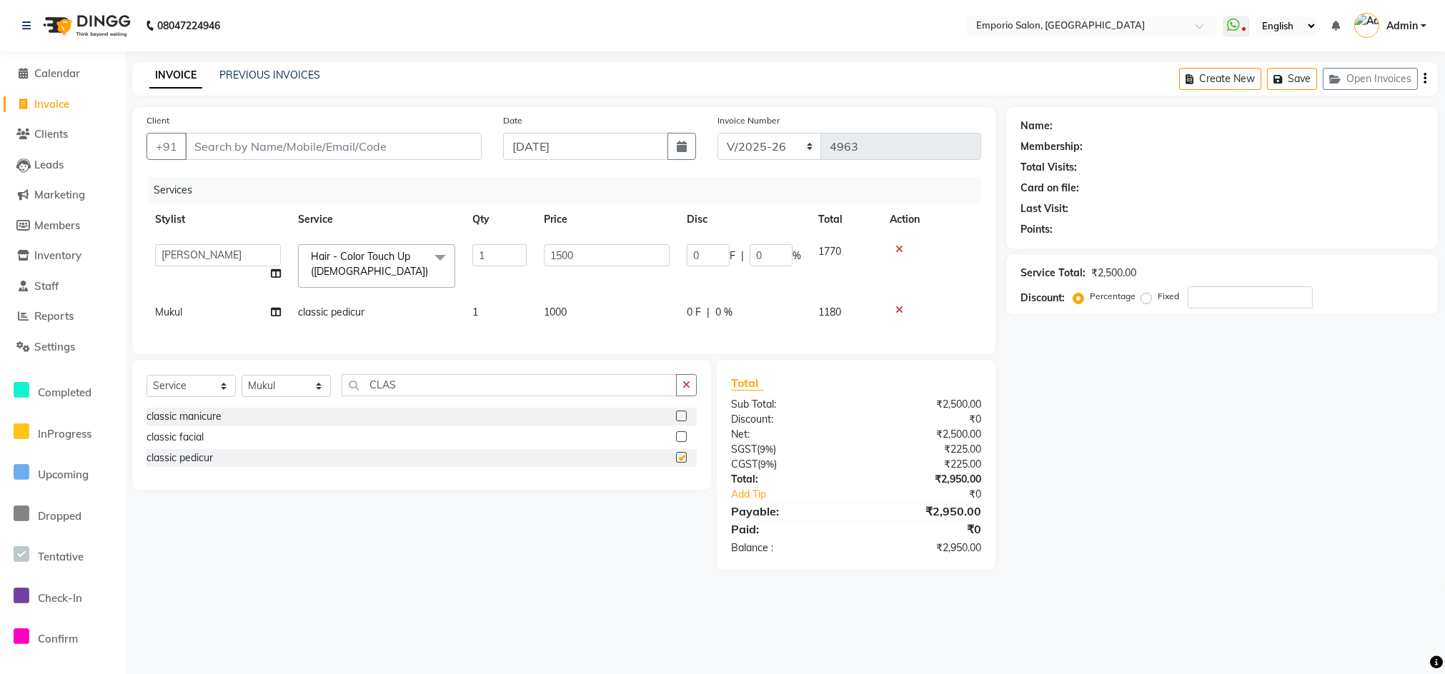
checkbox input "false"
click at [336, 129] on div "Client +91" at bounding box center [314, 142] width 357 height 59
drag, startPoint x: 337, startPoint y: 149, endPoint x: 352, endPoint y: 145, distance: 16.3
click at [348, 148] on input "Client" at bounding box center [333, 146] width 297 height 27
type input "9"
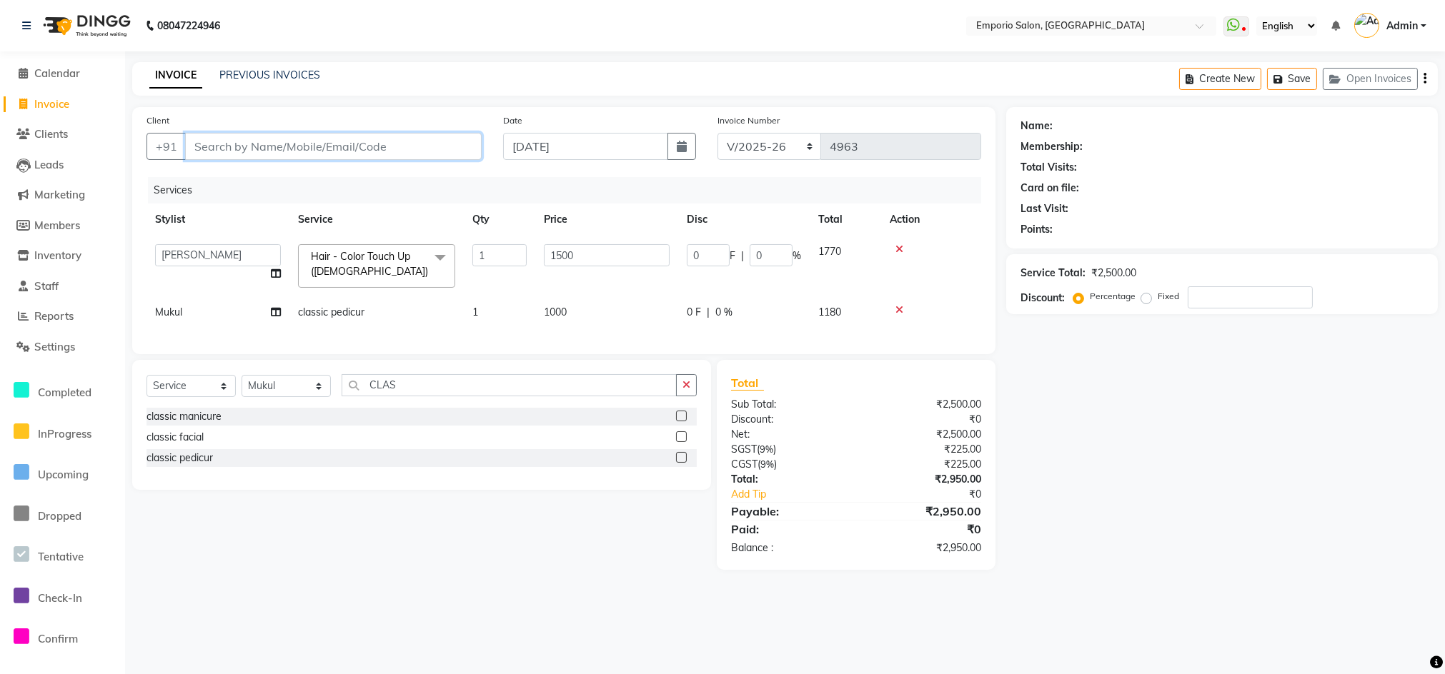
type input "0"
type input "99999999999999"
click at [1089, 402] on div "Name: Membership: Total Visits: Card on file: Last Visit: Points: Service Total…" at bounding box center [1227, 338] width 442 height 463
click at [1085, 407] on div "Name: Membership: Total Visits: Card on file: Last Visit: Points: Service Total…" at bounding box center [1227, 338] width 442 height 463
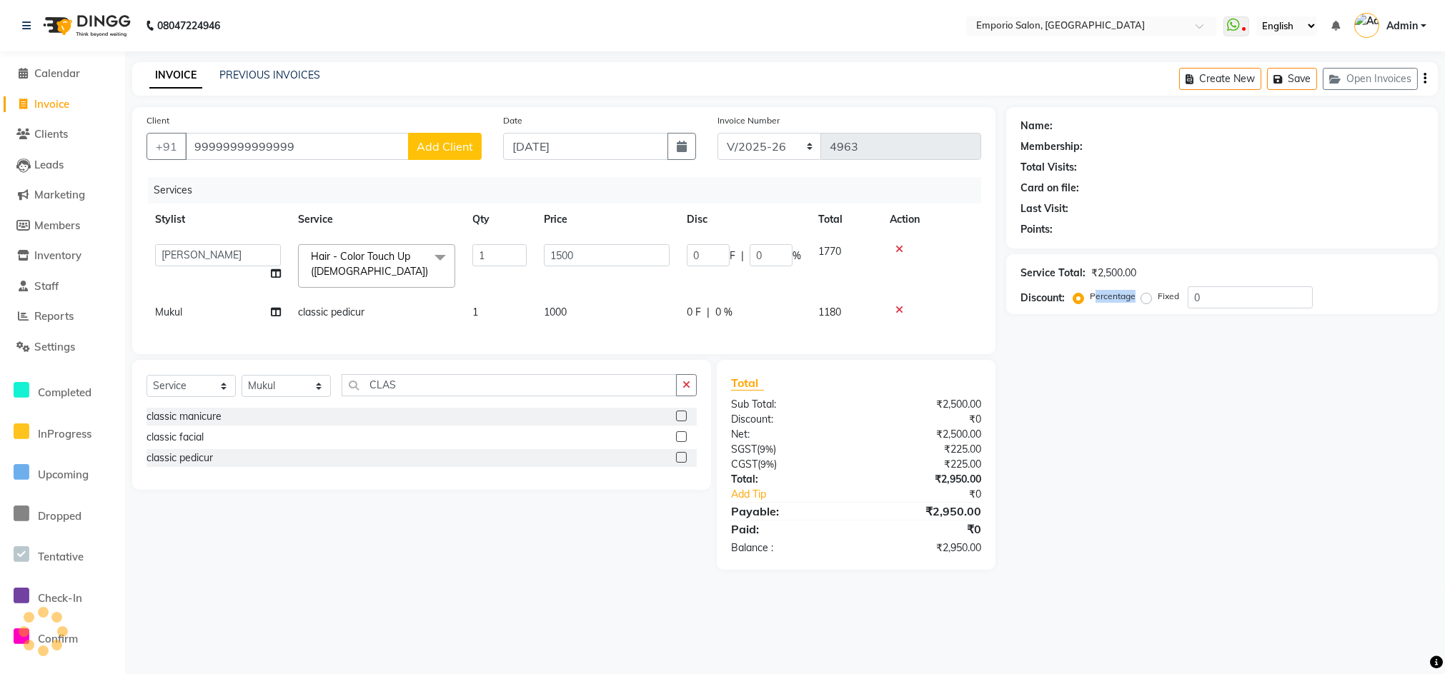
click at [1085, 407] on div "Name: Membership: Total Visits: Card on file: Last Visit: Points: Service Total…" at bounding box center [1227, 338] width 442 height 463
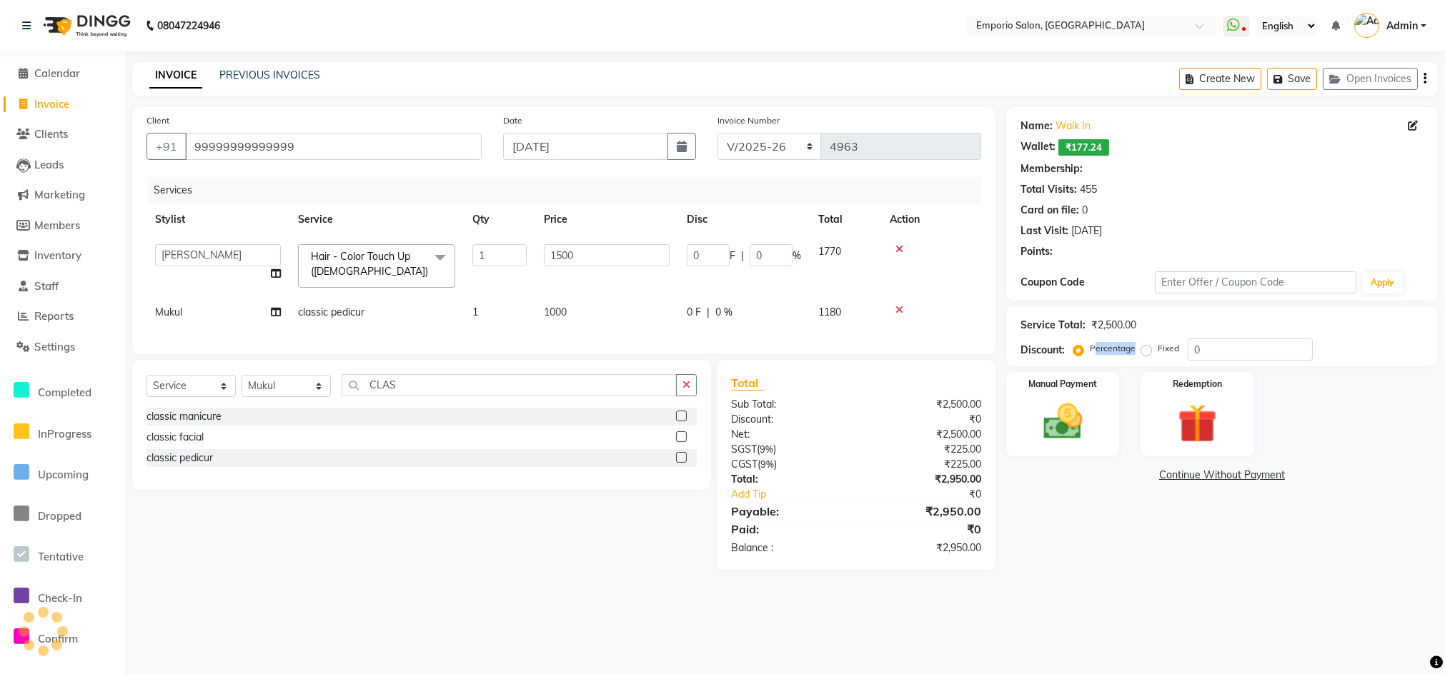
click at [1085, 407] on div "Name: Walk In Wallet: ₹177.24 Membership: Total Visits: 455 Card on file: 0 Las…" at bounding box center [1227, 338] width 442 height 463
select select "1: Object"
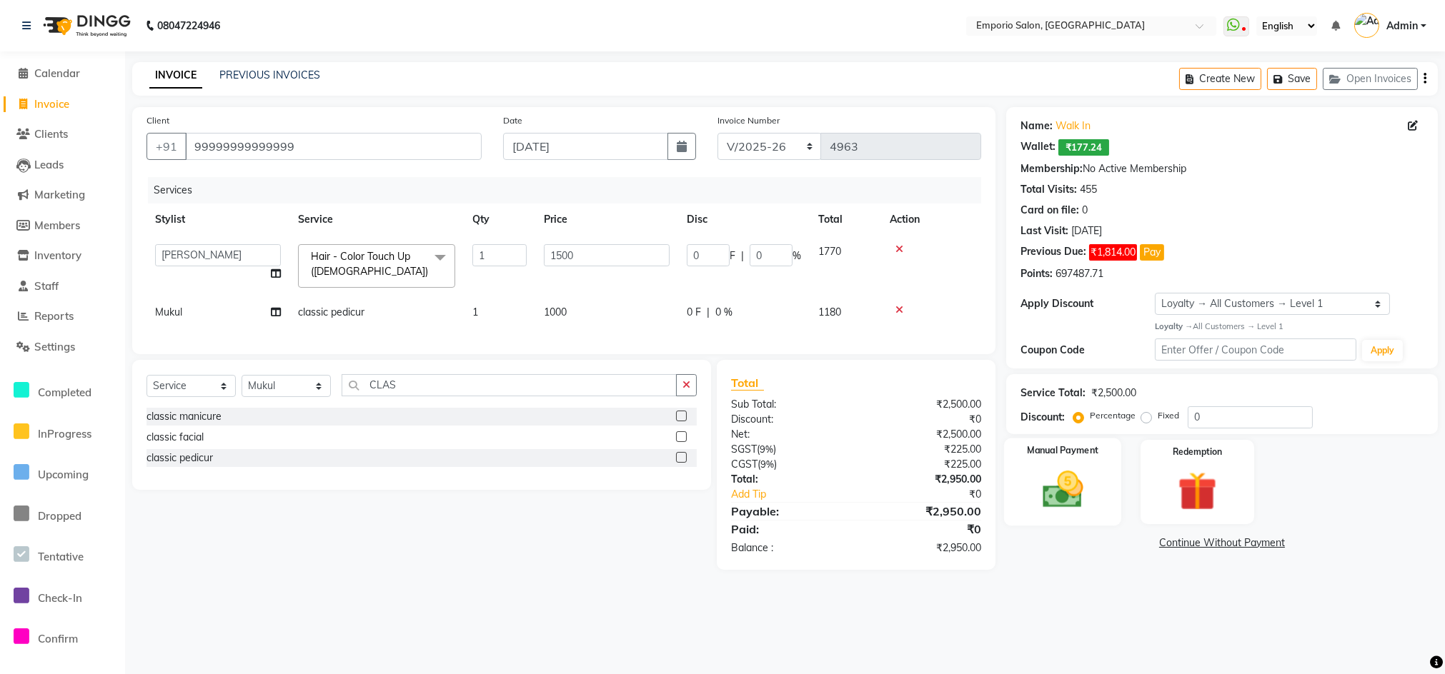
click at [1074, 456] on label "Manual Payment" at bounding box center [1062, 451] width 71 height 14
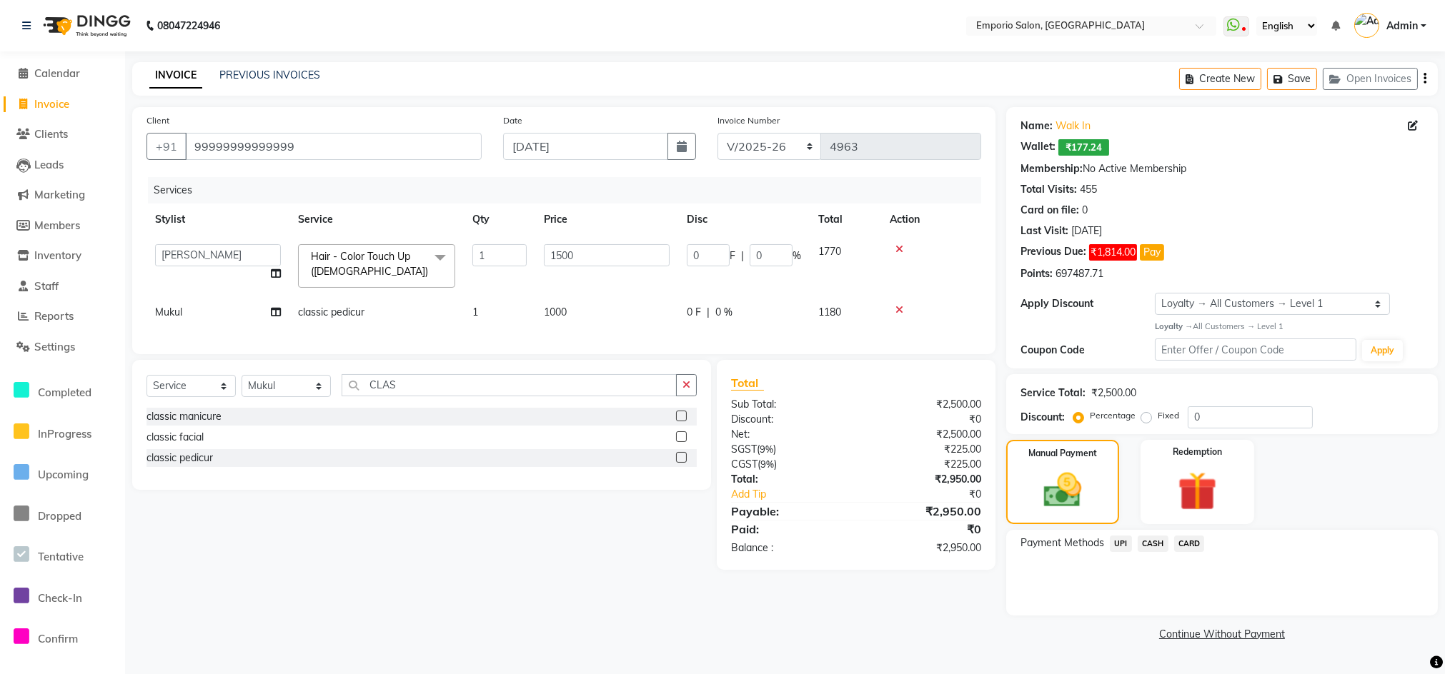
click at [1160, 543] on span "CASH" at bounding box center [1152, 544] width 31 height 16
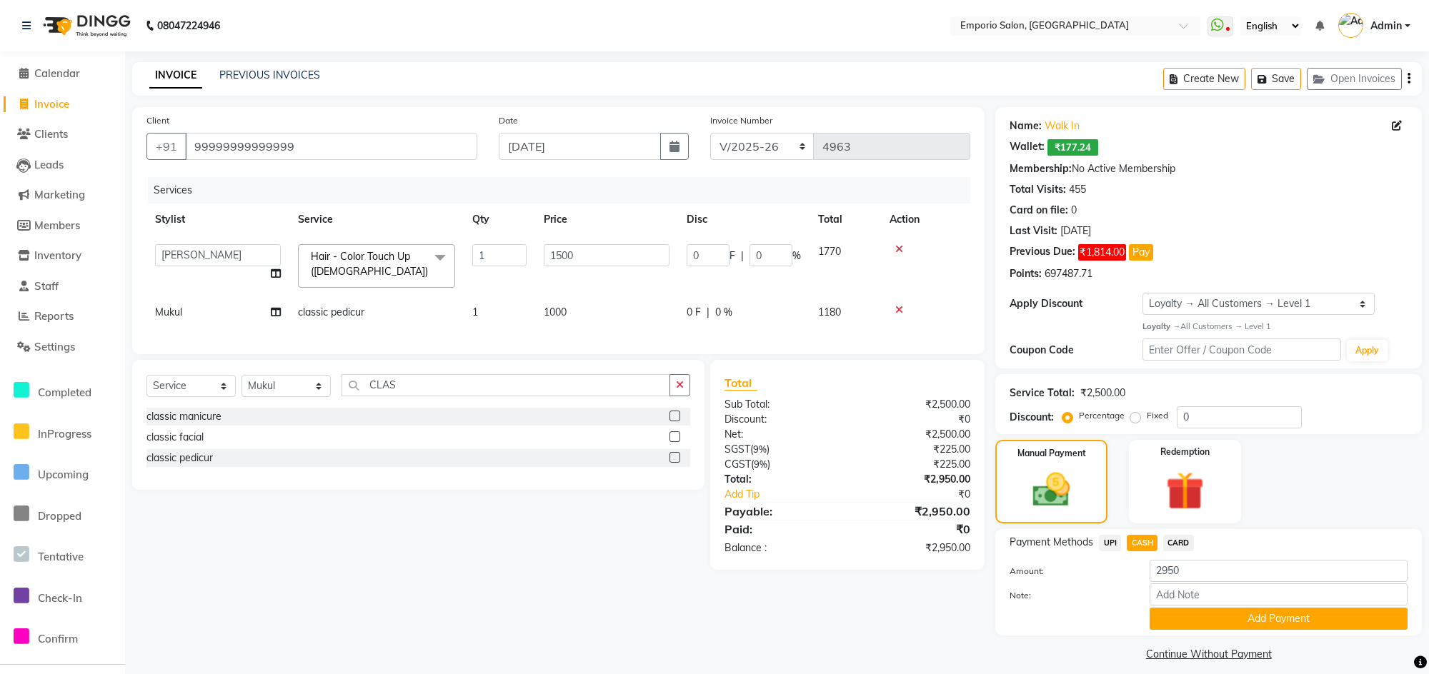
click at [1157, 632] on div "Payment Methods UPI CASH CARD Amount: 2950 Note: Add Payment" at bounding box center [1208, 582] width 427 height 106
click at [1193, 610] on button "Add Payment" at bounding box center [1279, 619] width 258 height 22
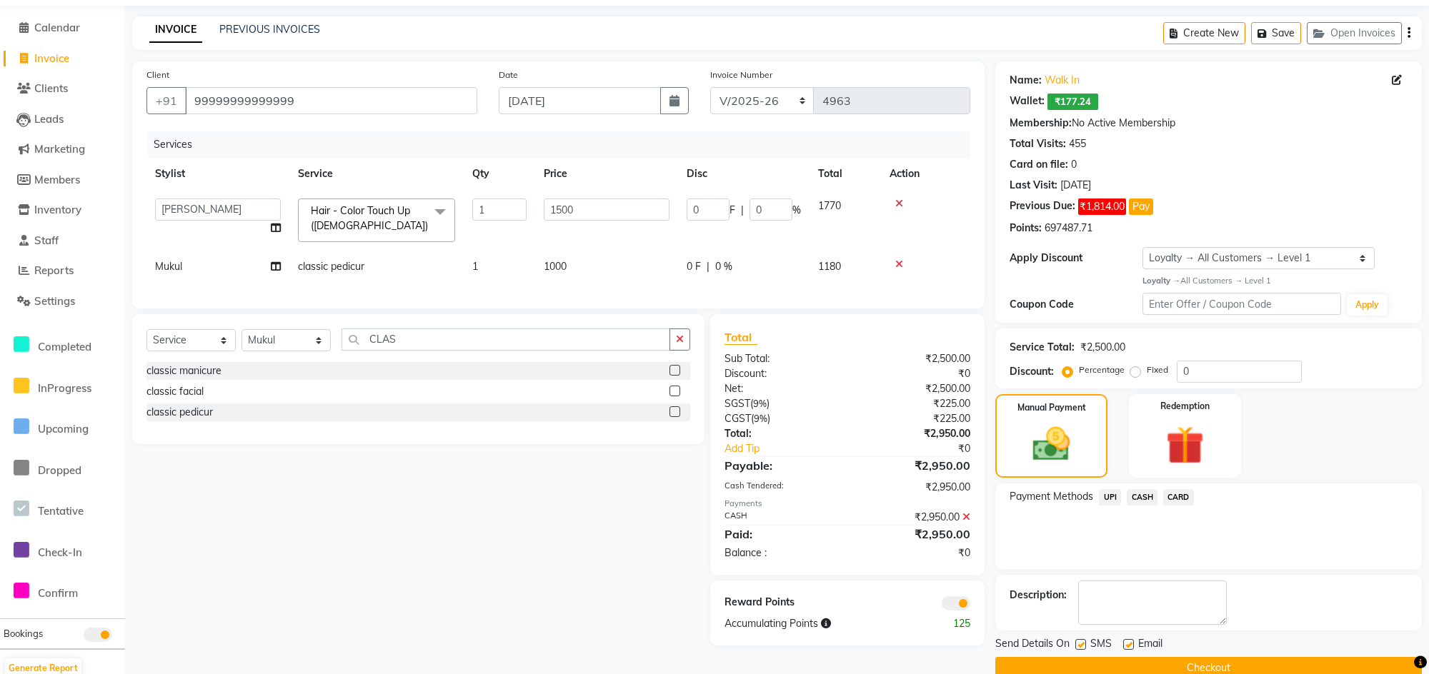
scroll to position [71, 0]
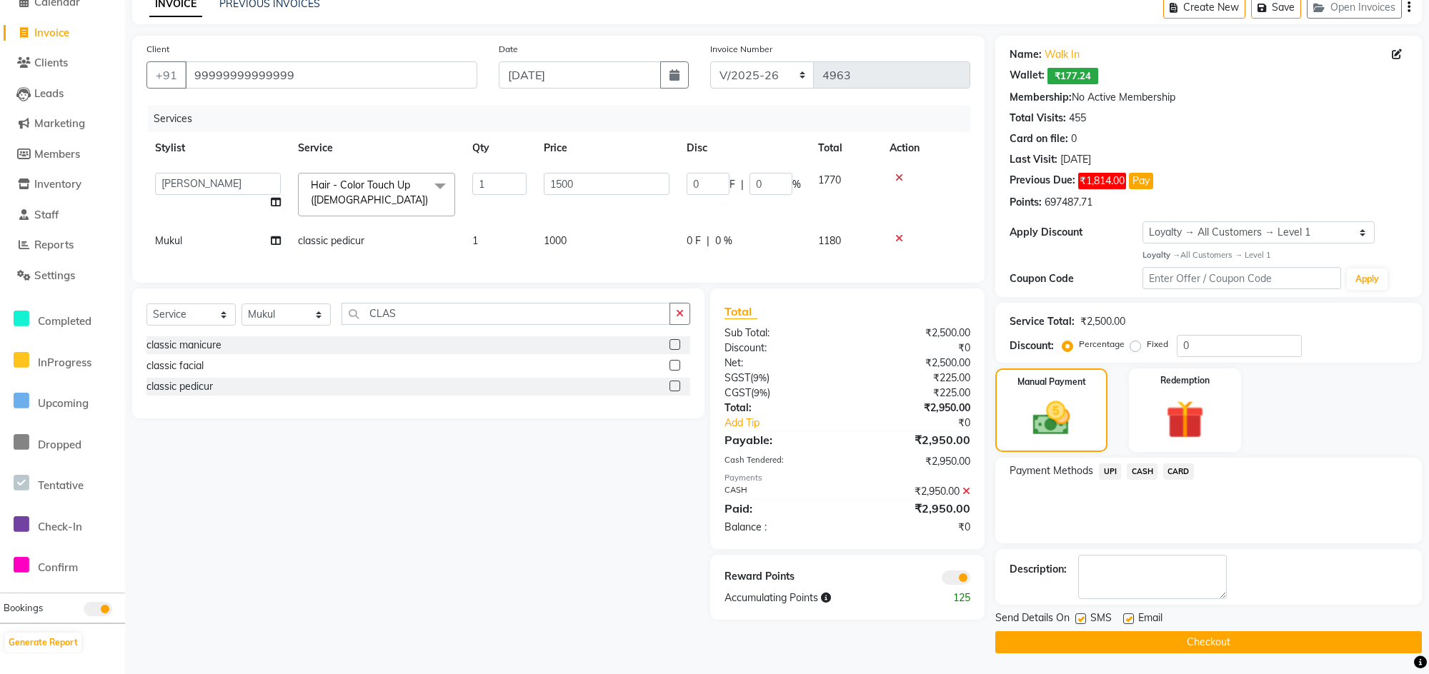
click at [1184, 636] on button "Checkout" at bounding box center [1208, 643] width 427 height 22
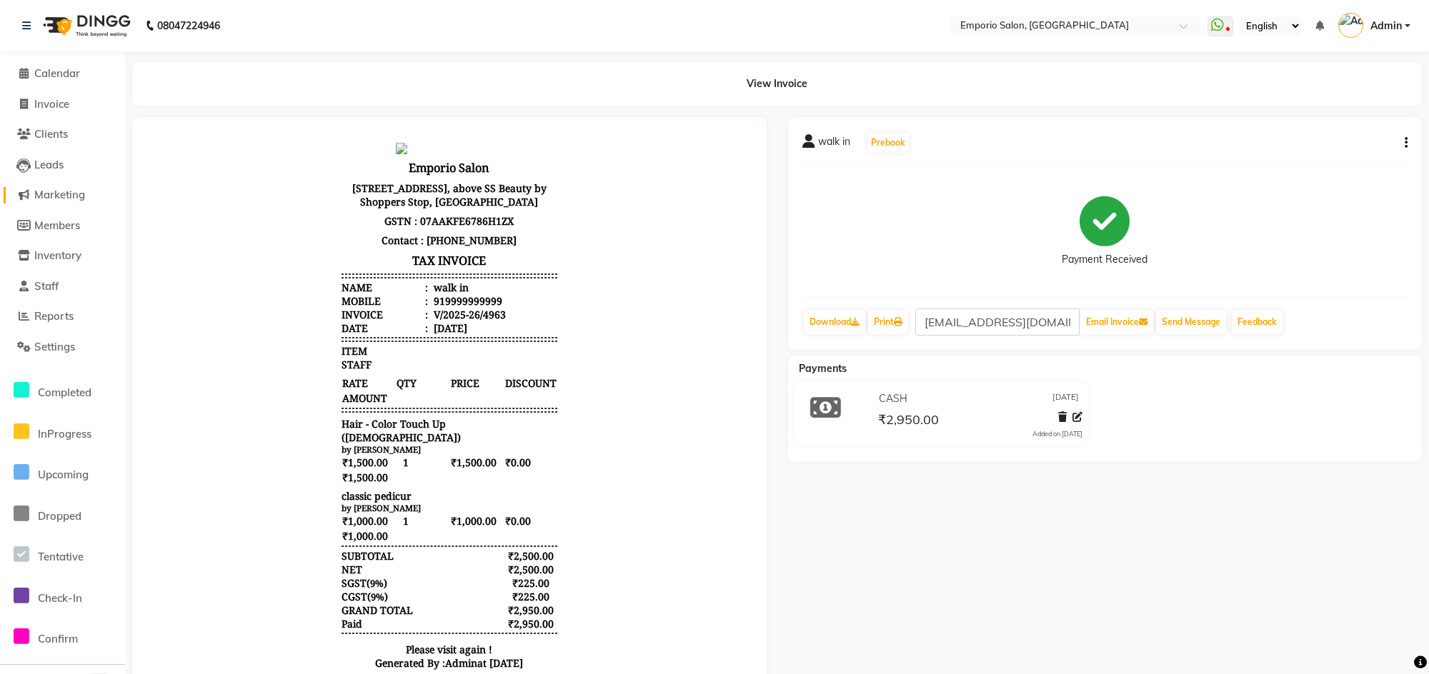
click at [49, 196] on span "Marketing" at bounding box center [59, 195] width 51 height 14
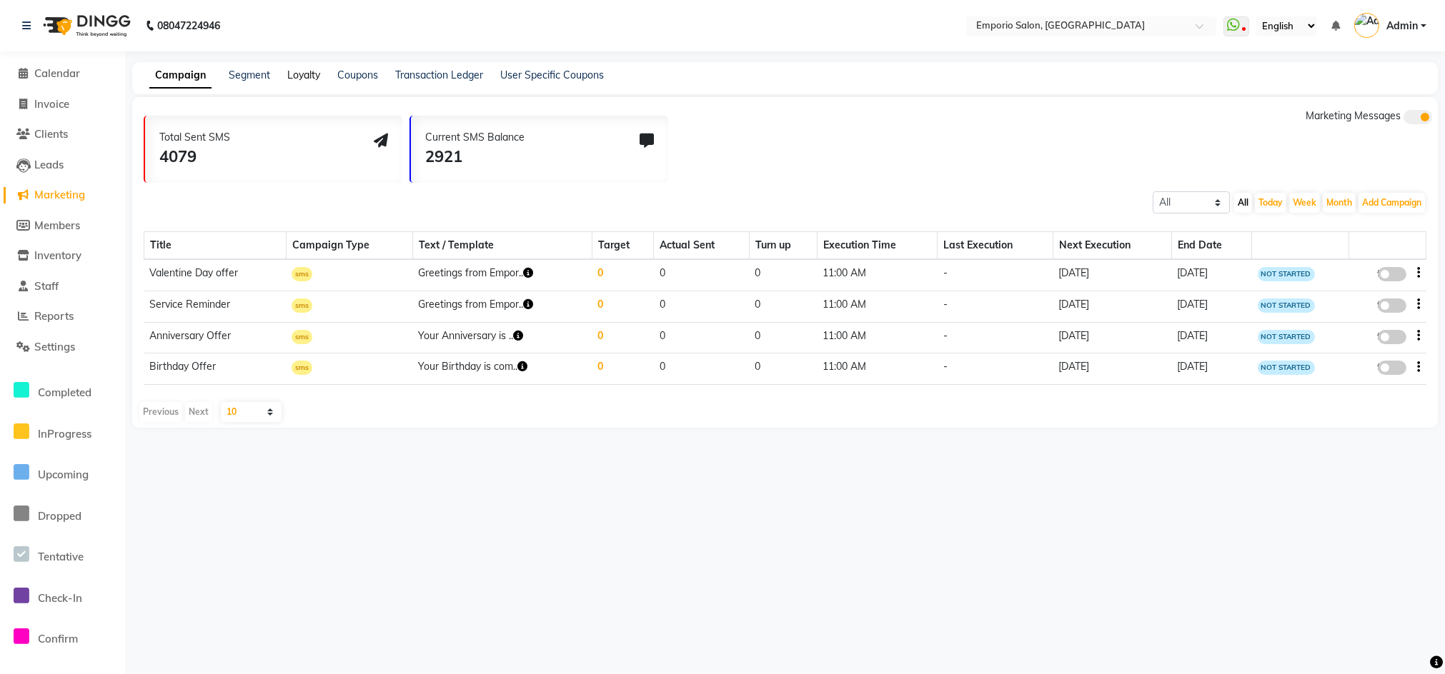
click at [297, 79] on link "Loyalty" at bounding box center [303, 75] width 33 height 13
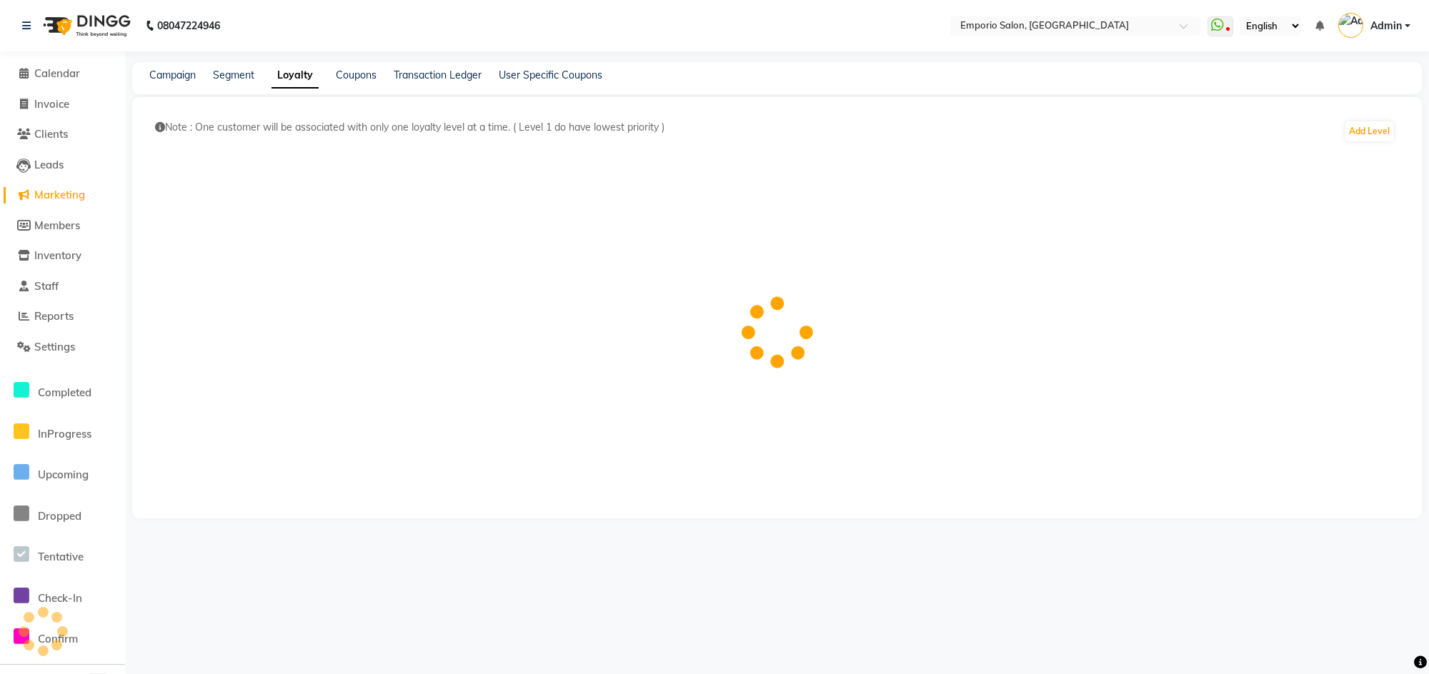
drag, startPoint x: 674, startPoint y: 126, endPoint x: 504, endPoint y: 121, distance: 170.8
click at [504, 121] on p "Note : One customer will be associated with only one loyalty level at a time. (…" at bounding box center [749, 127] width 1189 height 15
click at [462, 79] on link "Transaction Ledger" at bounding box center [438, 75] width 88 height 13
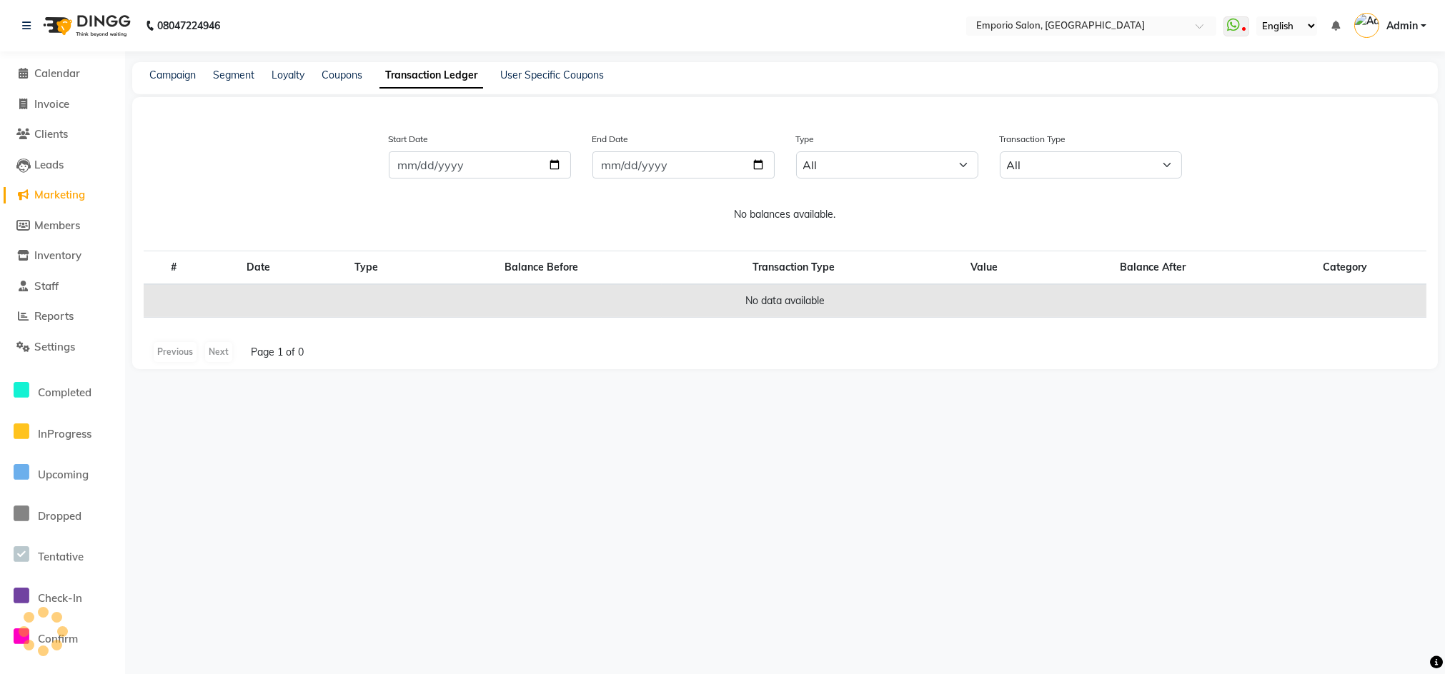
drag, startPoint x: 338, startPoint y: 84, endPoint x: 321, endPoint y: 81, distance: 17.5
click at [333, 84] on div "Campaign Segment Loyalty Coupons Transaction Ledger User Specific Coupons" at bounding box center [784, 78] width 1305 height 32
drag, startPoint x: 270, startPoint y: 80, endPoint x: 282, endPoint y: 74, distance: 12.8
click at [274, 77] on div "Campaign Segment Loyalty Coupons Transaction Ledger User Specific Coupons" at bounding box center [368, 75] width 472 height 15
click at [1352, 269] on th "Category" at bounding box center [1344, 268] width 163 height 34
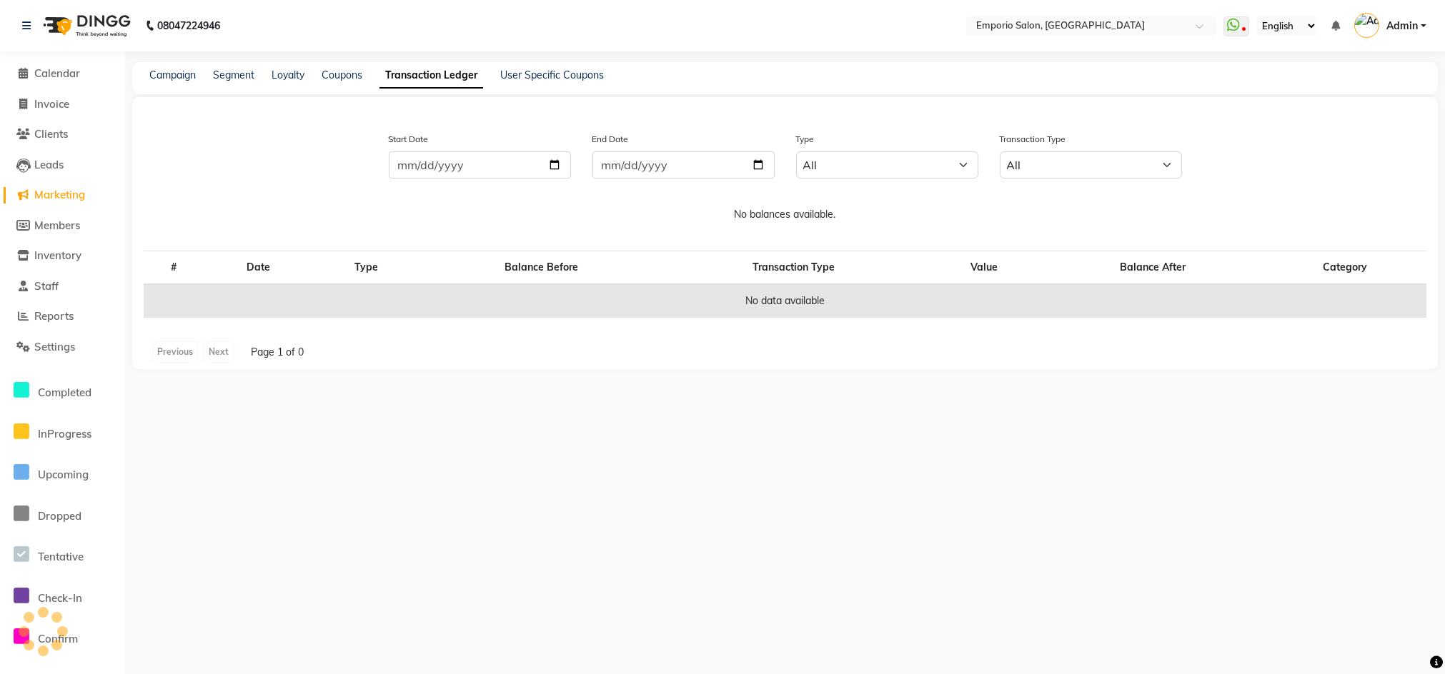
click at [299, 82] on div "Loyalty" at bounding box center [287, 75] width 33 height 15
click at [287, 66] on div "Campaign Segment Loyalty Coupons Transaction Ledger User Specific Coupons" at bounding box center [784, 78] width 1305 height 32
click at [300, 74] on link "Loyalty" at bounding box center [287, 75] width 33 height 13
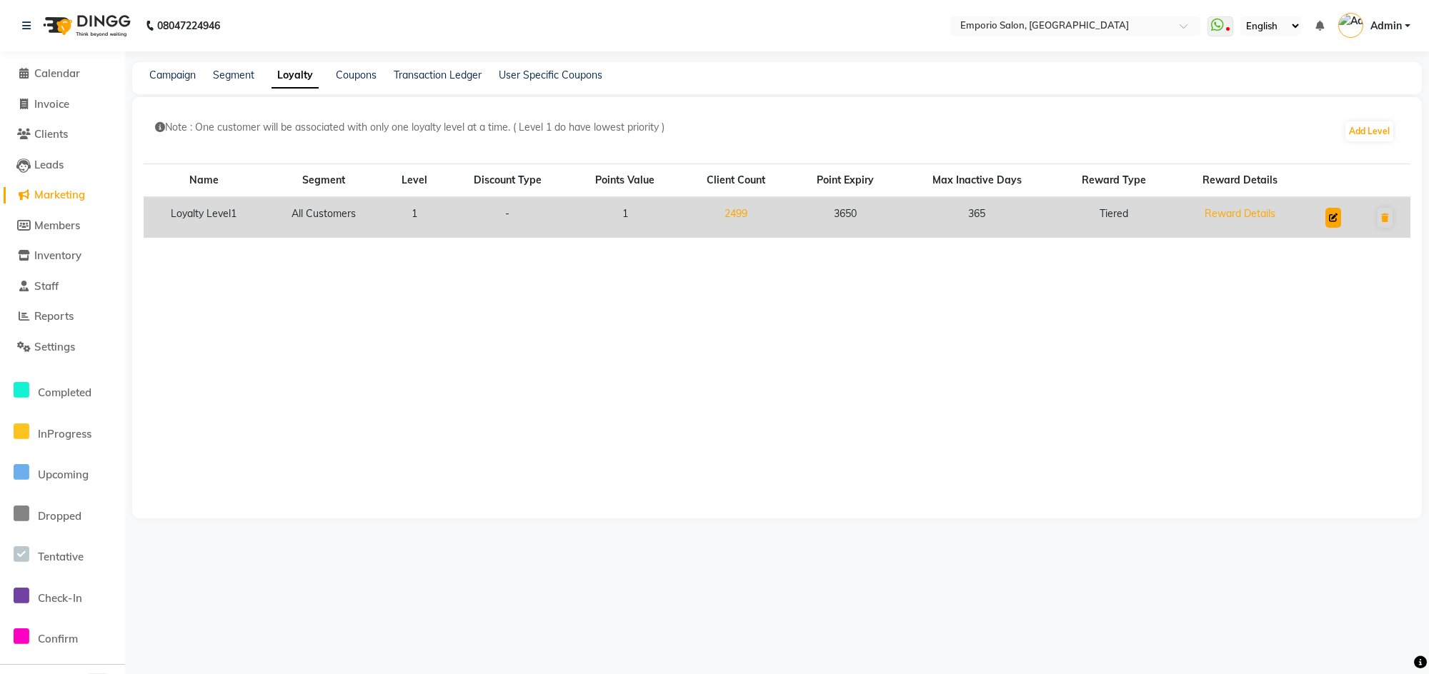
click at [1337, 213] on button at bounding box center [1333, 218] width 16 height 20
select select "multi-level"
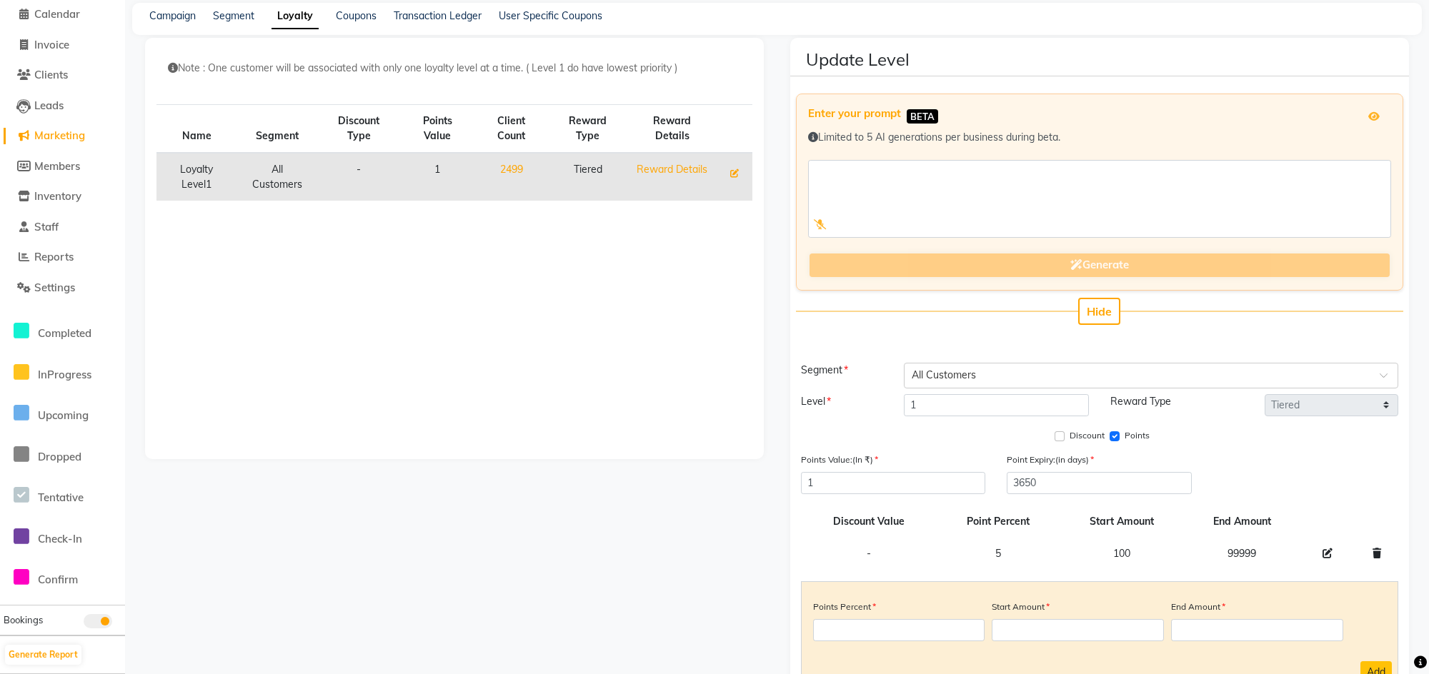
scroll to position [107, 0]
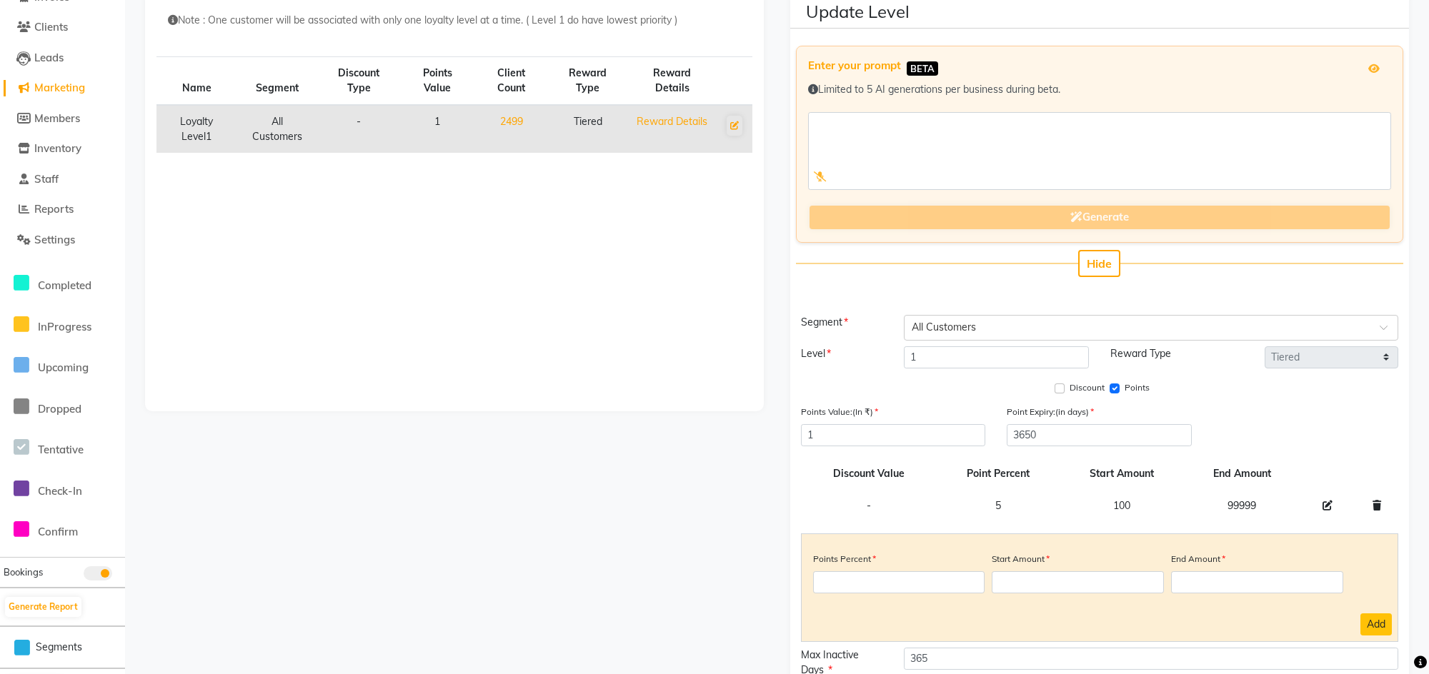
drag, startPoint x: 1047, startPoint y: 505, endPoint x: 1033, endPoint y: 497, distance: 16.1
click at [1037, 501] on td "5" at bounding box center [998, 506] width 123 height 32
click at [1033, 497] on td "5" at bounding box center [998, 506] width 123 height 32
drag, startPoint x: 1065, startPoint y: 504, endPoint x: 1057, endPoint y: 505, distance: 7.2
click at [1057, 505] on tr "- 5 100 99999" at bounding box center [1099, 506] width 597 height 32
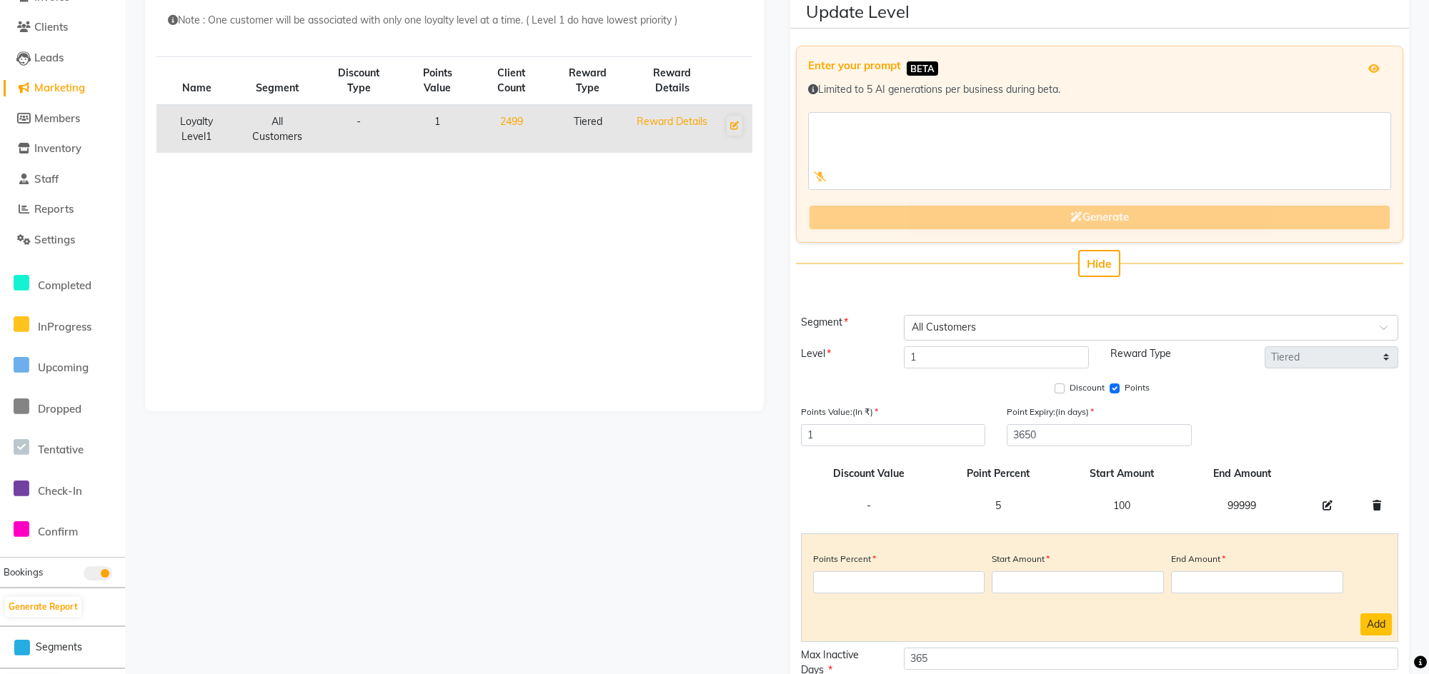
click at [1037, 505] on td "5" at bounding box center [998, 506] width 123 height 32
click at [1009, 502] on td "5" at bounding box center [998, 506] width 123 height 32
click at [1067, 427] on input "3650" at bounding box center [1099, 435] width 185 height 22
click at [570, 303] on div "Note : One customer will be associated with only one loyalty level at a time. (…" at bounding box center [454, 201] width 619 height 422
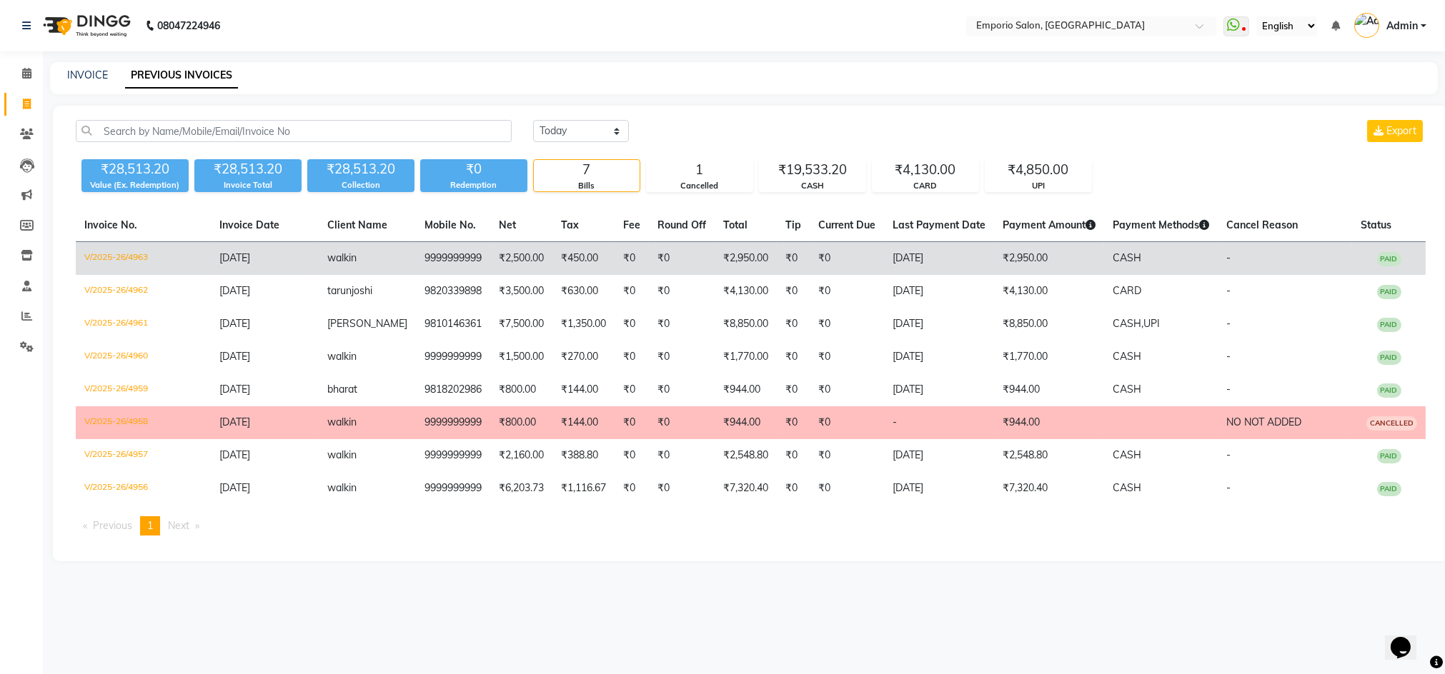
drag, startPoint x: 947, startPoint y: 264, endPoint x: 1057, endPoint y: 258, distance: 110.9
click at [1057, 258] on tr "V/2025-26/4963 [DATE] walk in 9999999999 ₹2,500.00 ₹450.00 ₹0 ₹0 ₹2,950.00 ₹0 ₹…" at bounding box center [751, 259] width 1350 height 34
click at [526, 247] on td "₹2,500.00" at bounding box center [521, 259] width 62 height 34
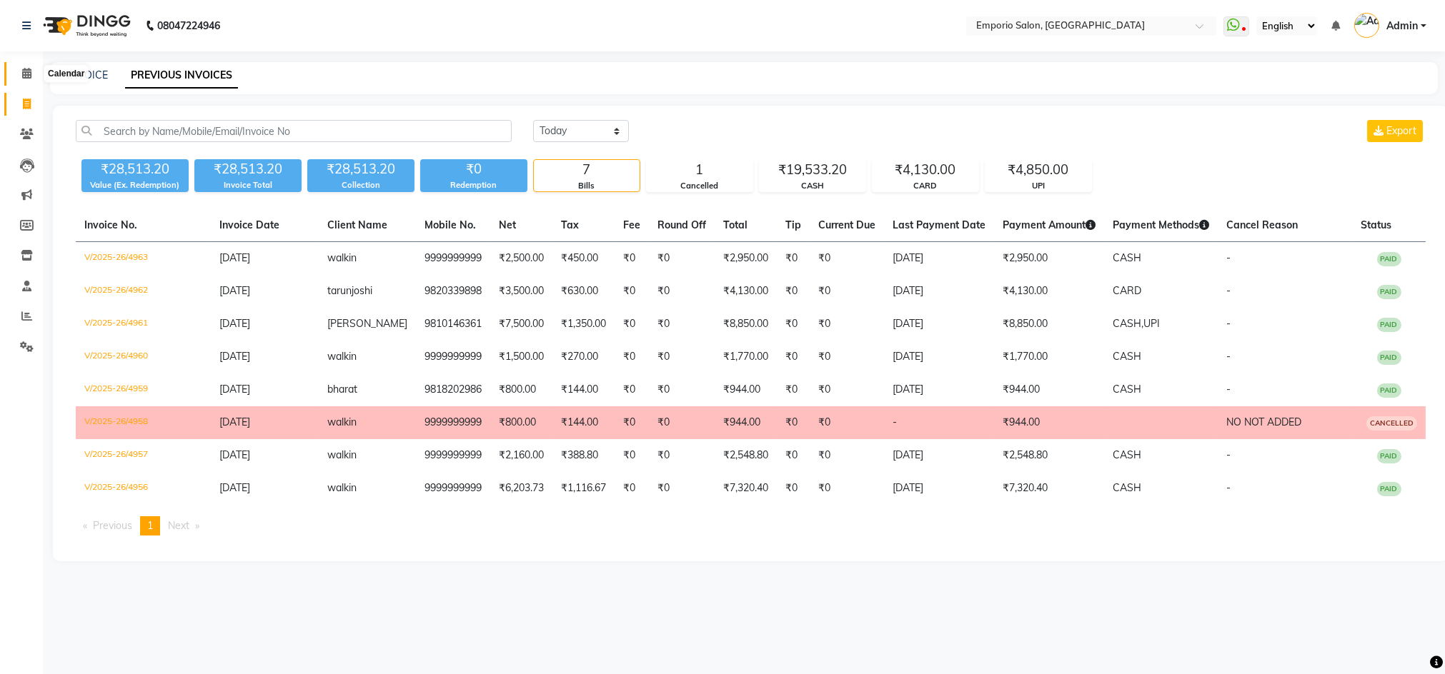
drag, startPoint x: 26, startPoint y: 74, endPoint x: 26, endPoint y: 84, distance: 10.0
click at [26, 74] on icon at bounding box center [26, 73] width 9 height 11
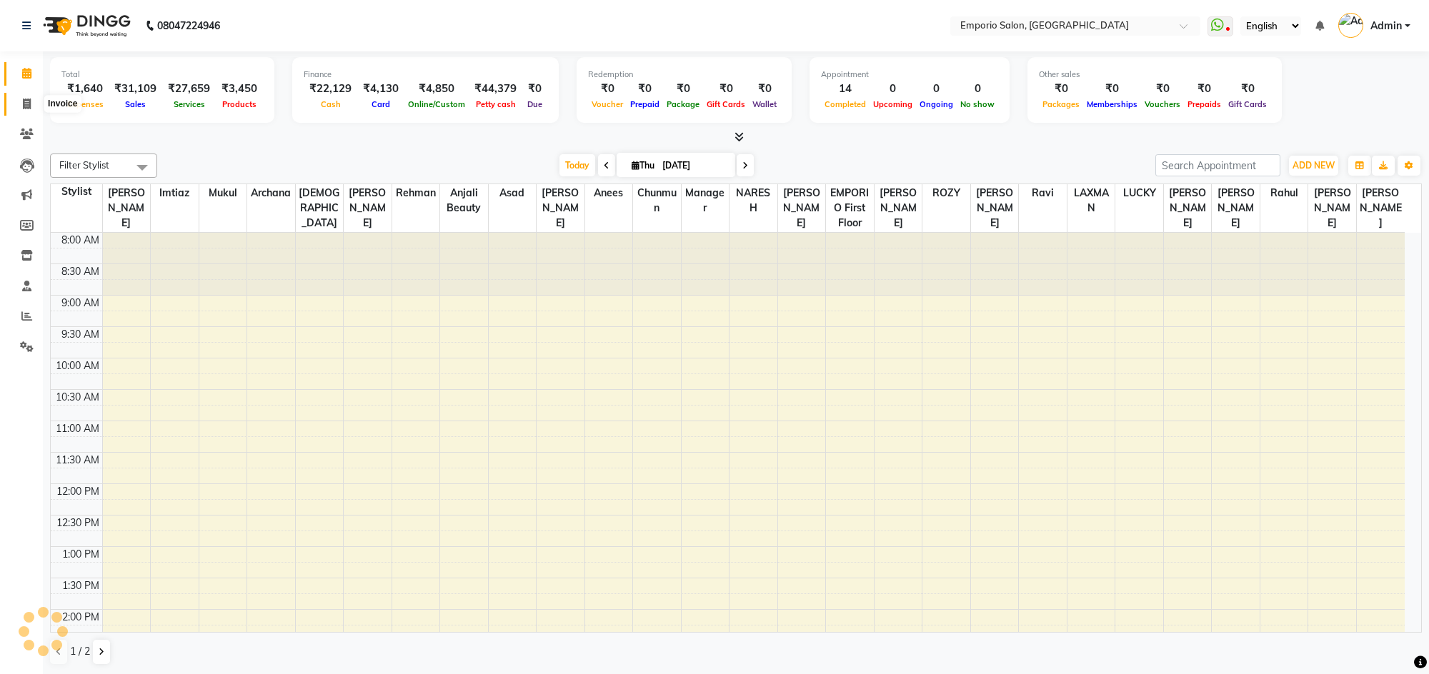
click at [30, 106] on icon at bounding box center [27, 104] width 8 height 11
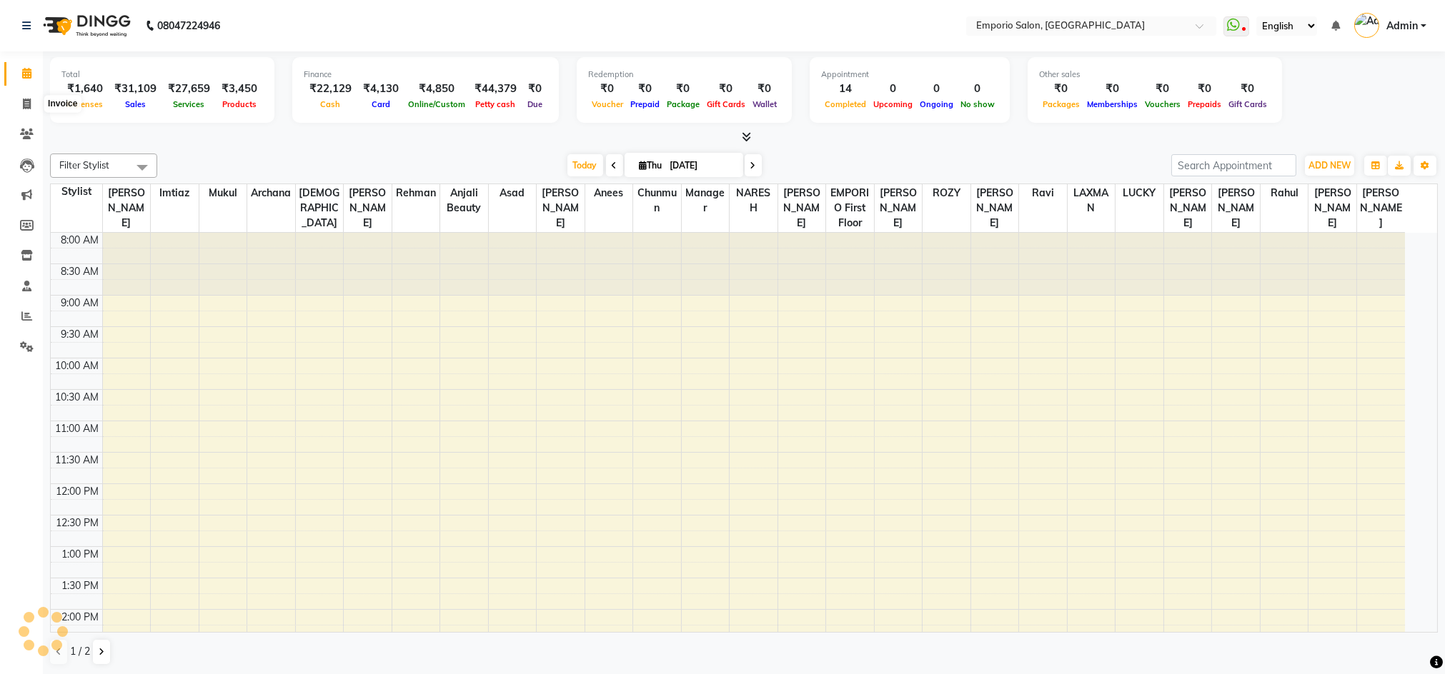
select select "6332"
select select "service"
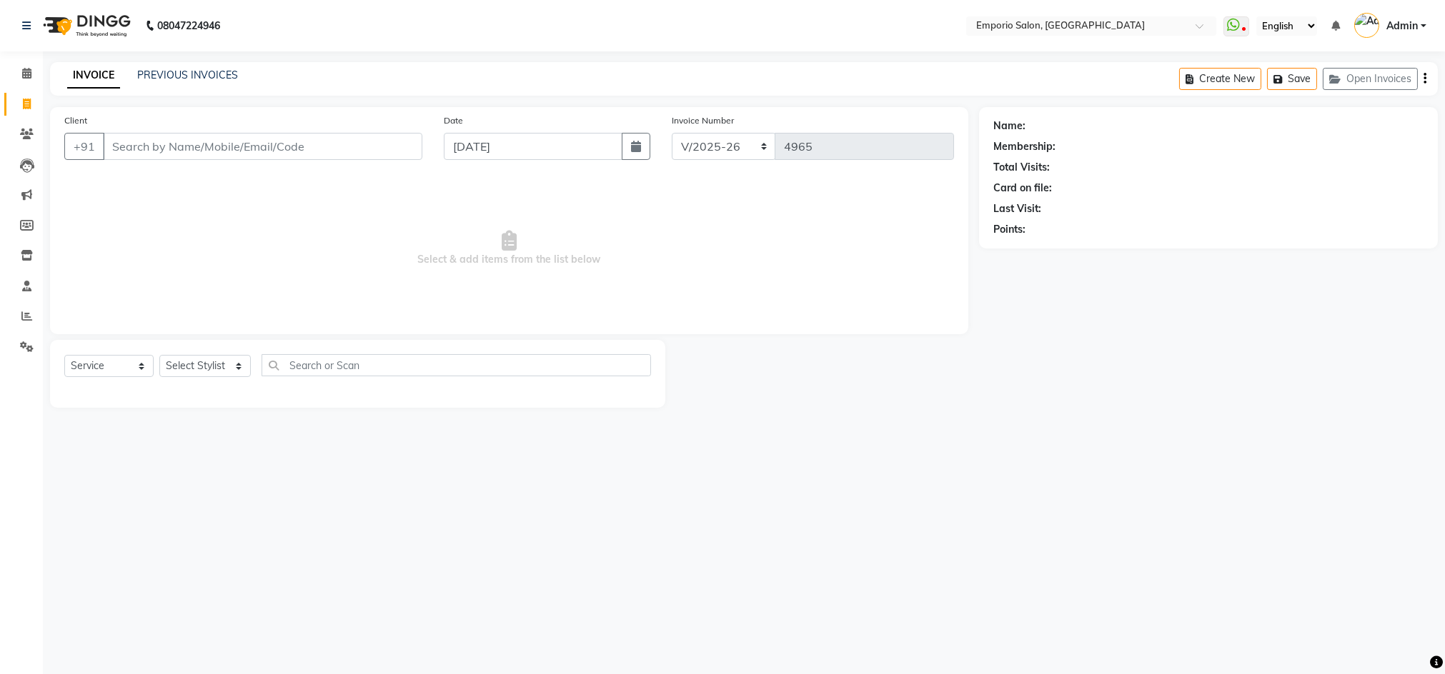
click at [343, 147] on input "Client" at bounding box center [262, 146] width 319 height 27
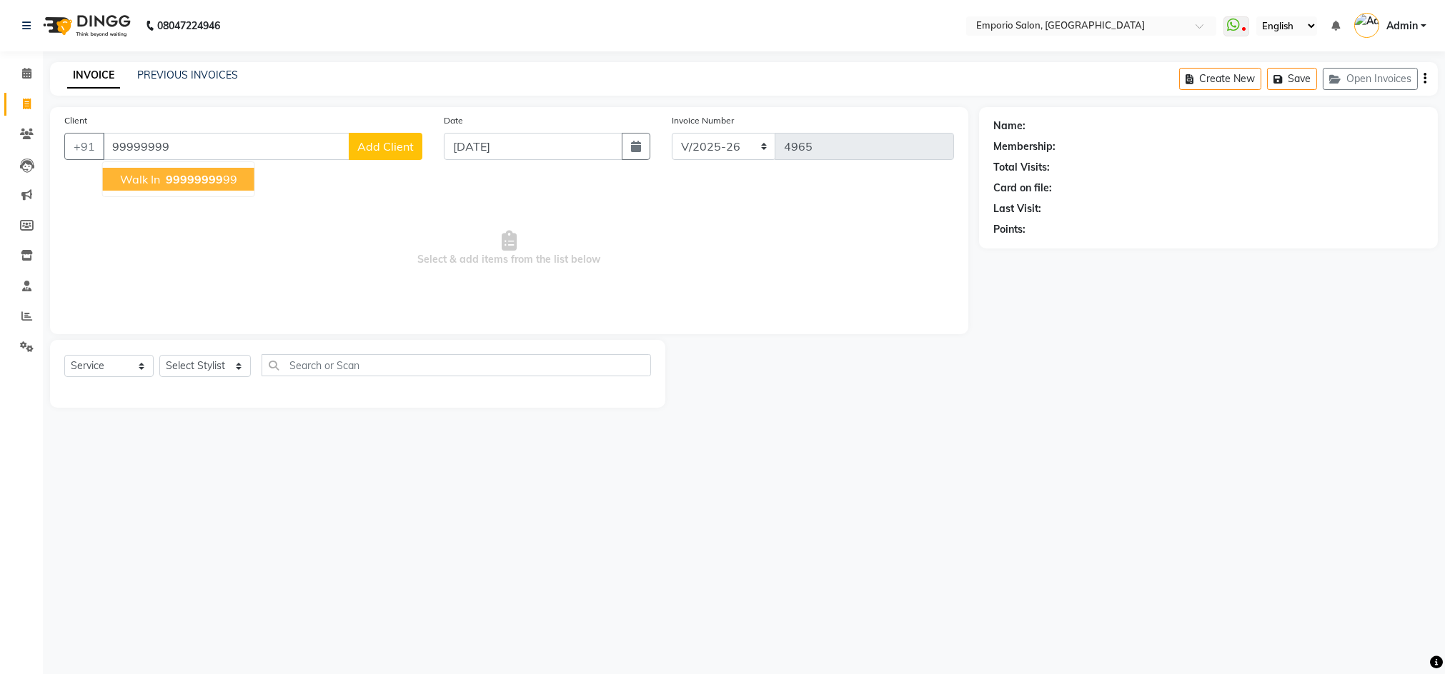
click at [212, 174] on span "99999999" at bounding box center [194, 179] width 57 height 14
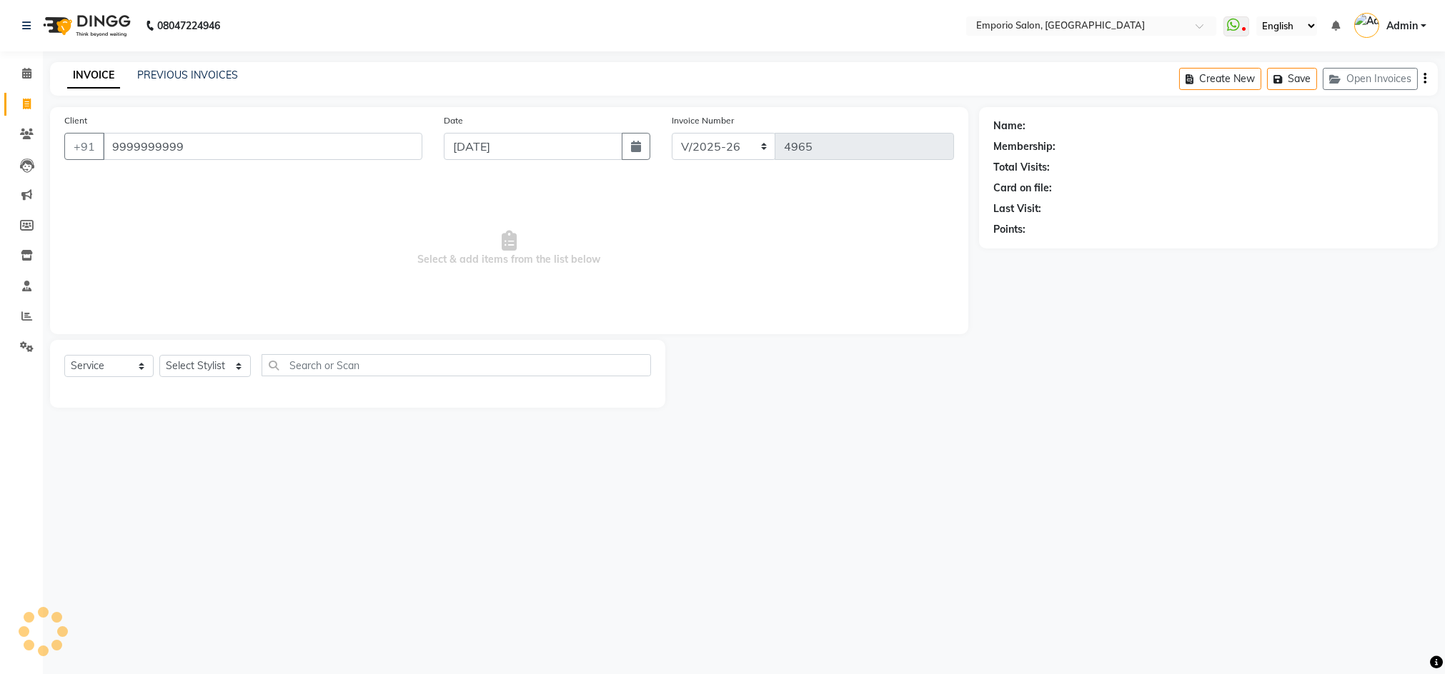
type input "9999999999"
click at [238, 367] on select "Select Stylist [PERSON_NAME] beauty [PERSON_NAME] [PERSON_NAME] EMPORIO First F…" at bounding box center [204, 366] width 91 height 22
select select "1: Object"
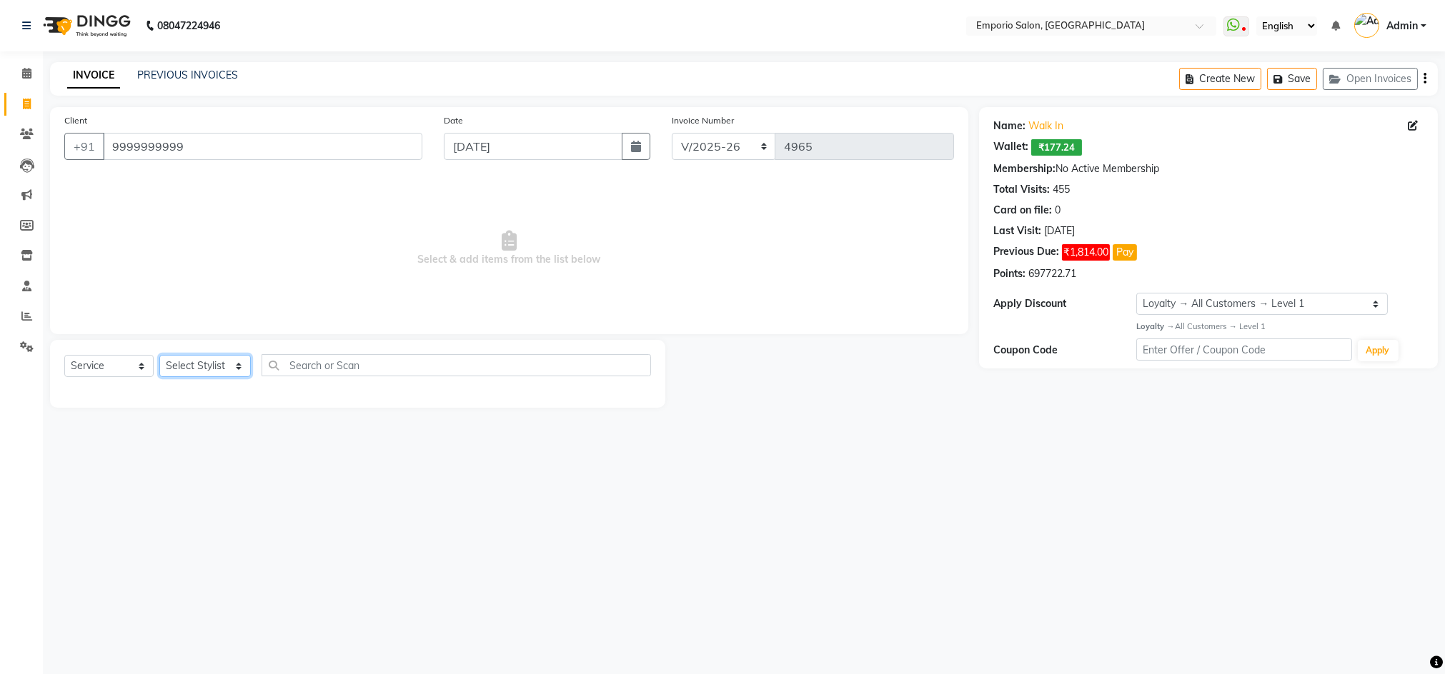
select select "47503"
click at [159, 355] on select "Select Stylist [PERSON_NAME] beauty [PERSON_NAME] [PERSON_NAME] EMPORIO First F…" at bounding box center [204, 366] width 91 height 22
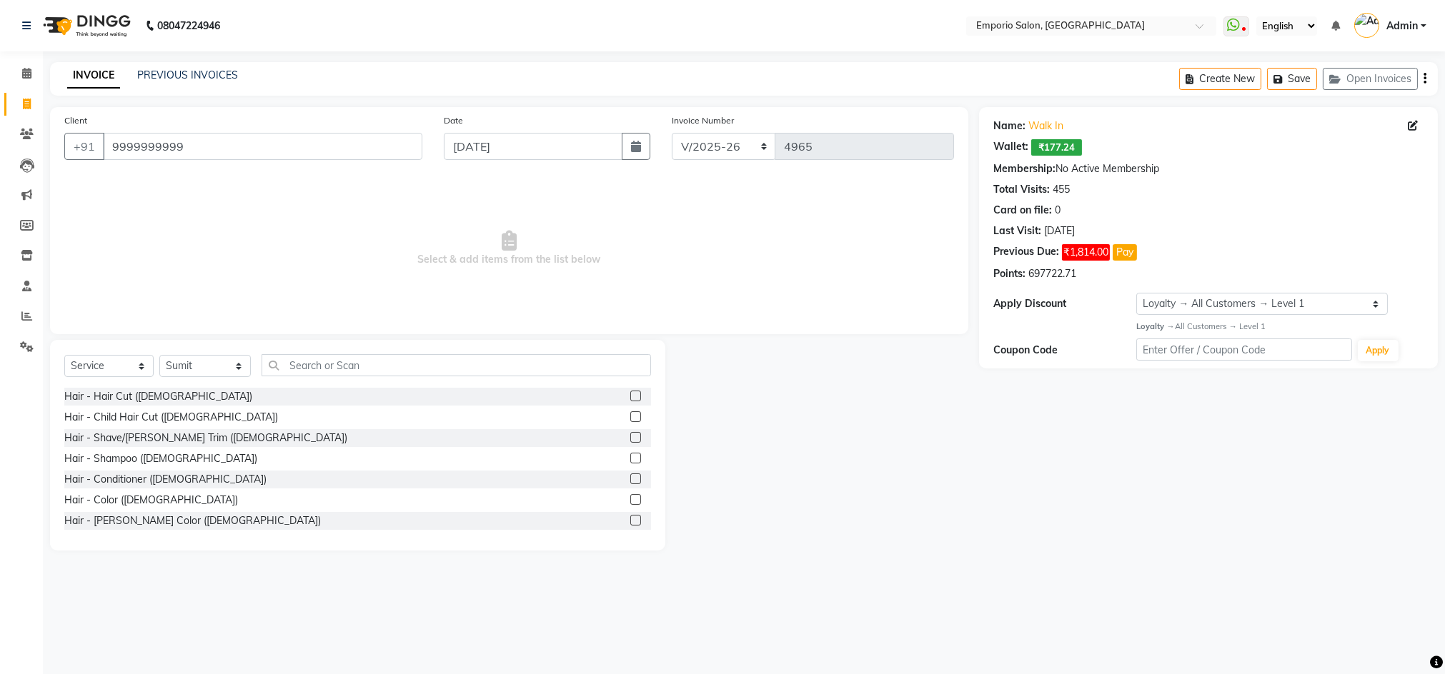
click at [630, 396] on label at bounding box center [635, 396] width 11 height 11
click at [630, 396] on input "checkbox" at bounding box center [634, 396] width 9 height 9
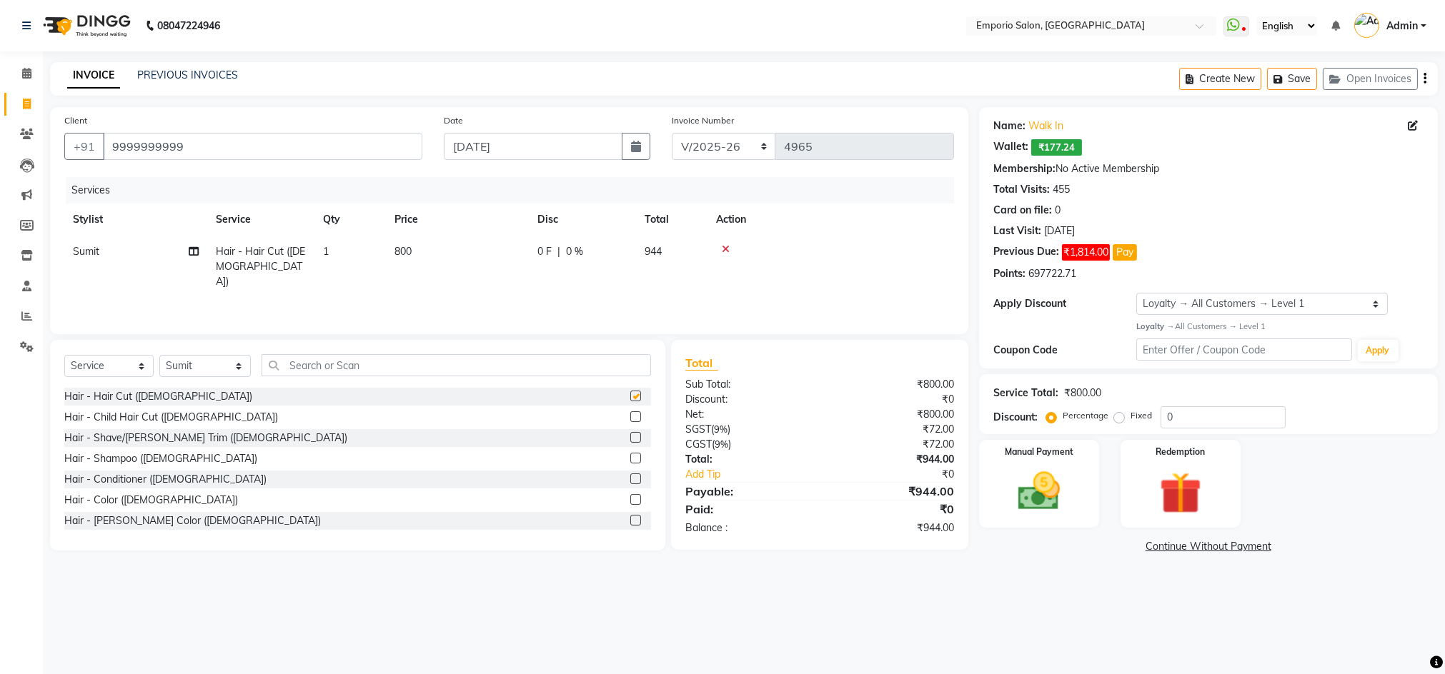
checkbox input "false"
click at [426, 252] on td "800" at bounding box center [457, 267] width 143 height 62
select select "47503"
click at [297, 143] on input "9999999999" at bounding box center [262, 146] width 319 height 27
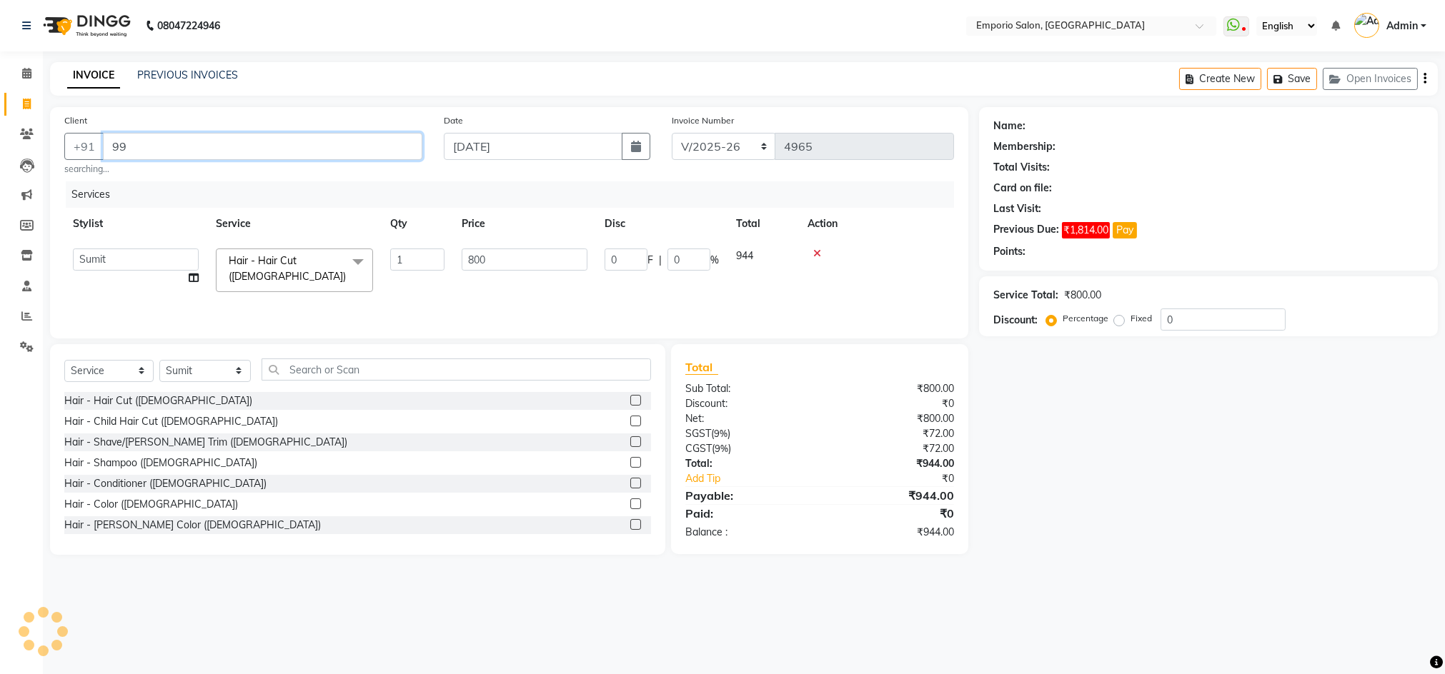
type input "9"
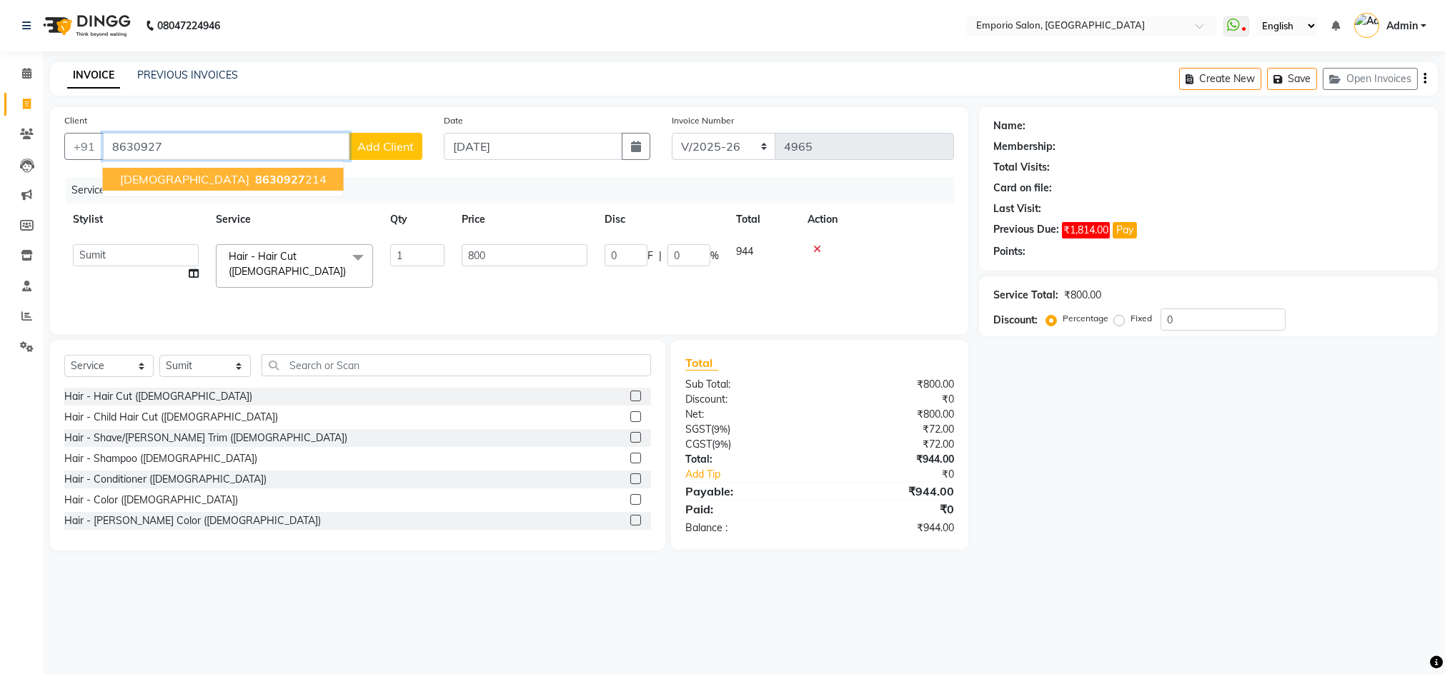
click at [255, 178] on span "8630927" at bounding box center [280, 179] width 50 height 14
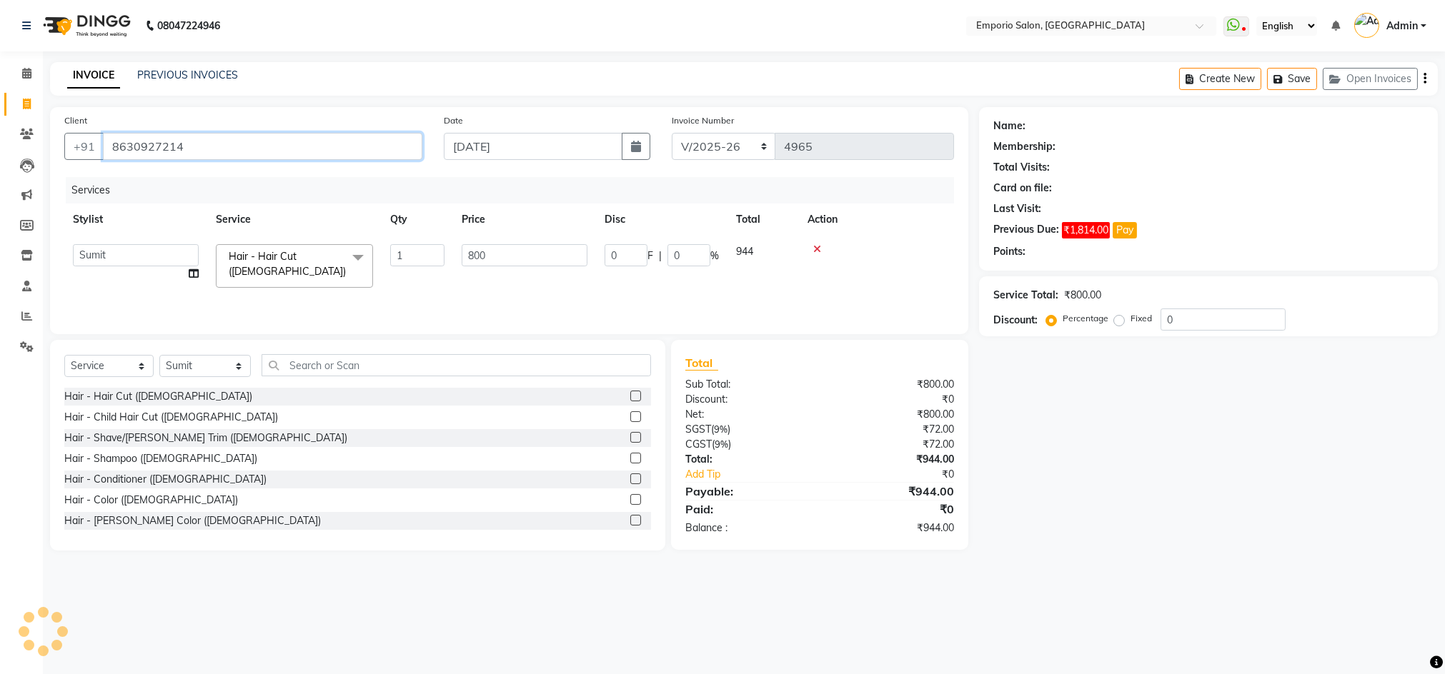
type input "8630927214"
select select "1: Object"
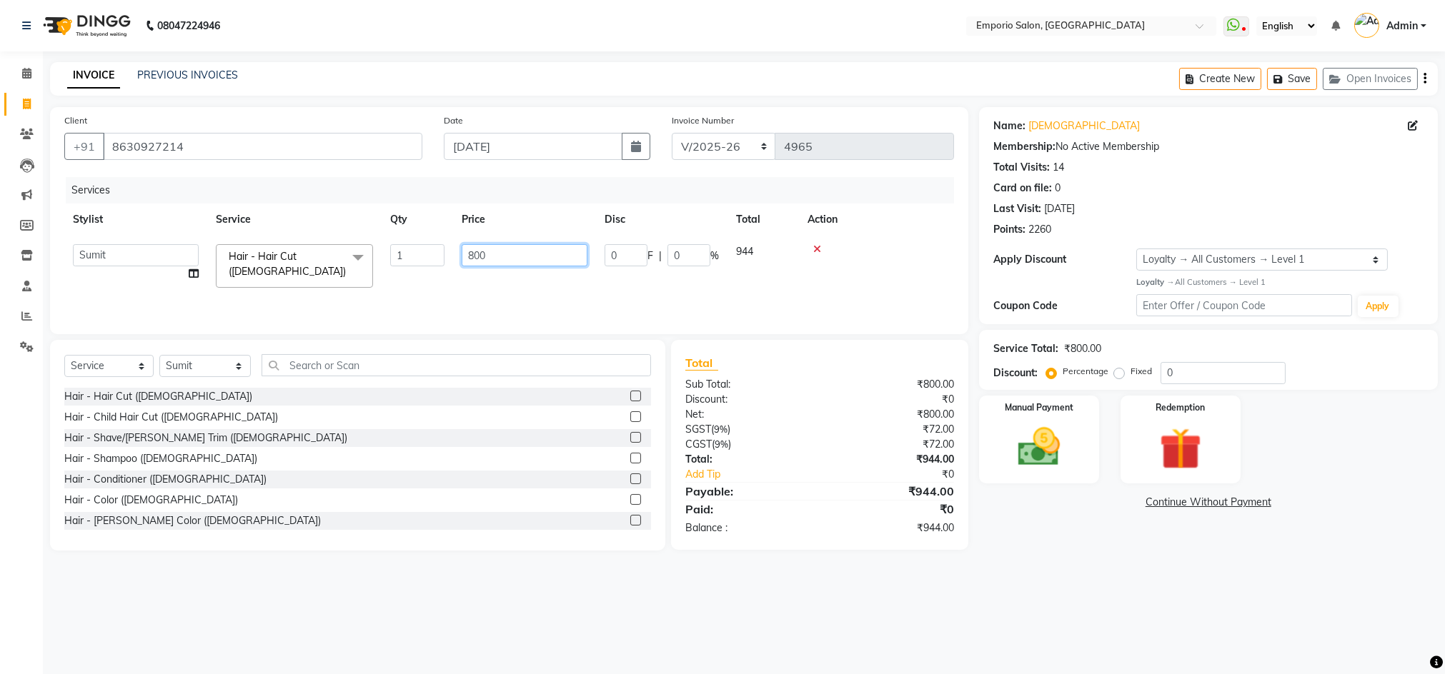
click at [525, 246] on input "800" at bounding box center [525, 255] width 126 height 22
type input "8"
type input "2000"
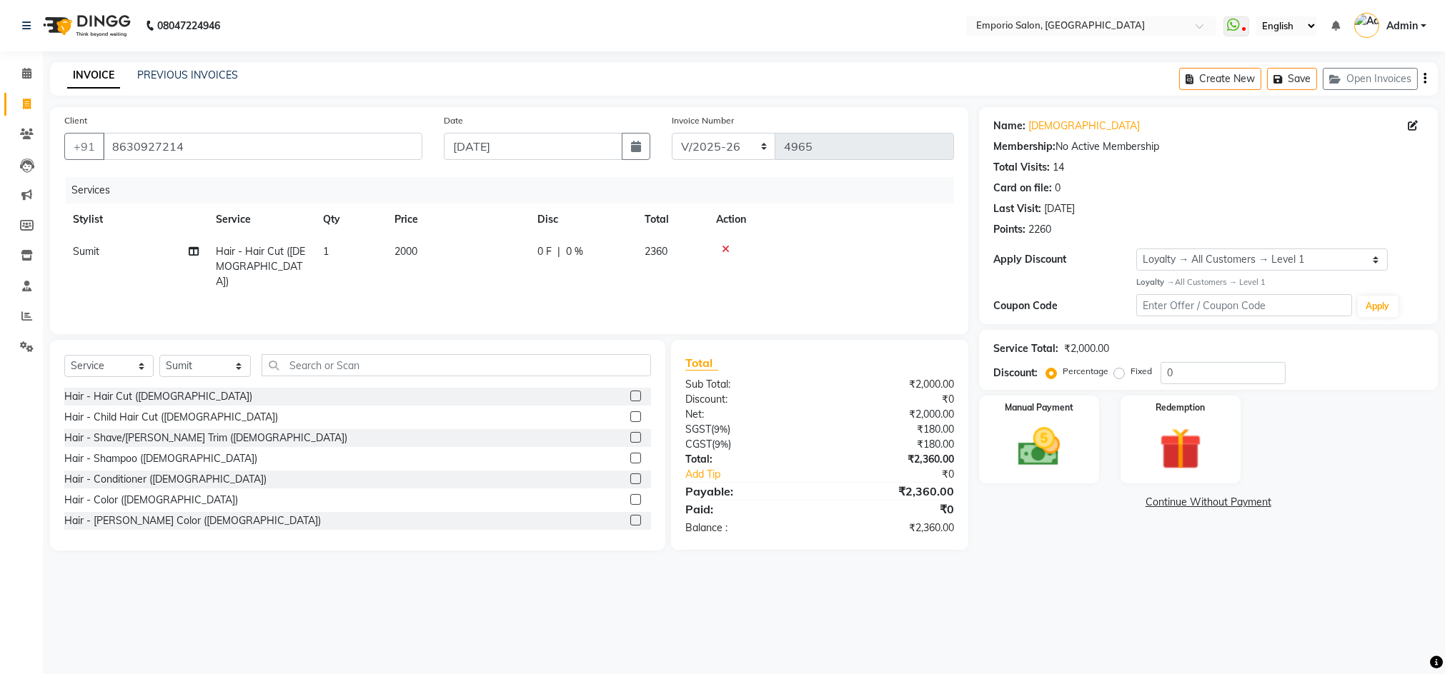
click at [630, 434] on label at bounding box center [635, 437] width 11 height 11
click at [630, 434] on input "checkbox" at bounding box center [634, 438] width 9 height 9
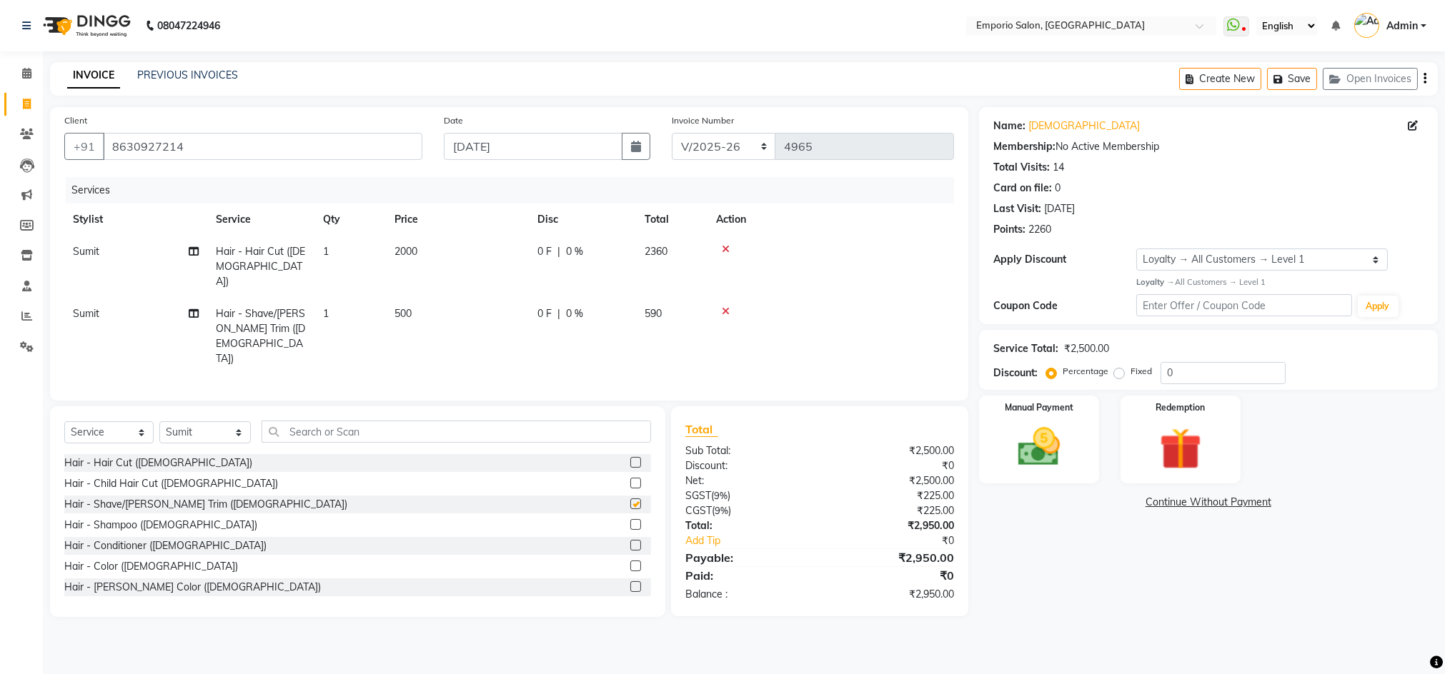
checkbox input "false"
click at [1063, 453] on img at bounding box center [1038, 447] width 71 height 51
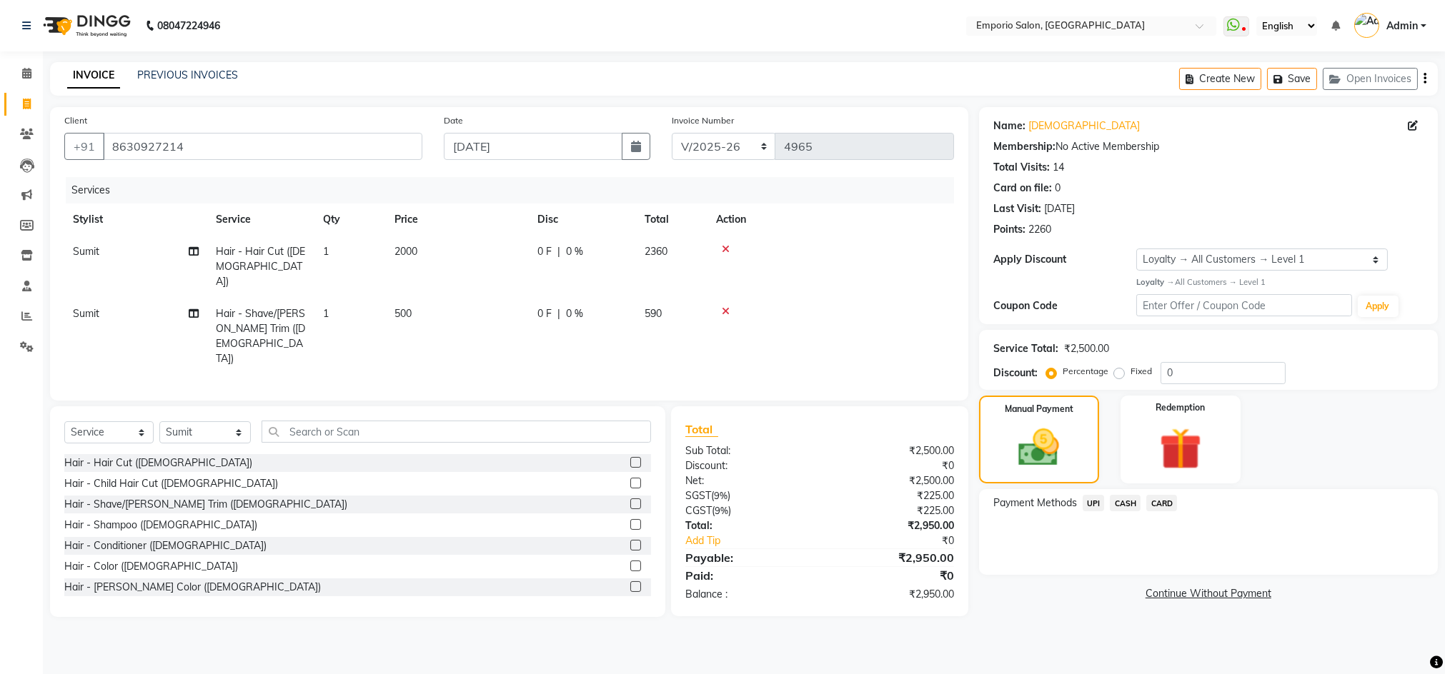
click at [1119, 504] on span "CASH" at bounding box center [1125, 503] width 31 height 16
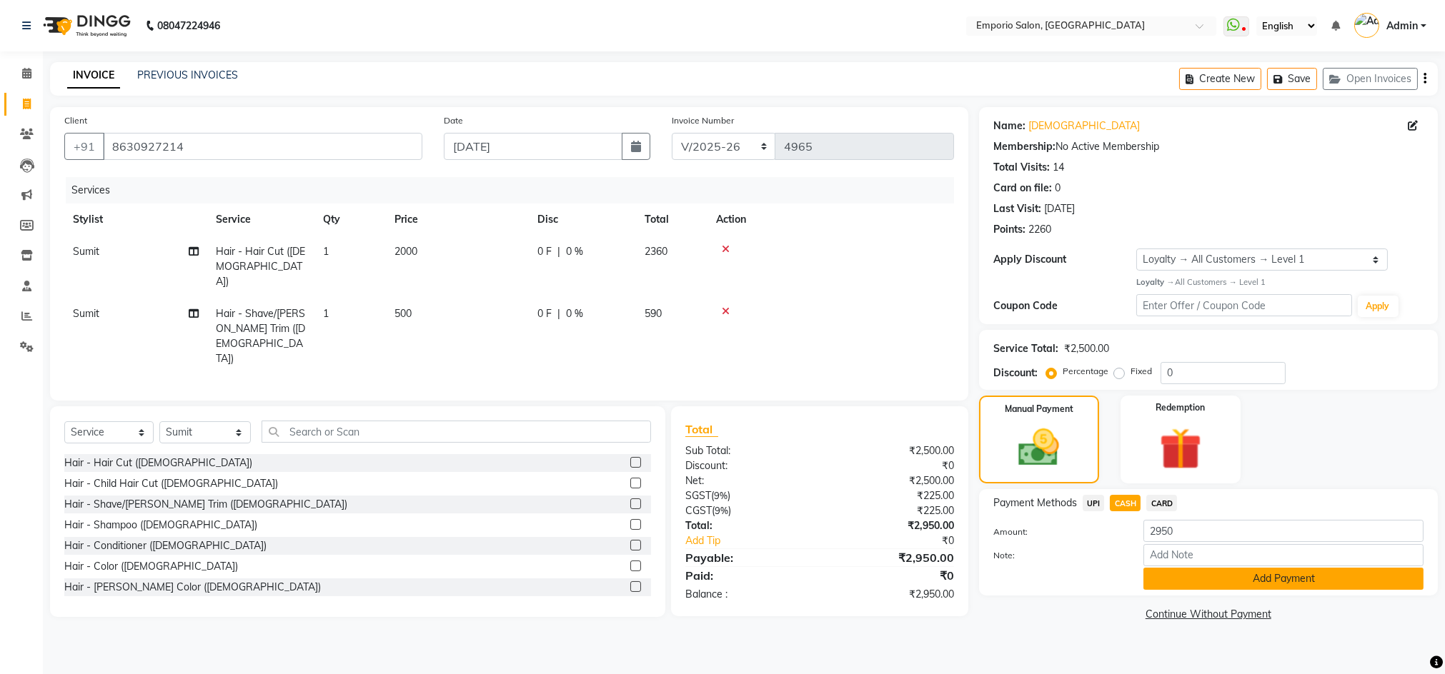
click at [1182, 577] on button "Add Payment" at bounding box center [1283, 579] width 280 height 22
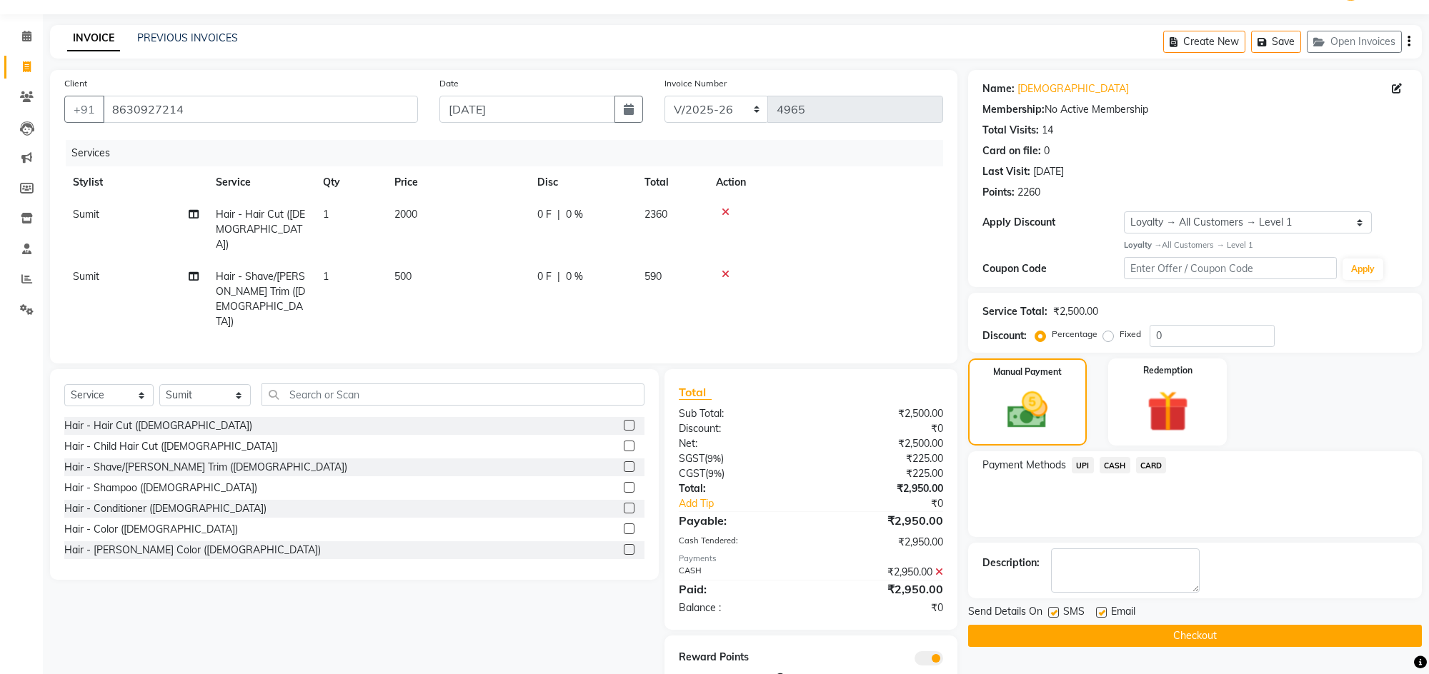
scroll to position [55, 0]
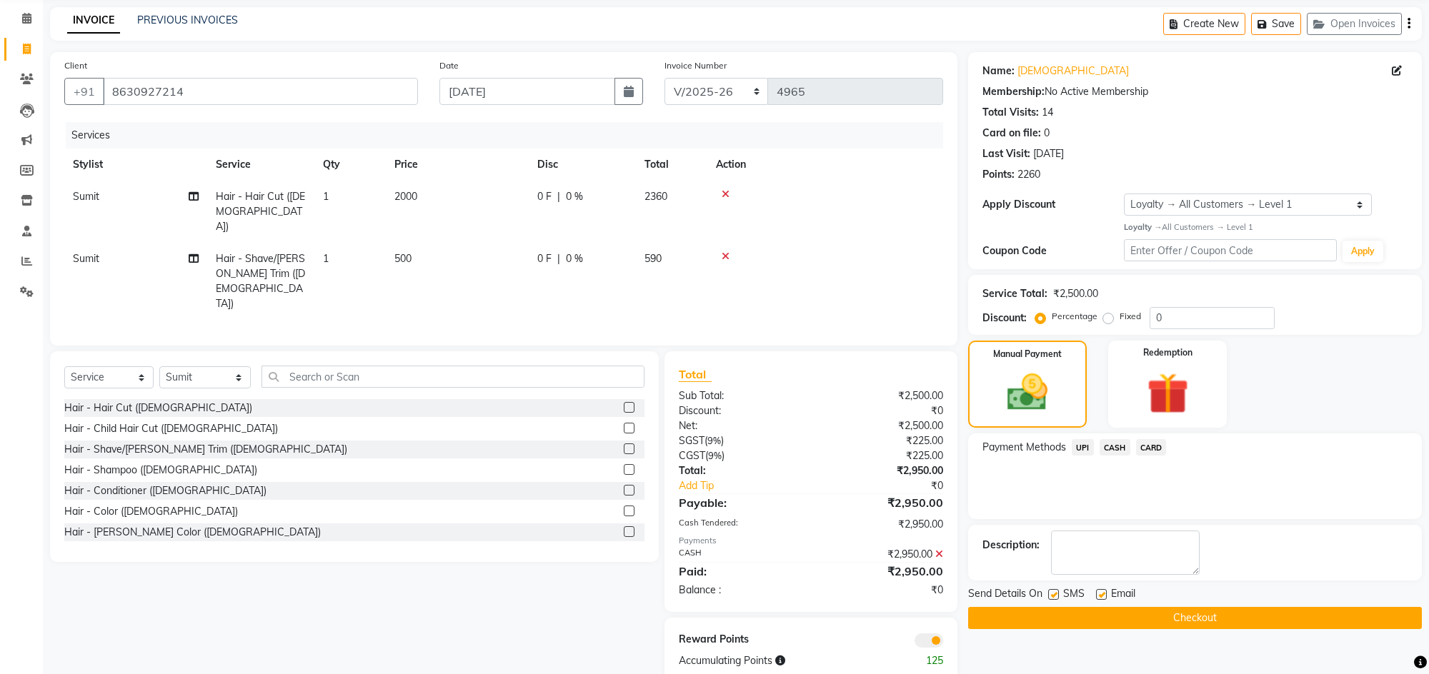
click at [1198, 620] on button "Checkout" at bounding box center [1195, 618] width 454 height 22
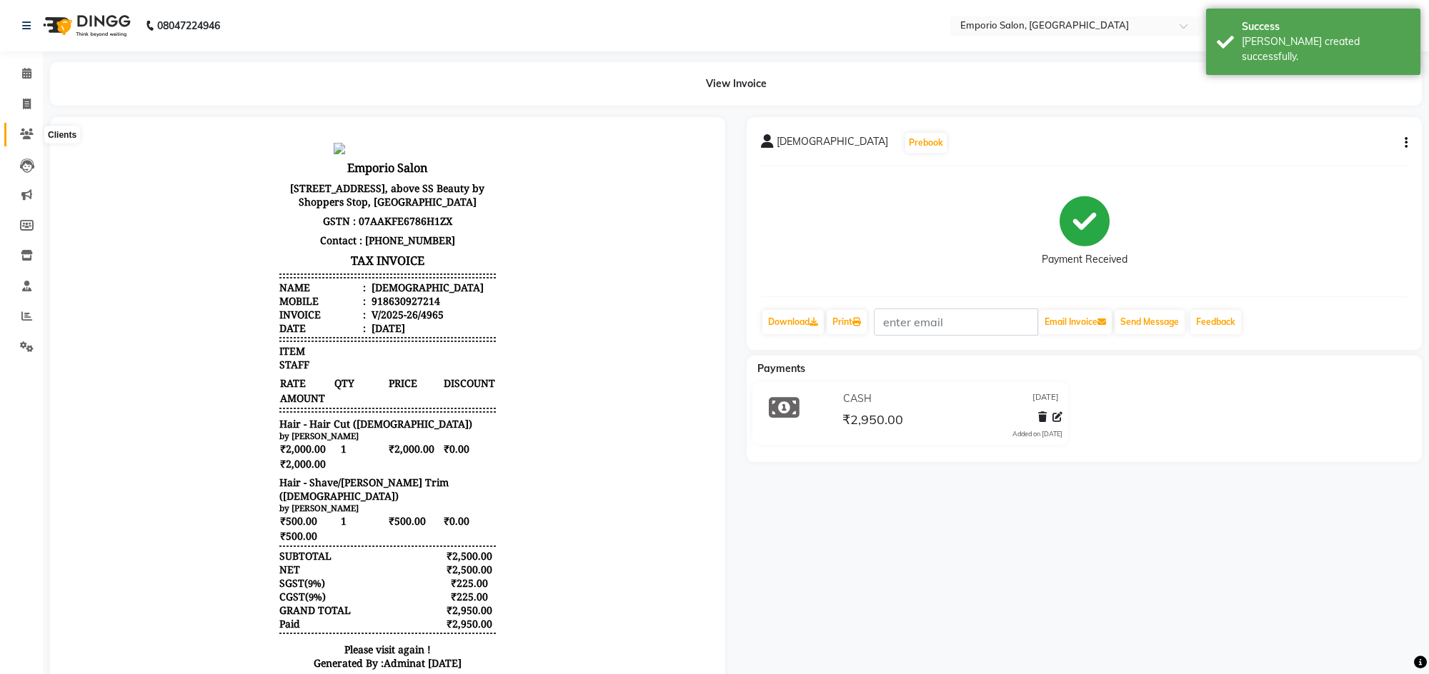
click at [25, 136] on icon at bounding box center [27, 134] width 14 height 11
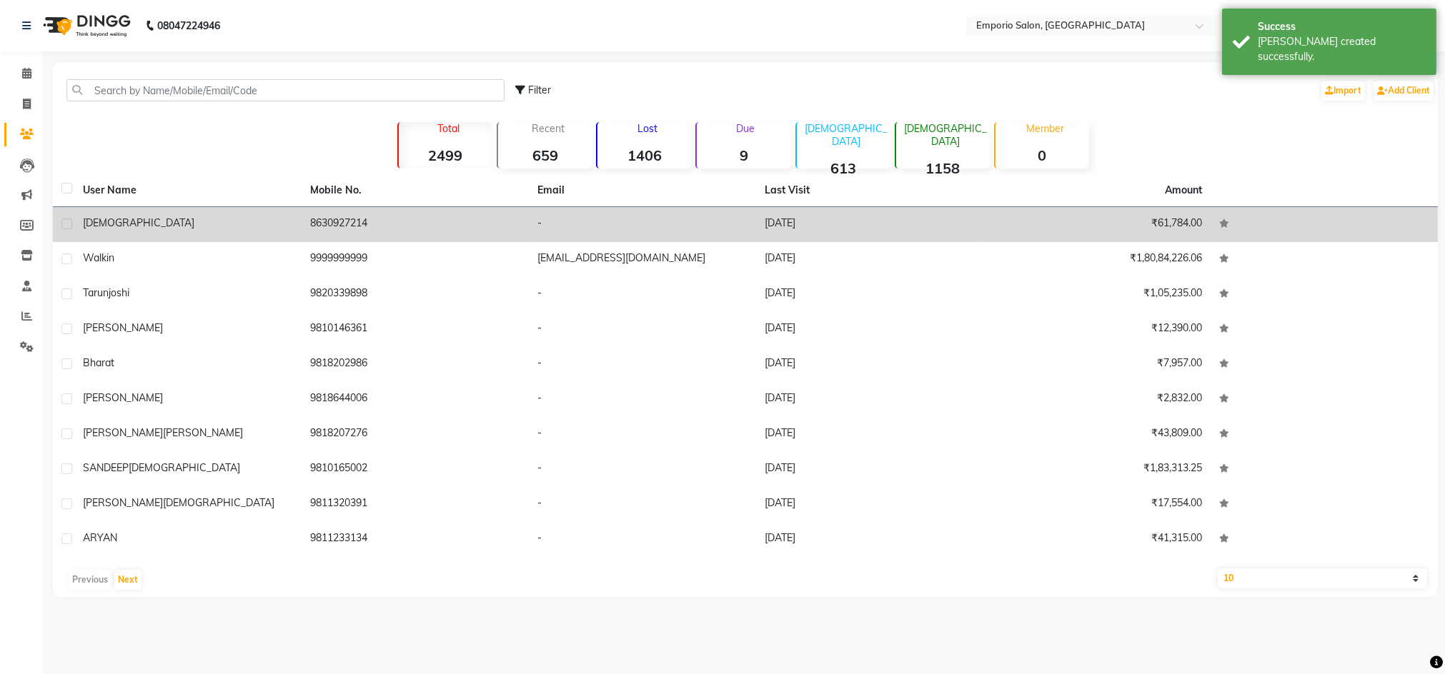
click at [342, 221] on td "8630927214" at bounding box center [415, 224] width 227 height 35
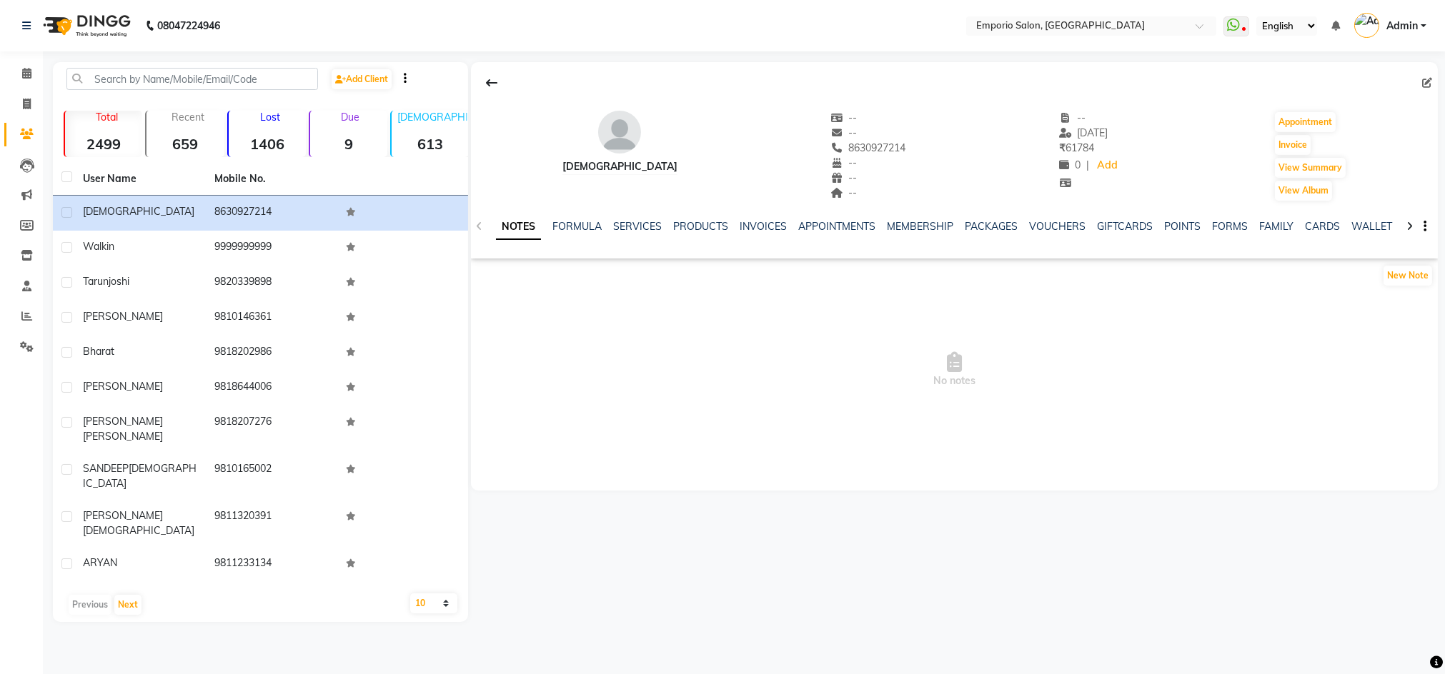
click at [1179, 219] on div "POINTS" at bounding box center [1182, 226] width 36 height 15
click at [1180, 229] on link "POINTS" at bounding box center [1182, 226] width 36 height 13
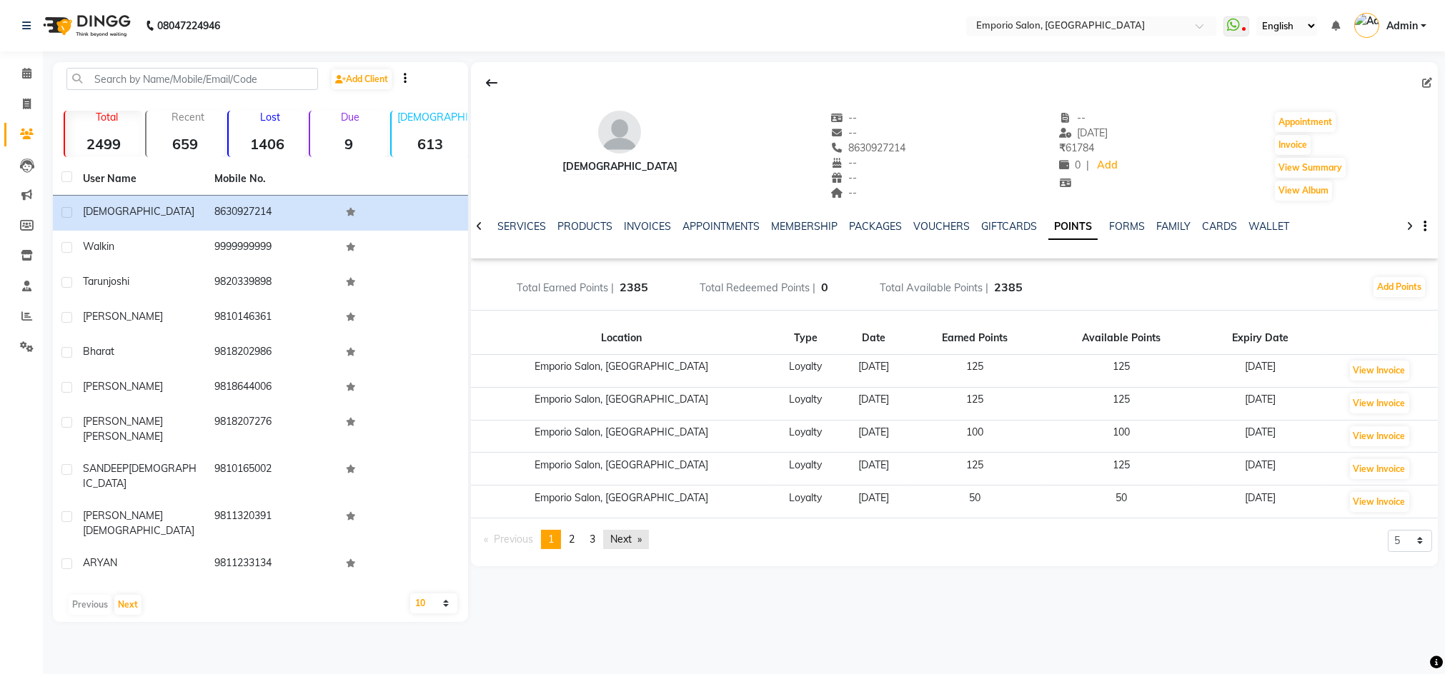
click at [635, 541] on link "Next page" at bounding box center [626, 539] width 46 height 19
click at [29, 76] on icon at bounding box center [26, 73] width 9 height 11
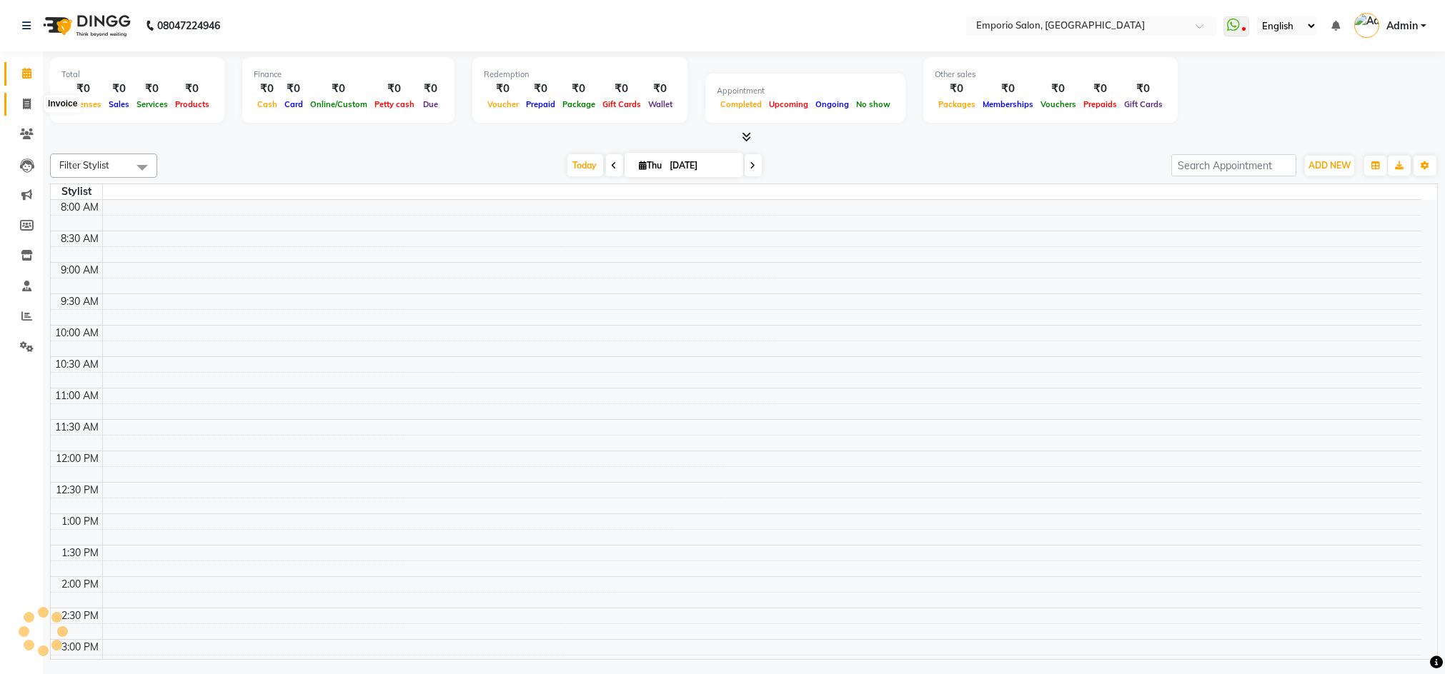
click at [25, 104] on icon at bounding box center [27, 104] width 8 height 11
select select "6332"
select select "service"
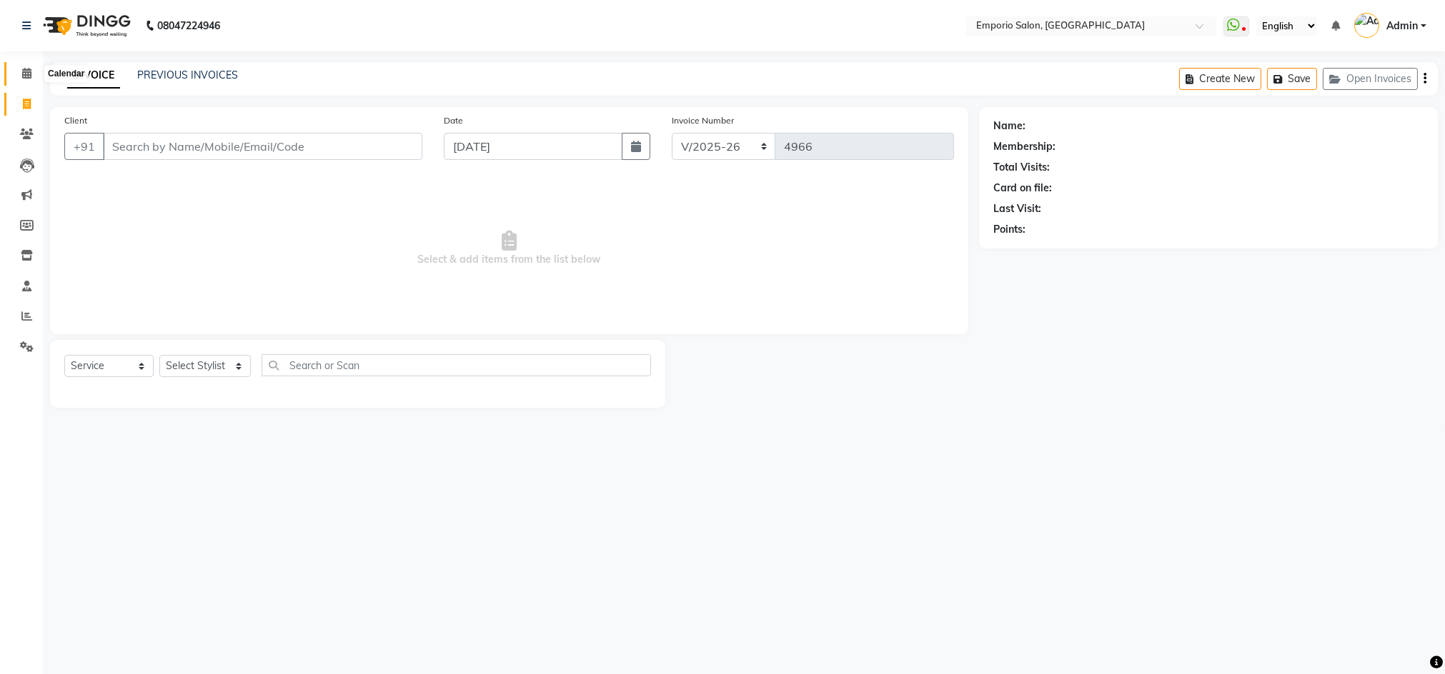
click at [22, 71] on icon at bounding box center [26, 73] width 9 height 11
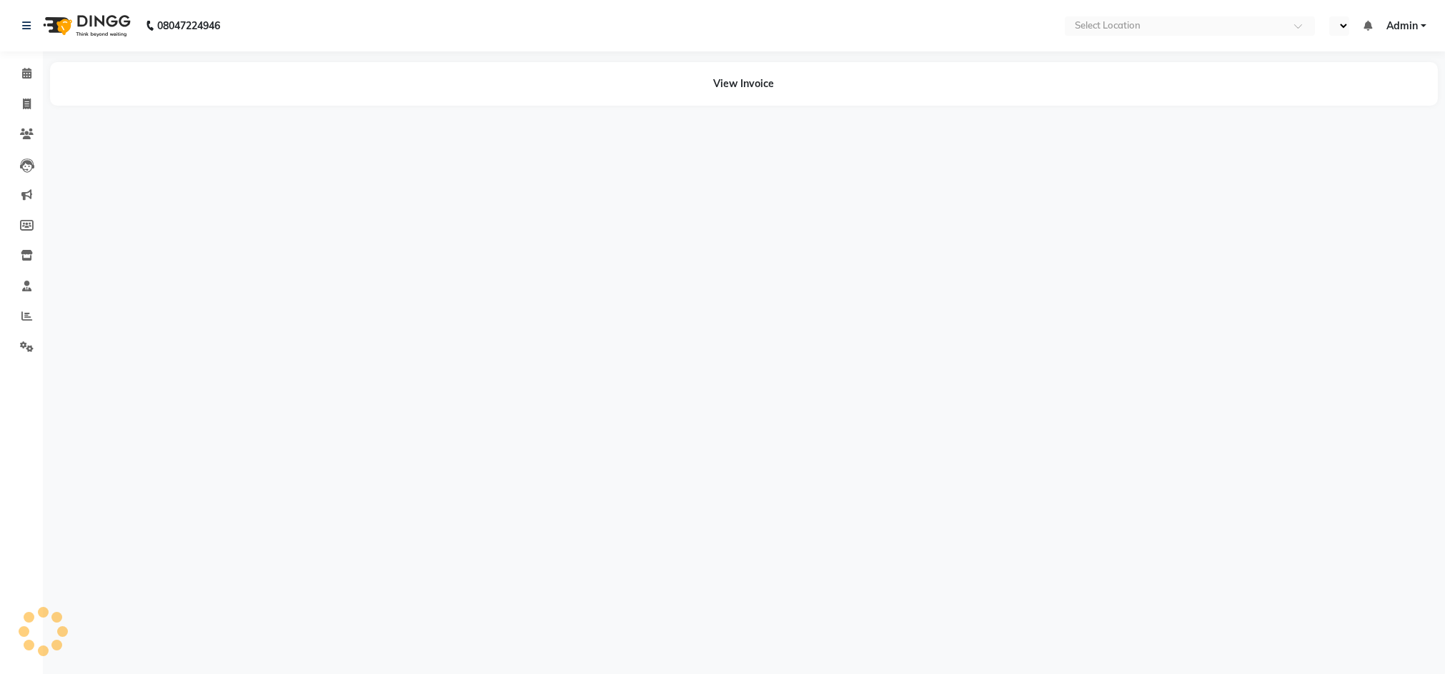
select select "en"
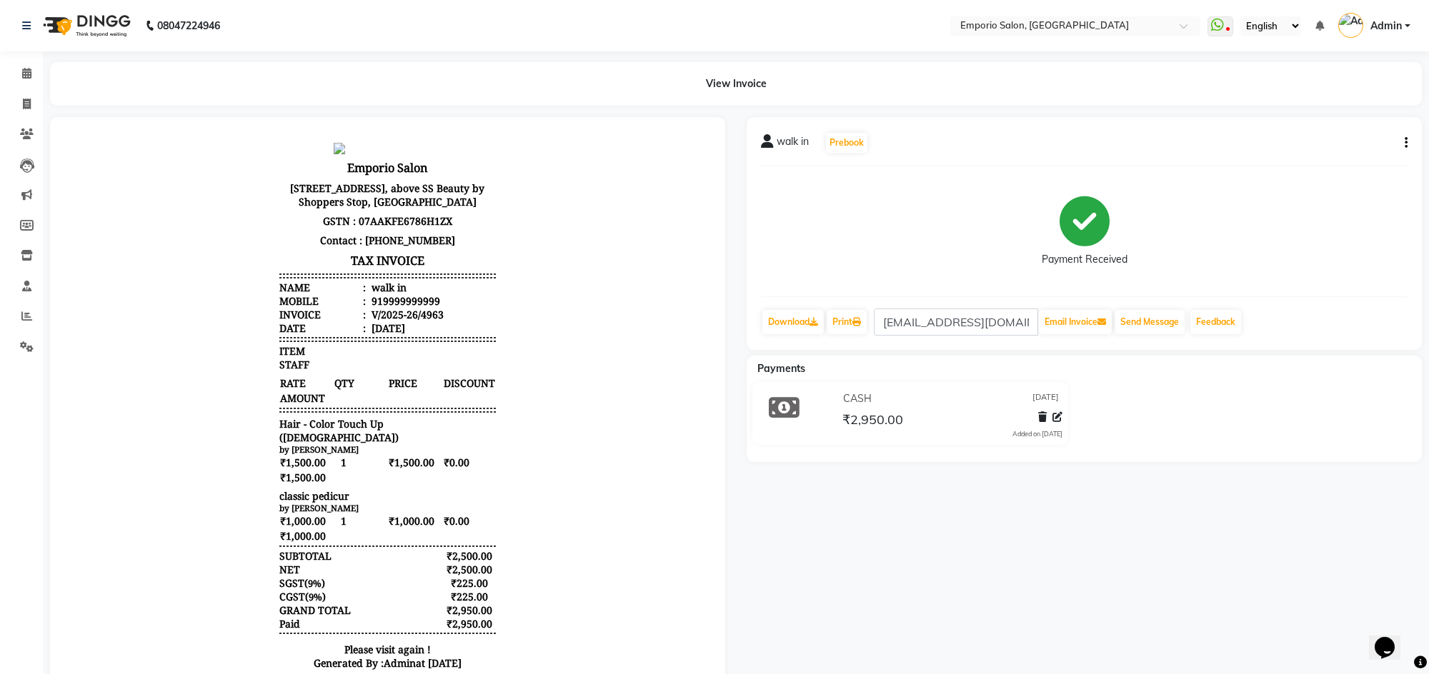
scroll to position [11, 0]
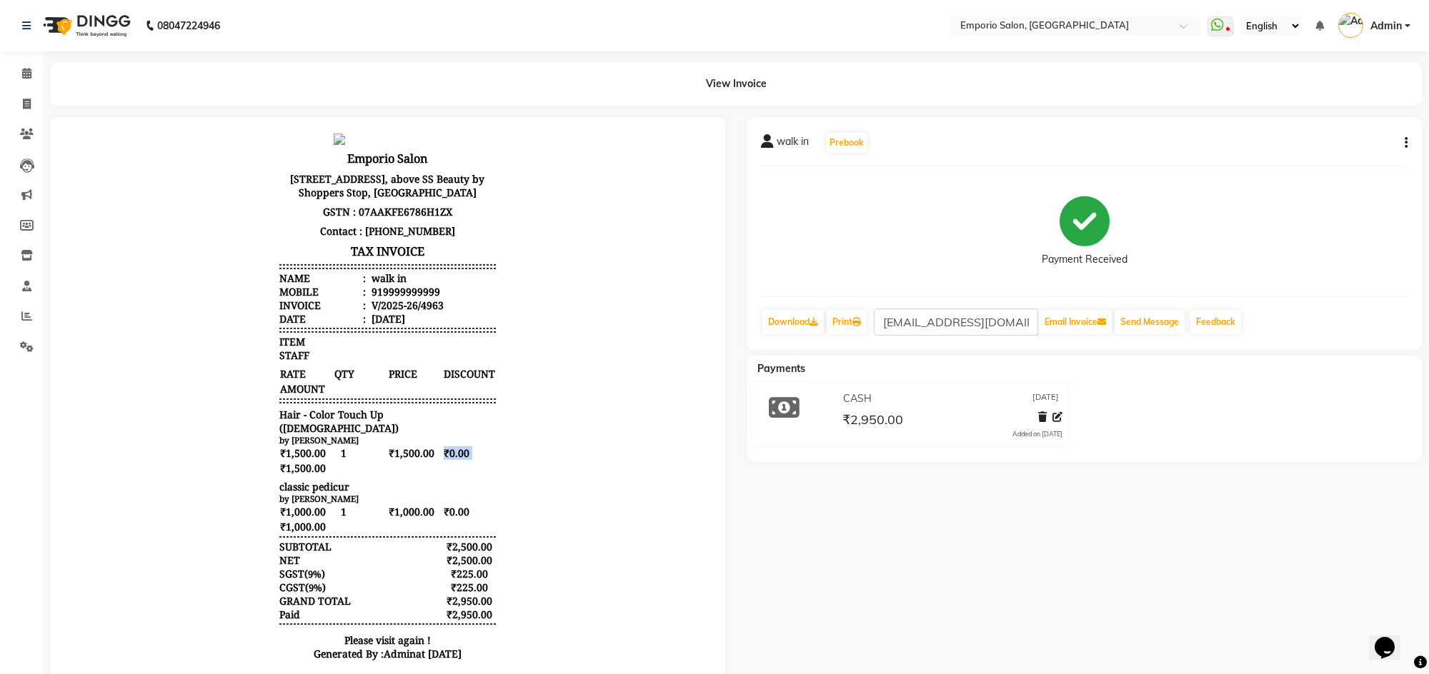
drag, startPoint x: 236, startPoint y: 468, endPoint x: 417, endPoint y: 469, distance: 180.1
click at [417, 469] on body "Emporio Salon [STREET_ADDRESS] GSTN : 07AAKFE6786H1ZX Contact : [PHONE_NUMBER] …" at bounding box center [387, 401] width 635 height 547
drag, startPoint x: 279, startPoint y: 409, endPoint x: 284, endPoint y: 392, distance: 18.5
click at [279, 405] on div "Emporio Salon [STREET_ADDRESS] GSTN : 07AAKFE6786H1ZX Contact : [PHONE_NUMBER] …" at bounding box center [387, 401] width 227 height 547
drag, startPoint x: 524, startPoint y: 168, endPoint x: 469, endPoint y: 174, distance: 54.7
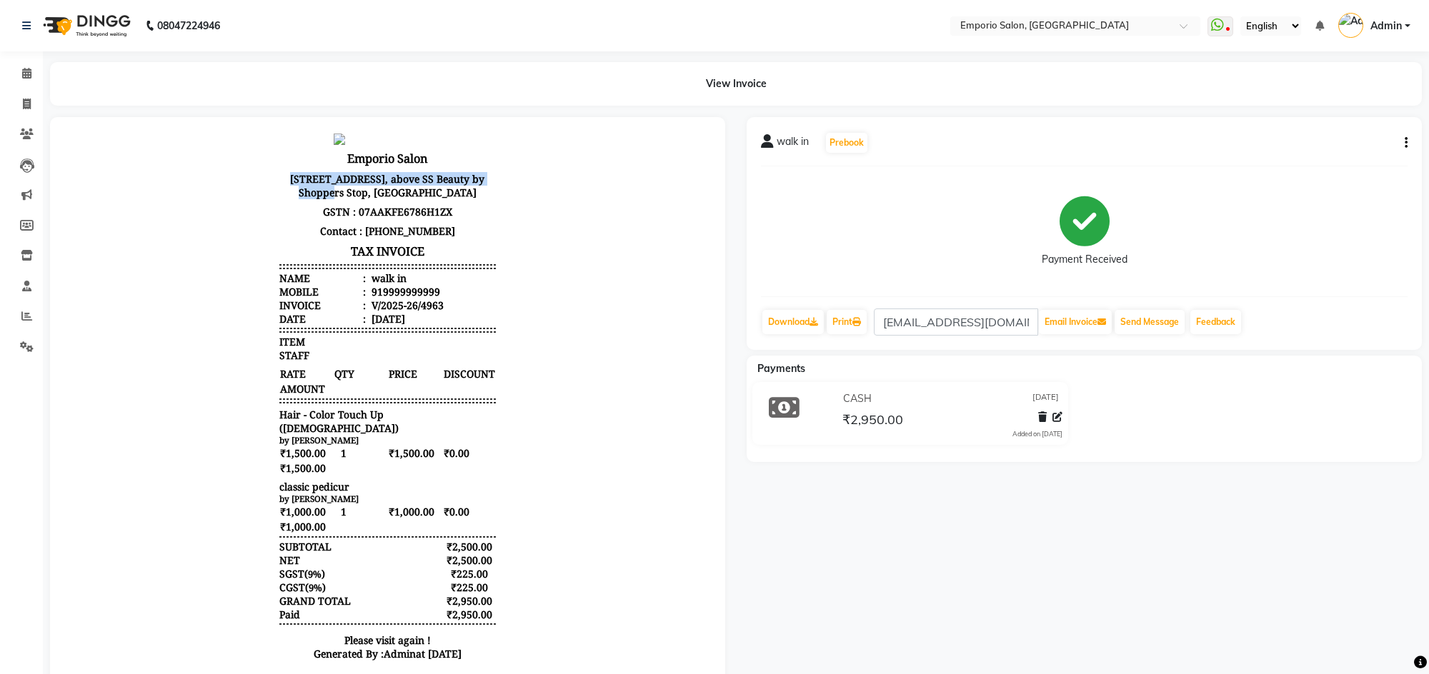
click at [469, 174] on body "Emporio Salon [STREET_ADDRESS] GSTN : 07AAKFE6786H1ZX Contact : [PHONE_NUMBER] …" at bounding box center [387, 401] width 635 height 547
click at [238, 180] on body "Emporio Salon S-20, 1st Floor, Main Market, above SS Beauty by Shoppers Stop, B…" at bounding box center [387, 401] width 635 height 547
drag, startPoint x: 254, startPoint y: 179, endPoint x: 522, endPoint y: 190, distance: 268.9
click at [522, 190] on body "Emporio Salon S-20, 1st Floor, Main Market, above SS Beauty by Shoppers Stop, B…" at bounding box center [387, 401] width 635 height 547
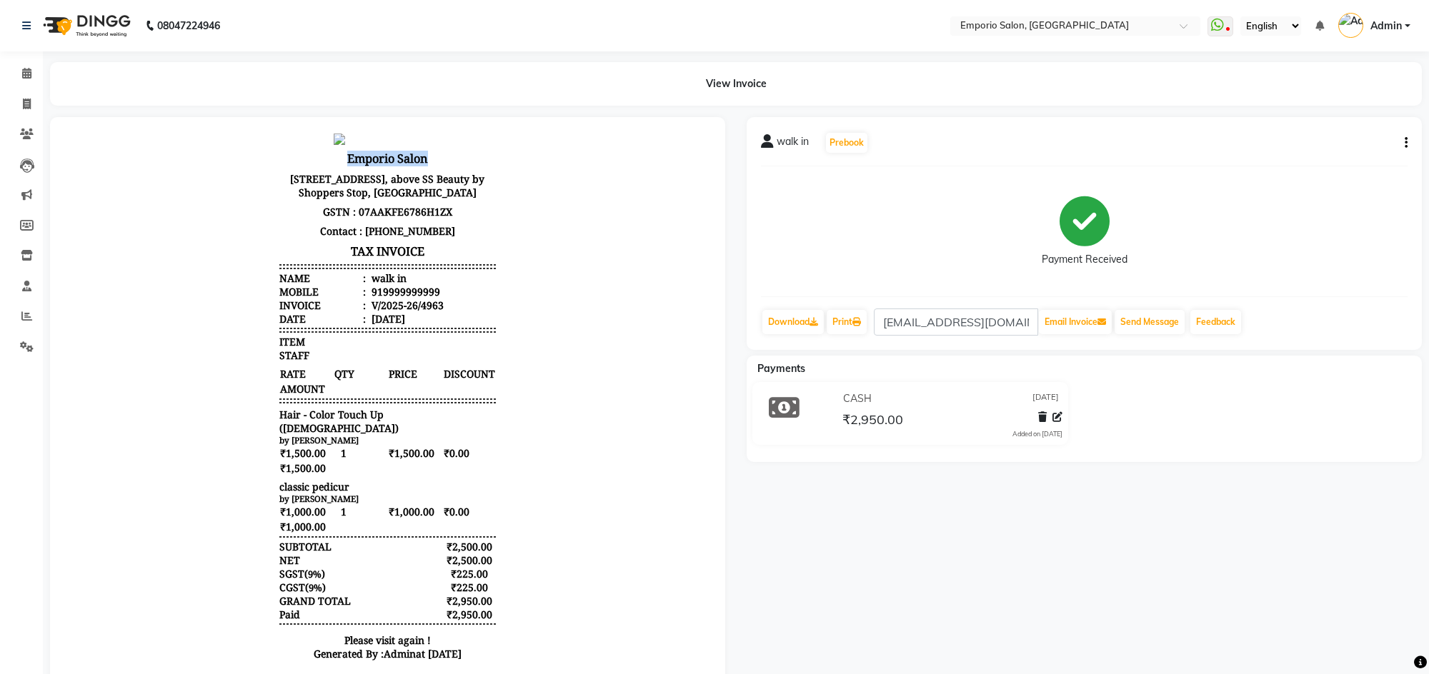
drag, startPoint x: 313, startPoint y: 162, endPoint x: 324, endPoint y: 162, distance: 10.7
click at [450, 160] on h3 "Emporio Salon" at bounding box center [387, 158] width 216 height 21
drag, startPoint x: 223, startPoint y: 177, endPoint x: 569, endPoint y: 196, distance: 346.3
click at [569, 196] on body "Emporio Salon S-20, 1st Floor, Main Market, above SS Beauty by Shoppers Stop, B…" at bounding box center [387, 401] width 635 height 547
drag, startPoint x: 298, startPoint y: 211, endPoint x: 430, endPoint y: 231, distance: 133.6
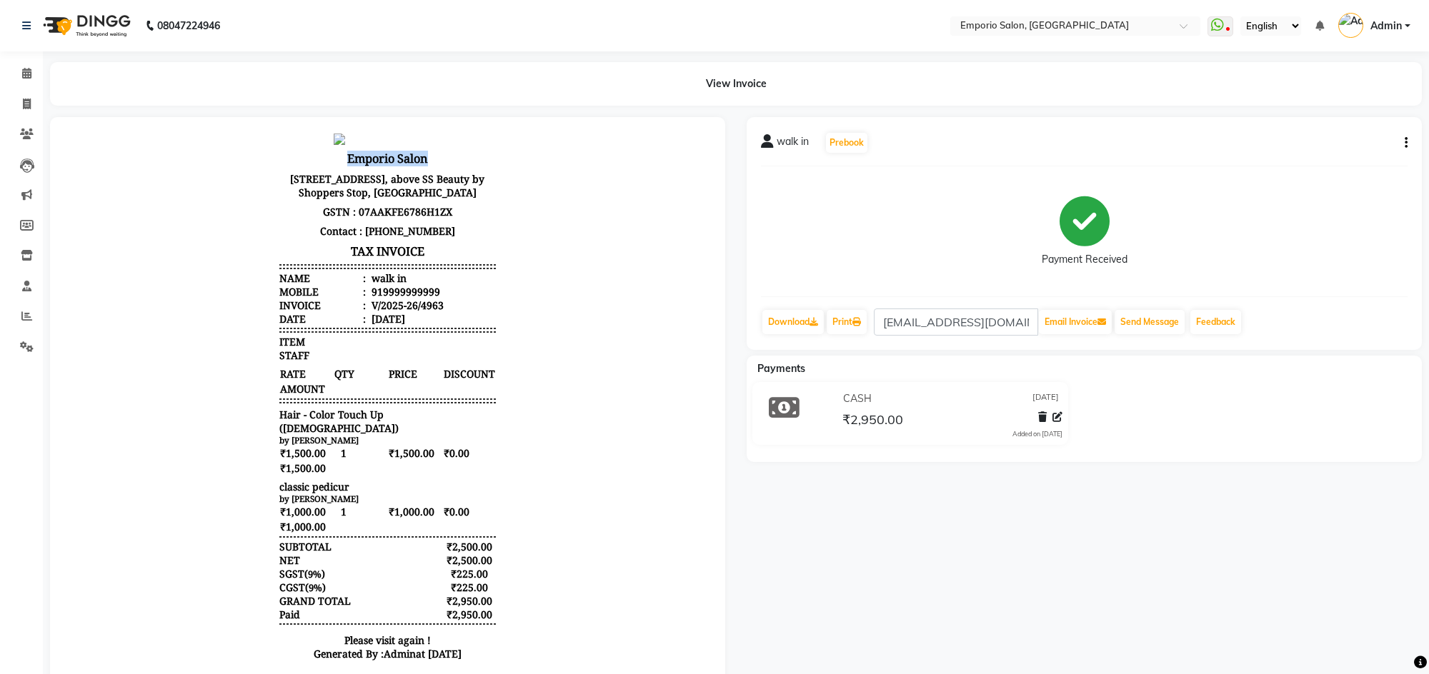
click at [430, 231] on div "Emporio Salon S-20, 1st Floor, Main Market, above SS Beauty by Shoppers Stop, B…" at bounding box center [387, 205] width 216 height 114
click at [327, 241] on p "Contact : [PHONE_NUMBER]" at bounding box center [387, 230] width 216 height 19
drag, startPoint x: 320, startPoint y: 243, endPoint x: 452, endPoint y: 256, distance: 132.2
click at [452, 256] on div "Emporio Salon S-20, 1st Floor, Main Market, above SS Beauty by Shoppers Stop, B…" at bounding box center [387, 205] width 216 height 114
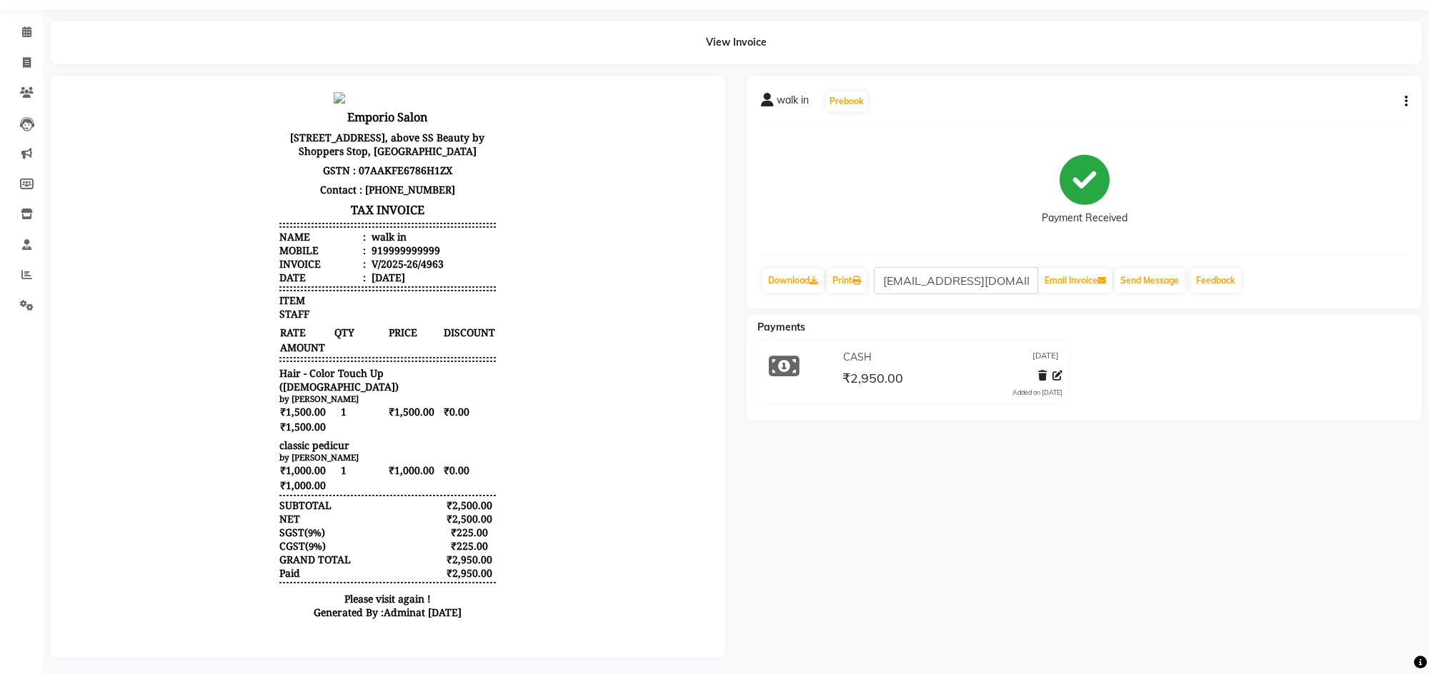
scroll to position [62, 0]
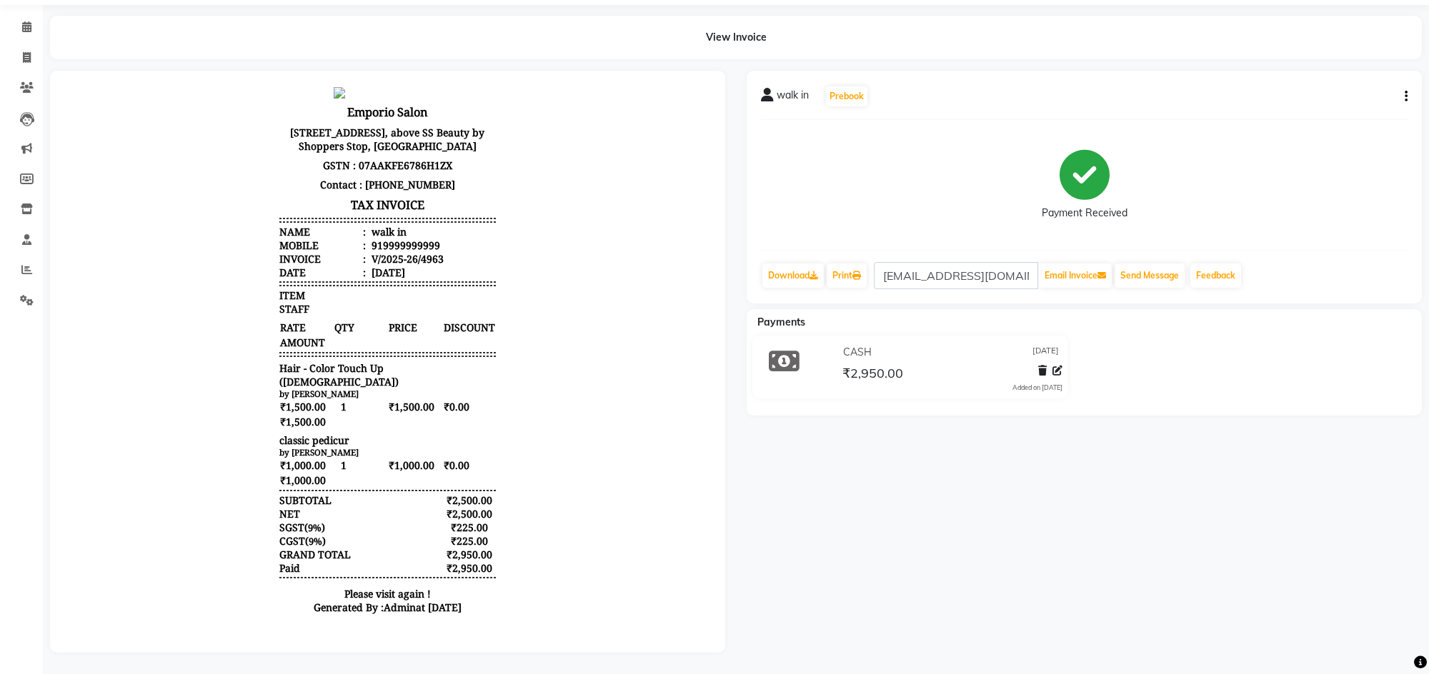
click at [432, 279] on li "Date : 04/09/2025" at bounding box center [387, 273] width 216 height 14
drag, startPoint x: 452, startPoint y: 244, endPoint x: 132, endPoint y: 249, distance: 319.4
click at [132, 249] on body "Emporio Salon S-20, 1st Floor, Main Market, above SS Beauty by Shoppers Stop, B…" at bounding box center [387, 354] width 635 height 547
drag, startPoint x: 165, startPoint y: 261, endPoint x: 190, endPoint y: 256, distance: 25.5
click at [166, 261] on body "Emporio Salon S-20, 1st Floor, Main Market, above SS Beauty by Shoppers Stop, B…" at bounding box center [387, 354] width 635 height 547
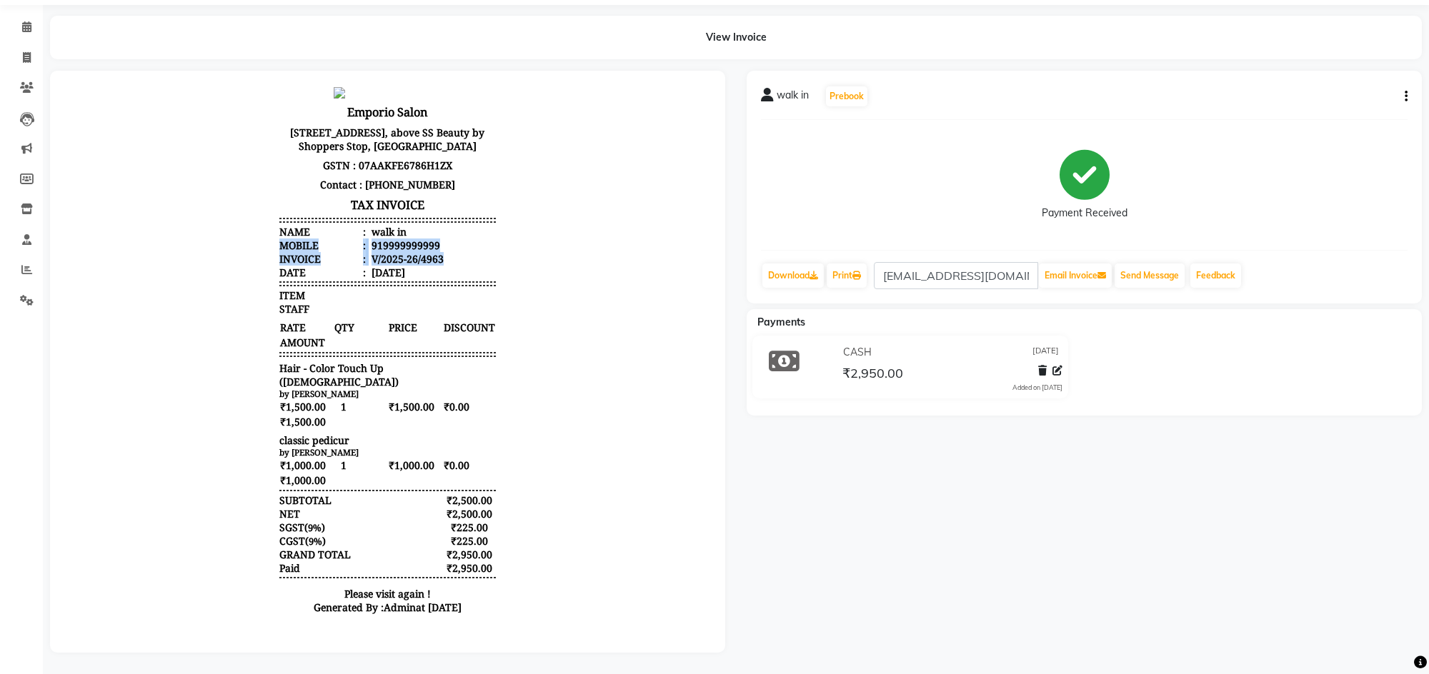
drag, startPoint x: 226, startPoint y: 256, endPoint x: 344, endPoint y: 273, distance: 119.8
click at [434, 271] on body "Emporio Salon S-20, 1st Floor, Main Market, above SS Beauty by Shoppers Stop, B…" at bounding box center [387, 354] width 635 height 547
drag, startPoint x: 263, startPoint y: 279, endPoint x: 489, endPoint y: 292, distance: 226.2
click at [489, 292] on body "Emporio Salon S-20, 1st Floor, Main Market, above SS Beauty by Shoppers Stop, B…" at bounding box center [387, 354] width 635 height 547
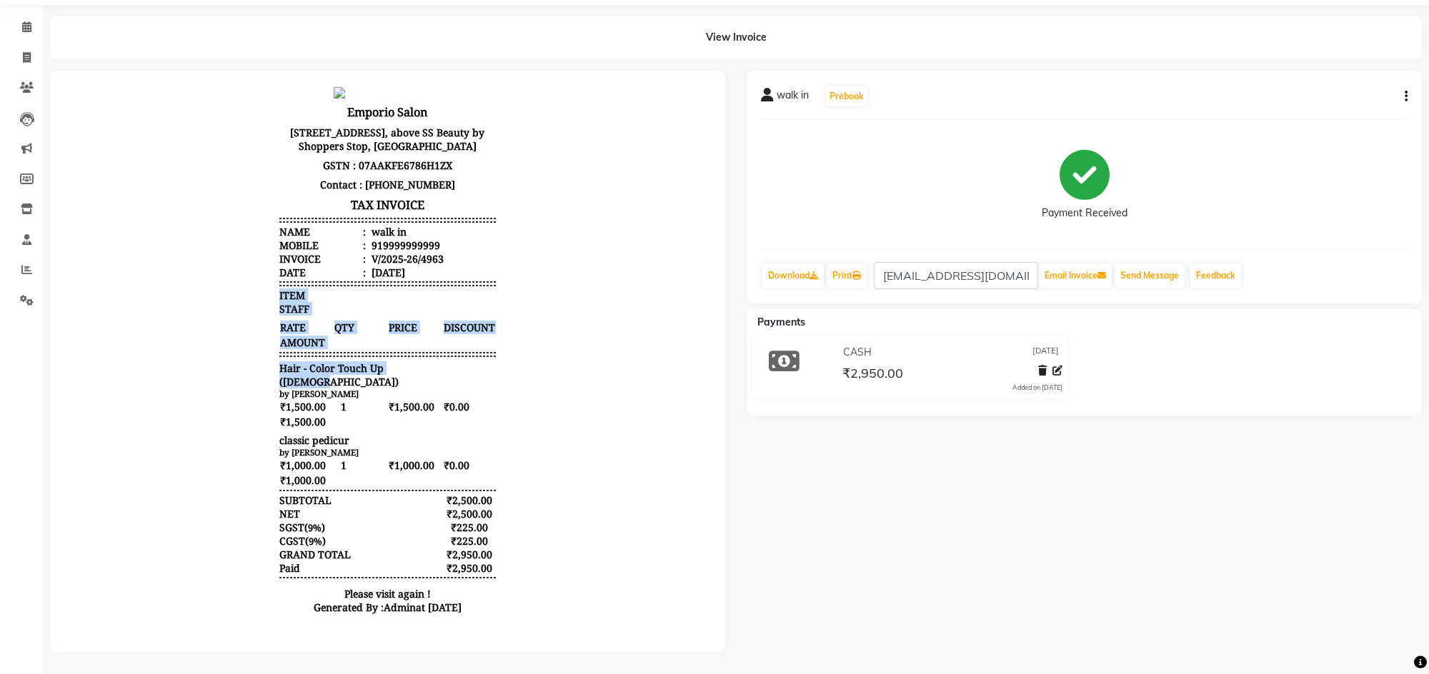
drag, startPoint x: 231, startPoint y: 304, endPoint x: 603, endPoint y: 376, distance: 379.0
click at [603, 376] on body "Emporio Salon S-20, 1st Floor, Main Market, above SS Beauty by Shoppers Stop, B…" at bounding box center [387, 354] width 635 height 547
drag, startPoint x: 298, startPoint y: 402, endPoint x: 231, endPoint y: 414, distance: 67.7
click at [231, 414] on body "Emporio Salon S-20, 1st Floor, Main Market, above SS Beauty by Shoppers Stop, B…" at bounding box center [387, 354] width 635 height 547
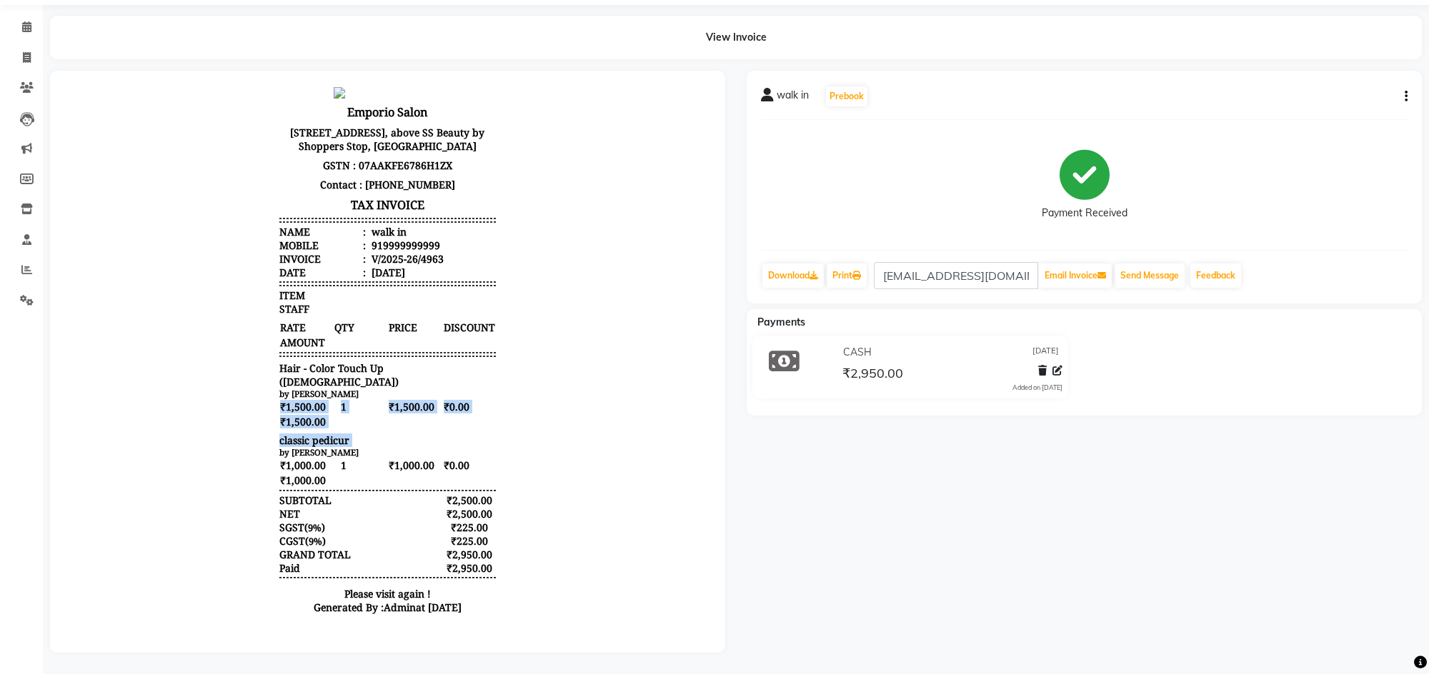
drag, startPoint x: 231, startPoint y: 414, endPoint x: 535, endPoint y: 431, distance: 304.8
click at [535, 431] on body "Emporio Salon S-20, 1st Floor, Main Market, above SS Beauty by Shoppers Stop, B…" at bounding box center [387, 354] width 635 height 547
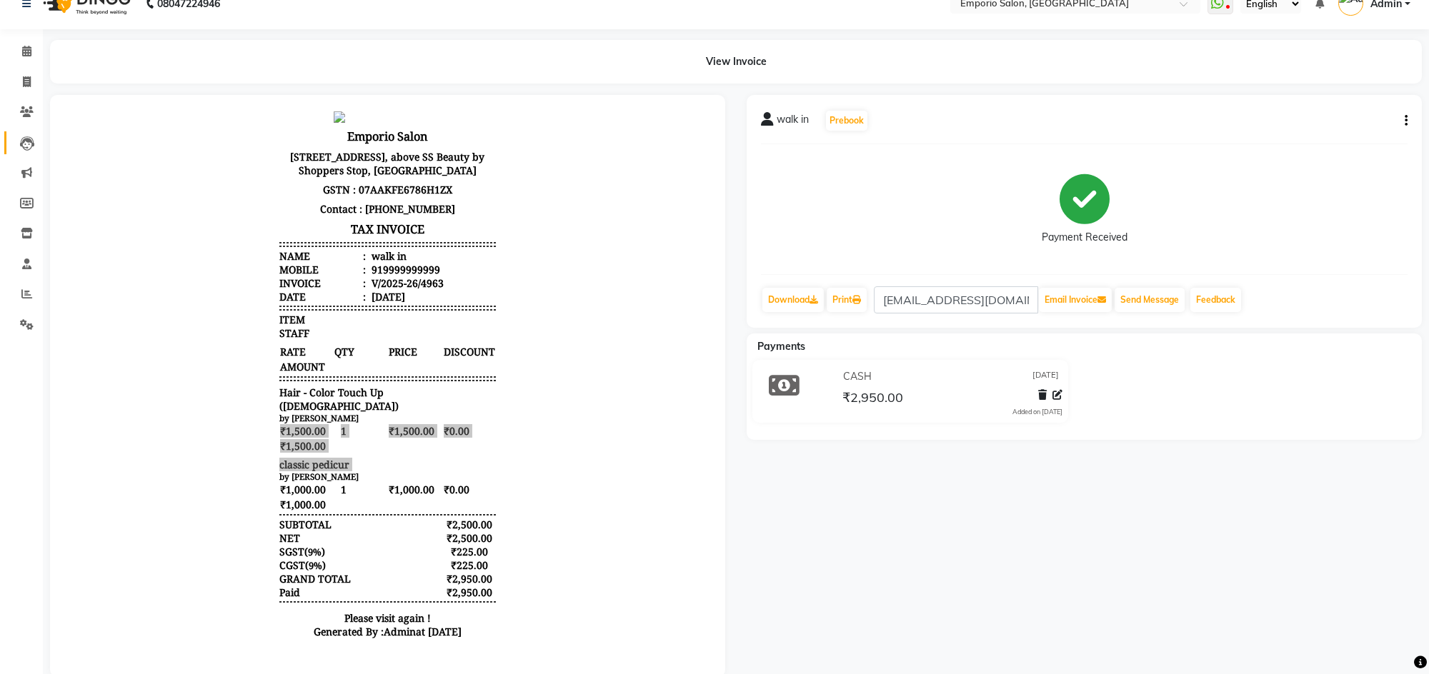
scroll to position [0, 0]
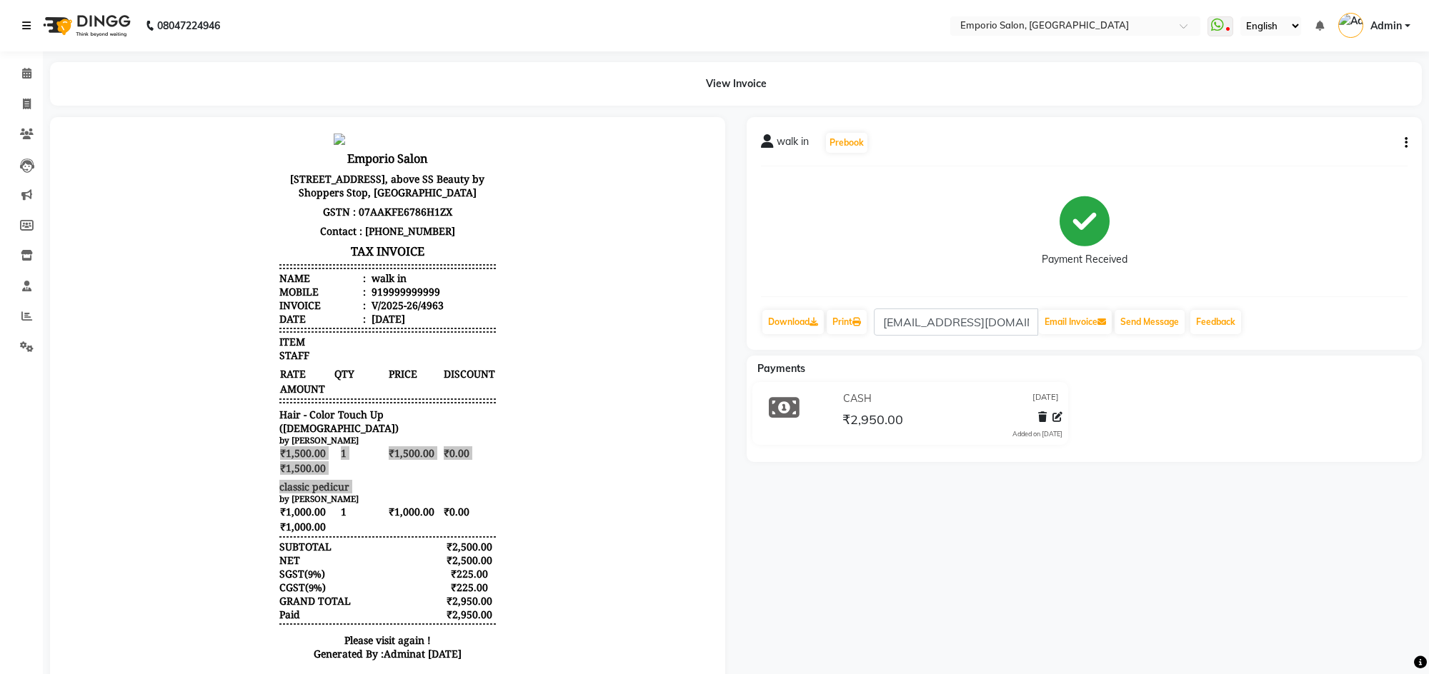
click at [32, 26] on link at bounding box center [29, 26] width 14 height 40
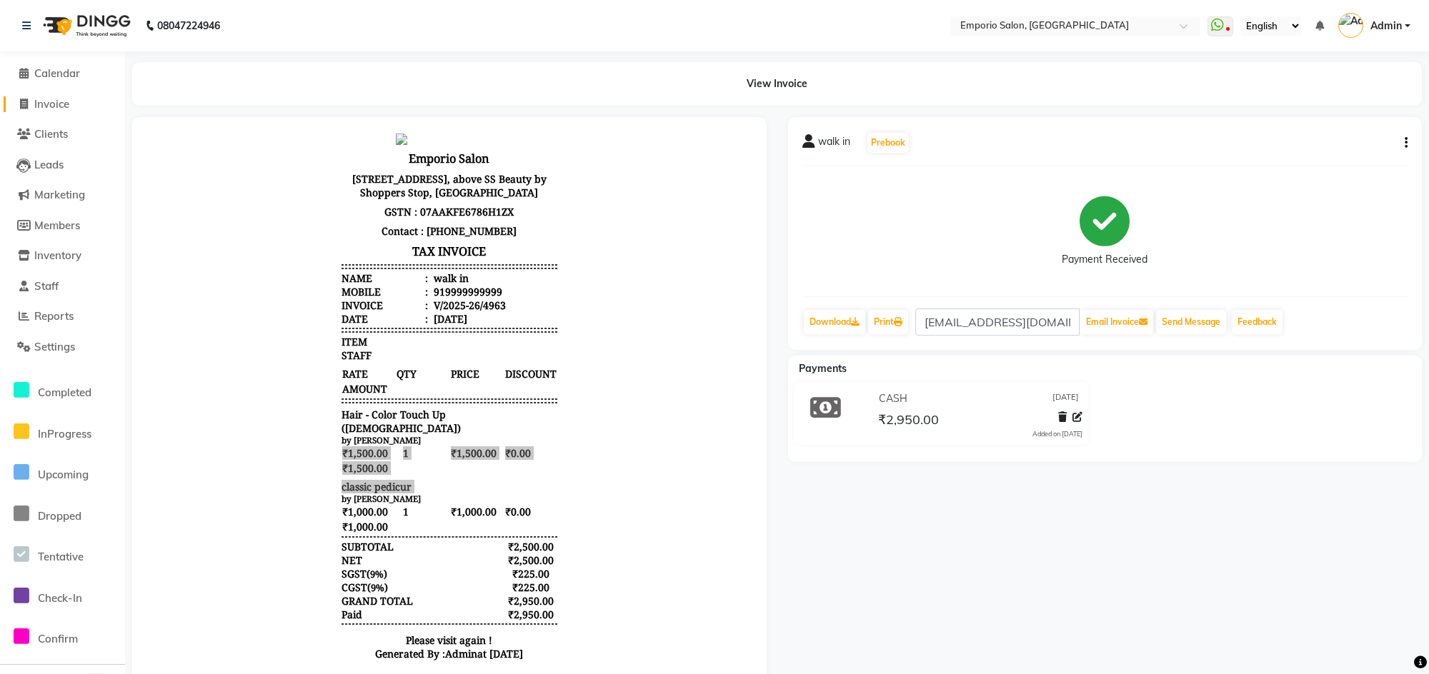
click at [46, 98] on span "Invoice" at bounding box center [51, 104] width 35 height 14
select select "service"
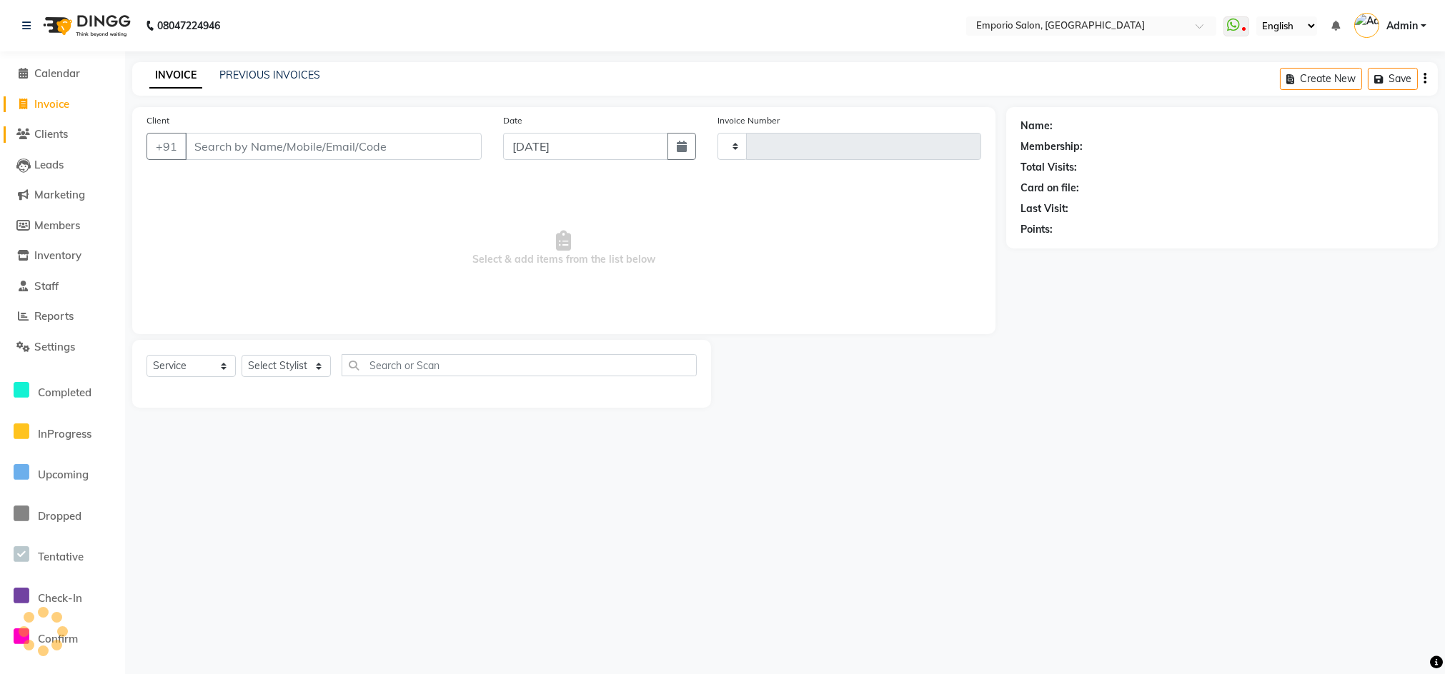
type input "4964"
select select "6332"
click at [287, 369] on select "Select Stylist Anees Anjali beauty Archana Asad AYUSH chunmun EMPORIO First Flo…" at bounding box center [285, 366] width 89 height 22
click at [294, 353] on div "Select Service Product Membership Package Voucher Prepaid Gift Card Select Styl…" at bounding box center [421, 374] width 579 height 68
drag, startPoint x: 283, startPoint y: 381, endPoint x: 283, endPoint y: 372, distance: 9.3
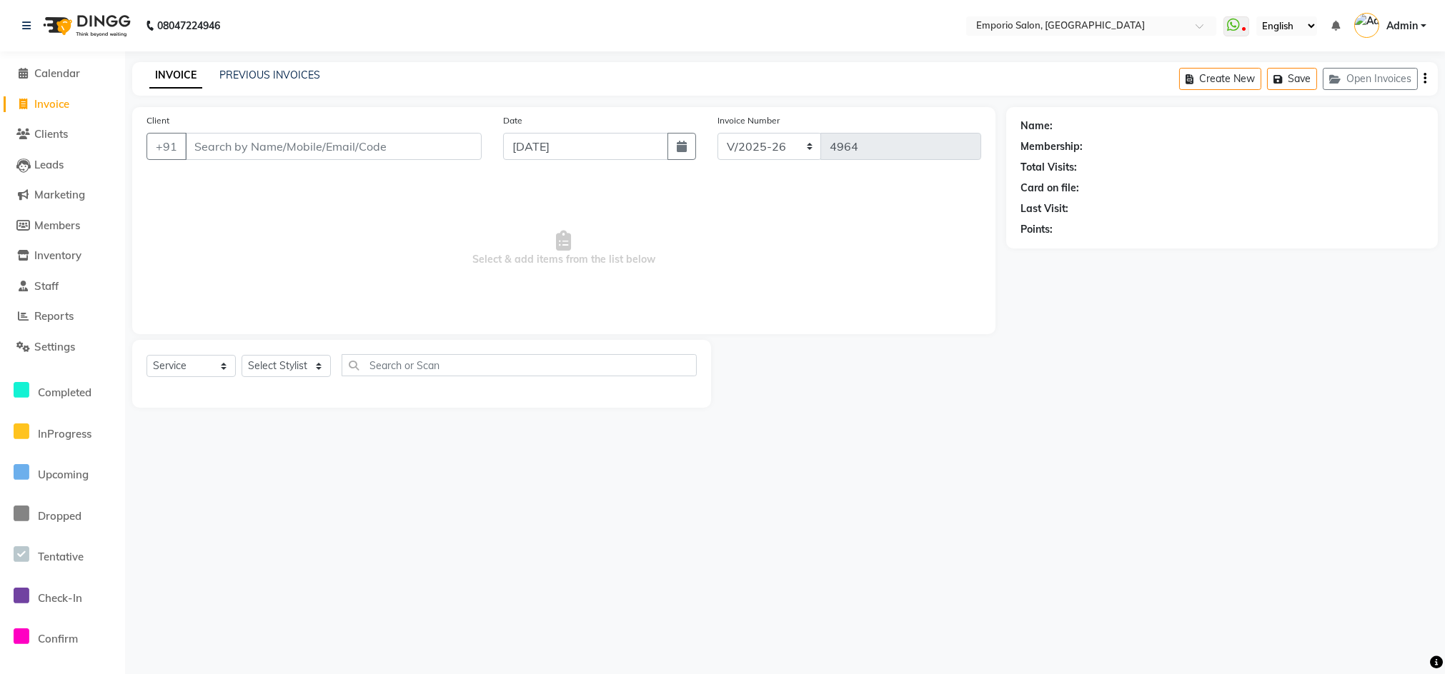
click at [283, 372] on div "Select Service Product Membership Package Voucher Prepaid Gift Card Select Styl…" at bounding box center [421, 371] width 550 height 34
click at [283, 366] on select "Select Stylist Anees Anjali beauty Archana Asad AYUSH chunmun EMPORIO First Flo…" at bounding box center [285, 366] width 89 height 22
select select "47509"
click at [241, 355] on select "Select Stylist Anees Anjali beauty Archana Asad AYUSH chunmun EMPORIO First Flo…" at bounding box center [285, 366] width 89 height 22
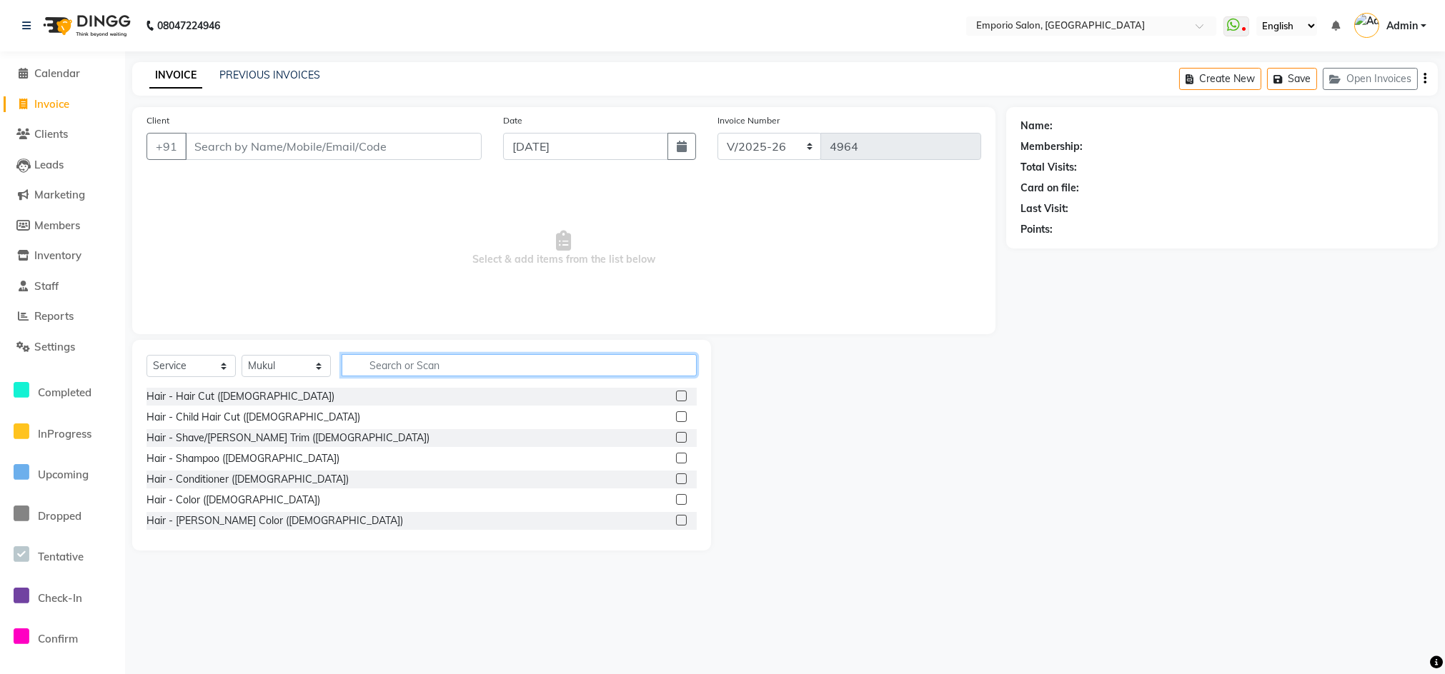
click at [427, 366] on input "text" at bounding box center [519, 365] width 355 height 22
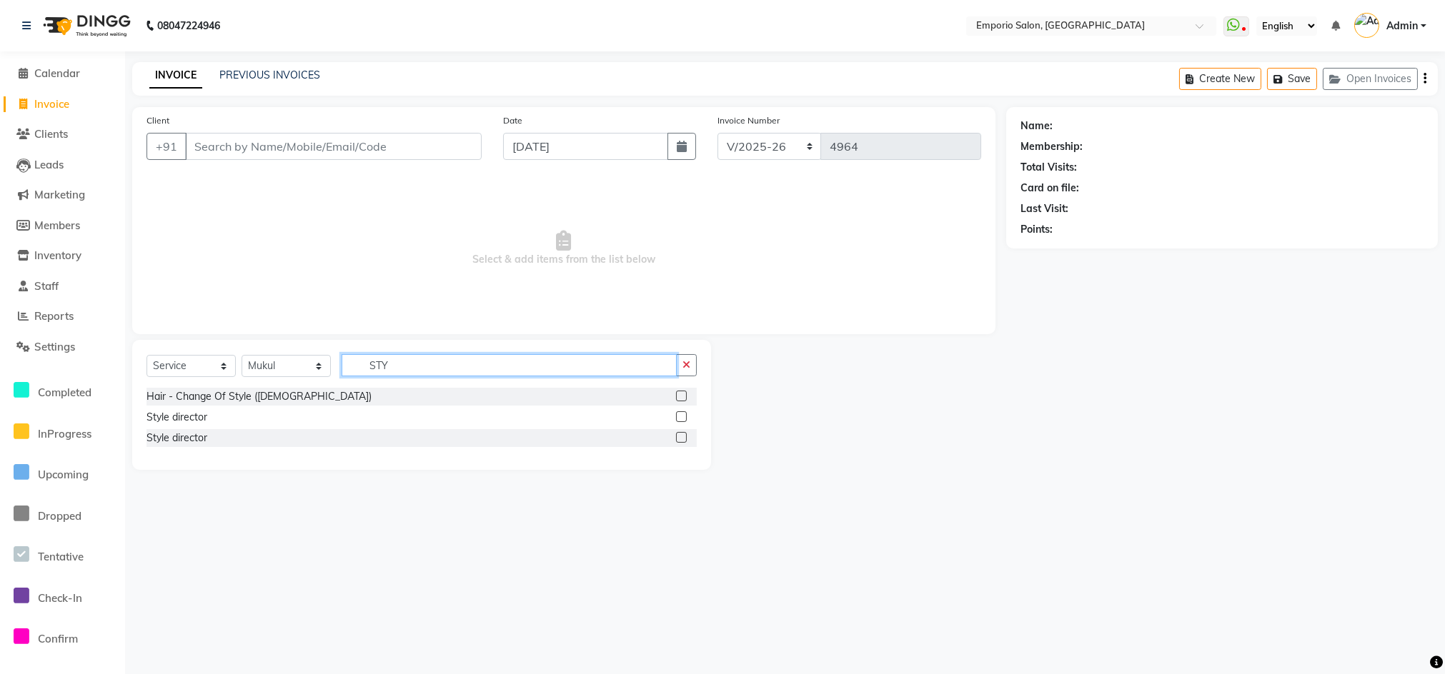
type input "STY"
click at [226, 388] on div "Hair - Change Of Style (Female)" at bounding box center [421, 397] width 550 height 18
click at [219, 392] on div "Hair - Change Of Style (Female)" at bounding box center [258, 396] width 225 height 15
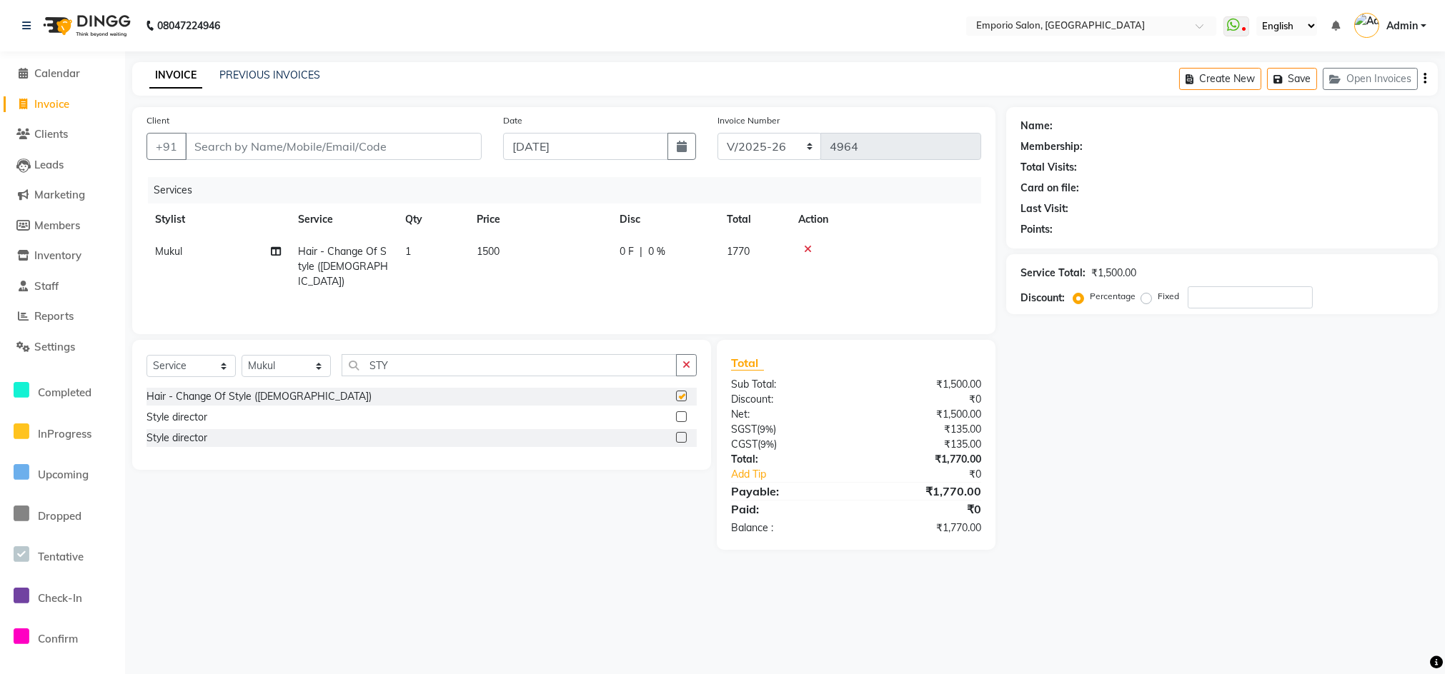
checkbox input "false"
click at [535, 262] on td "1500" at bounding box center [539, 267] width 143 height 62
select select "47509"
drag, startPoint x: 693, startPoint y: 366, endPoint x: 667, endPoint y: 374, distance: 27.1
click at [694, 367] on button "button" at bounding box center [686, 365] width 21 height 22
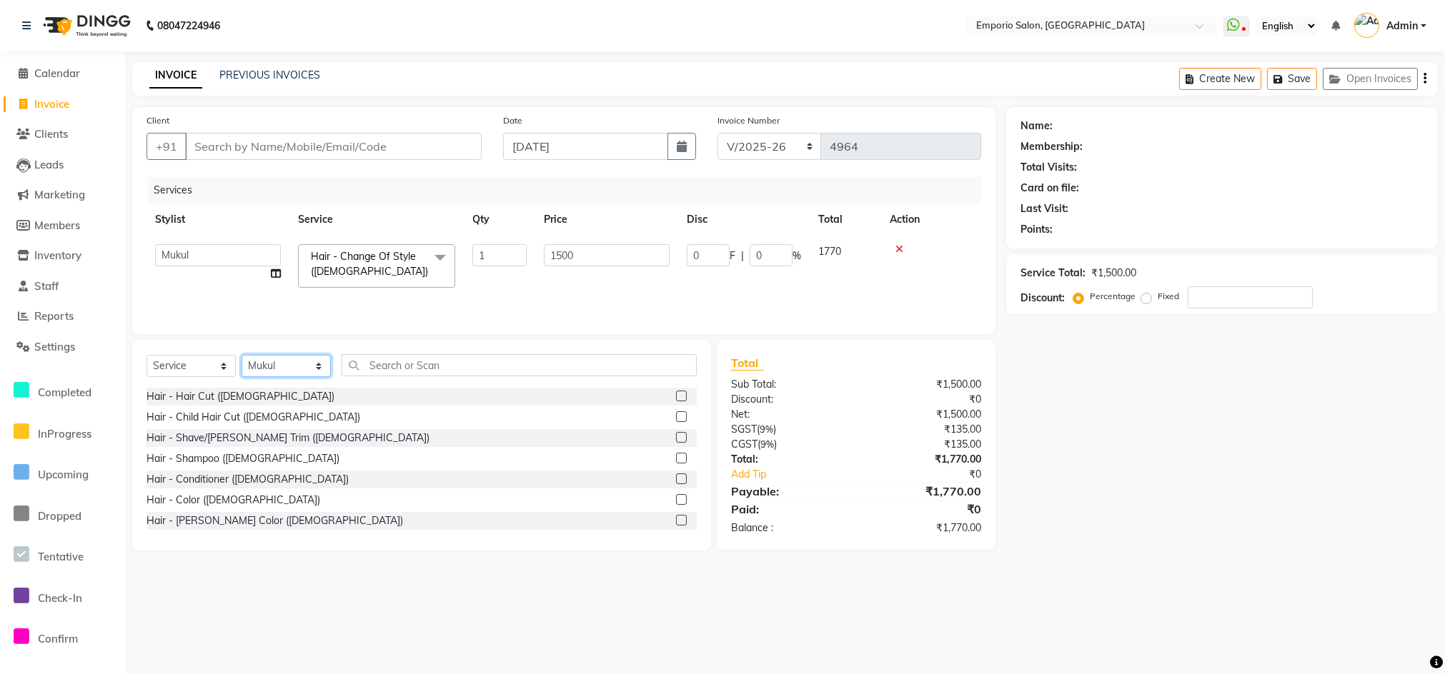
click at [289, 372] on select "Select Stylist Anees Anjali beauty Archana Asad AYUSH chunmun EMPORIO First Flo…" at bounding box center [285, 366] width 89 height 22
select select "53535"
click at [241, 359] on select "Select Stylist Anees Anjali beauty Archana Asad AYUSH chunmun EMPORIO First Flo…" at bounding box center [285, 366] width 89 height 22
click at [369, 368] on input "text" at bounding box center [519, 365] width 355 height 22
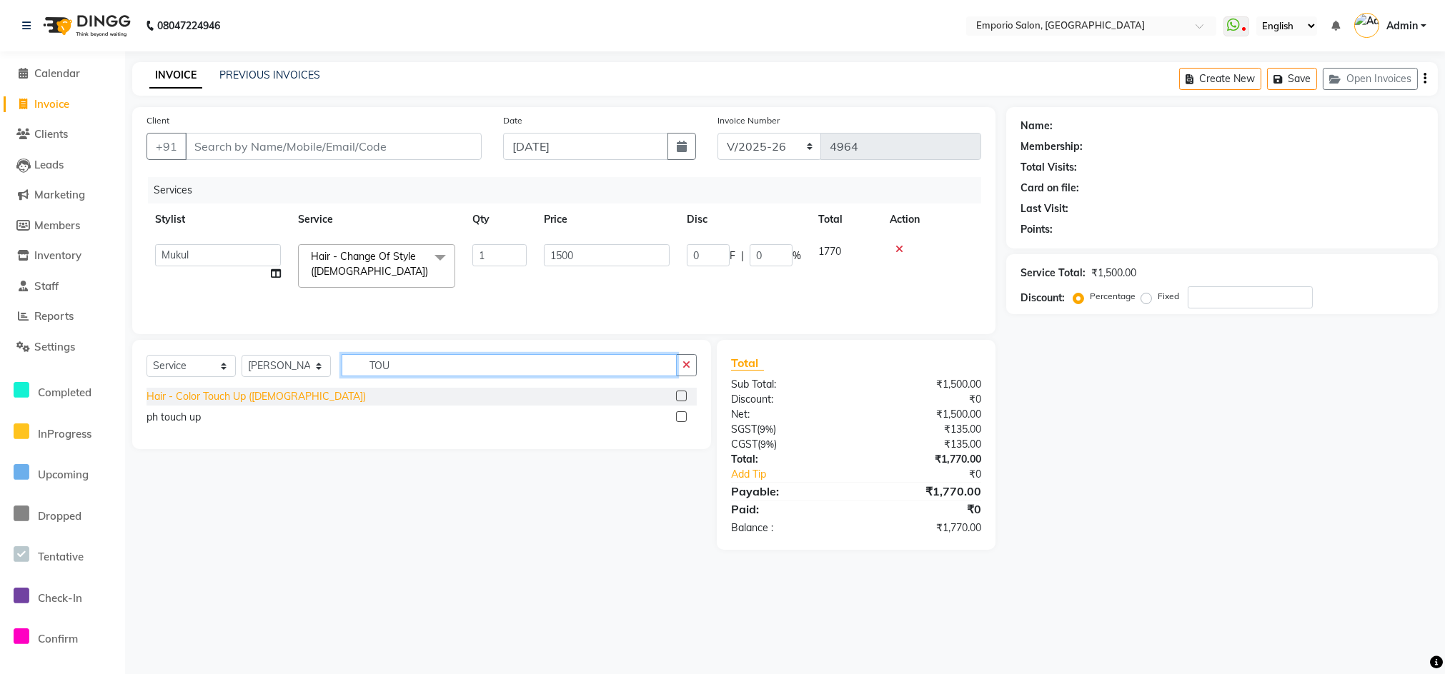
type input "TOU"
click at [211, 402] on div "Hair - Color Touch Up ([DEMOGRAPHIC_DATA])" at bounding box center [255, 396] width 219 height 15
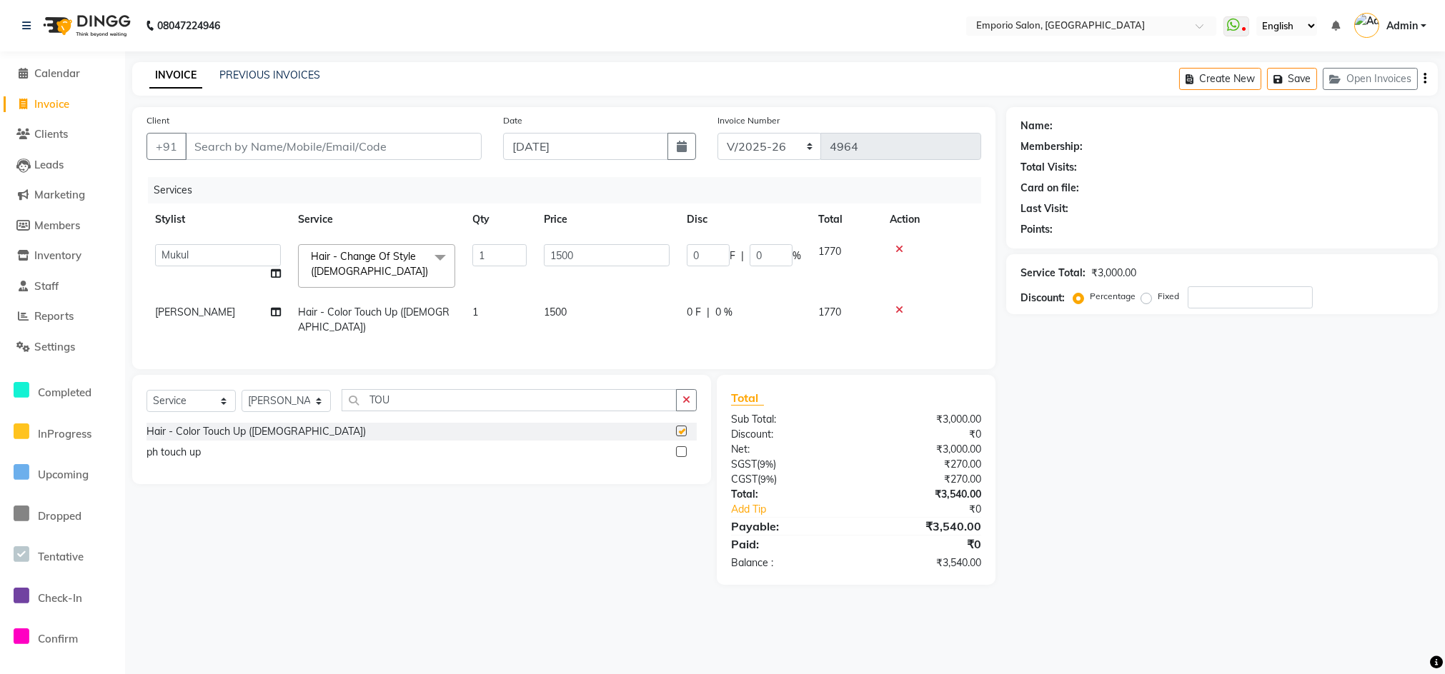
checkbox input "false"
click at [642, 297] on td "1500" at bounding box center [606, 320] width 143 height 47
select select "53535"
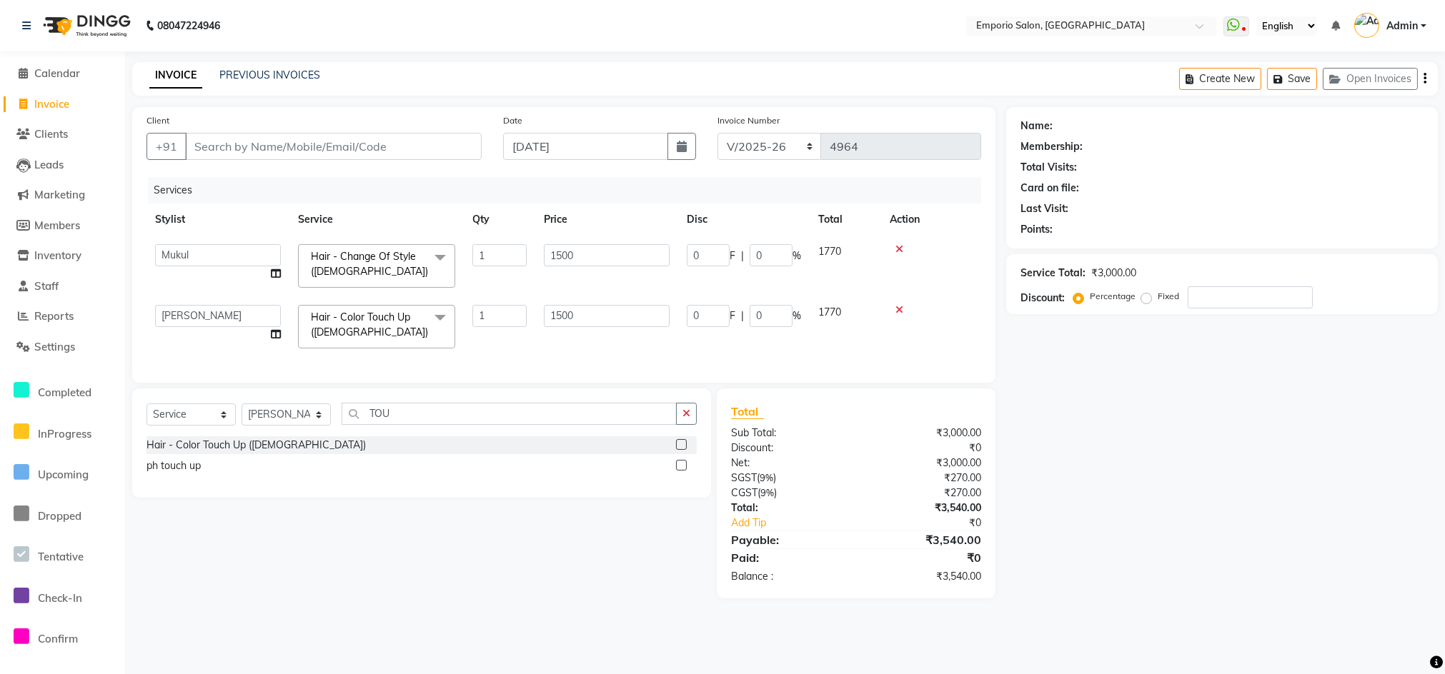
click at [897, 247] on icon at bounding box center [899, 249] width 8 height 10
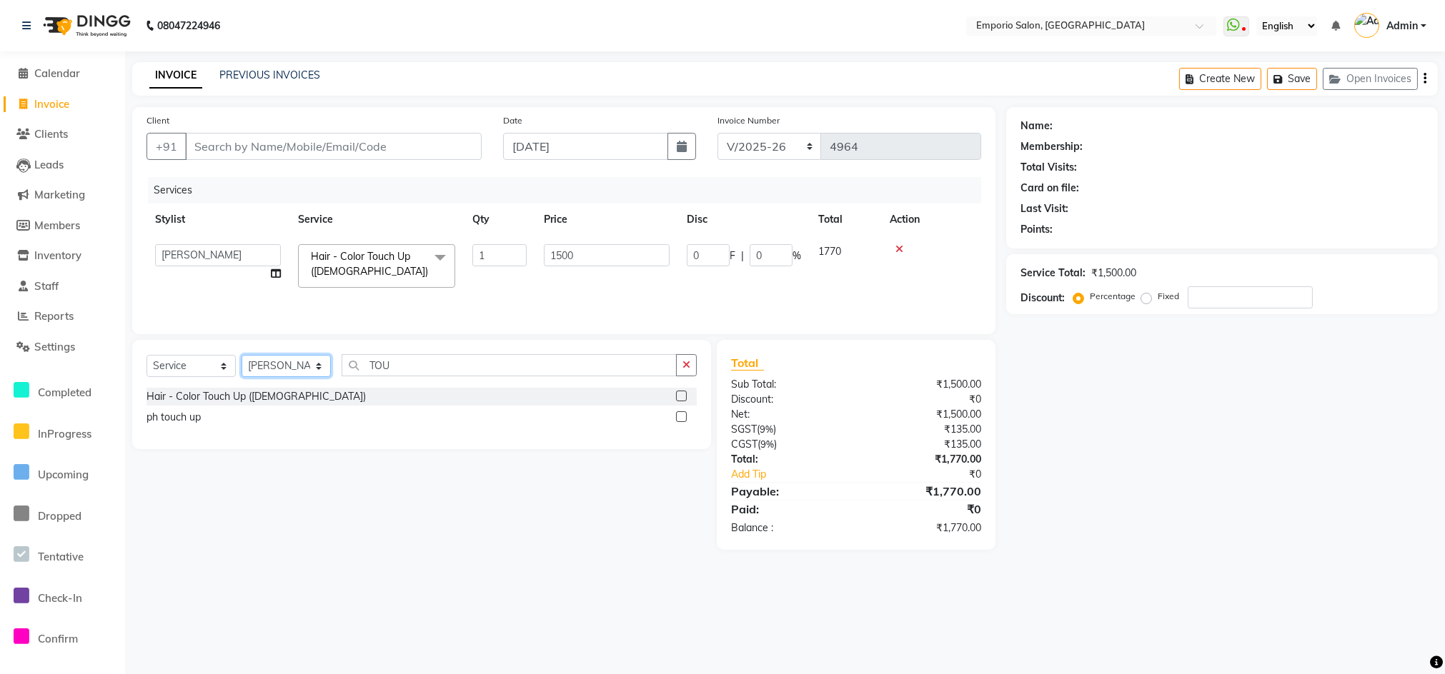
click at [280, 361] on select "Select Stylist Anees Anjali beauty Archana Asad AYUSH chunmun EMPORIO First Flo…" at bounding box center [285, 366] width 89 height 22
select select "47509"
click at [241, 359] on select "Select Stylist Anees Anjali beauty Archana Asad AYUSH chunmun EMPORIO First Flo…" at bounding box center [285, 366] width 89 height 22
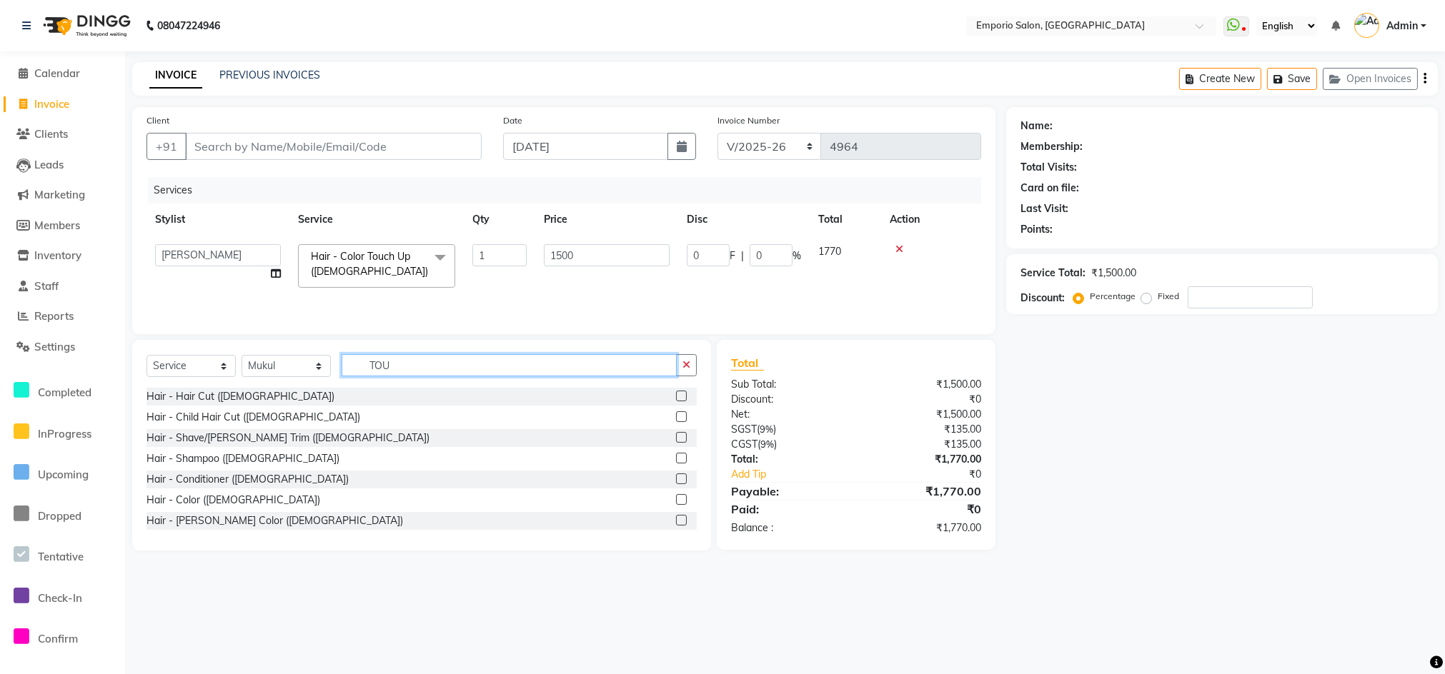
click at [369, 368] on input "TOU" at bounding box center [509, 365] width 335 height 22
click at [422, 374] on input "TOU" at bounding box center [509, 365] width 335 height 22
click at [684, 370] on icon "button" at bounding box center [686, 365] width 8 height 10
click at [670, 369] on input "text" at bounding box center [519, 365] width 355 height 22
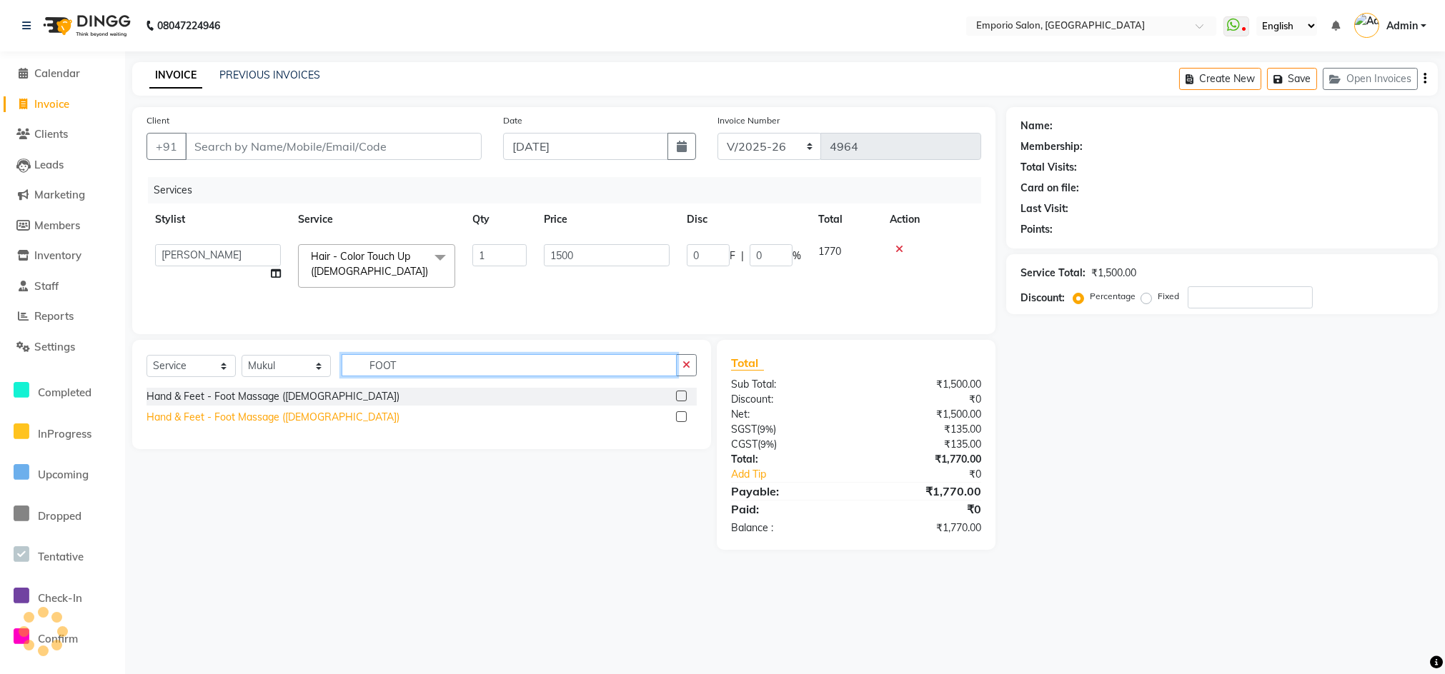
type input "FOOT"
click at [186, 419] on div "Hand & Feet - Foot Massage (Female)" at bounding box center [272, 417] width 253 height 15
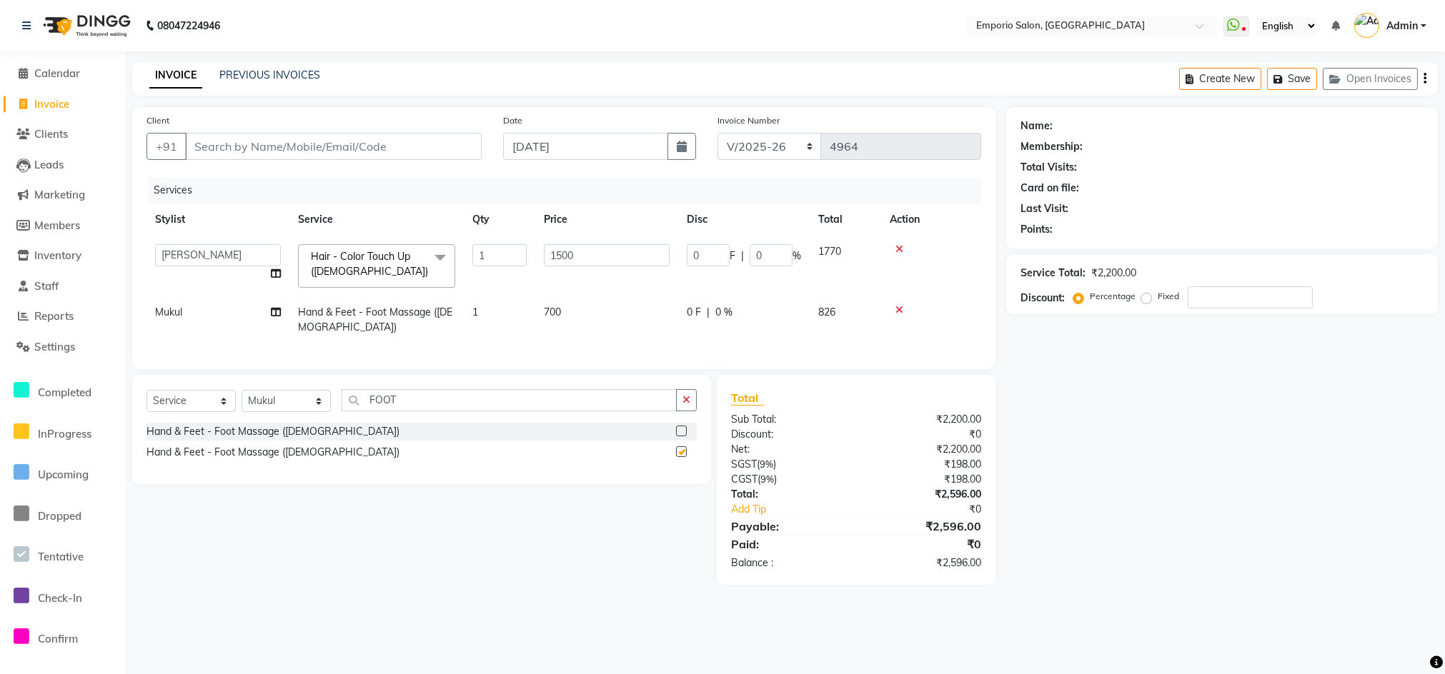
checkbox input "false"
click at [405, 153] on input "Client" at bounding box center [333, 146] width 297 height 27
click at [413, 137] on input "Client" at bounding box center [333, 146] width 297 height 27
type input "9"
type input "0"
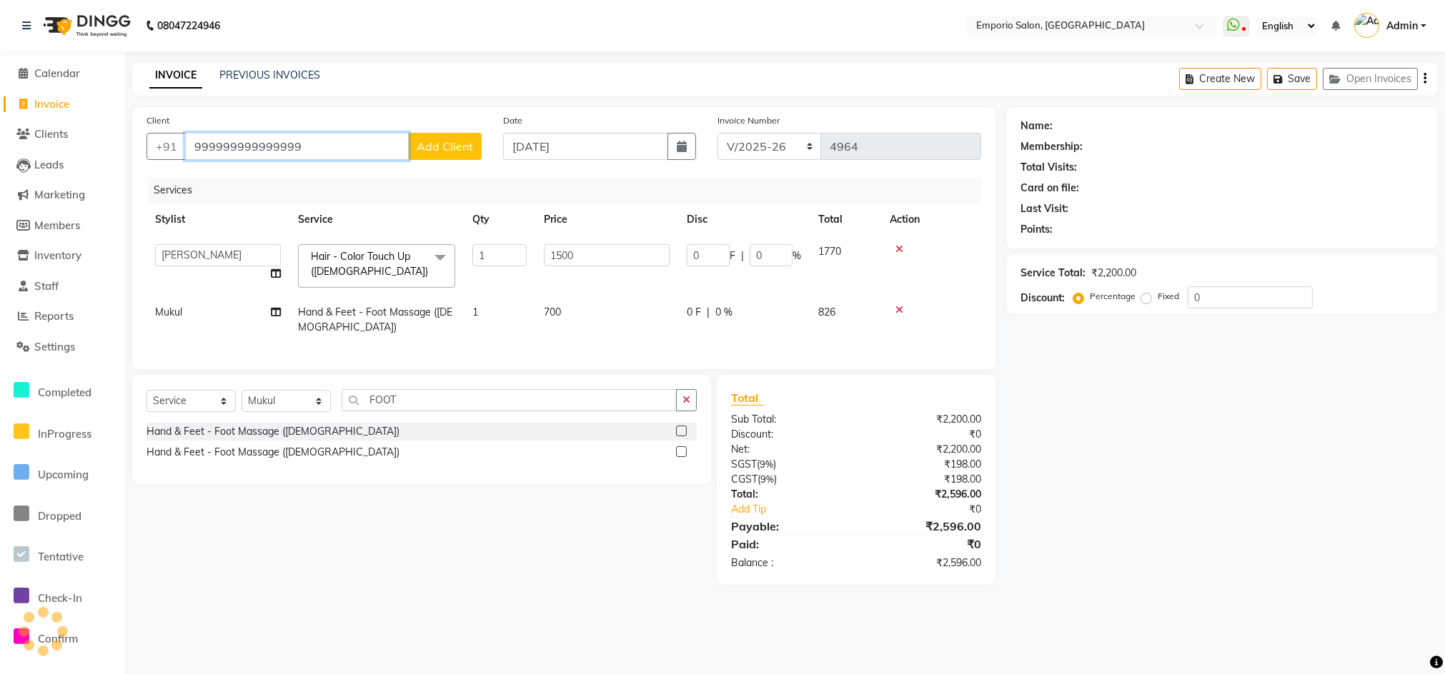
type input "999999999999999"
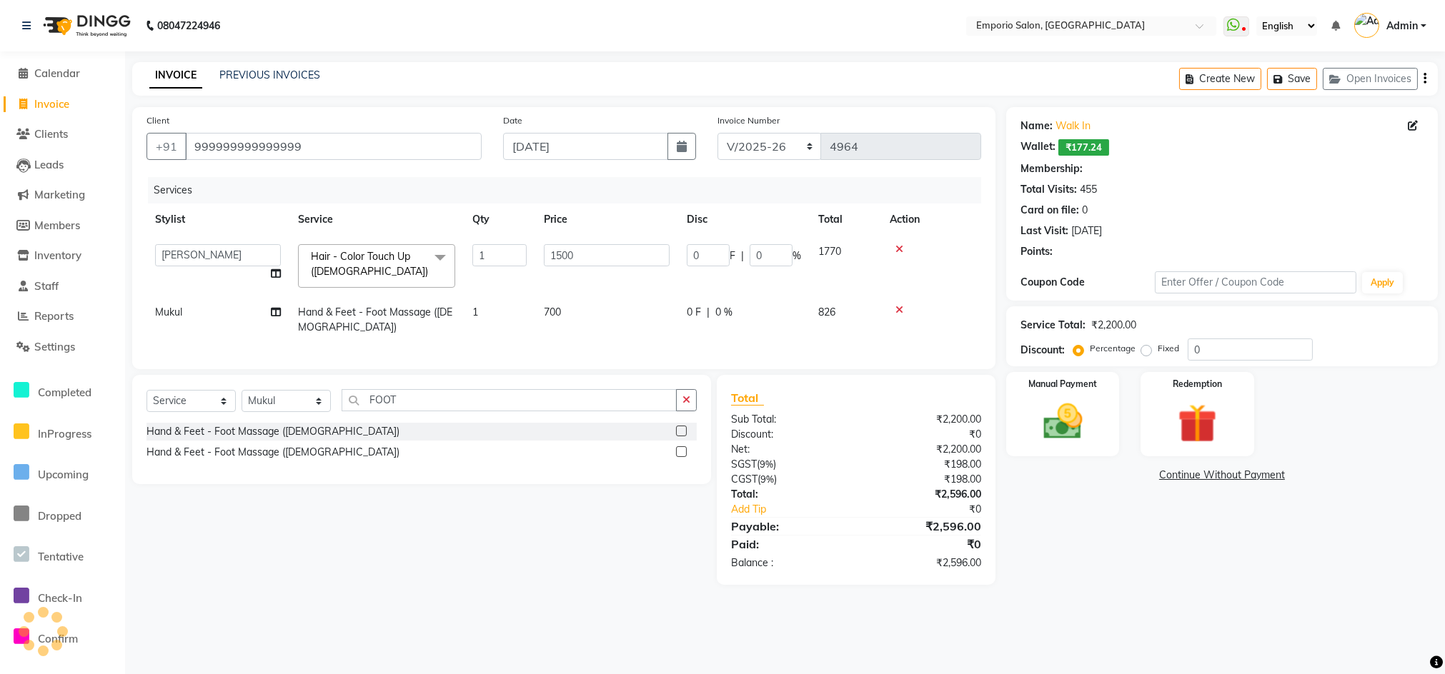
select select "1: Object"
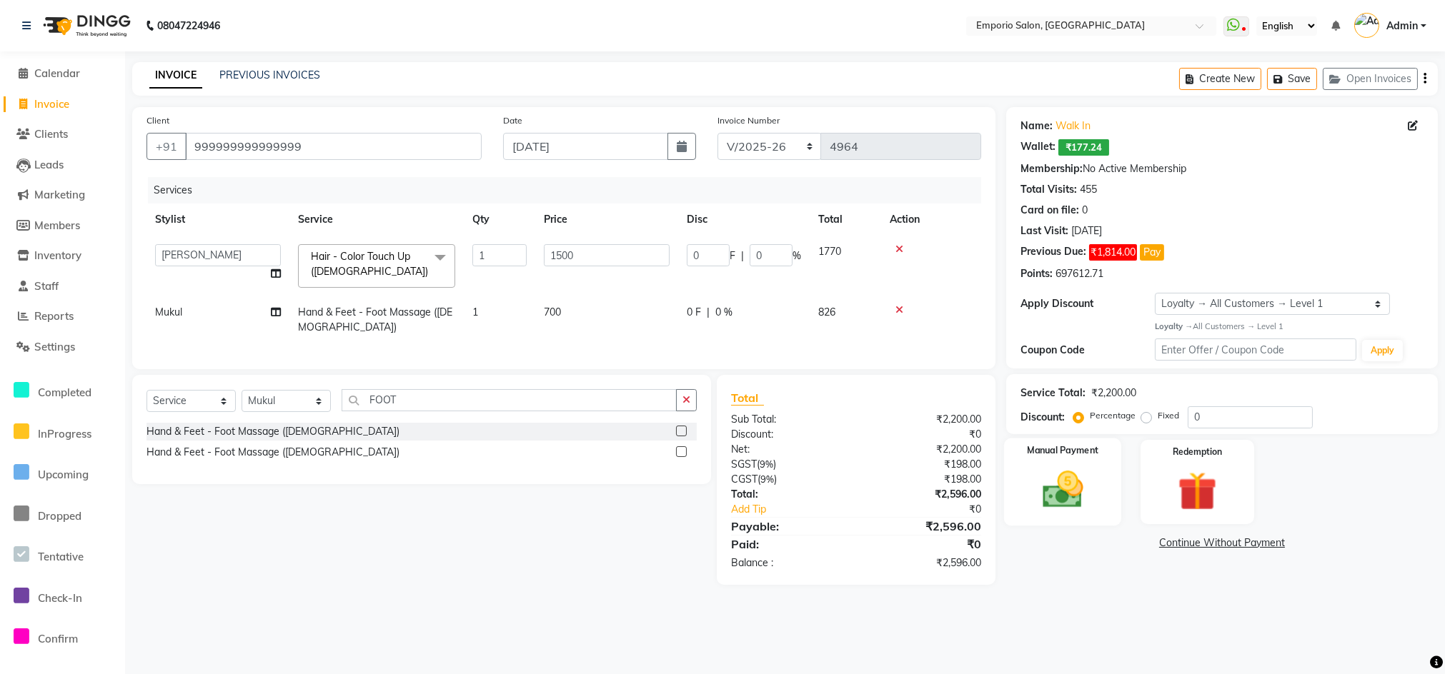
click at [1072, 467] on img at bounding box center [1063, 490] width 66 height 47
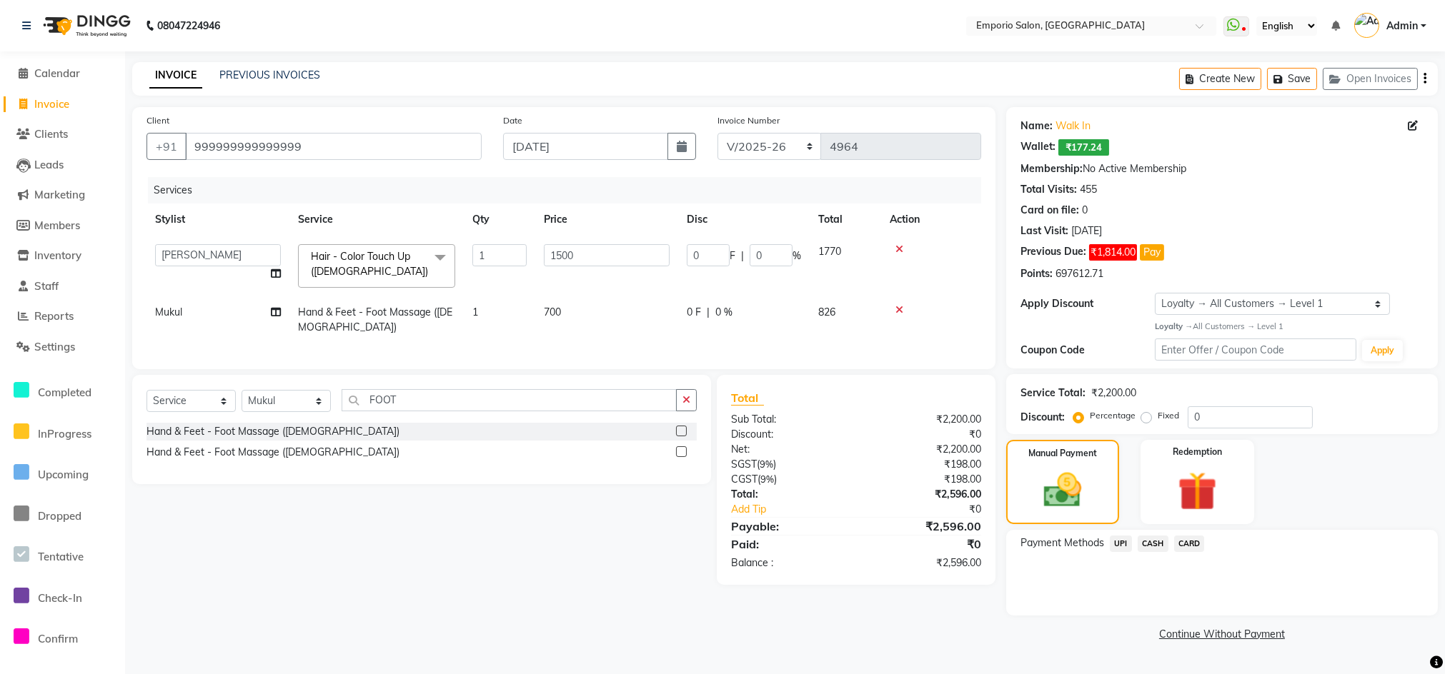
click at [1154, 552] on div "CASH" at bounding box center [1150, 545] width 36 height 19
click at [1151, 547] on span "CASH" at bounding box center [1152, 544] width 31 height 16
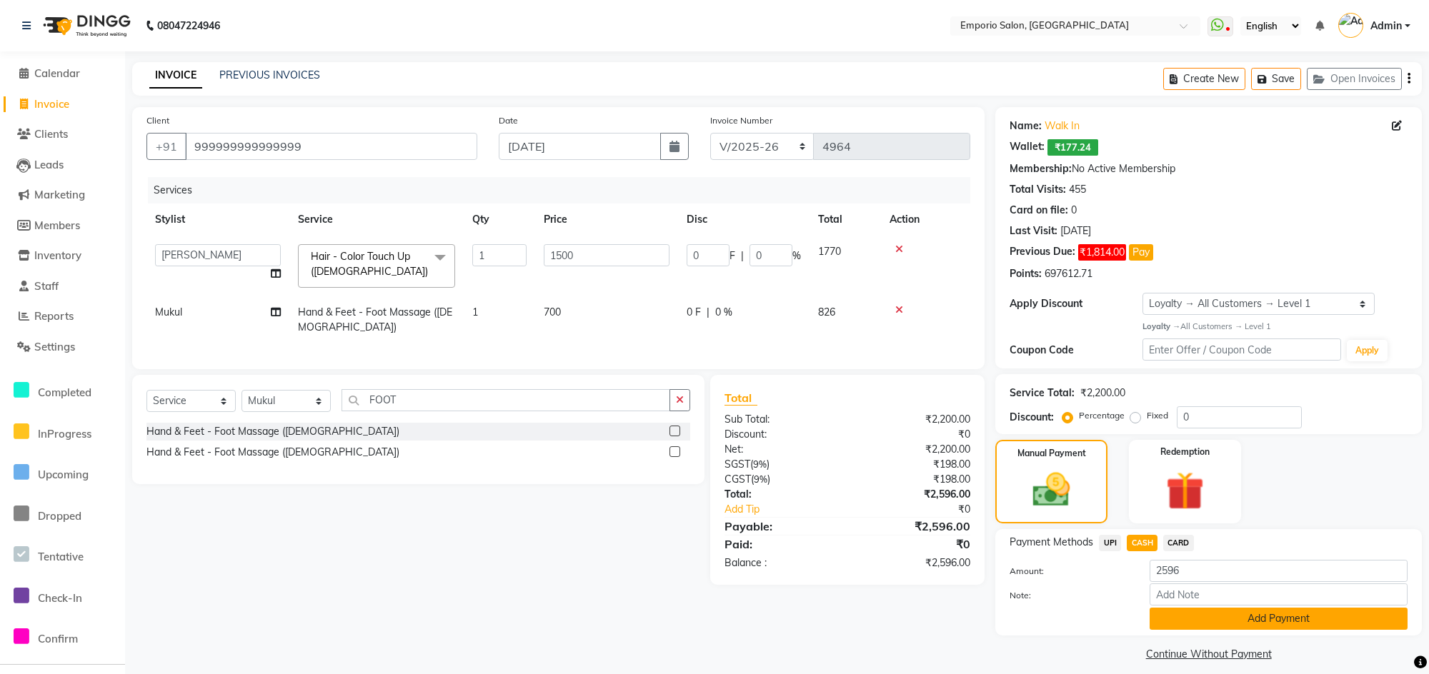
click at [1172, 611] on button "Add Payment" at bounding box center [1279, 619] width 258 height 22
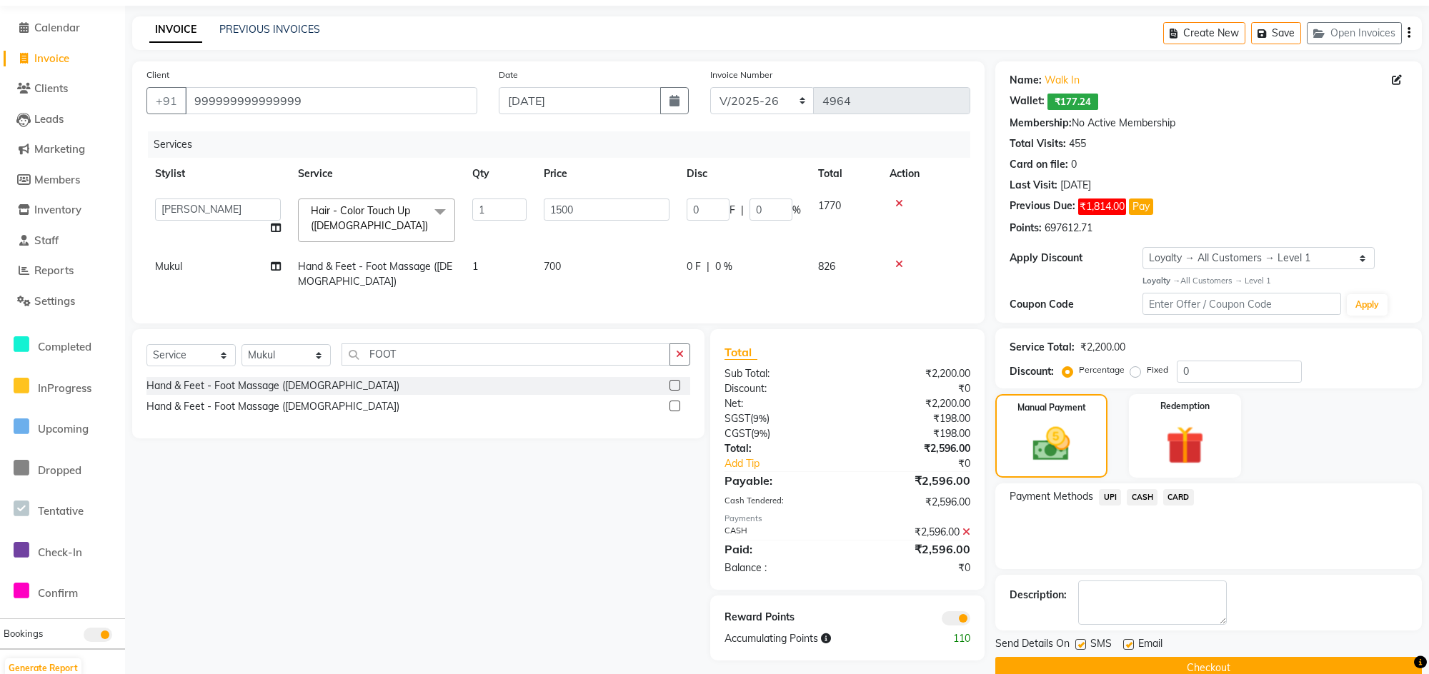
scroll to position [71, 0]
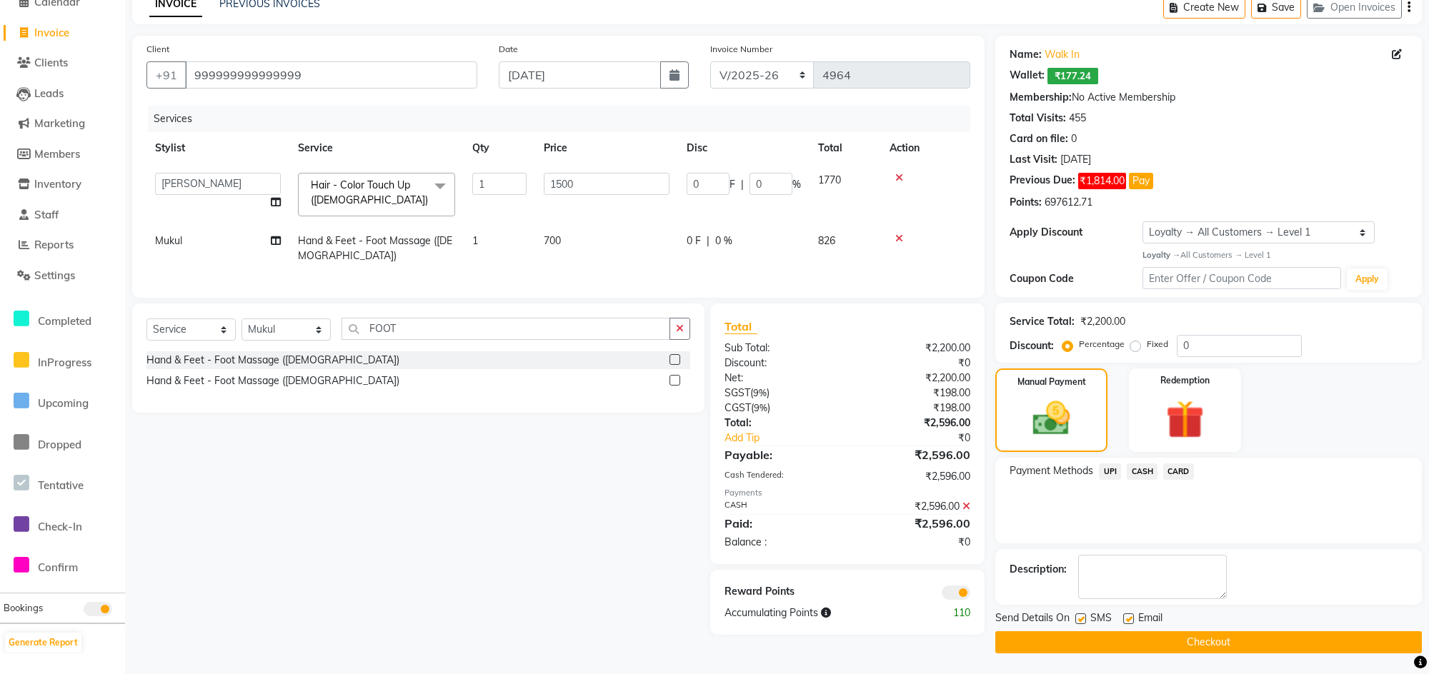
click at [1172, 634] on button "Checkout" at bounding box center [1208, 643] width 427 height 22
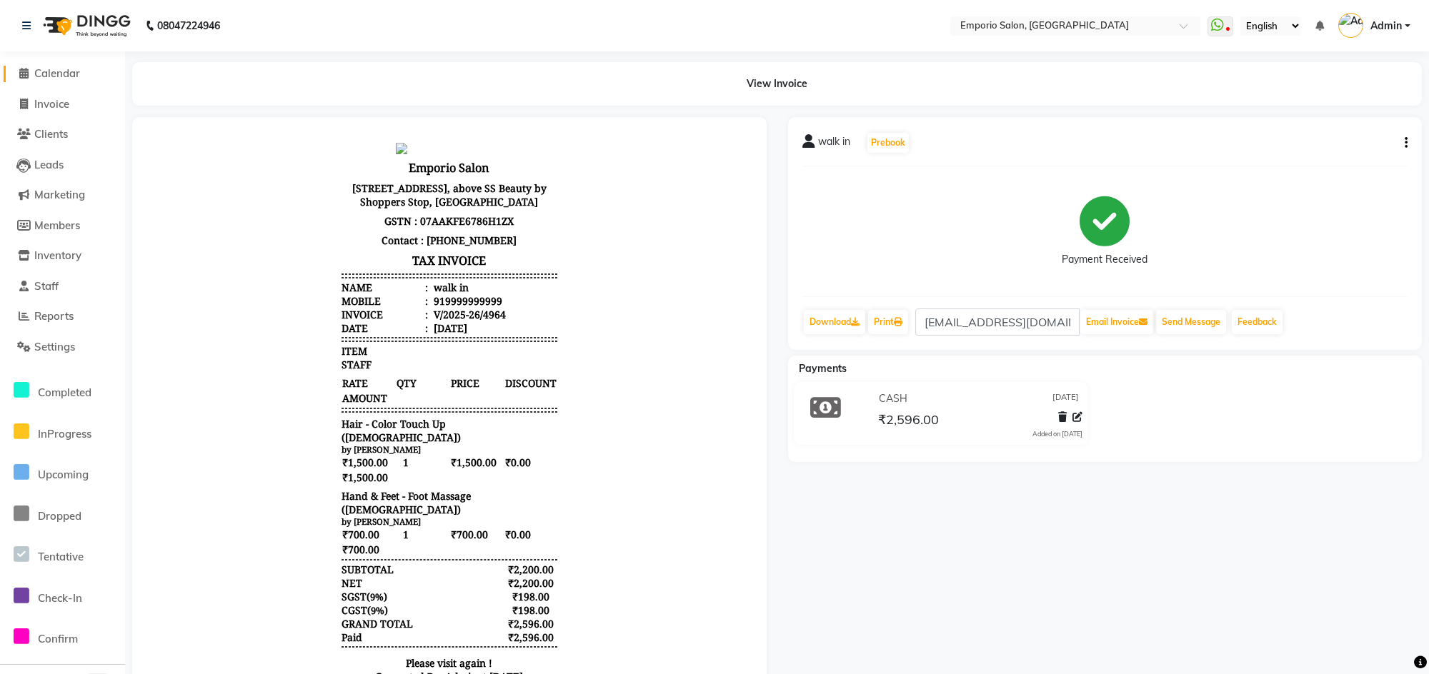
click at [21, 77] on icon at bounding box center [23, 73] width 9 height 11
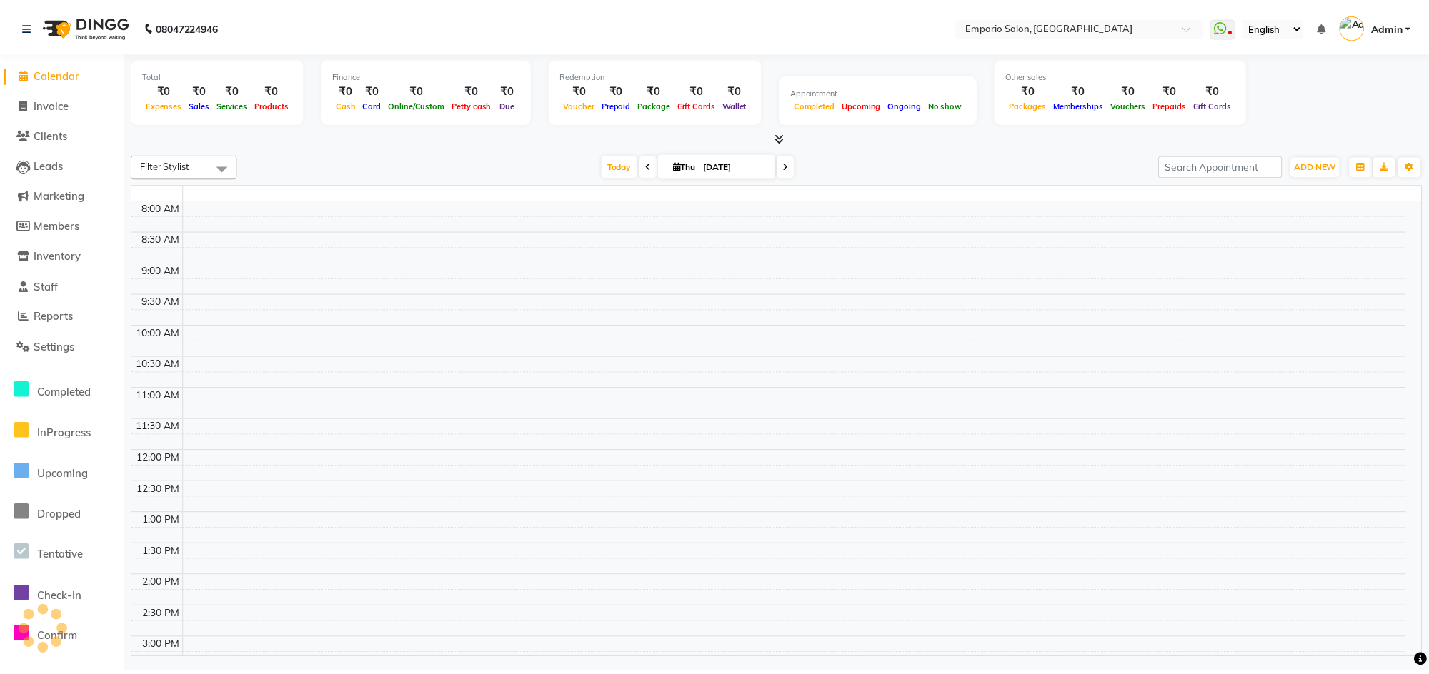
scroll to position [441, 0]
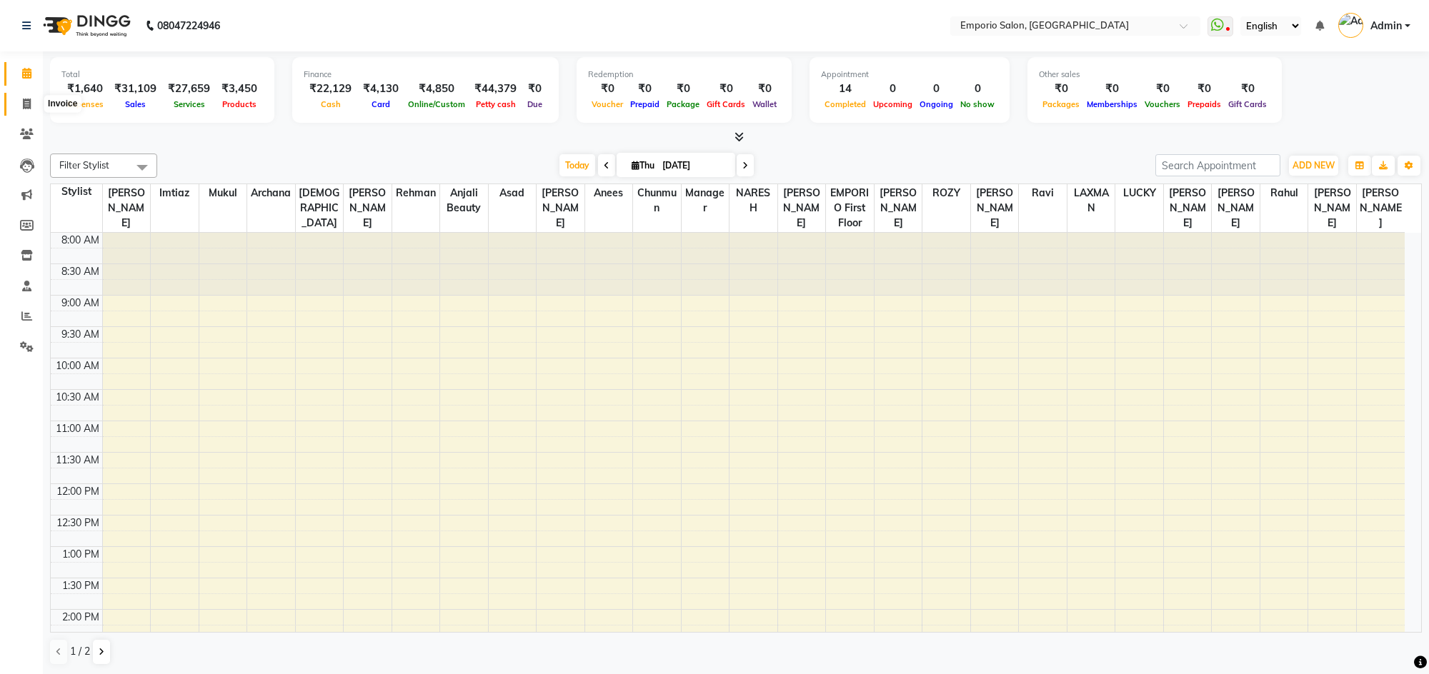
click at [24, 106] on icon at bounding box center [27, 104] width 8 height 11
select select "service"
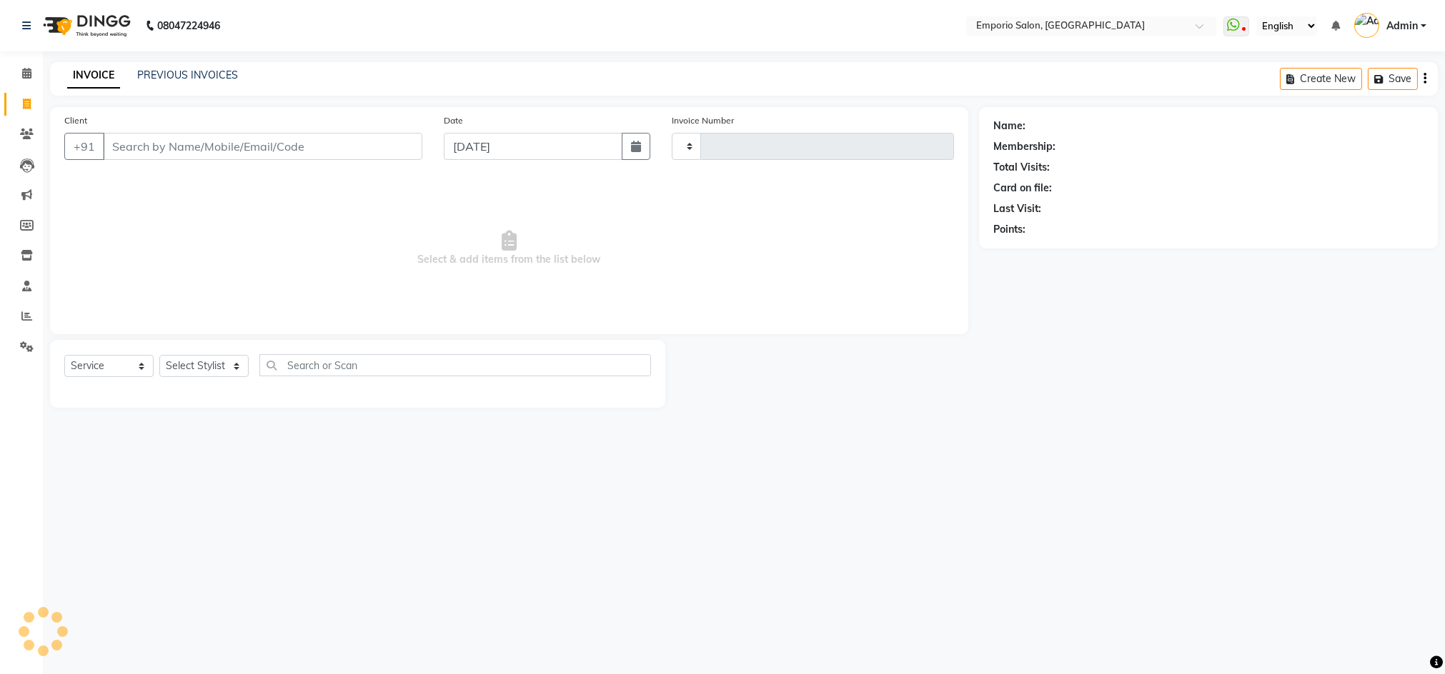
type input "4966"
select select "6332"
click at [156, 161] on div "Client +91" at bounding box center [243, 142] width 379 height 59
click at [164, 154] on input "Client" at bounding box center [262, 146] width 319 height 27
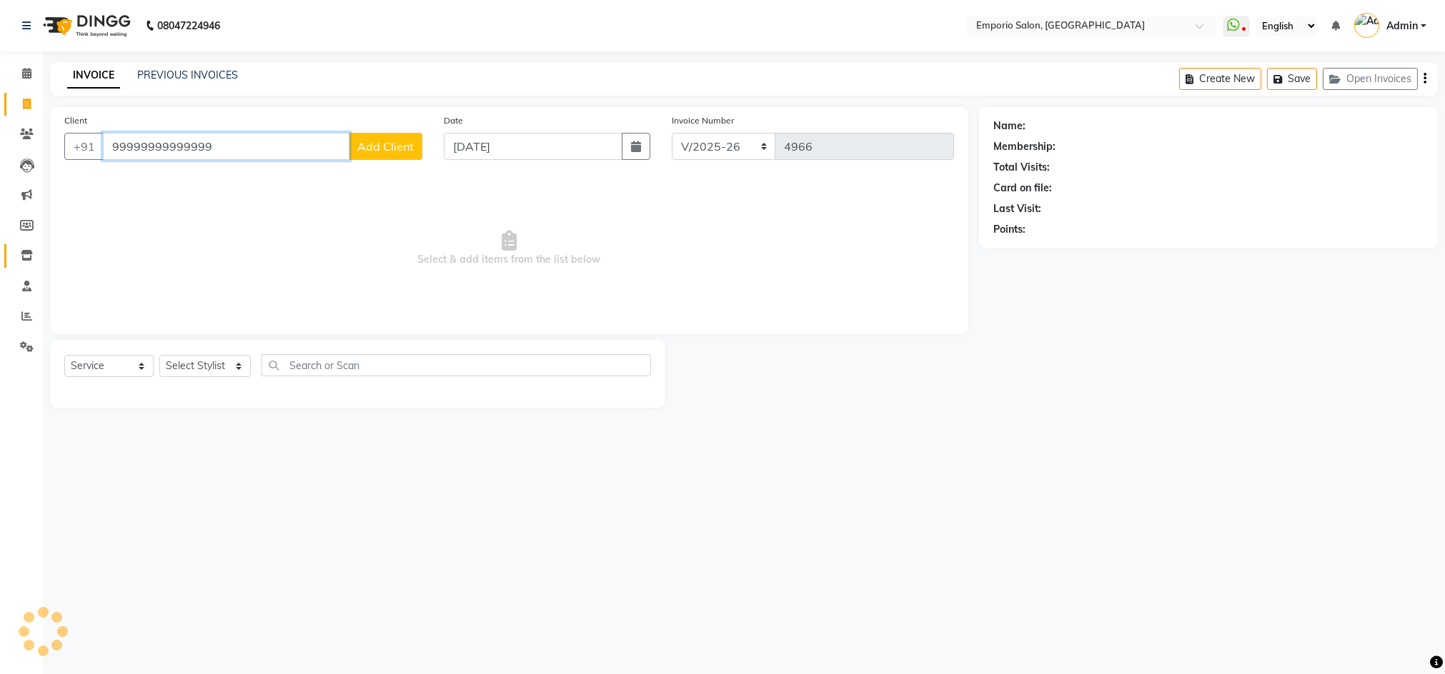
type input "99999999999999"
select select "1: Object"
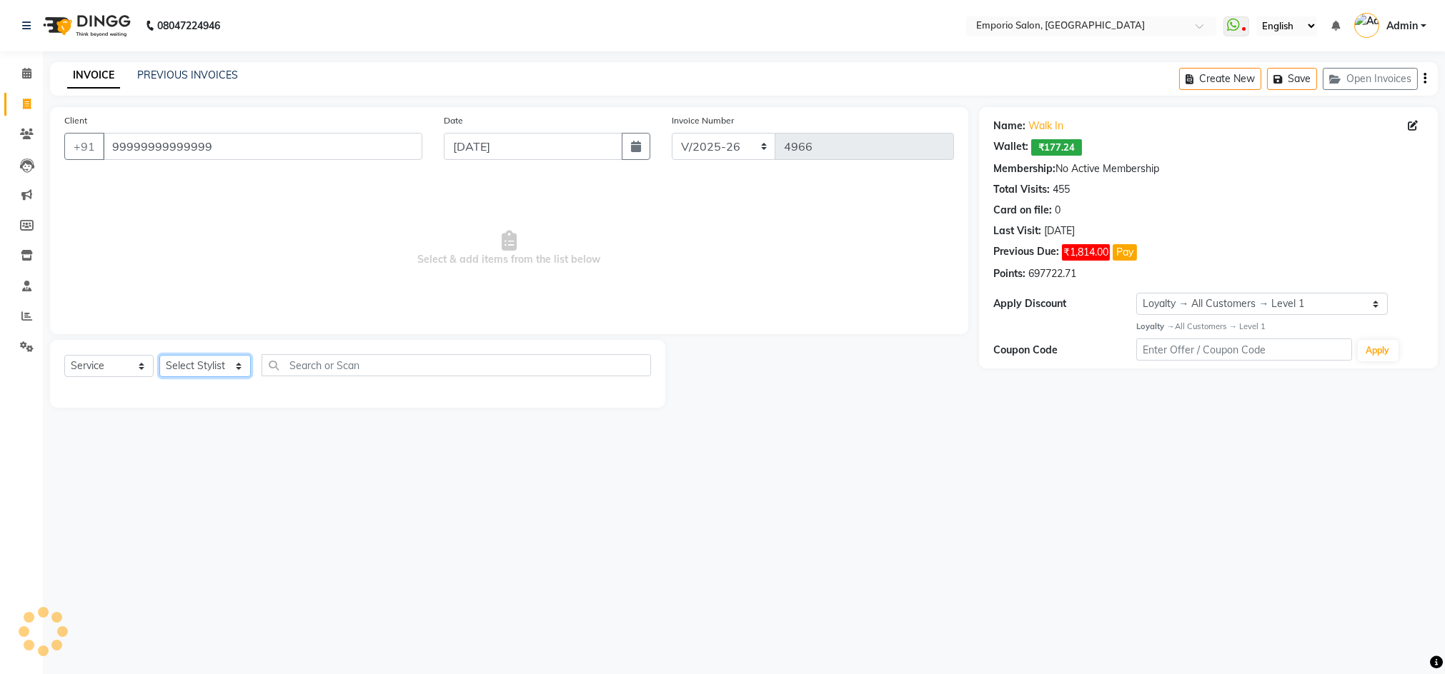
click at [215, 364] on select "Select Stylist Anees Anjali beauty Archana Asad AYUSH chunmun EMPORIO First Flo…" at bounding box center [204, 366] width 91 height 22
select select "89455"
click at [159, 355] on select "Select Stylist Anees Anjali beauty Archana Asad AYUSH chunmun EMPORIO First Flo…" at bounding box center [204, 366] width 91 height 22
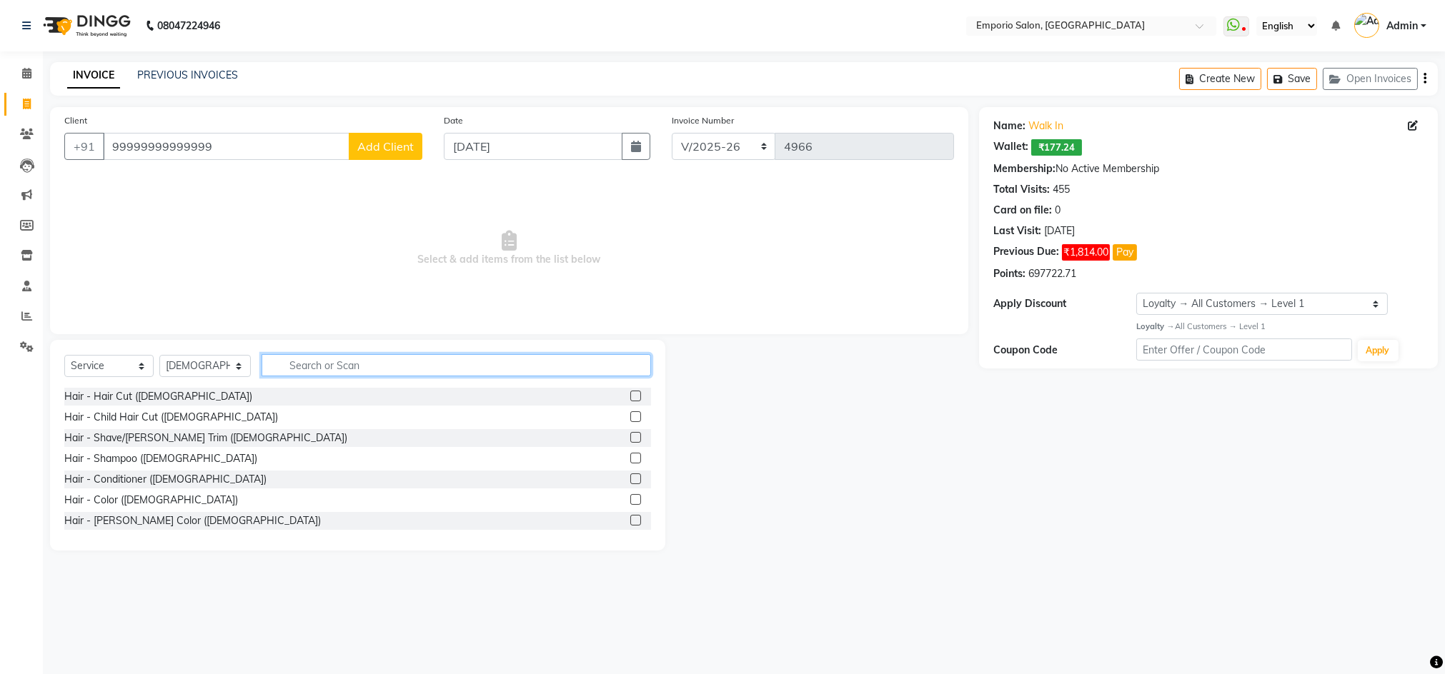
click at [348, 365] on input "text" at bounding box center [455, 365] width 389 height 22
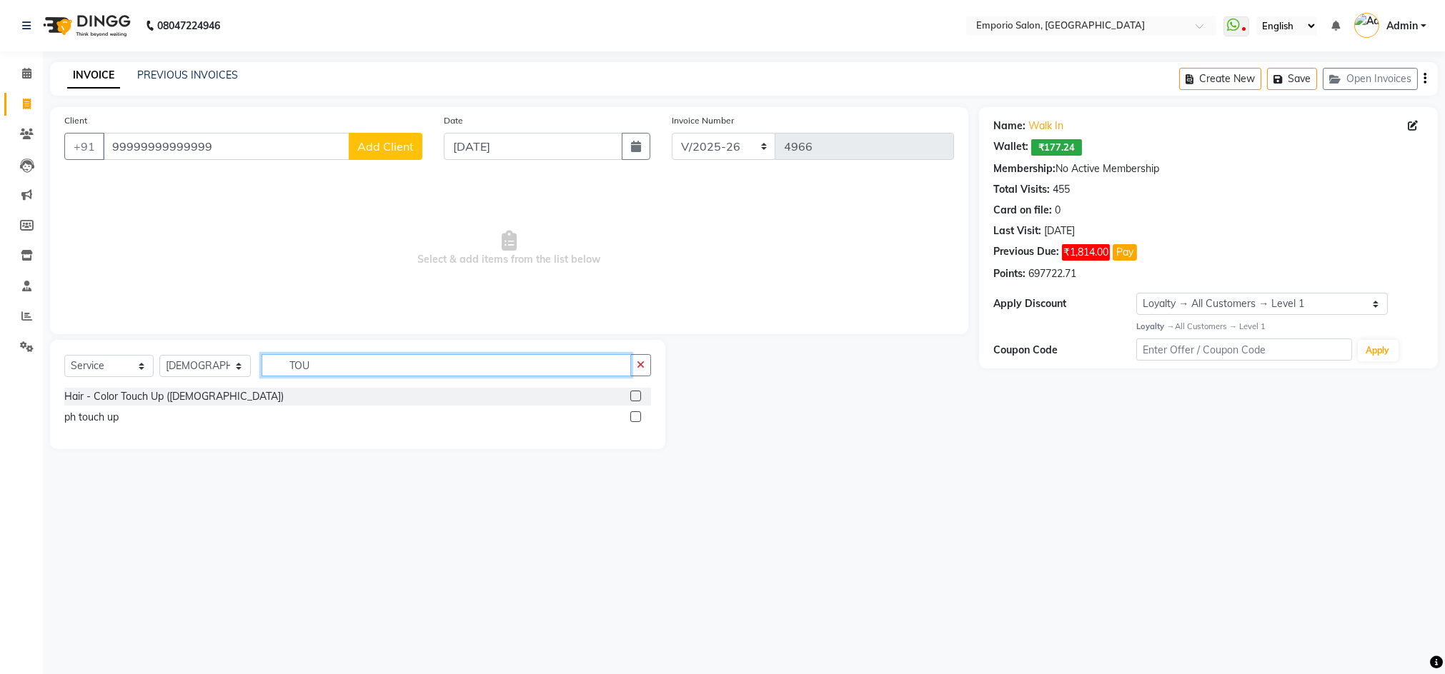
type input "TOU"
click at [135, 381] on div "Select Service Product Membership Package Voucher Prepaid Gift Card Select Styl…" at bounding box center [357, 371] width 587 height 34
click at [135, 397] on div "Hair - Color Touch Up ([DEMOGRAPHIC_DATA])" at bounding box center [173, 396] width 219 height 15
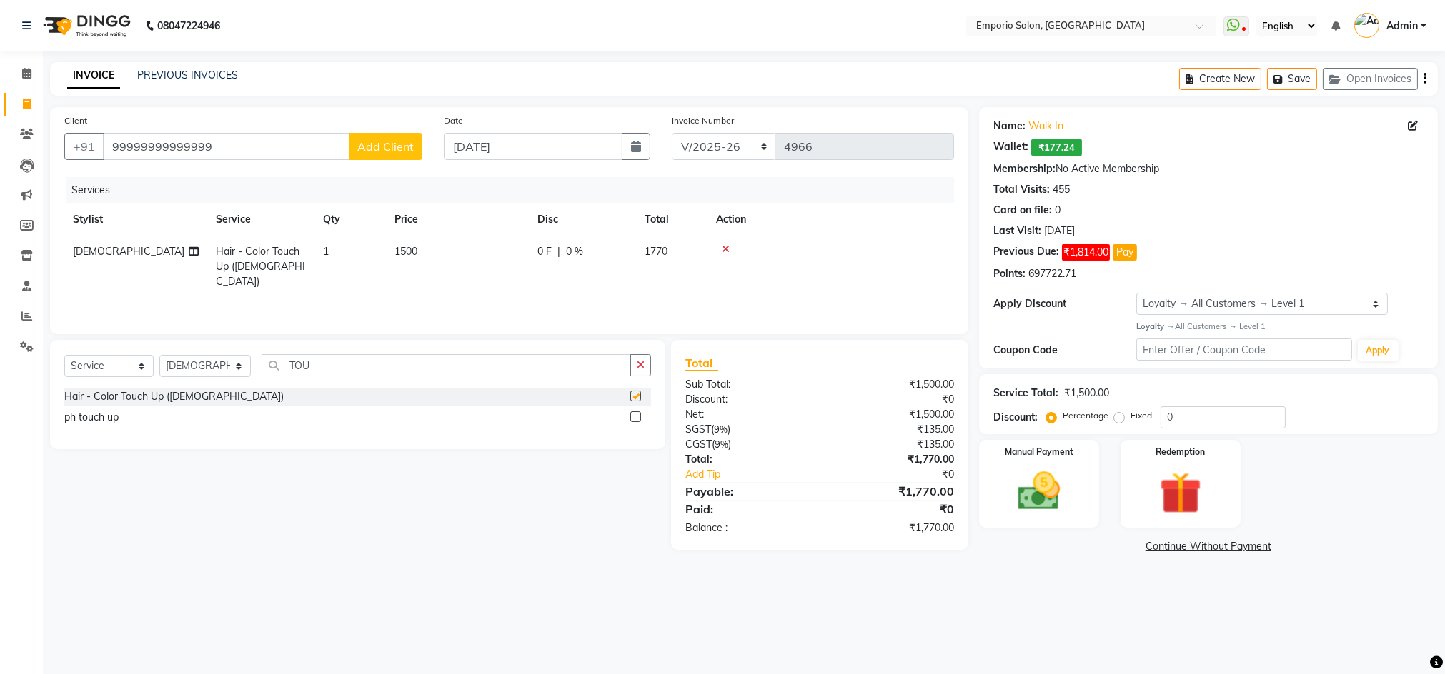
checkbox input "false"
drag, startPoint x: 649, startPoint y: 370, endPoint x: 614, endPoint y: 359, distance: 37.3
click at [648, 369] on button "button" at bounding box center [640, 365] width 21 height 22
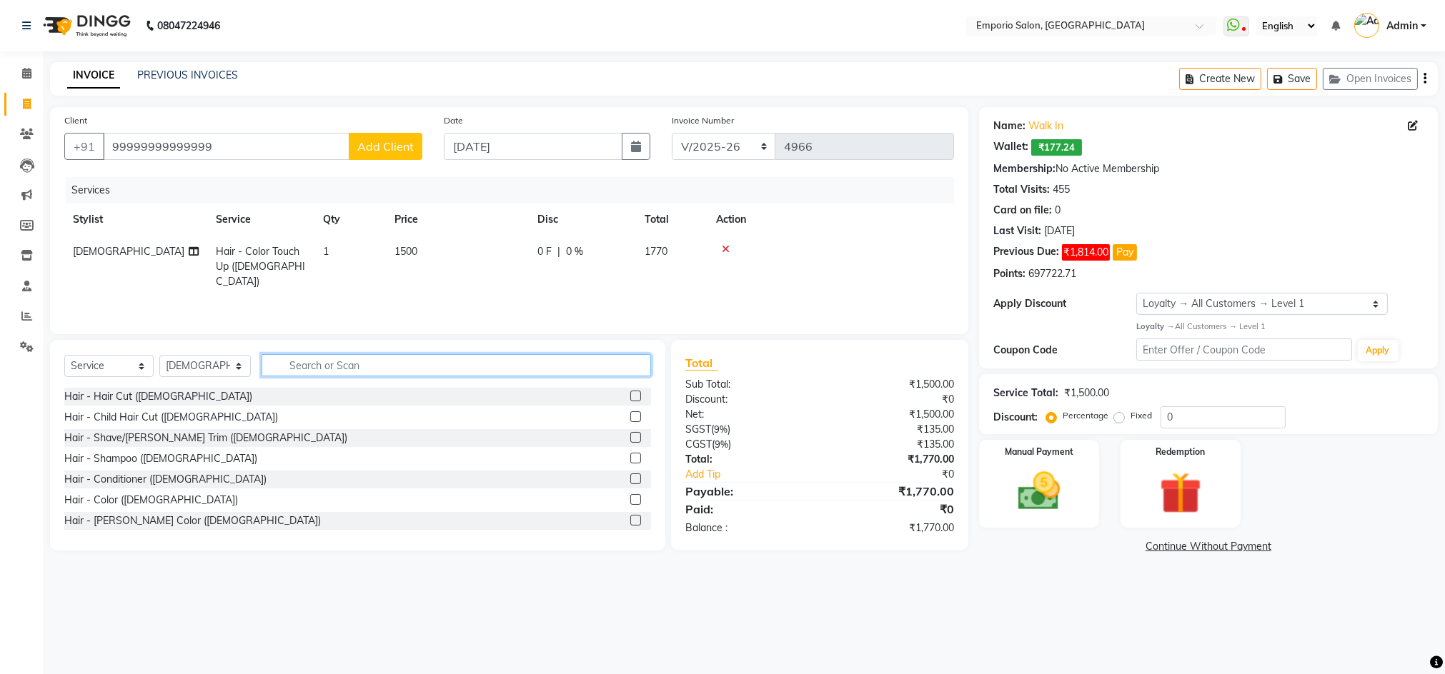
drag, startPoint x: 614, startPoint y: 359, endPoint x: 604, endPoint y: 363, distance: 10.6
click at [604, 363] on input "text" at bounding box center [455, 365] width 389 height 22
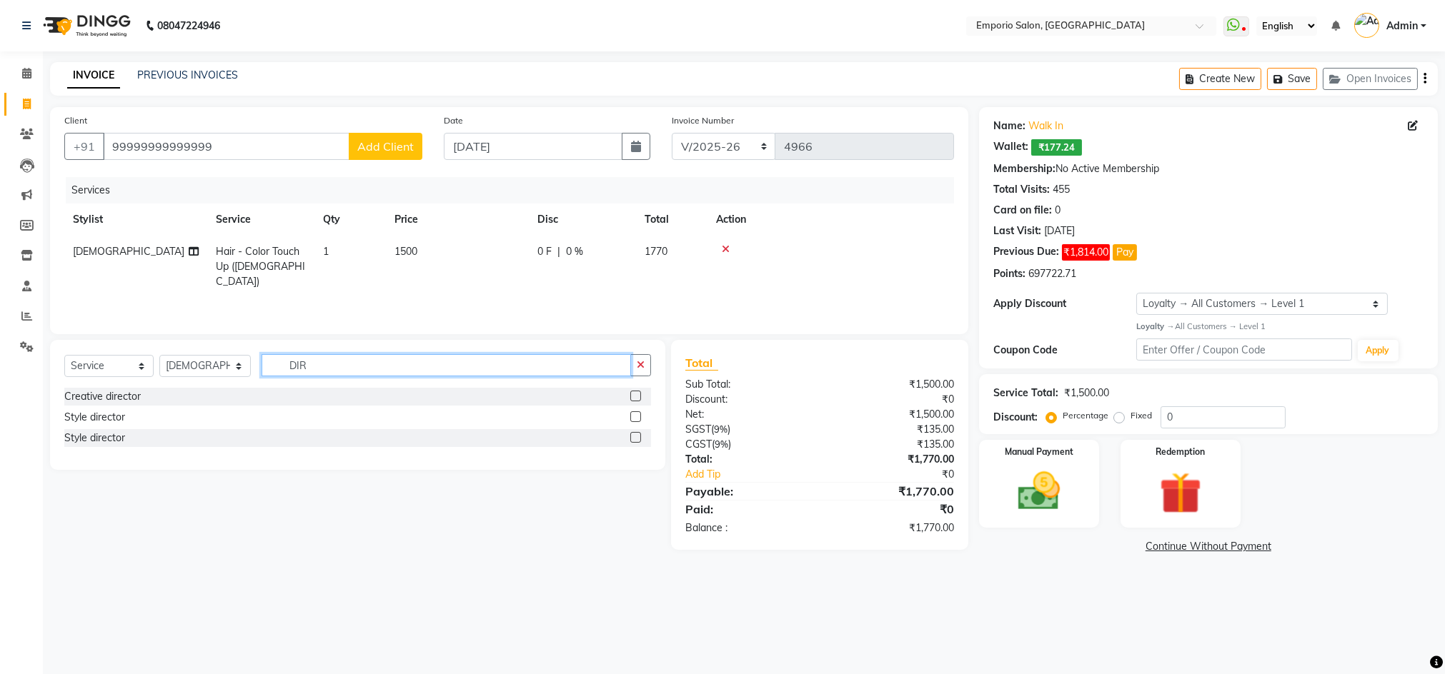
type input "DIR"
click at [59, 404] on div "Select Service Product Membership Package Voucher Prepaid Gift Card Select Styl…" at bounding box center [357, 405] width 615 height 130
click at [74, 395] on div "Creative director" at bounding box center [102, 396] width 76 height 15
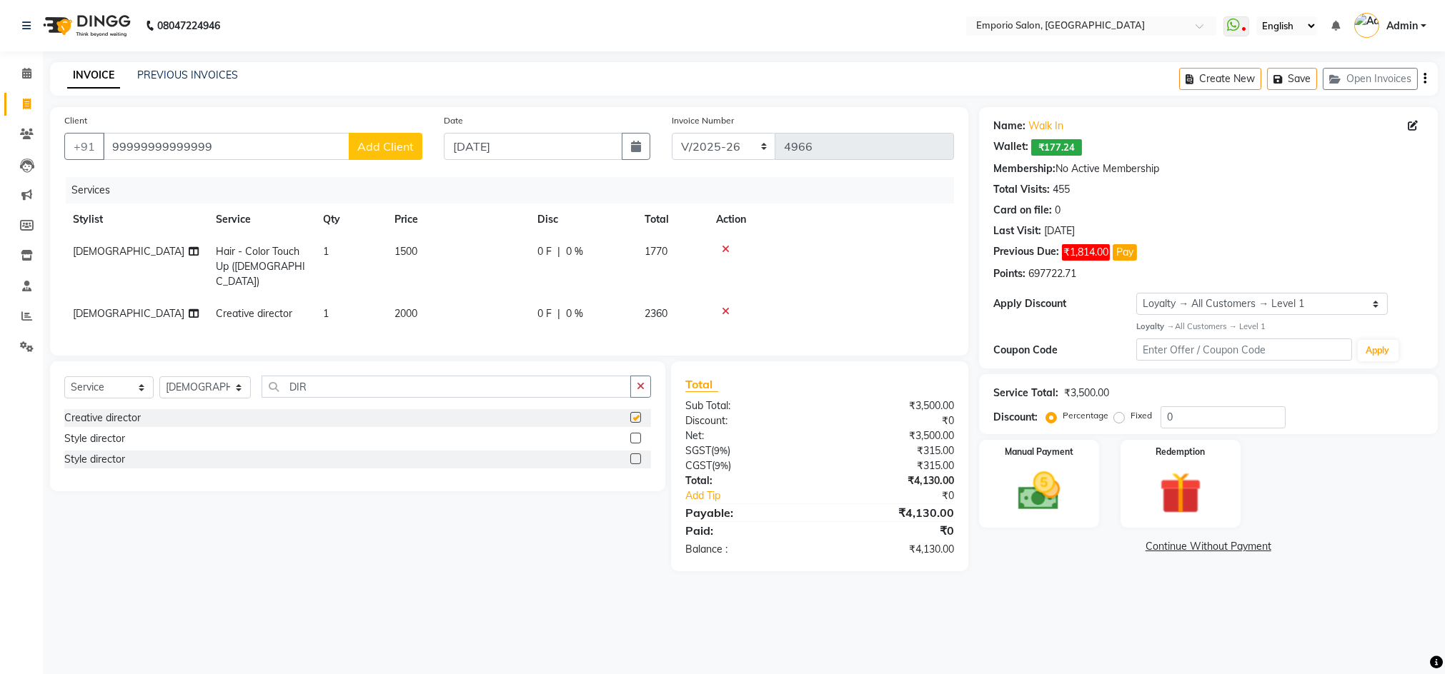
checkbox input "false"
drag, startPoint x: 198, startPoint y: 388, endPoint x: 203, endPoint y: 382, distance: 7.6
click at [203, 382] on select "Select Stylist Anees Anjali beauty Archana Asad AYUSH chunmun EMPORIO First Flo…" at bounding box center [204, 388] width 91 height 22
select select "89419"
click at [159, 377] on select "Select Stylist Anees Anjali beauty Archana Asad AYUSH chunmun EMPORIO First Flo…" at bounding box center [204, 388] width 91 height 22
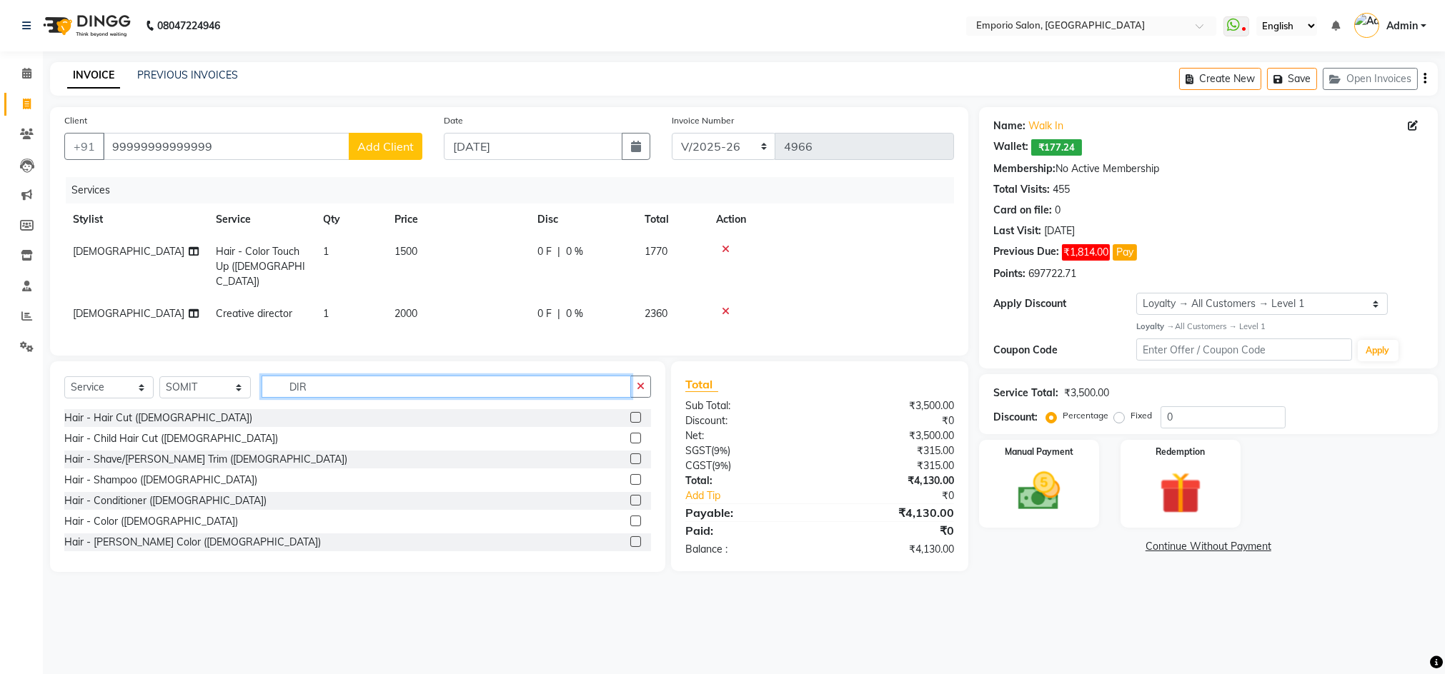
drag, startPoint x: 337, startPoint y: 393, endPoint x: 335, endPoint y: 400, distance: 7.3
click at [335, 400] on div "Select Service Product Membership Package Voucher Prepaid Gift Card Select Styl…" at bounding box center [357, 393] width 587 height 34
type input "D"
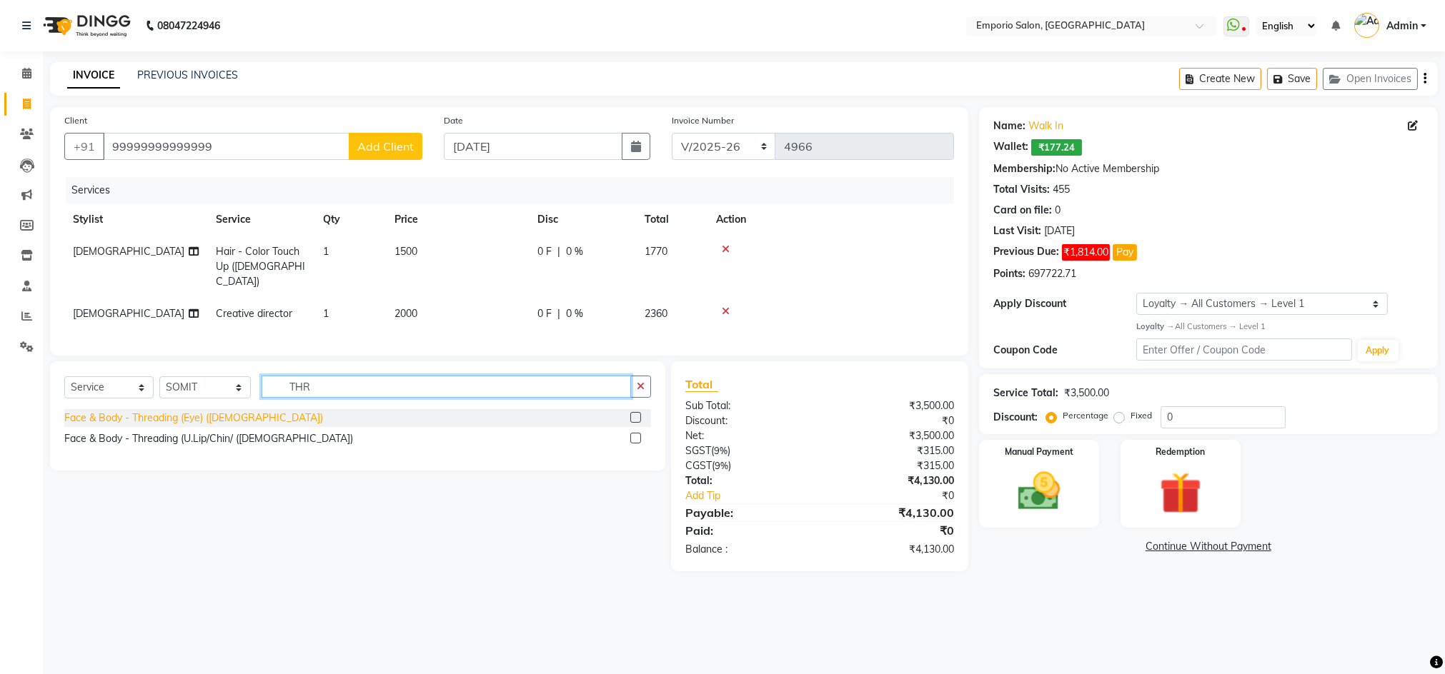
type input "THR"
click at [164, 414] on div "Face & Body - Threading (Eye) ([DEMOGRAPHIC_DATA])" at bounding box center [193, 418] width 259 height 15
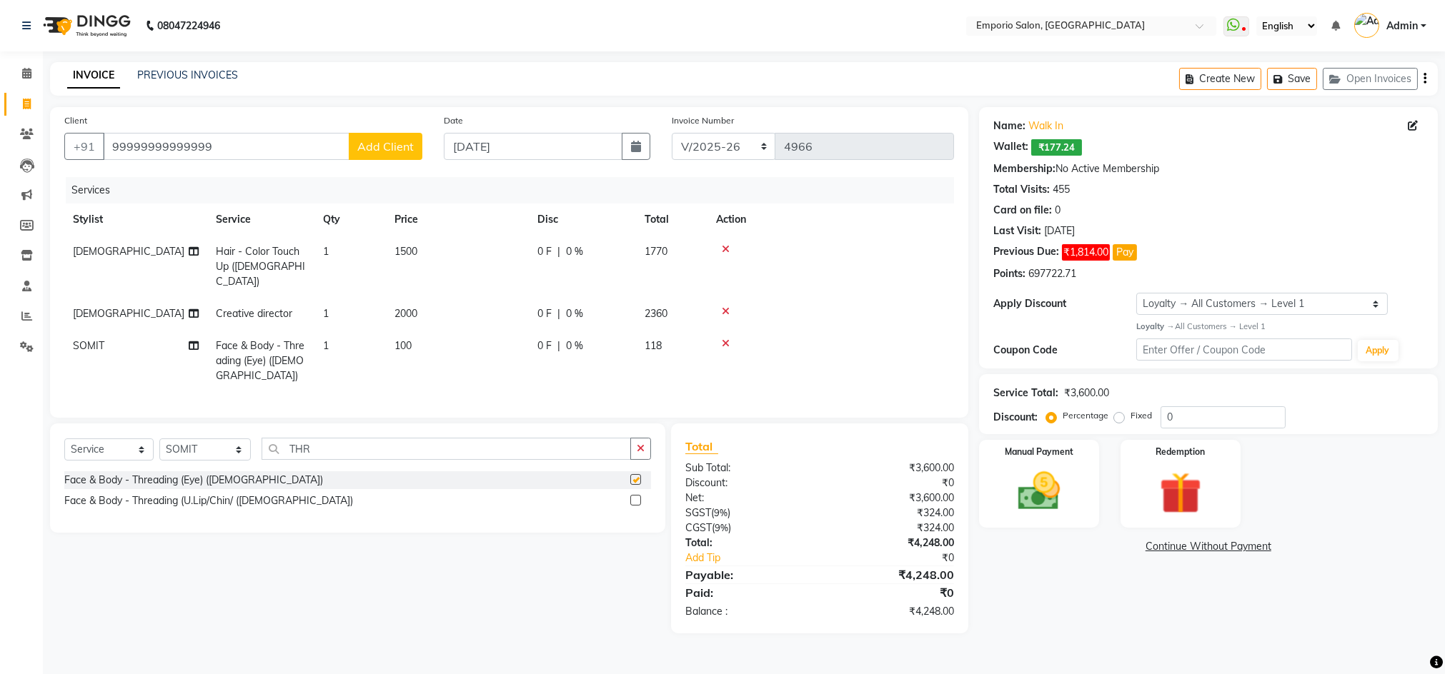
checkbox input "false"
click at [1178, 416] on input "0" at bounding box center [1222, 418] width 125 height 22
type input "10"
click at [462, 279] on td "1500" at bounding box center [457, 267] width 143 height 62
select select "89455"
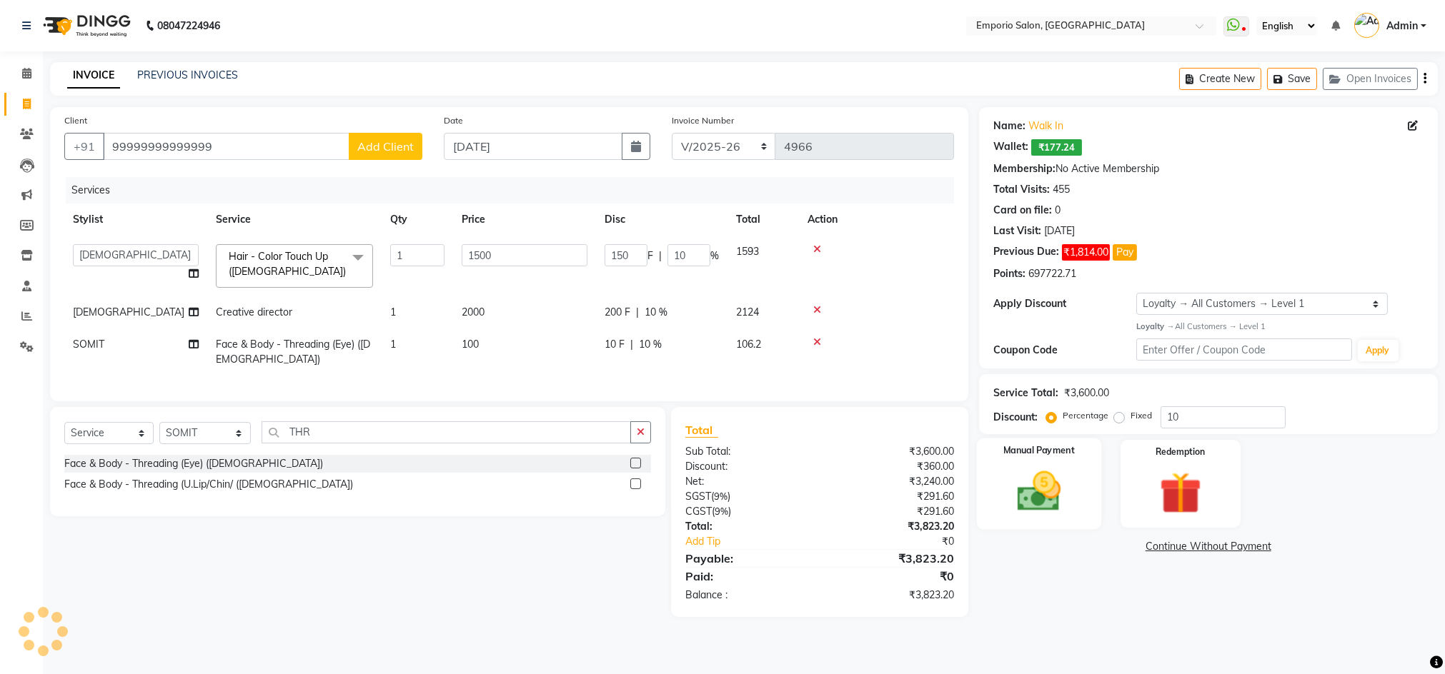
click at [1019, 476] on img at bounding box center [1038, 492] width 71 height 51
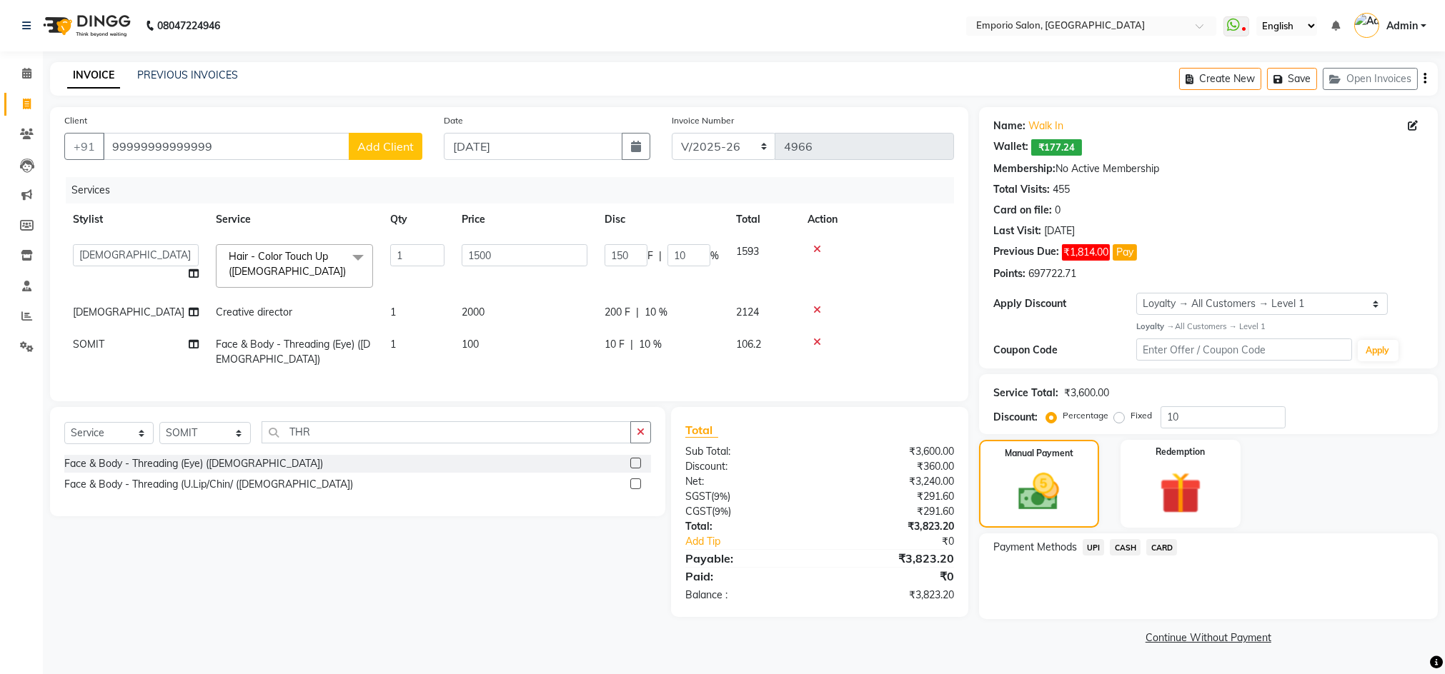
click at [1120, 554] on span "CASH" at bounding box center [1125, 547] width 31 height 16
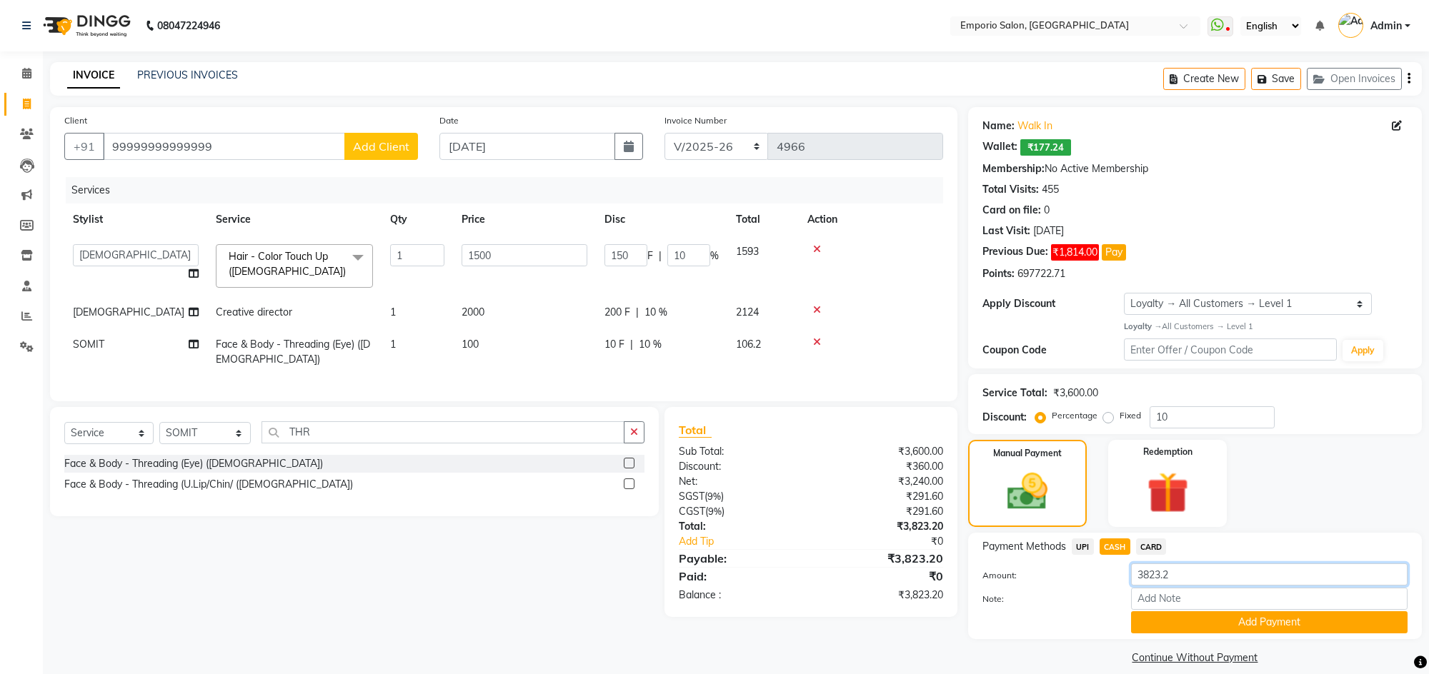
drag, startPoint x: 1209, startPoint y: 576, endPoint x: 1220, endPoint y: 577, distance: 11.5
click at [1210, 576] on input "3823.2" at bounding box center [1269, 575] width 277 height 22
type input "3"
click at [1133, 531] on div "Name: Walk In Wallet: ₹177.24 Membership: No Active Membership Total Visits: 45…" at bounding box center [1200, 388] width 464 height 562
click at [1147, 541] on span "CARD" at bounding box center [1151, 547] width 31 height 16
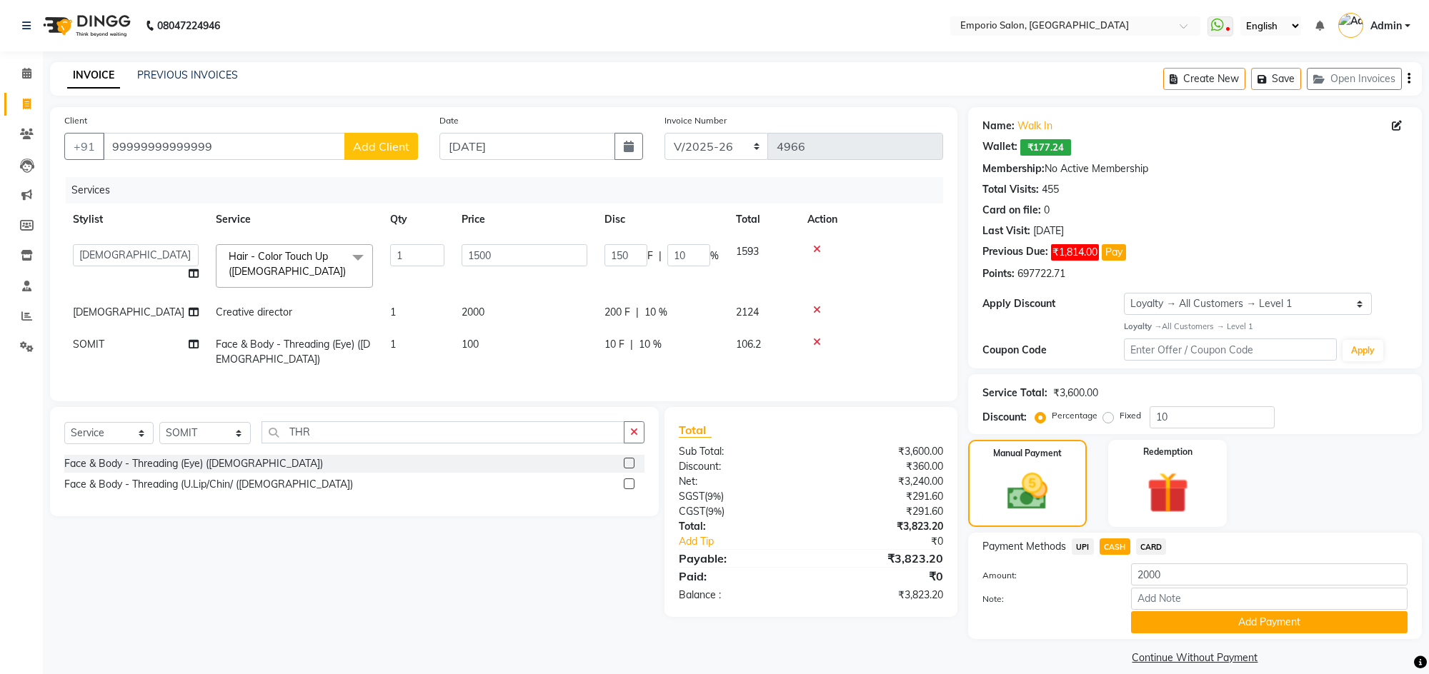
type input "3823.2"
click at [524, 309] on td "2000" at bounding box center [524, 313] width 143 height 32
select select "89455"
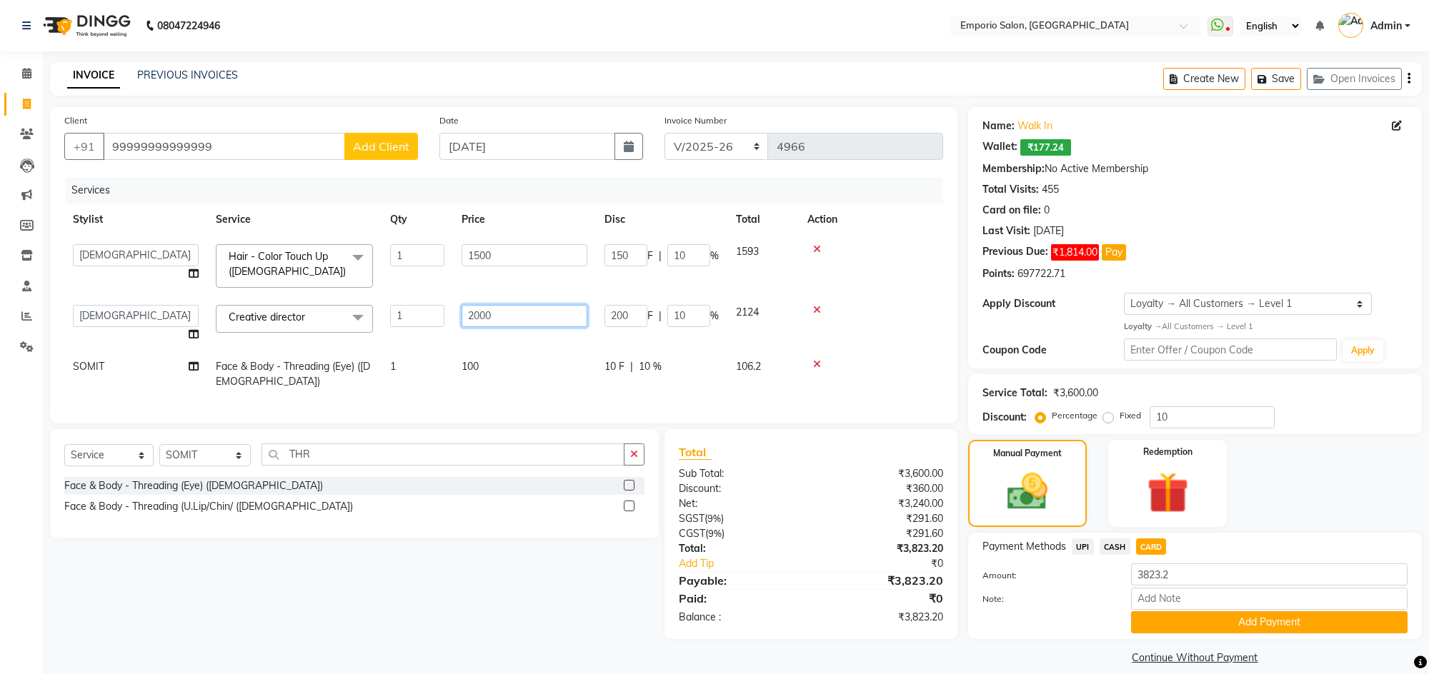
click at [550, 314] on input "2000" at bounding box center [525, 316] width 126 height 22
type input "2"
type input "1500"
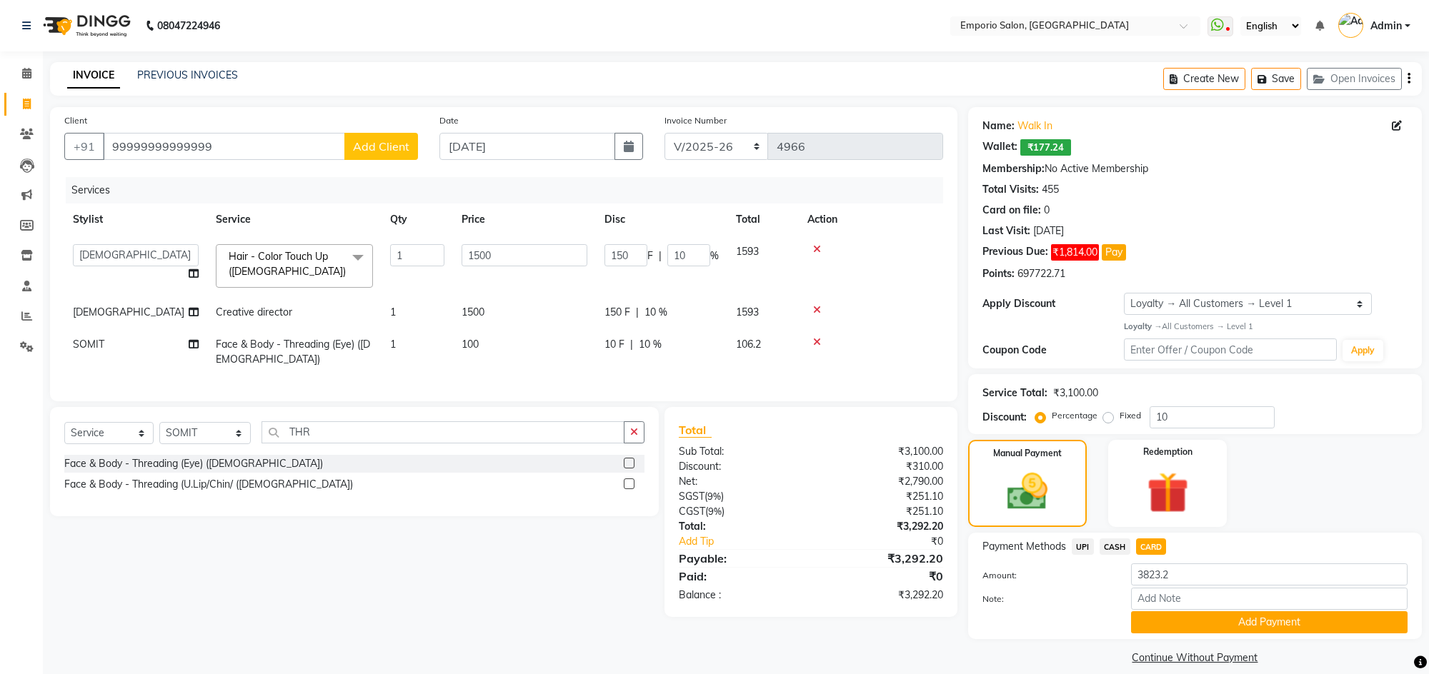
click at [908, 387] on div "Services Stylist Service Qty Price Disc Total Action Anees Anjali beauty Archan…" at bounding box center [503, 282] width 879 height 210
click at [1105, 539] on span "CASH" at bounding box center [1115, 547] width 31 height 16
type input "3292.2"
drag, startPoint x: 1130, startPoint y: 544, endPoint x: 1139, endPoint y: 544, distance: 9.3
click at [1135, 544] on div "CARD" at bounding box center [1148, 548] width 36 height 19
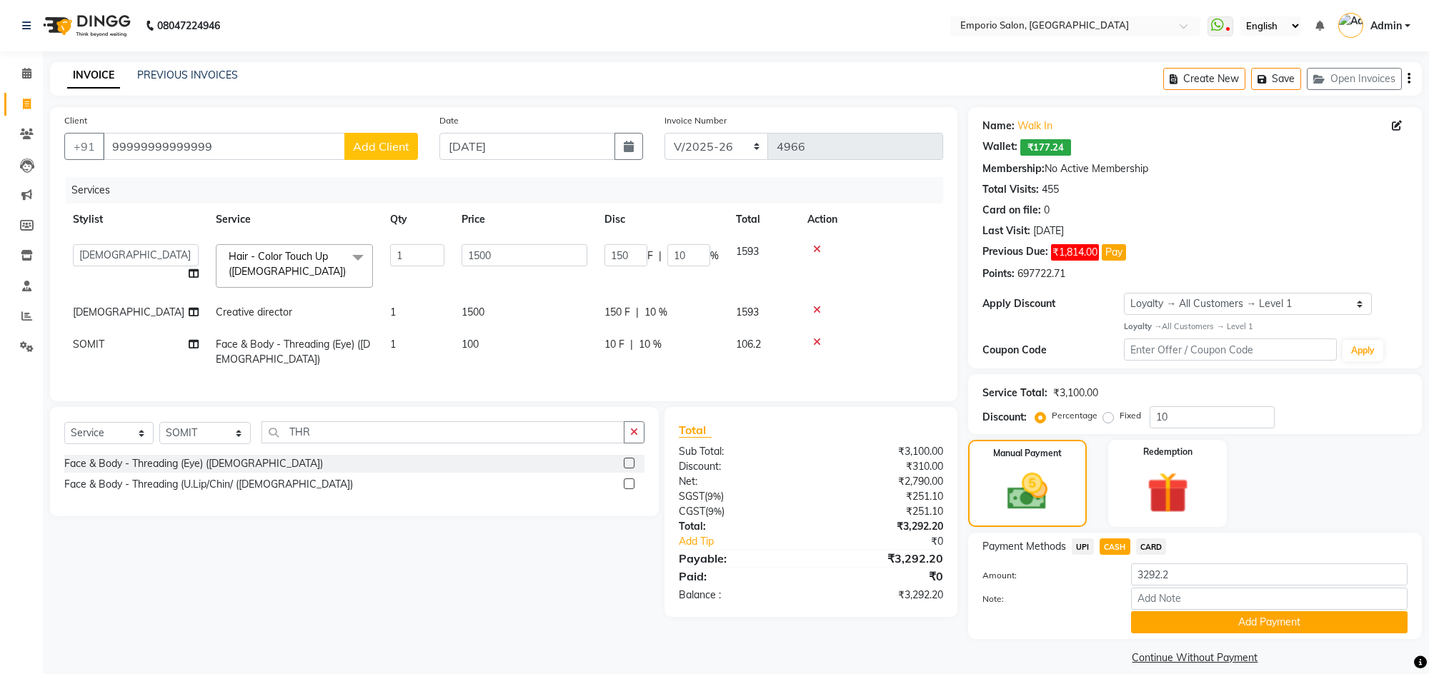
click at [1140, 544] on span "CARD" at bounding box center [1151, 547] width 31 height 16
click at [1102, 545] on span "CASH" at bounding box center [1115, 547] width 31 height 16
drag, startPoint x: 1119, startPoint y: 549, endPoint x: 1105, endPoint y: 556, distance: 15.0
click at [1112, 553] on span "CASH" at bounding box center [1115, 547] width 31 height 16
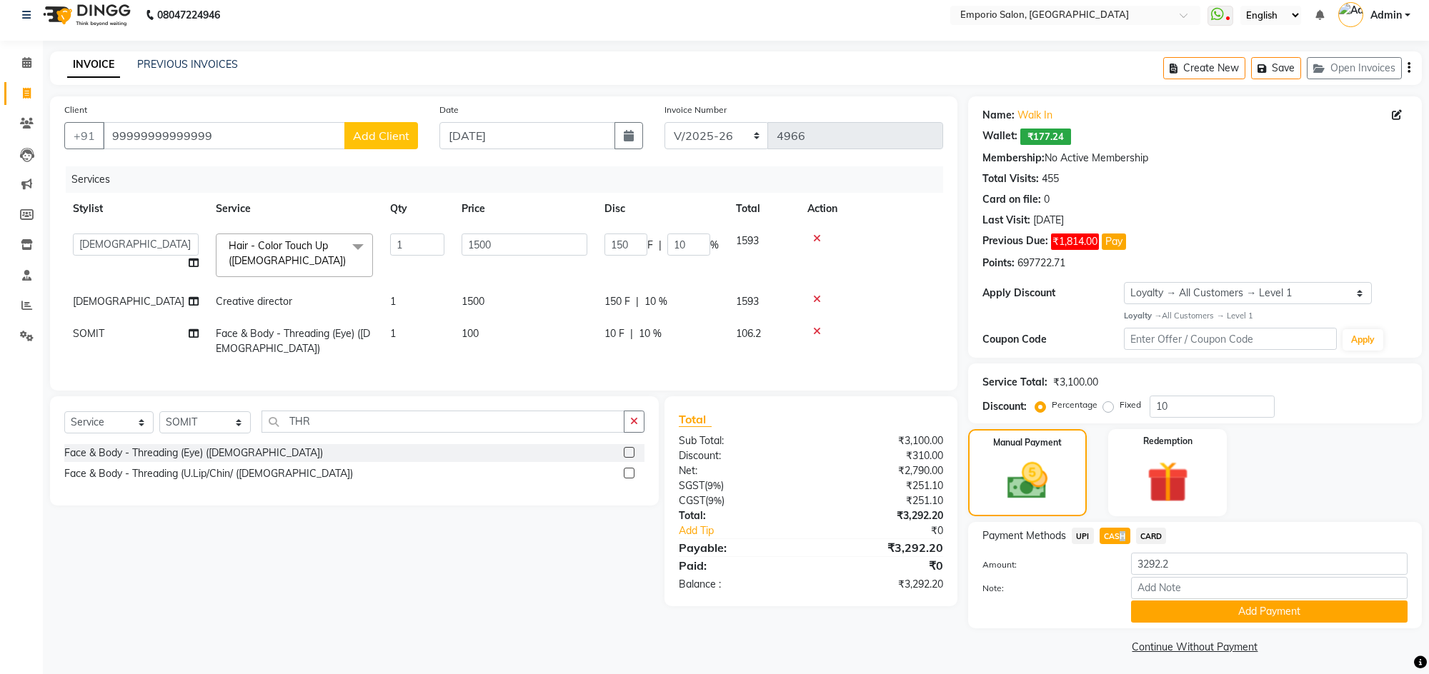
scroll to position [16, 0]
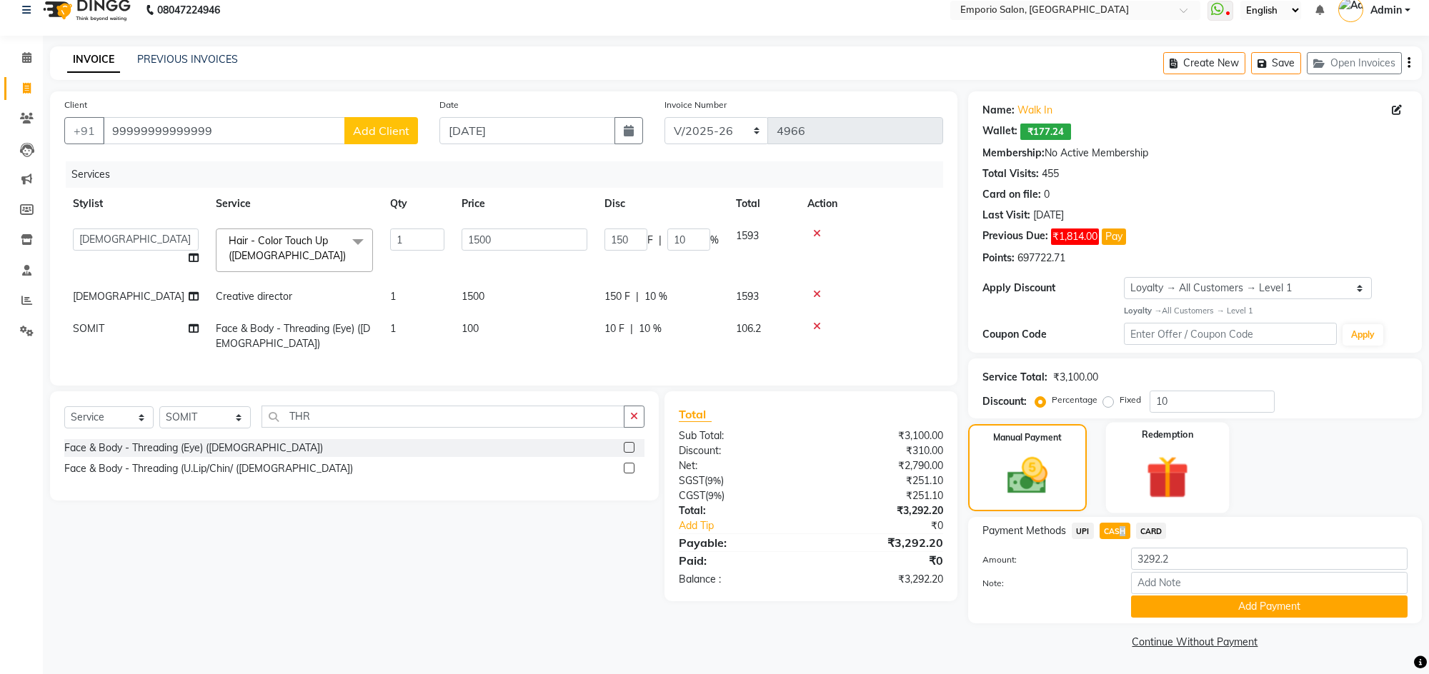
click at [1179, 456] on img at bounding box center [1167, 478] width 70 height 54
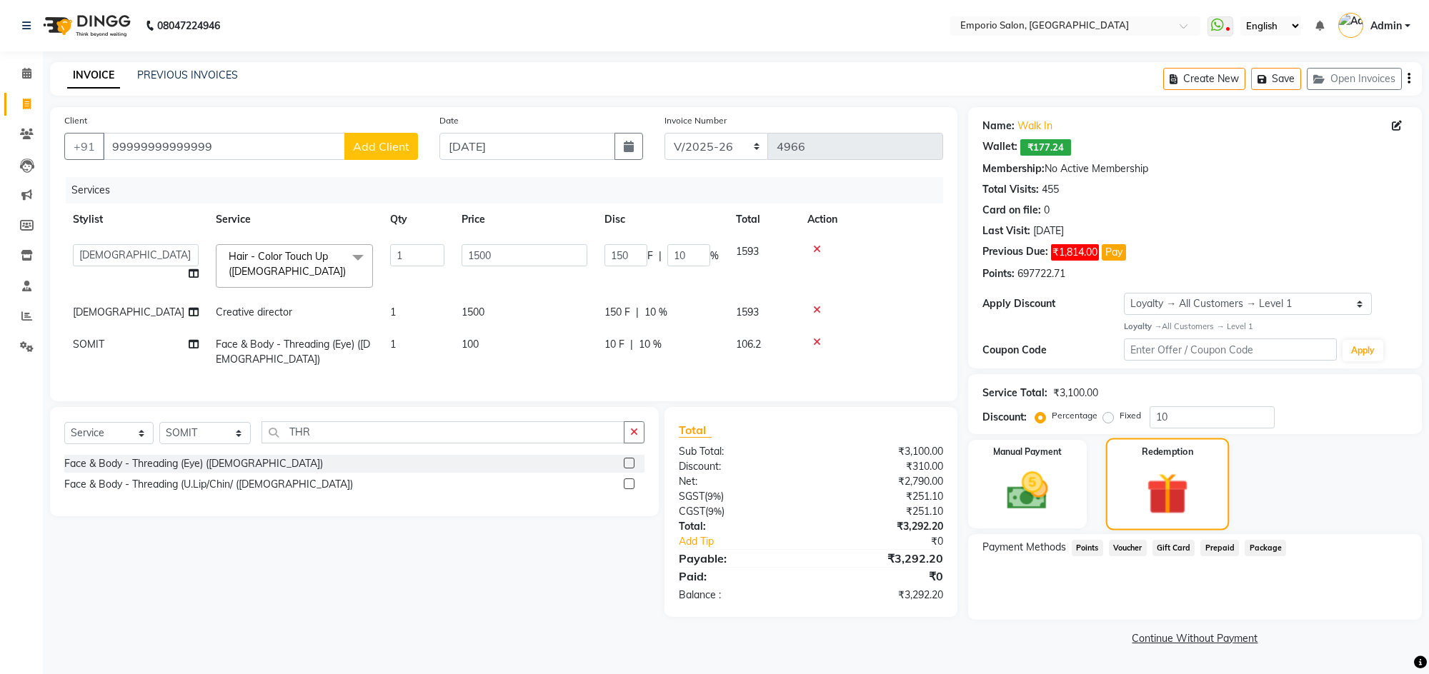
scroll to position [0, 0]
click at [1045, 504] on img at bounding box center [1038, 492] width 71 height 51
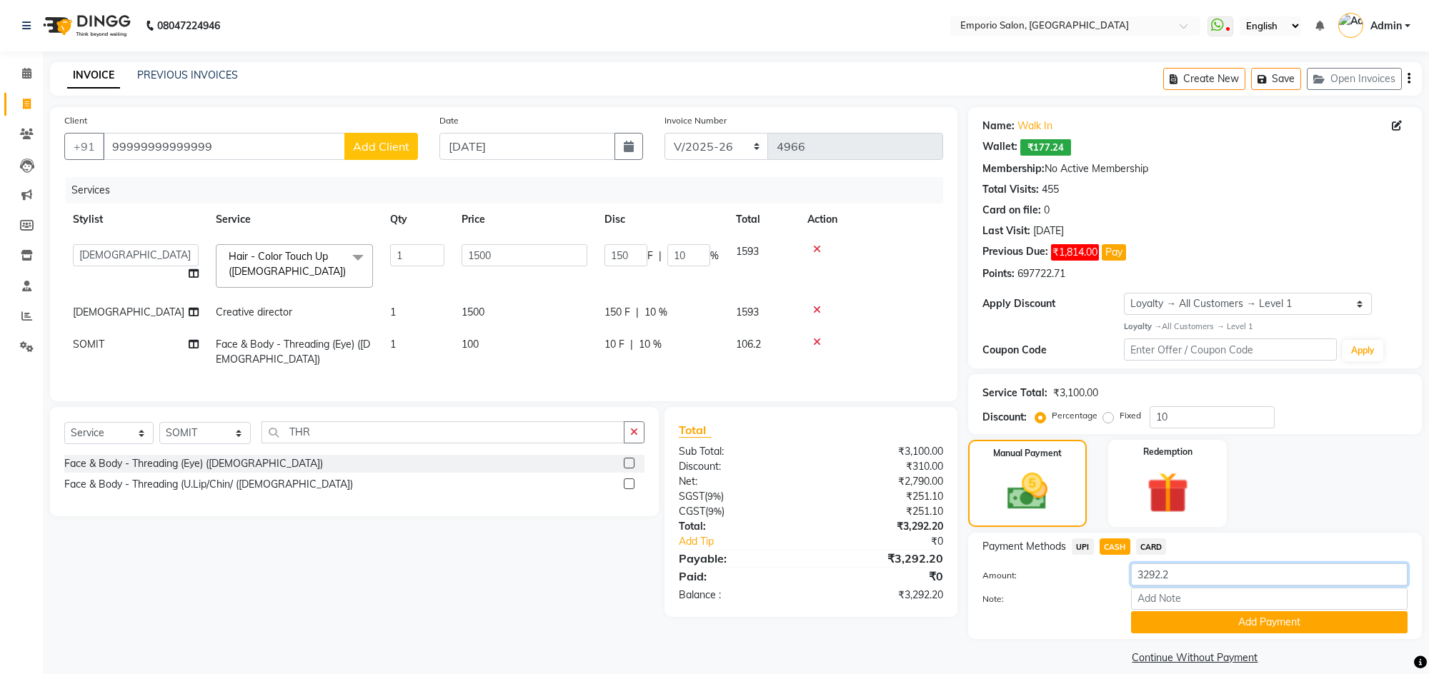
click at [1195, 574] on input "3292.2" at bounding box center [1269, 575] width 277 height 22
type input "3"
type input "2000"
click at [1177, 625] on button "Add Payment" at bounding box center [1269, 623] width 277 height 22
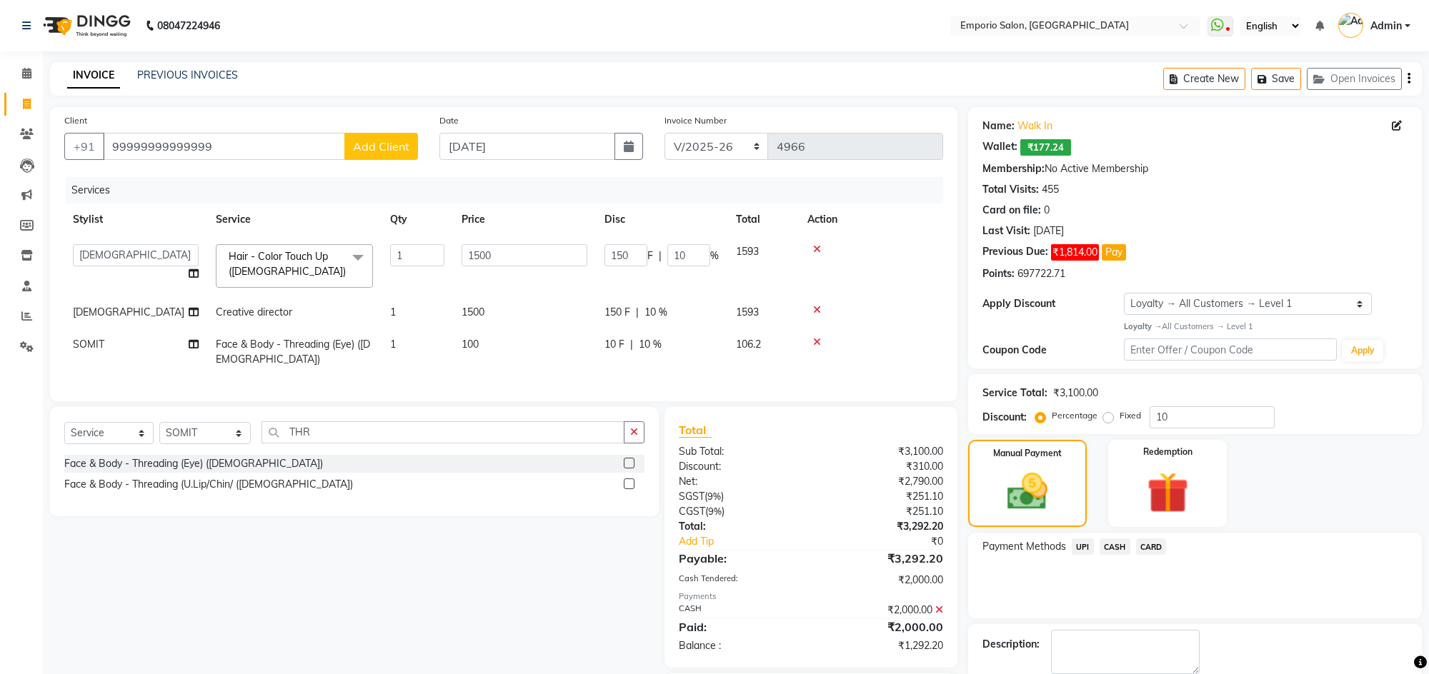
drag, startPoint x: 1090, startPoint y: 550, endPoint x: 1093, endPoint y: 559, distance: 9.7
click at [1091, 550] on span "UPI" at bounding box center [1083, 547] width 22 height 16
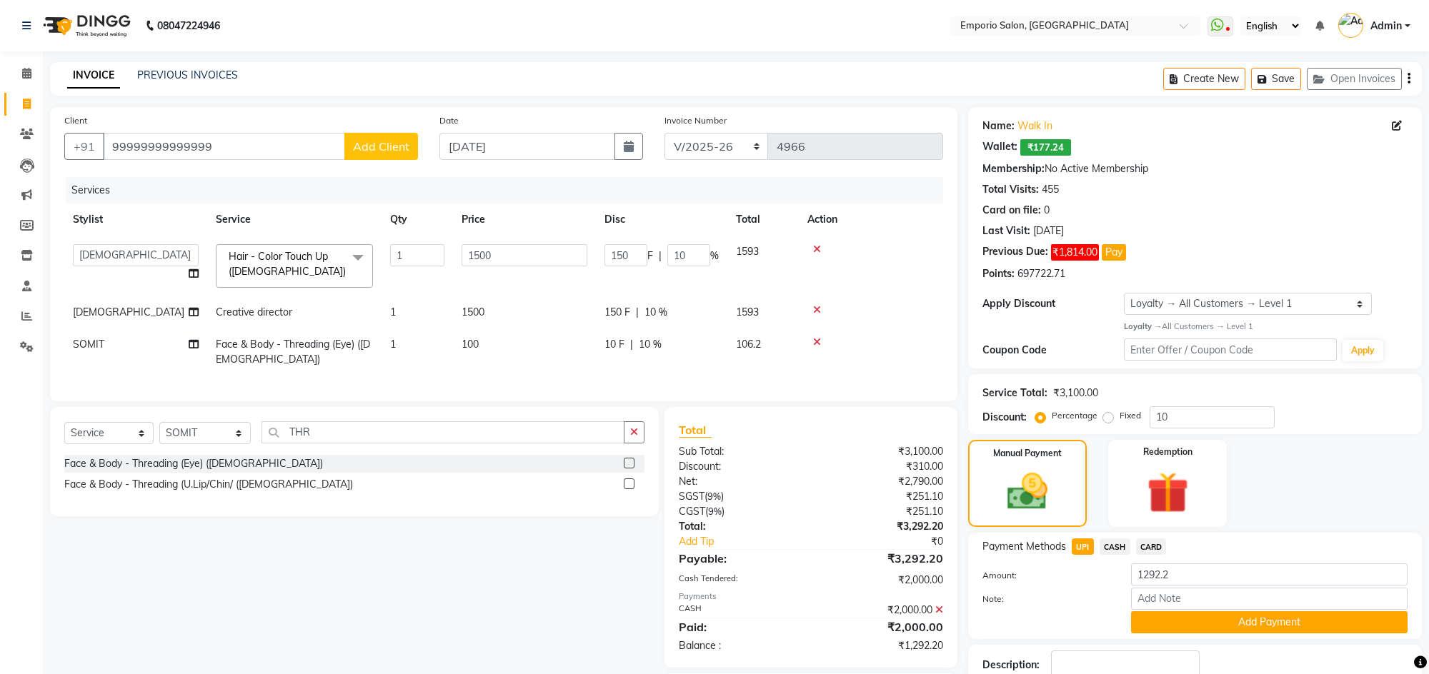
click at [1151, 544] on span "CARD" at bounding box center [1151, 547] width 31 height 16
drag, startPoint x: 1145, startPoint y: 625, endPoint x: 1138, endPoint y: 654, distance: 30.2
click at [1145, 637] on div "Payment Methods UPI CASH CARD Amount: 1292.2 Note: Add Payment" at bounding box center [1195, 586] width 454 height 106
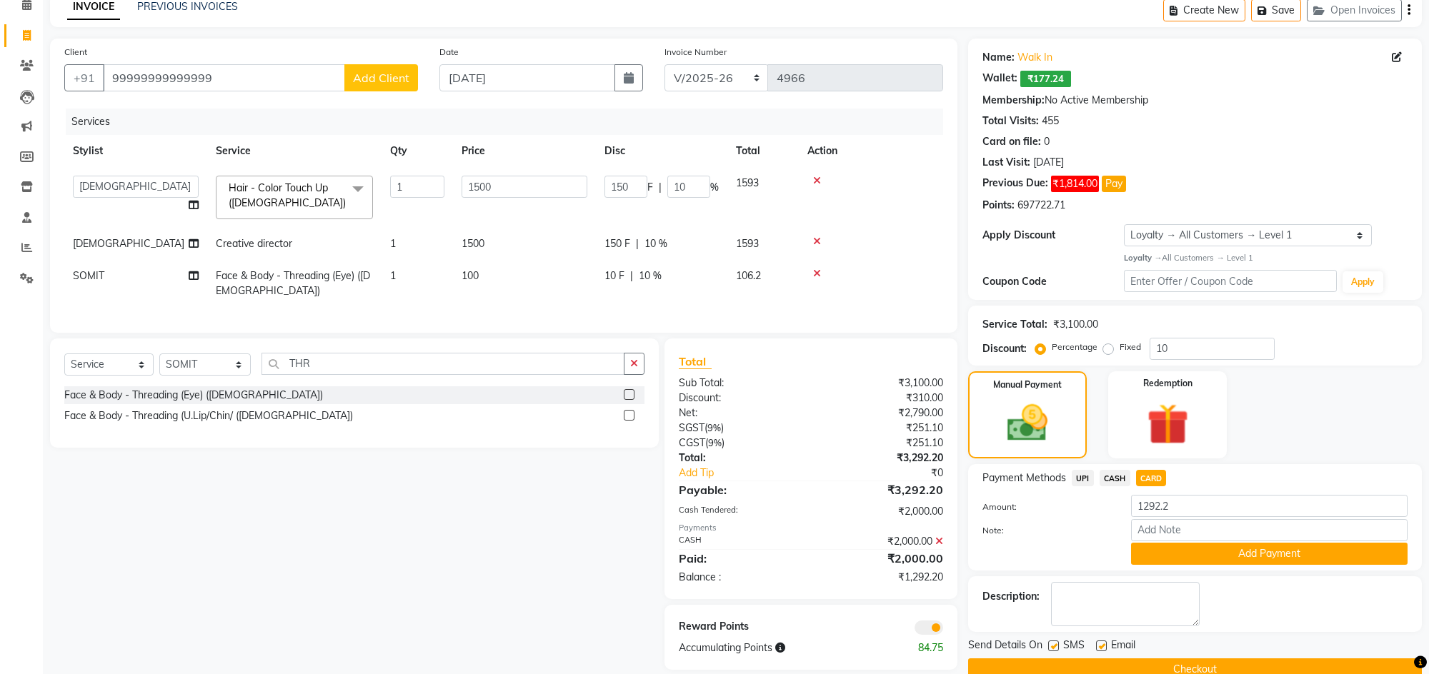
scroll to position [101, 0]
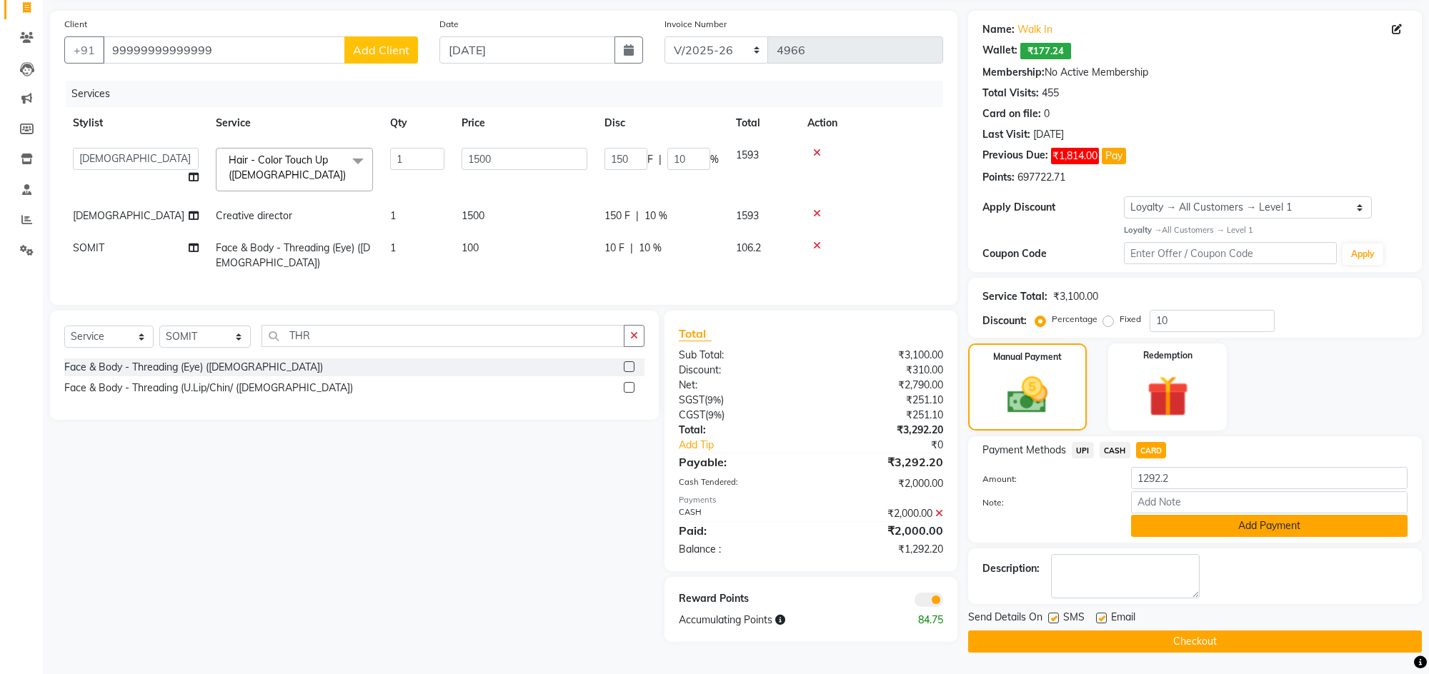
click at [1175, 518] on button "Add Payment" at bounding box center [1269, 526] width 277 height 22
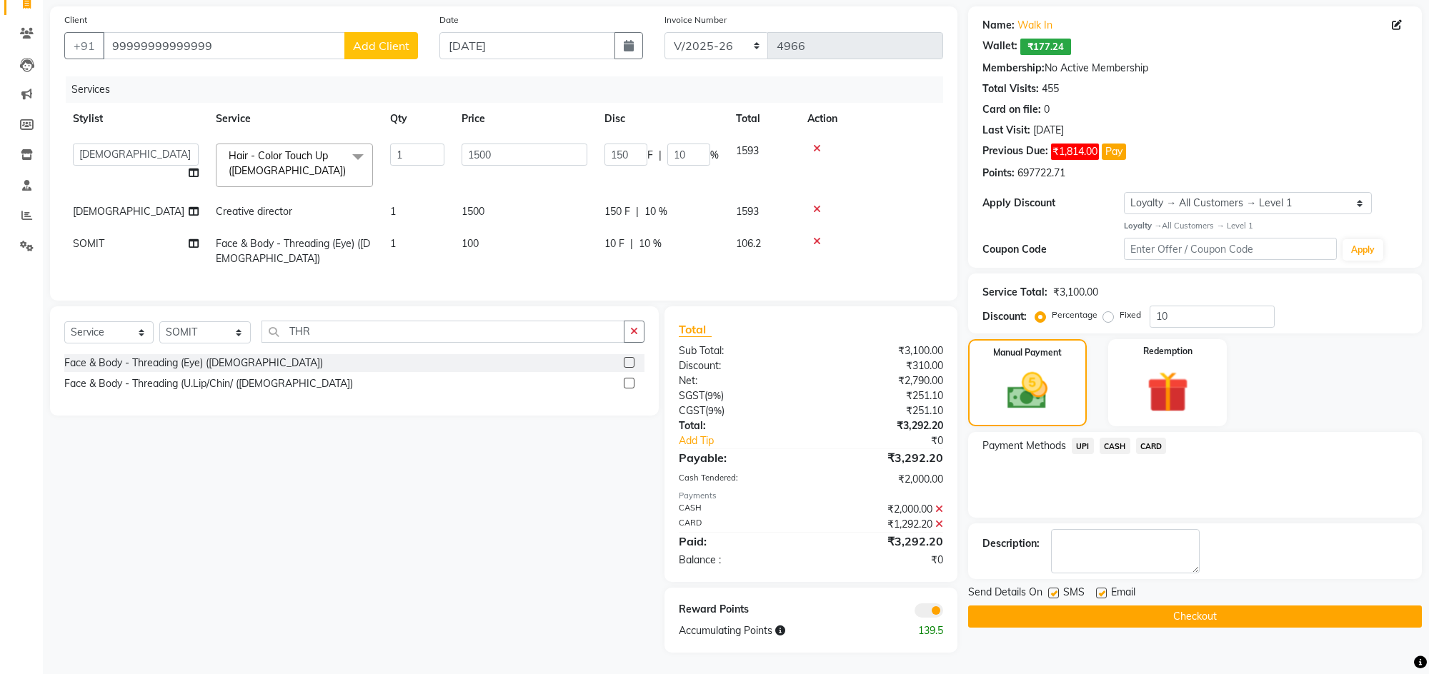
drag, startPoint x: 1152, startPoint y: 636, endPoint x: 1150, endPoint y: 625, distance: 10.9
click at [1150, 625] on div "Name: Walk In Wallet: ₹177.24 Membership: No Active Membership Total Visits: 45…" at bounding box center [1200, 329] width 464 height 647
click at [1150, 624] on button "Checkout" at bounding box center [1195, 617] width 454 height 22
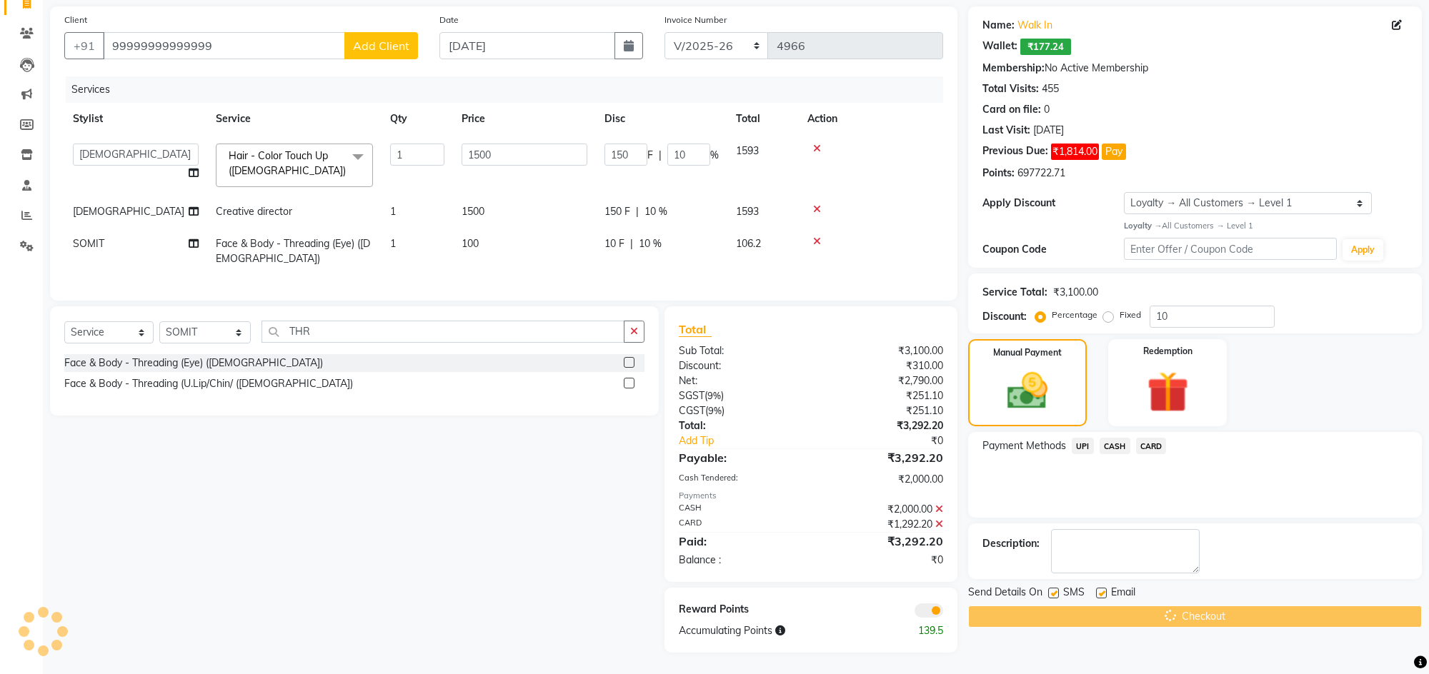
click at [1135, 611] on div "Checkout" at bounding box center [1195, 617] width 454 height 22
click at [1133, 612] on div "Checkout" at bounding box center [1195, 617] width 454 height 22
drag, startPoint x: 1133, startPoint y: 613, endPoint x: 952, endPoint y: 609, distance: 180.8
click at [1085, 635] on div "Name: Walk In Wallet: ₹177.24 Membership: No Active Membership Total Visits: 45…" at bounding box center [1200, 329] width 464 height 647
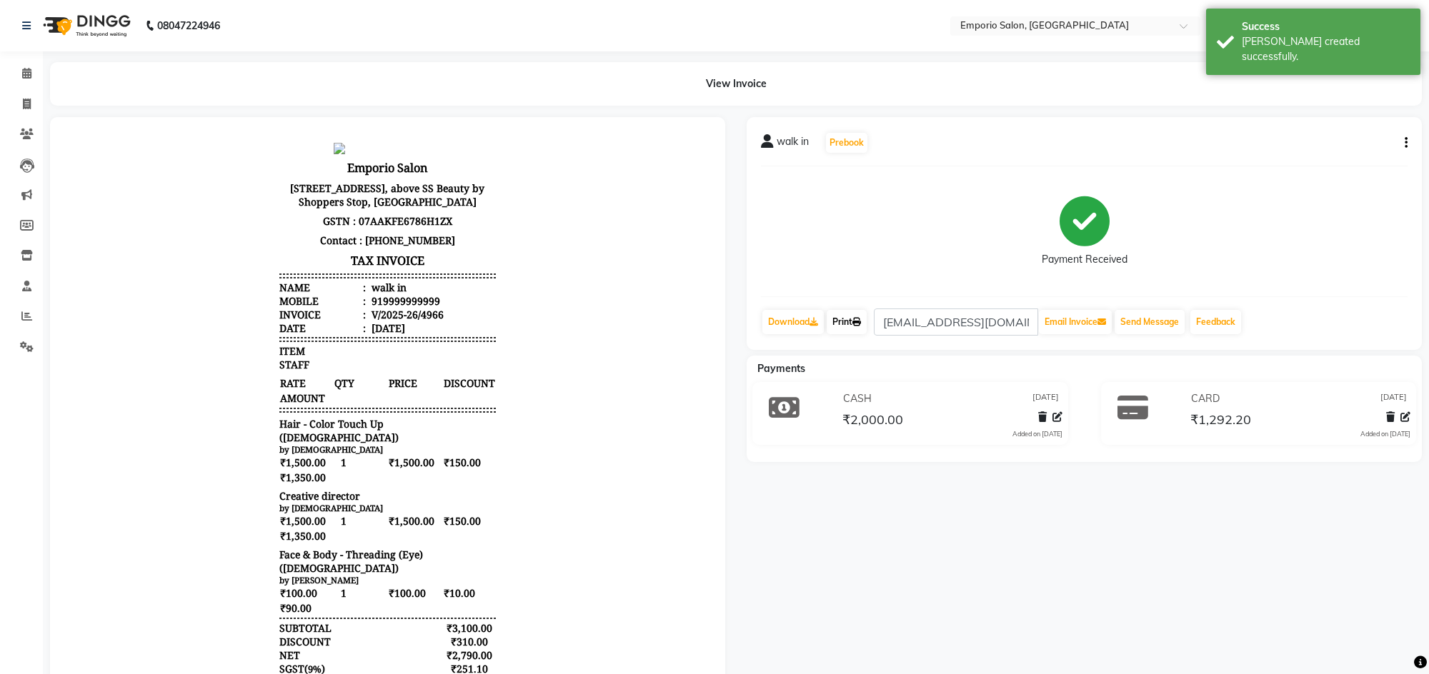
click at [861, 319] on icon at bounding box center [856, 322] width 9 height 9
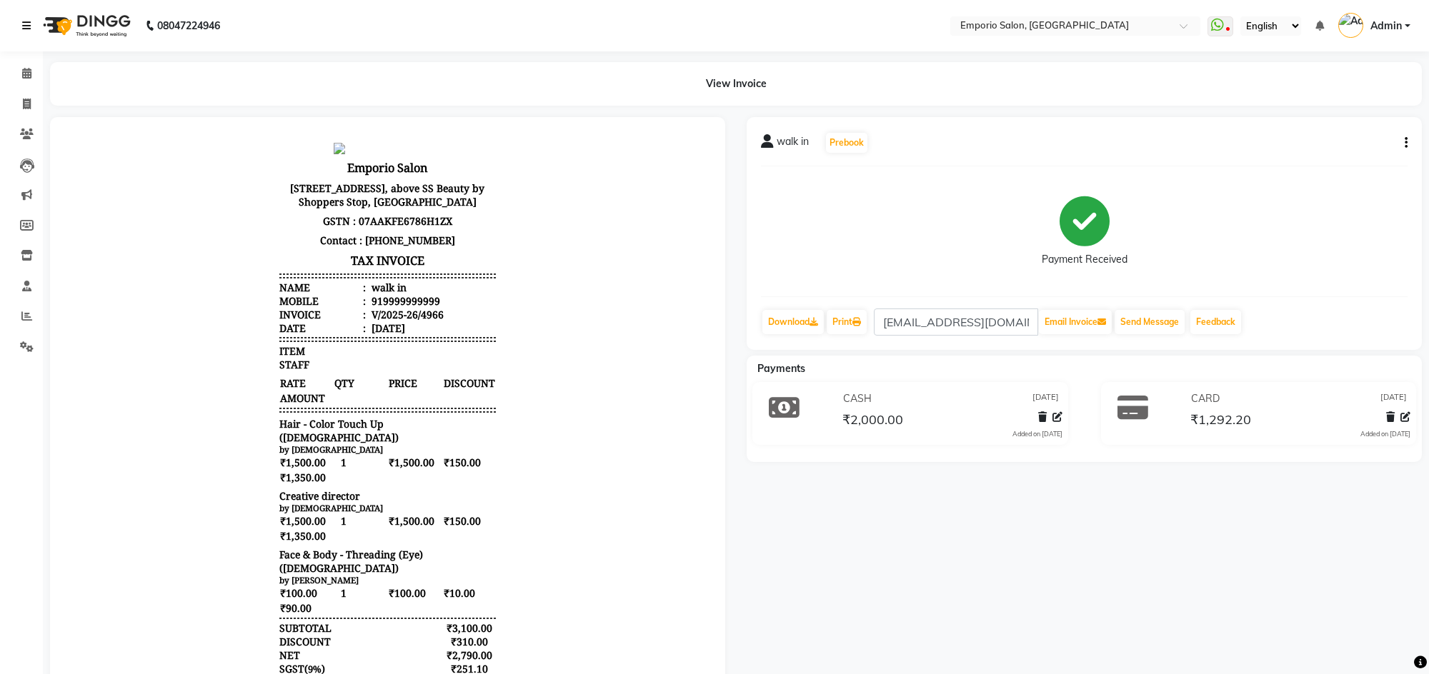
click at [24, 29] on icon at bounding box center [26, 26] width 9 height 10
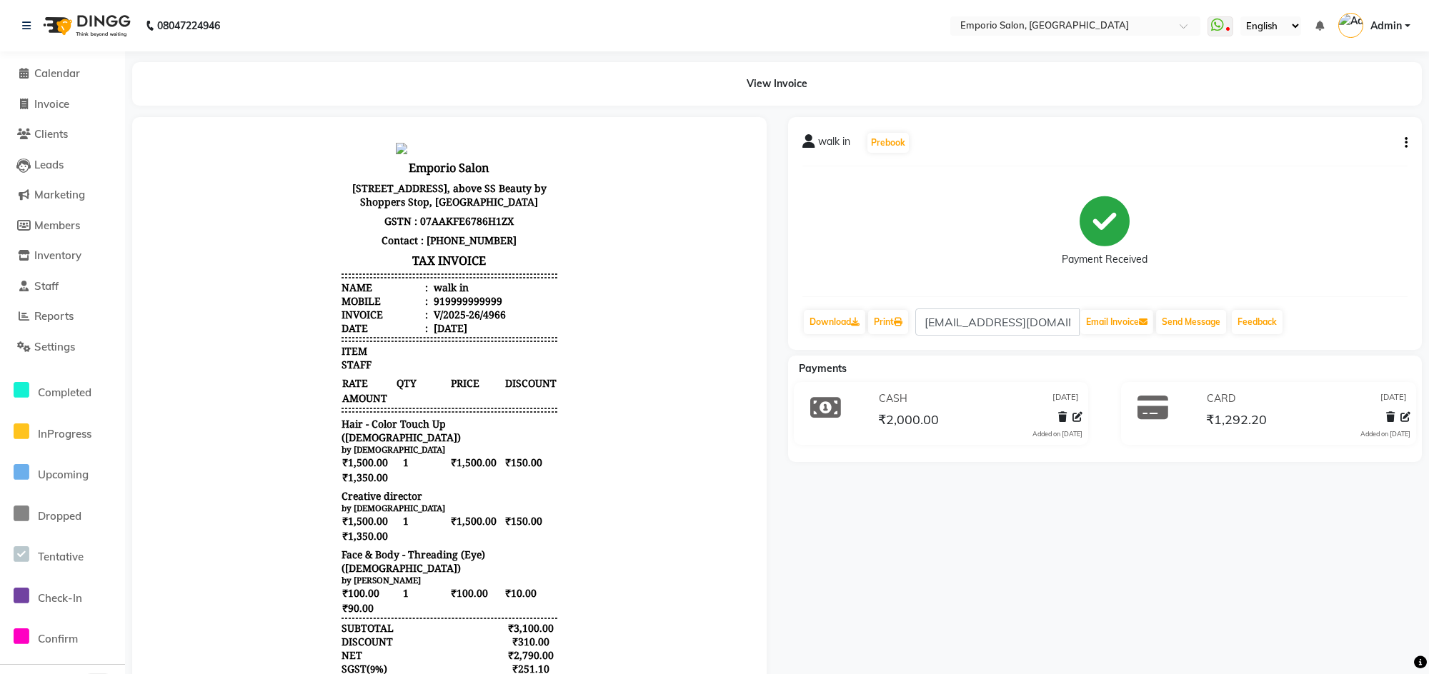
click at [37, 92] on li "Invoice" at bounding box center [62, 104] width 125 height 31
click at [37, 97] on span "Invoice" at bounding box center [51, 104] width 35 height 14
select select "service"
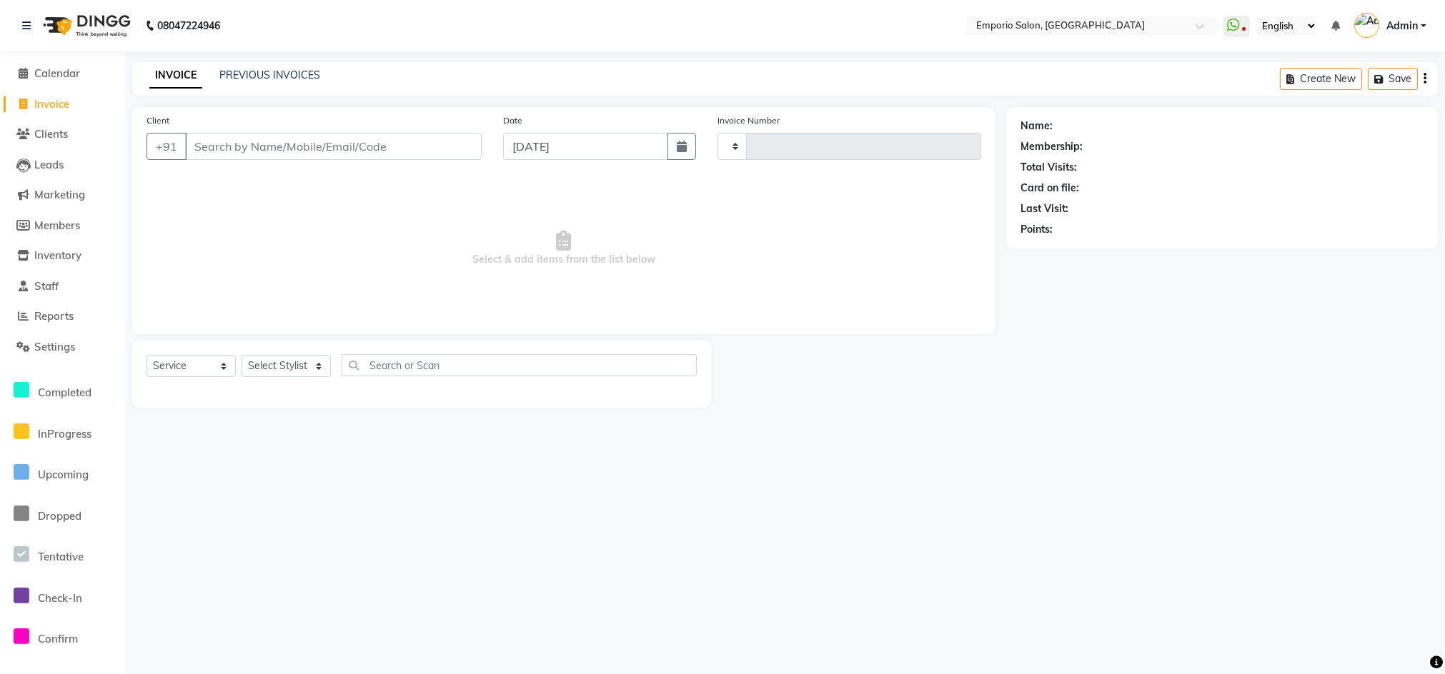
type input "4967"
select select "6332"
click at [253, 364] on select "Select Stylist Anees Anjali beauty Archana Asad AYUSH chunmun EMPORIO First Flo…" at bounding box center [285, 366] width 89 height 22
select select "47503"
click at [241, 355] on select "Select Stylist Anees Anjali beauty Archana Asad AYUSH chunmun EMPORIO First Flo…" at bounding box center [285, 366] width 89 height 22
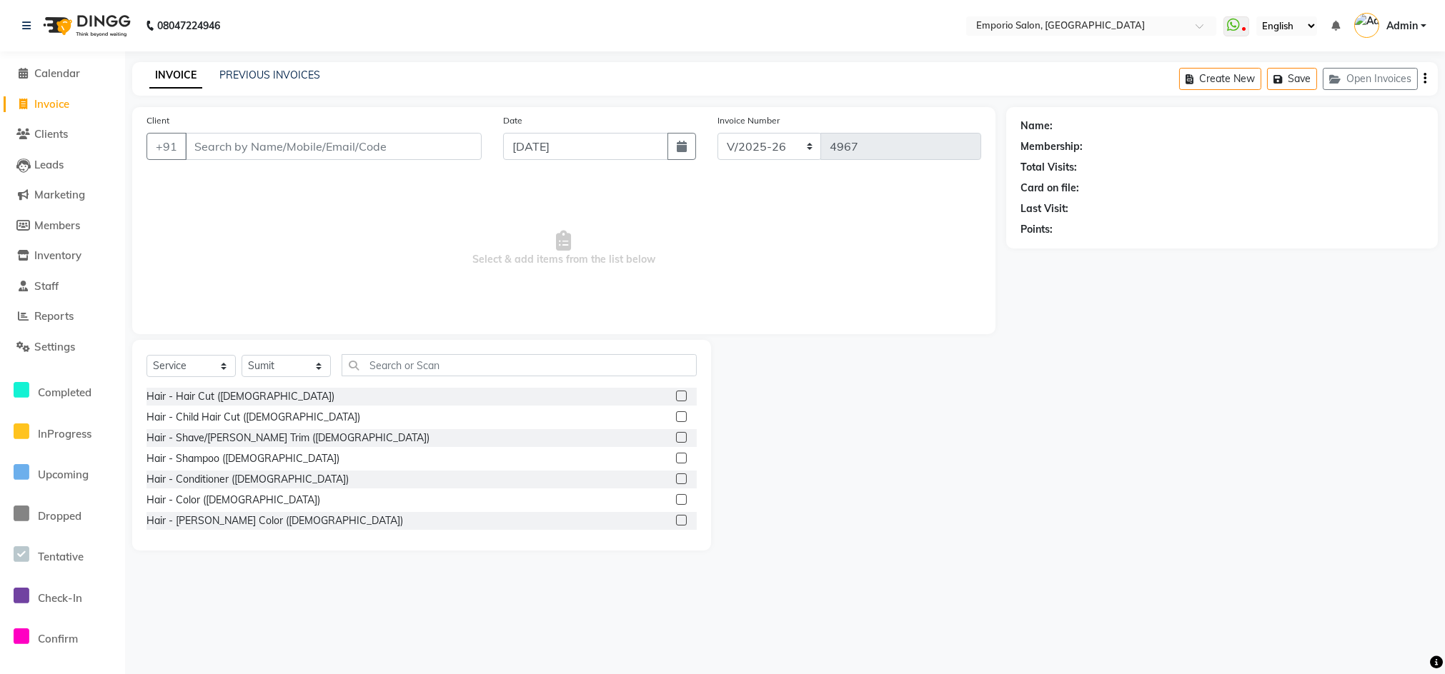
click at [402, 350] on div "Select Service Product Membership Package Voucher Prepaid Gift Card Select Styl…" at bounding box center [421, 445] width 579 height 211
click at [397, 372] on input "text" at bounding box center [519, 365] width 355 height 22
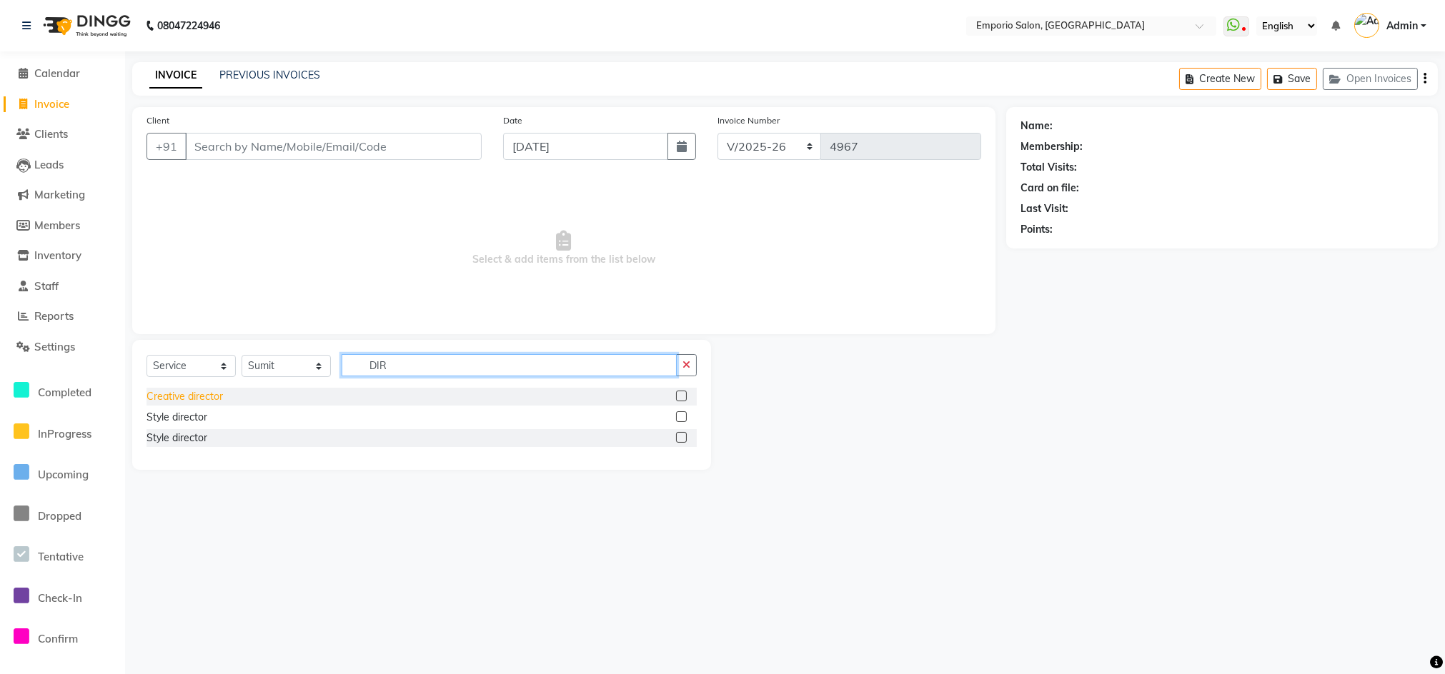
type input "DIR"
click at [210, 399] on div "Creative director" at bounding box center [184, 396] width 76 height 15
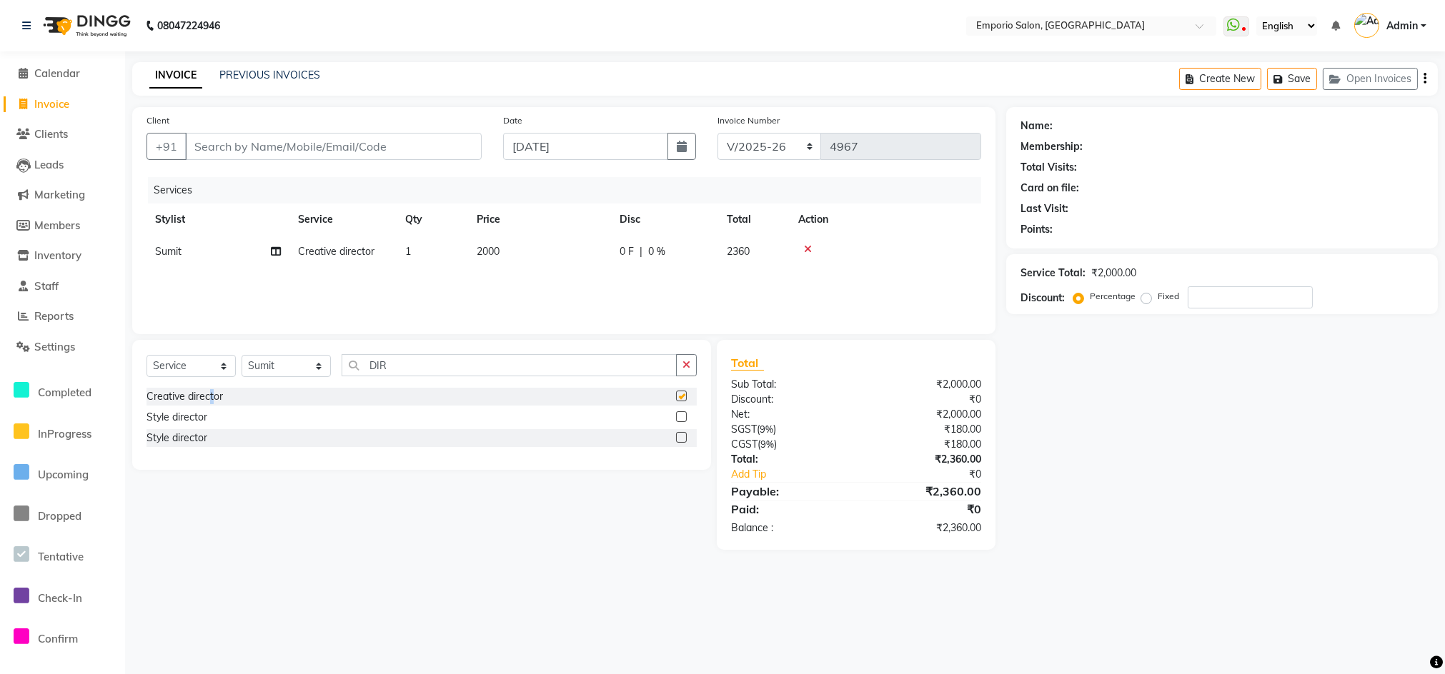
checkbox input "false"
click at [607, 220] on th "Price" at bounding box center [539, 220] width 143 height 32
drag, startPoint x: 591, startPoint y: 231, endPoint x: 589, endPoint y: 243, distance: 11.6
click at [589, 233] on th "Price" at bounding box center [539, 220] width 143 height 32
click at [589, 251] on td "2000" at bounding box center [539, 252] width 143 height 32
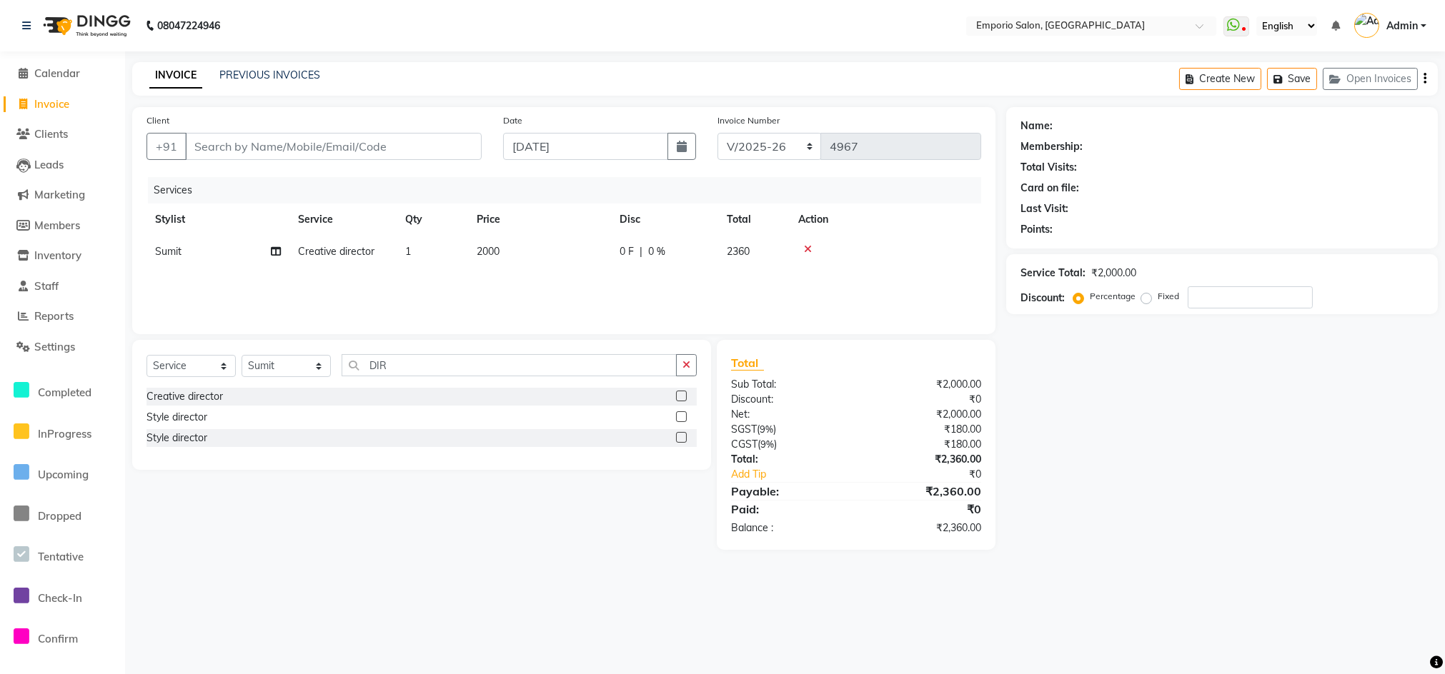
select select "47503"
click at [589, 249] on input "20" at bounding box center [607, 255] width 126 height 22
type input "2"
type input "2500"
click at [506, 189] on div "Services" at bounding box center [570, 190] width 844 height 26
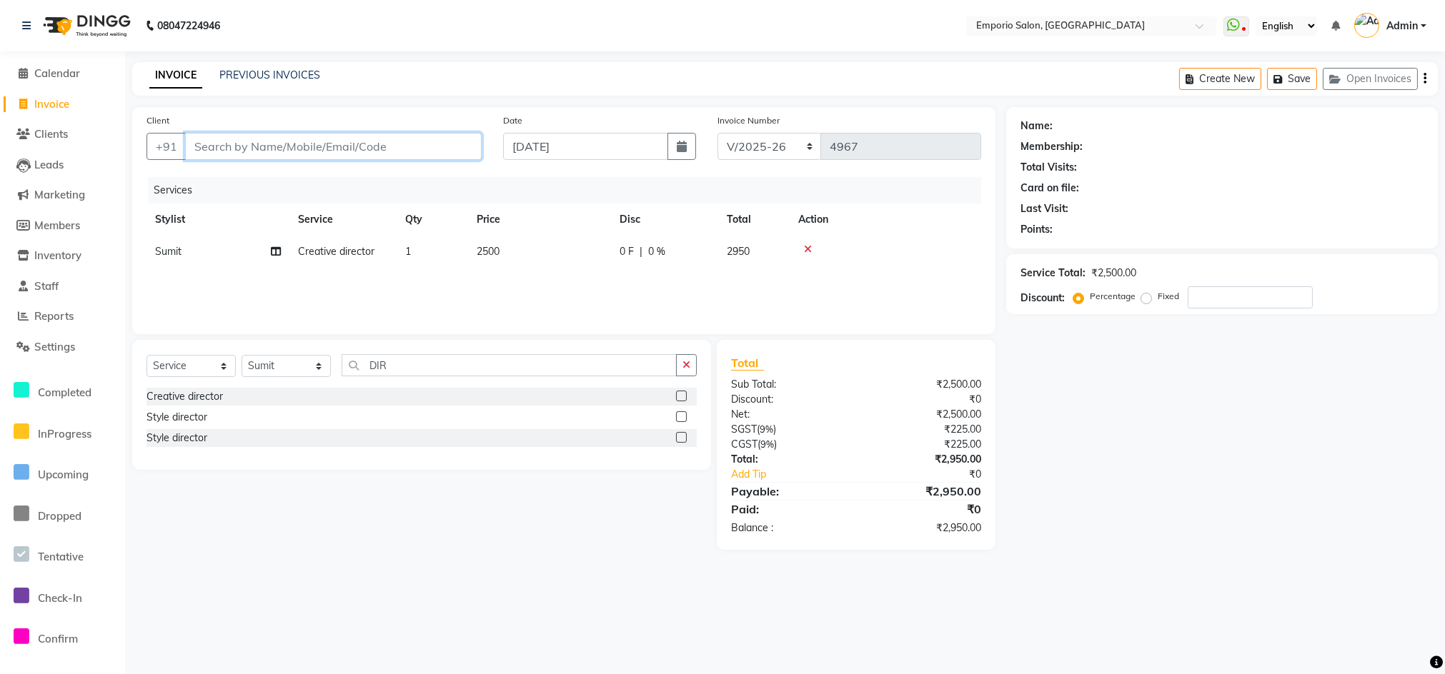
click at [338, 135] on input "Client" at bounding box center [333, 146] width 297 height 27
type input "9"
type input "0"
type input "99999999999999"
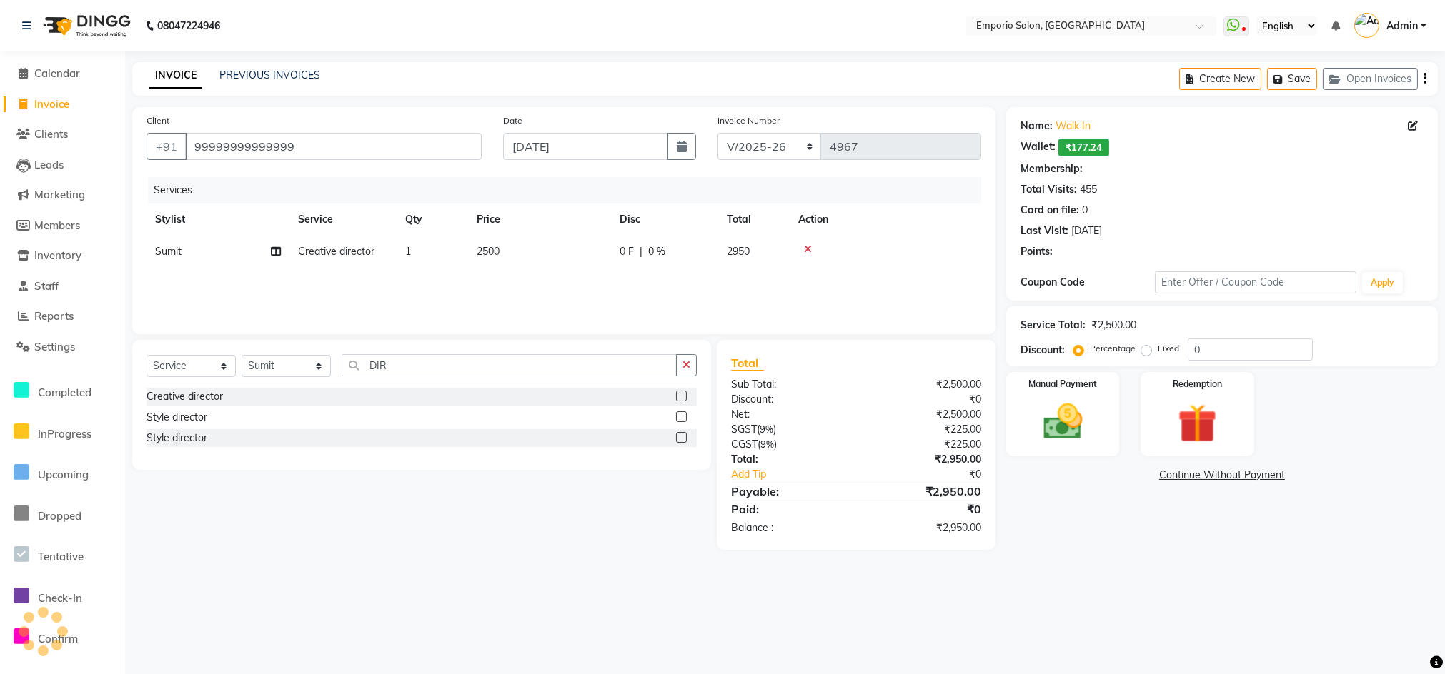
select select "1: Object"
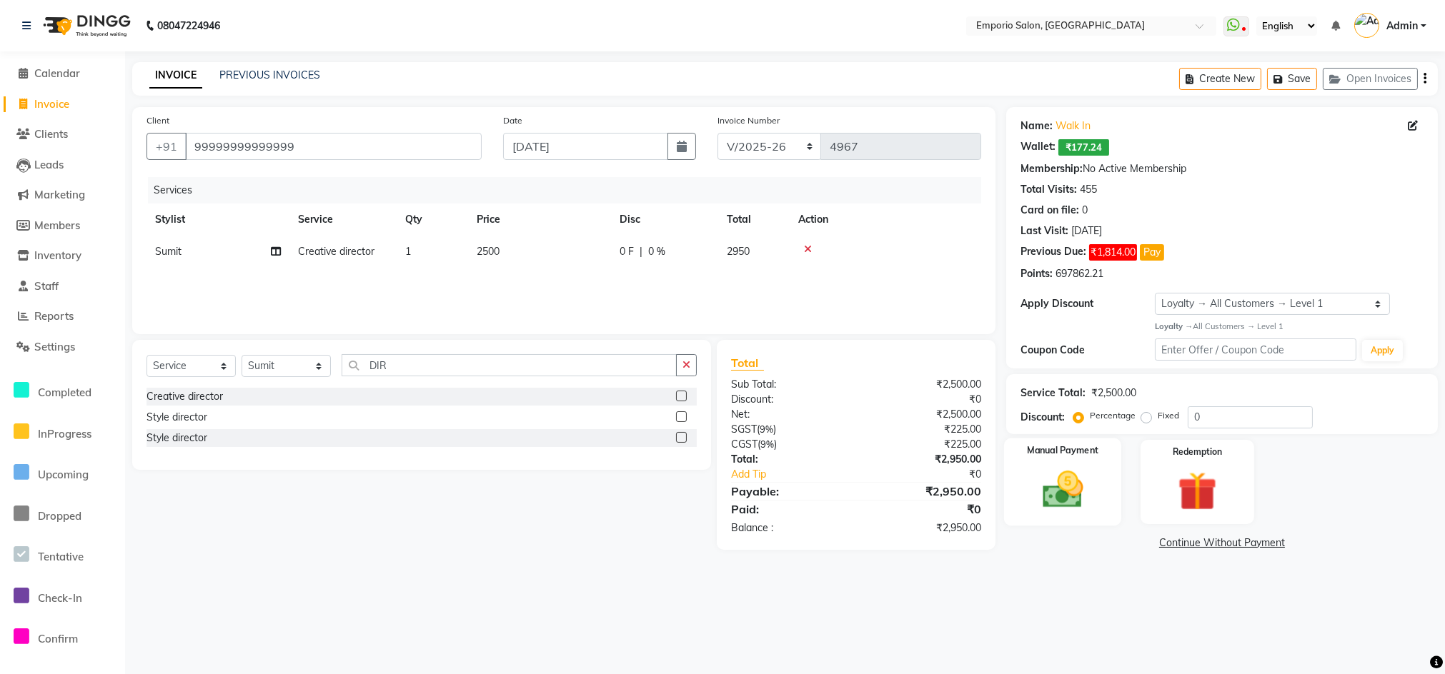
click at [1090, 500] on img at bounding box center [1063, 490] width 66 height 47
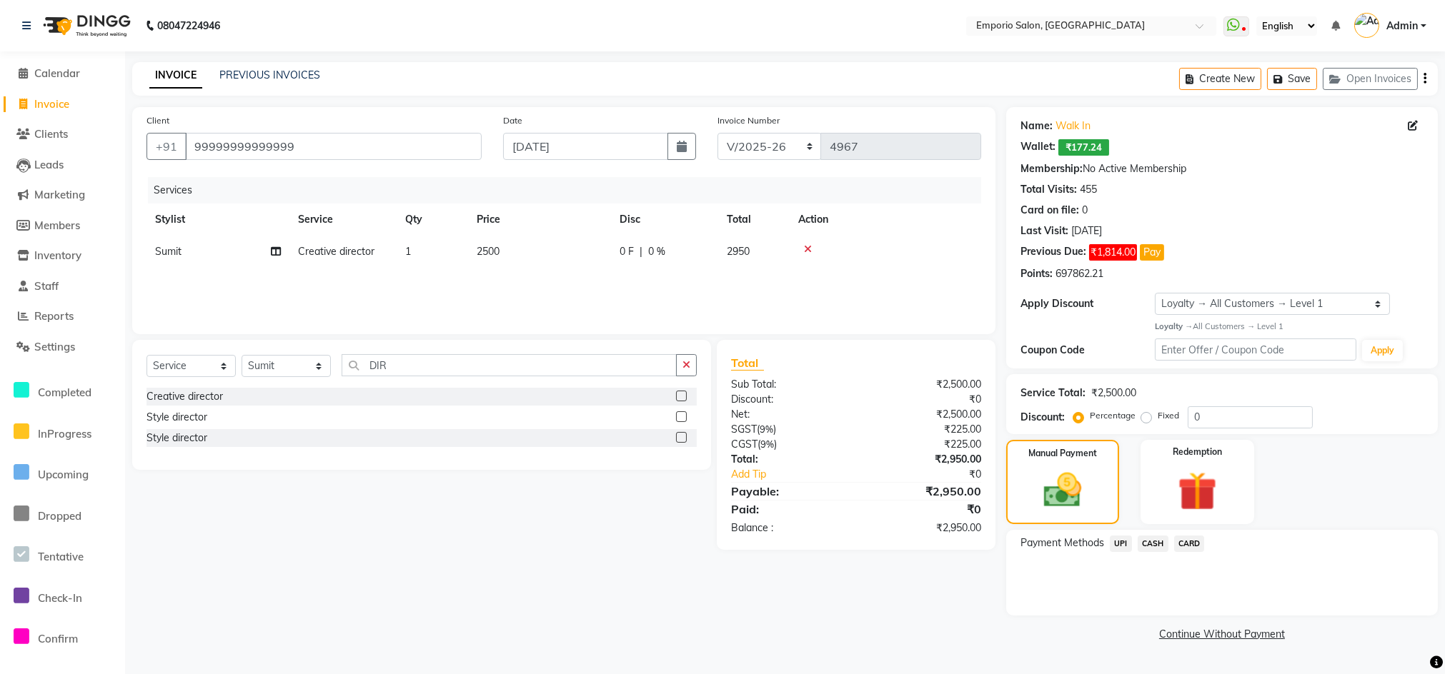
click at [1123, 539] on span "UPI" at bounding box center [1121, 544] width 22 height 16
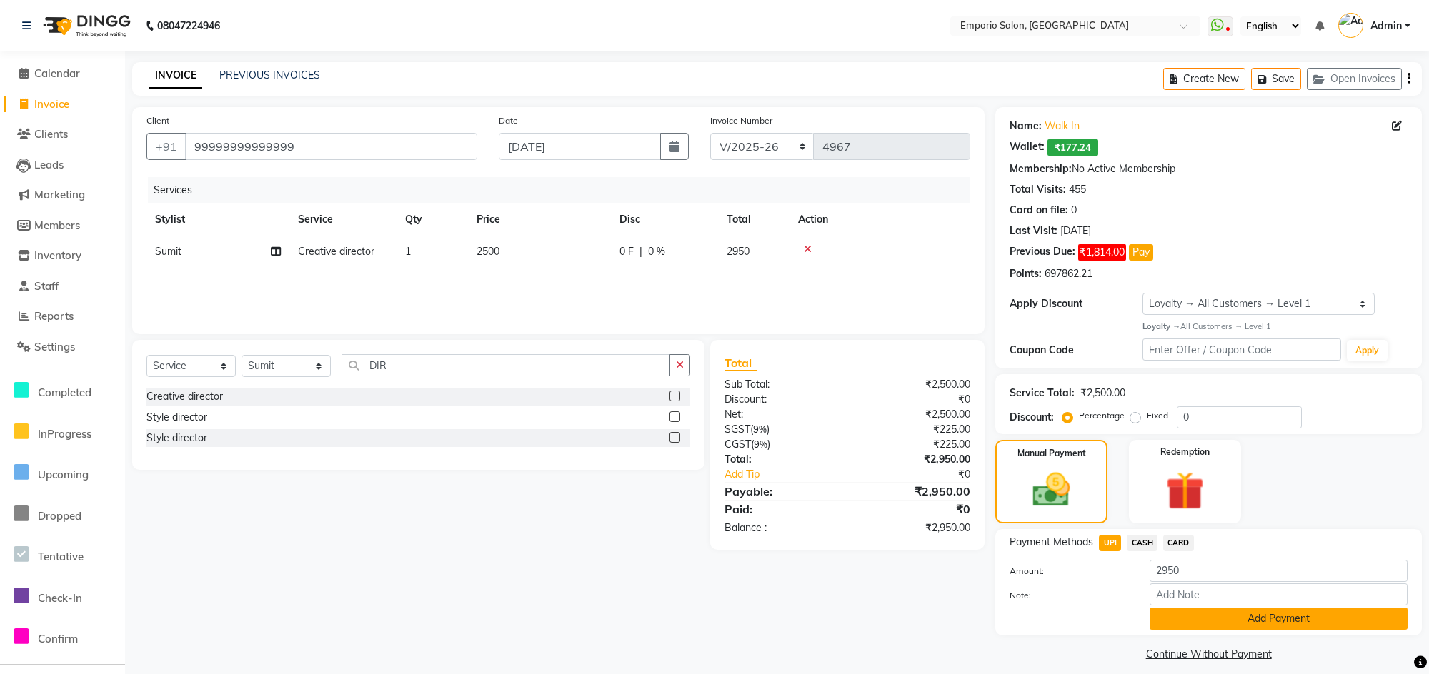
click at [1164, 619] on button "Add Payment" at bounding box center [1279, 619] width 258 height 22
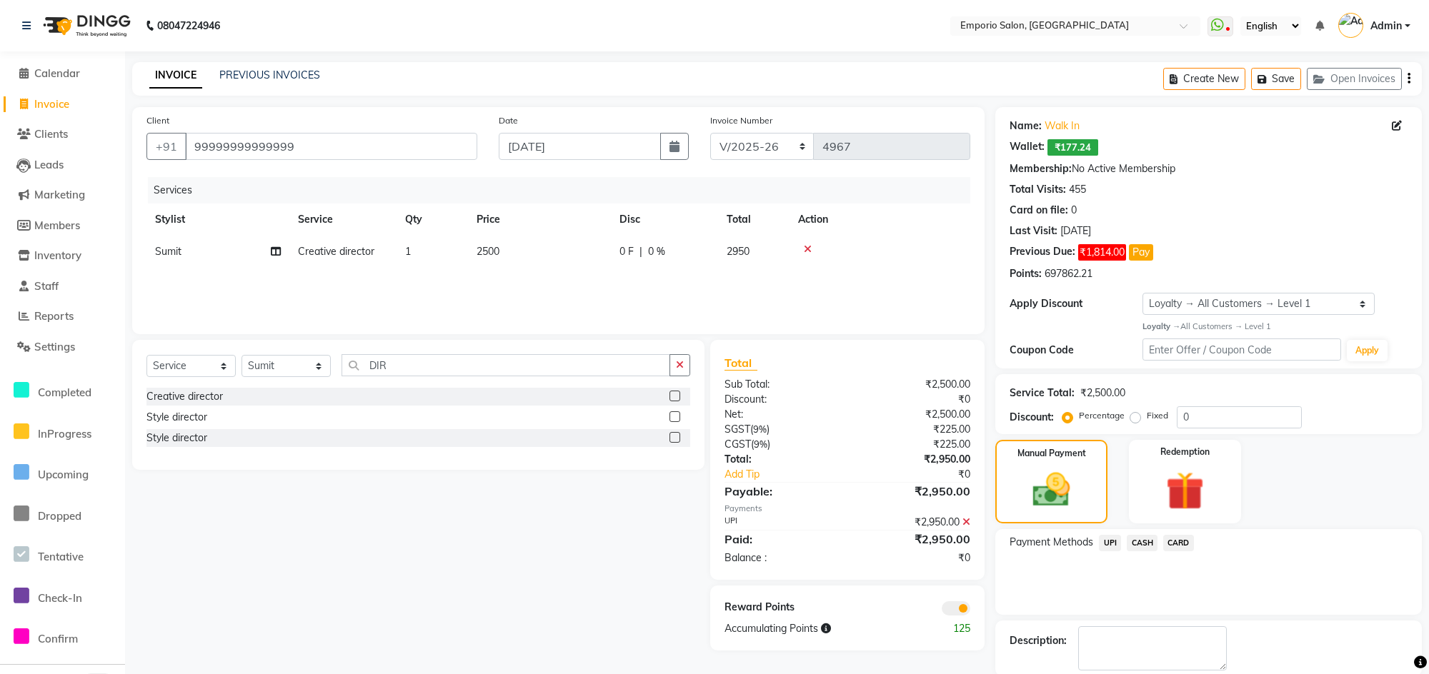
scroll to position [71, 0]
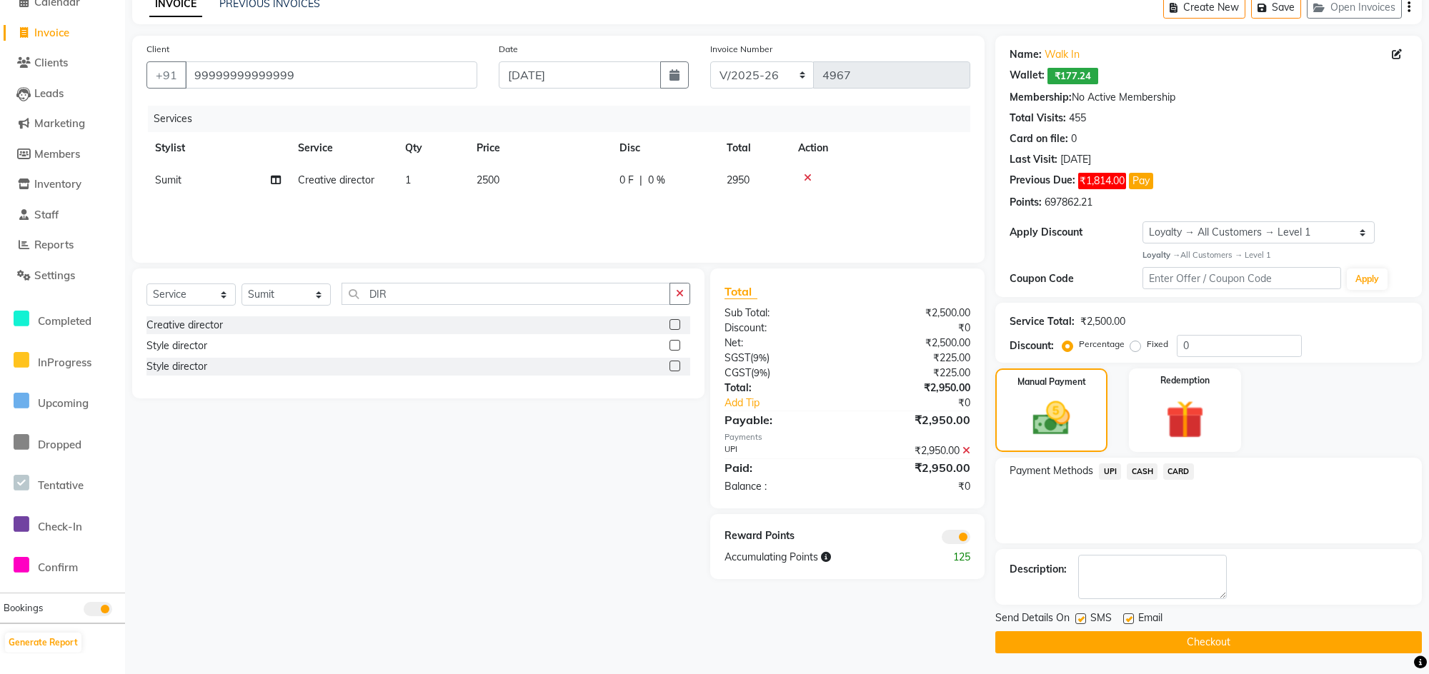
drag, startPoint x: 1164, startPoint y: 649, endPoint x: 1165, endPoint y: 661, distance: 12.2
click at [1165, 660] on main "INVOICE PREVIOUS INVOICES Create New Save Open Invoices Client +91 999999999999…" at bounding box center [777, 333] width 1304 height 684
click at [1161, 642] on button "Checkout" at bounding box center [1208, 643] width 427 height 22
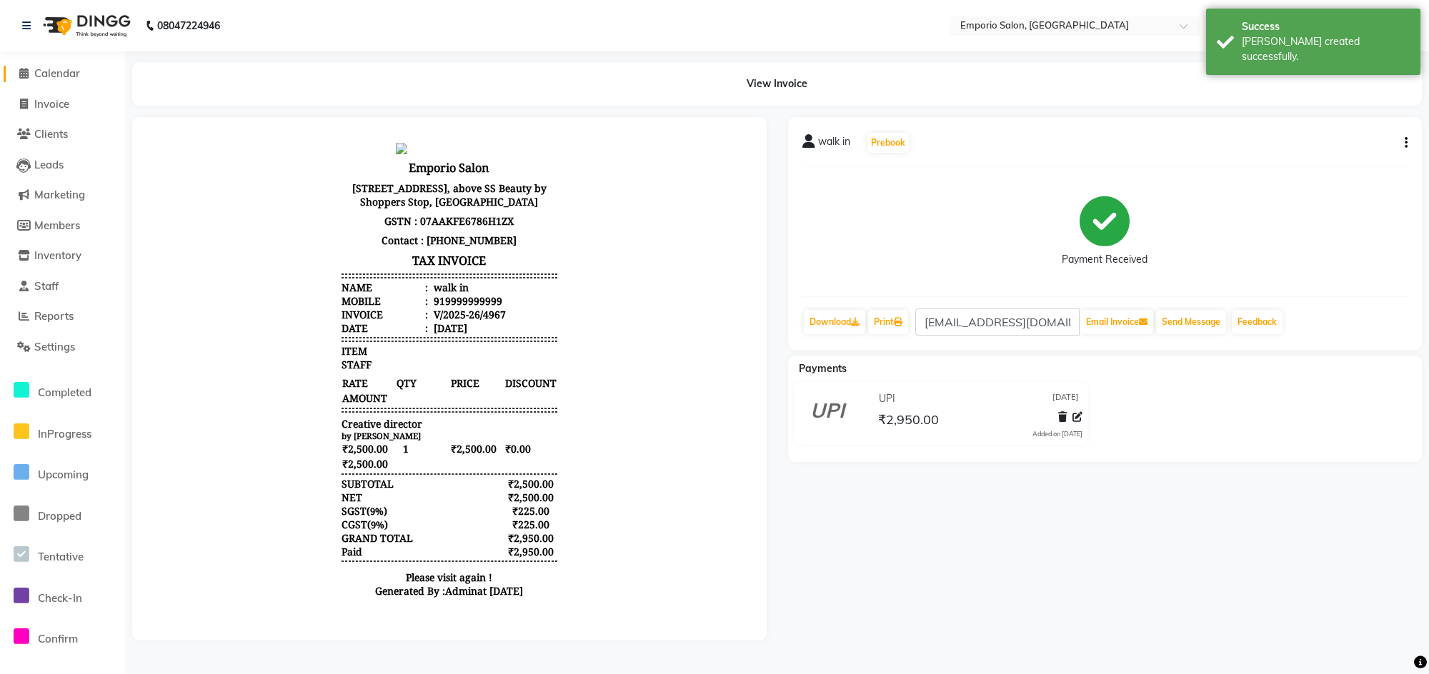
drag, startPoint x: 69, startPoint y: 77, endPoint x: 65, endPoint y: 61, distance: 16.1
click at [67, 77] on span "Calendar" at bounding box center [57, 73] width 46 height 14
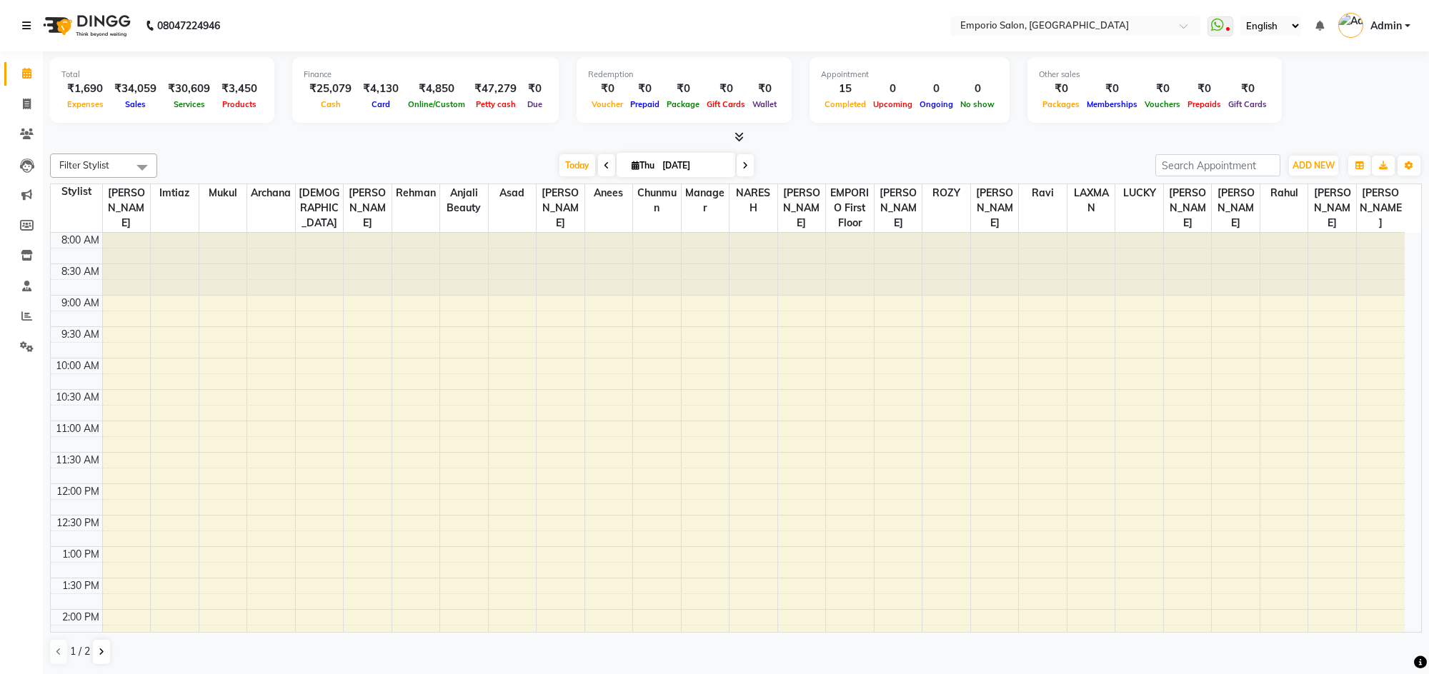
click at [23, 27] on icon at bounding box center [26, 26] width 9 height 10
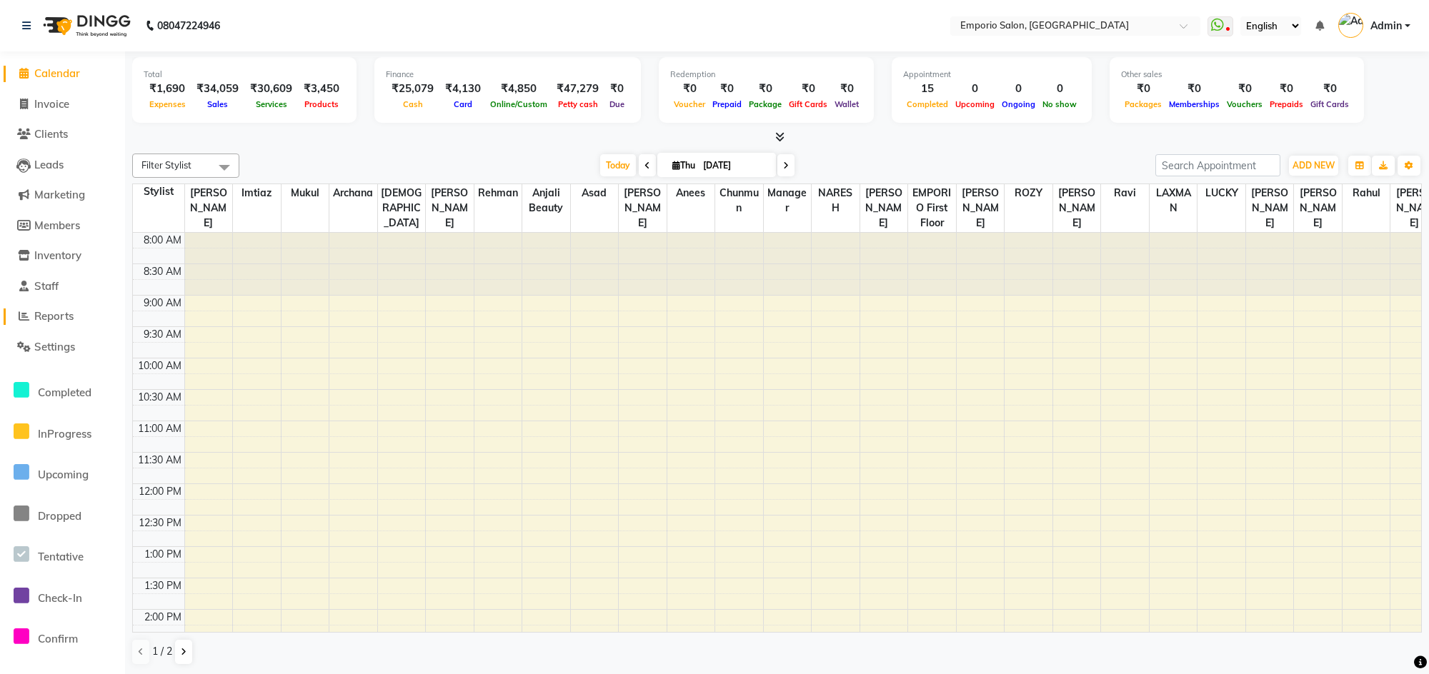
click at [72, 322] on span "Reports" at bounding box center [53, 316] width 39 height 14
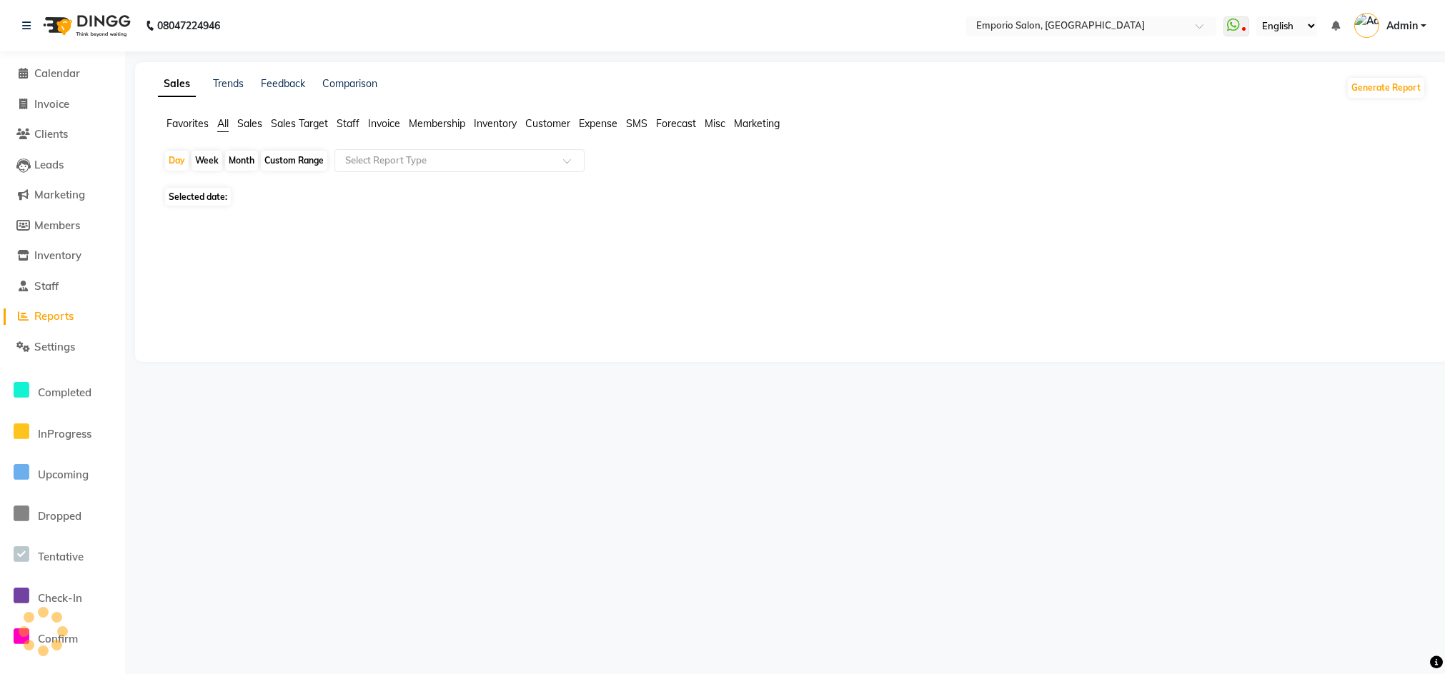
click at [342, 129] on span "Staff" at bounding box center [348, 123] width 23 height 13
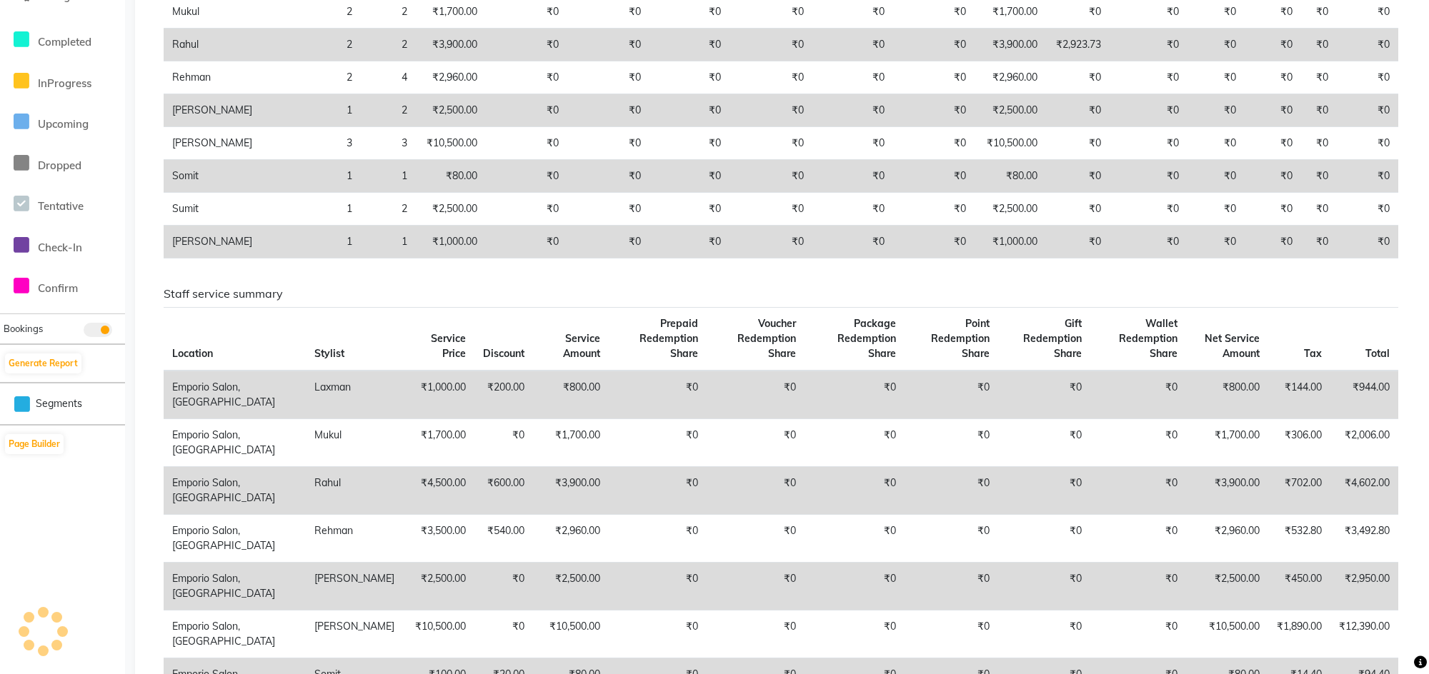
scroll to position [429, 0]
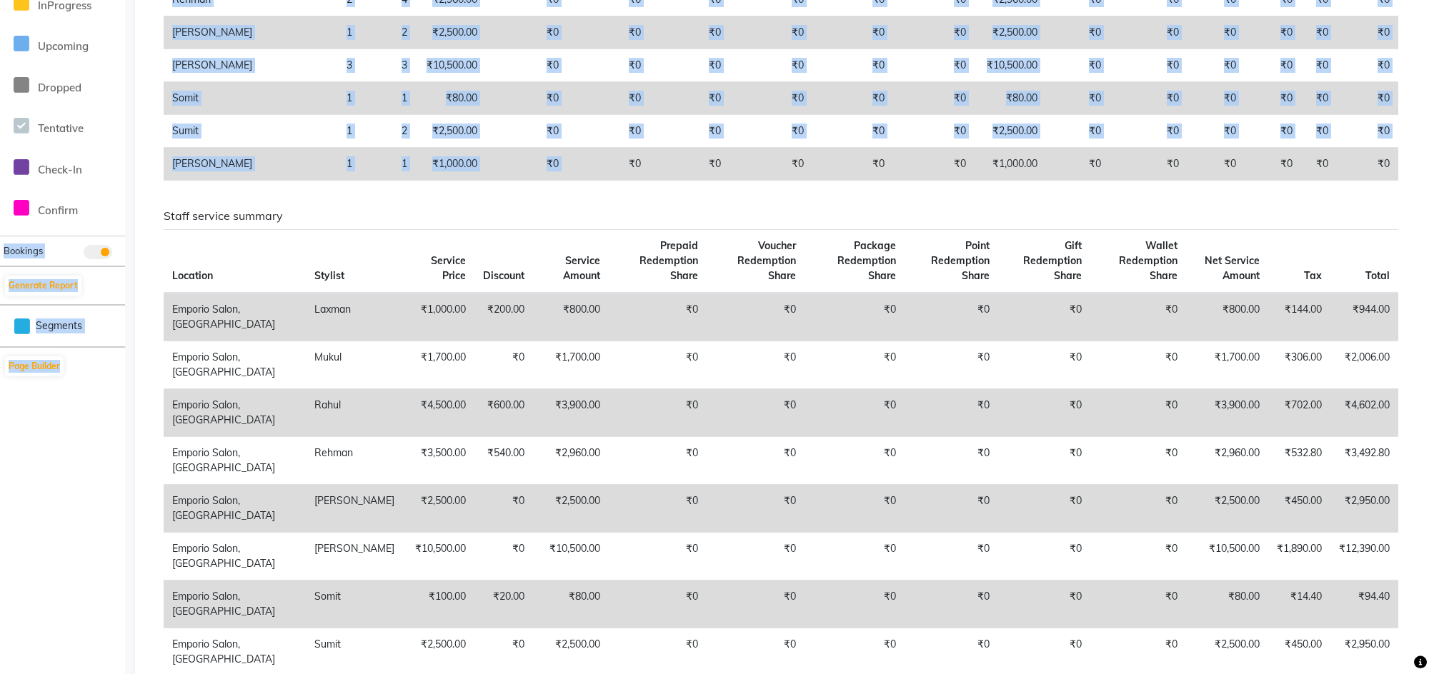
drag, startPoint x: 134, startPoint y: 176, endPoint x: 568, endPoint y: 161, distance: 434.6
click at [568, 161] on app-home "08047224946 Select Location × Emporio Salon, [GEOGRAPHIC_DATA] WhatsApp Status …" at bounding box center [714, 277] width 1429 height 1413
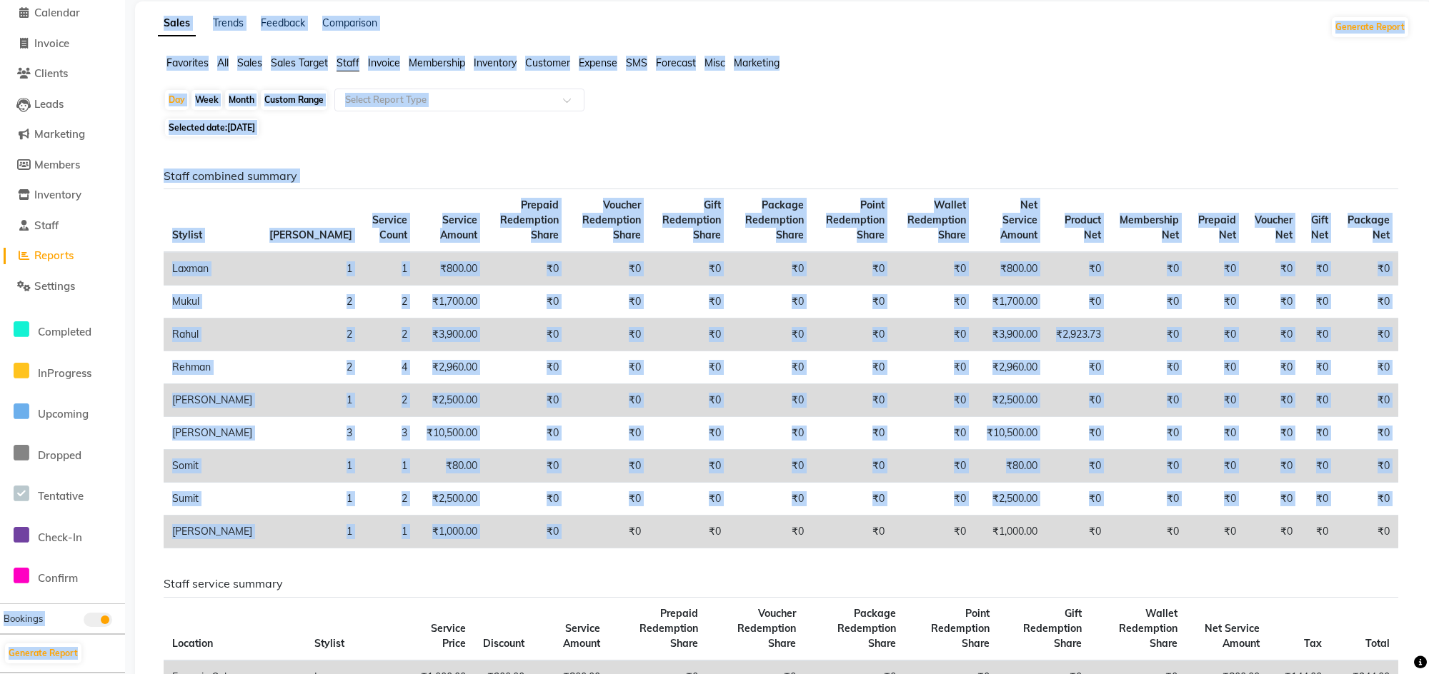
scroll to position [107, 0]
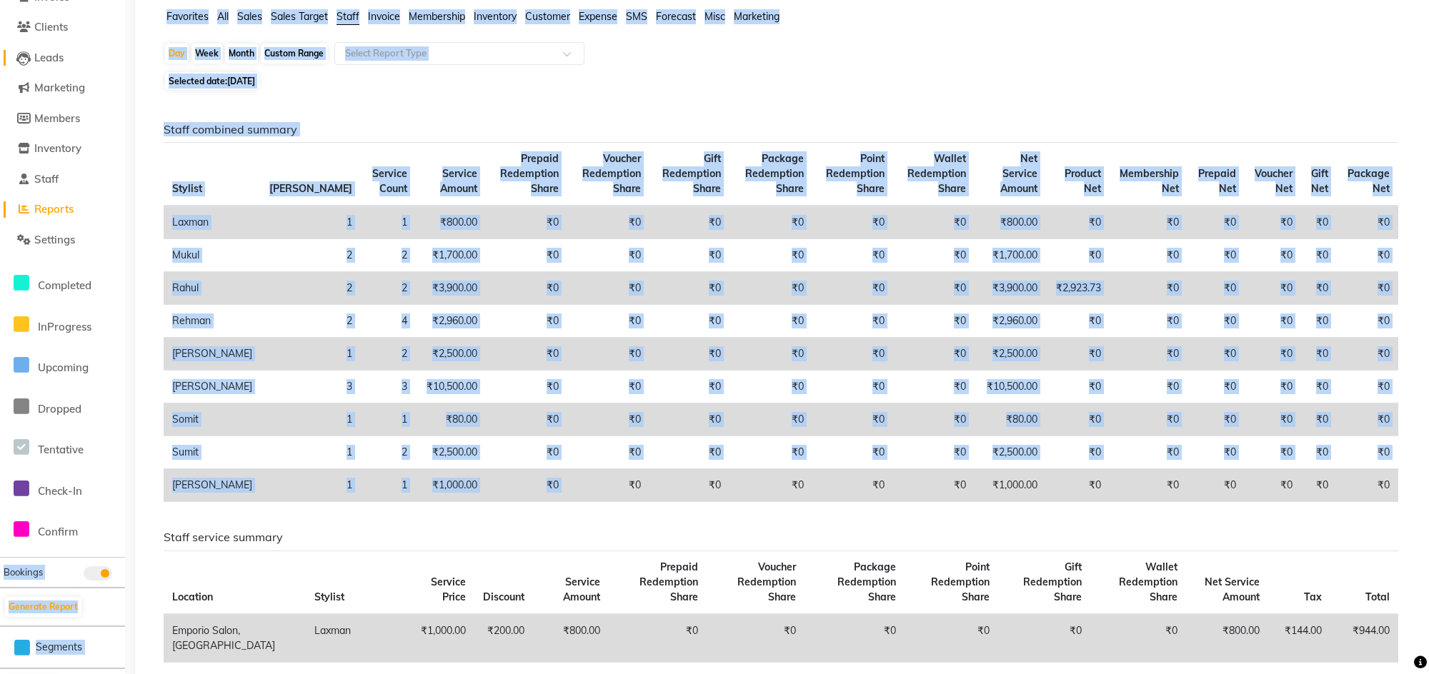
click at [112, 51] on link "Leads" at bounding box center [63, 58] width 118 height 16
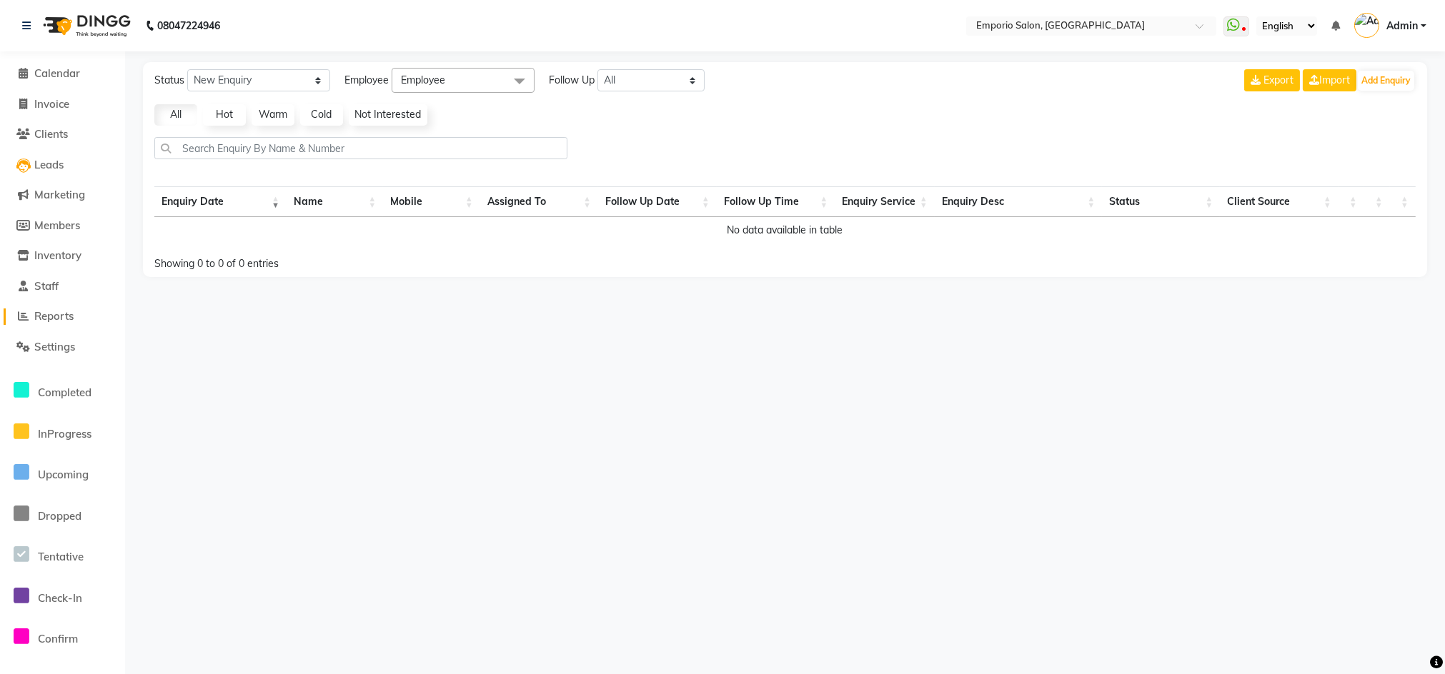
click at [34, 312] on span "Reports" at bounding box center [53, 316] width 39 height 14
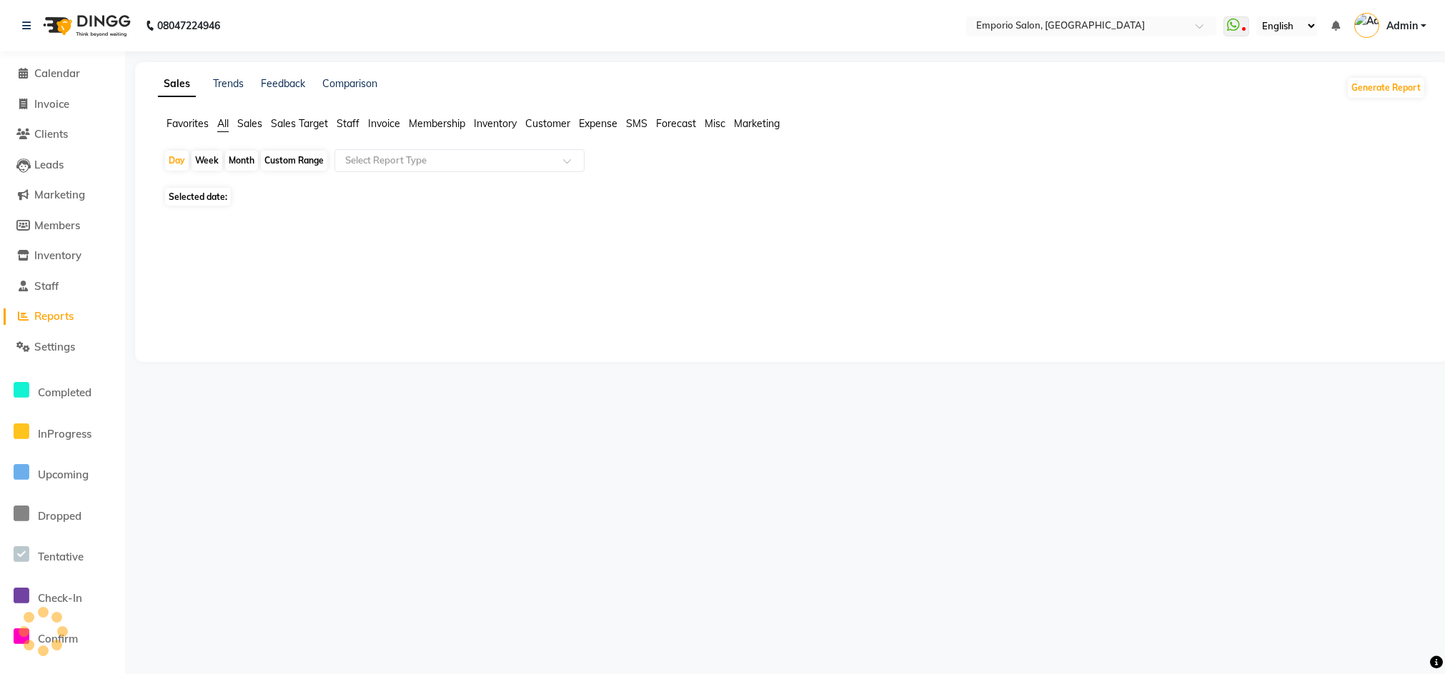
click at [294, 160] on div "Custom Range" at bounding box center [294, 161] width 66 height 20
select select "9"
select select "2025"
click at [281, 166] on div "Custom Range" at bounding box center [294, 161] width 66 height 20
select select "9"
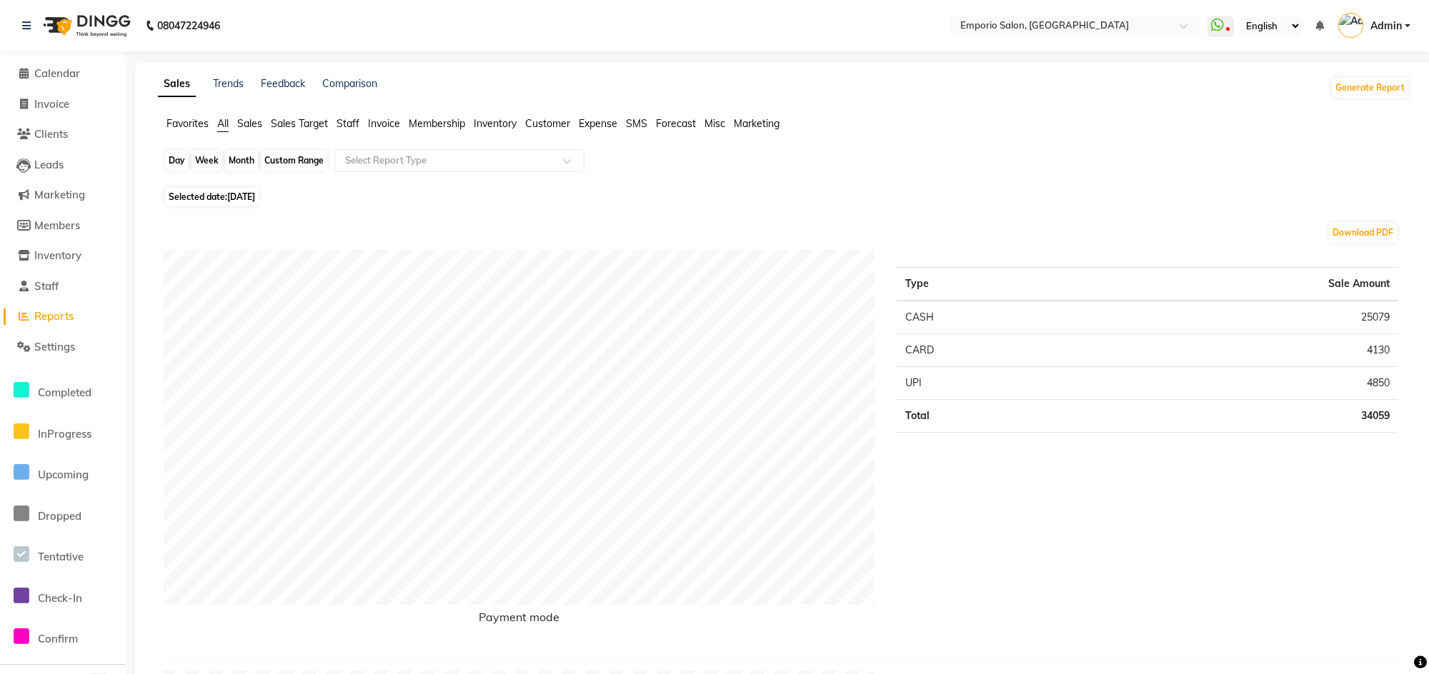
select select "2025"
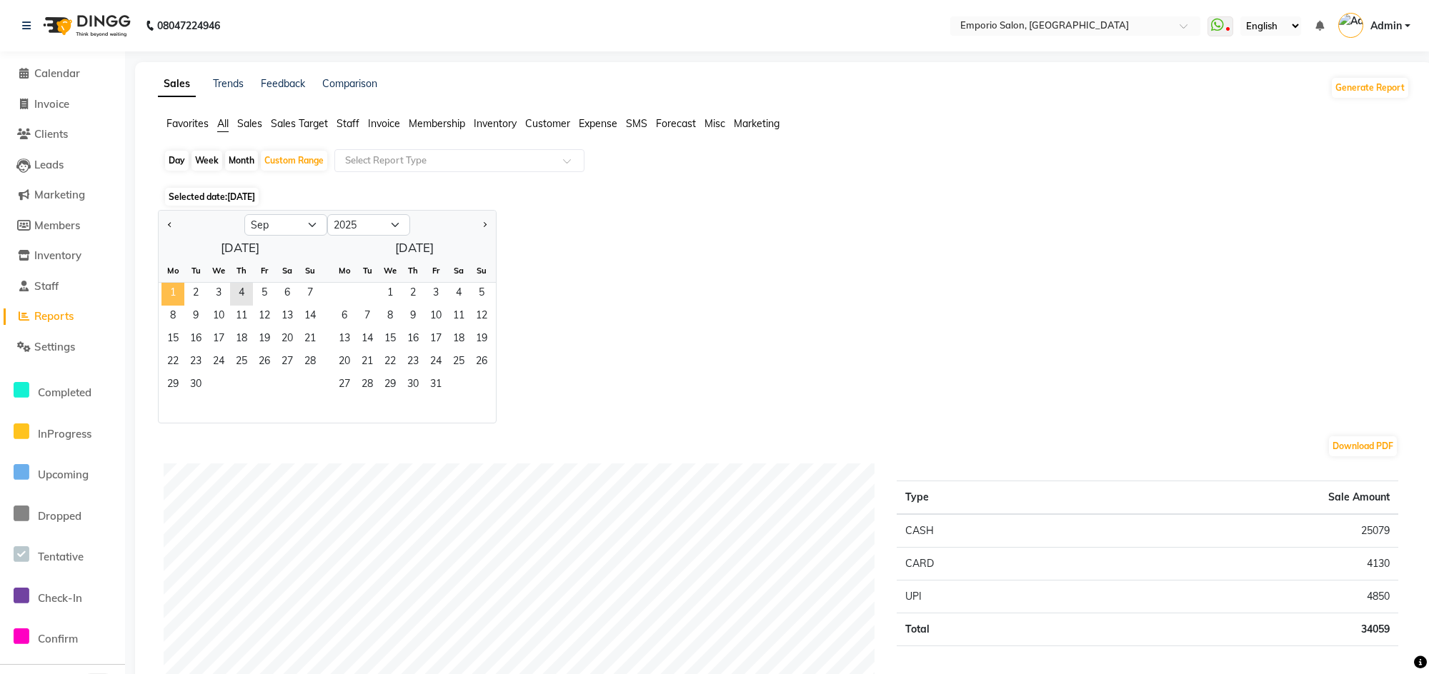
click at [183, 295] on span "1" at bounding box center [172, 294] width 23 height 23
click at [234, 302] on span "4" at bounding box center [241, 294] width 23 height 23
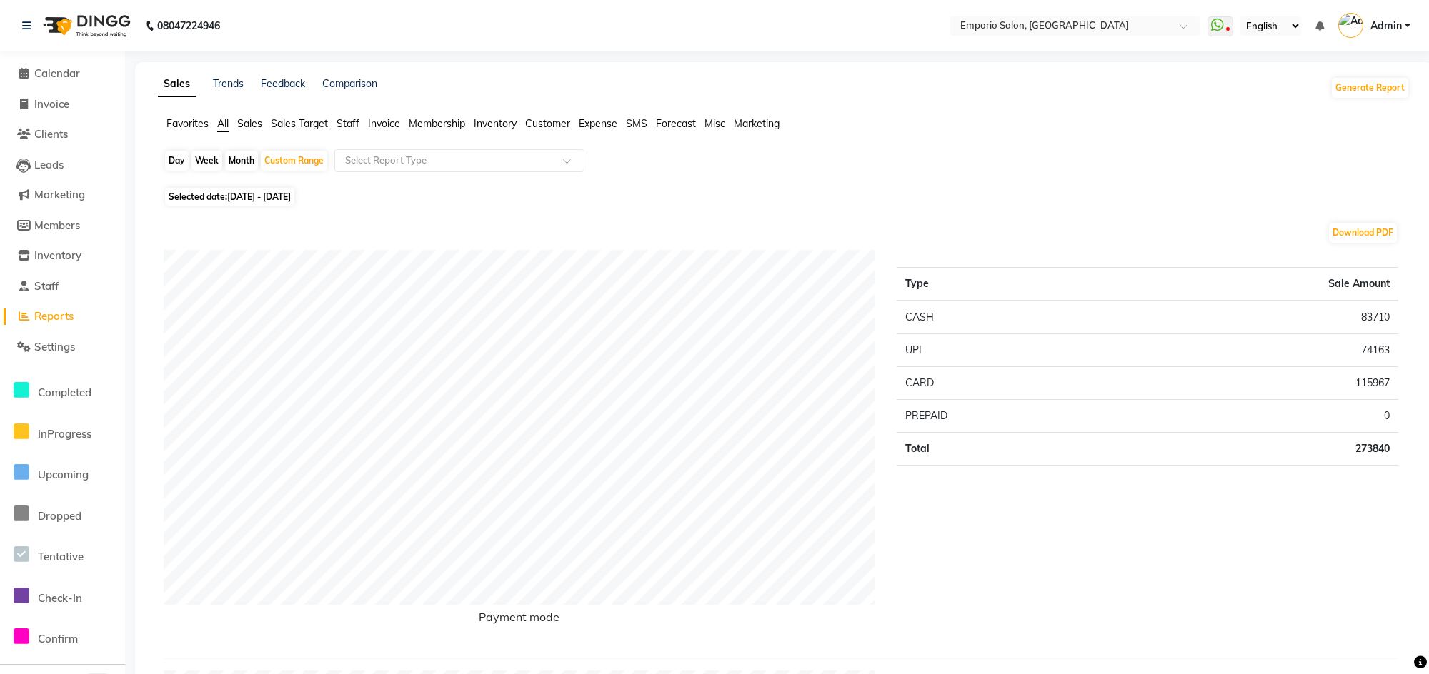
click at [365, 119] on ul "Favorites All Sales Sales Target Staff Invoice Membership Inventory Customer Ex…" at bounding box center [784, 124] width 1252 height 16
click at [354, 124] on span "Staff" at bounding box center [348, 123] width 23 height 13
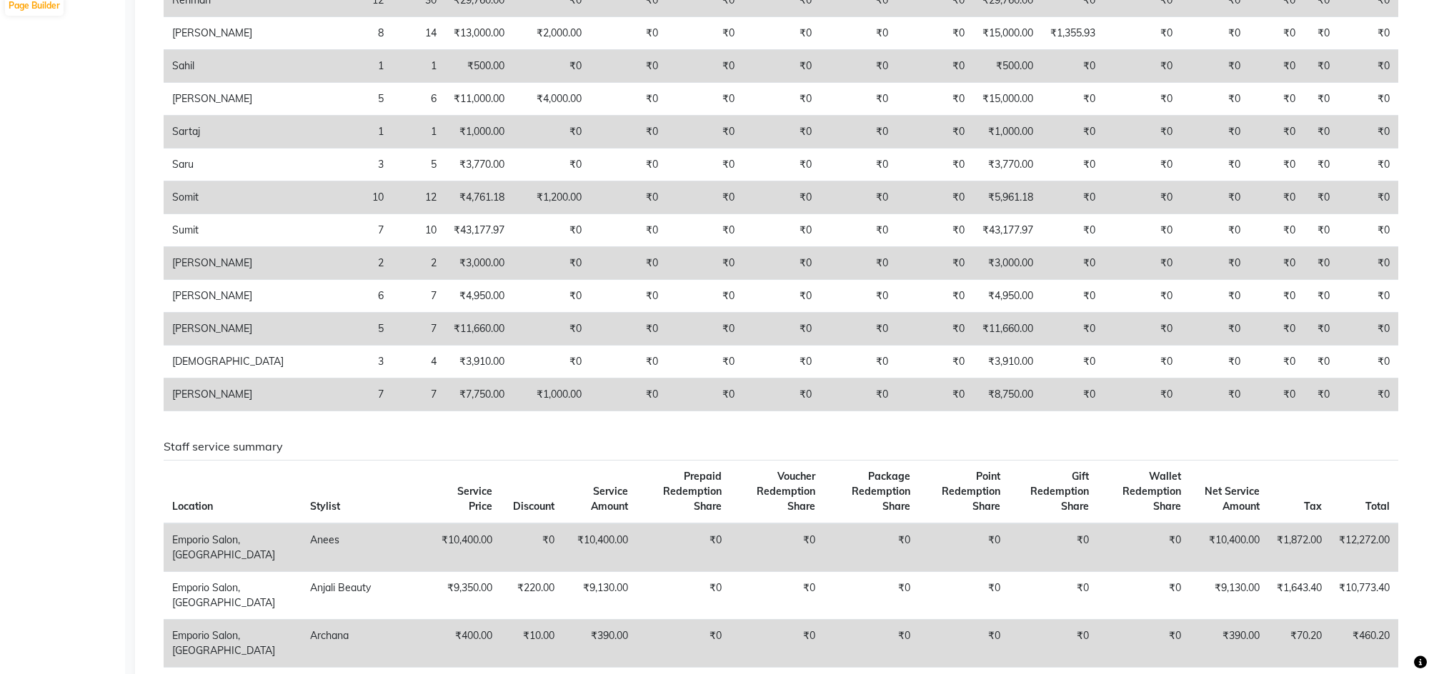
scroll to position [857, 0]
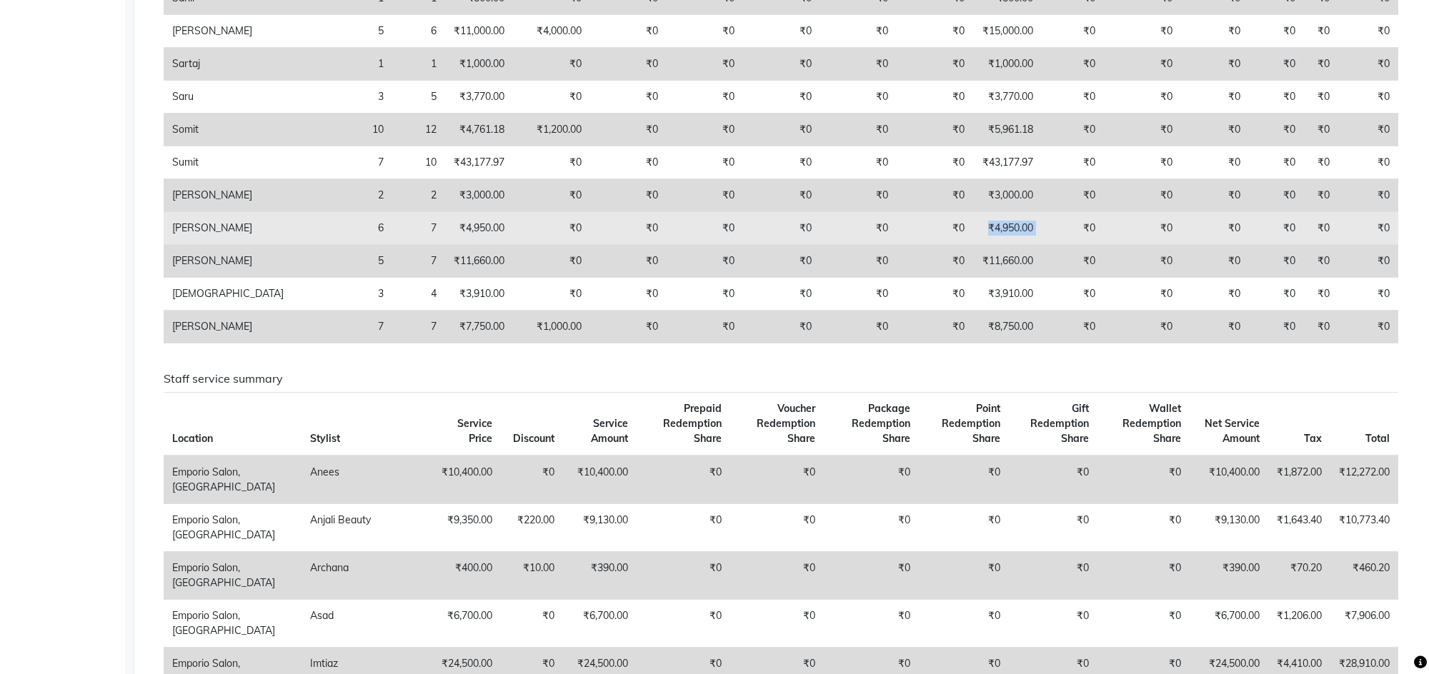
drag, startPoint x: 1022, startPoint y: 246, endPoint x: 945, endPoint y: 236, distance: 77.2
click at [945, 236] on tr "Vijay 6 7 ₹4,950.00 ₹0 ₹0 ₹0 ₹0 ₹0 ₹0 ₹4,950.00 ₹0 ₹0 ₹0 ₹0 ₹0 ₹0" at bounding box center [781, 228] width 1235 height 33
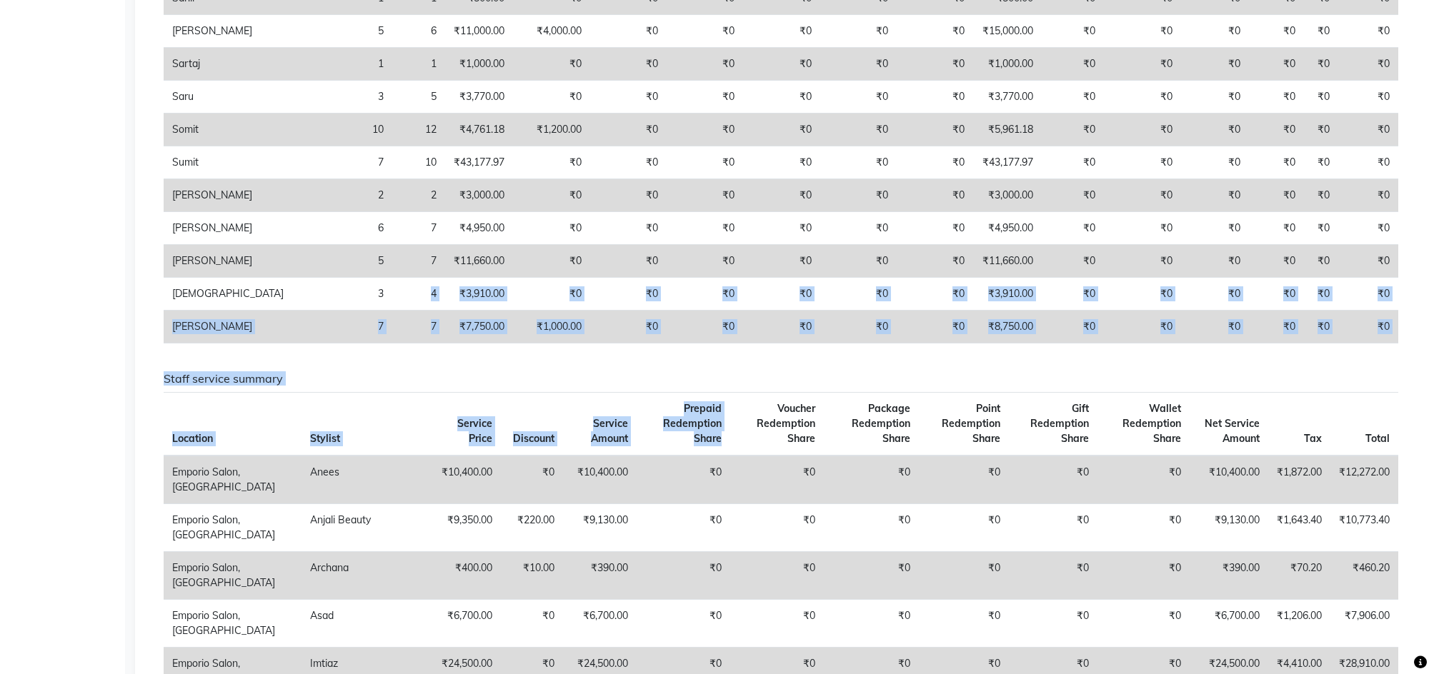
drag, startPoint x: 303, startPoint y: 322, endPoint x: 718, endPoint y: 389, distance: 420.5
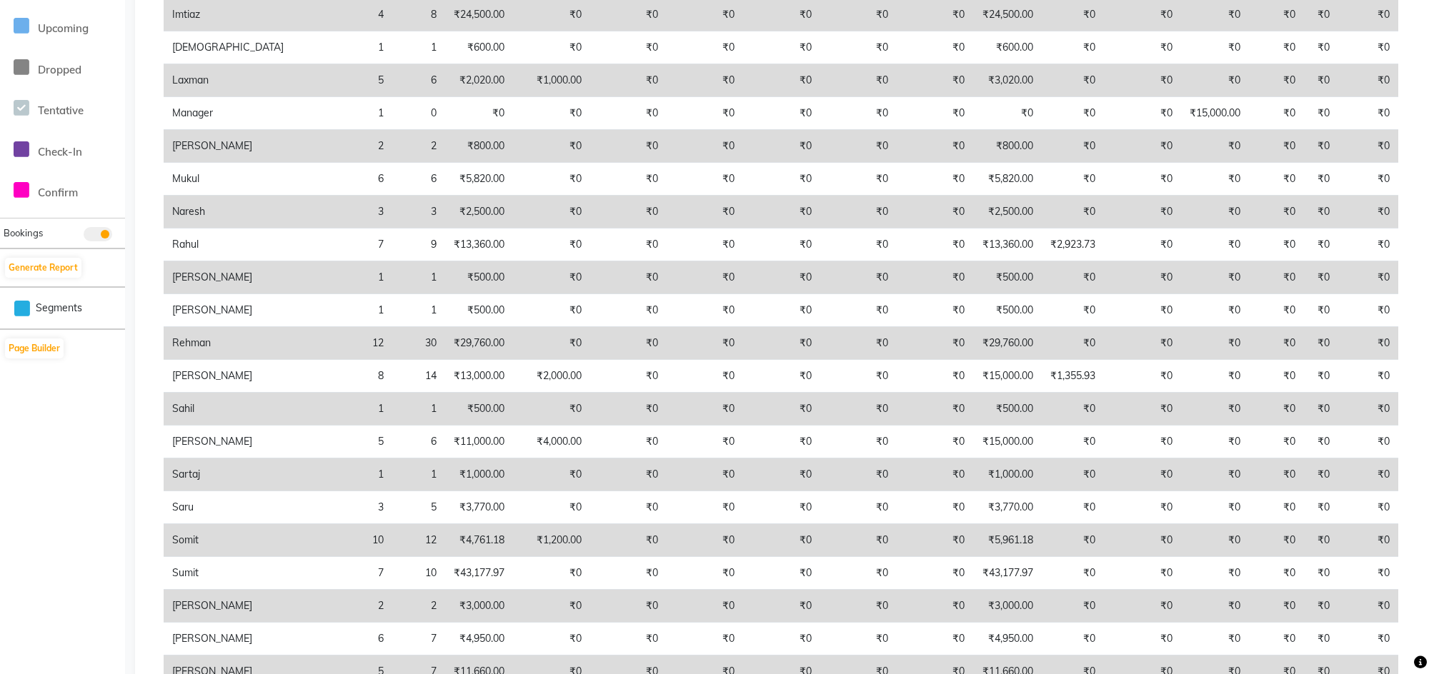
scroll to position [429, 0]
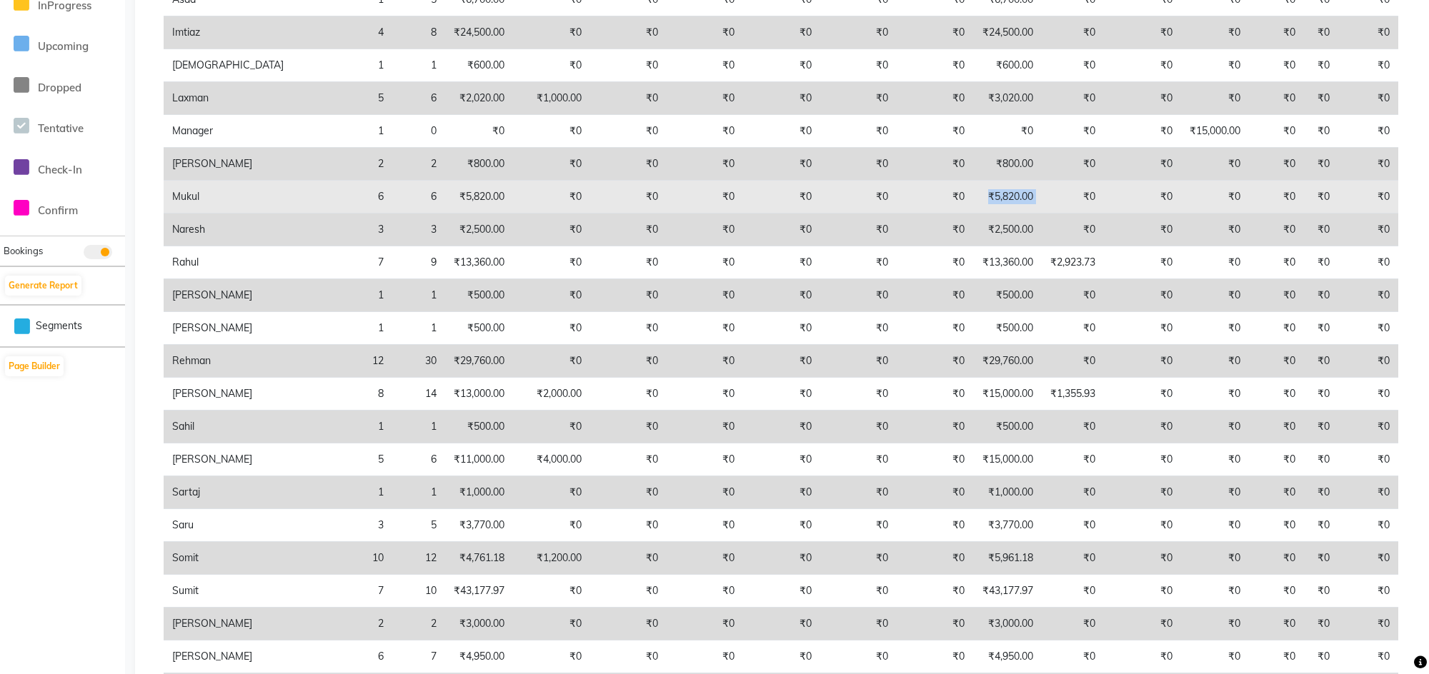
drag, startPoint x: 1029, startPoint y: 218, endPoint x: 945, endPoint y: 215, distance: 84.4
click at [945, 214] on tr "Mukul 6 6 ₹5,820.00 ₹0 ₹0 ₹0 ₹0 ₹0 ₹0 ₹5,820.00 ₹0 ₹0 ₹0 ₹0 ₹0 ₹0" at bounding box center [781, 197] width 1235 height 33
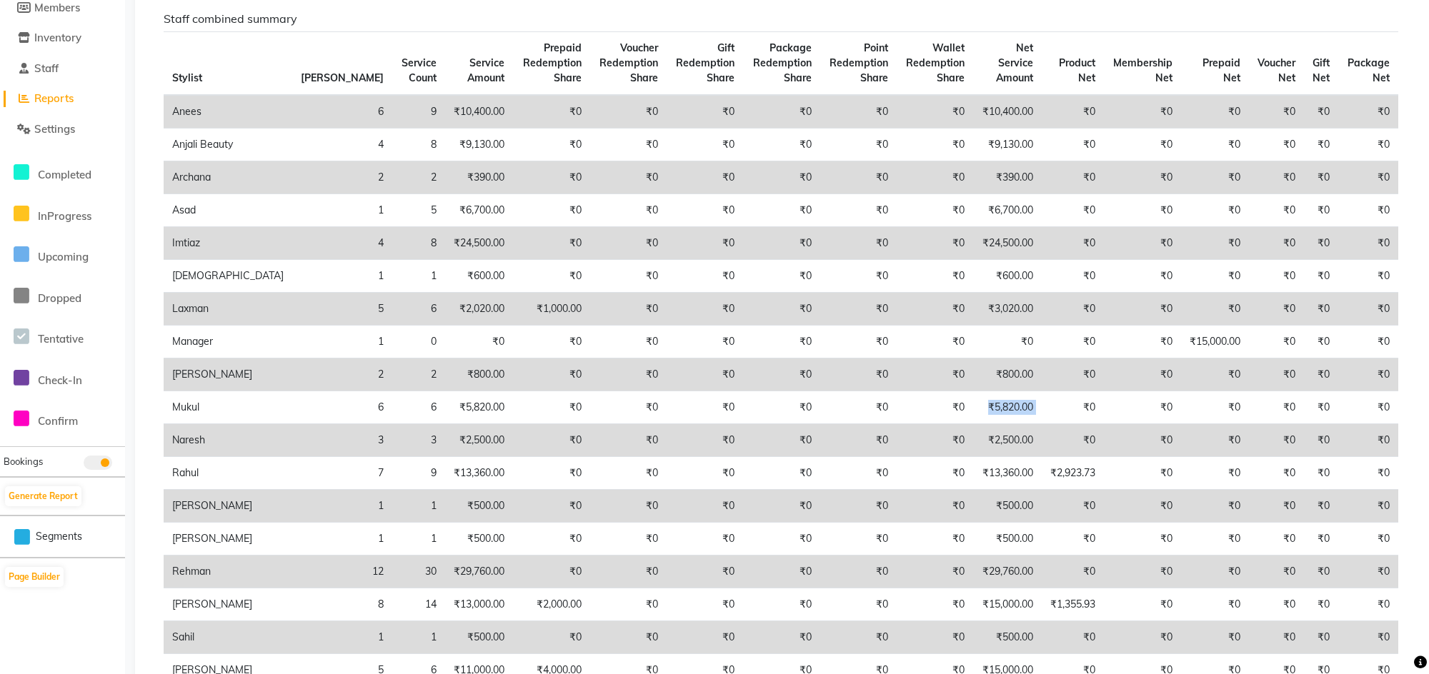
scroll to position [107, 0]
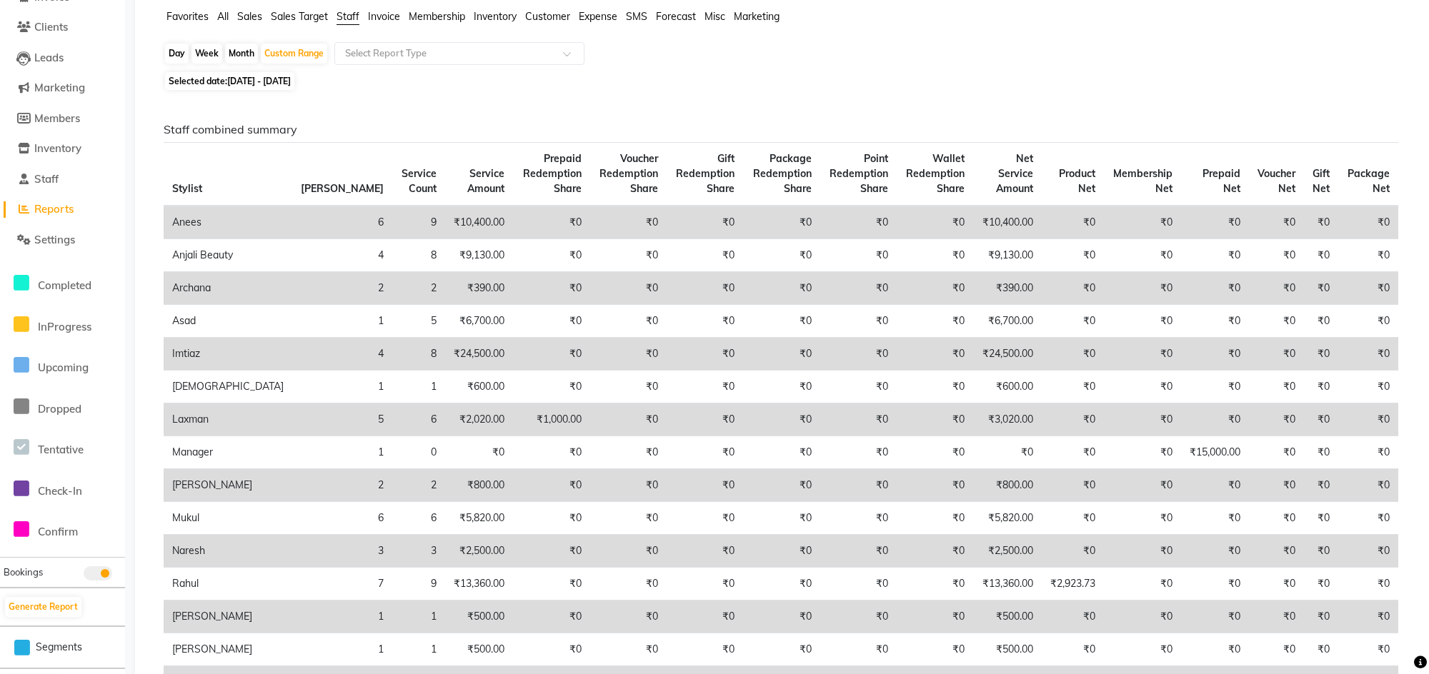
click at [179, 53] on div "Day" at bounding box center [177, 54] width 24 height 20
select select "9"
select select "2025"
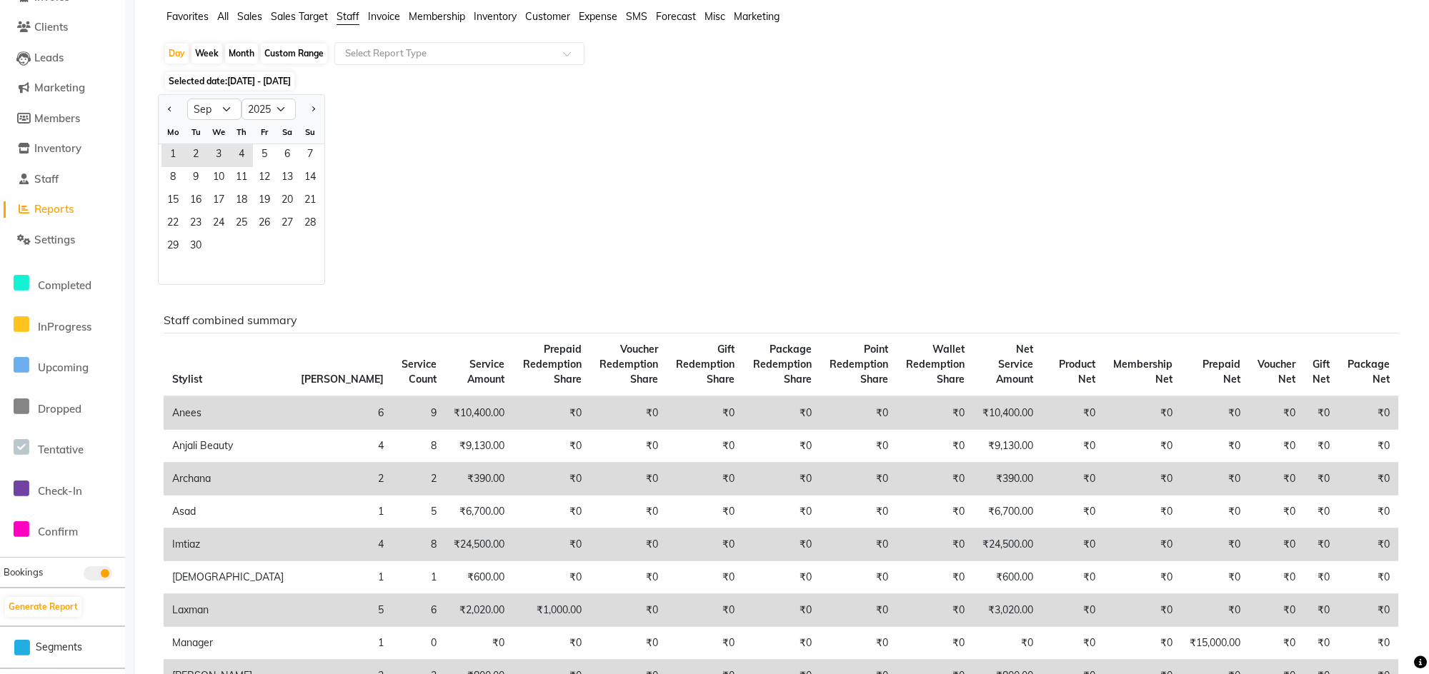
click at [509, 199] on div "Jan Feb Mar Apr May Jun [DATE] Aug Sep Oct Nov [DATE] 2016 2017 2018 2019 2020 …" at bounding box center [784, 189] width 1252 height 191
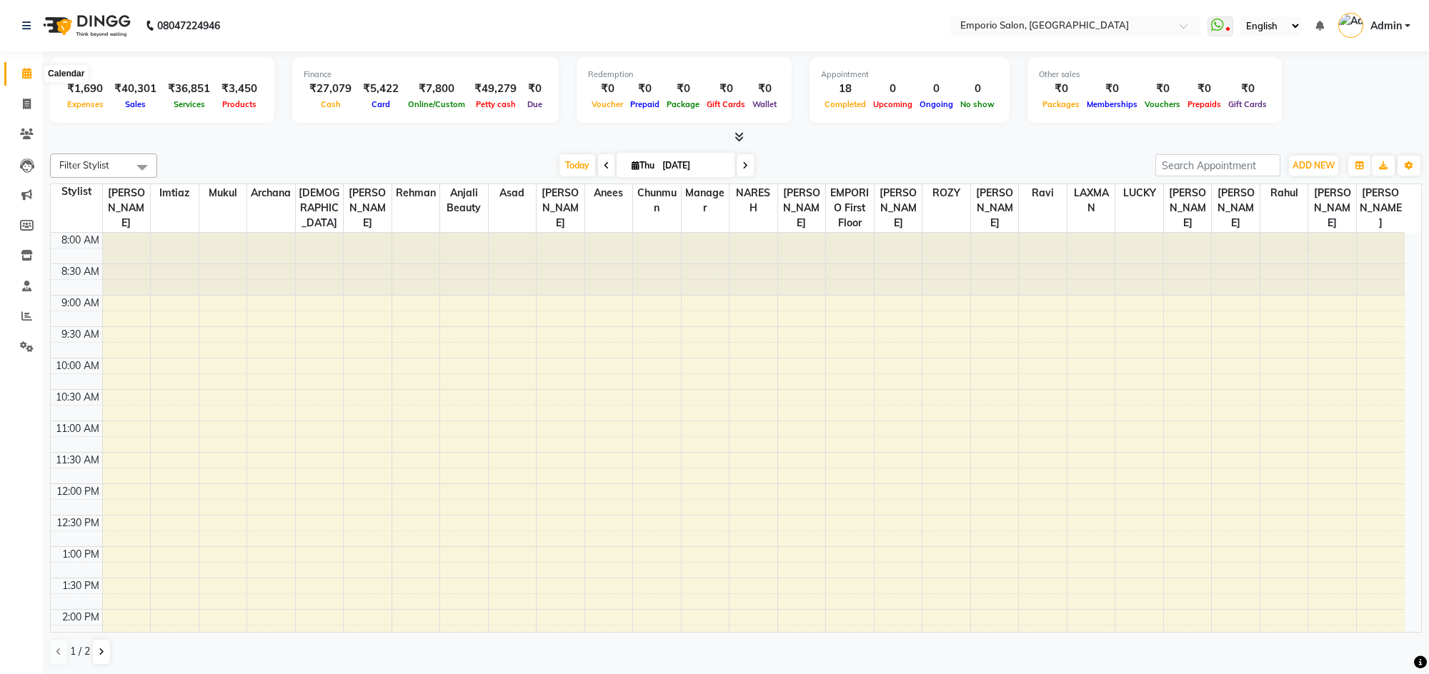
click at [23, 68] on icon at bounding box center [26, 73] width 9 height 11
click at [23, 94] on link "Invoice" at bounding box center [21, 105] width 34 height 24
select select "service"
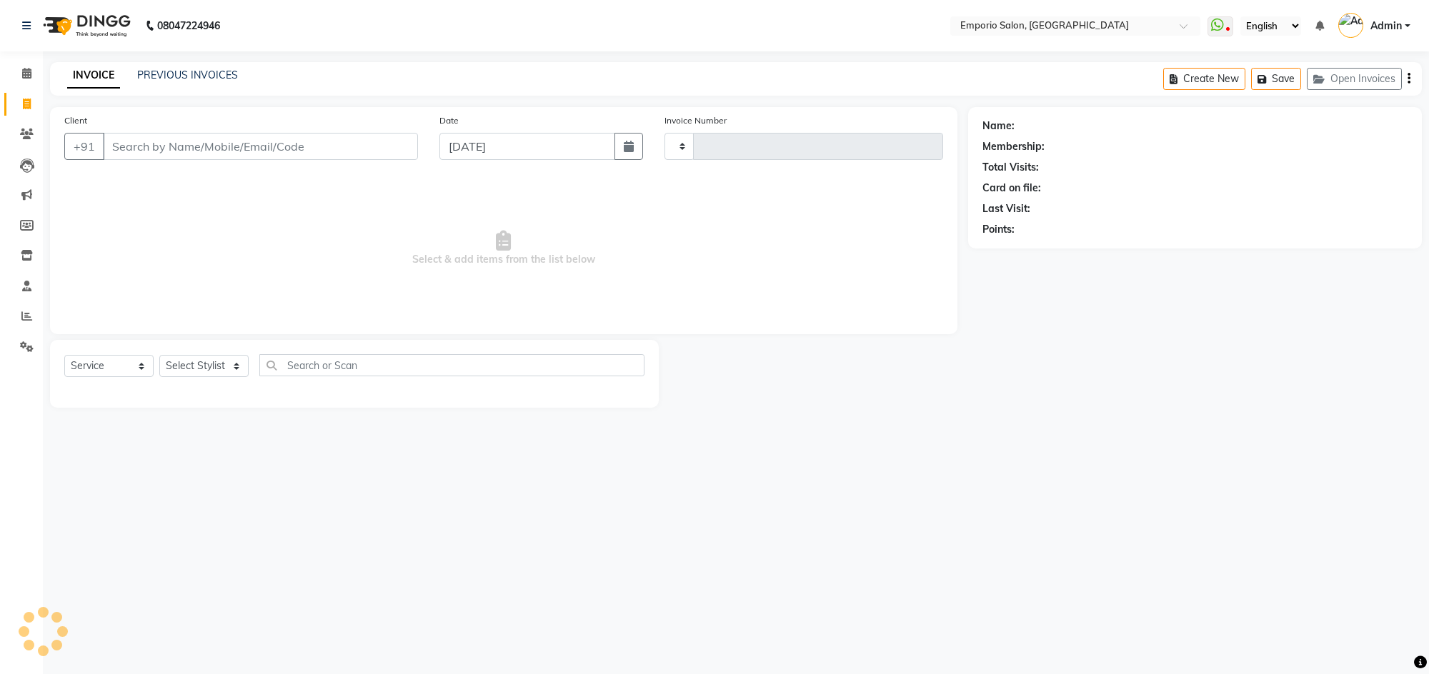
type input "4969"
select select "6332"
click at [191, 146] on input "Client" at bounding box center [262, 146] width 319 height 27
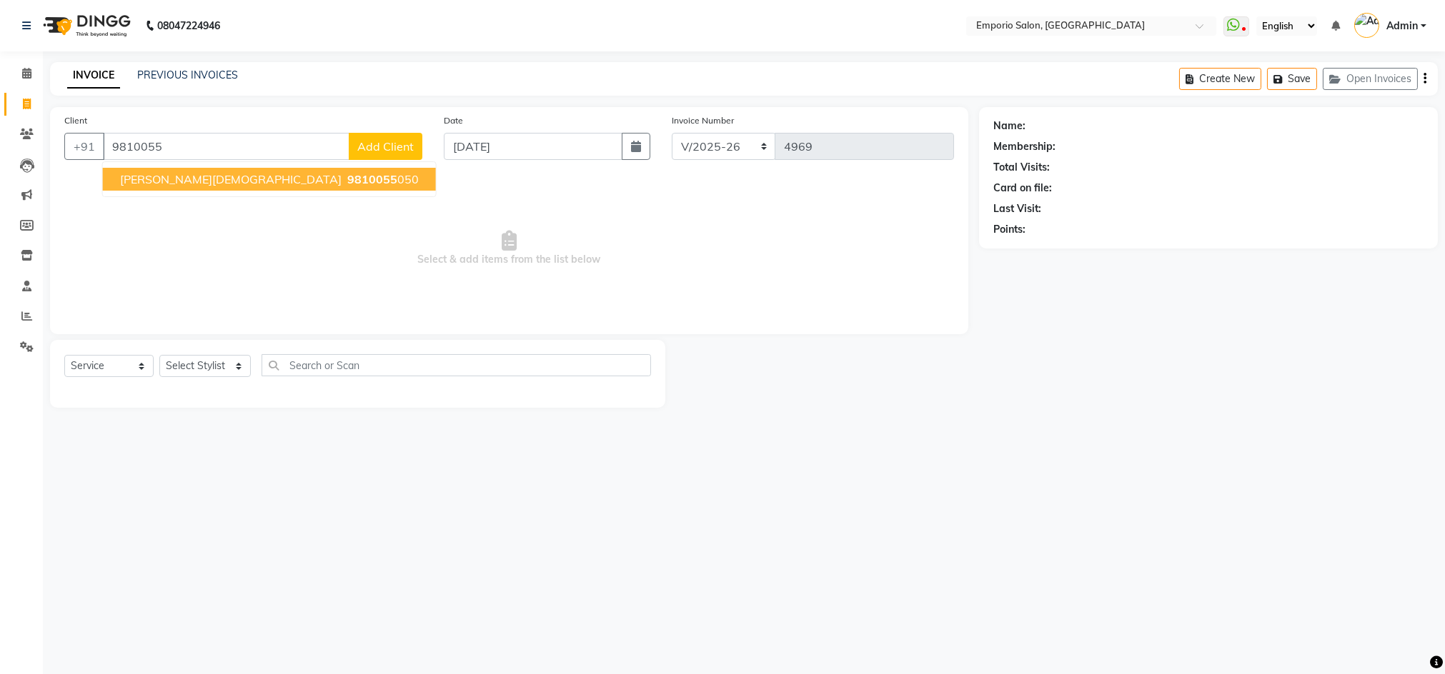
click at [151, 177] on span "surbi jain" at bounding box center [230, 179] width 221 height 14
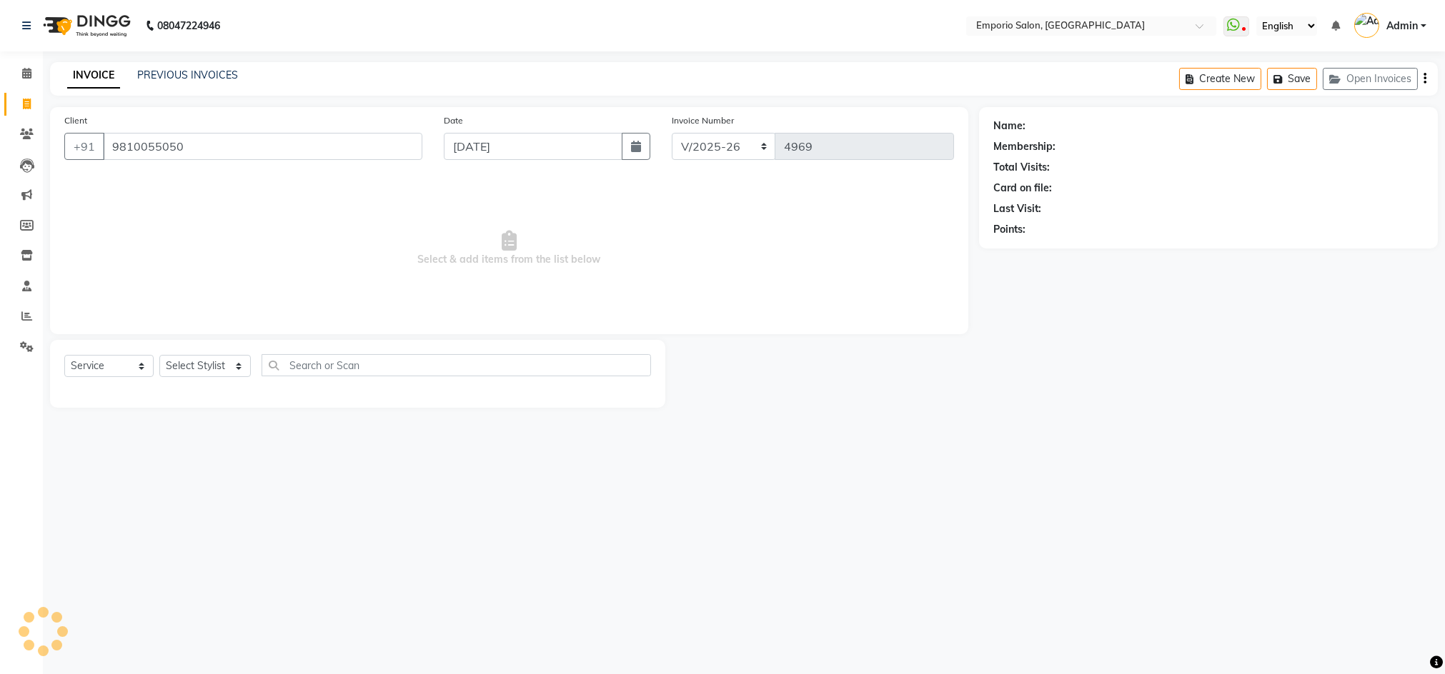
type input "9810055050"
select select "1: Object"
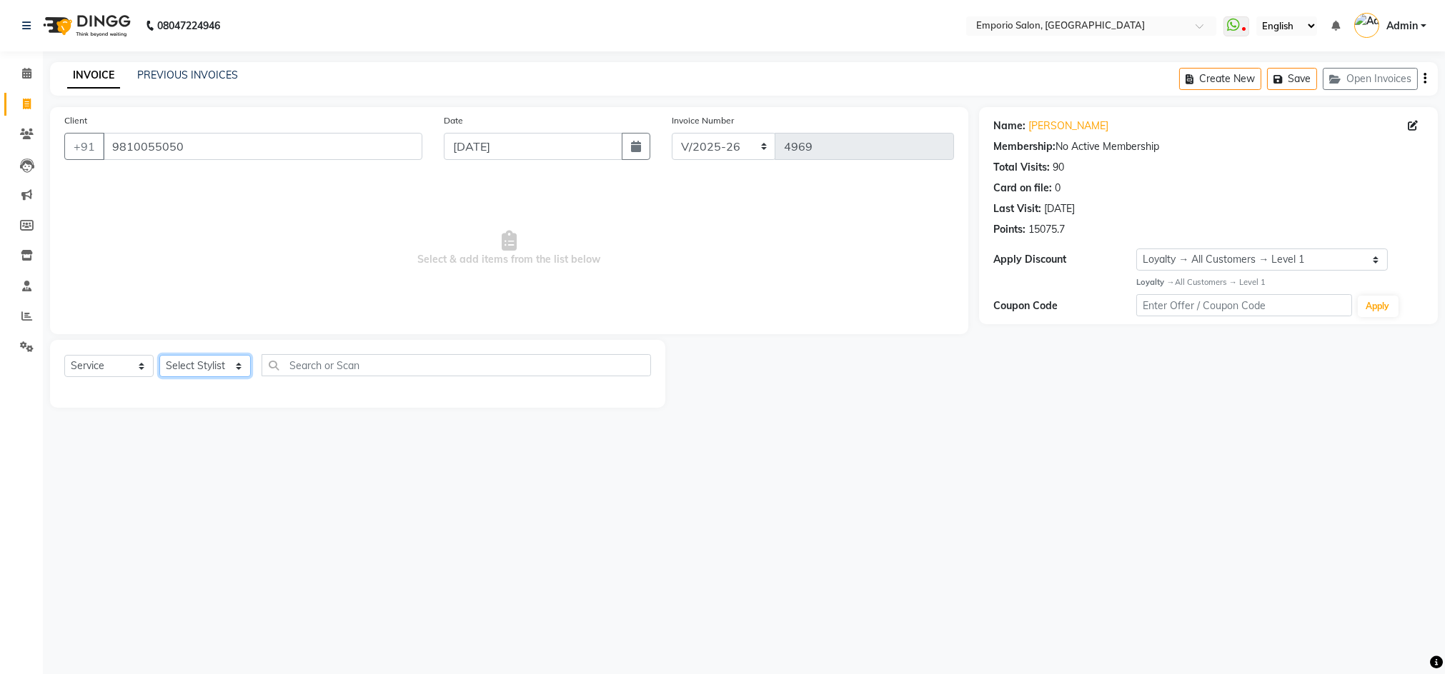
click at [238, 374] on select "Select Stylist Anees Anjali beauty Archana Asad AYUSH chunmun EMPORIO First Flo…" at bounding box center [204, 366] width 91 height 22
select select "47504"
click at [159, 355] on select "Select Stylist Anees Anjali beauty Archana Asad AYUSH chunmun EMPORIO First Flo…" at bounding box center [204, 366] width 91 height 22
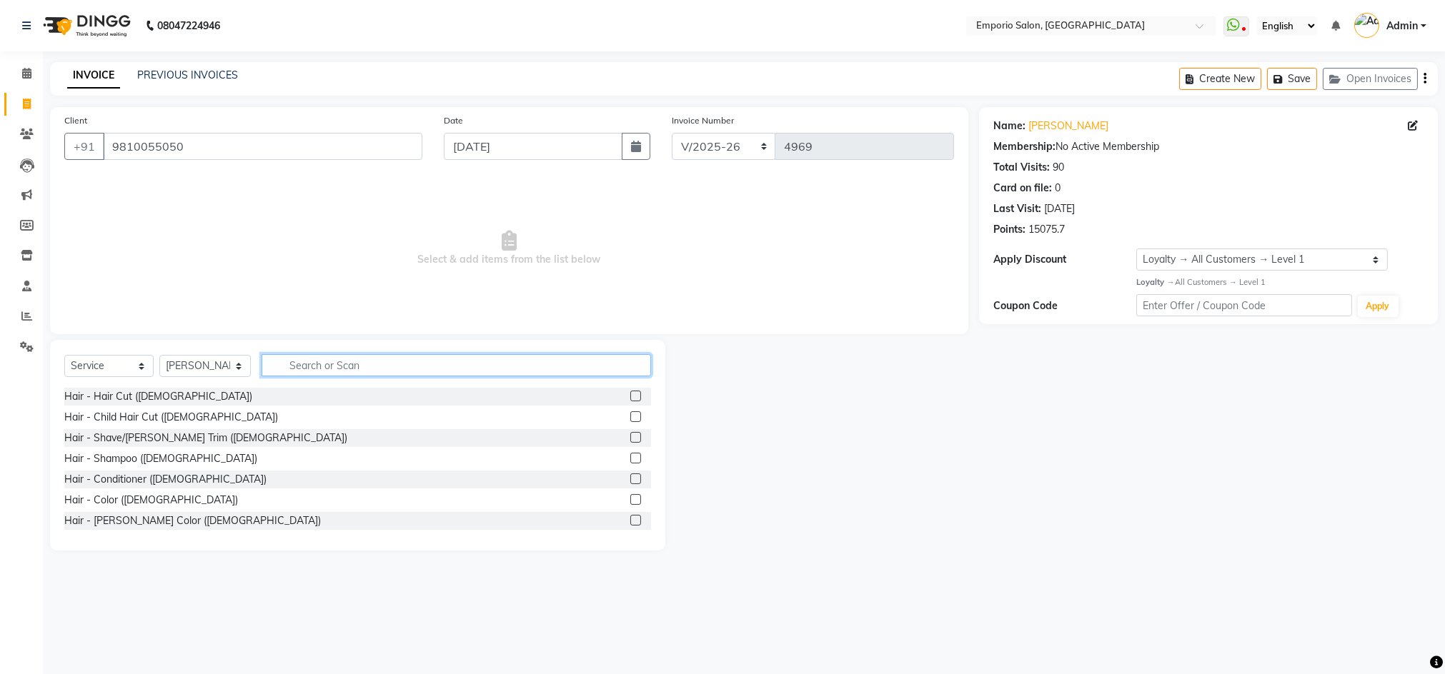
click at [350, 364] on input "text" at bounding box center [455, 365] width 389 height 22
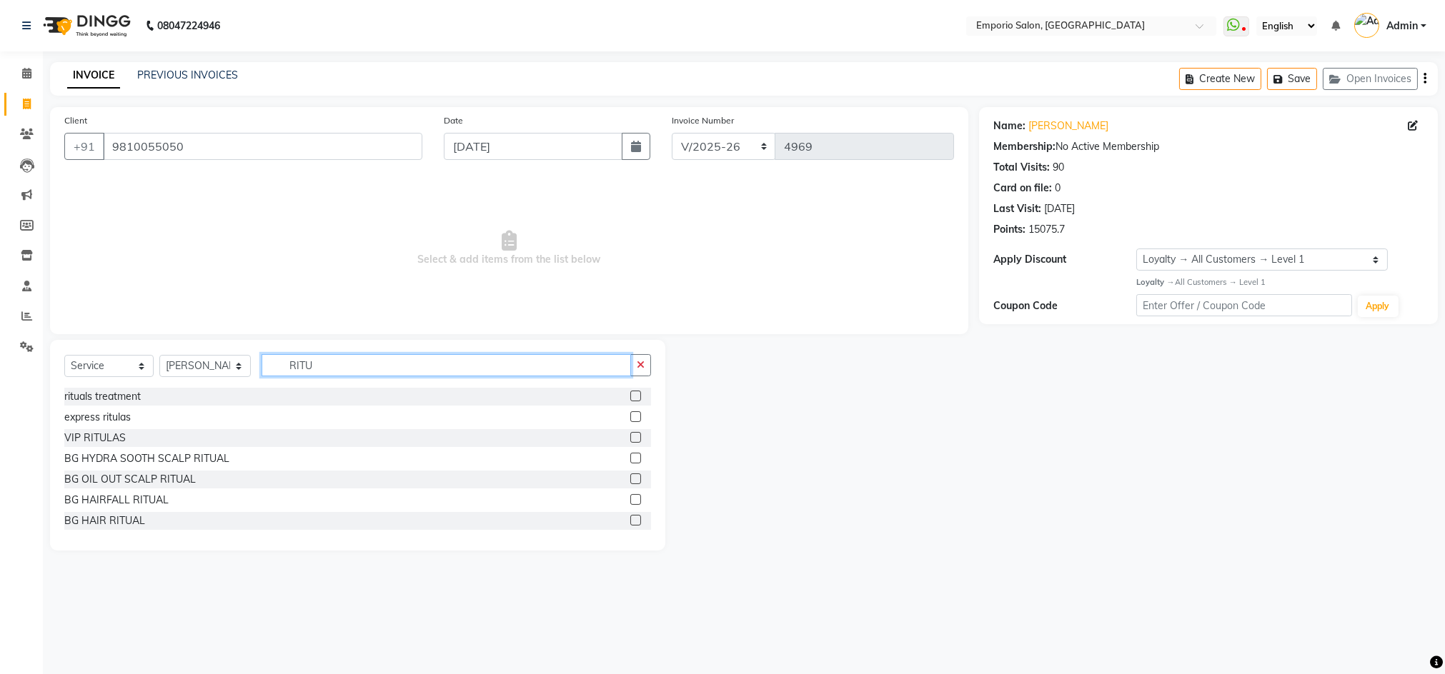
type input "RITU"
click at [630, 397] on label at bounding box center [635, 396] width 11 height 11
click at [630, 397] on input "checkbox" at bounding box center [634, 396] width 9 height 9
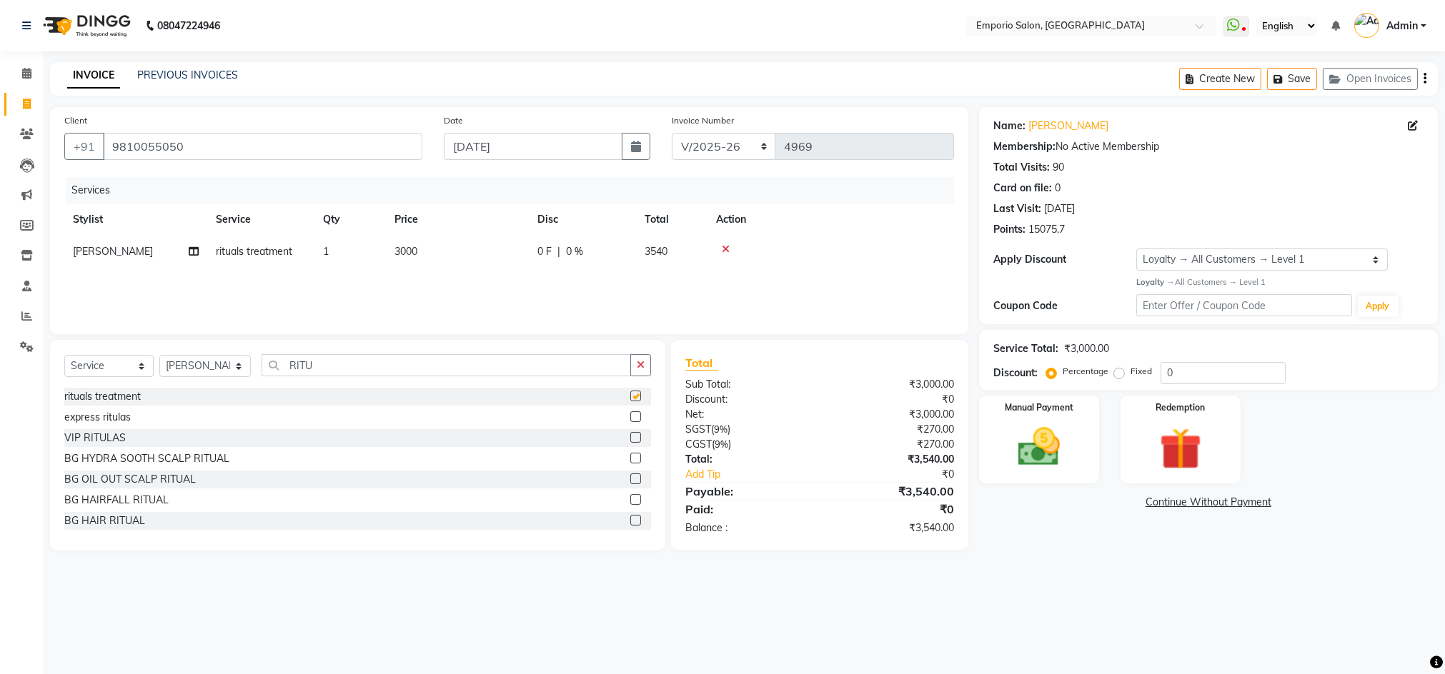
checkbox input "false"
click at [472, 249] on td "3000" at bounding box center [457, 252] width 143 height 32
select select "47504"
click at [529, 260] on input "3000" at bounding box center [525, 255] width 126 height 22
type input "3"
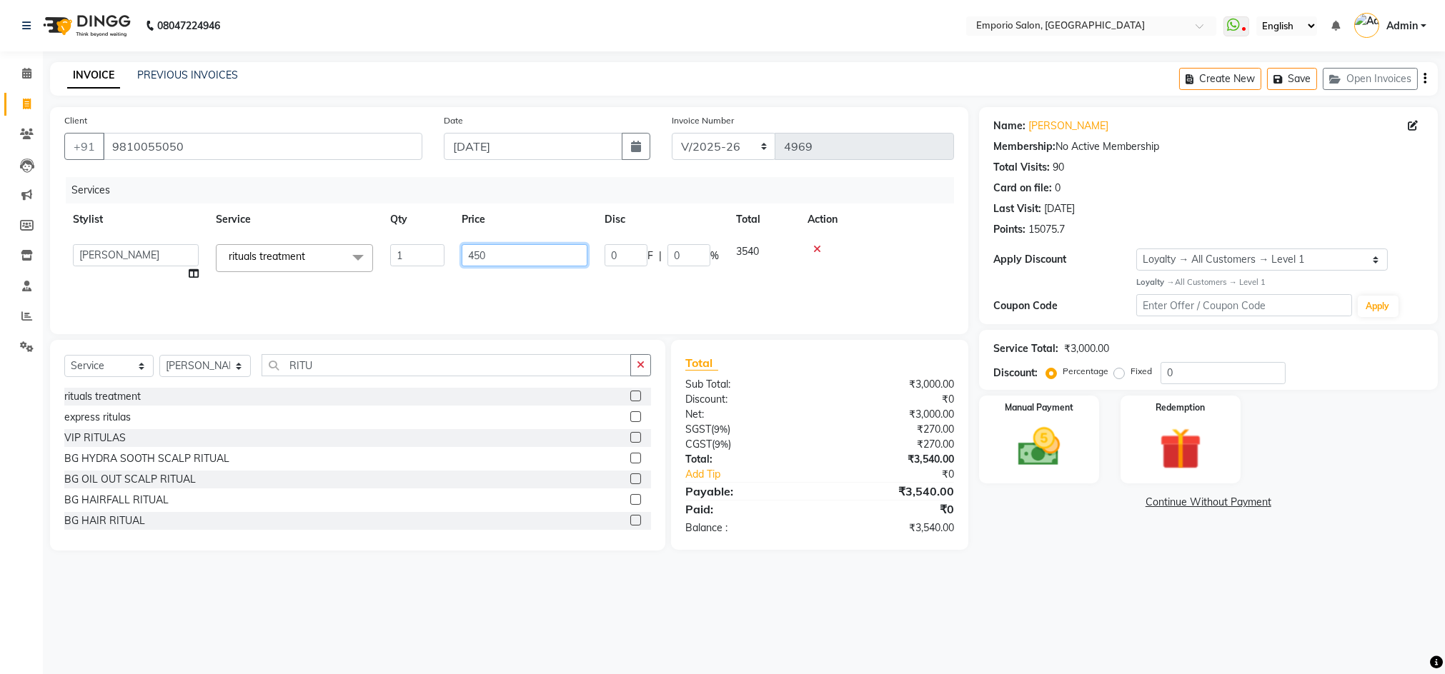
type input "4500"
click at [374, 367] on input "RITU" at bounding box center [445, 365] width 369 height 22
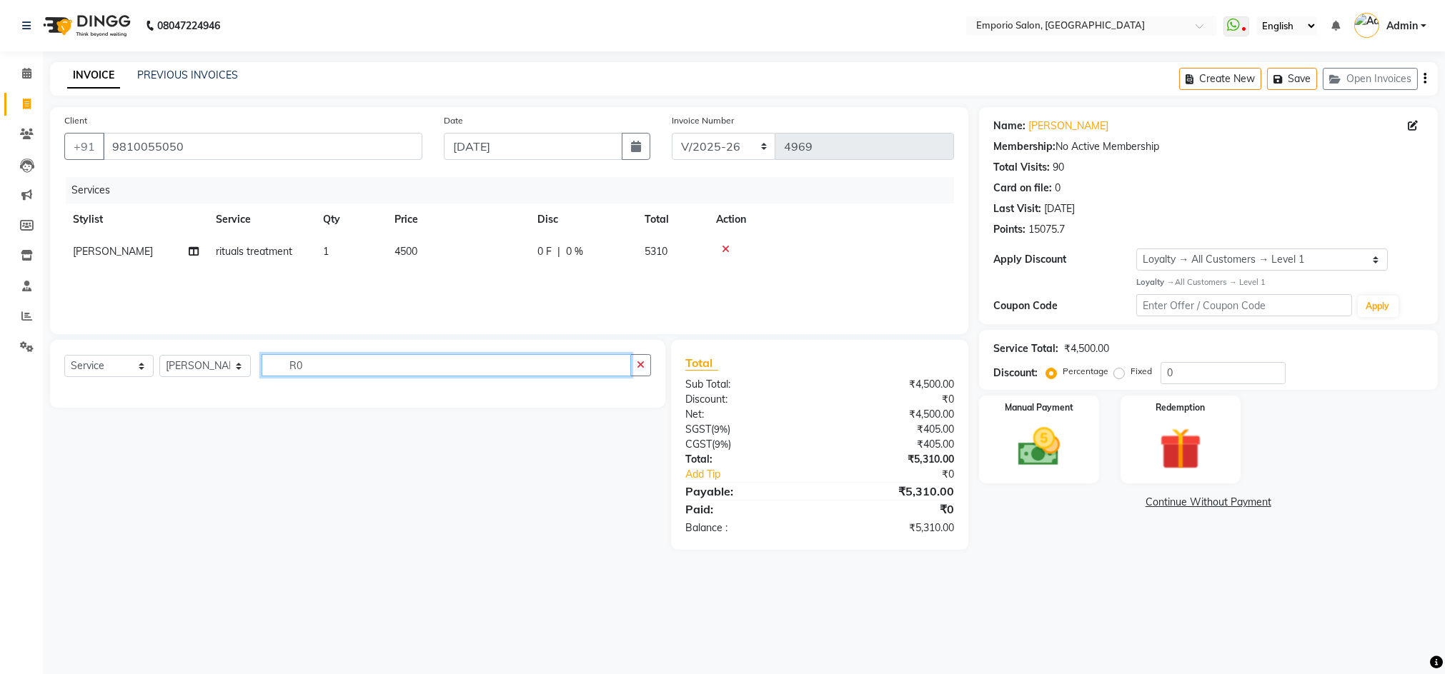
type input "R"
type input "OLA"
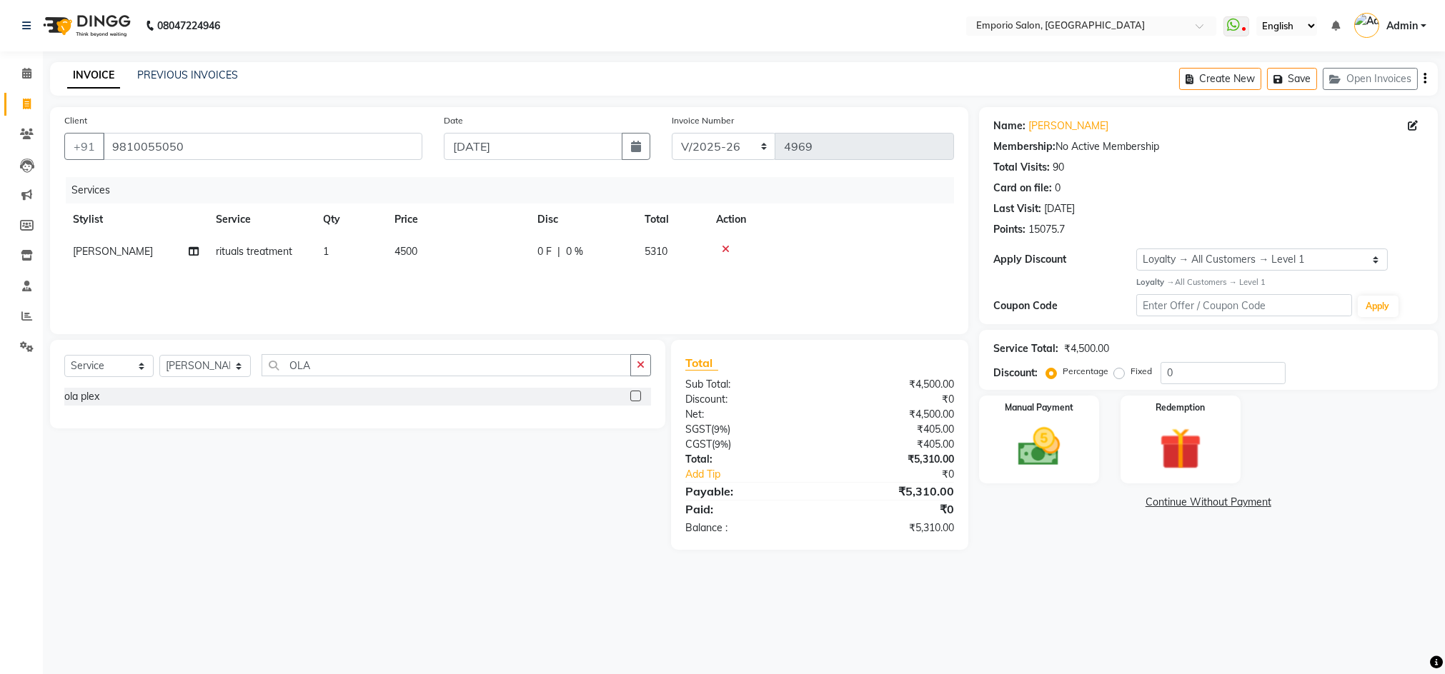
drag, startPoint x: 636, startPoint y: 397, endPoint x: 567, endPoint y: 333, distance: 94.0
click at [625, 387] on div "Select Service Product Membership Package Voucher Prepaid Gift Card Select Styl…" at bounding box center [357, 384] width 615 height 89
click at [636, 393] on label at bounding box center [635, 396] width 11 height 11
click at [636, 393] on input "checkbox" at bounding box center [634, 396] width 9 height 9
checkbox input "false"
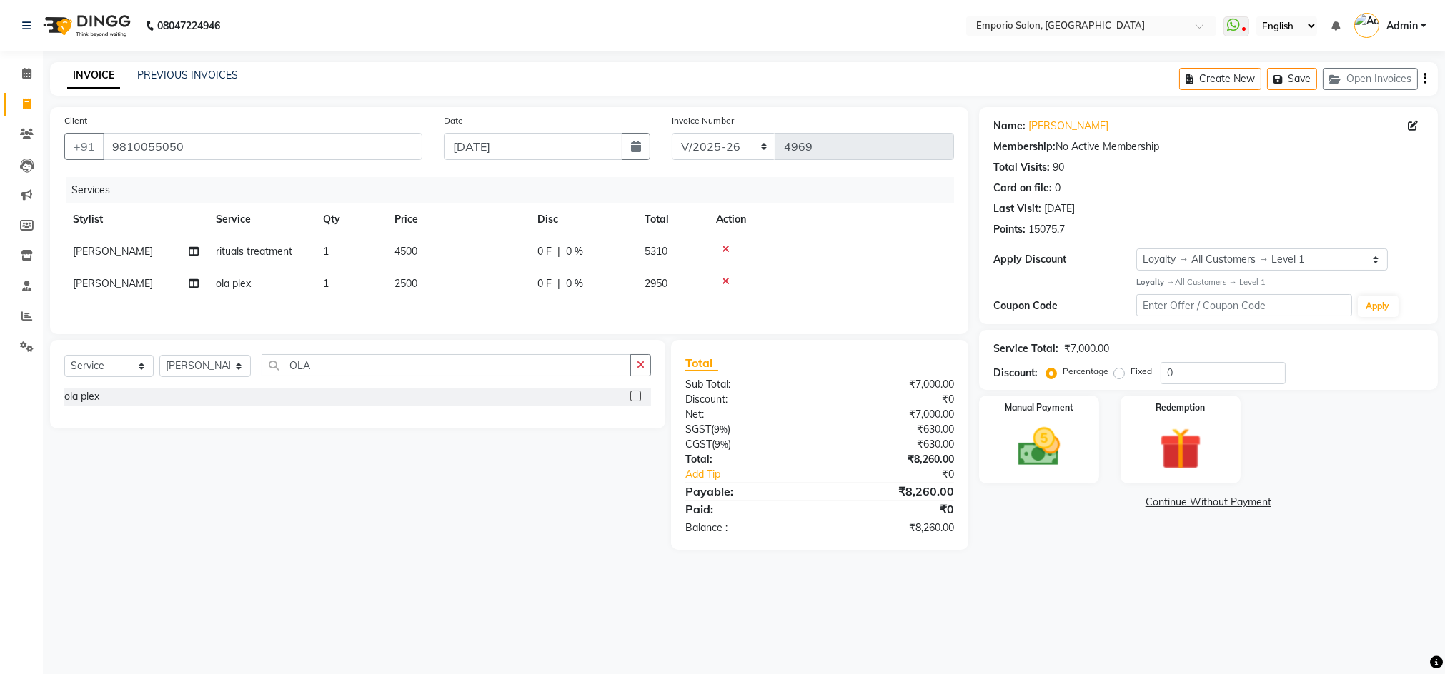
click at [440, 282] on td "2500" at bounding box center [457, 284] width 143 height 32
select select "47504"
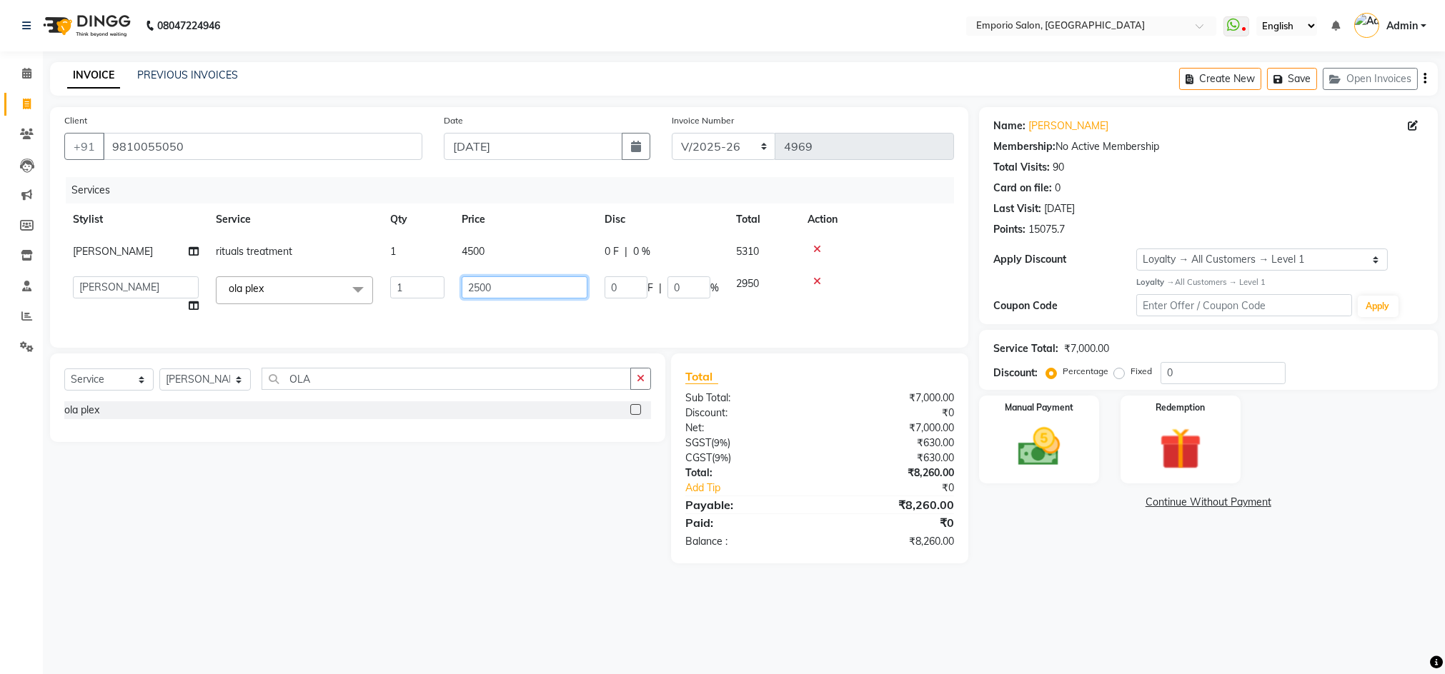
click at [525, 289] on input "2500" at bounding box center [525, 288] width 126 height 22
type input "2"
type input "2000"
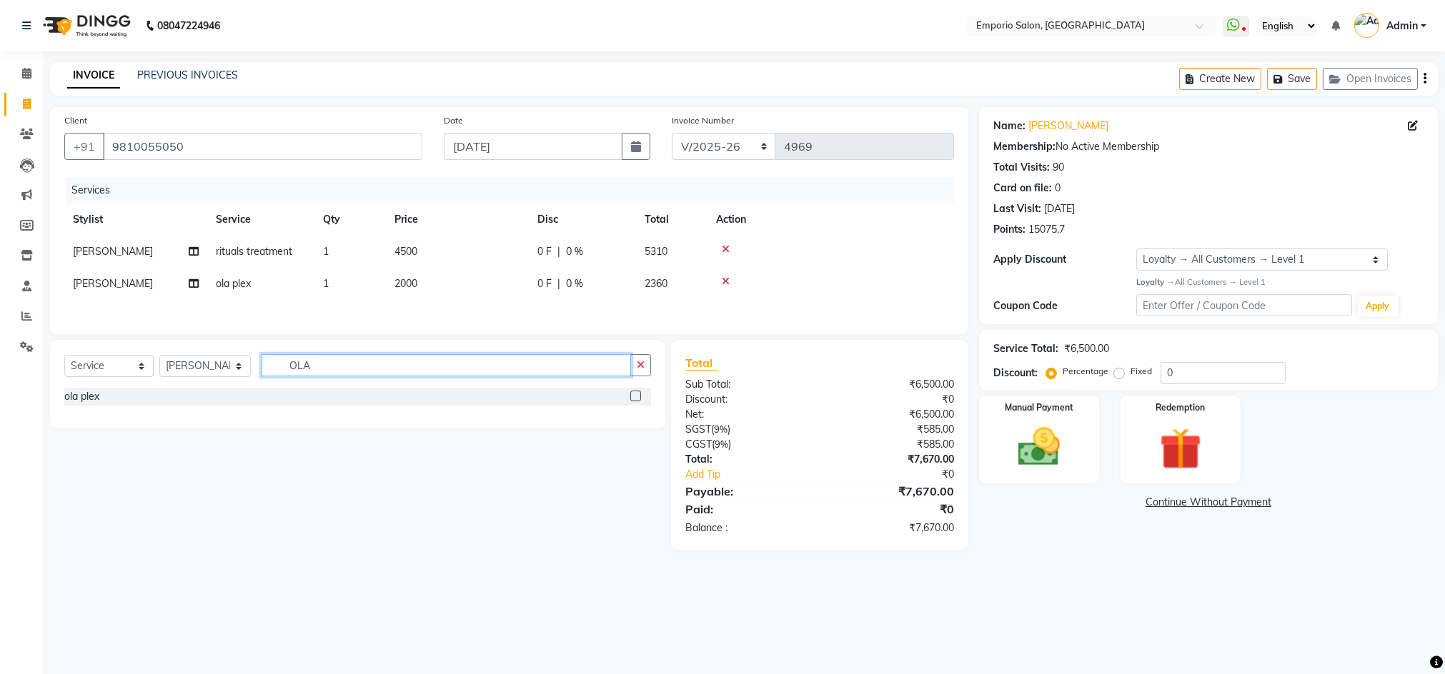
click at [557, 388] on div "Select Service Product Membership Package Voucher Prepaid Gift Card Select Styl…" at bounding box center [357, 371] width 587 height 34
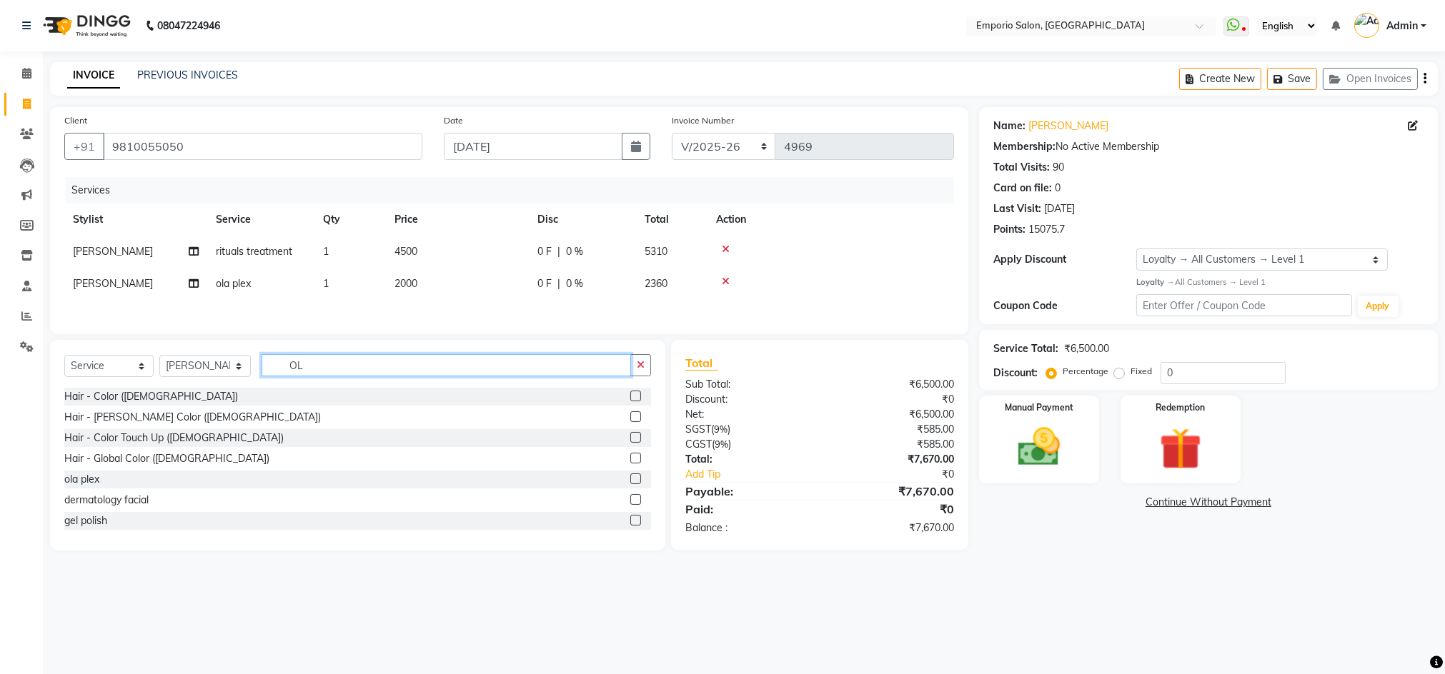
type input "O"
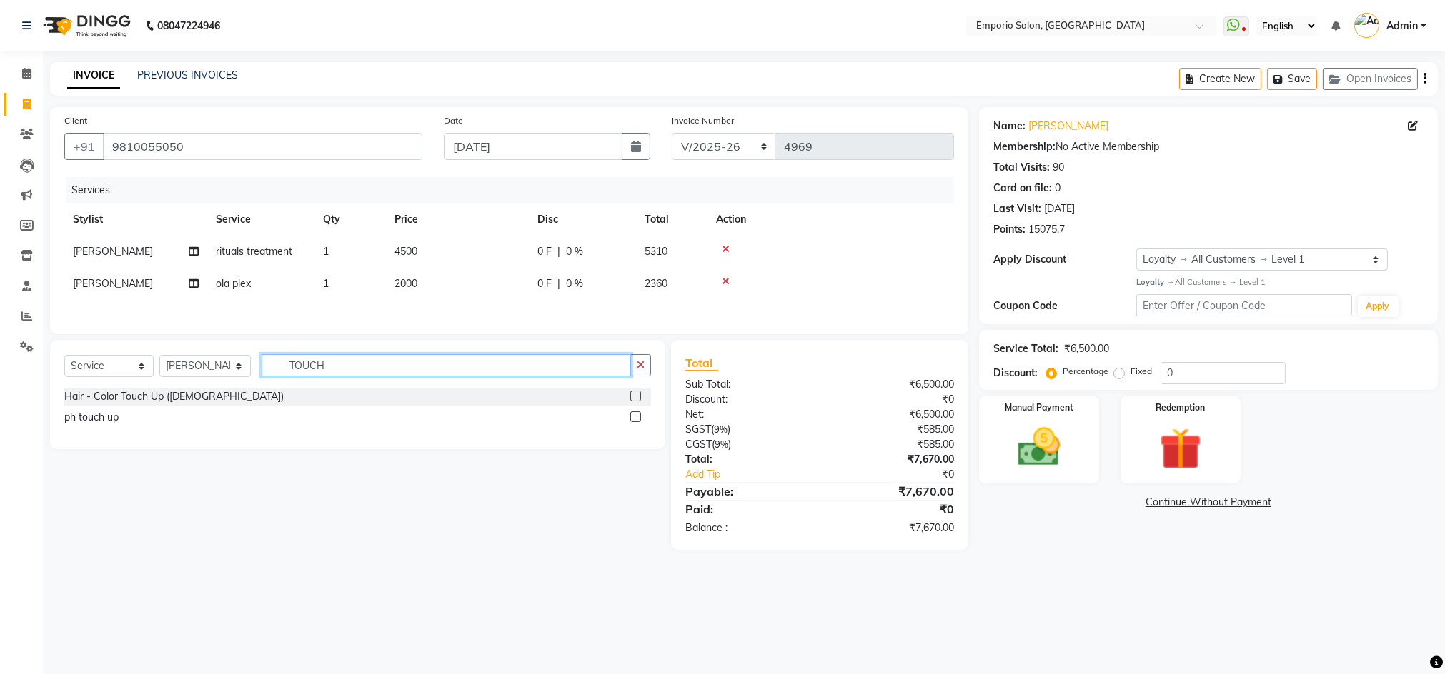
type input "TOUCH"
click at [636, 402] on label at bounding box center [635, 396] width 11 height 11
click at [636, 402] on input "checkbox" at bounding box center [634, 396] width 9 height 9
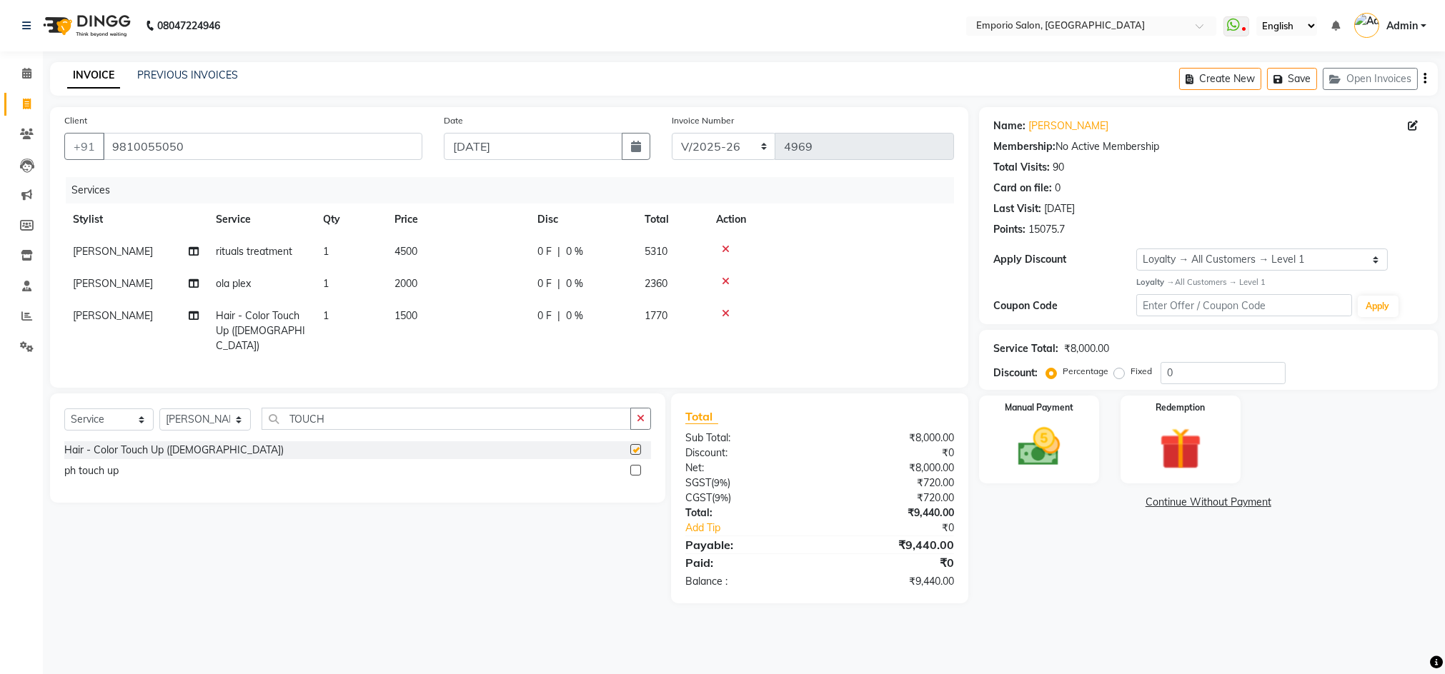
checkbox input "false"
click at [347, 422] on input "TOUCH" at bounding box center [445, 419] width 369 height 22
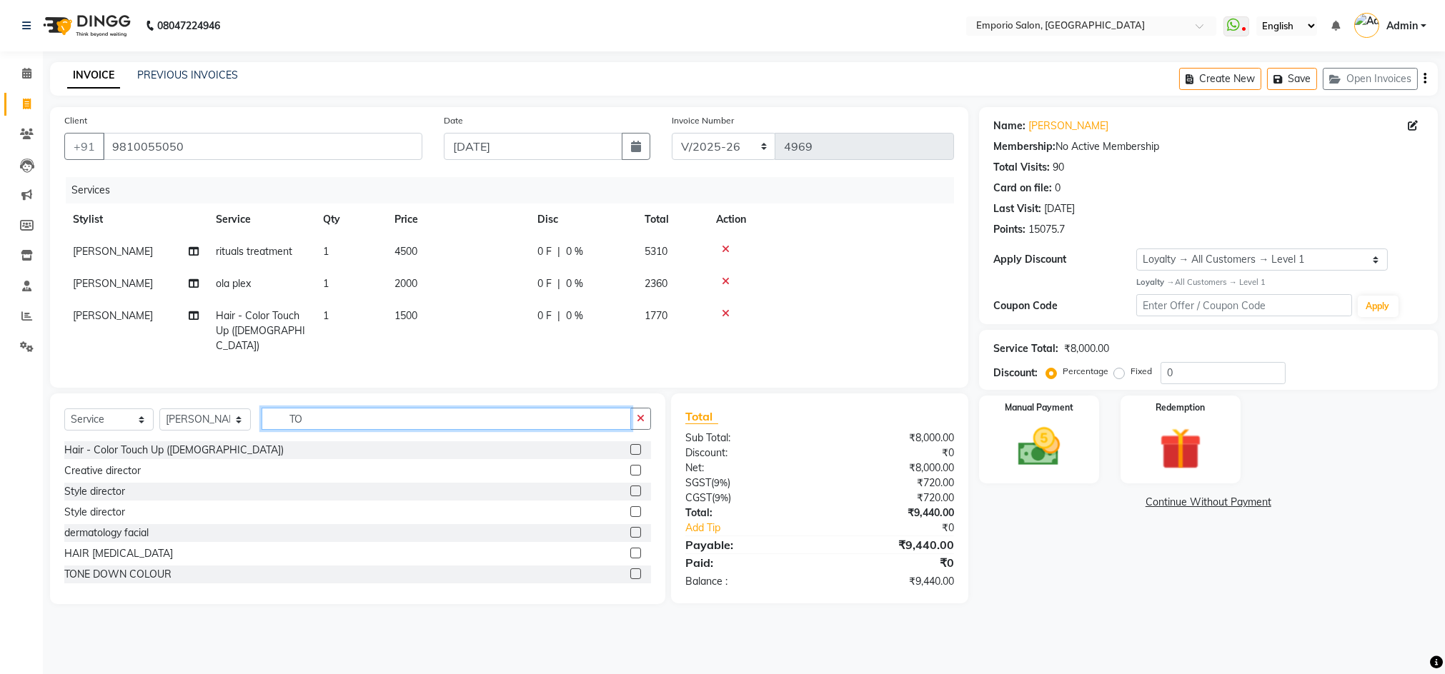
type input "T"
type input "CLA"
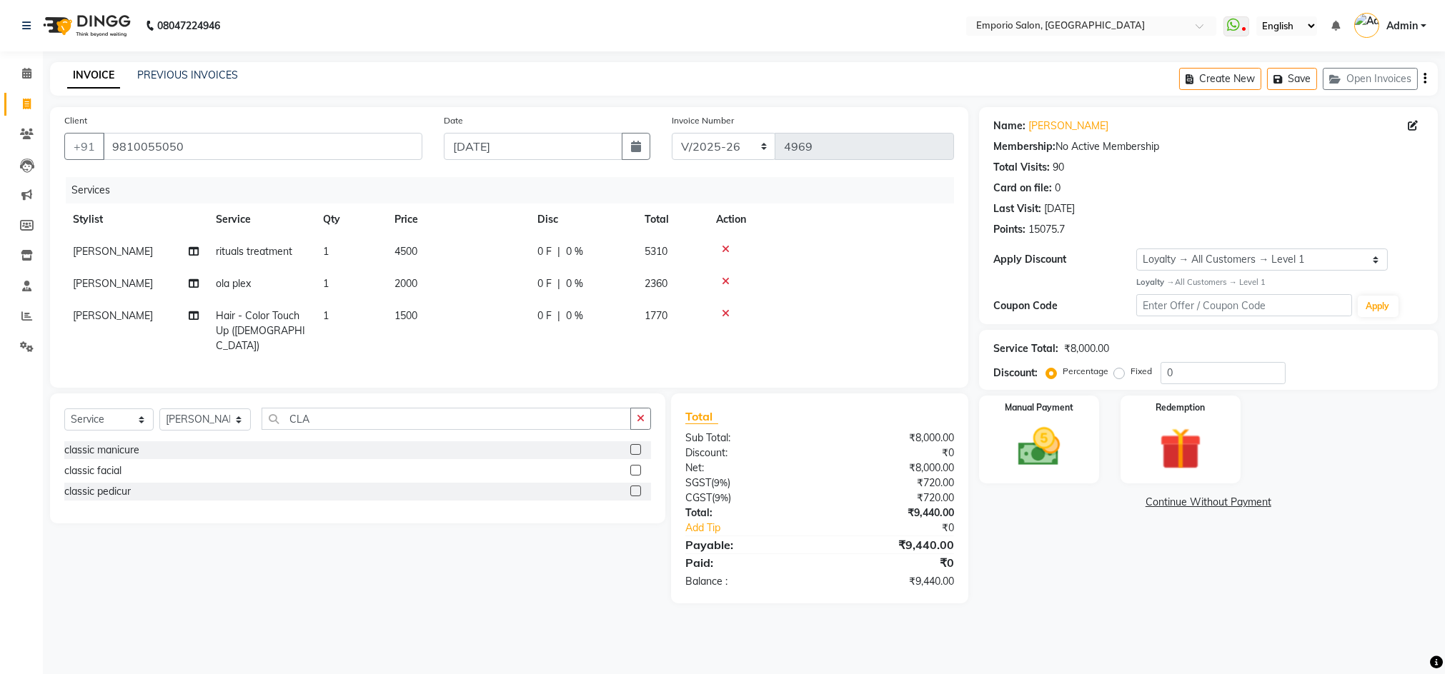
click at [632, 491] on label at bounding box center [635, 491] width 11 height 11
click at [632, 491] on input "checkbox" at bounding box center [634, 491] width 9 height 9
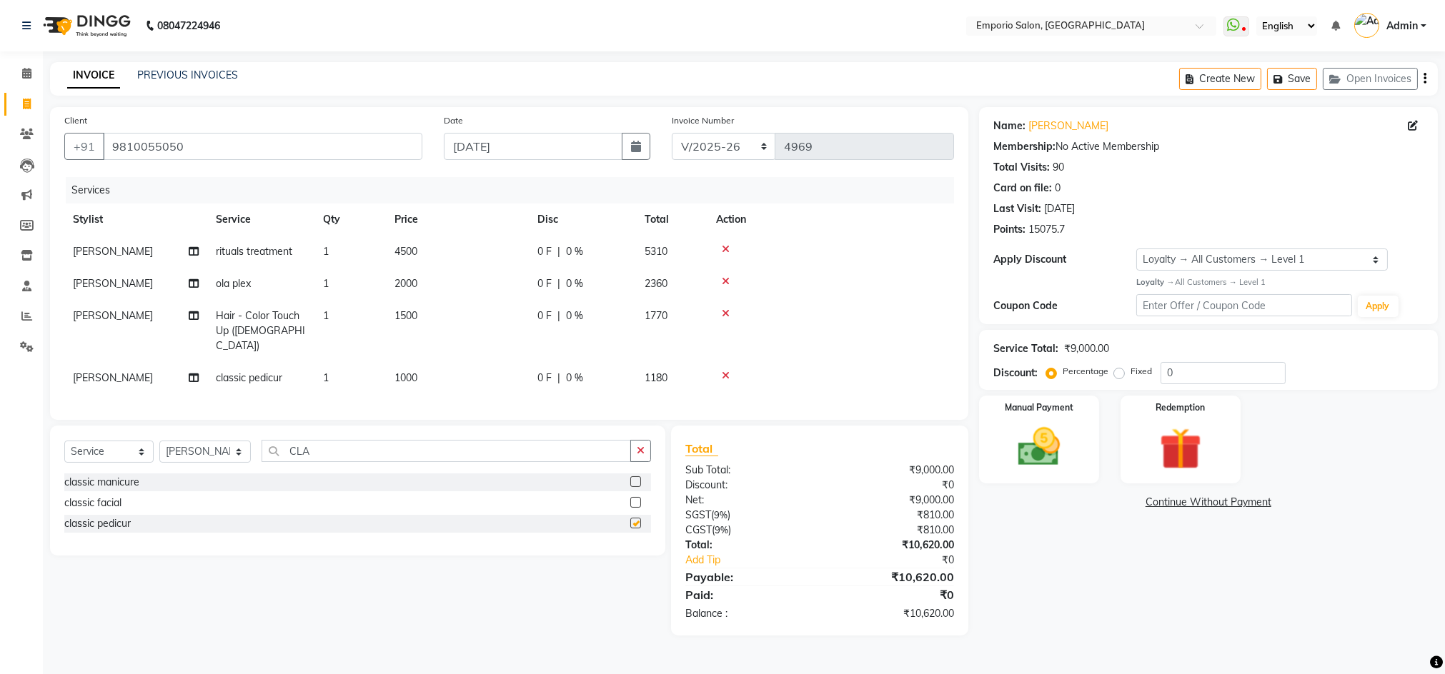
checkbox input "false"
click at [462, 449] on input "CLA" at bounding box center [445, 451] width 369 height 22
type input "C"
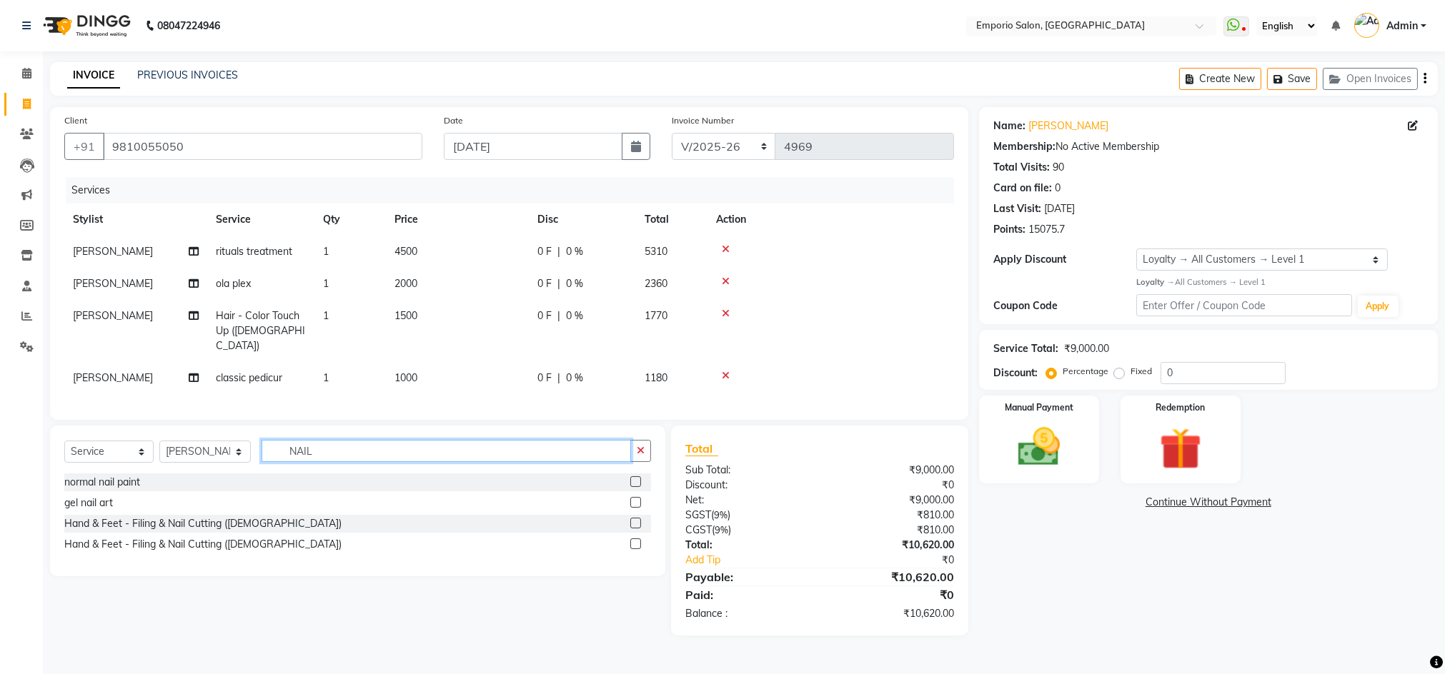
type input "NAIL"
click at [635, 500] on label at bounding box center [635, 502] width 11 height 11
click at [635, 500] on input "checkbox" at bounding box center [634, 503] width 9 height 9
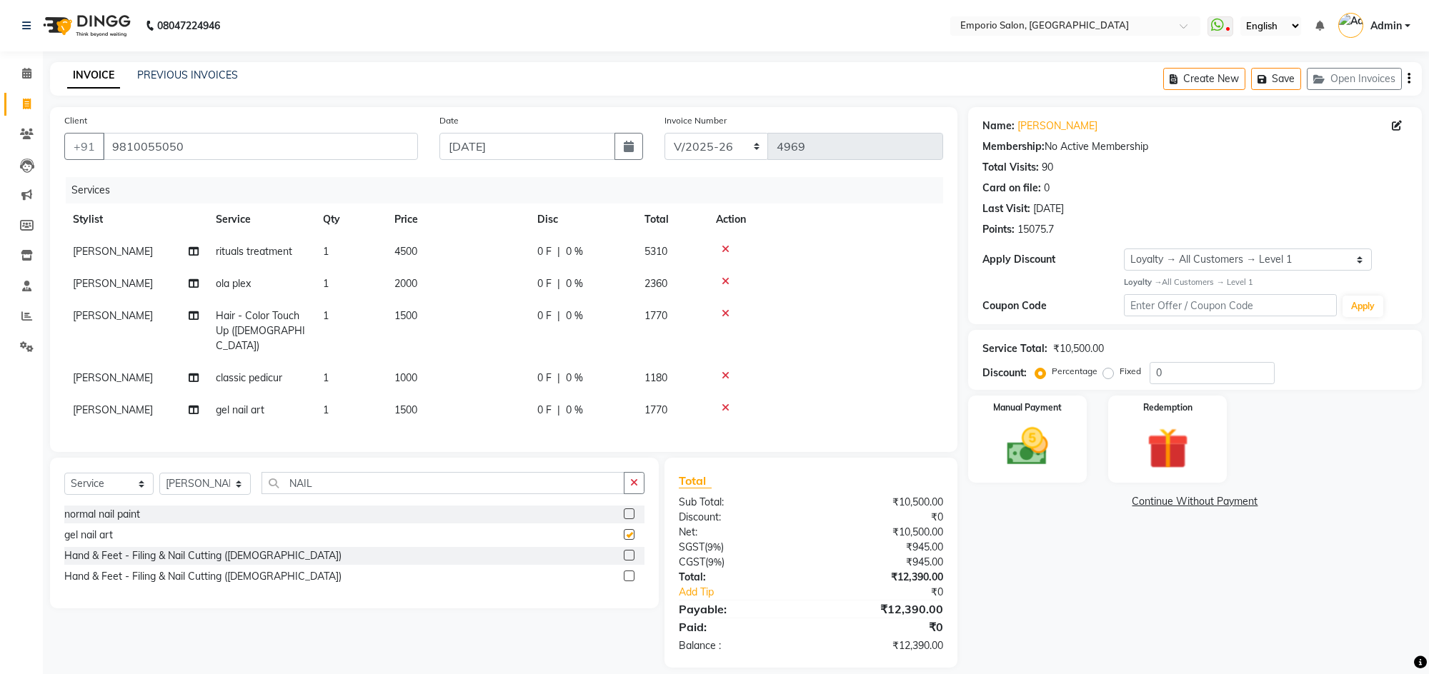
checkbox input "false"
click at [462, 394] on td "1500" at bounding box center [457, 410] width 143 height 32
select select "47504"
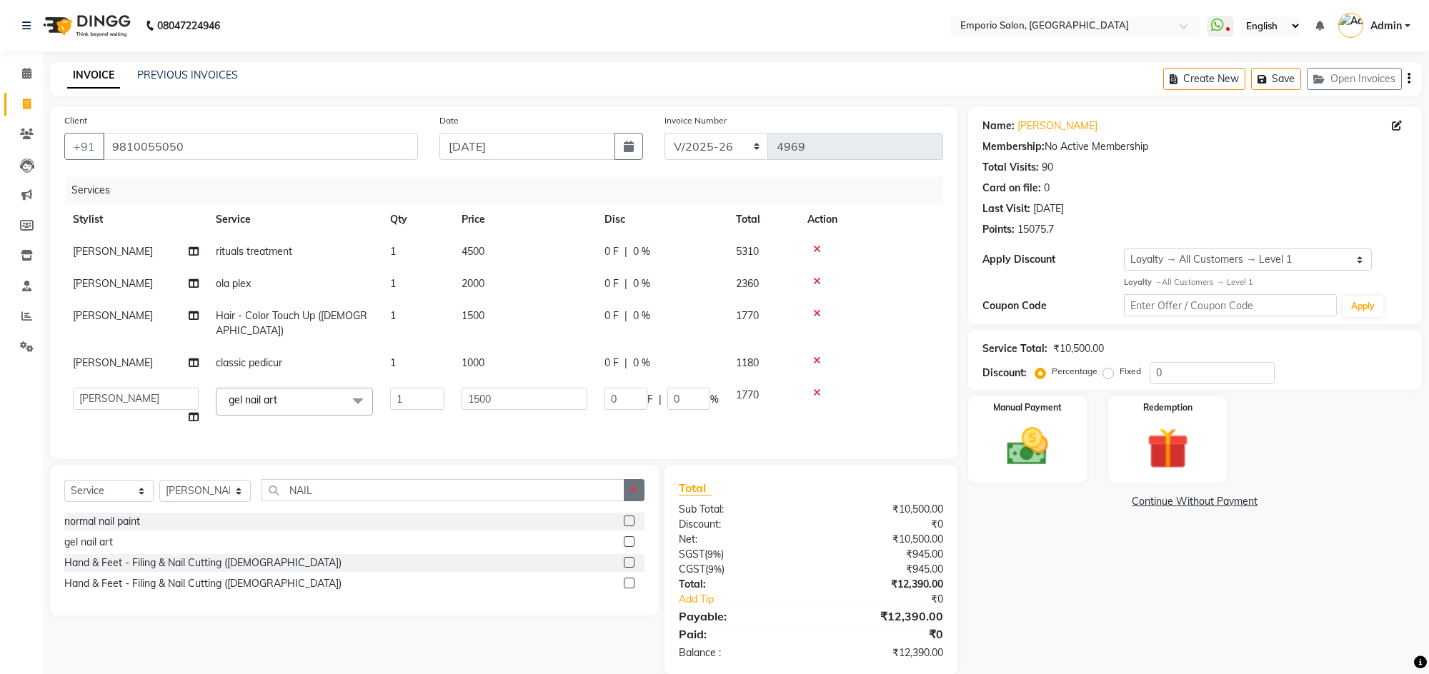
click at [629, 523] on label at bounding box center [629, 521] width 11 height 11
click at [629, 523] on input "checkbox" at bounding box center [628, 521] width 9 height 9
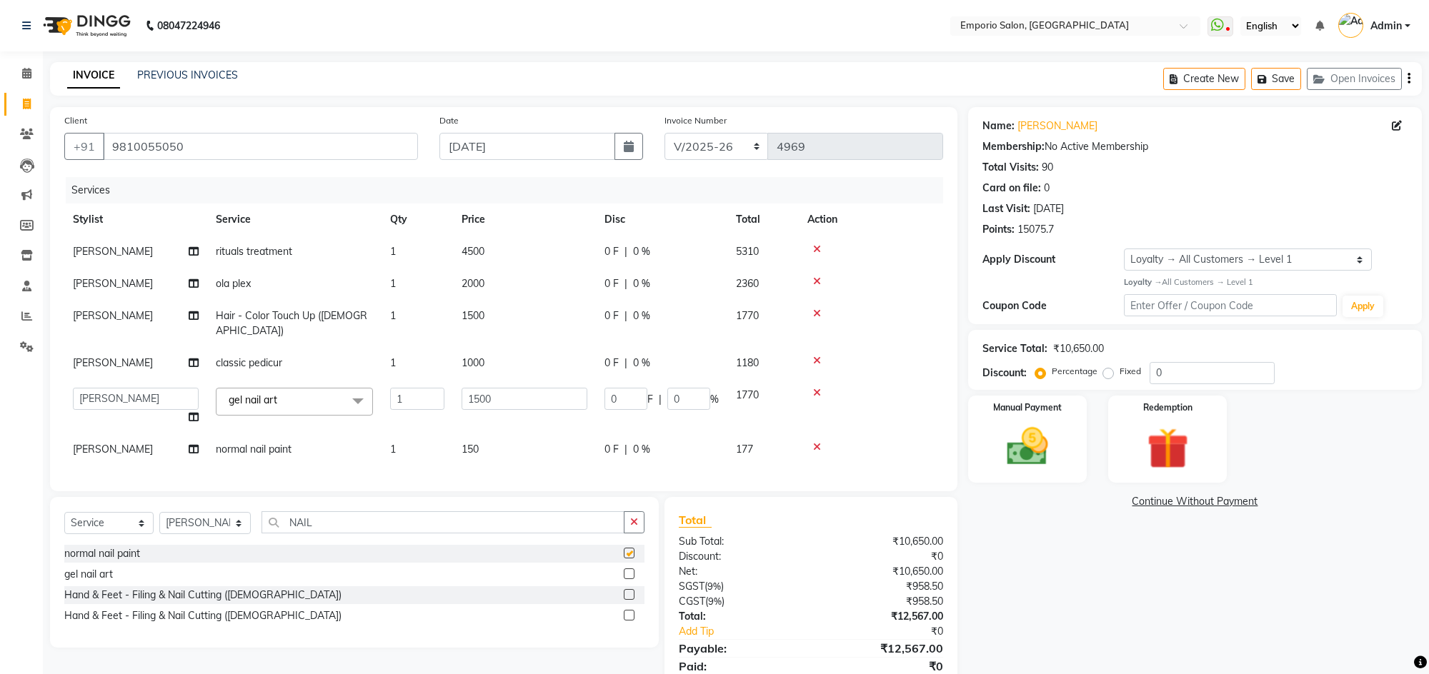
checkbox input "false"
click at [814, 388] on icon at bounding box center [817, 393] width 8 height 10
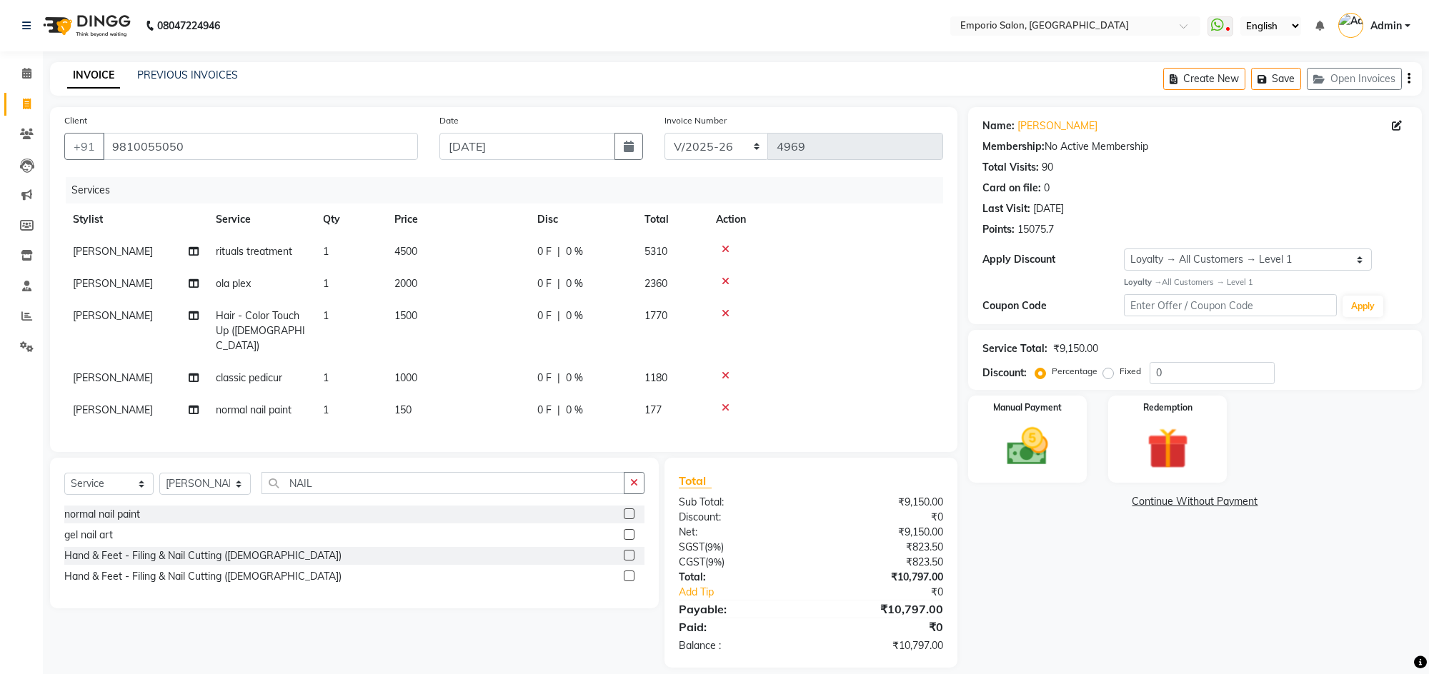
drag, startPoint x: 727, startPoint y: 392, endPoint x: 519, endPoint y: 455, distance: 216.7
click at [725, 403] on icon at bounding box center [726, 408] width 8 height 10
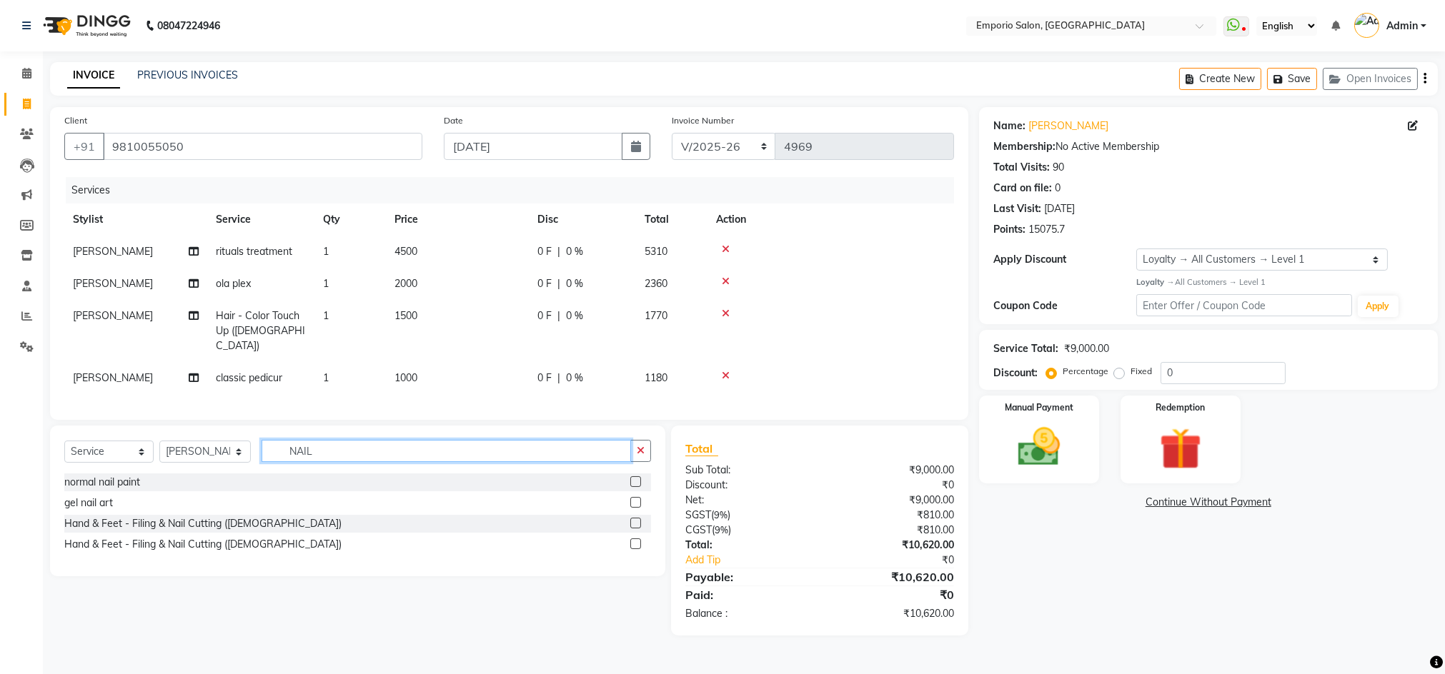
click at [337, 448] on input "NAIL" at bounding box center [445, 451] width 369 height 22
type input "N"
type input "GEL"
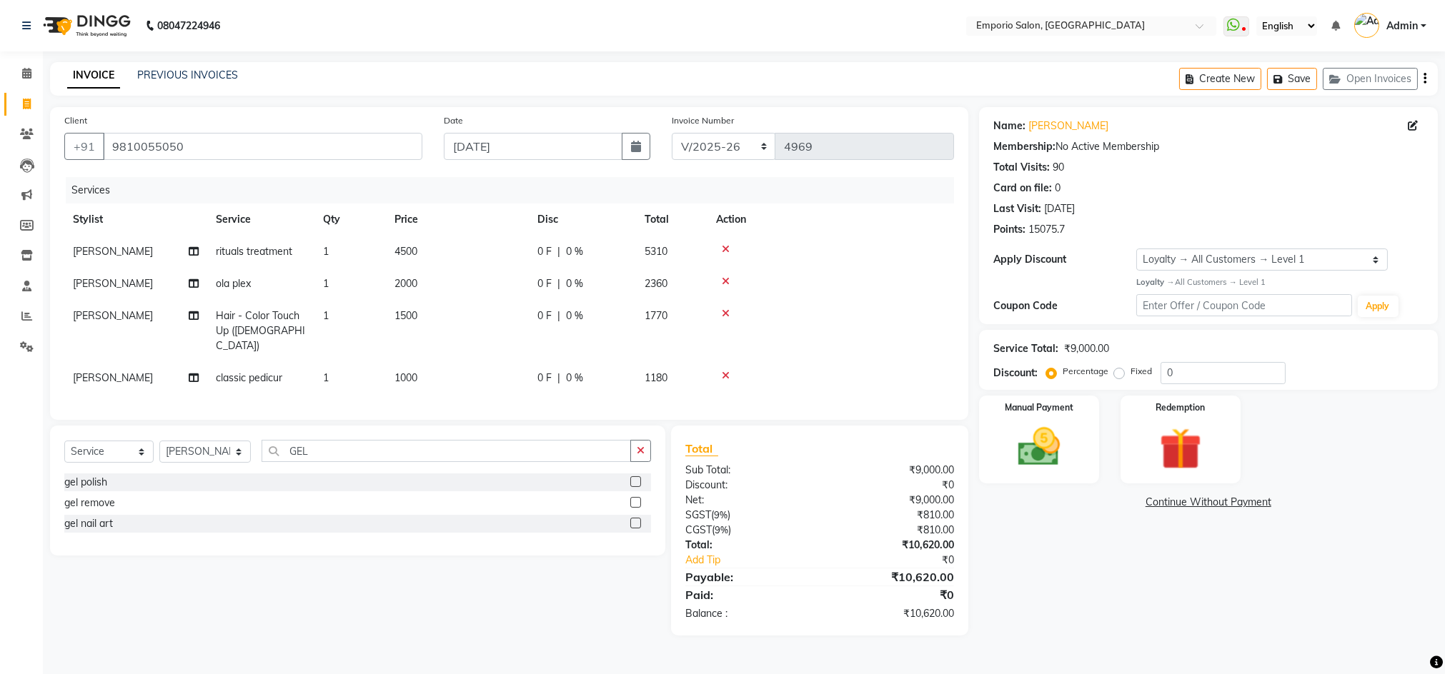
click at [634, 483] on label at bounding box center [635, 482] width 11 height 11
click at [634, 483] on input "checkbox" at bounding box center [634, 482] width 9 height 9
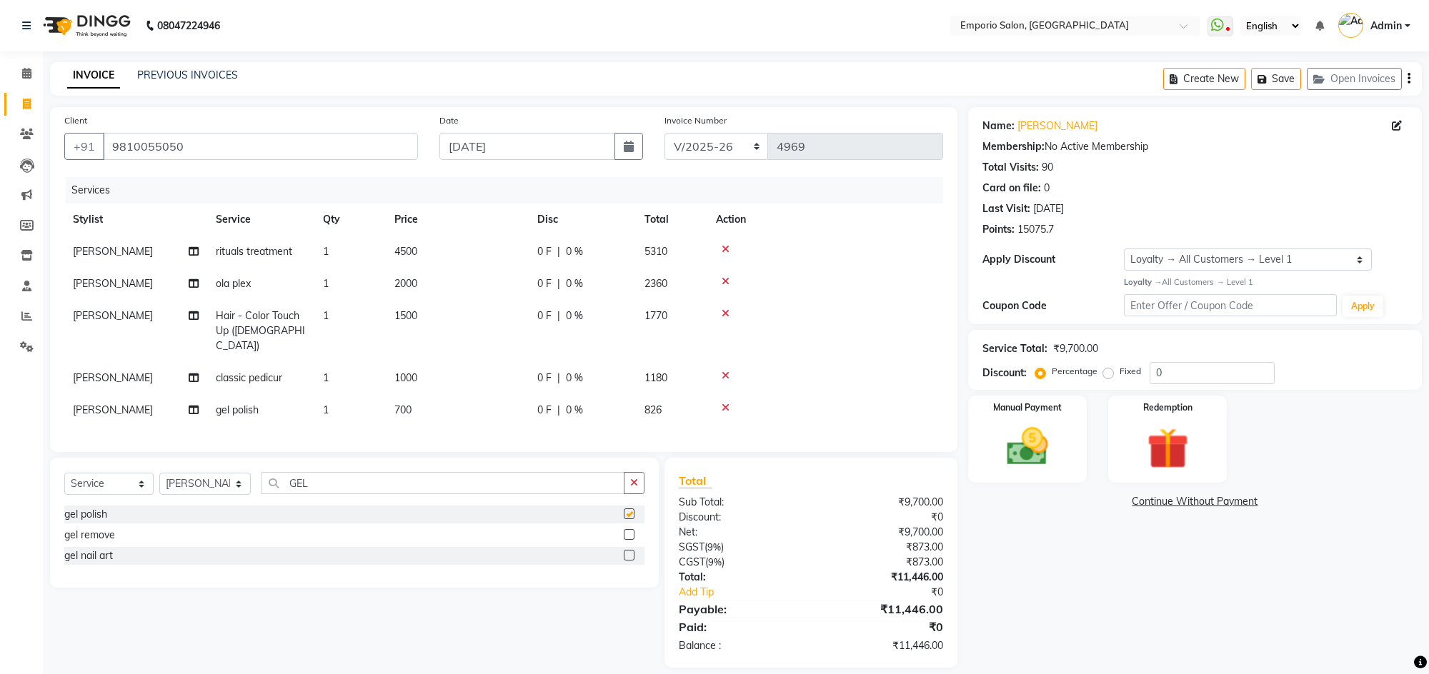
checkbox input "false"
click at [1032, 447] on img at bounding box center [1027, 447] width 70 height 50
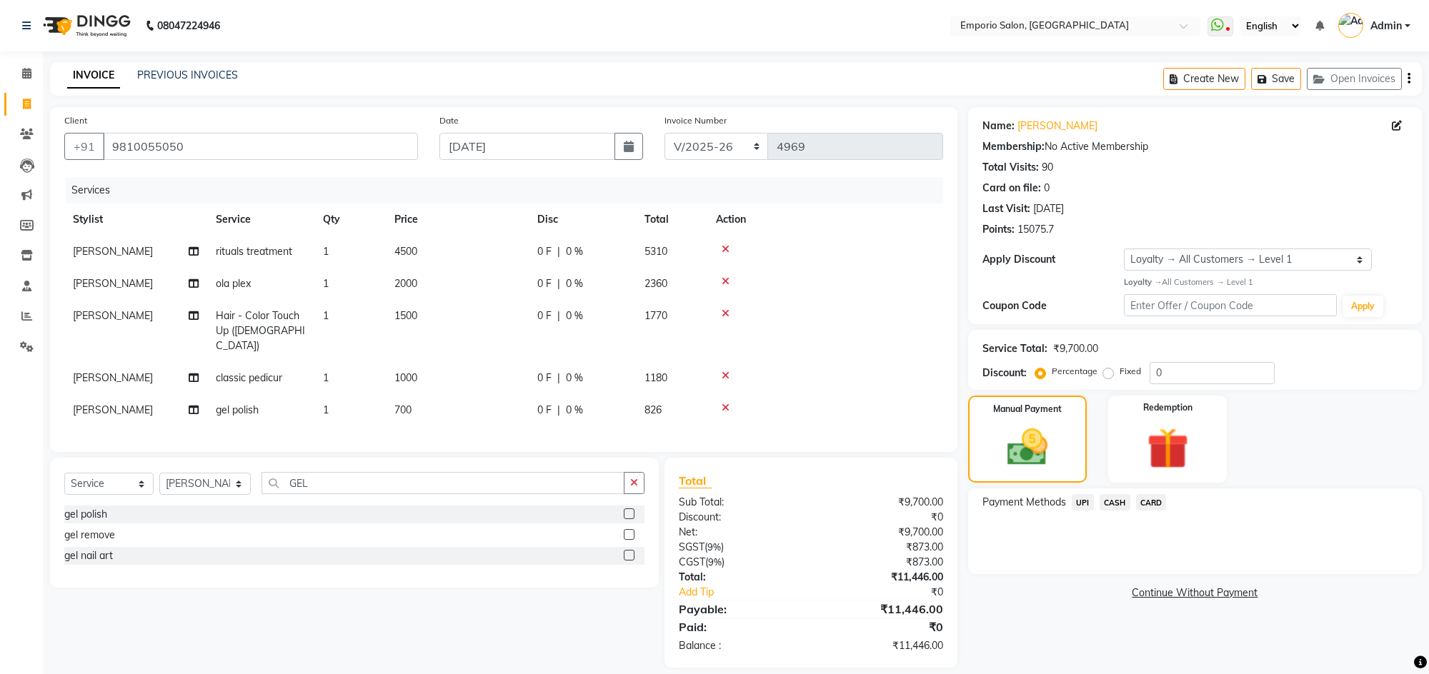
click at [1155, 502] on span "CARD" at bounding box center [1151, 502] width 31 height 16
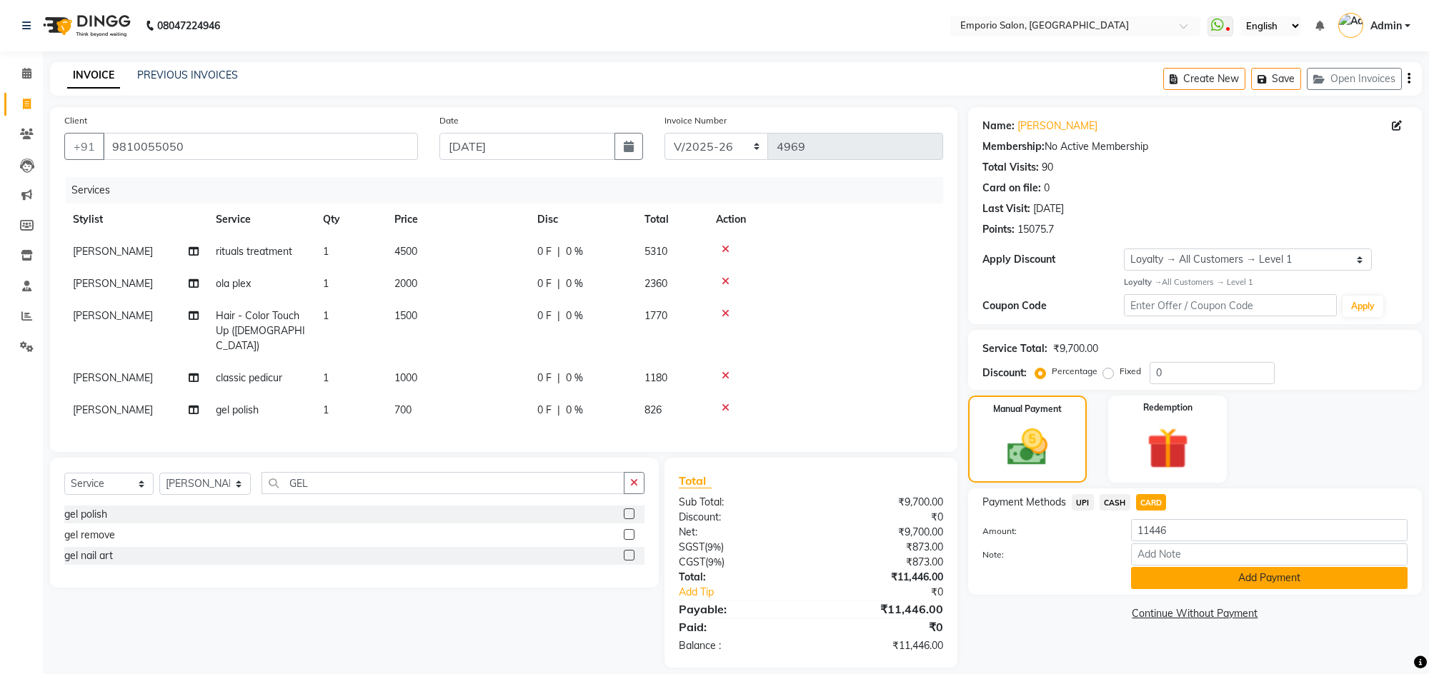
click at [1192, 582] on button "Add Payment" at bounding box center [1269, 578] width 277 height 22
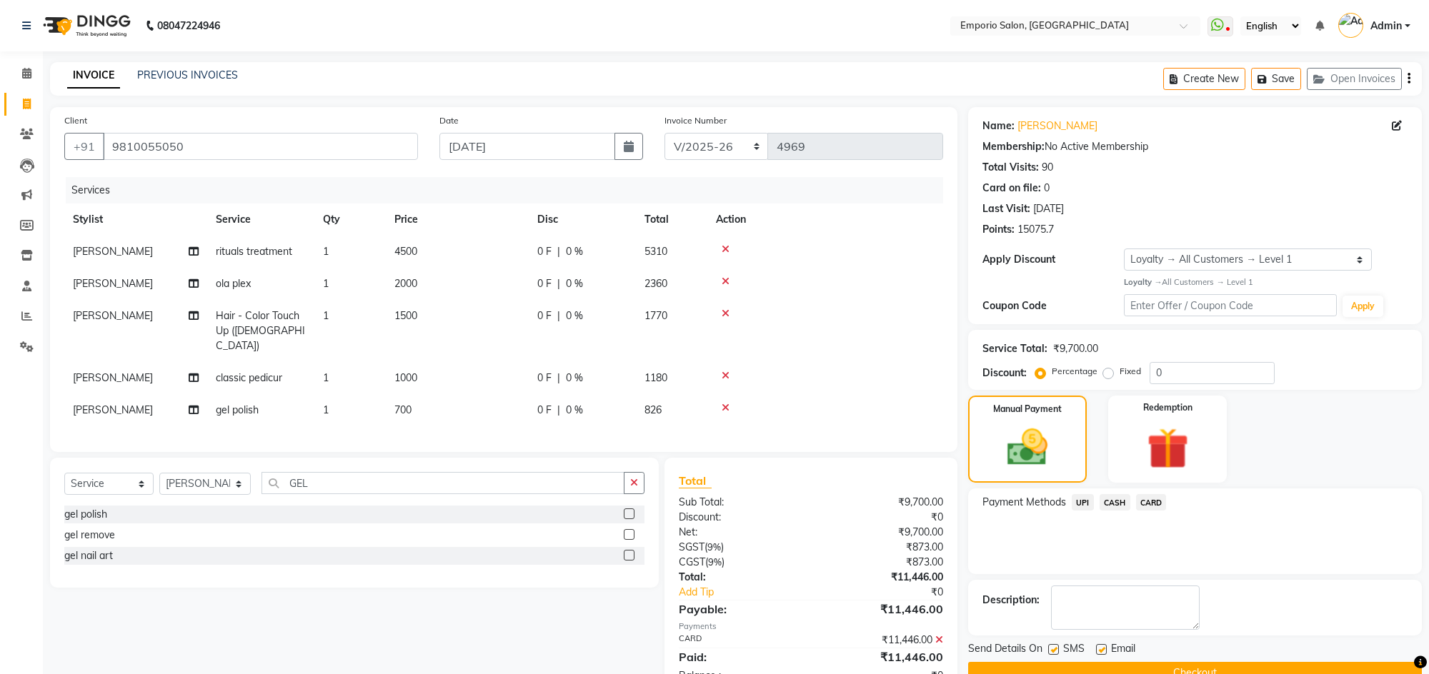
scroll to position [116, 0]
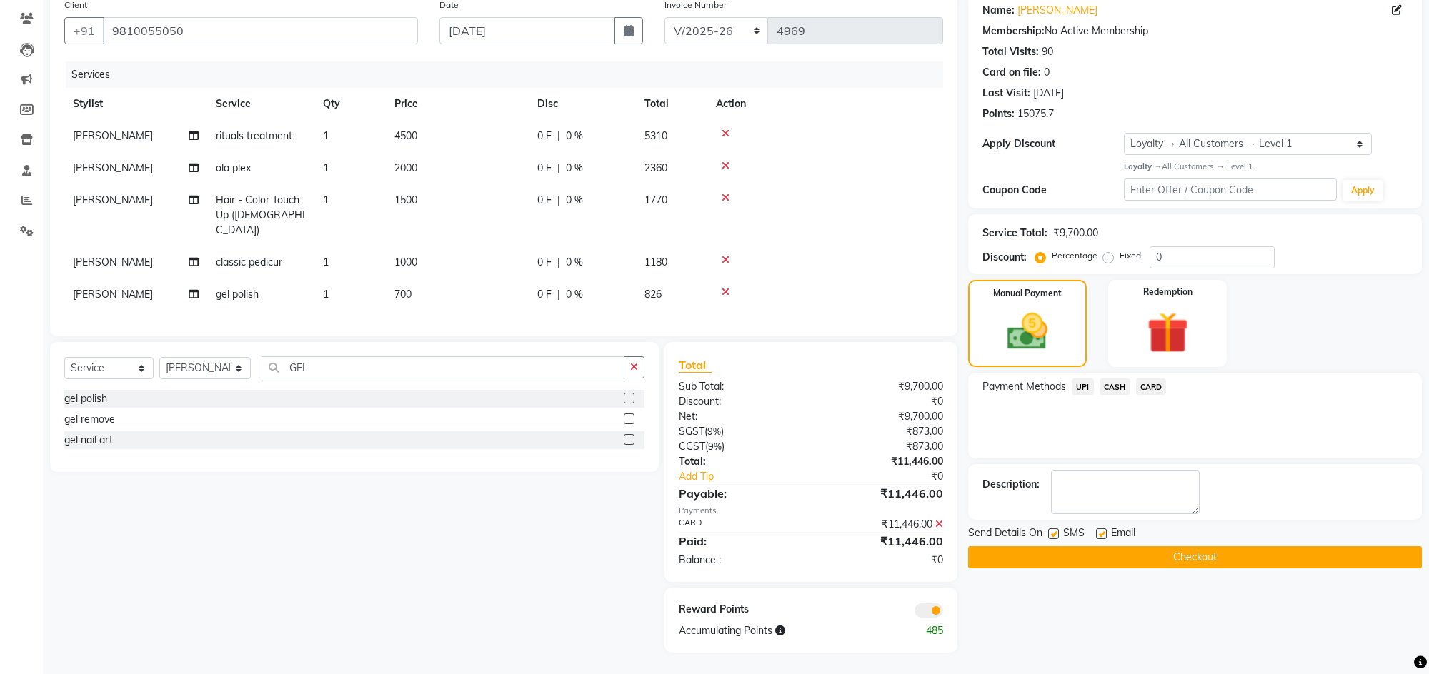
click at [1202, 559] on button "Checkout" at bounding box center [1195, 558] width 454 height 22
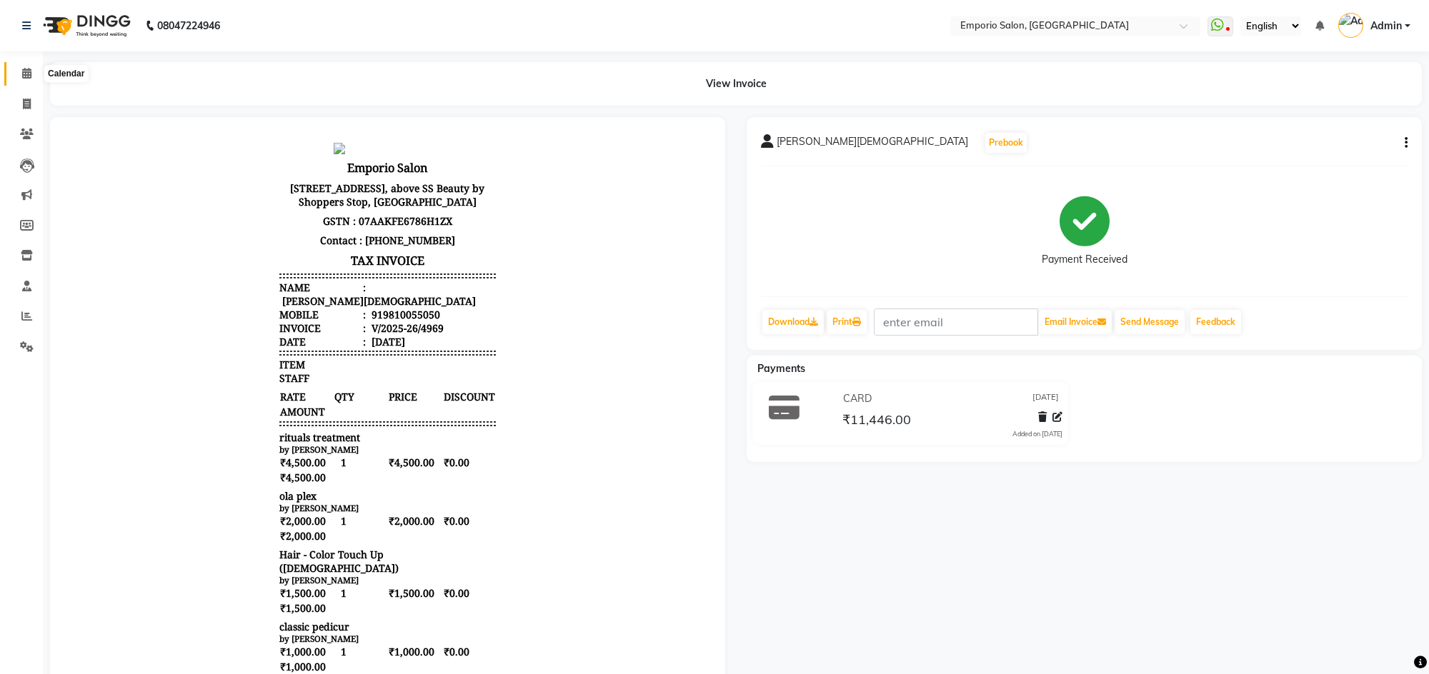
click at [29, 68] on icon at bounding box center [26, 73] width 9 height 11
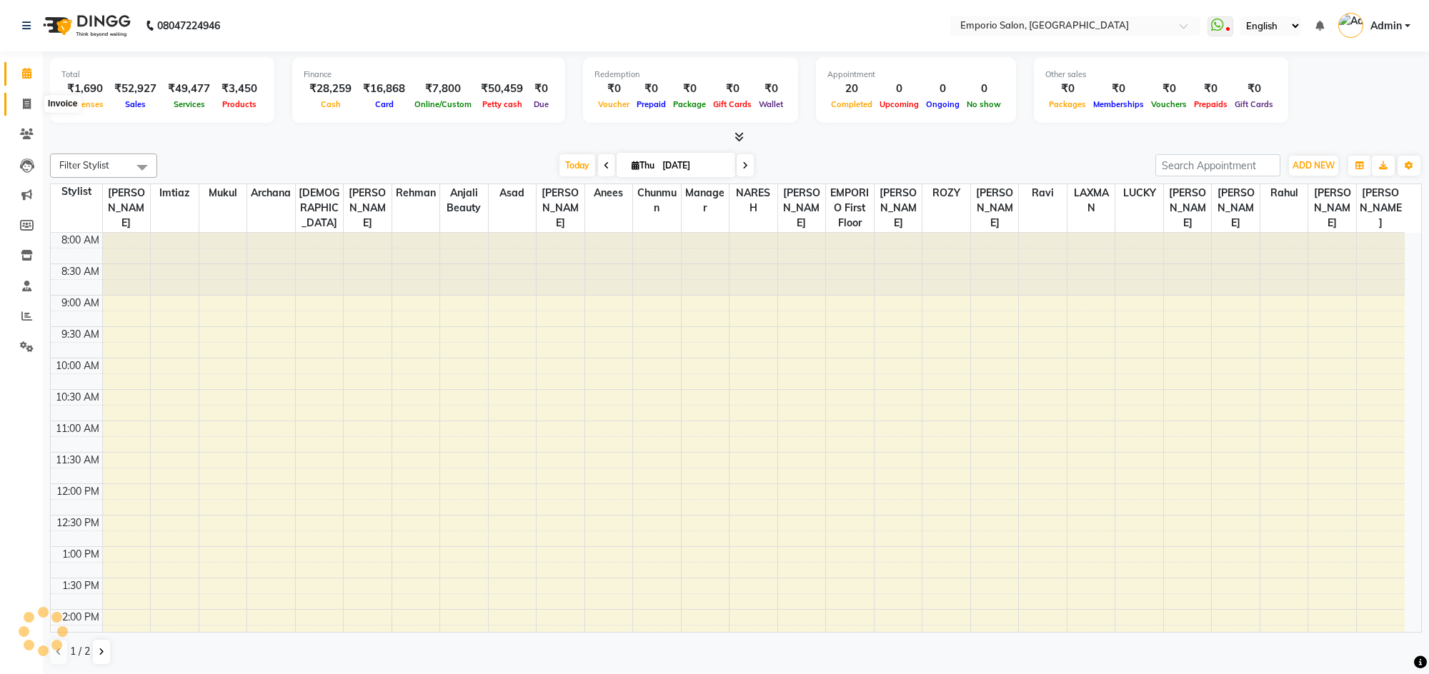
click at [24, 101] on icon at bounding box center [27, 104] width 8 height 11
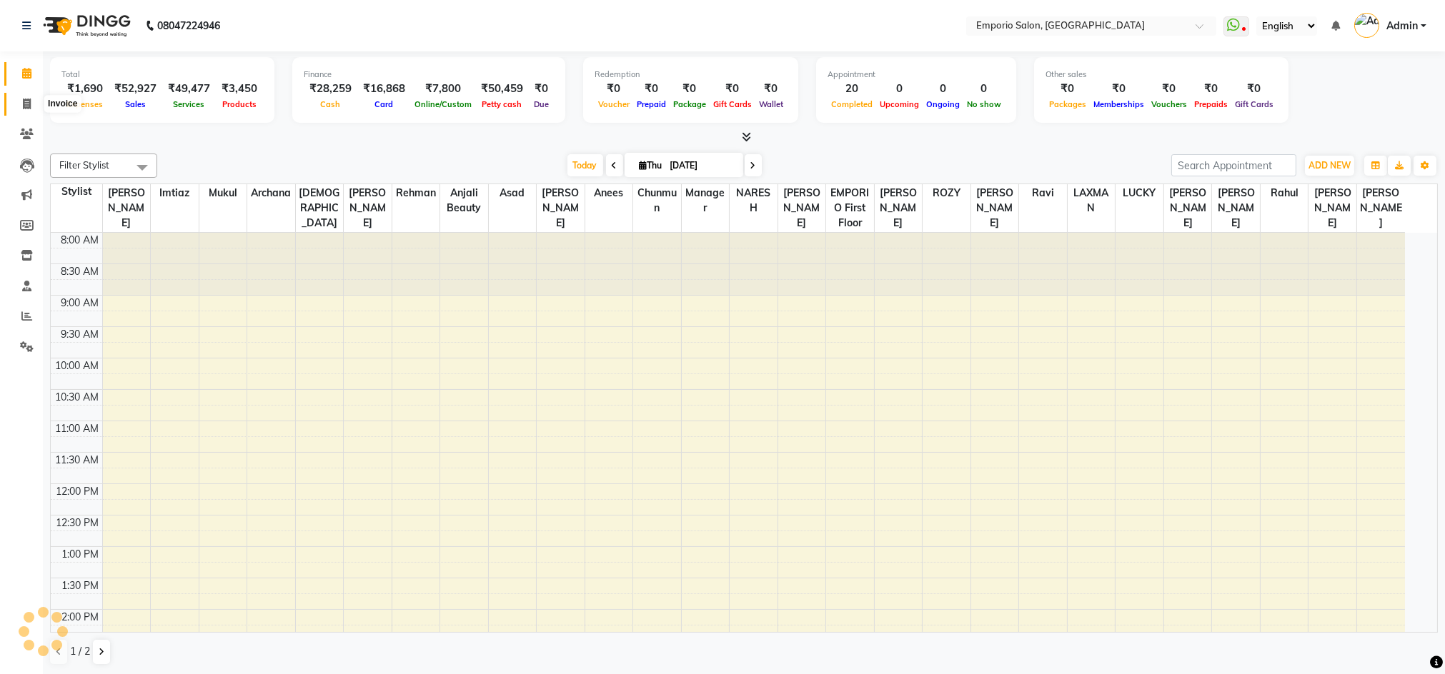
select select "service"
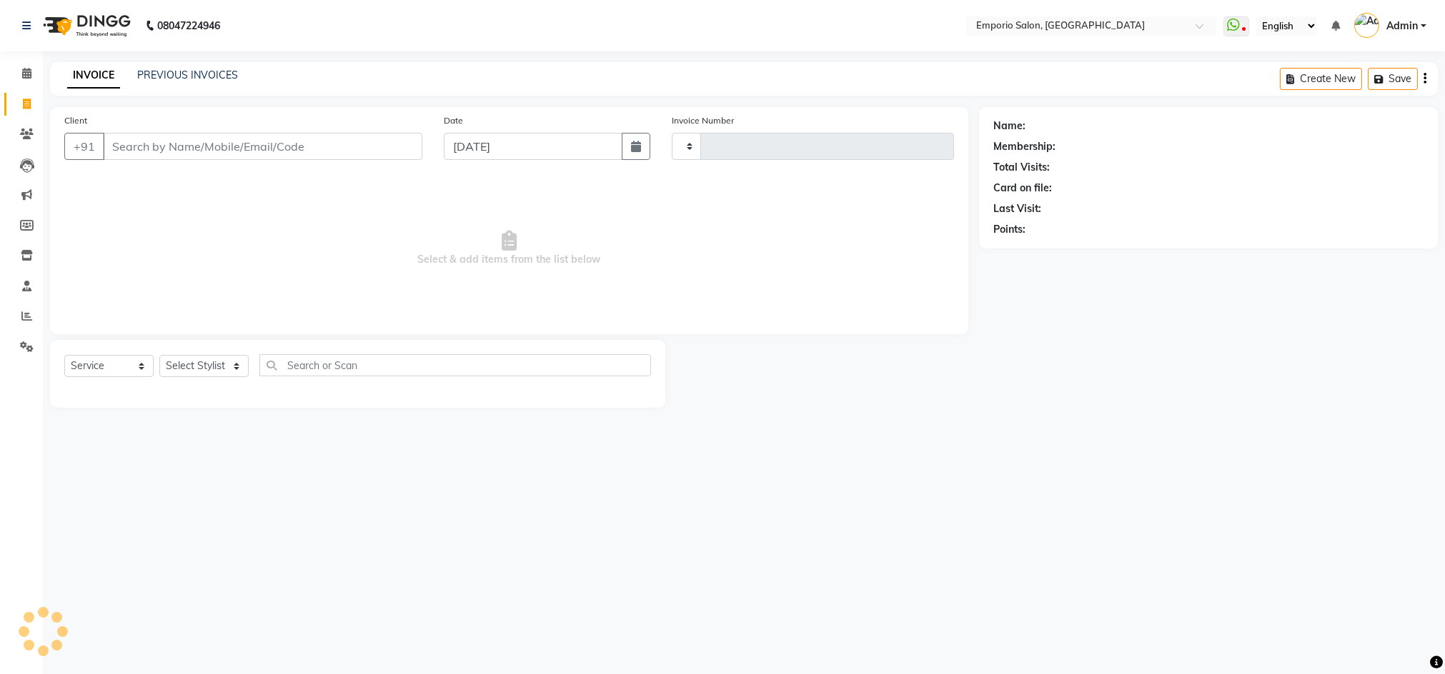
type input "4970"
select select "6332"
click at [29, 69] on icon at bounding box center [26, 73] width 9 height 11
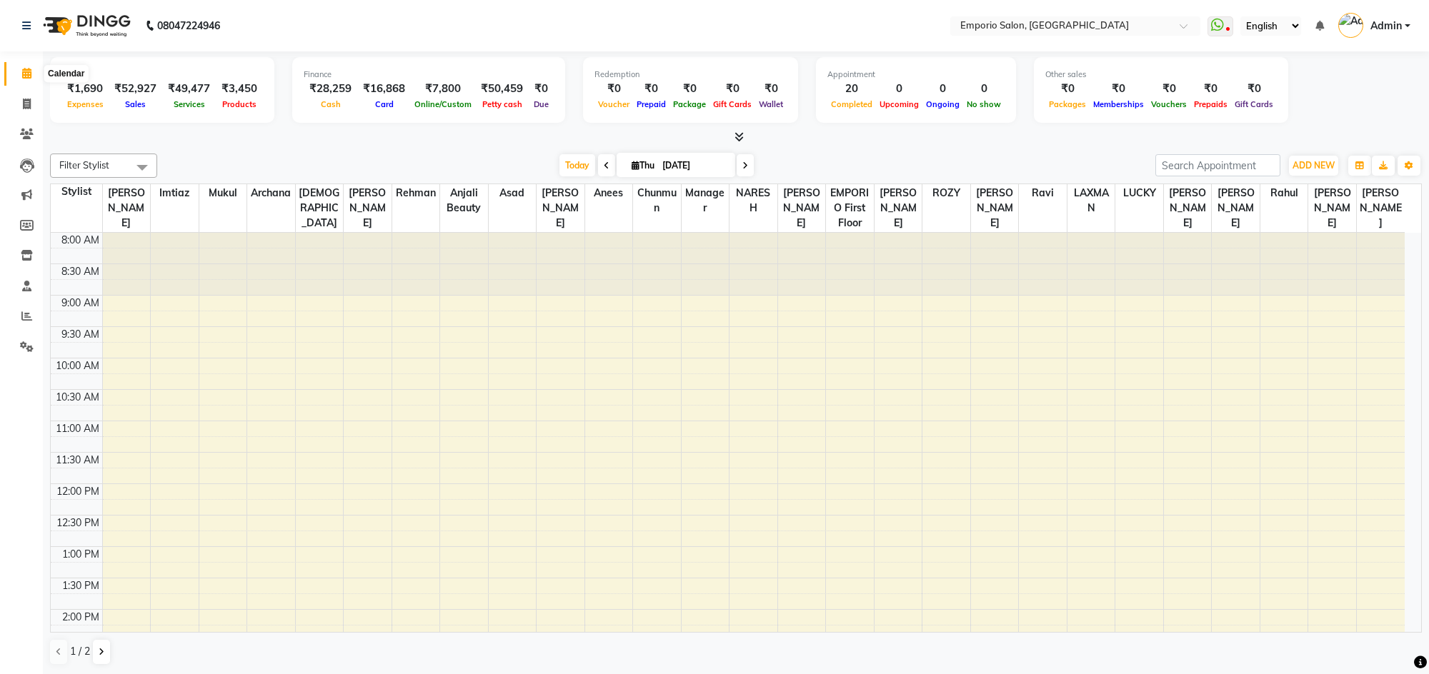
click at [27, 69] on icon at bounding box center [26, 73] width 9 height 11
click at [26, 99] on icon at bounding box center [27, 104] width 8 height 11
select select "service"
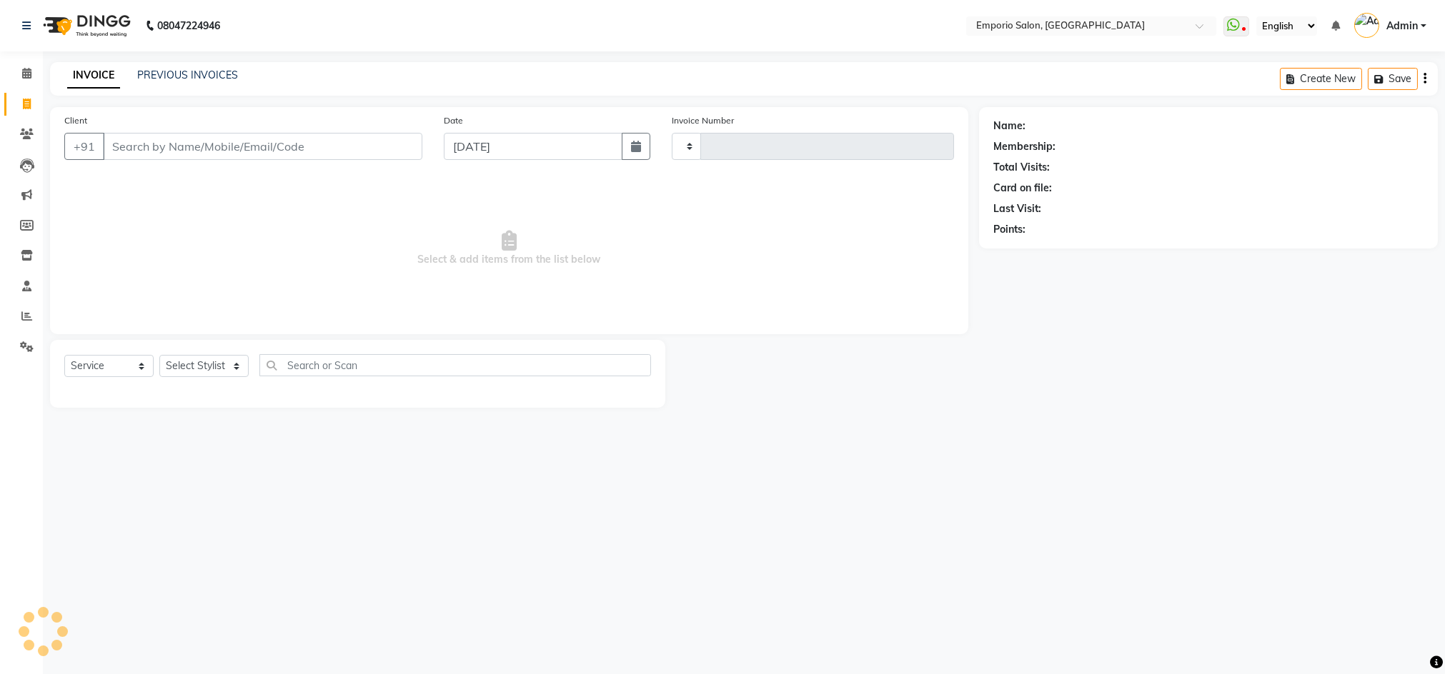
type input "4970"
select select "6332"
click at [24, 71] on icon at bounding box center [26, 73] width 9 height 11
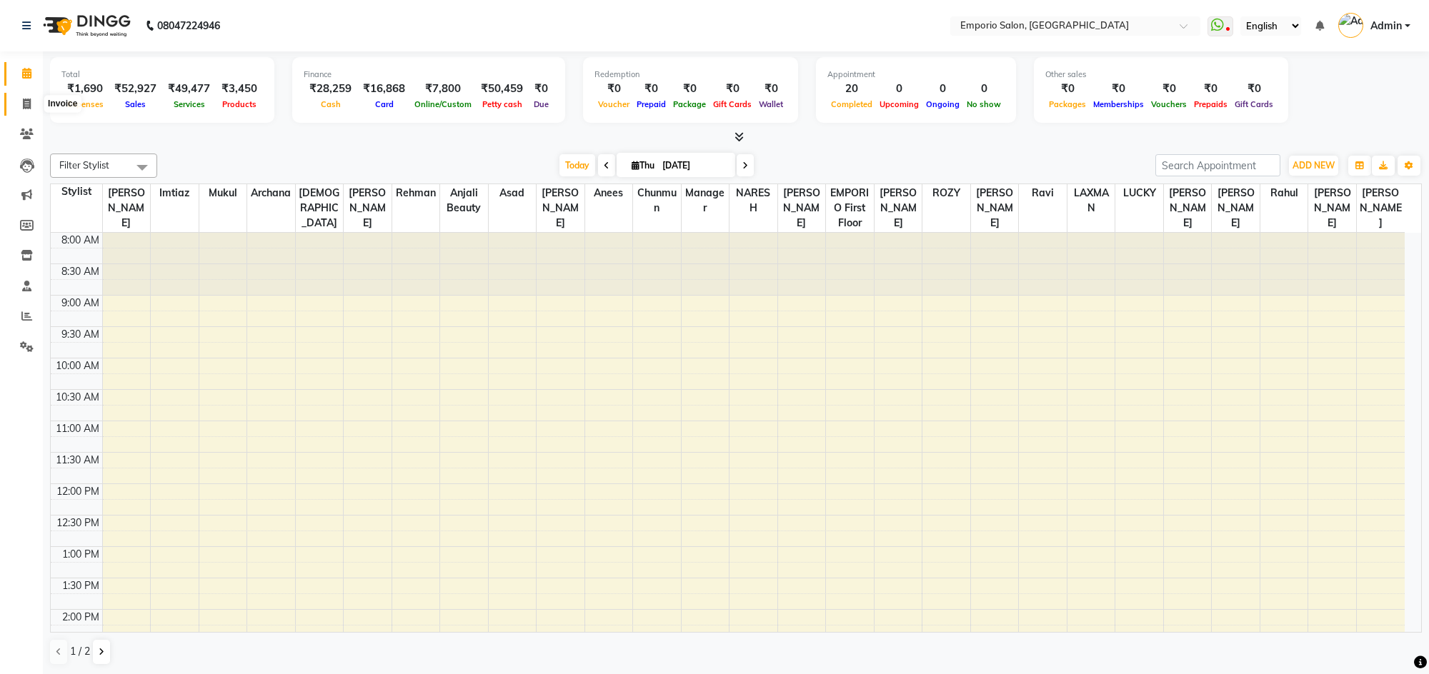
click at [24, 104] on icon at bounding box center [27, 104] width 8 height 11
select select "service"
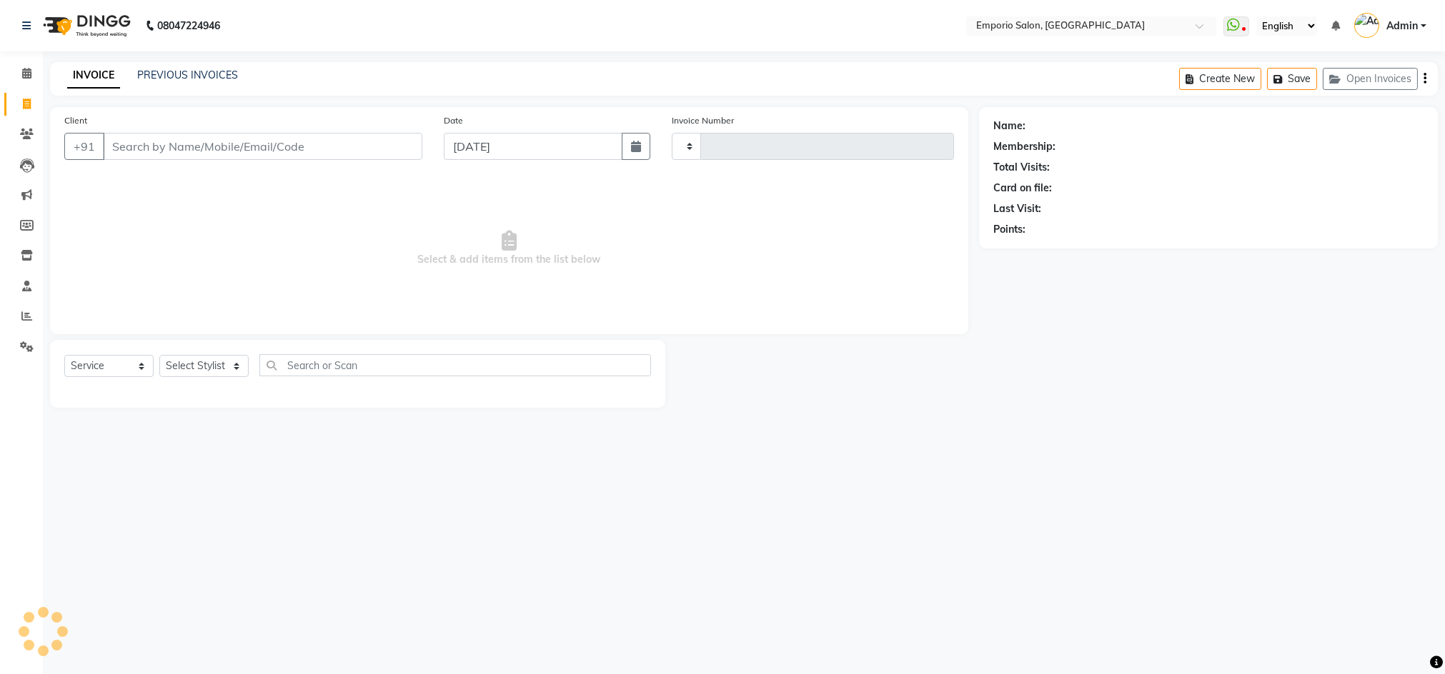
type input "4970"
select select "6332"
click at [27, 70] on icon at bounding box center [26, 73] width 9 height 11
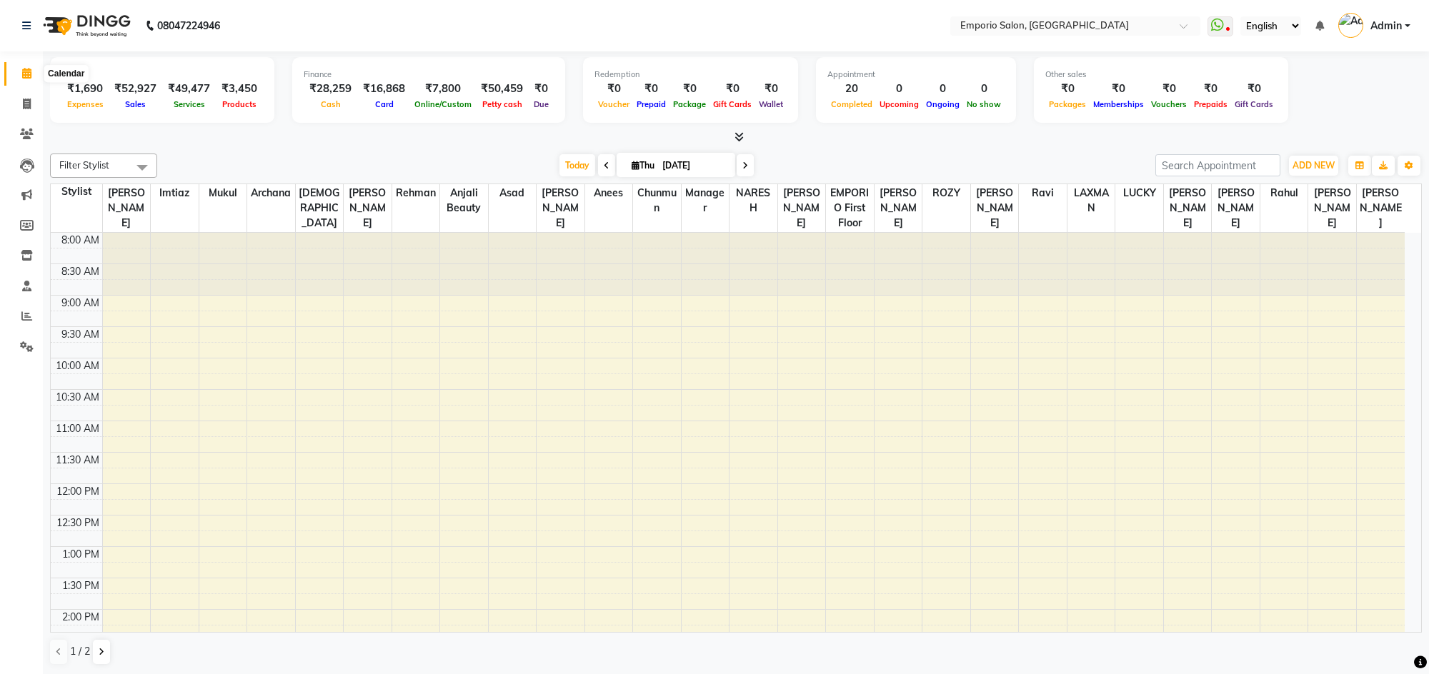
click at [26, 73] on icon at bounding box center [26, 73] width 9 height 11
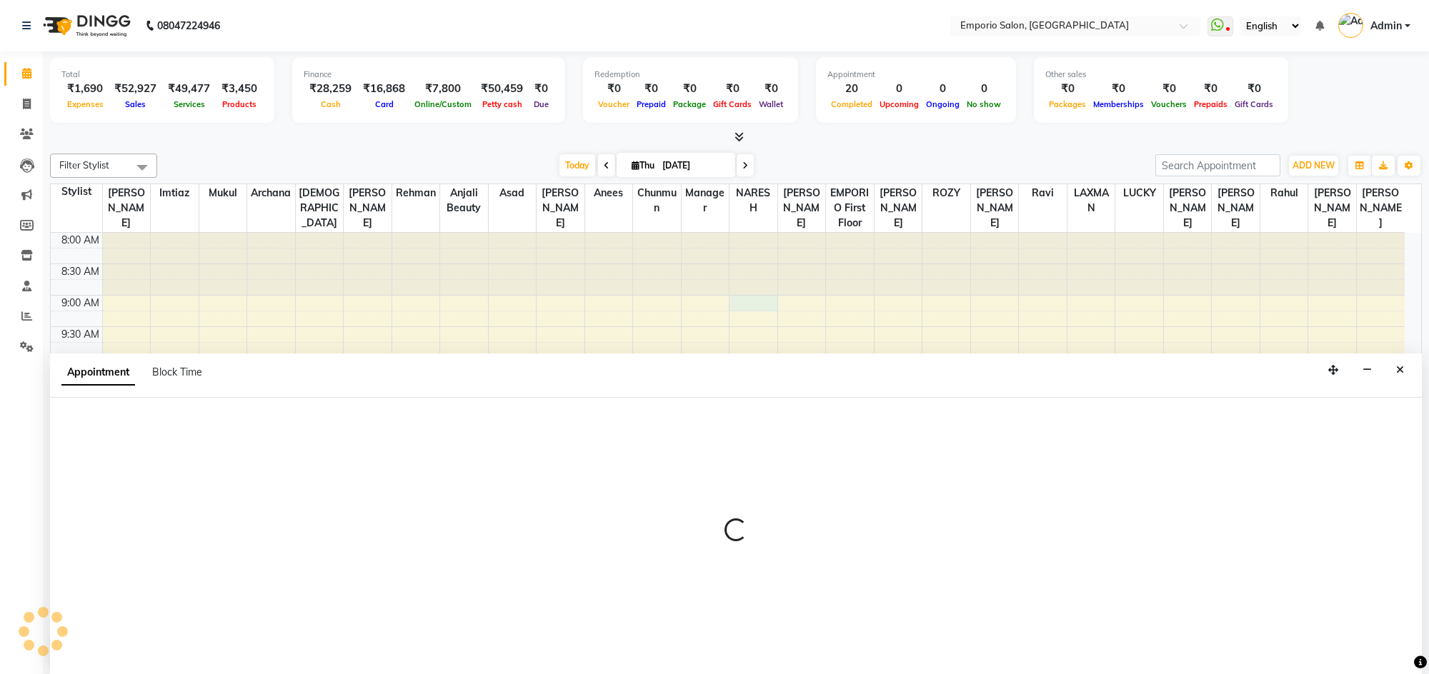
scroll to position [1, 0]
select select "62044"
select select "540"
select select "tentative"
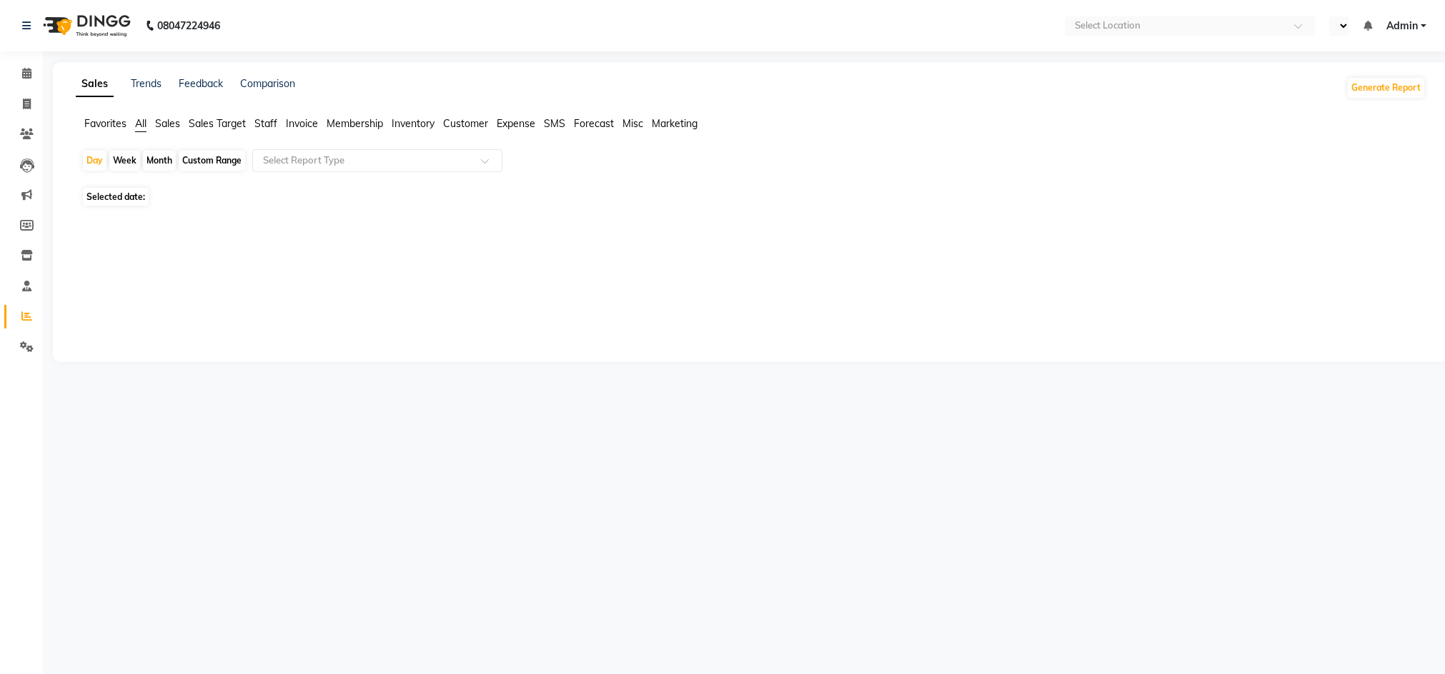
select select "en"
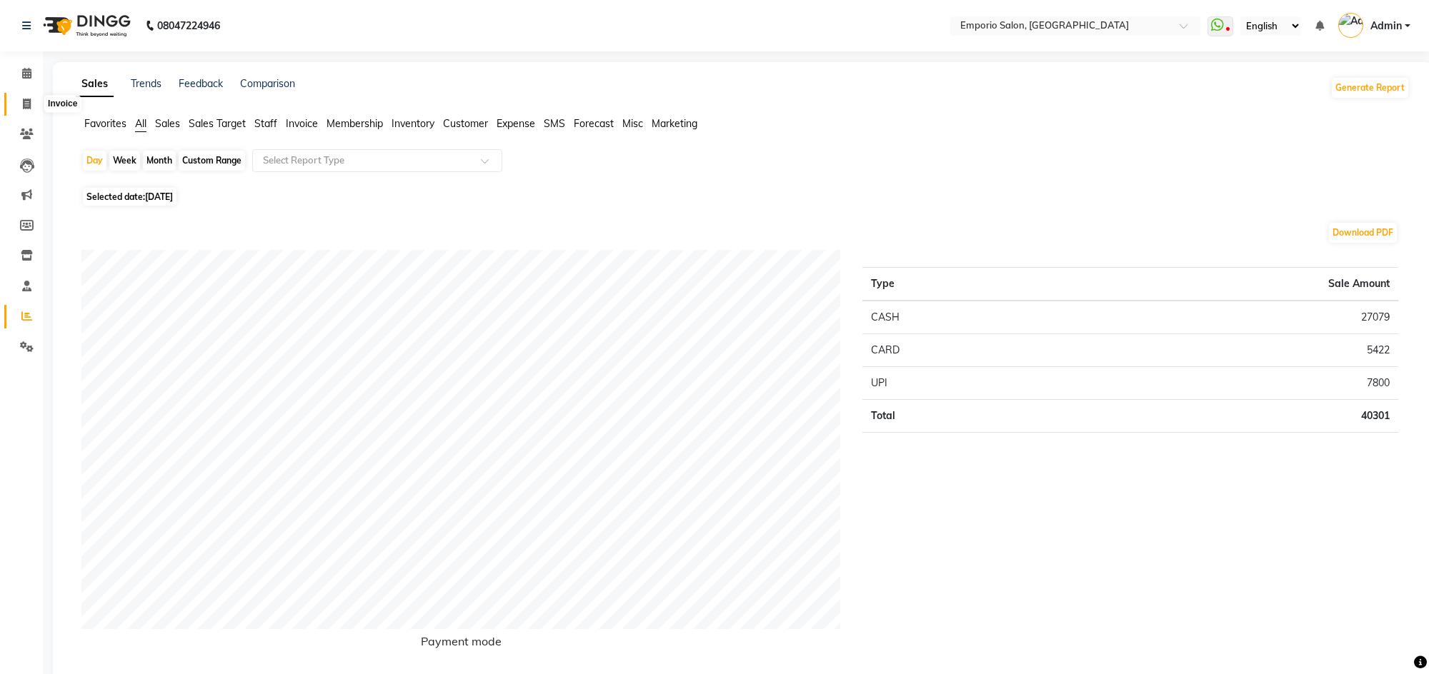
click at [25, 104] on icon at bounding box center [27, 104] width 8 height 11
select select "service"
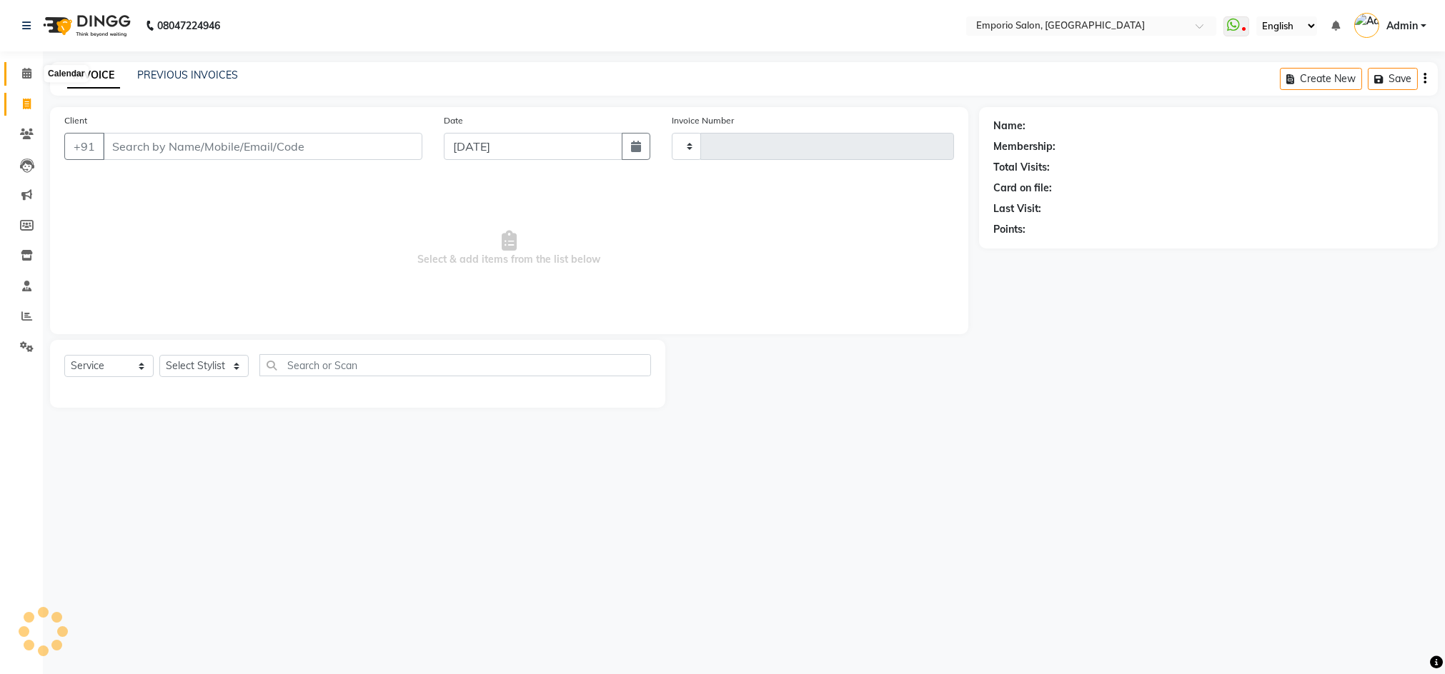
click at [22, 75] on icon at bounding box center [26, 73] width 9 height 11
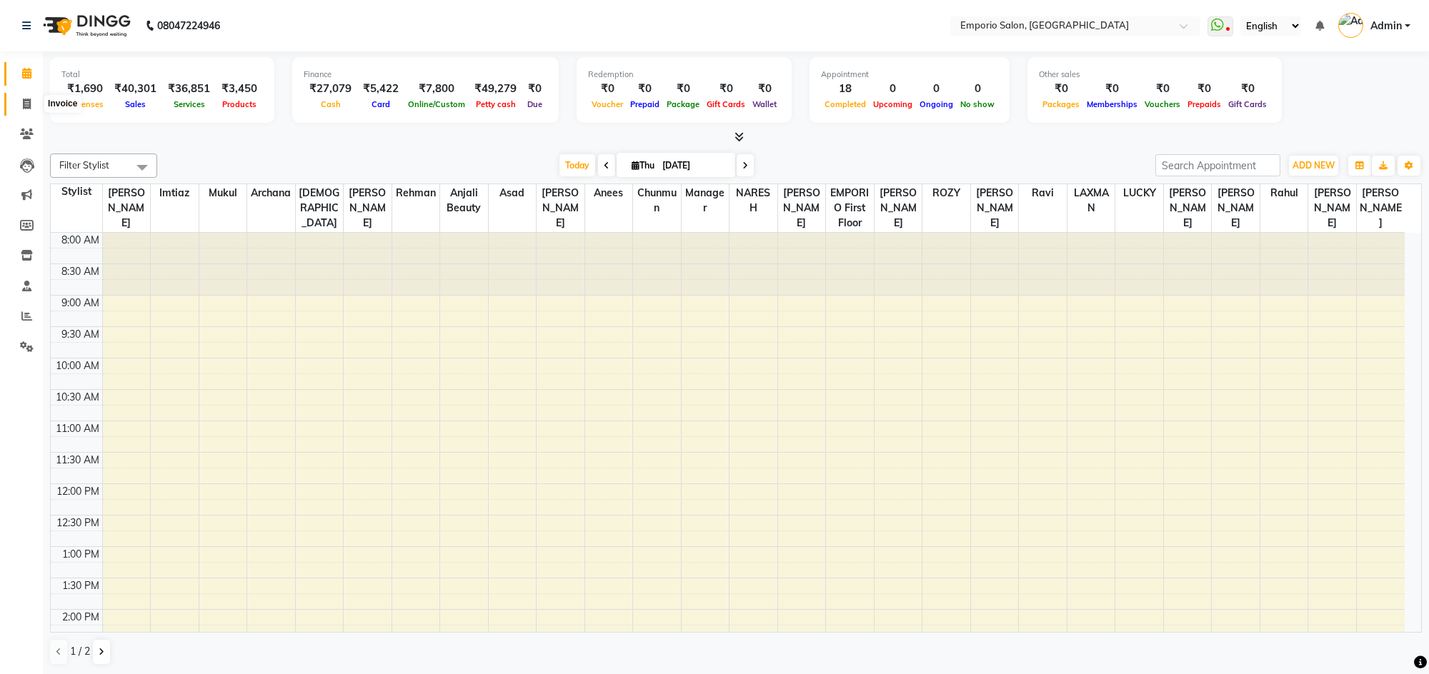
click at [24, 109] on span at bounding box center [26, 104] width 25 height 16
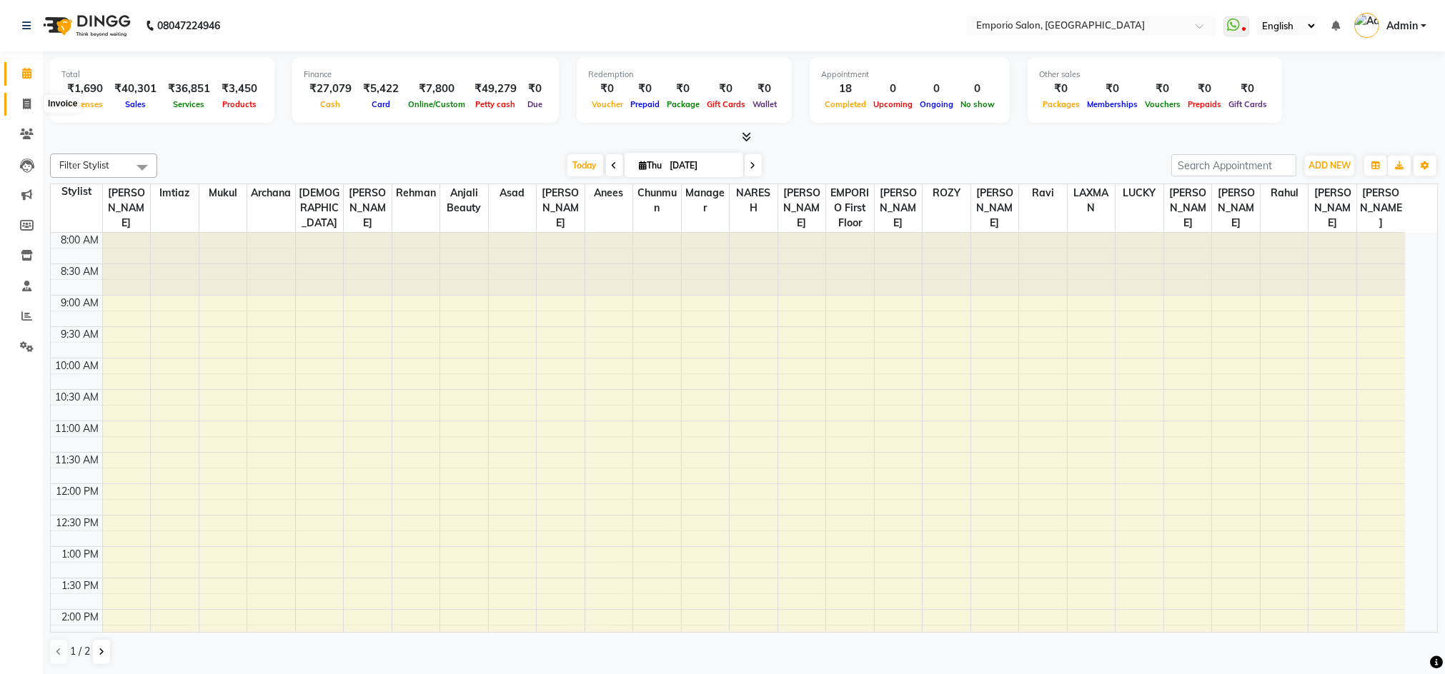
select select "6332"
select select "service"
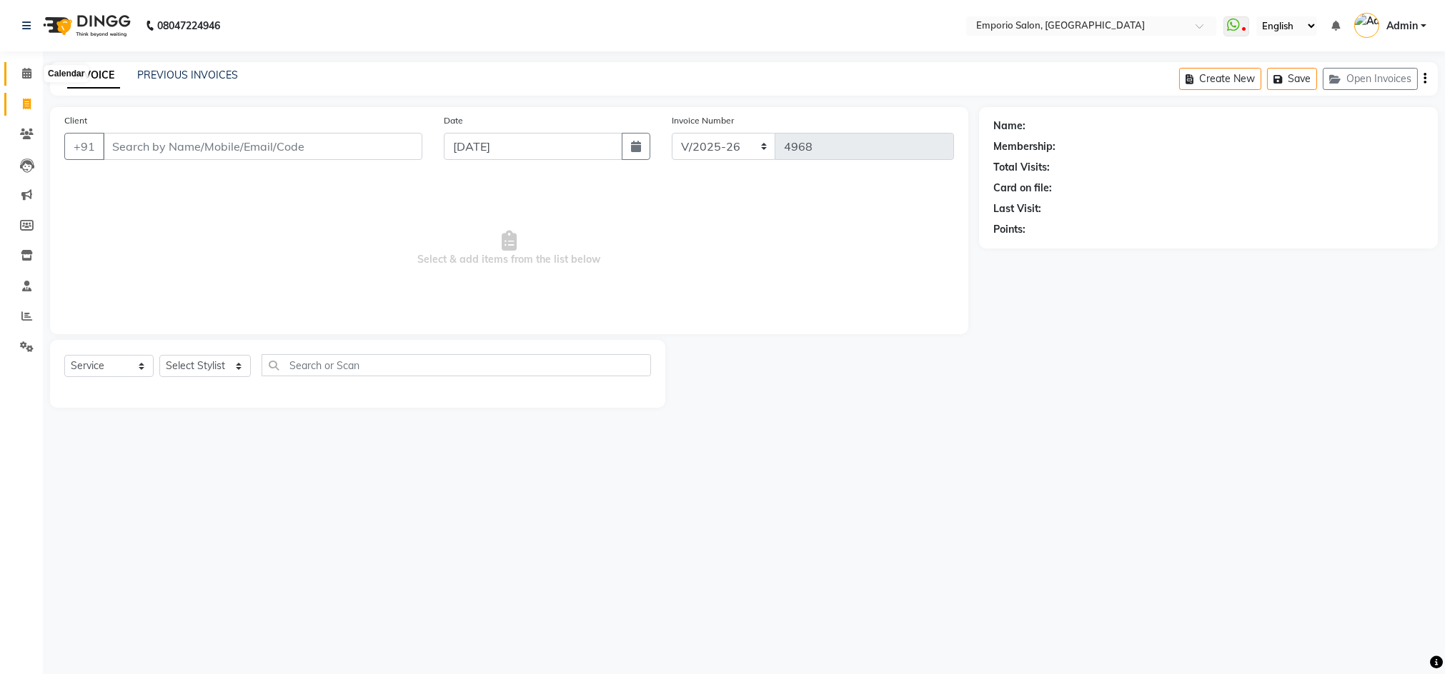
click at [30, 74] on icon at bounding box center [26, 73] width 9 height 11
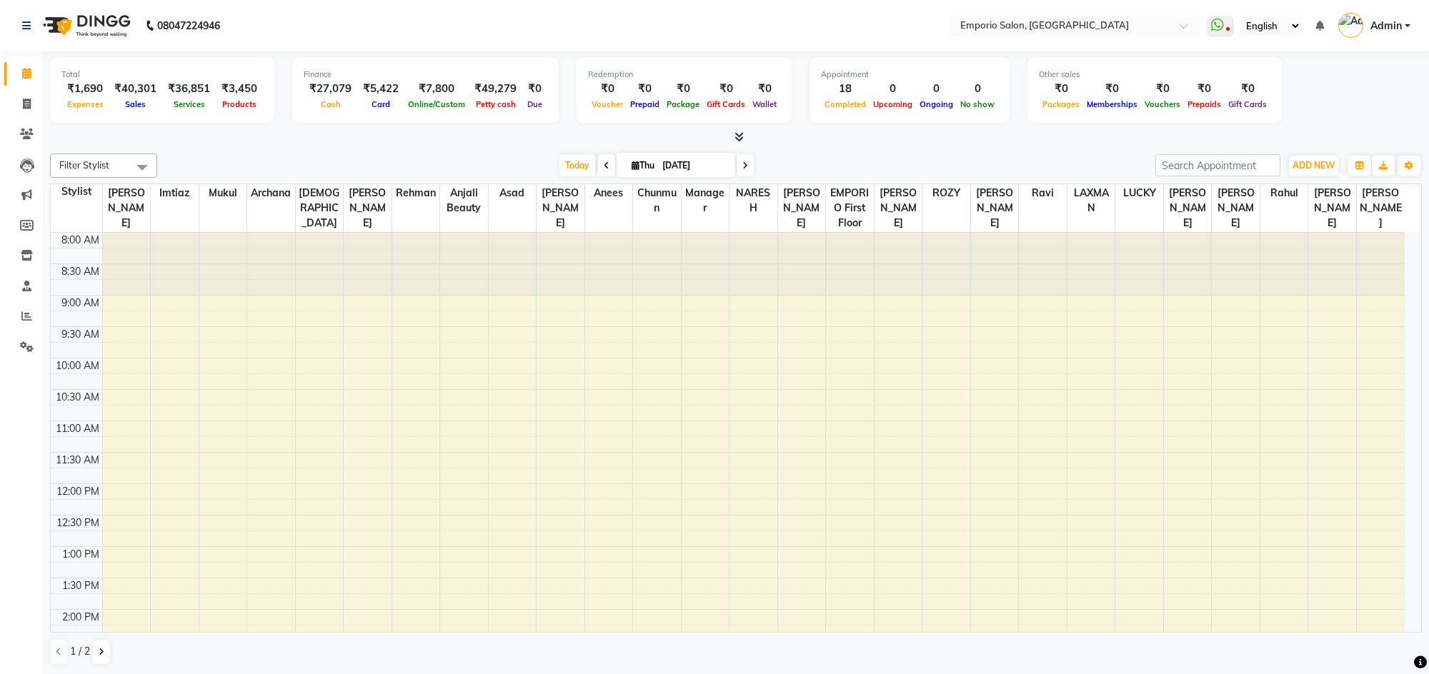
click at [30, 74] on icon at bounding box center [26, 73] width 9 height 11
click at [484, 89] on div "₹49,279" at bounding box center [496, 89] width 54 height 16
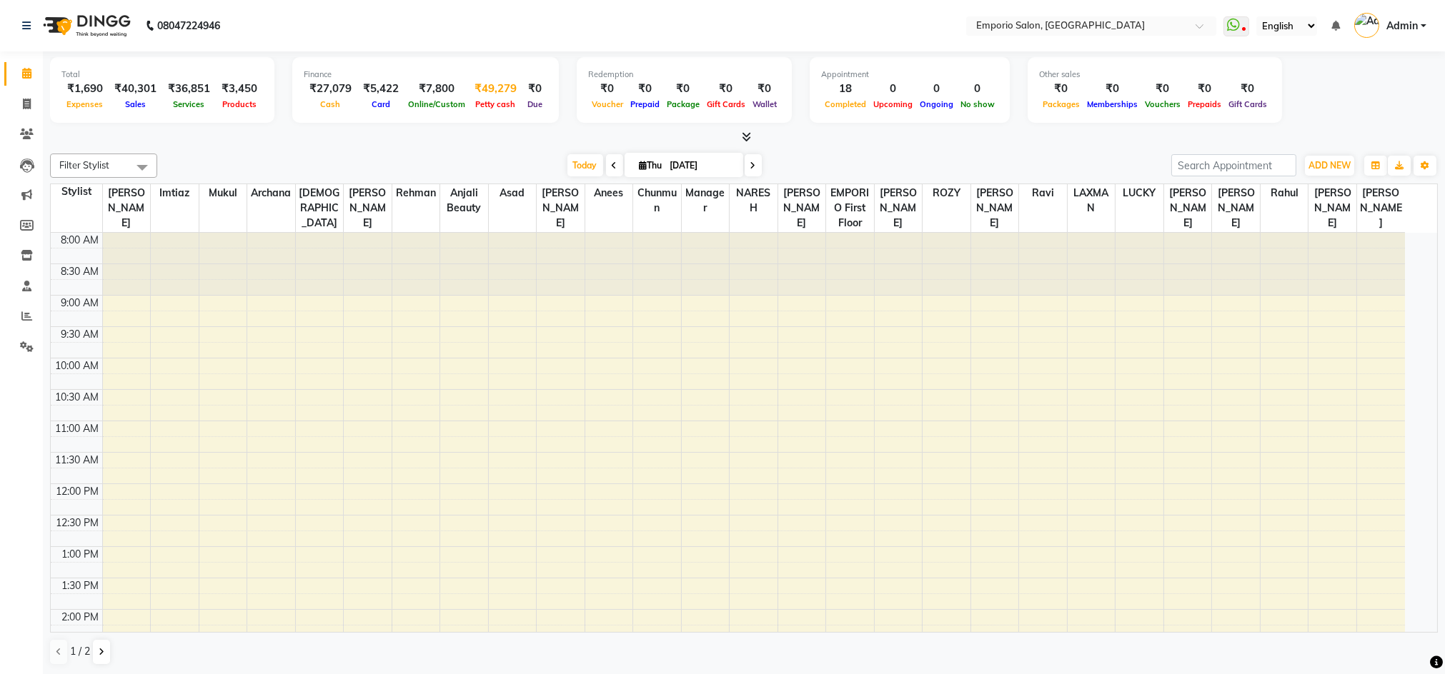
select select "5330"
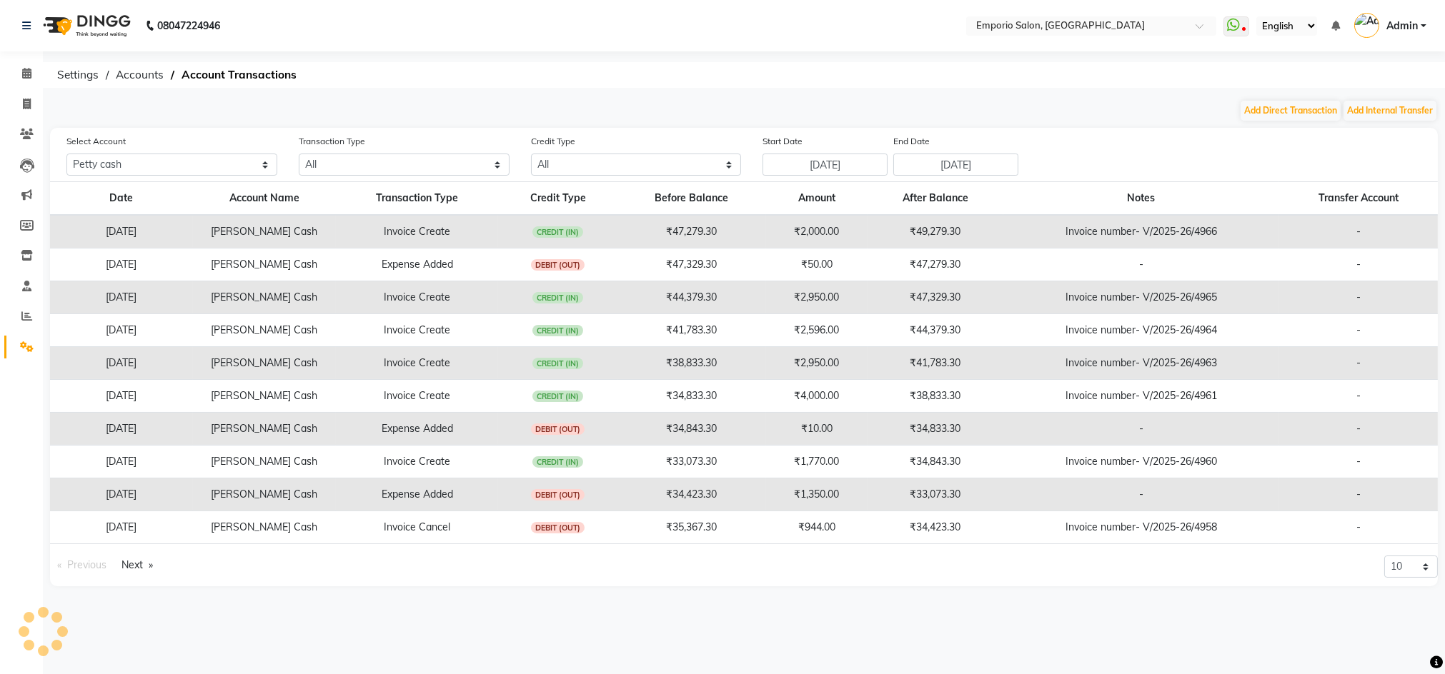
click at [677, 262] on td "₹47,329.30" at bounding box center [691, 265] width 149 height 33
click at [665, 261] on td "₹47,329.30" at bounding box center [691, 265] width 149 height 33
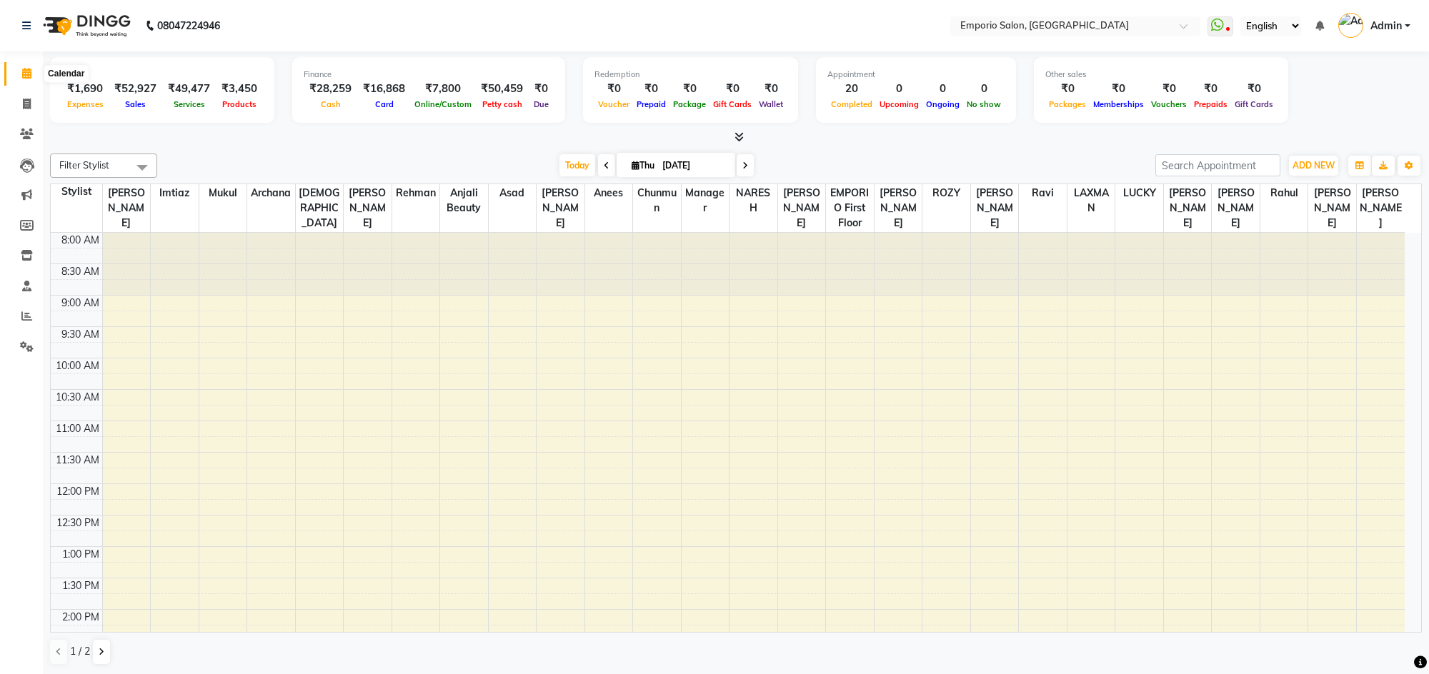
click at [24, 72] on icon at bounding box center [26, 73] width 9 height 11
click at [27, 103] on icon at bounding box center [27, 104] width 8 height 11
select select "6332"
select select "service"
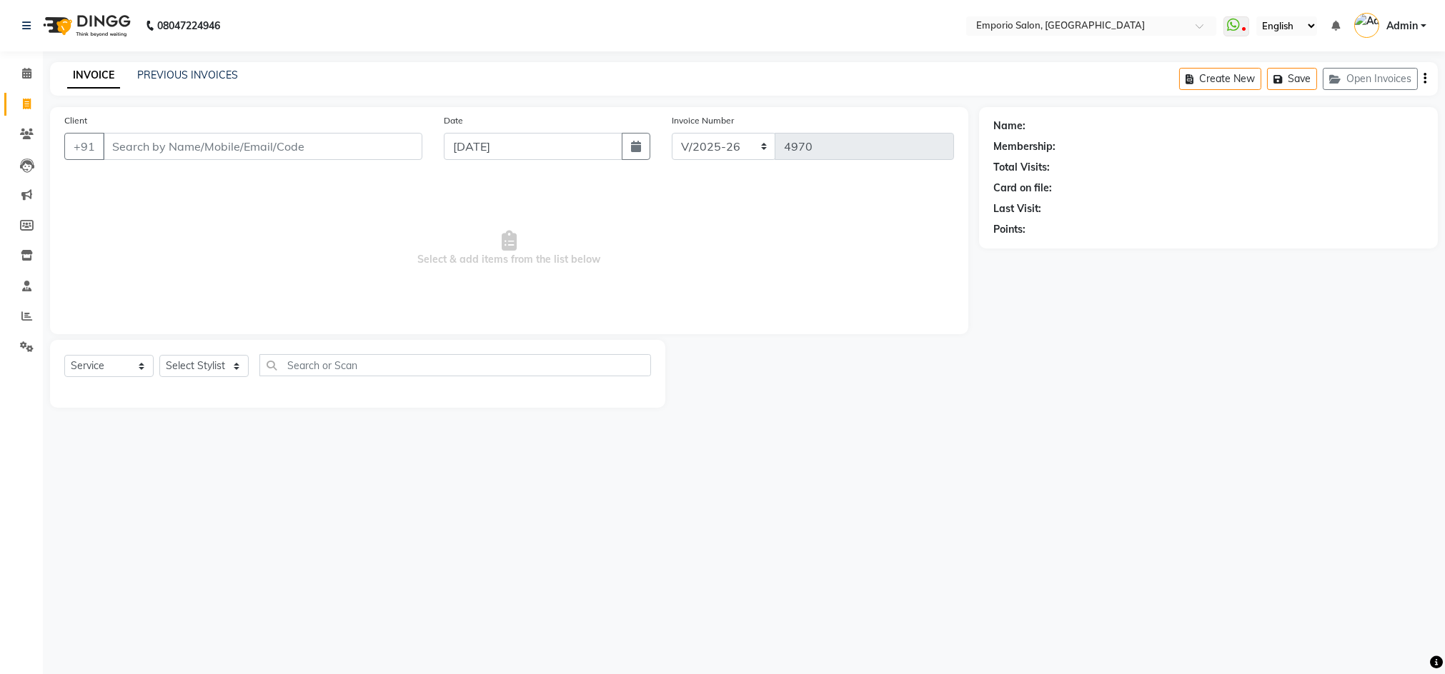
click at [375, 147] on input "Client" at bounding box center [262, 146] width 319 height 27
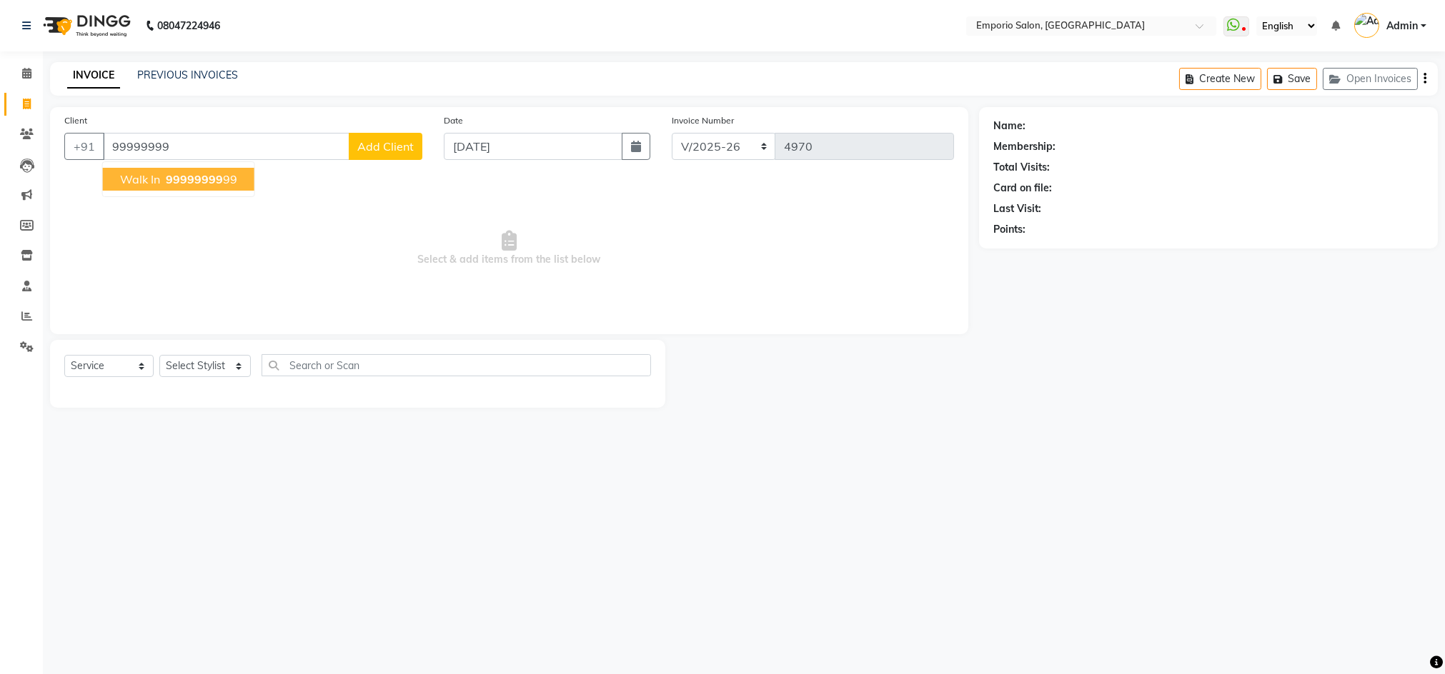
click at [221, 172] on ngb-highlight "99999999 99" at bounding box center [200, 179] width 74 height 14
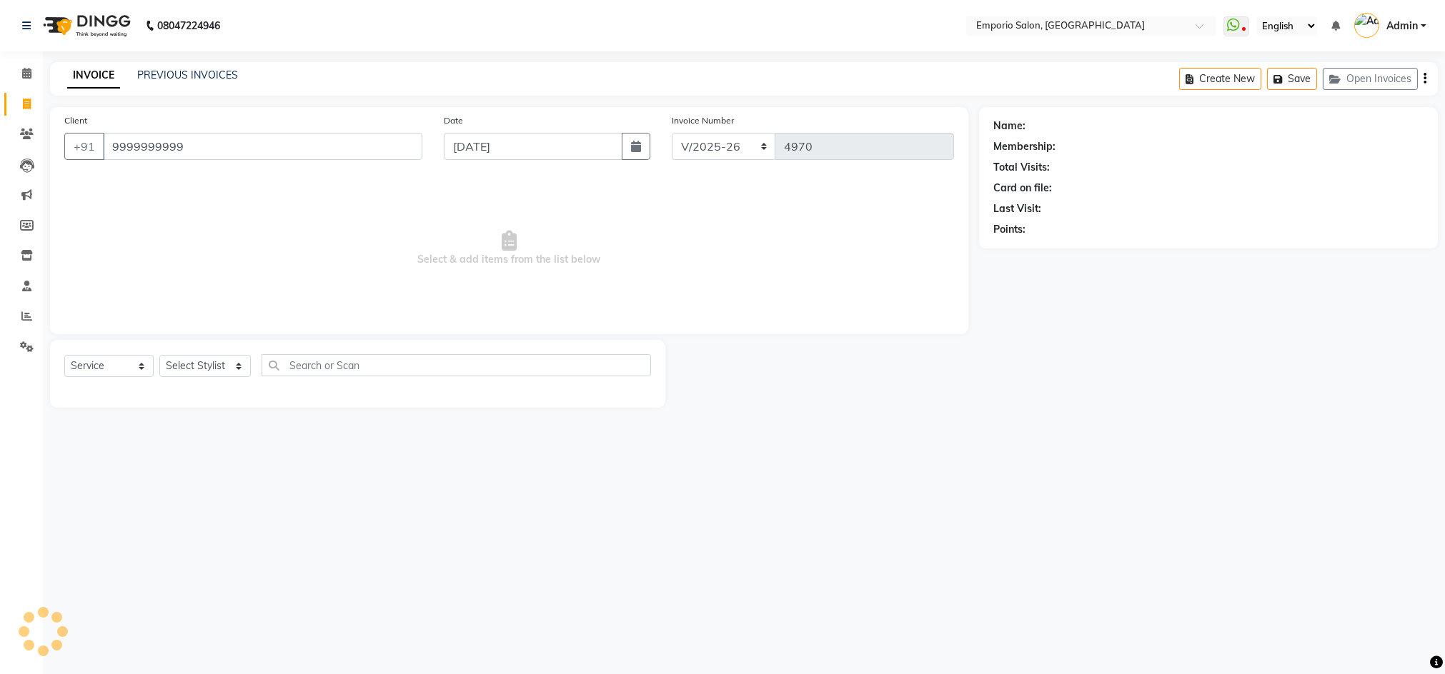
type input "9999999999"
select select "1: Object"
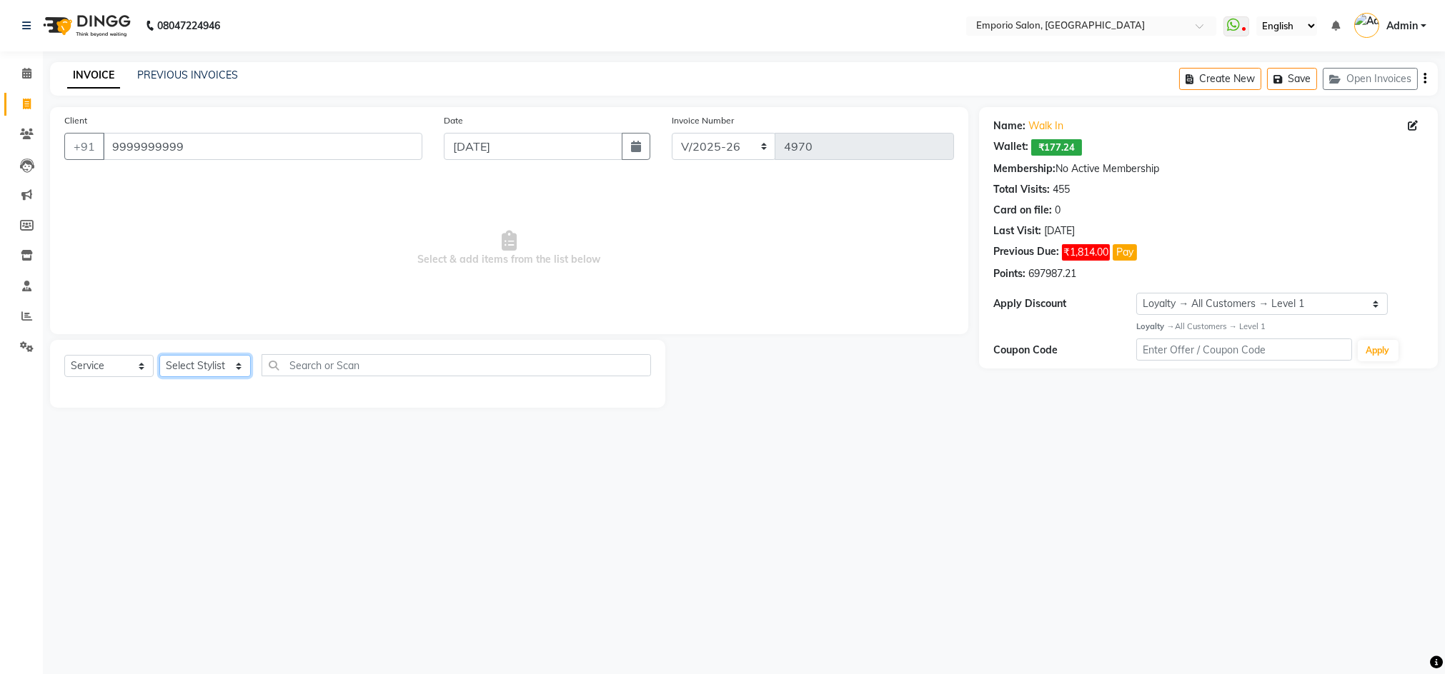
click at [236, 367] on select "Select Stylist [PERSON_NAME] beauty [PERSON_NAME] [PERSON_NAME] EMPORIO First F…" at bounding box center [204, 366] width 91 height 22
select select "89337"
click at [159, 355] on select "Select Stylist [PERSON_NAME] beauty [PERSON_NAME] [PERSON_NAME] EMPORIO First F…" at bounding box center [204, 366] width 91 height 22
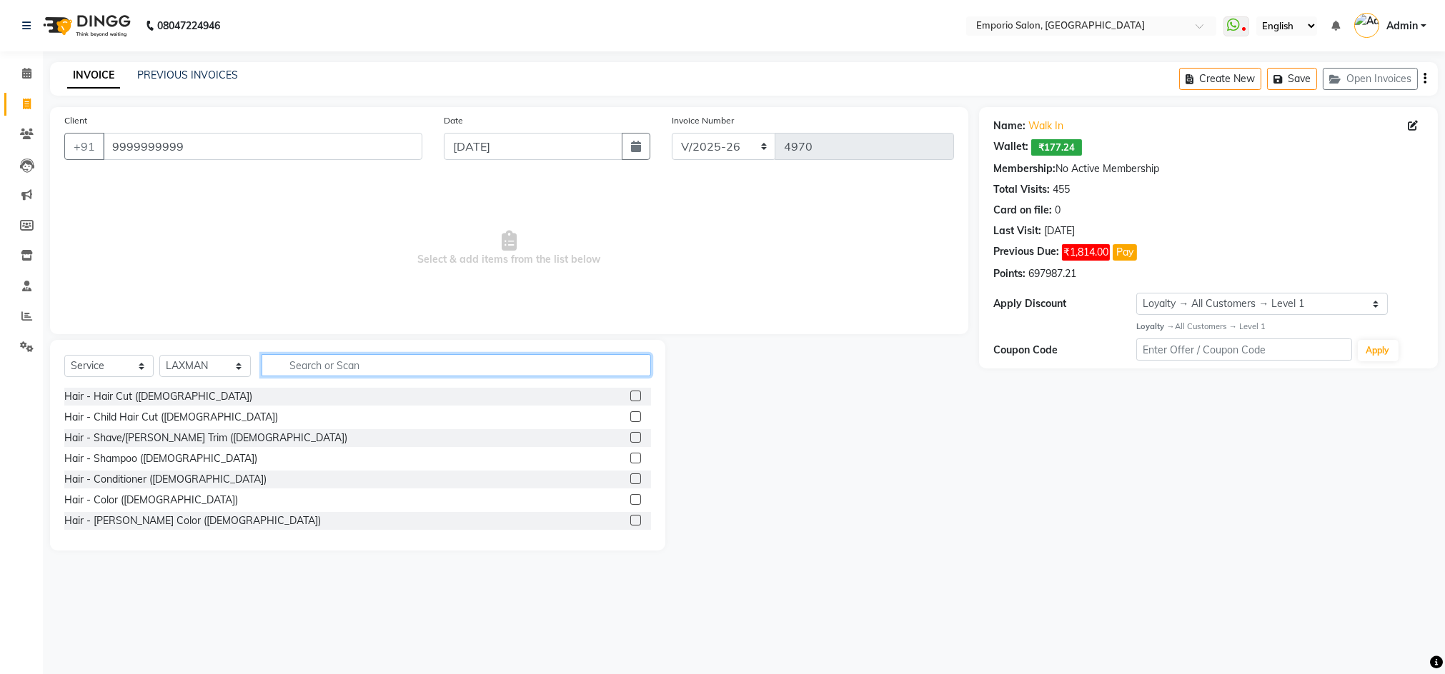
click at [323, 362] on input "text" at bounding box center [455, 365] width 389 height 22
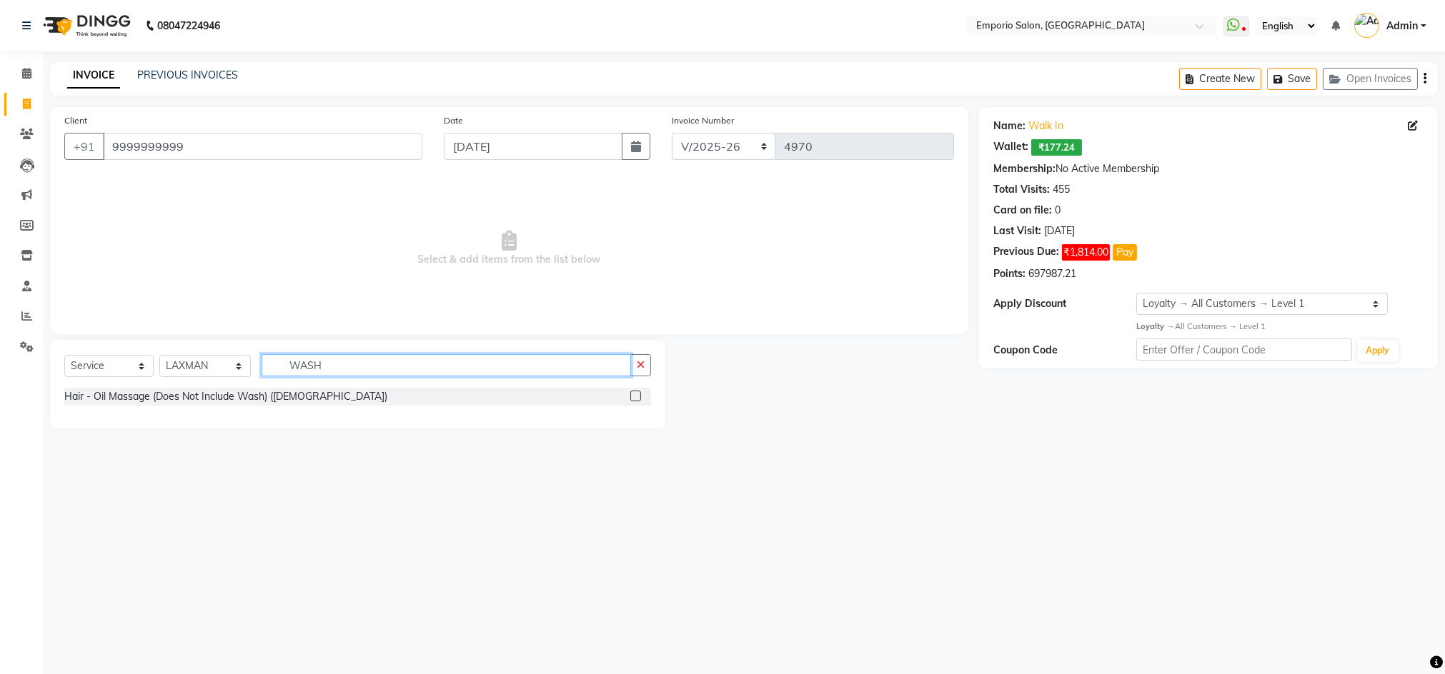
type input "WASH"
drag, startPoint x: 635, startPoint y: 396, endPoint x: 624, endPoint y: 374, distance: 24.9
click at [634, 396] on label at bounding box center [635, 396] width 11 height 11
click at [634, 396] on input "checkbox" at bounding box center [634, 396] width 9 height 9
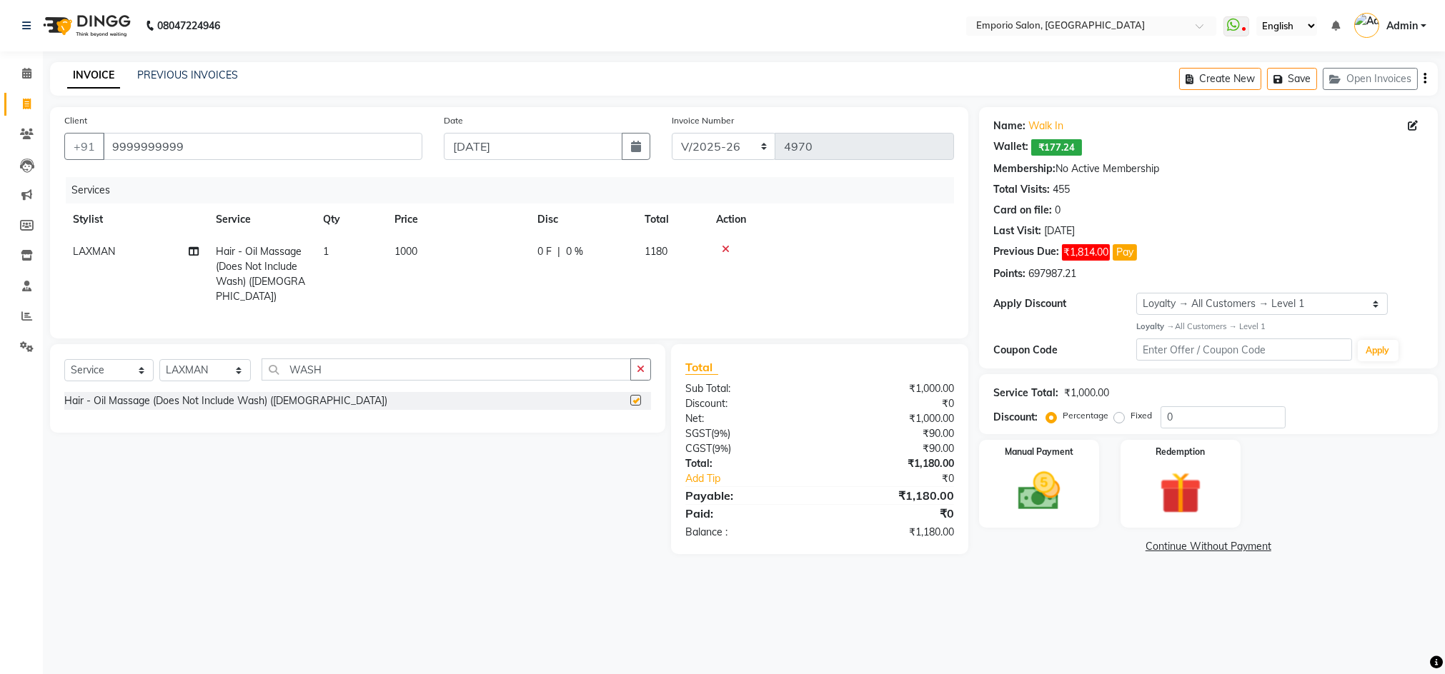
checkbox input "false"
click at [478, 368] on input "WASH" at bounding box center [445, 370] width 369 height 22
type input "W"
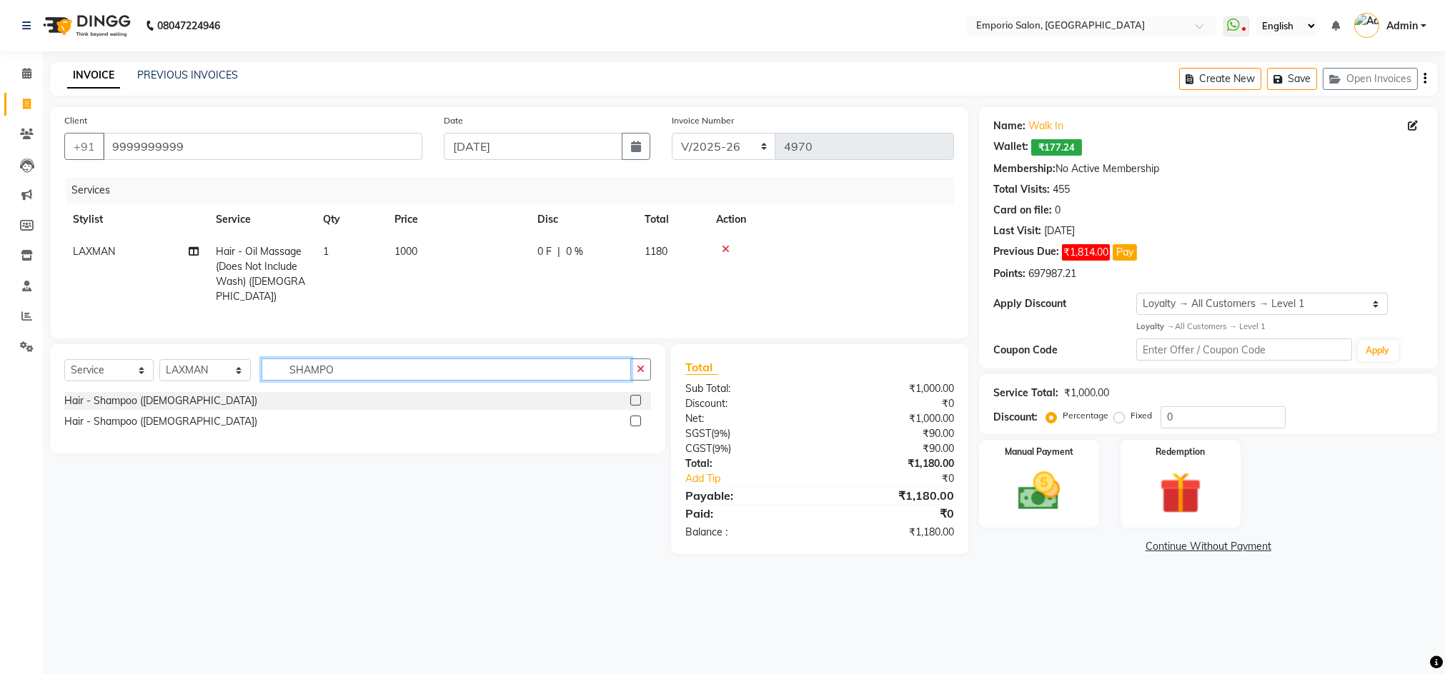
type input "SHAMPO"
click at [638, 420] on label at bounding box center [635, 421] width 11 height 11
click at [638, 420] on input "checkbox" at bounding box center [634, 421] width 9 height 9
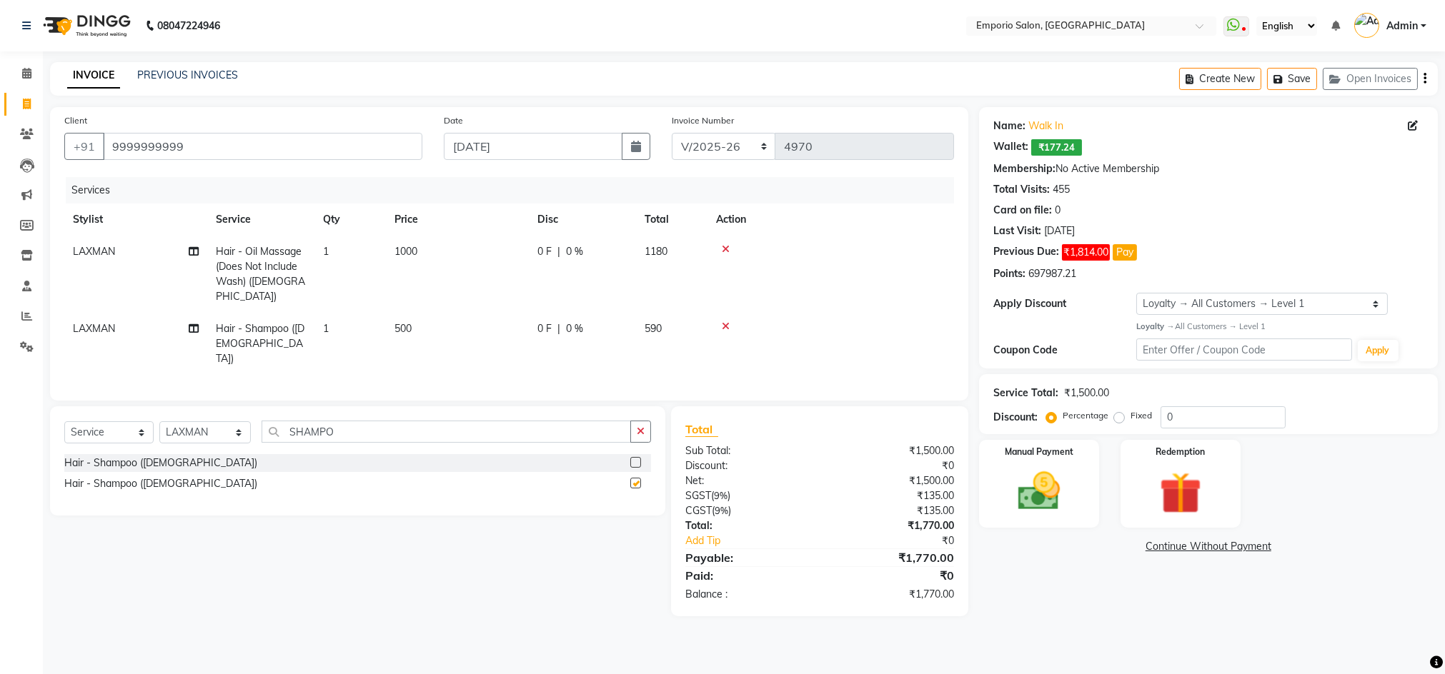
checkbox input "false"
click at [727, 249] on icon at bounding box center [726, 249] width 8 height 10
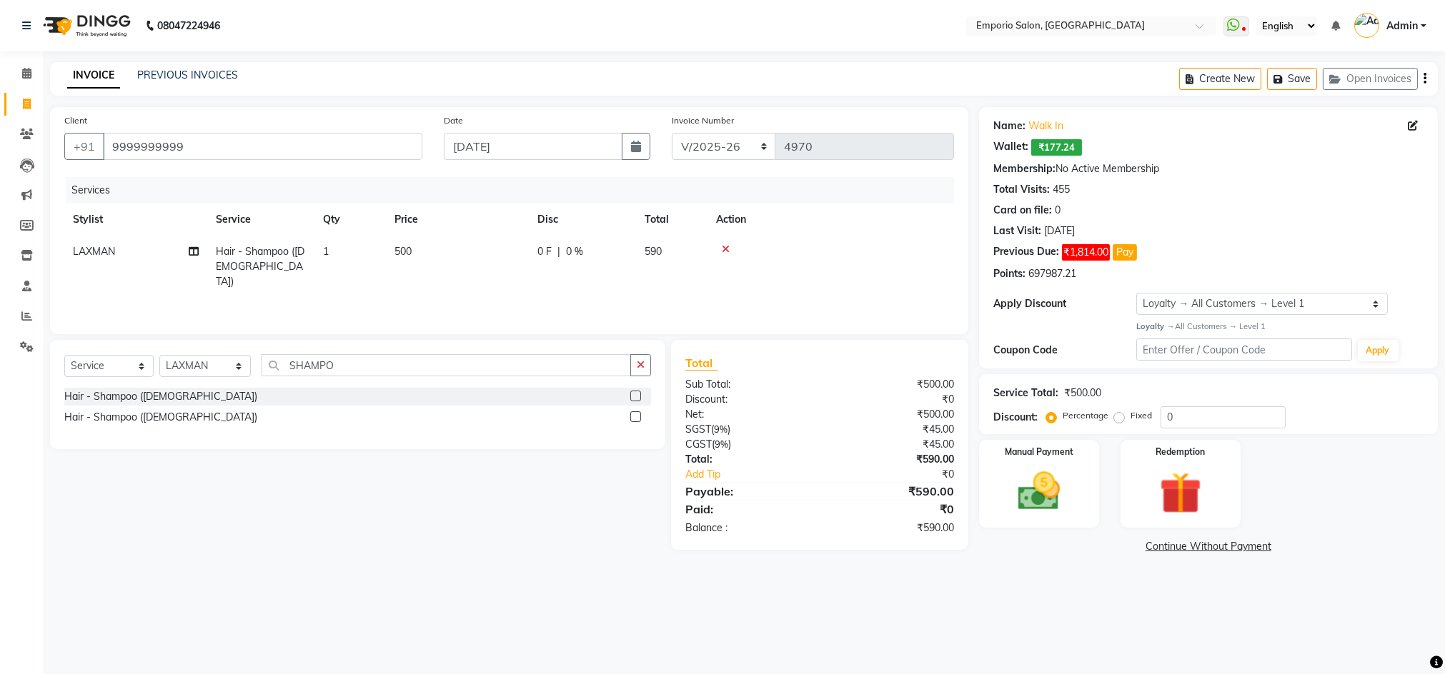
click at [437, 254] on td "500" at bounding box center [457, 267] width 143 height 62
select select "89337"
click at [513, 244] on input "500" at bounding box center [525, 255] width 126 height 22
type input "5"
type input "600"
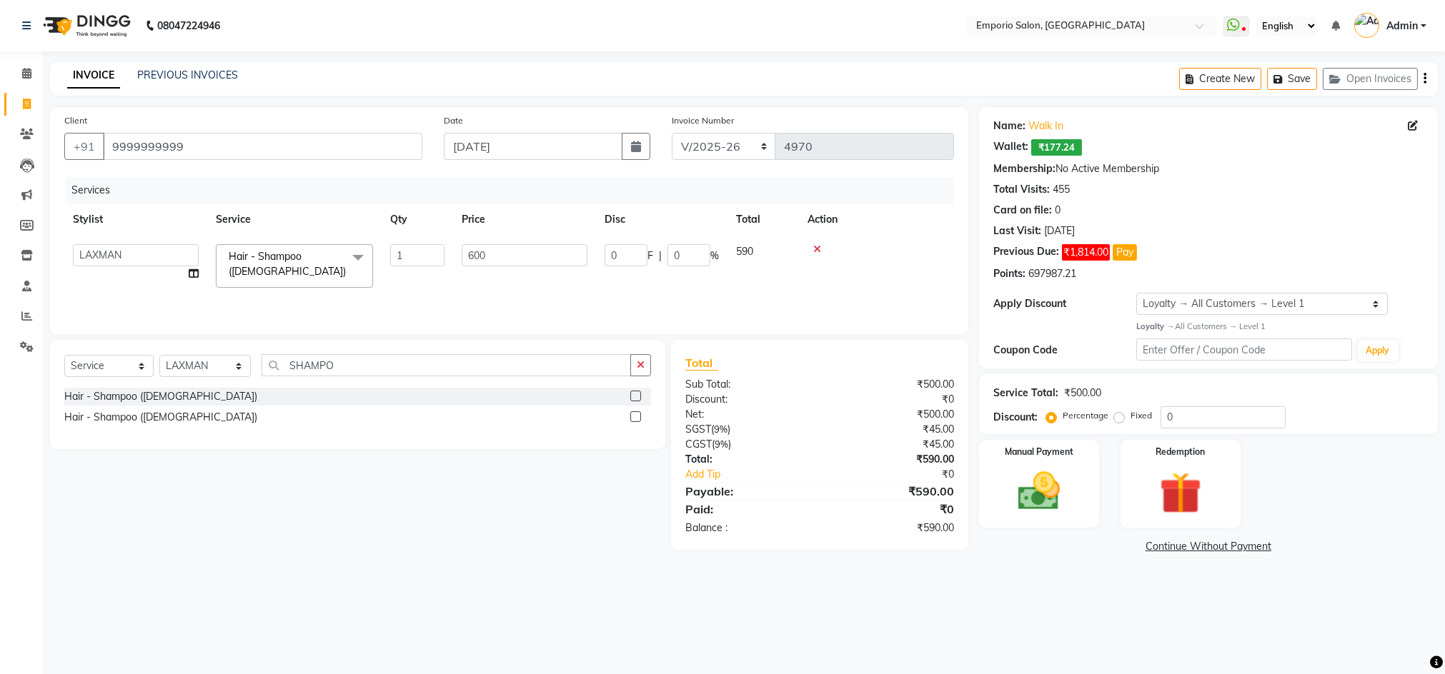
click at [745, 267] on tr "Anees Anjali beauty [PERSON_NAME] [PERSON_NAME] EMPORIO First Floor [PERSON_NAM…" at bounding box center [509, 266] width 890 height 61
click at [1183, 417] on input "0" at bounding box center [1222, 418] width 125 height 22
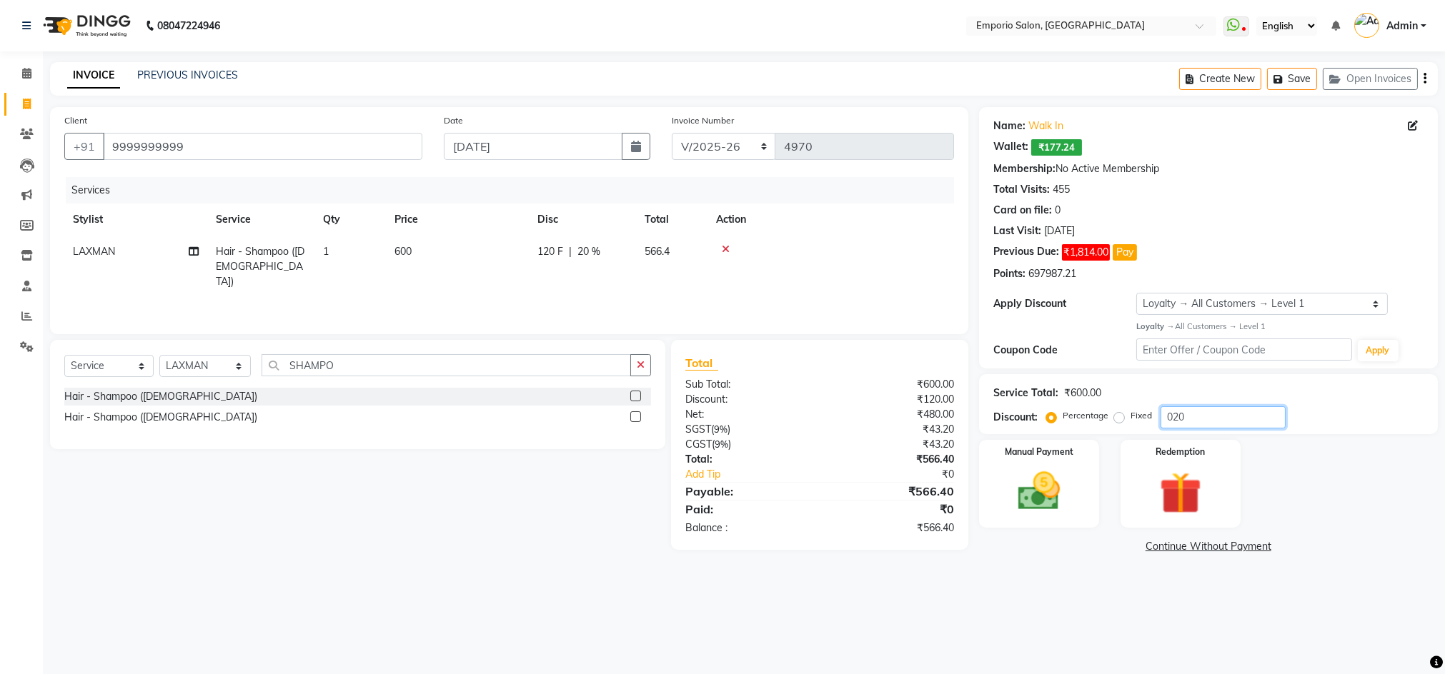
type input "020"
click at [583, 547] on div "Select Service Product Membership Package Voucher Prepaid Gift Card Select Styl…" at bounding box center [352, 445] width 626 height 210
click at [1024, 488] on img at bounding box center [1038, 492] width 71 height 51
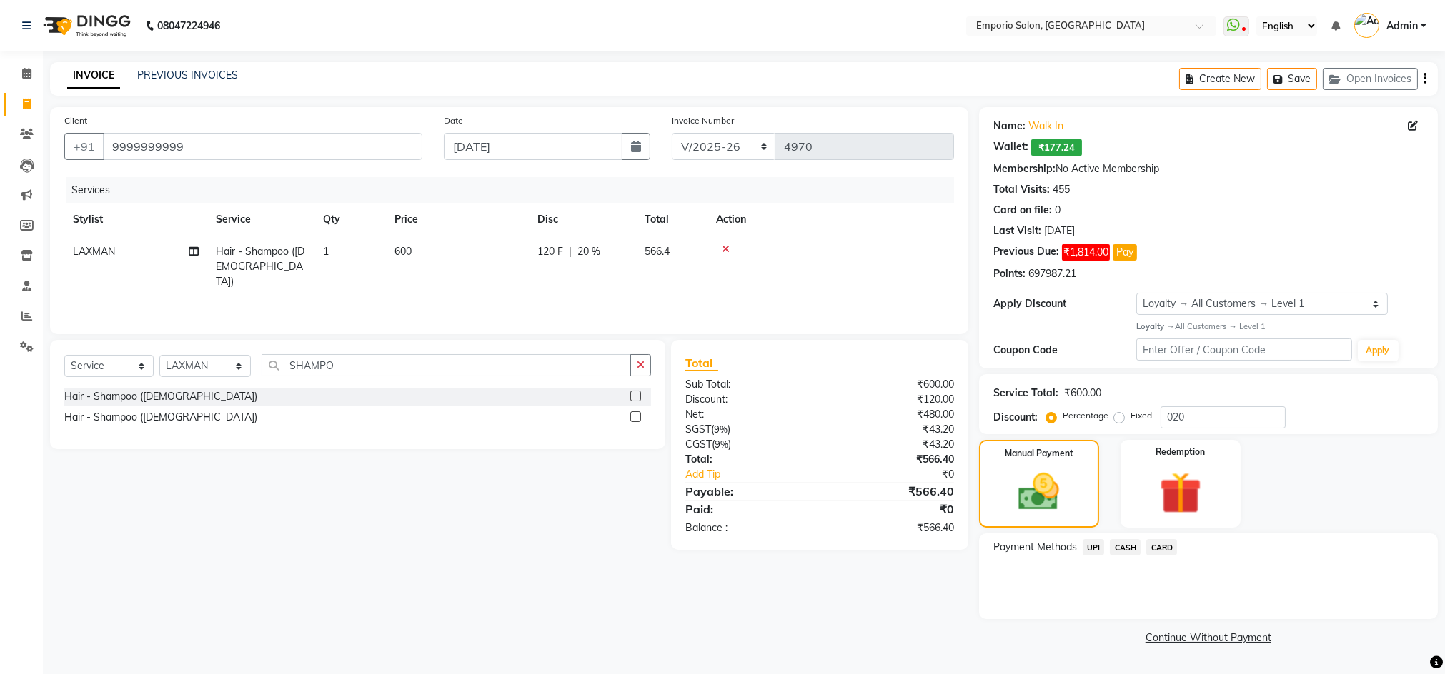
click at [1129, 549] on span "CASH" at bounding box center [1125, 547] width 31 height 16
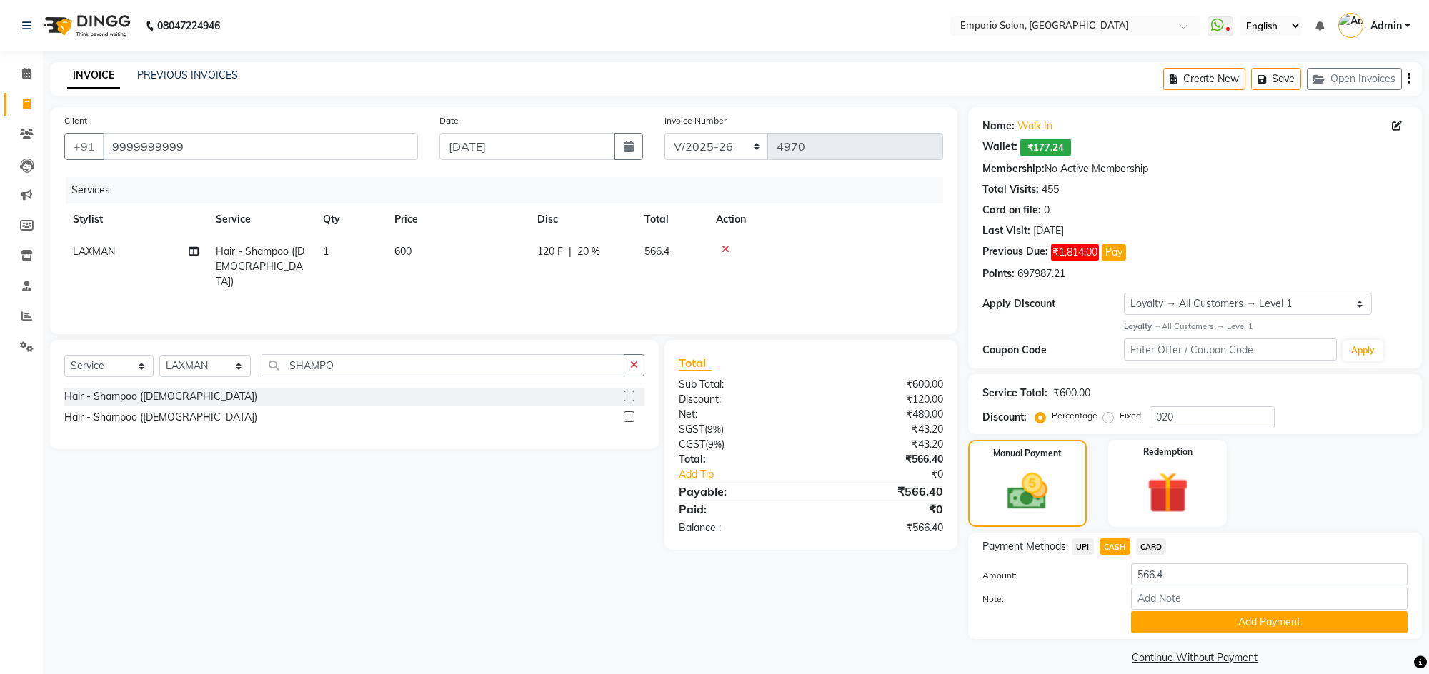
scroll to position [16, 0]
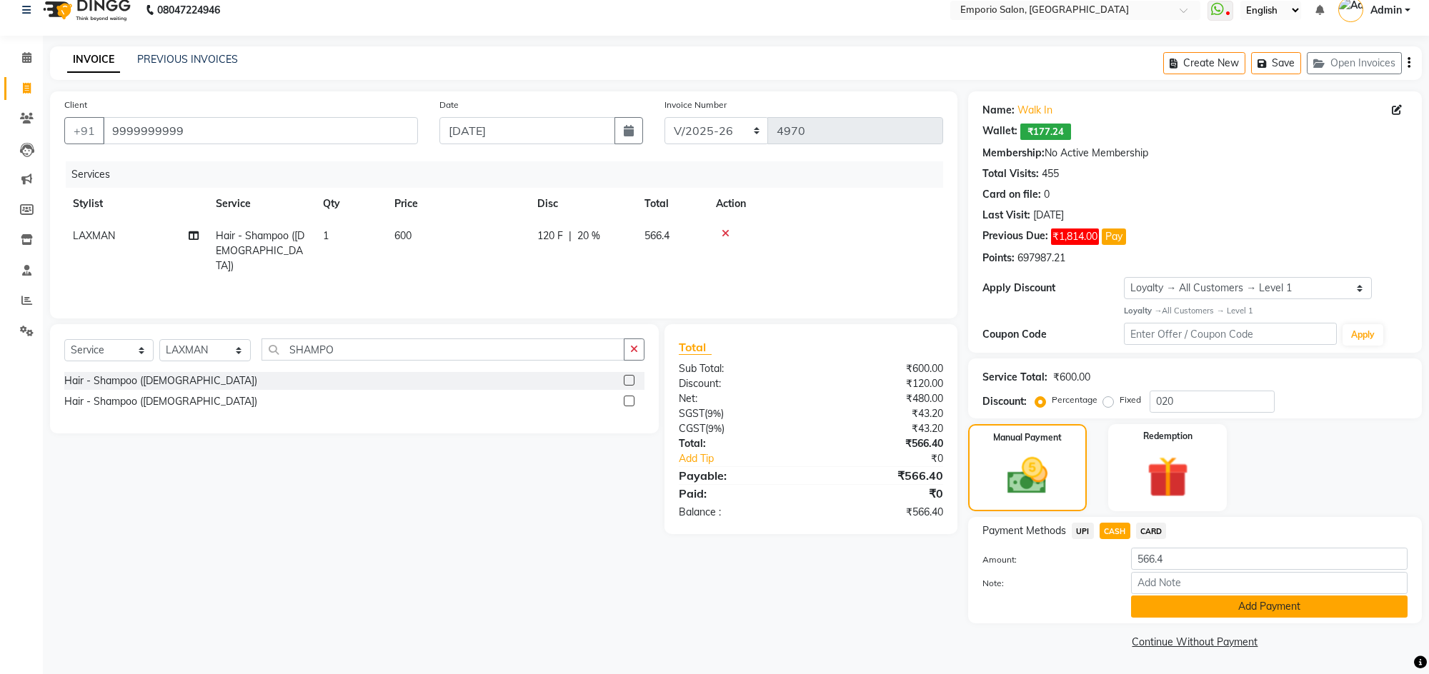
click at [1180, 602] on button "Add Payment" at bounding box center [1269, 607] width 277 height 22
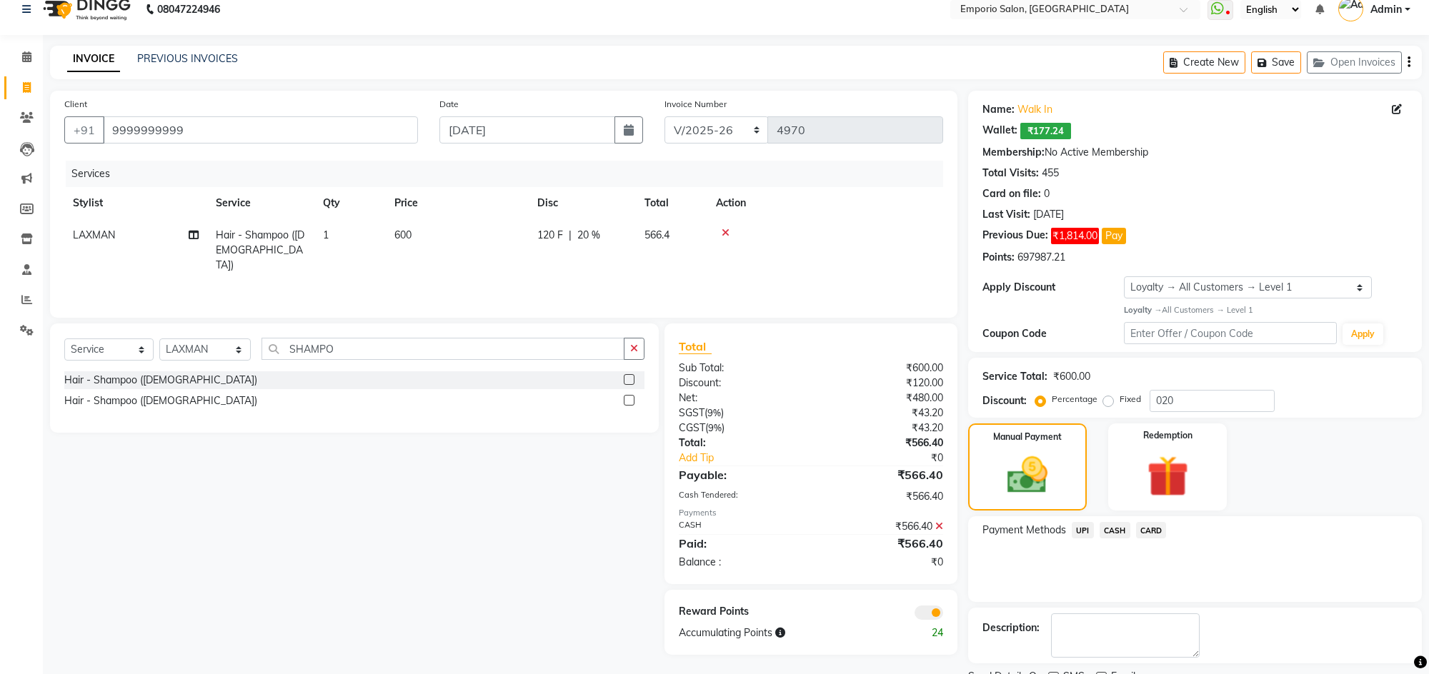
scroll to position [76, 0]
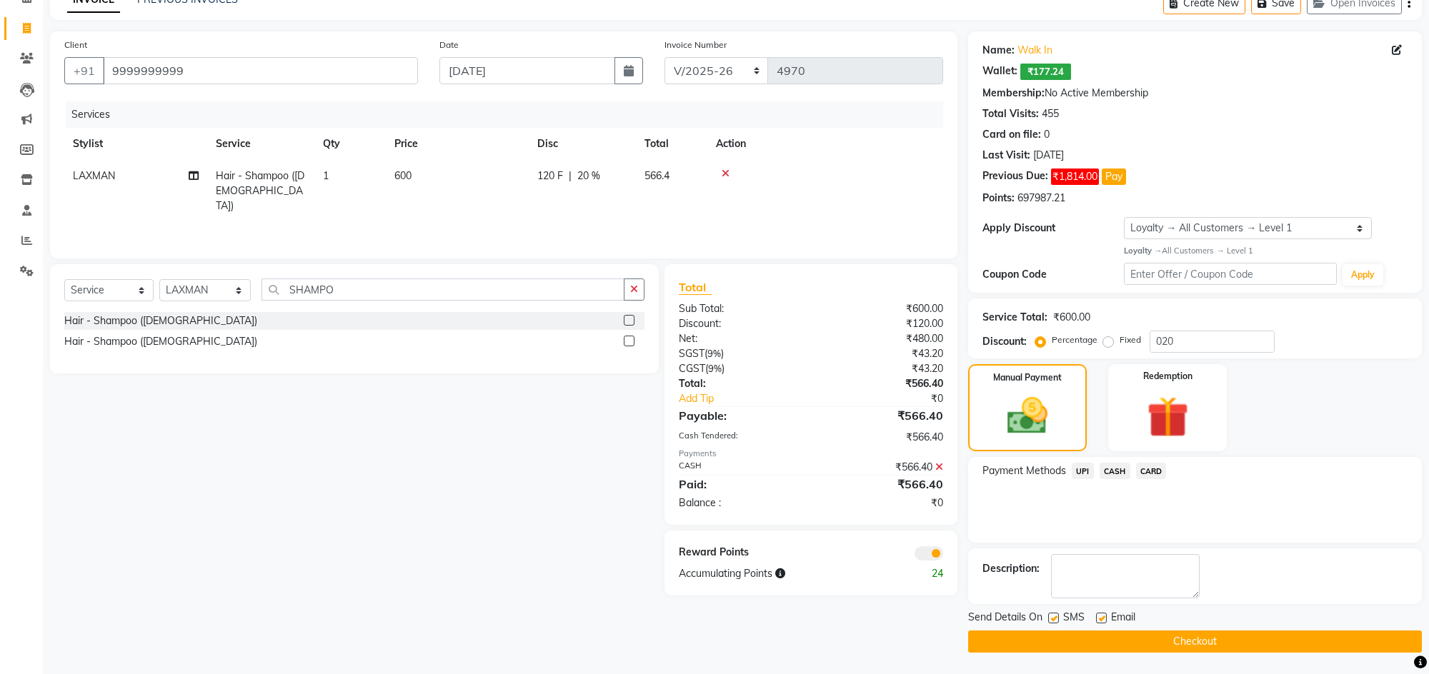
click at [1146, 637] on button "Checkout" at bounding box center [1195, 642] width 454 height 22
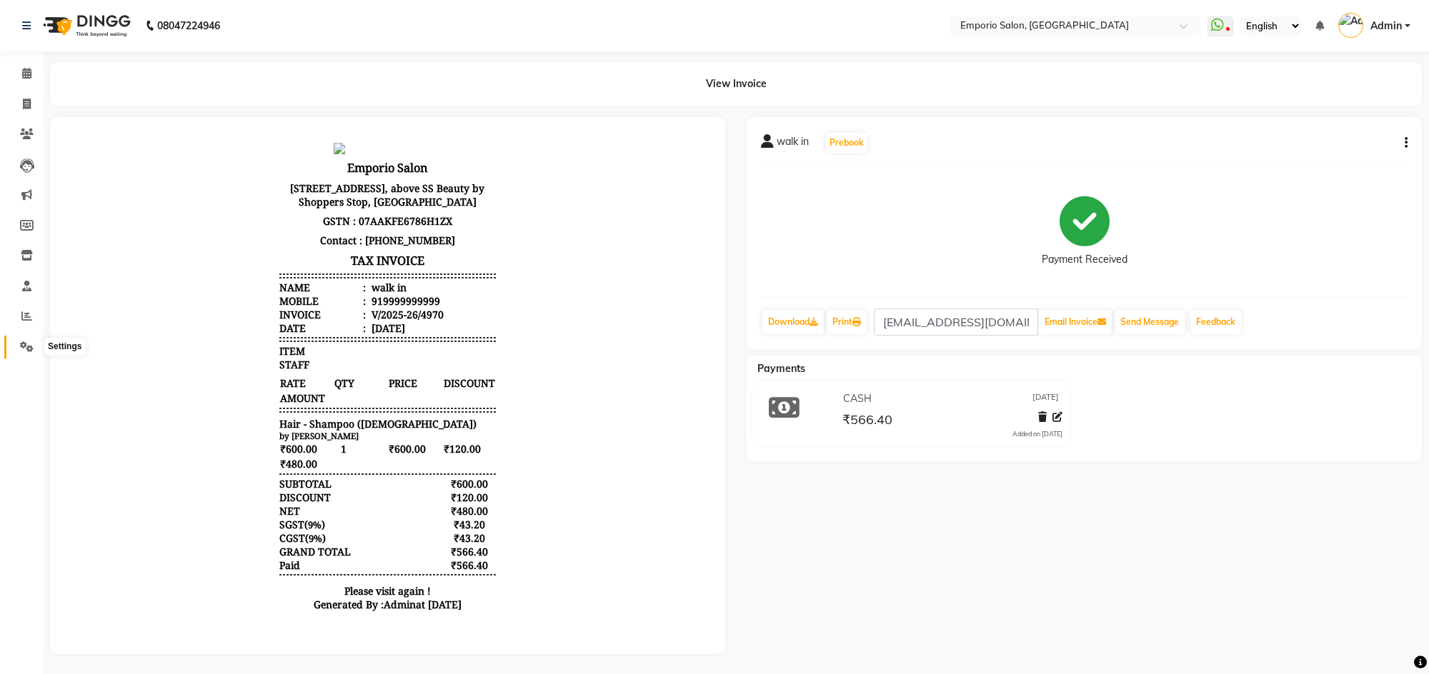
click at [21, 342] on icon at bounding box center [27, 347] width 14 height 11
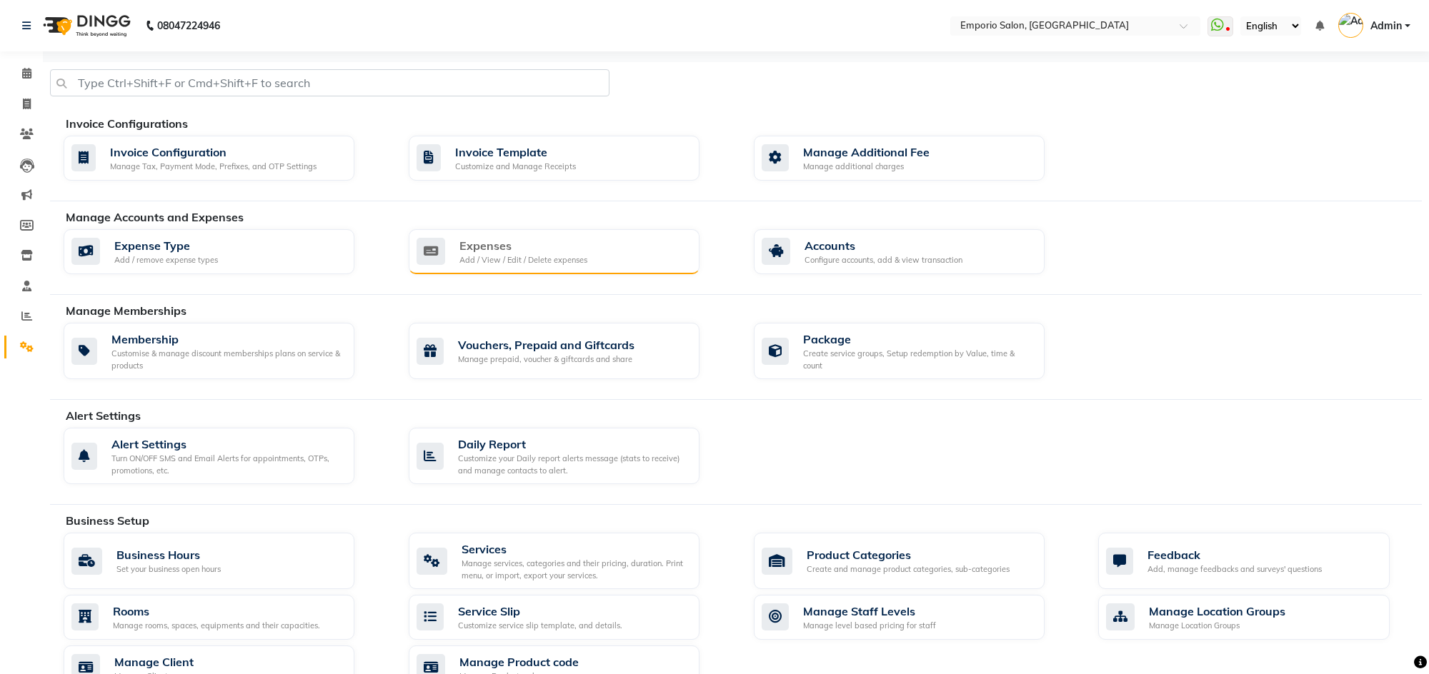
click at [479, 244] on div "Expenses" at bounding box center [523, 245] width 128 height 17
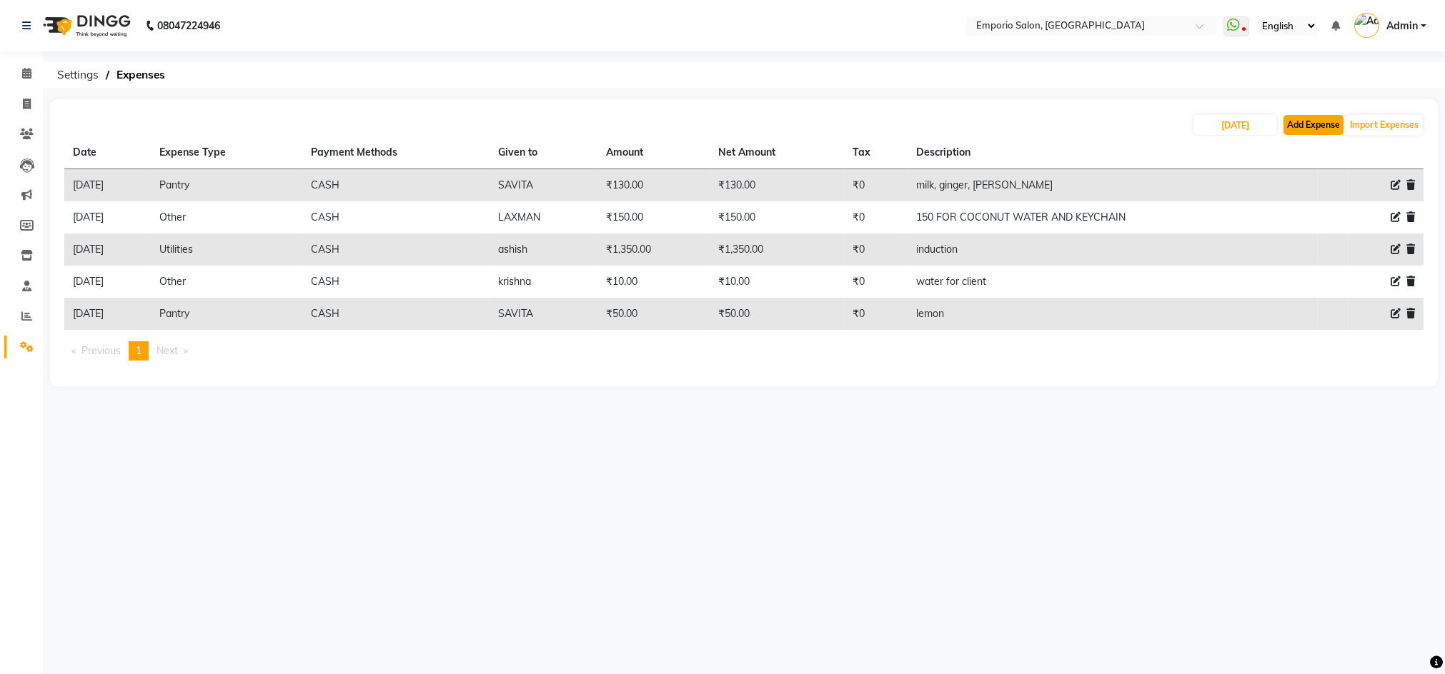
click at [1307, 124] on button "Add Expense" at bounding box center [1313, 125] width 60 height 20
select select "1"
select select "5330"
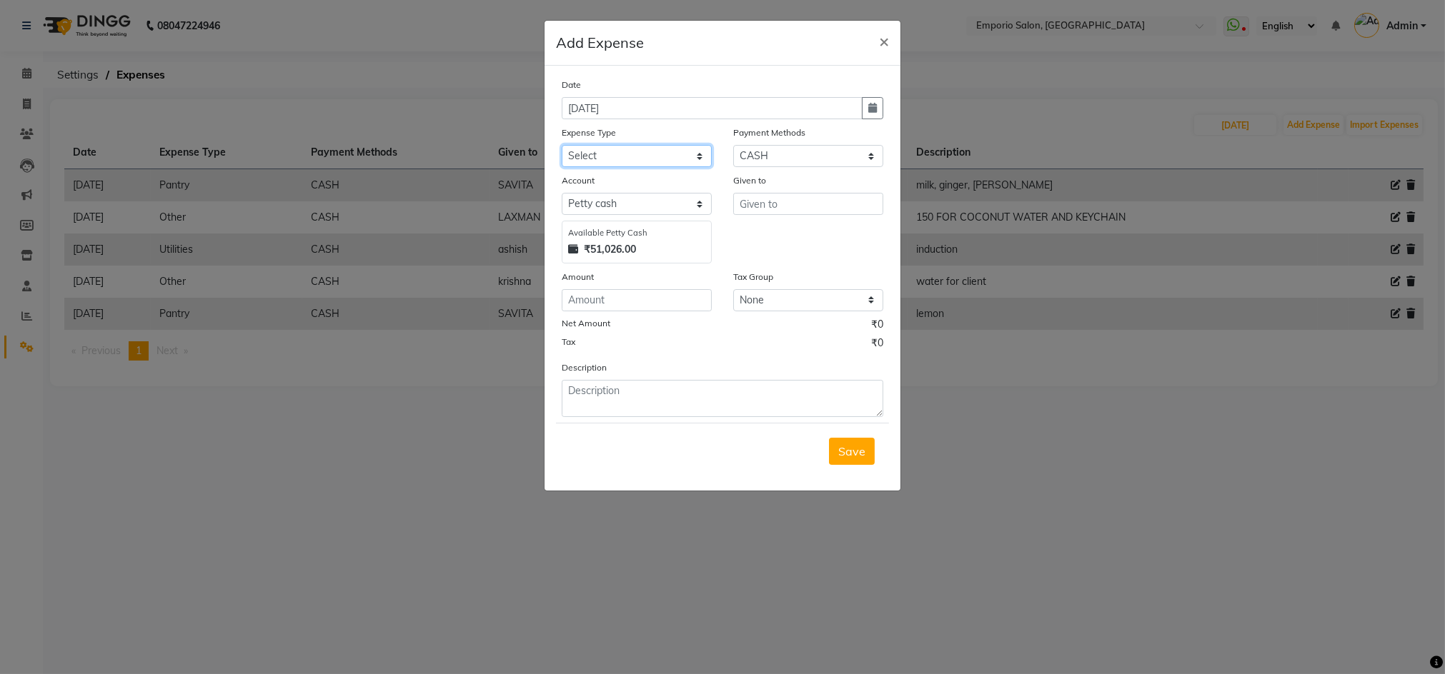
click at [699, 158] on select "Select Advance Salary Bank charges Car maintenance Cash transfer to bank Cash t…" at bounding box center [637, 156] width 150 height 22
select select "10"
click at [562, 145] on select "Select Advance Salary Bank charges Car maintenance Cash transfer to bank Cash t…" at bounding box center [637, 156] width 150 height 22
click at [756, 202] on input "text" at bounding box center [808, 204] width 150 height 22
type input "M"
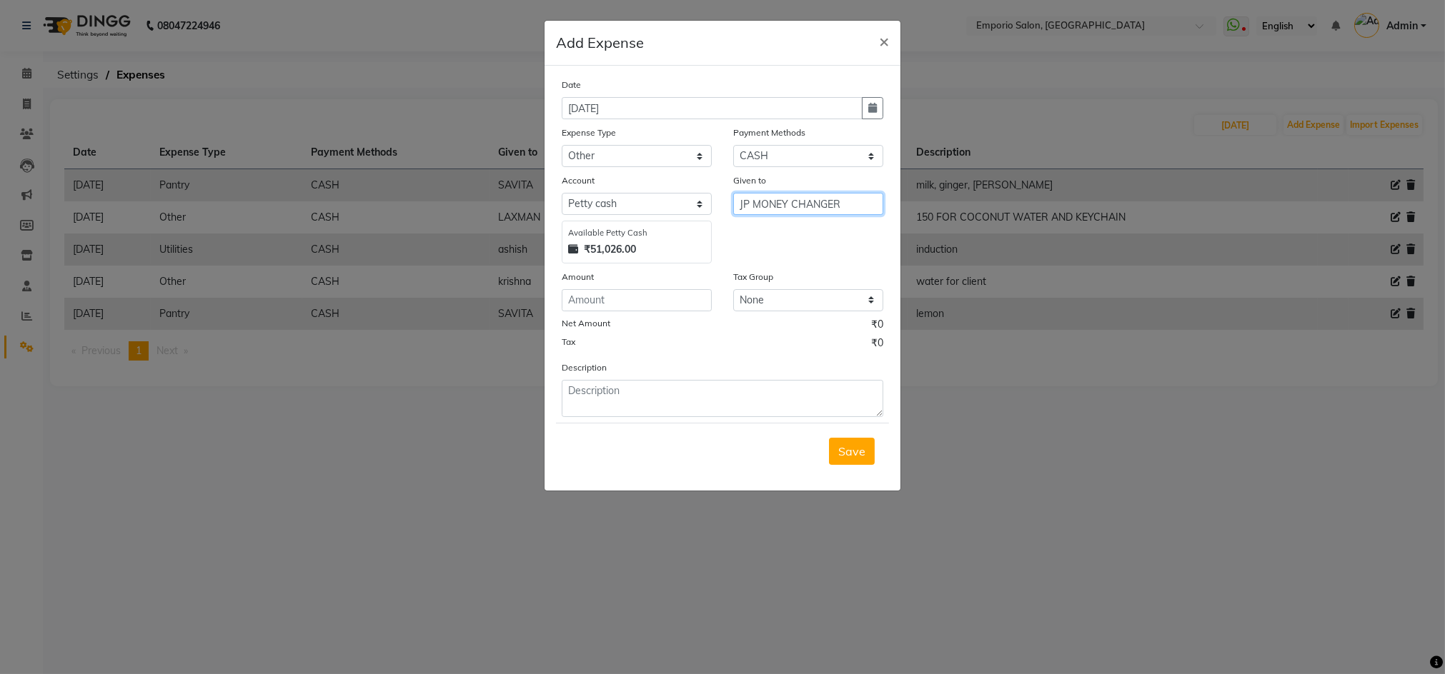
type input "JP MONEY CHANGER"
click at [682, 297] on input "number" at bounding box center [637, 300] width 150 height 22
type input "800"
click at [722, 393] on textarea at bounding box center [723, 398] width 322 height 37
type textarea "FOR MONTHLY MONEY CHANGER"
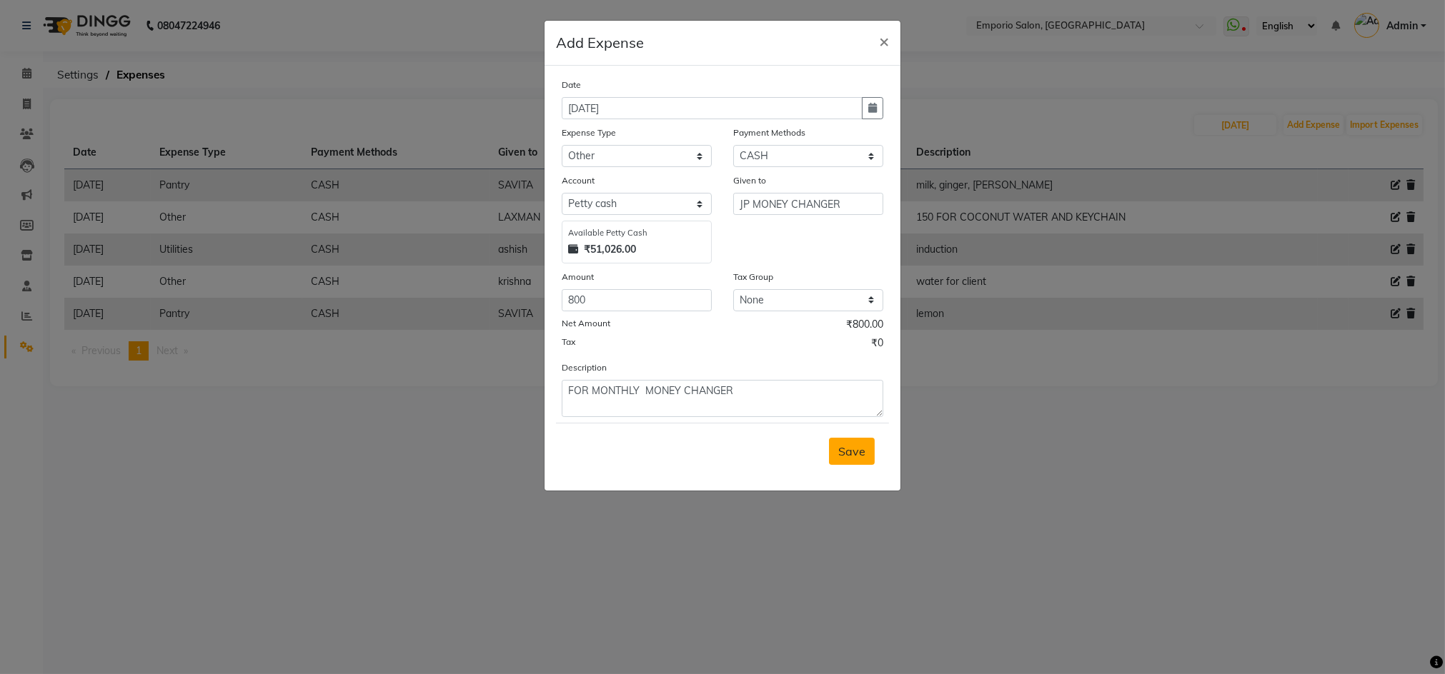
click at [841, 454] on span "Save" at bounding box center [851, 451] width 27 height 14
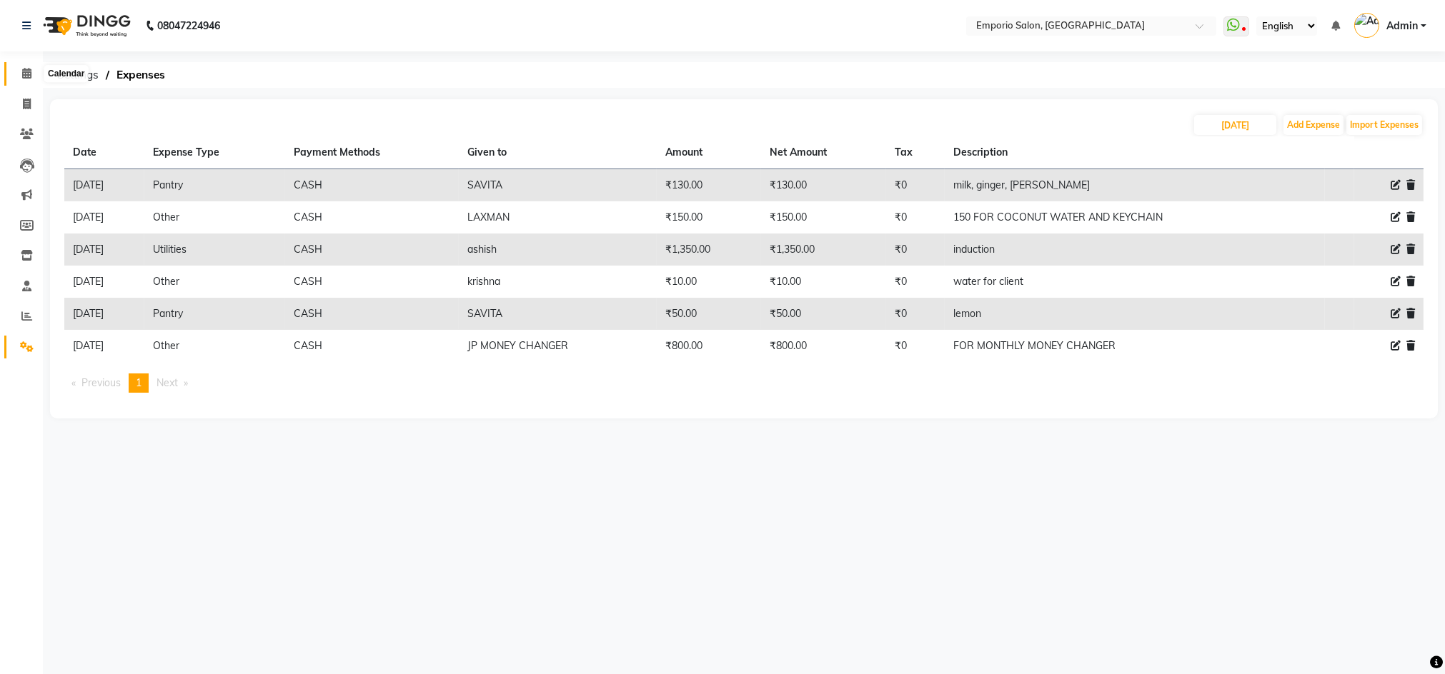
click at [24, 73] on icon at bounding box center [26, 73] width 9 height 11
